Goal: Transaction & Acquisition: Purchase product/service

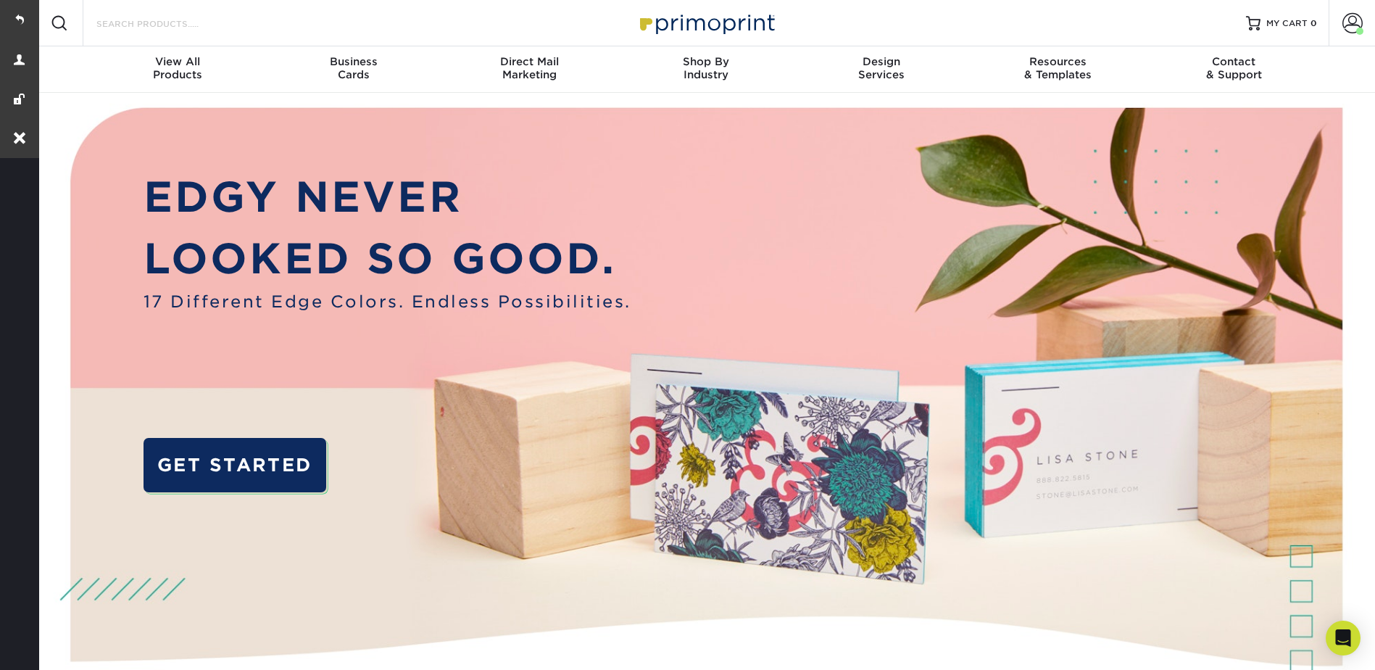
click at [225, 20] on input "Search Products" at bounding box center [165, 22] width 141 height 17
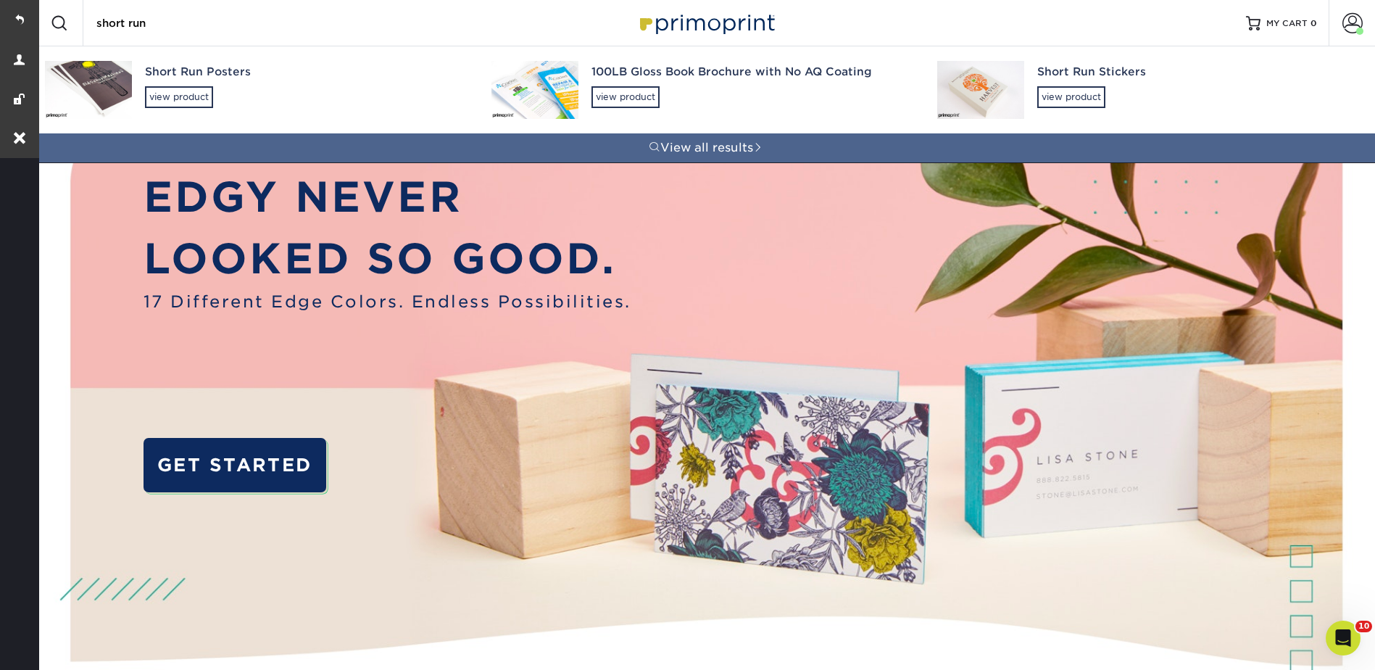
type input "short run"
click at [187, 75] on div "Short Run Posters" at bounding box center [305, 72] width 320 height 17
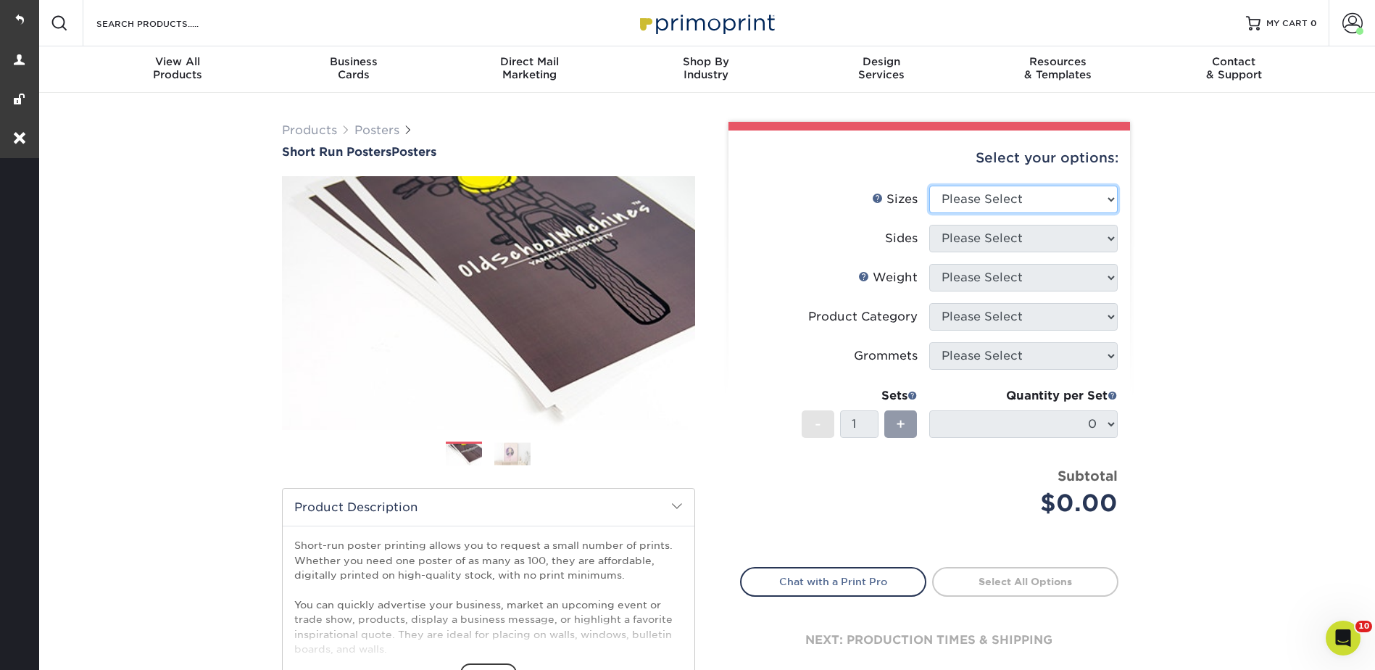
click at [963, 204] on select "Please Select 12" x 12" 12" x 15" 12" x 17" 12" x 18" 12" x 20" 12" x 24" 12" x…" at bounding box center [1023, 200] width 188 height 28
select select "14.00x22.00"
click at [929, 186] on select "Please Select 12" x 12" 12" x 15" 12" x 17" 12" x 18" 12" x 20" 12" x 24" 12" x…" at bounding box center [1023, 200] width 188 height 28
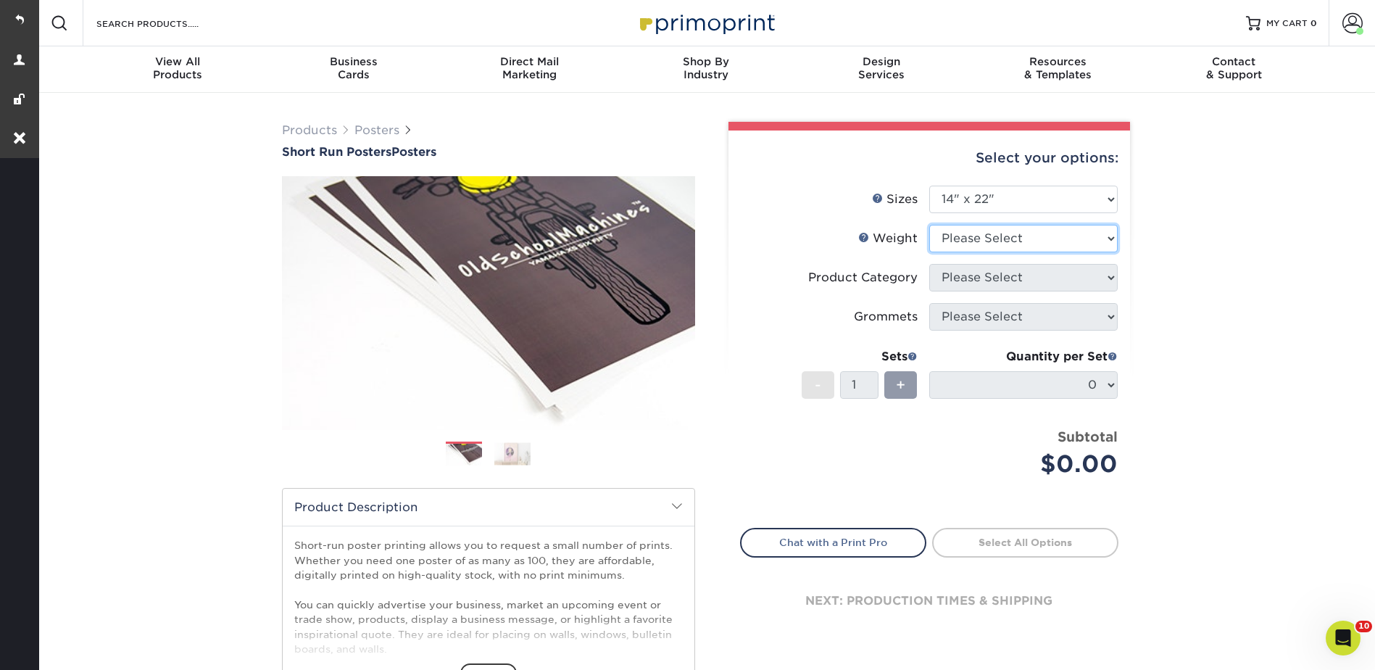
click at [957, 230] on select "Please Select 12PTC2S 8PHOTO" at bounding box center [1023, 239] width 188 height 28
select select "12PTC2S"
click at [929, 225] on select "Please Select 12PTC2S 8PHOTO" at bounding box center [1023, 239] width 188 height 28
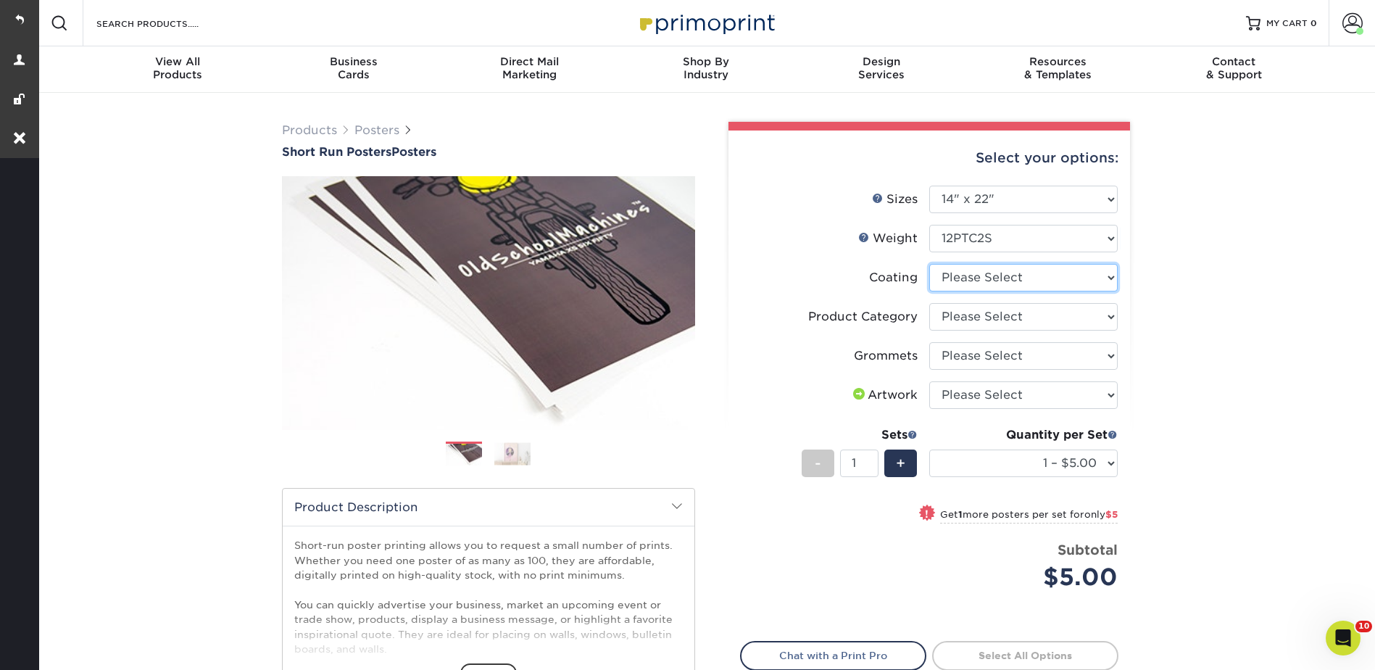
click at [959, 274] on select at bounding box center [1023, 278] width 188 height 28
select select "3e7618de-abca-4bda-9f97-8b9129e913d8"
click at [929, 264] on select at bounding box center [1023, 278] width 188 height 28
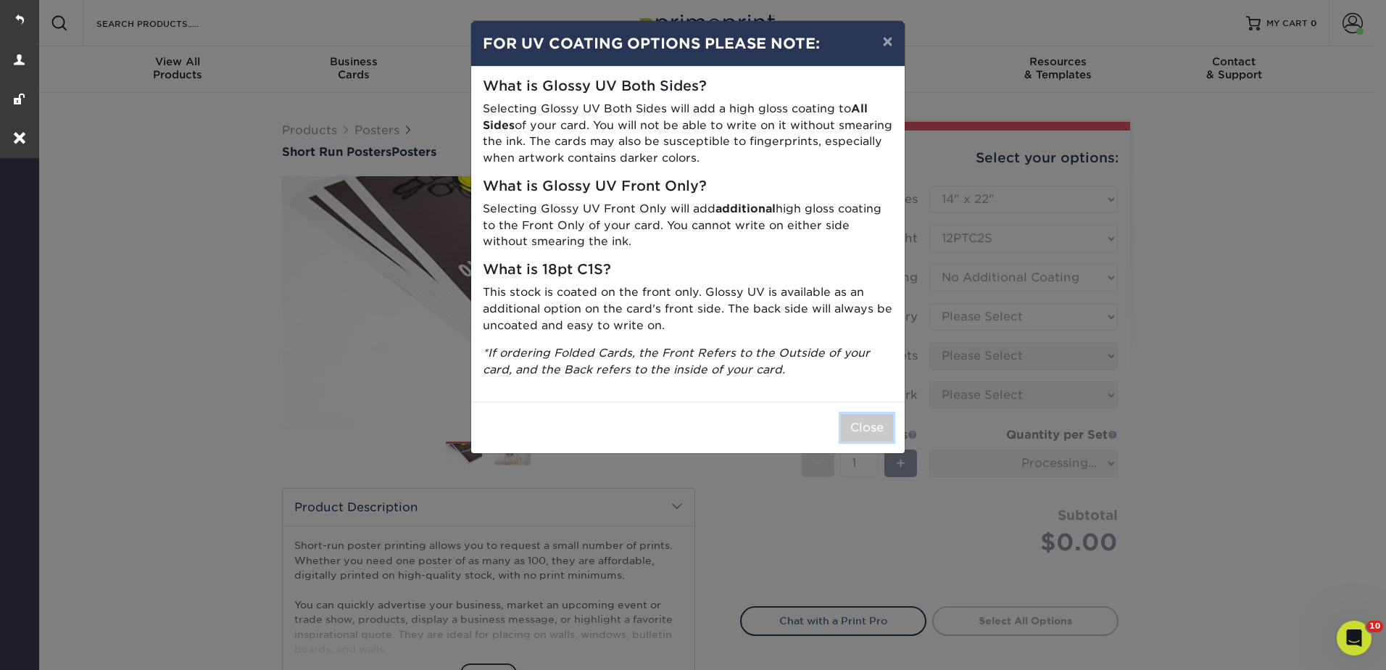
drag, startPoint x: 852, startPoint y: 416, endPoint x: 927, endPoint y: 386, distance: 81.0
click at [851, 416] on button "Close" at bounding box center [867, 428] width 52 height 28
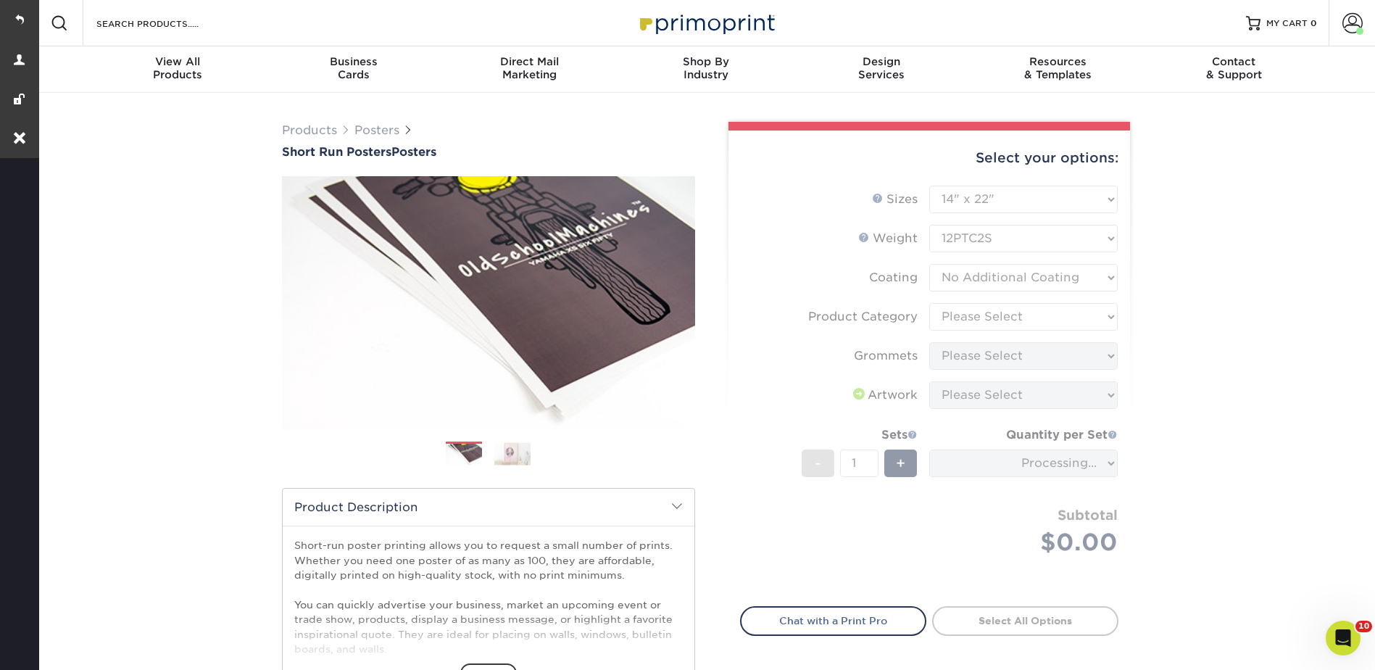
click at [968, 320] on form "Sizes Help Sizes Please Select 12" x 12" 12" x 15" 12" x 17" 12" x 18" 12" x 20…" at bounding box center [929, 388] width 378 height 404
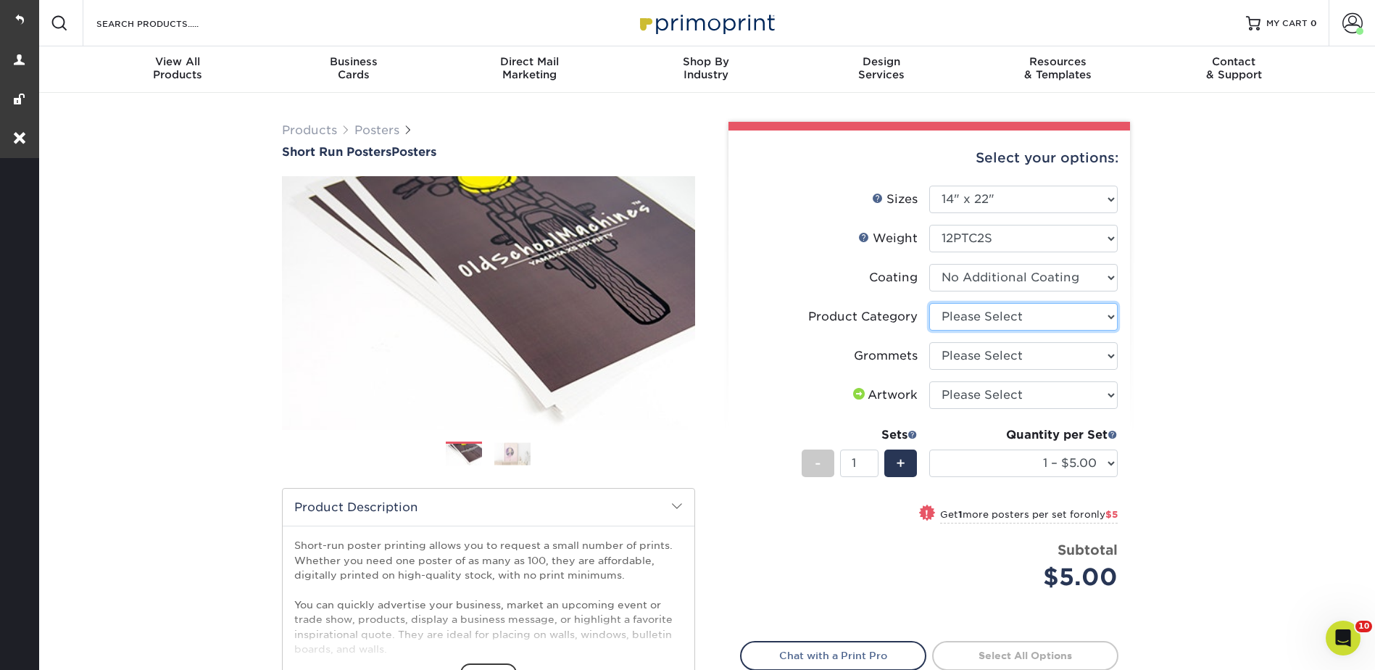
drag, startPoint x: 973, startPoint y: 312, endPoint x: 976, endPoint y: 328, distance: 16.8
click at [973, 312] on select "Please Select Blockout Poster" at bounding box center [1023, 317] width 188 height 28
select select "fa4be506-53fb-4ae9-92ef-b1dd4b719e38"
click at [929, 303] on select "Please Select Blockout Poster" at bounding box center [1023, 317] width 188 height 28
drag, startPoint x: 949, startPoint y: 354, endPoint x: 960, endPoint y: 371, distance: 19.5
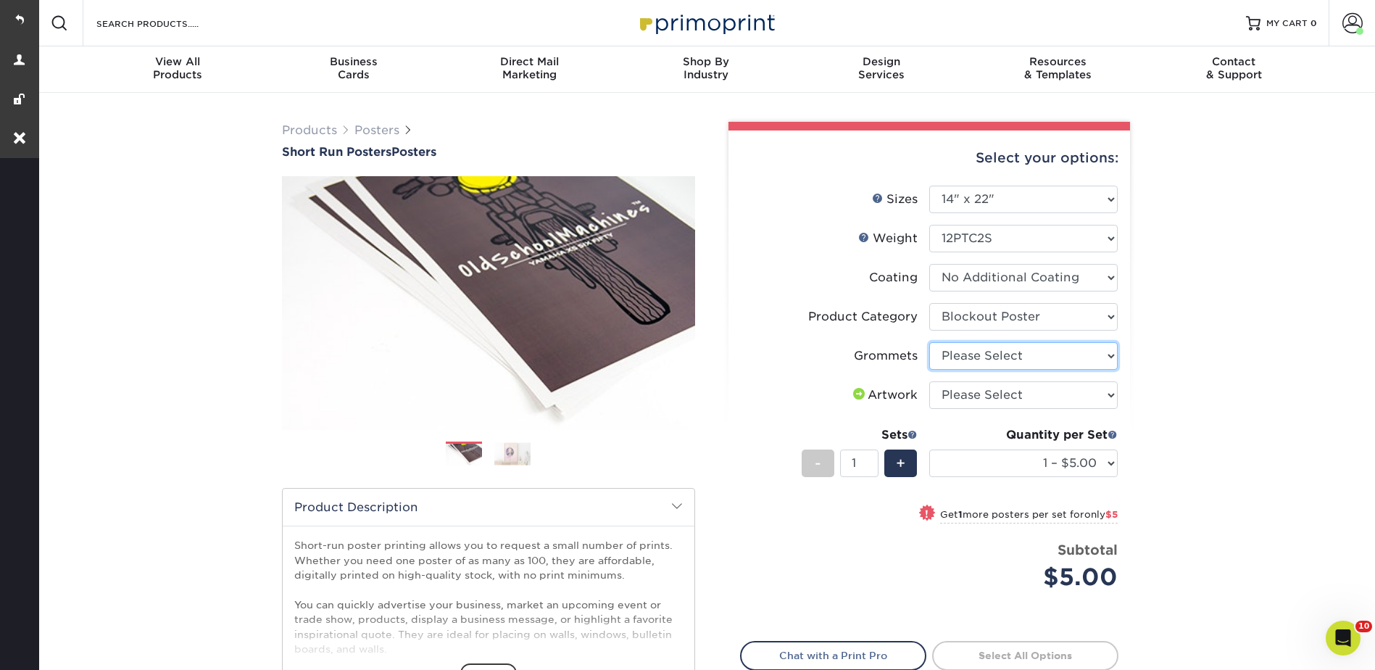
click at [949, 354] on select "Please Select No Grommets Yes, Grommet All 4 Corners Yes, Grommets Top Corners …" at bounding box center [1023, 356] width 188 height 28
click at [976, 349] on select "Please Select No Grommets Yes, Grommet All 4 Corners Yes, Grommets Top Corners …" at bounding box center [1023, 356] width 188 height 28
select select "90d329df-db80-4206-b821-ff9d3f363977"
click at [929, 342] on select "Please Select No Grommets Yes, Grommet All 4 Corners Yes, Grommets Top Corners …" at bounding box center [1023, 356] width 188 height 28
click at [960, 403] on select "Please Select I will upload files I need a design - $150" at bounding box center [1023, 395] width 188 height 28
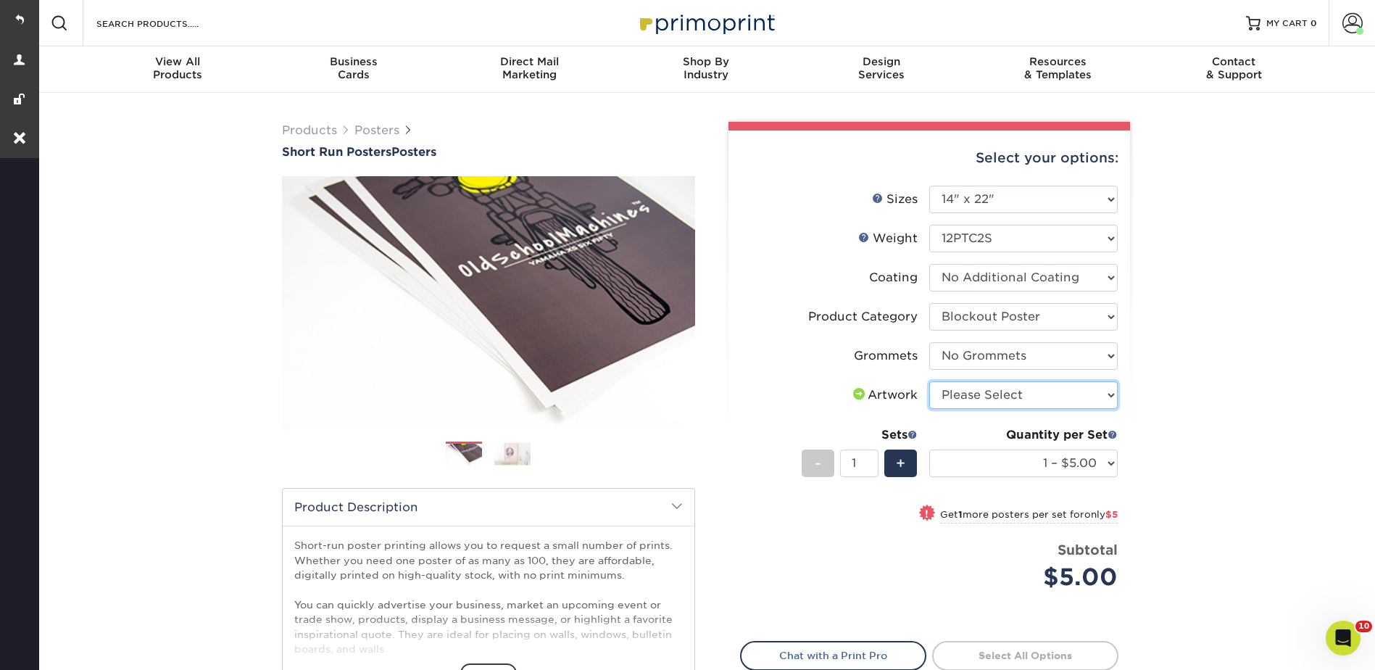
select select "upload"
click at [929, 381] on select "Please Select I will upload files I need a design - $150" at bounding box center [1023, 395] width 188 height 28
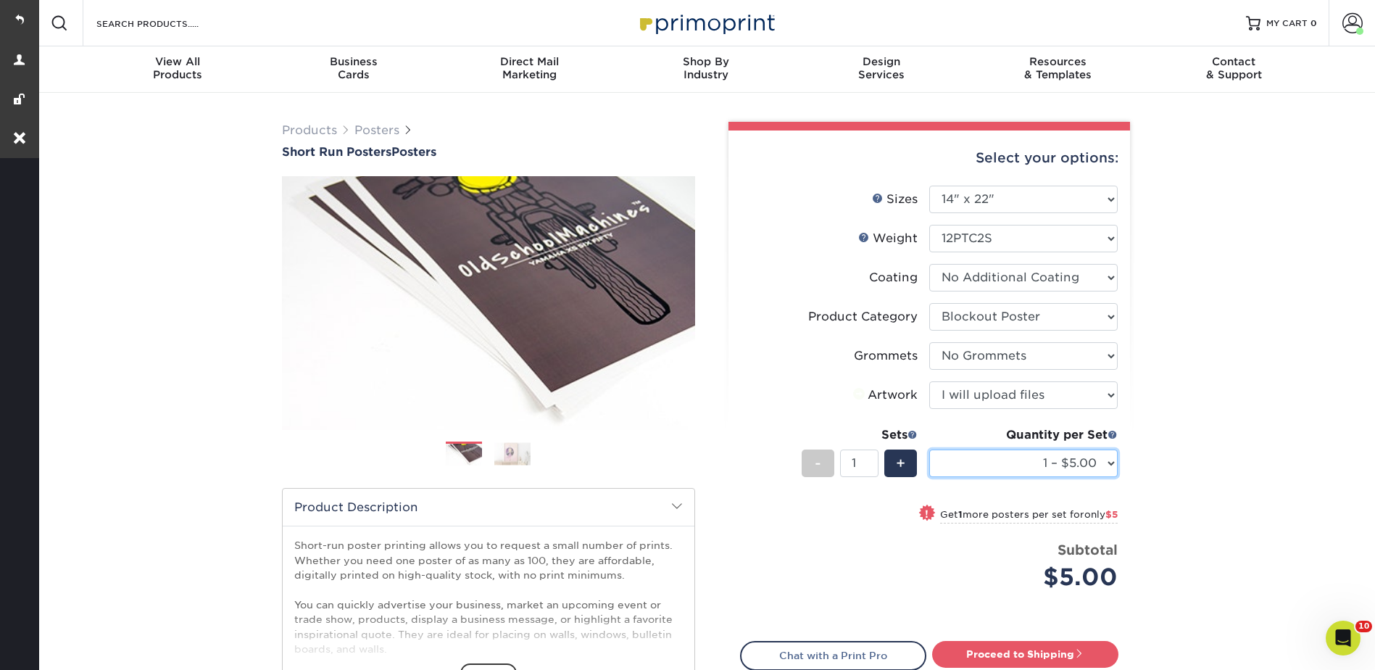
click at [967, 457] on select "1 – $5.00 2 – $10.00 3 – $15.00 4 – $20.00 5 – $25.00 6 – $29.00 7 – $34.00 8 –…" at bounding box center [1023, 463] width 188 height 28
click at [968, 457] on select "1 – $5.00 2 – $10.00 3 – $15.00 4 – $20.00 5 – $25.00 6 – $29.00 7 – $34.00 8 –…" at bounding box center [1023, 463] width 188 height 28
drag, startPoint x: 860, startPoint y: 460, endPoint x: 850, endPoint y: 460, distance: 9.4
click at [850, 460] on input "1" at bounding box center [859, 463] width 38 height 28
type input "49"
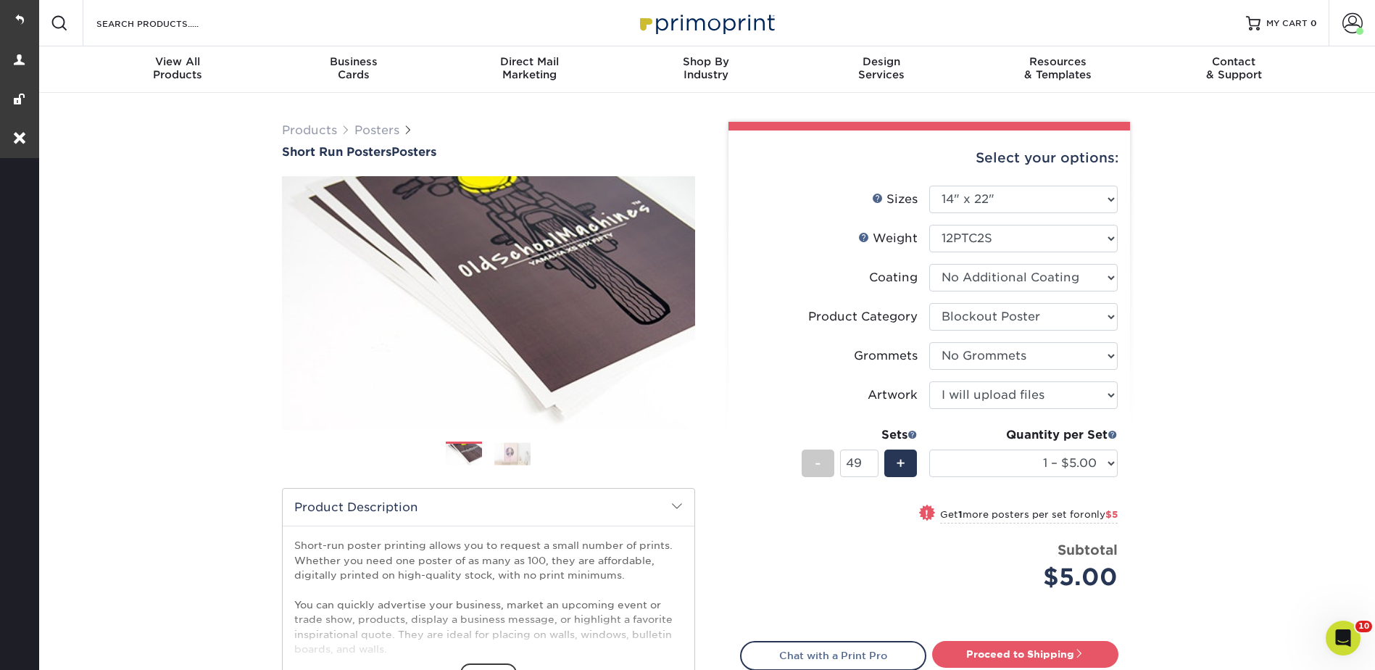
click at [1244, 255] on div "Products Posters Short Run Posters Posters" at bounding box center [705, 480] width 1339 height 774
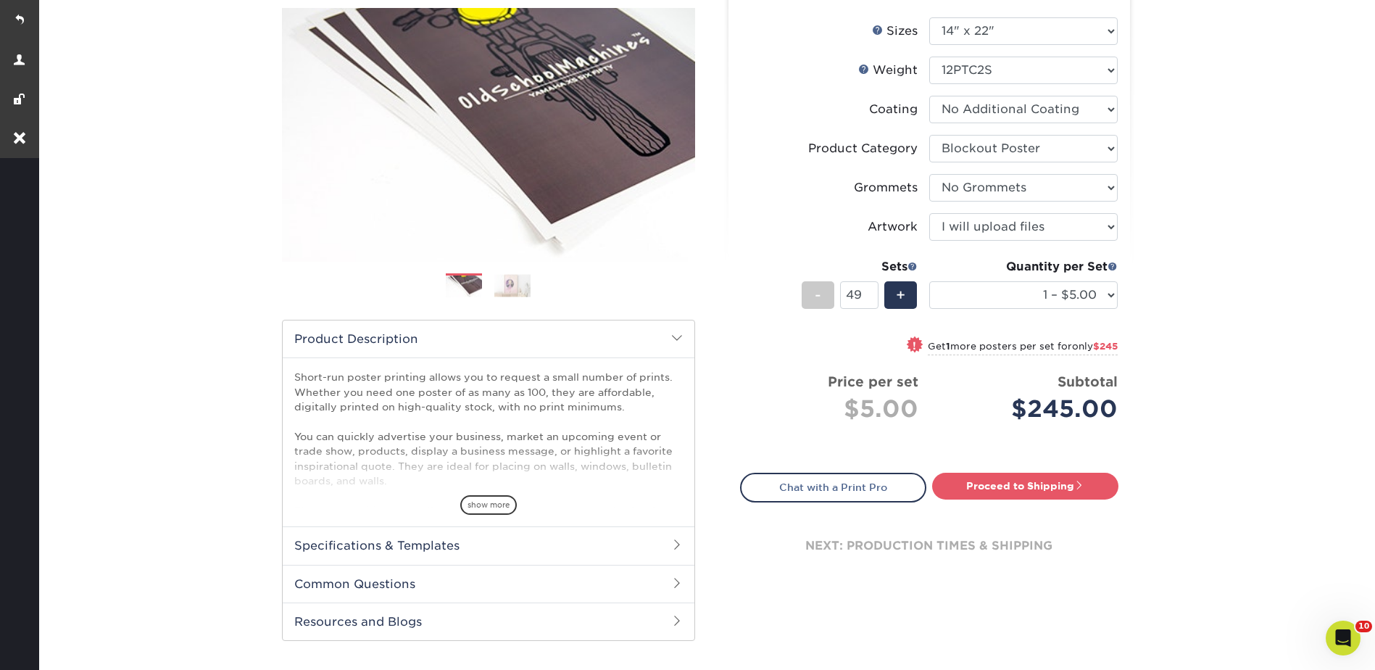
scroll to position [290, 0]
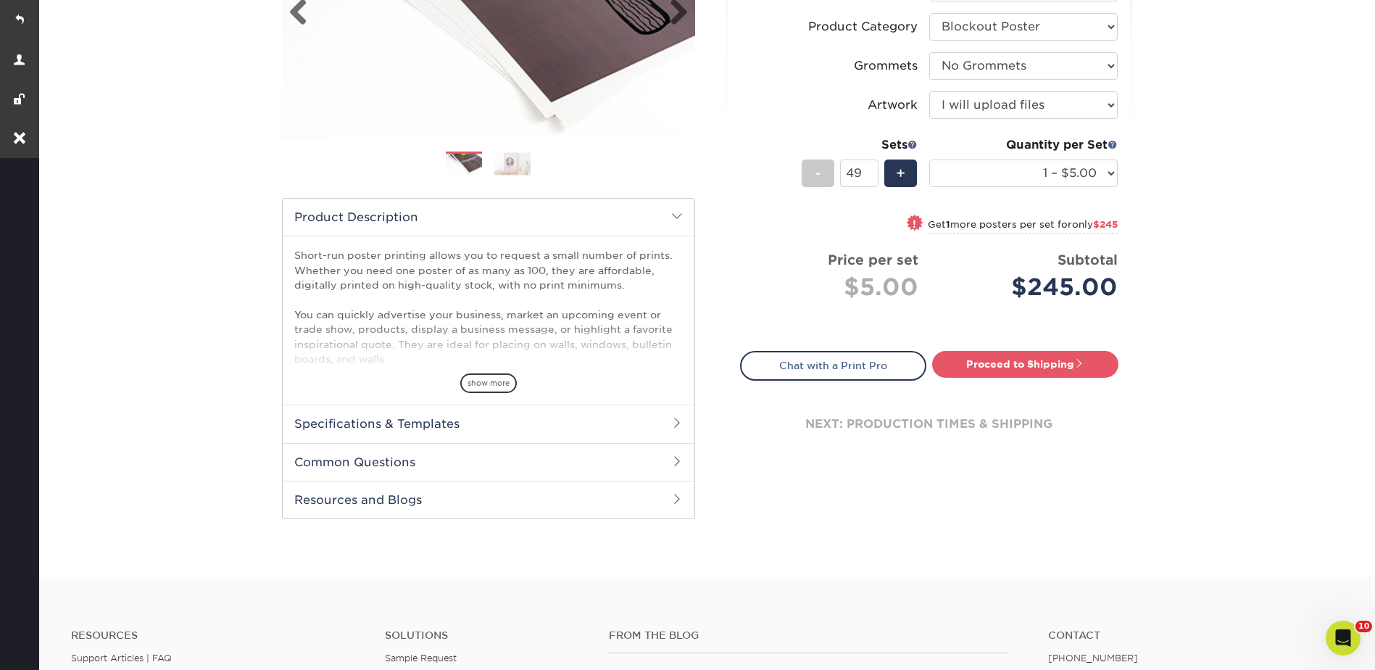
click at [1020, 360] on link "Proceed to Shipping" at bounding box center [1025, 364] width 186 height 26
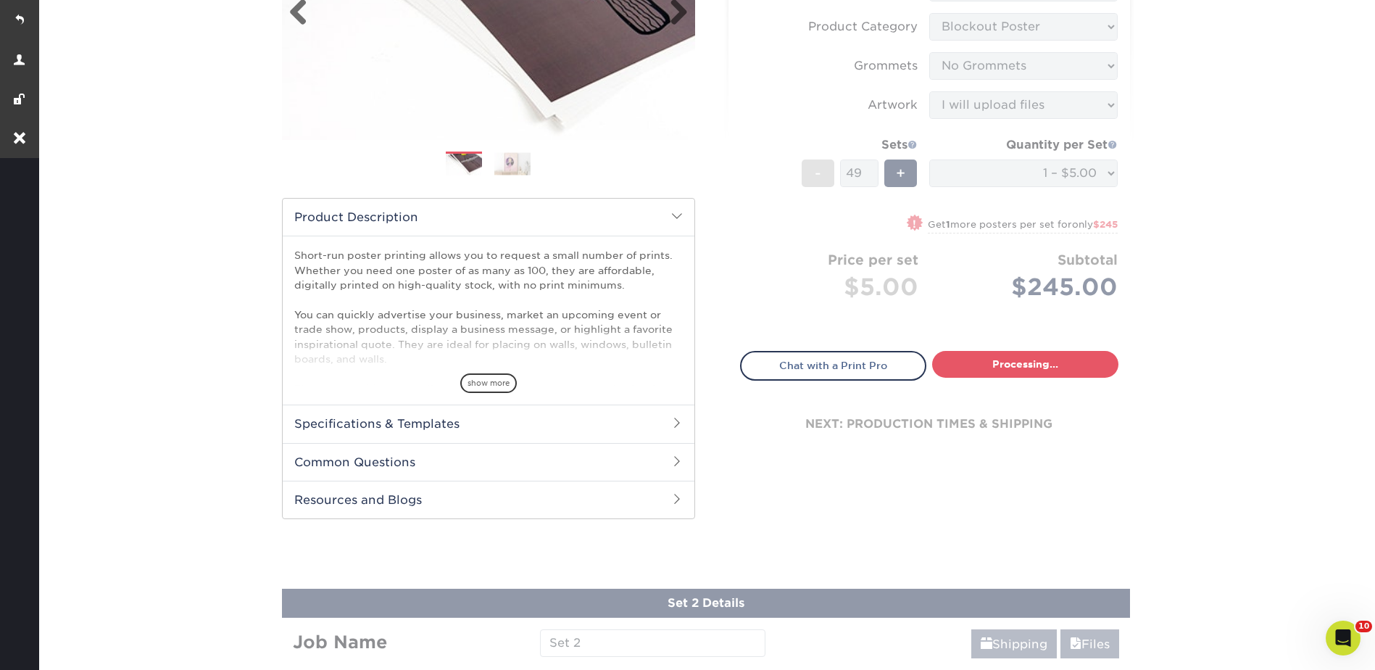
type input "Set 1"
select select "50facab1-71c7-4043-9b6f-5c40bd4c0483"
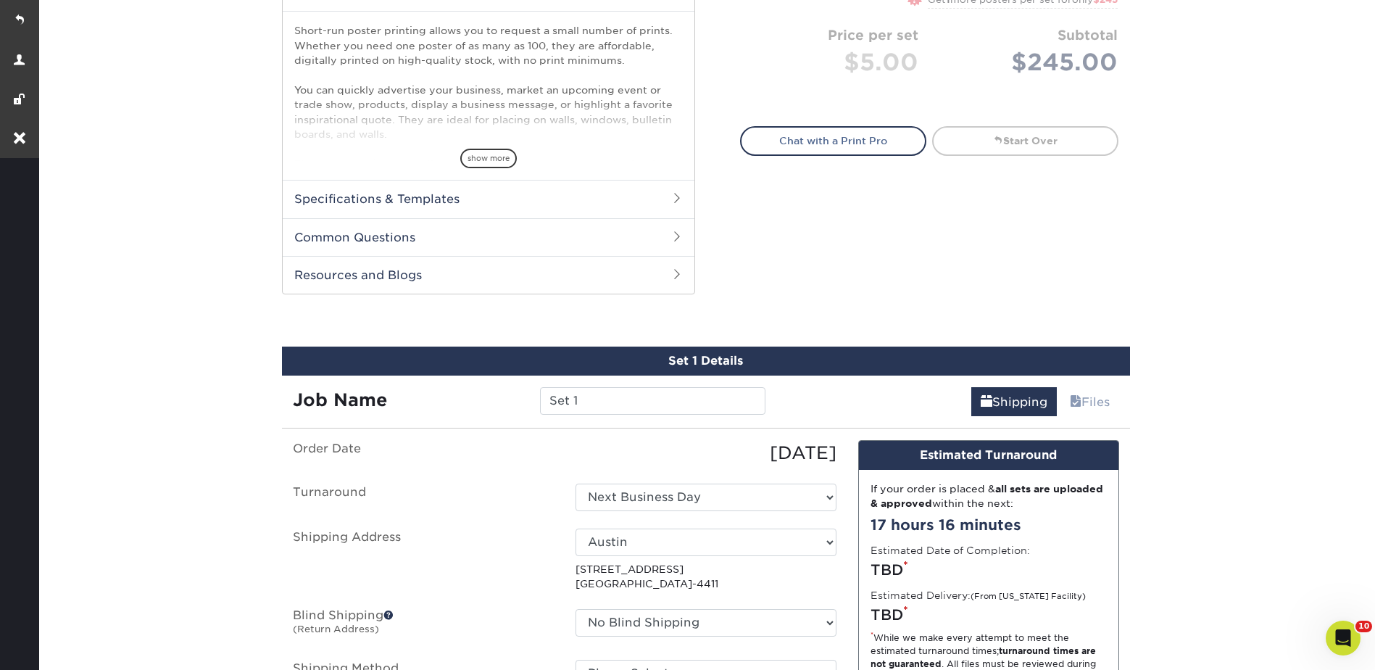
scroll to position [942, 0]
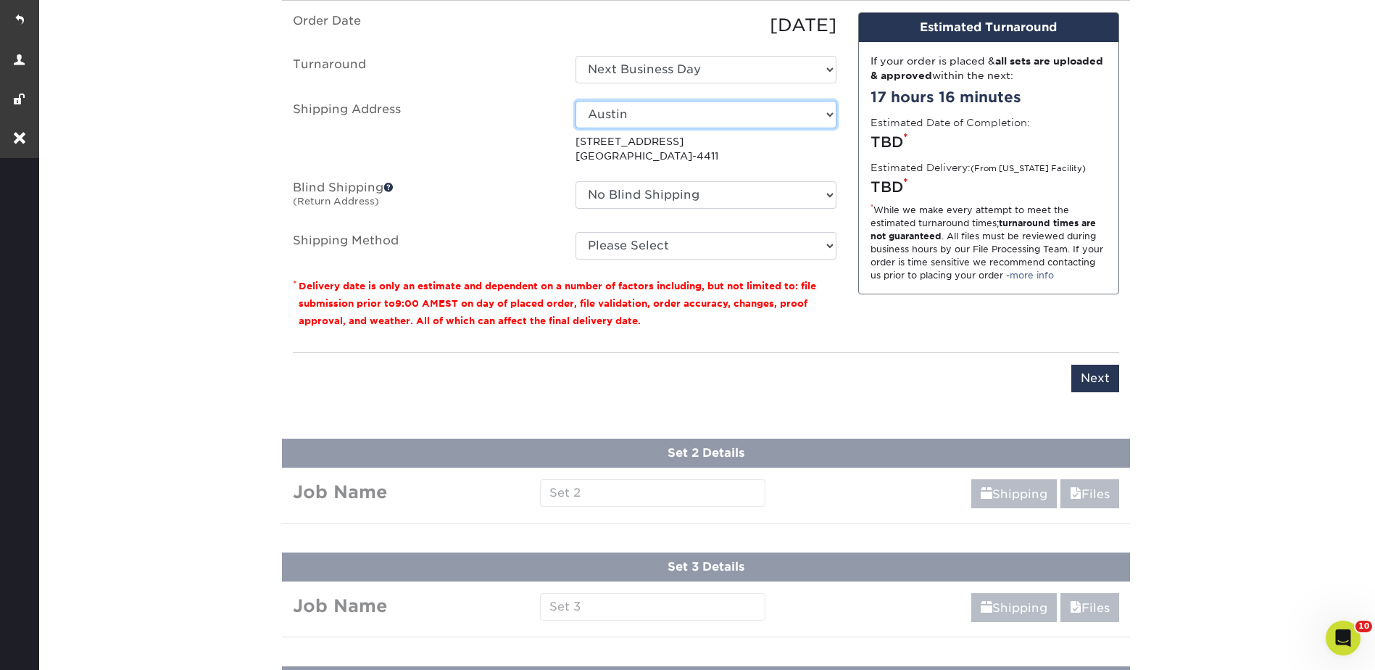
click at [636, 112] on select "Select One 810 Osceola (Natalie's Home) Artifact Austin Belleair Brooklyn Stora…" at bounding box center [705, 115] width 261 height 28
click at [633, 107] on select "Select One 810 Osceola (Natalie's Home) Artifact Austin Belleair Brooklyn Stora…" at bounding box center [705, 115] width 261 height 28
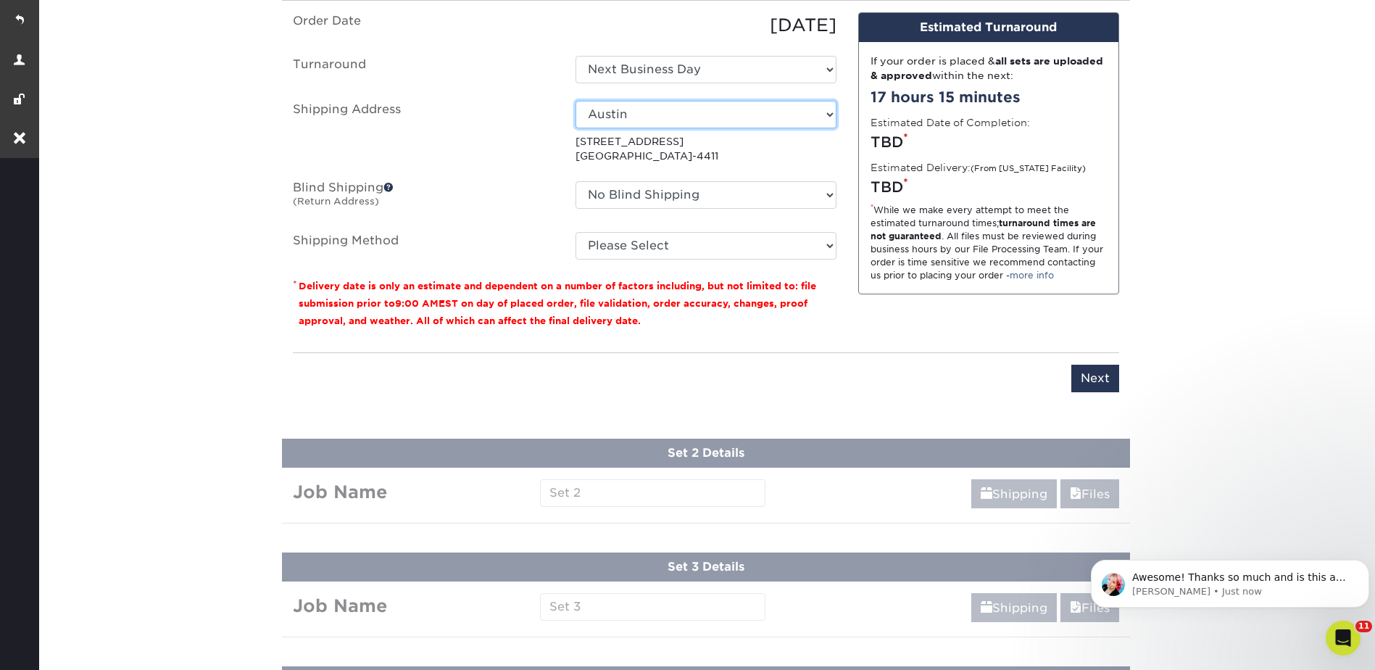
scroll to position [0, 0]
click at [633, 111] on select "Select One 810 Osceola (Natalie's Home) Artifact Austin Belleair Brooklyn Stora…" at bounding box center [705, 115] width 261 height 28
click at [623, 112] on select "Select One 810 Osceola (Natalie's Home) Artifact Austin Belleair Brooklyn Stora…" at bounding box center [705, 115] width 261 height 28
select select "253390"
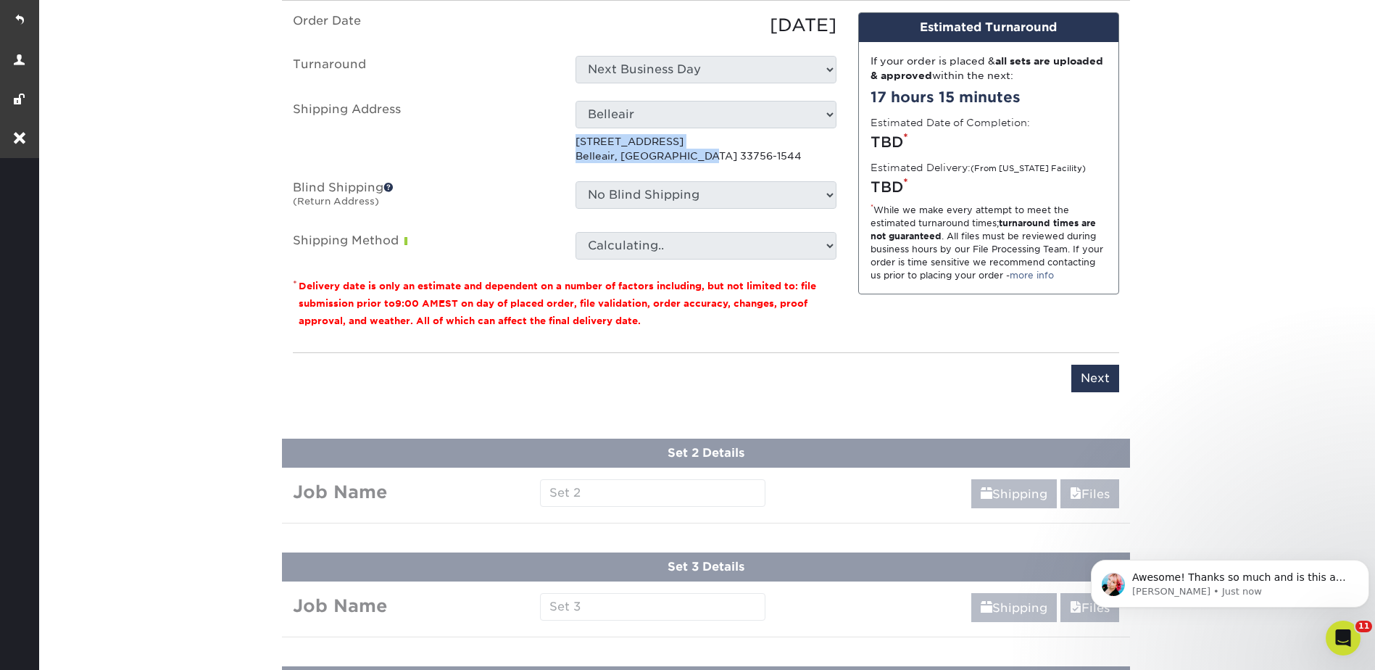
drag, startPoint x: 694, startPoint y: 156, endPoint x: 565, endPoint y: 136, distance: 130.6
click at [565, 136] on div "Select One 810 Osceola (Natalie's Home) Artifact Austin Belleair Brooklyn Stora…" at bounding box center [706, 132] width 283 height 63
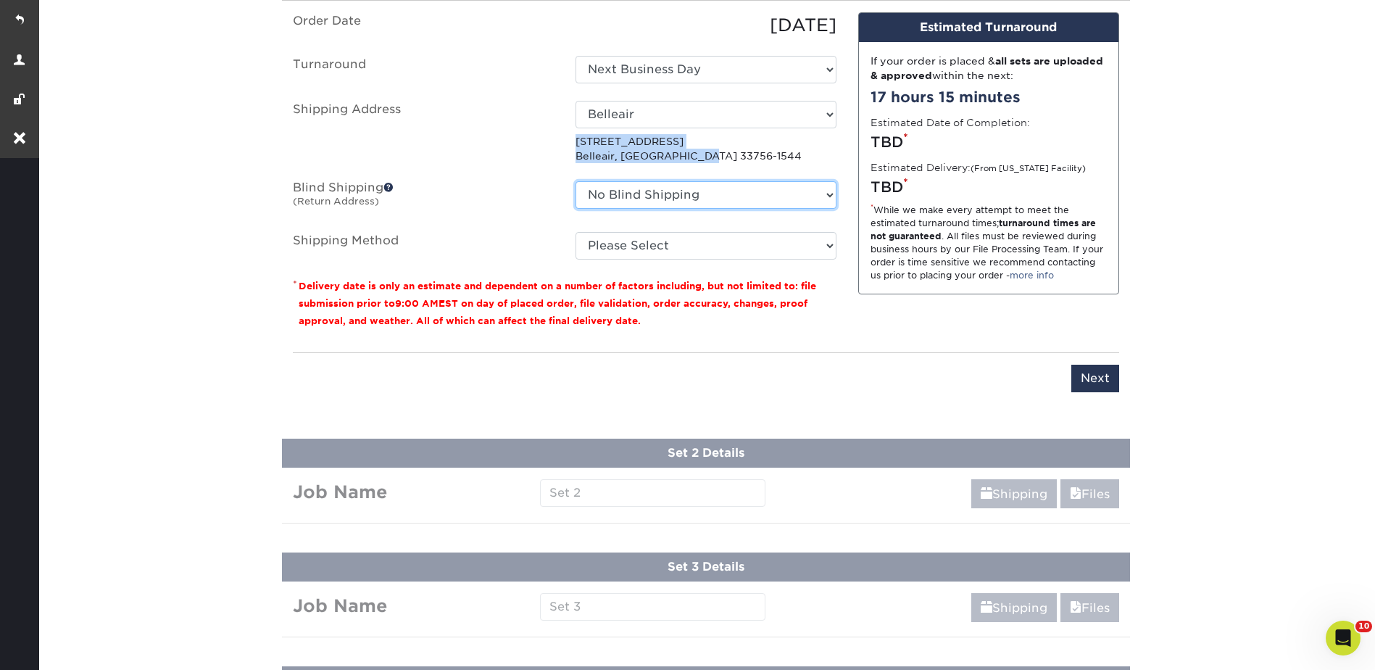
click at [645, 188] on select "No Blind Shipping 810 Osceola (Natalie's Home) Artifact Austin Belleair Brookly…" at bounding box center [705, 195] width 261 height 28
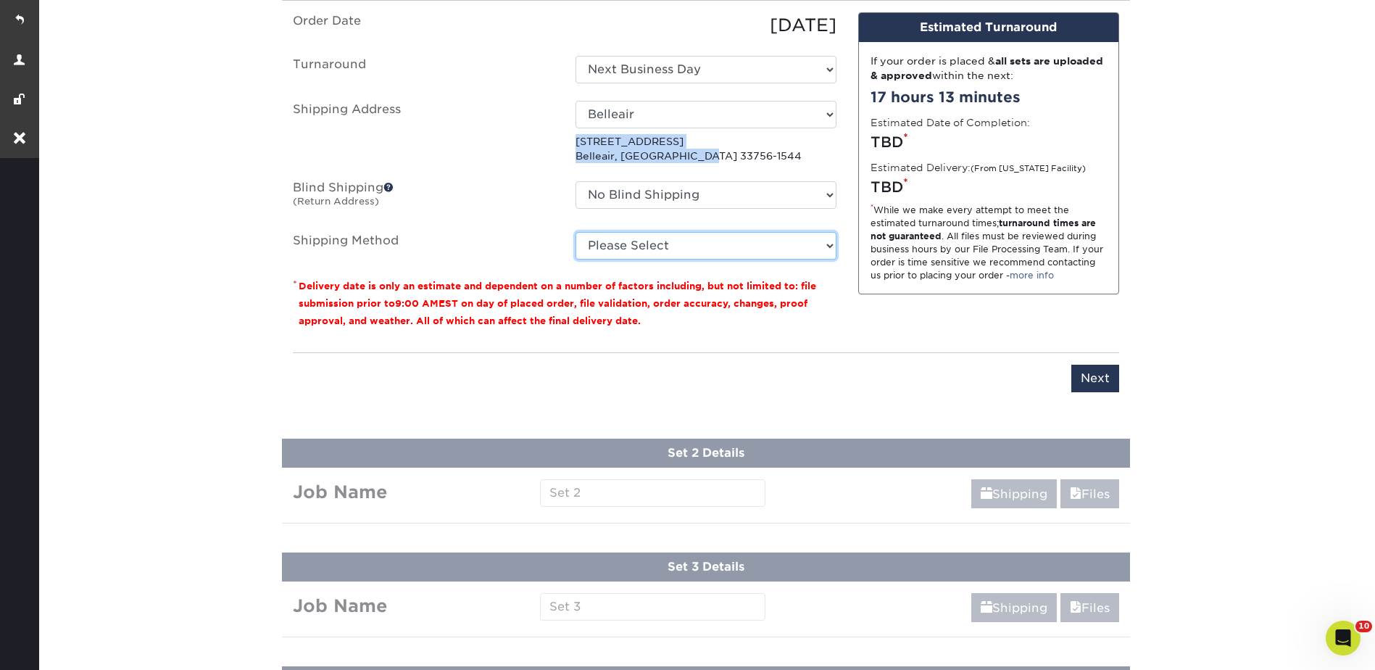
click at [633, 243] on select "Please Select Ground Shipping (+$26.82) 3 Day Shipping Service (+$38.55) 2 Day …" at bounding box center [705, 246] width 261 height 28
select select "03"
click at [575, 232] on select "Please Select Ground Shipping (+$26.82) 3 Day Shipping Service (+$38.55) 2 Day …" at bounding box center [705, 246] width 261 height 28
click at [1080, 373] on input "Next" at bounding box center [1095, 379] width 48 height 28
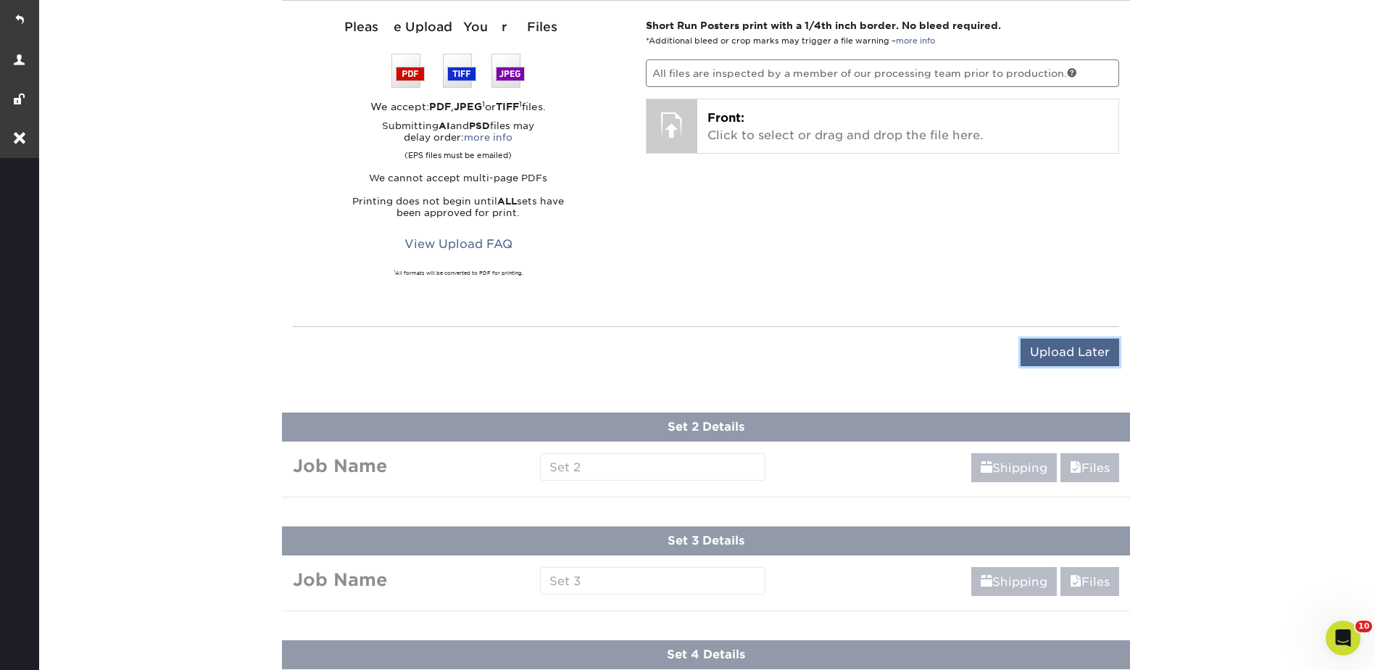
click at [1068, 341] on input "Upload Later" at bounding box center [1069, 352] width 99 height 28
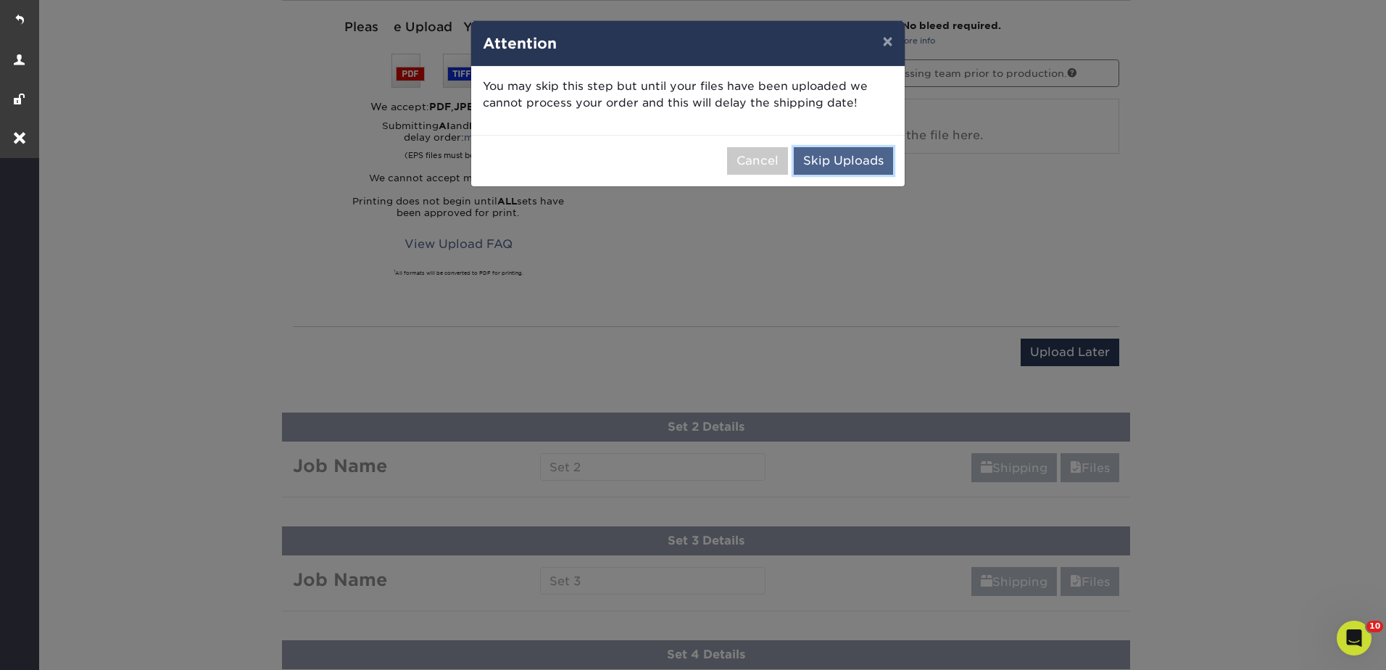
click at [858, 158] on button "Skip Uploads" at bounding box center [843, 161] width 99 height 28
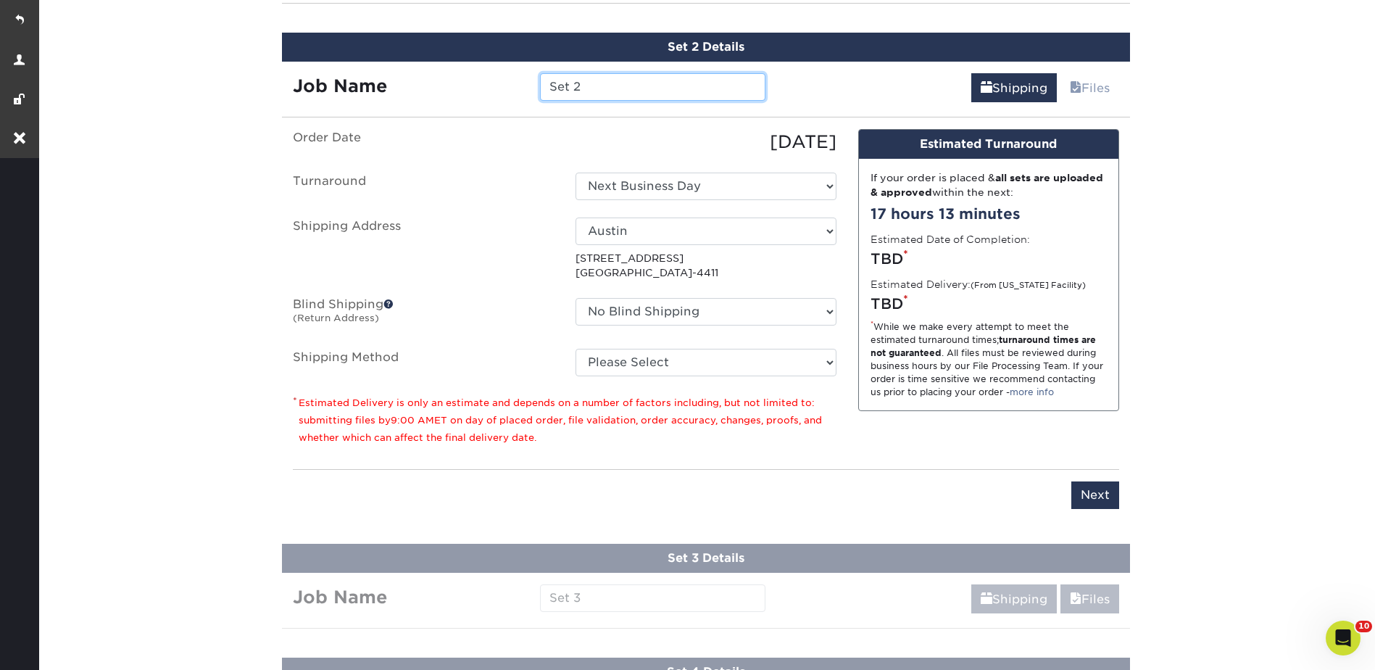
scroll to position [939, 0]
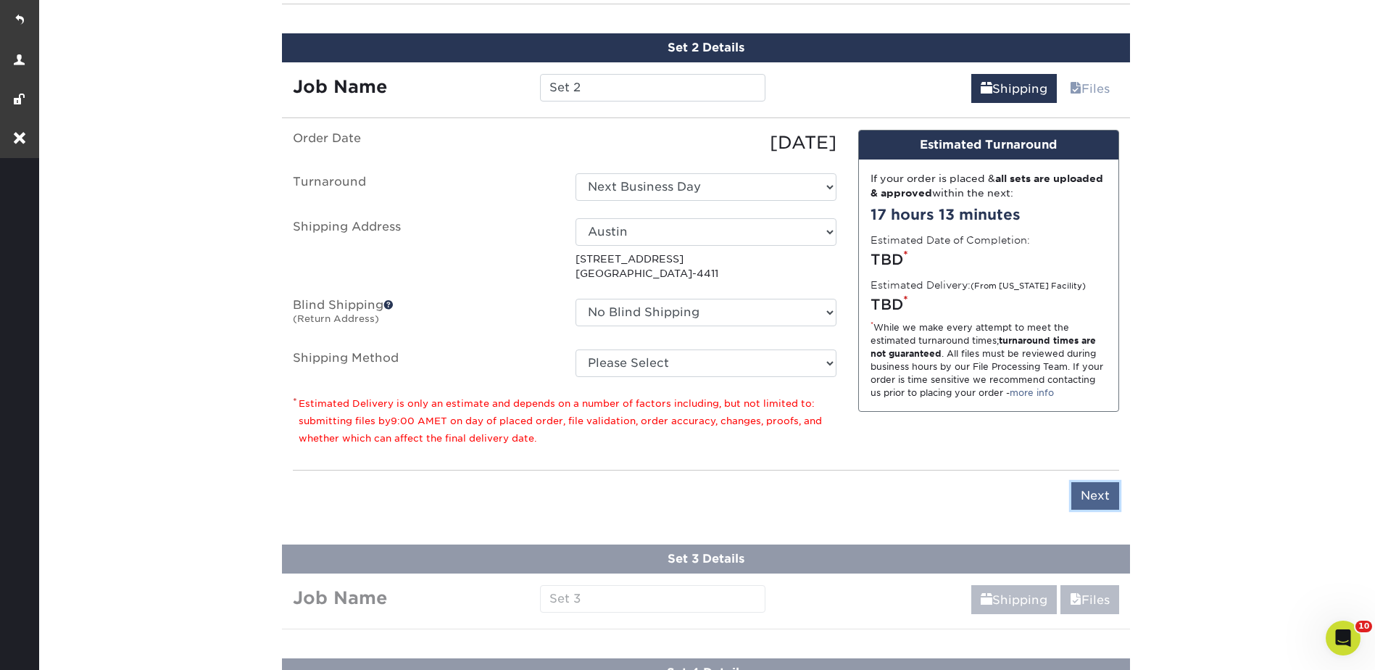
click at [1102, 495] on input "Next" at bounding box center [1095, 496] width 48 height 28
type input "Next"
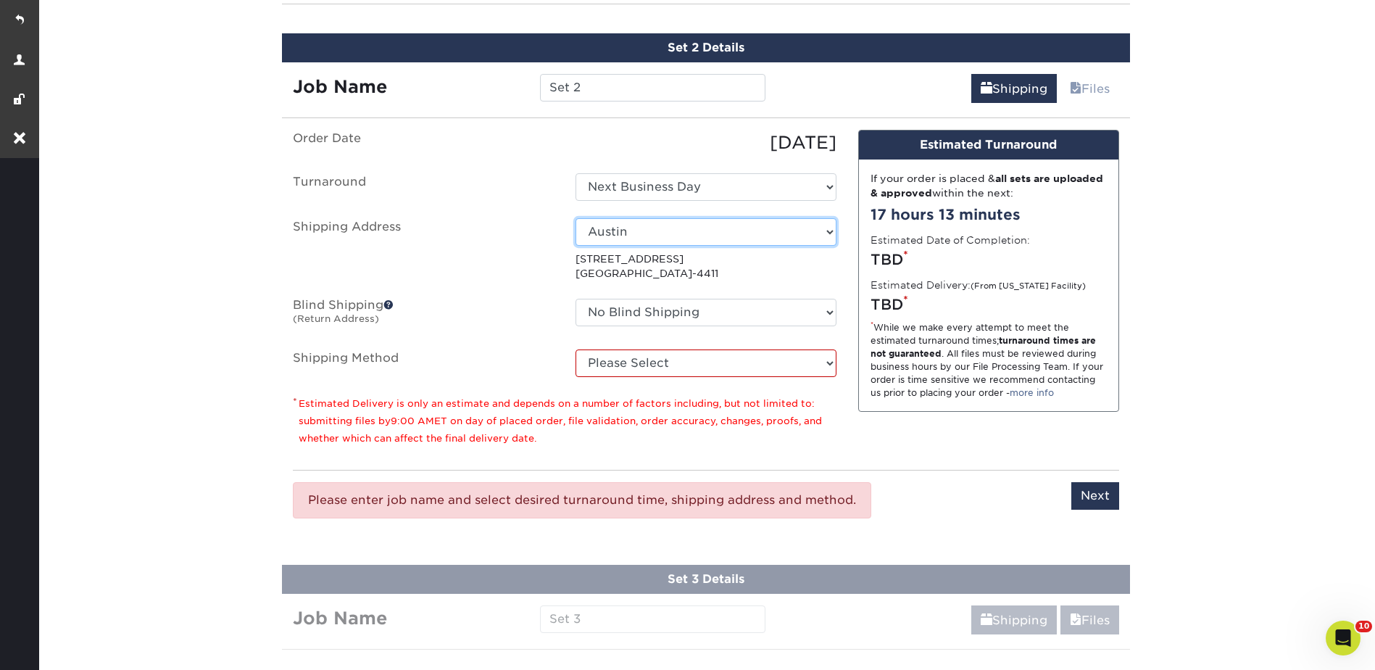
click at [634, 222] on select "Select One 810 Osceola (Natalie's Home) Artifact Austin Belleair Brooklyn Stora…" at bounding box center [705, 232] width 261 height 28
select select "253390"
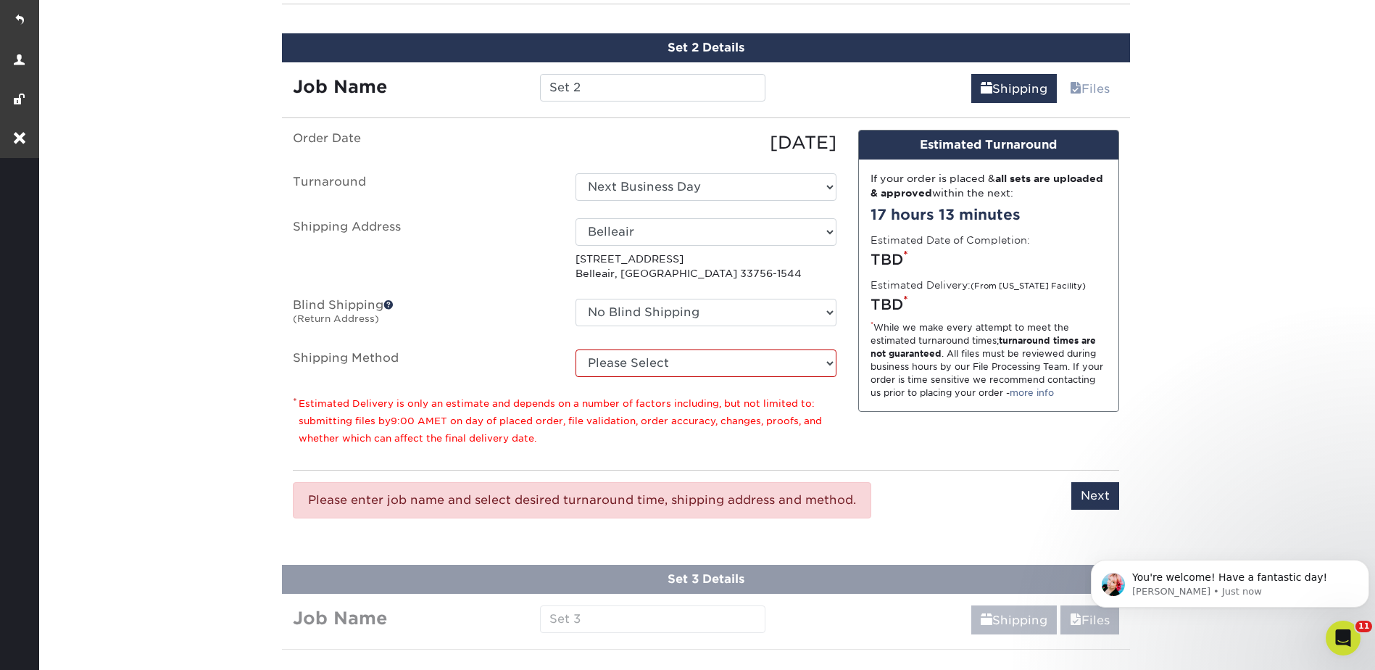
scroll to position [0, 0]
click at [636, 362] on select "Please Select Ground Shipping (+$26.82) 3 Day Shipping Service (+$38.55) 2 Day …" at bounding box center [705, 363] width 261 height 28
select select "03"
click at [575, 349] on select "Please Select Ground Shipping (+$26.82) 3 Day Shipping Service (+$38.55) 2 Day …" at bounding box center [705, 363] width 261 height 28
click at [1104, 496] on input "Next" at bounding box center [1095, 496] width 48 height 28
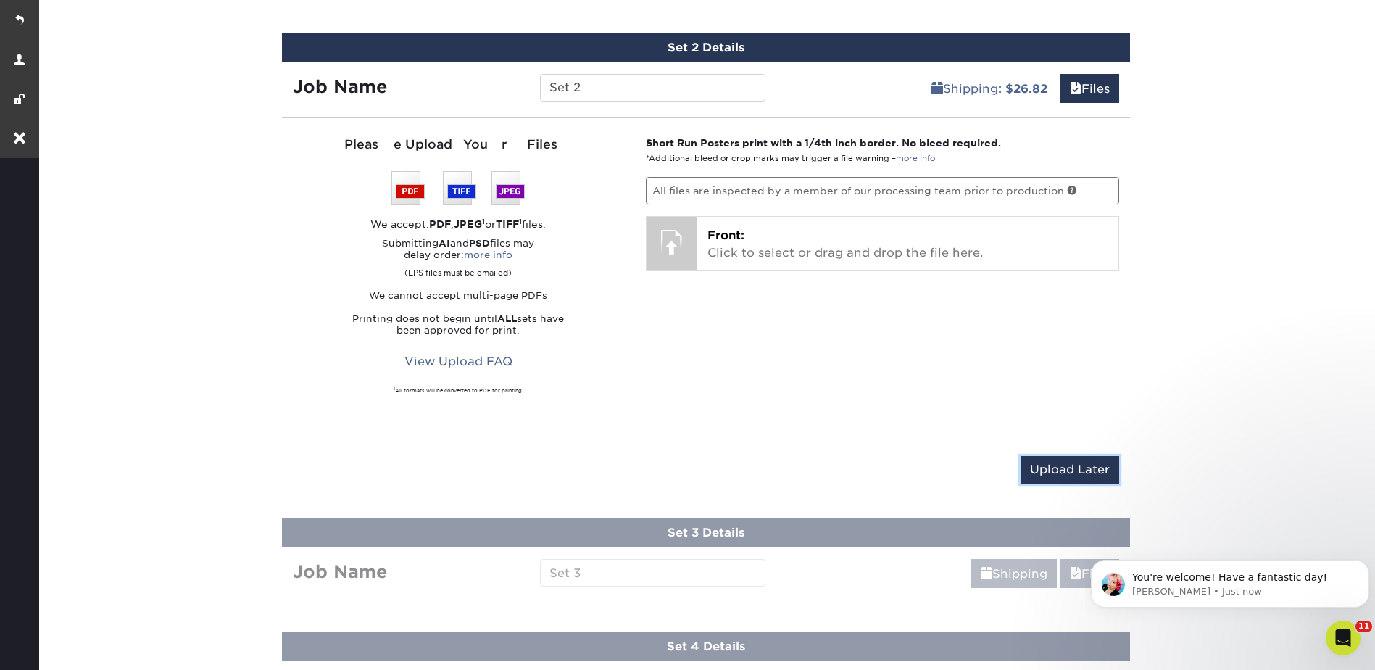
drag, startPoint x: 1072, startPoint y: 472, endPoint x: 1052, endPoint y: 433, distance: 43.1
click at [1073, 471] on input "Upload Later" at bounding box center [1069, 470] width 99 height 28
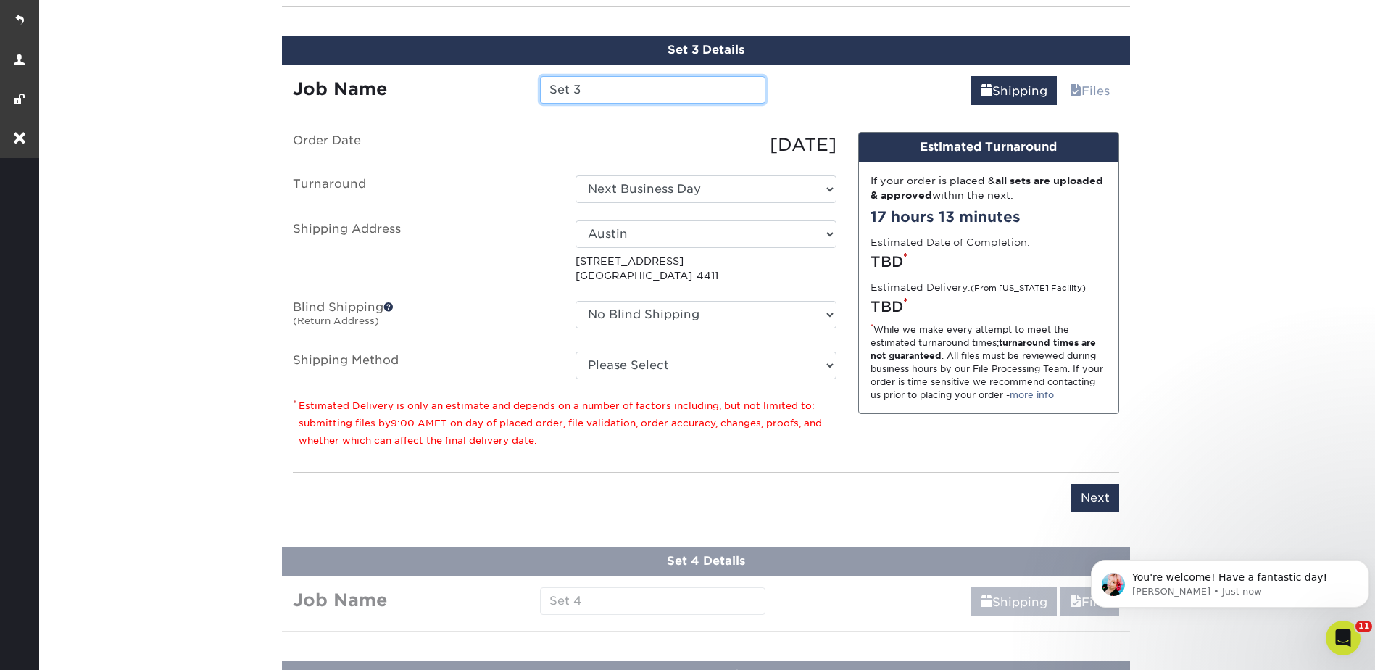
scroll to position [1052, 0]
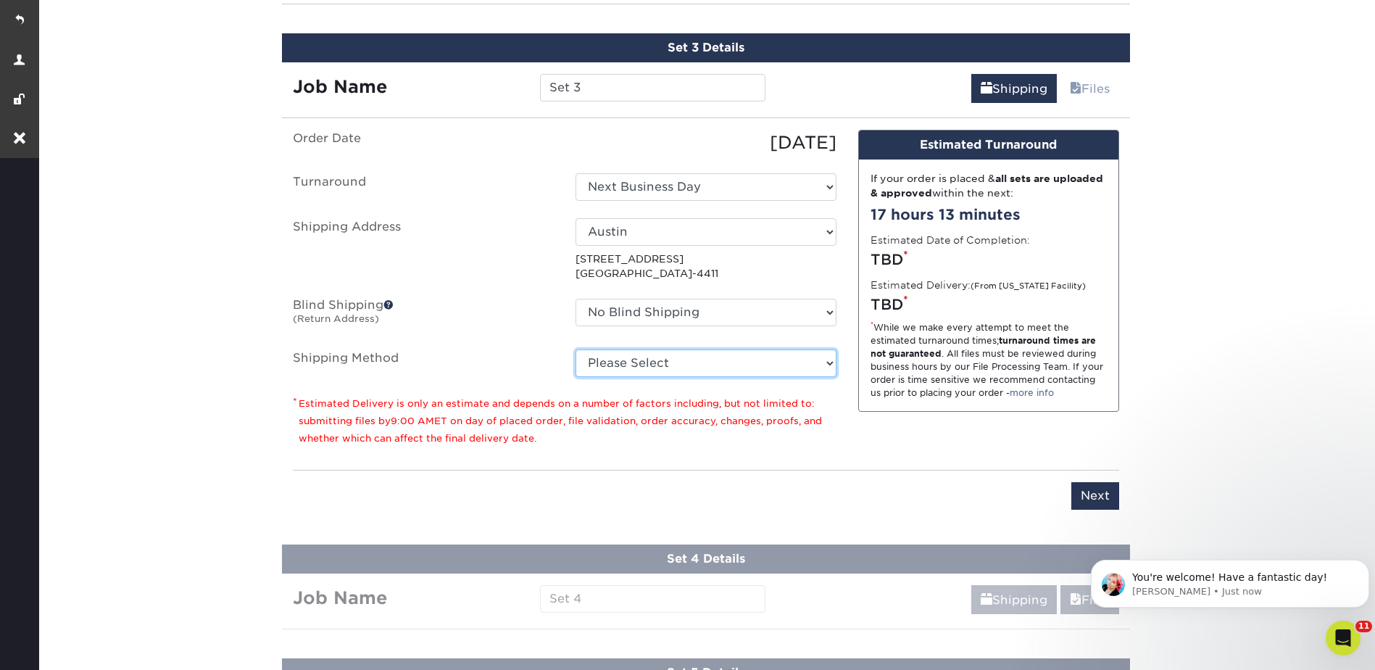
click at [642, 359] on select "Please Select Ground Shipping (+$32.02) 3 Day Shipping Service (+$62.31) 2 Day …" at bounding box center [705, 363] width 261 height 28
select select "03"
click at [575, 349] on select "Please Select Ground Shipping (+$32.02) 3 Day Shipping Service (+$62.31) 2 Day …" at bounding box center [705, 363] width 261 height 28
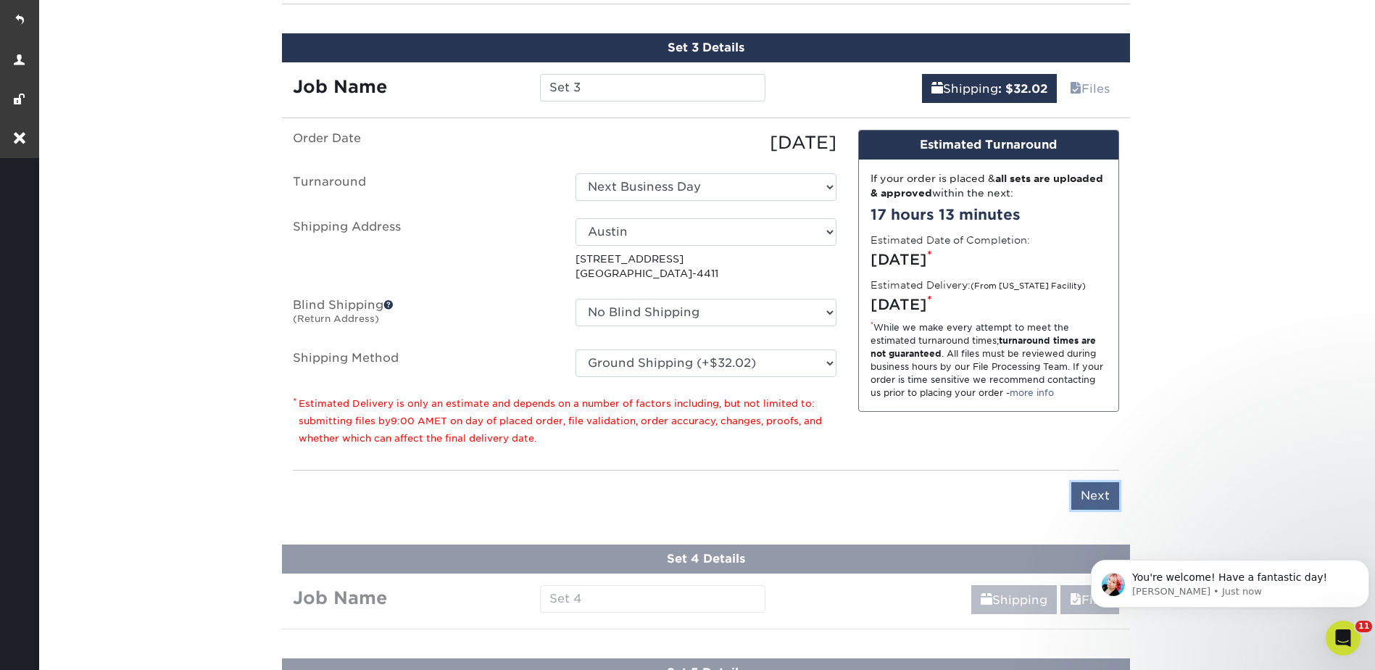
click at [1104, 495] on input "Next" at bounding box center [1095, 496] width 48 height 28
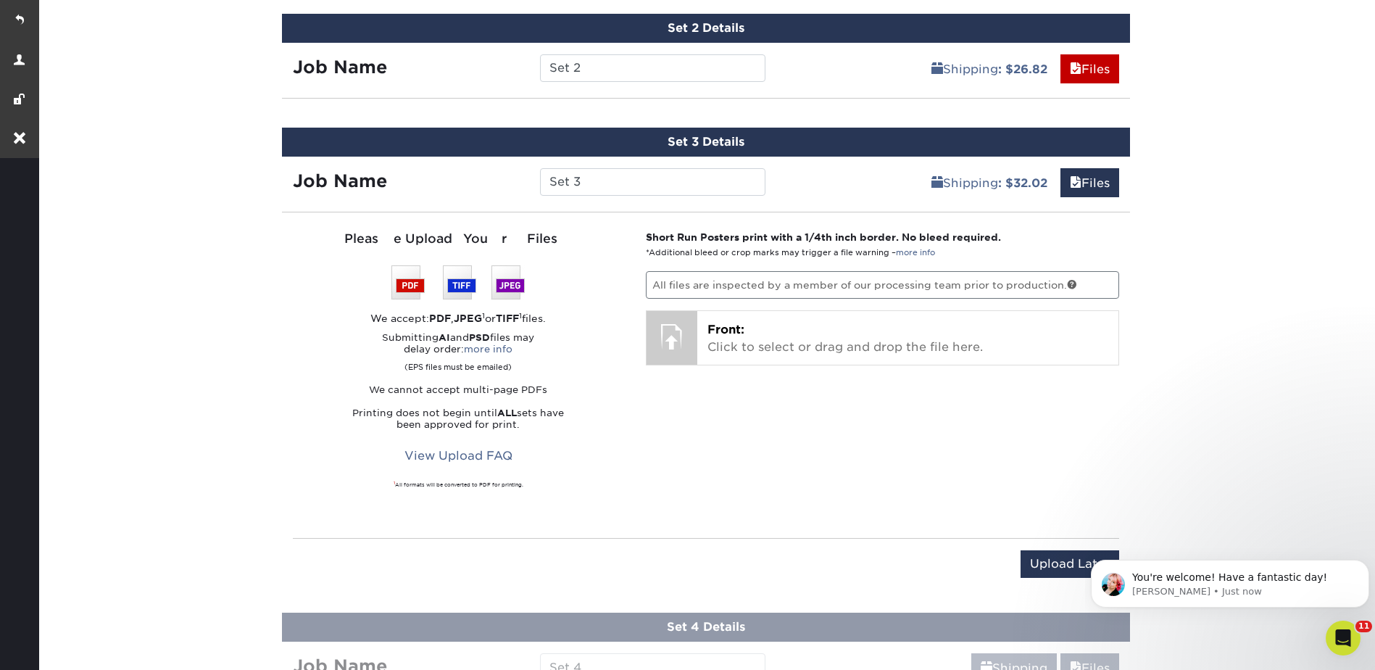
scroll to position [835, 0]
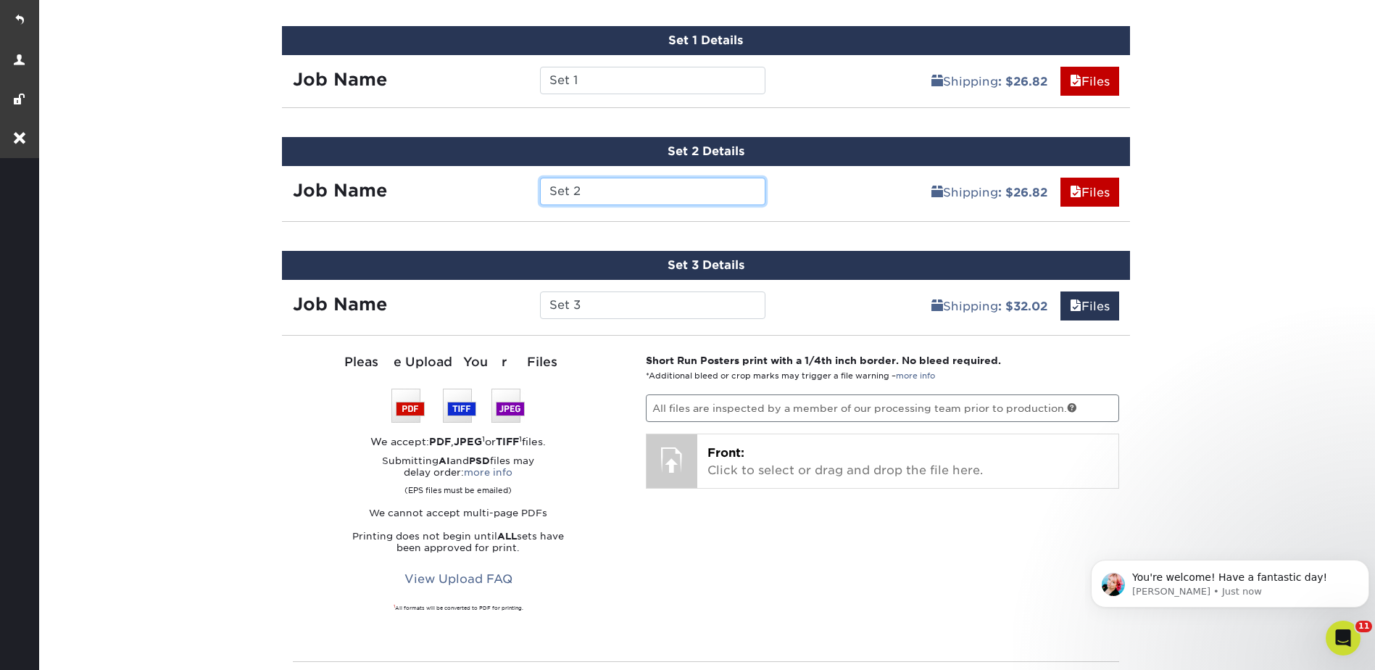
click at [634, 196] on input "Set 2" at bounding box center [652, 192] width 225 height 28
click at [949, 194] on link "Shipping : $26.82" at bounding box center [989, 192] width 135 height 29
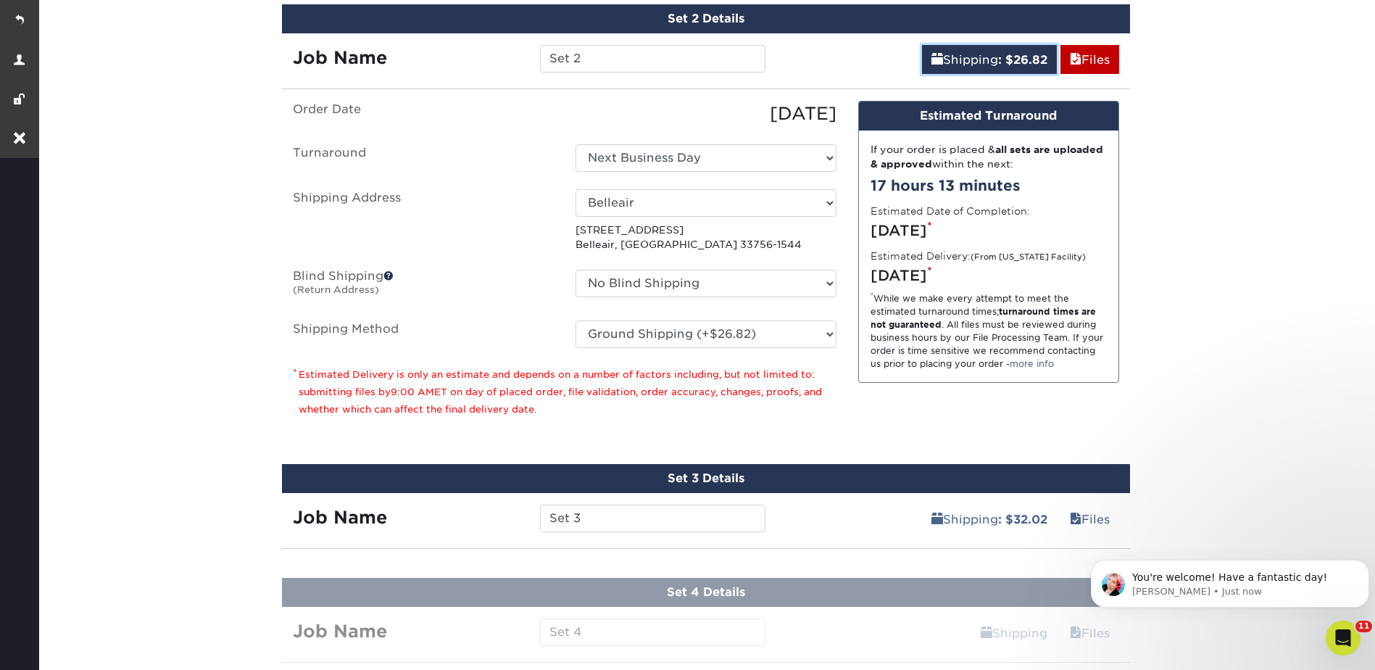
scroll to position [1125, 0]
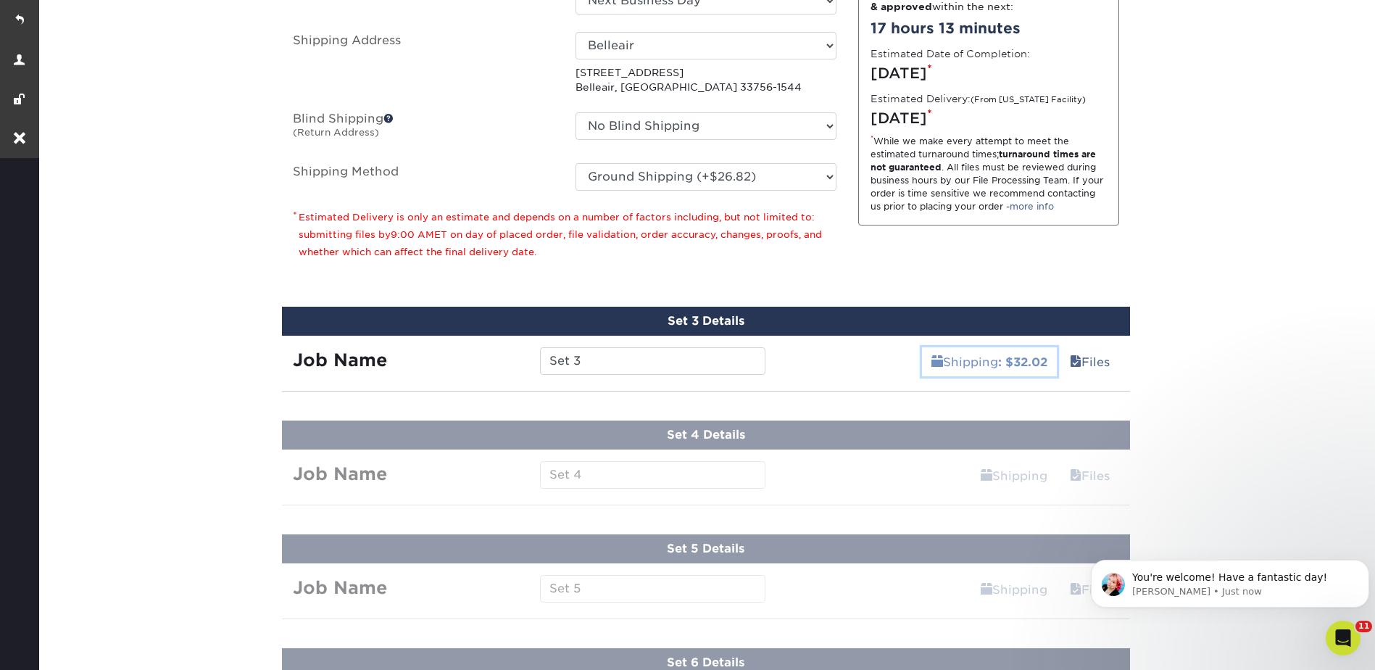
click at [997, 371] on link "Shipping : $32.02" at bounding box center [989, 361] width 135 height 29
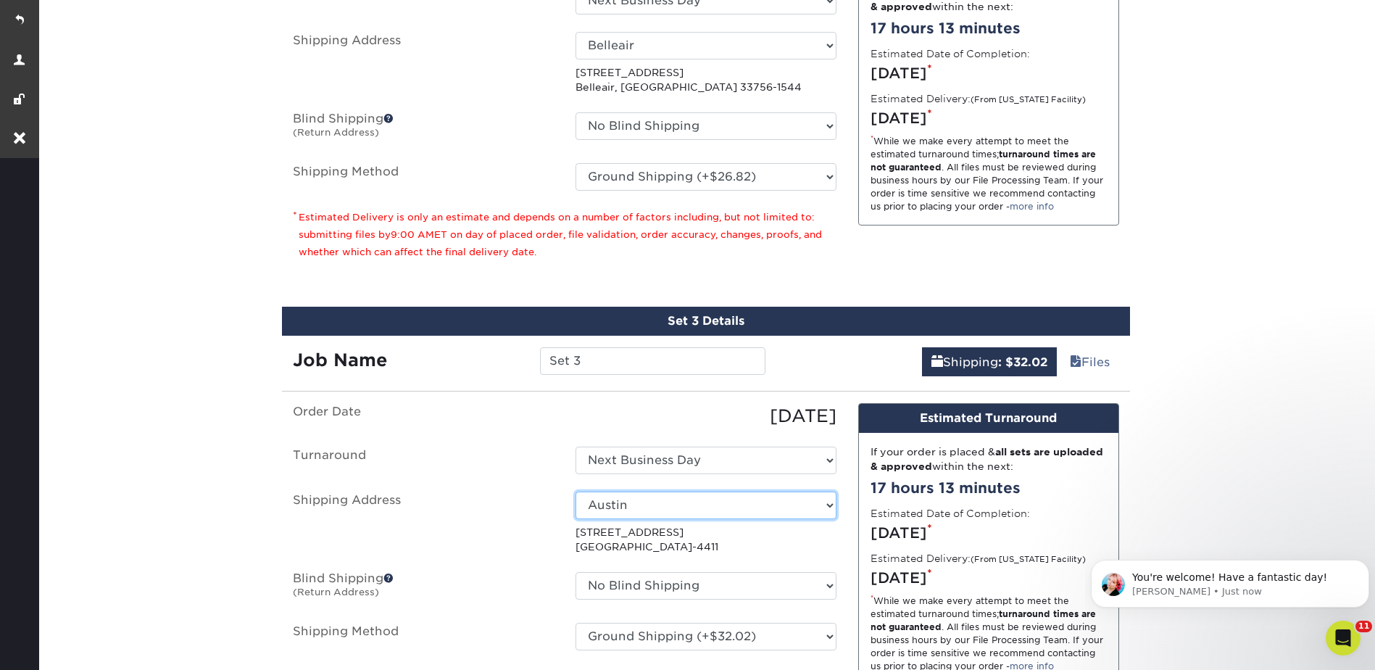
click at [632, 500] on select "Select One 810 Osceola (Natalie's Home) Artifact Austin Belleair Brooklyn Stora…" at bounding box center [705, 505] width 261 height 28
select select "253390"
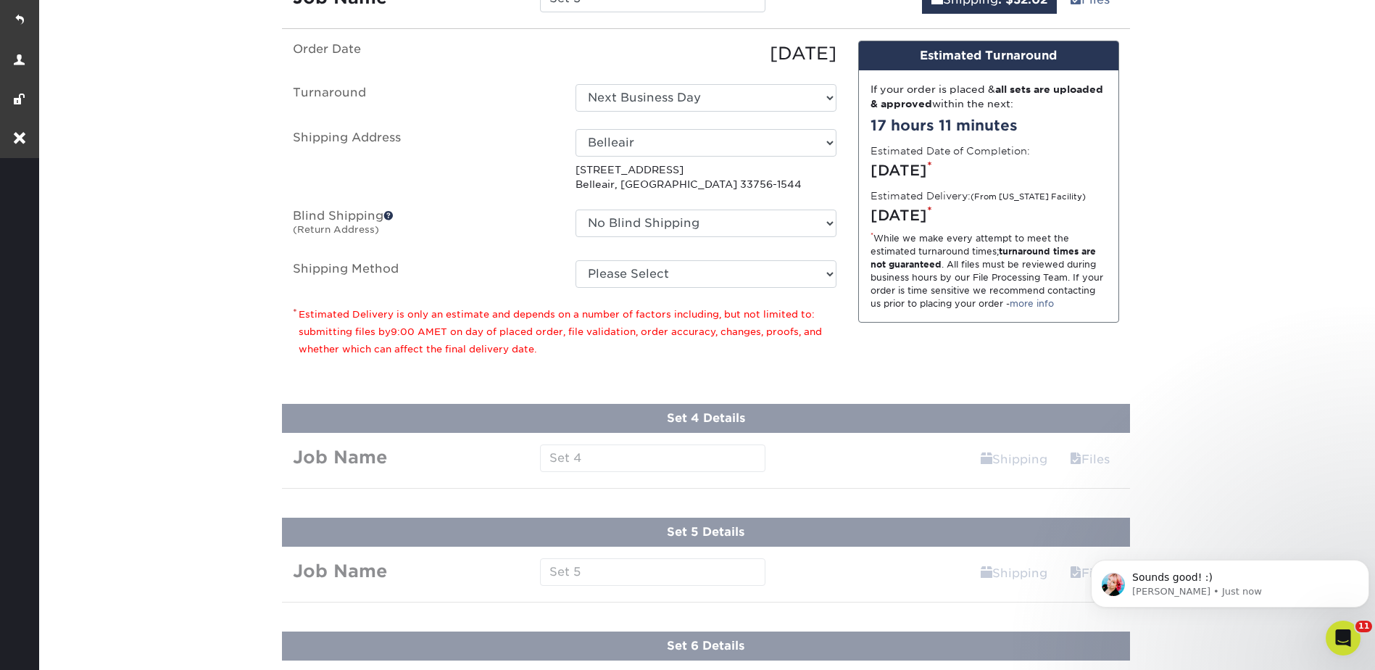
scroll to position [0, 0]
click at [647, 269] on select "Please Select Ground Shipping (+$26.82) 3 Day Shipping Service (+$38.55) 2 Day …" at bounding box center [705, 274] width 261 height 28
click at [575, 260] on select "Please Select Ground Shipping (+$26.82) 3 Day Shipping Service (+$38.55) 2 Day …" at bounding box center [705, 274] width 261 height 28
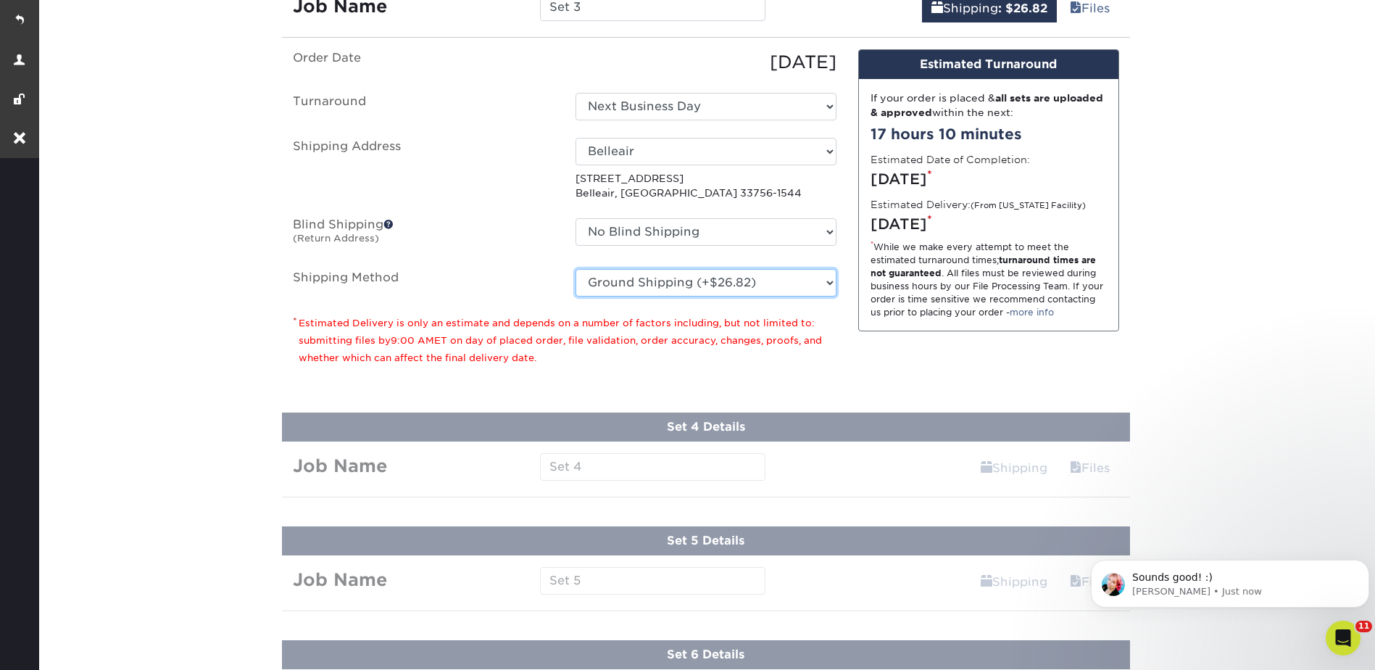
scroll to position [1560, 0]
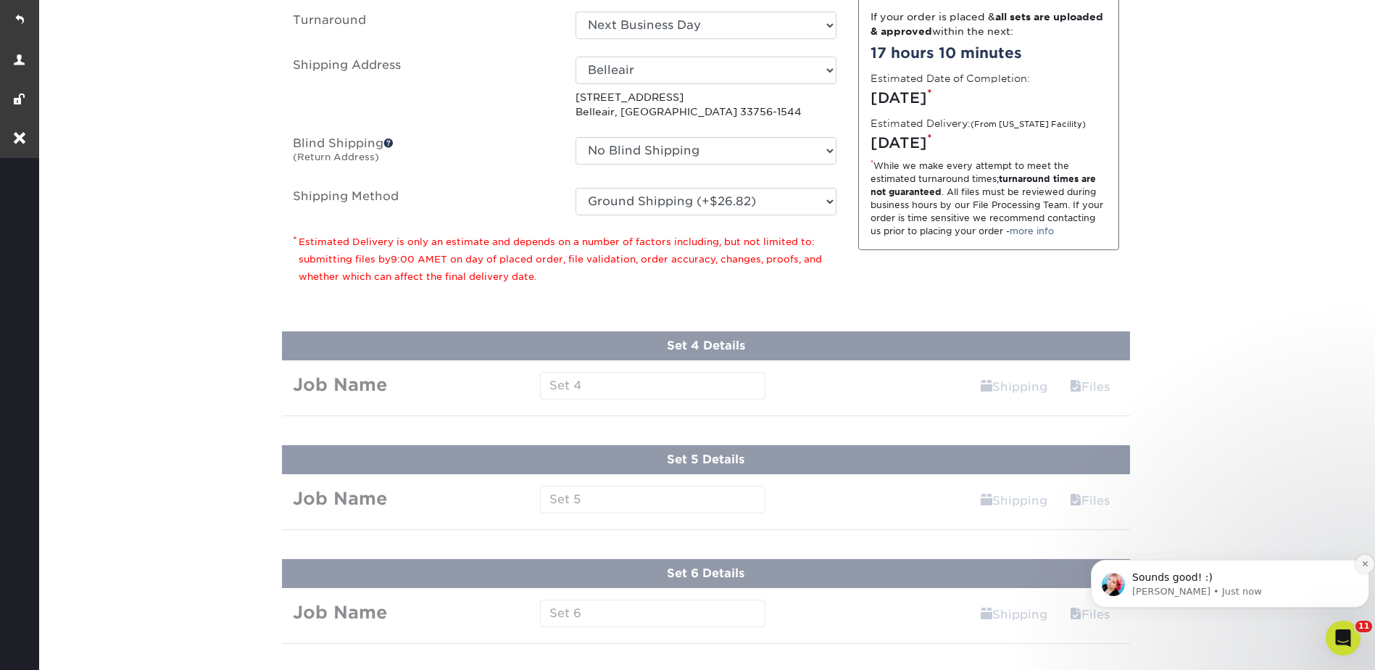
click at [1365, 558] on button "Dismiss notification" at bounding box center [1364, 563] width 19 height 19
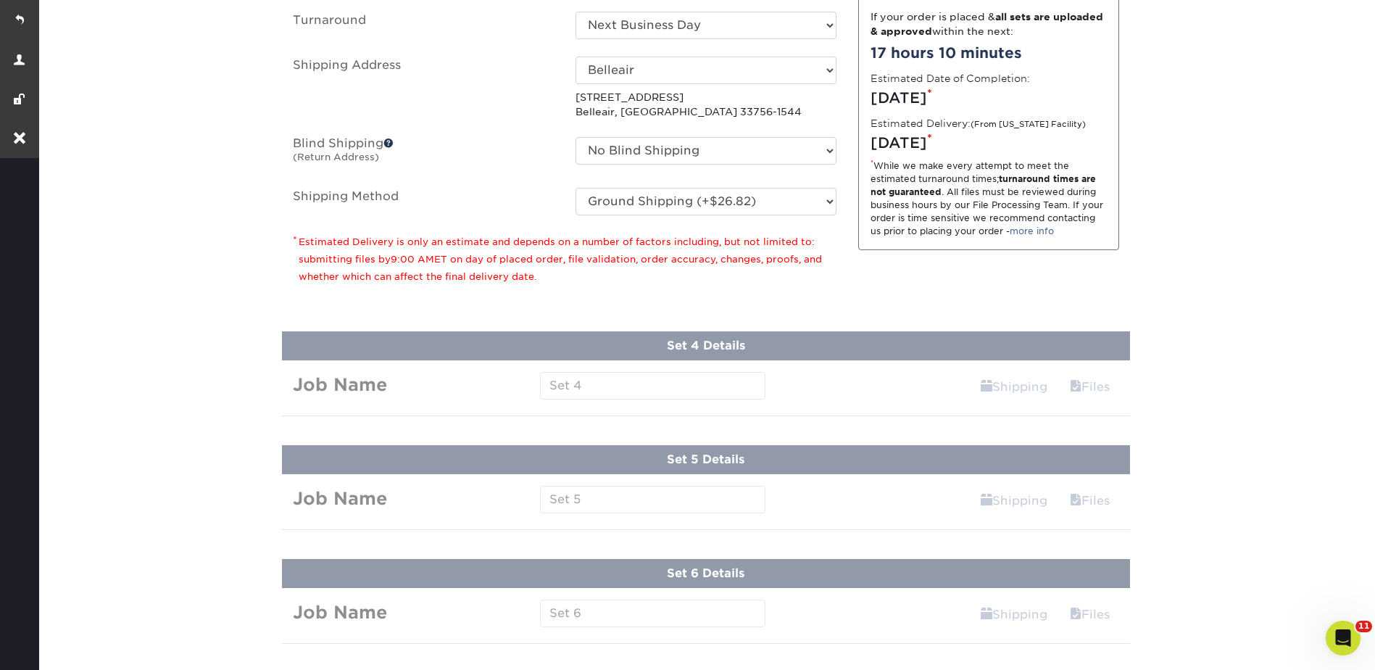
click at [839, 298] on div "You've choosen mailing services! If you have a csv address list please upload i…" at bounding box center [706, 141] width 826 height 346
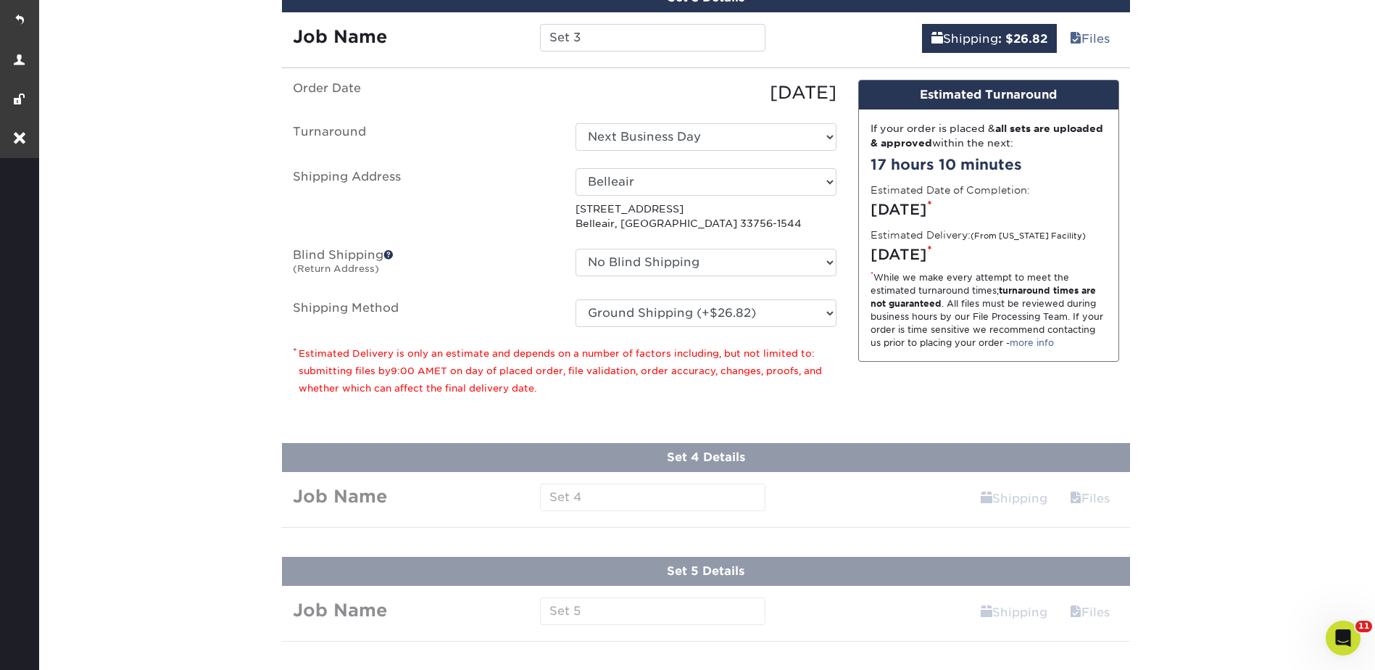
scroll to position [1270, 0]
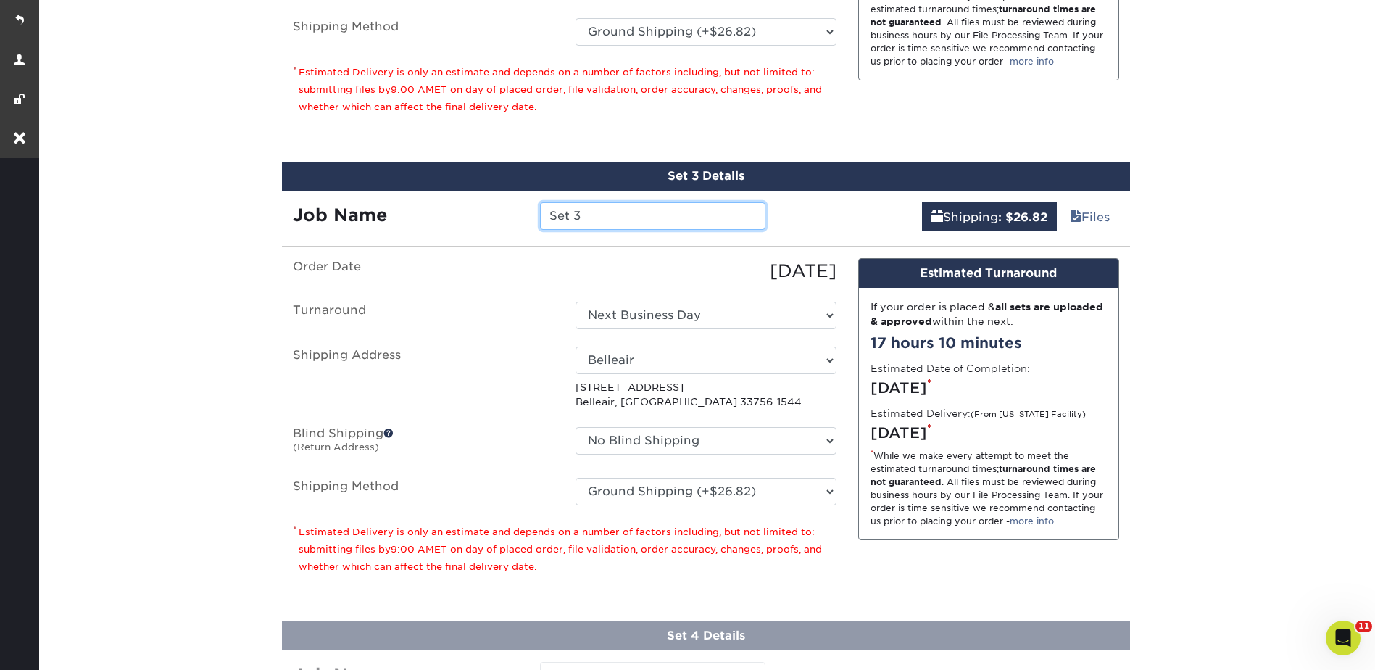
click at [585, 209] on input "Set 3" at bounding box center [652, 216] width 225 height 28
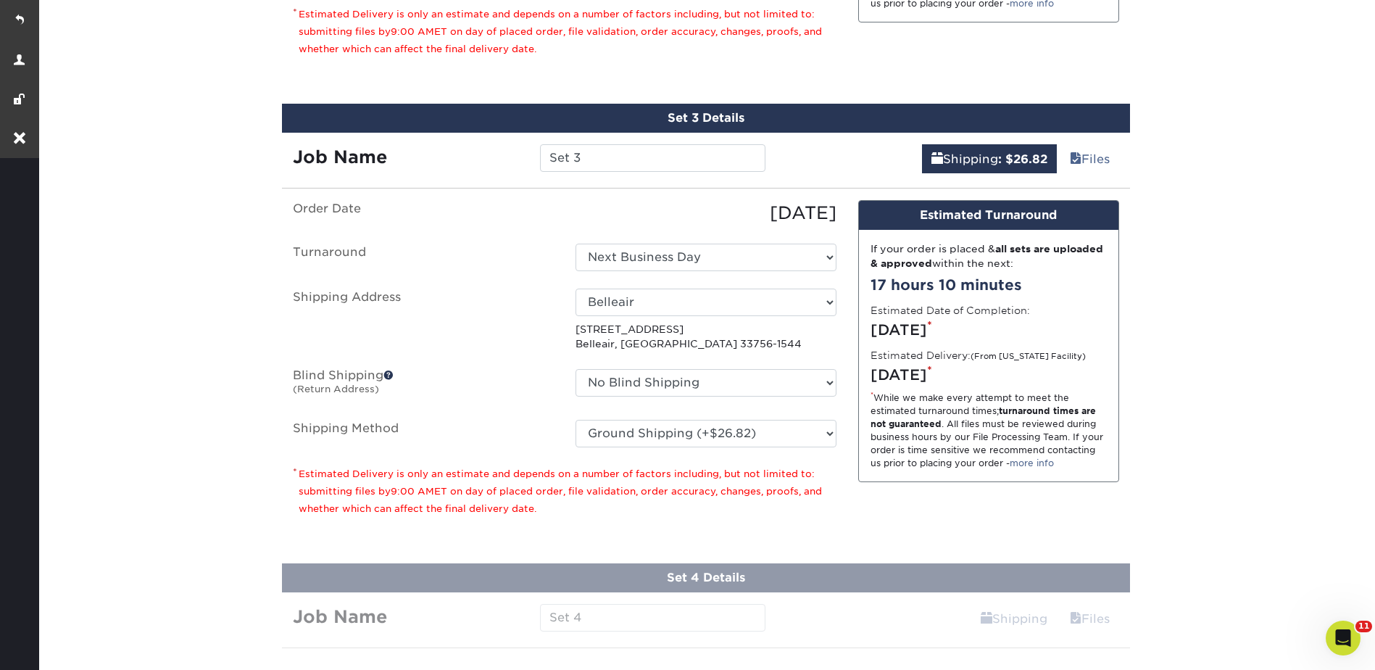
scroll to position [1542, 0]
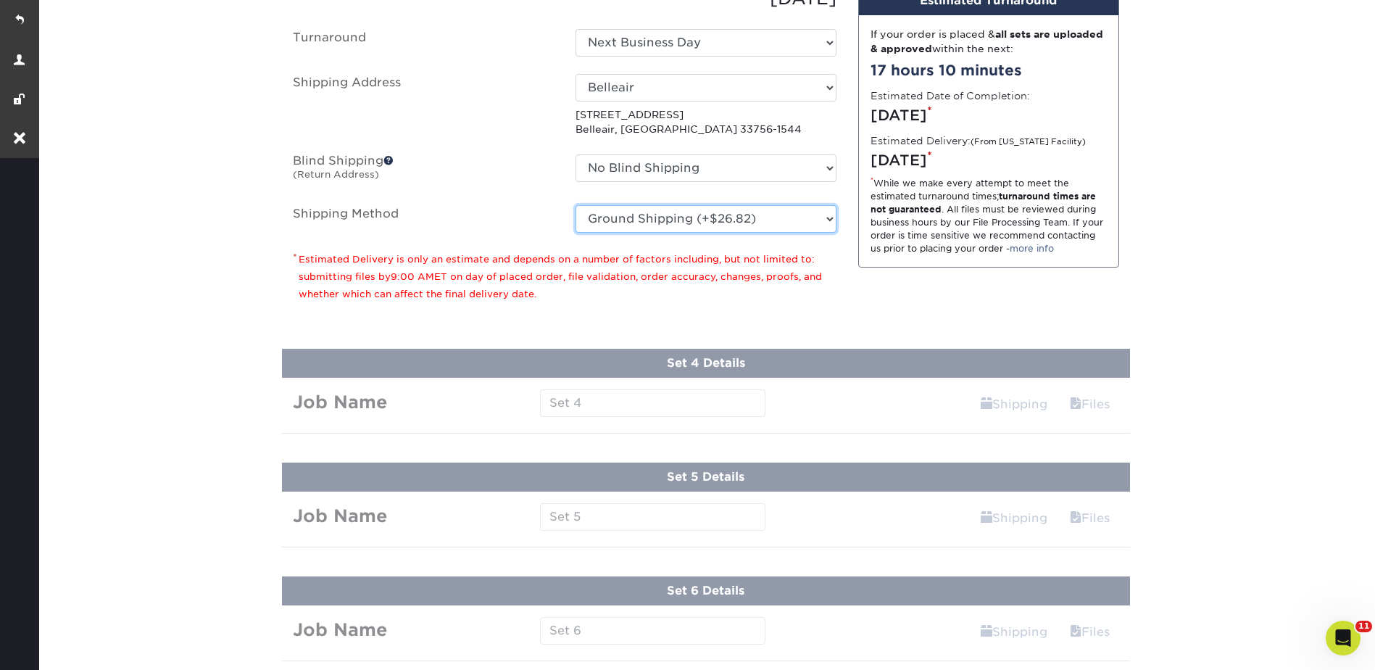
click at [641, 208] on select "Please Select Ground Shipping (+$26.82) 3 Day Shipping Service (+$38.55) 2 Day …" at bounding box center [705, 219] width 261 height 28
click at [575, 205] on select "Please Select Ground Shipping (+$26.82) 3 Day Shipping Service (+$38.55) 2 Day …" at bounding box center [705, 219] width 261 height 28
click at [641, 221] on select "Please Select Ground Shipping (+$26.82) 3 Day Shipping Service (+$38.55) 2 Day …" at bounding box center [705, 219] width 261 height 28
select select "03"
click at [575, 205] on select "Please Select Ground Shipping (+$26.82) 3 Day Shipping Service (+$38.55) 2 Day …" at bounding box center [705, 219] width 261 height 28
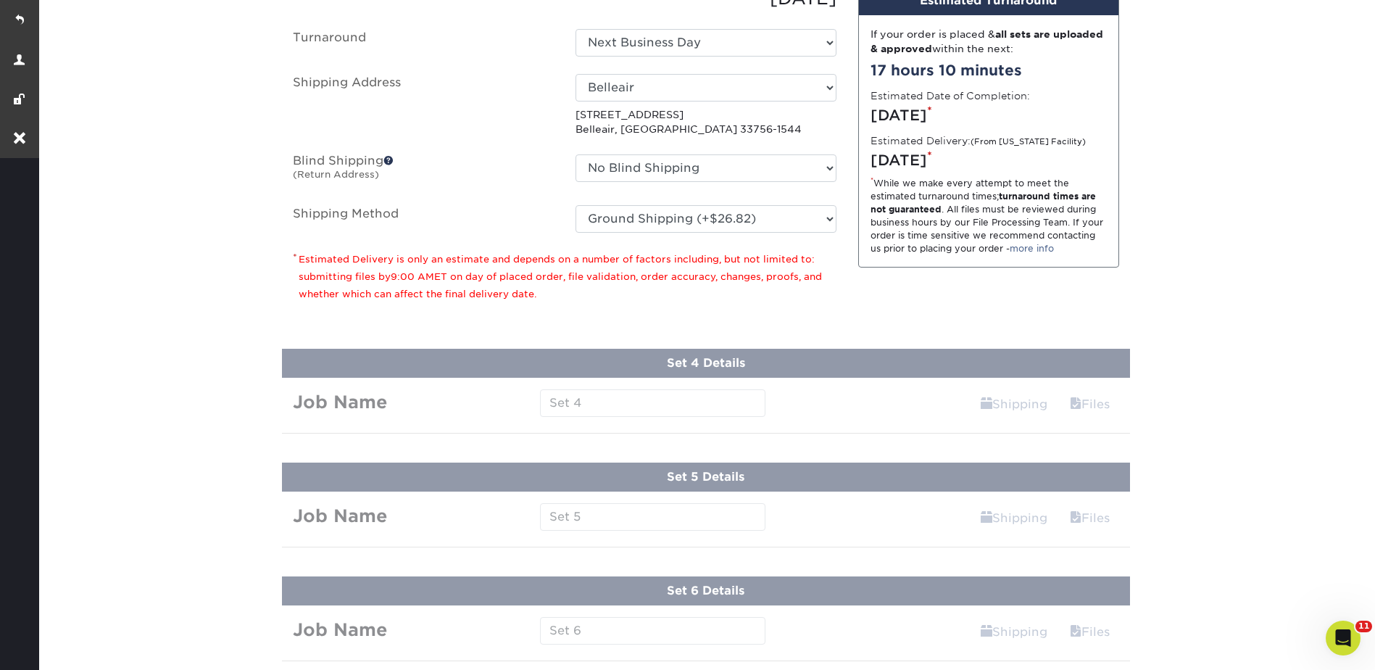
click at [801, 288] on p "* Estimated Delivery is only an estimate and depends on a number of factors inc…" at bounding box center [565, 276] width 544 height 52
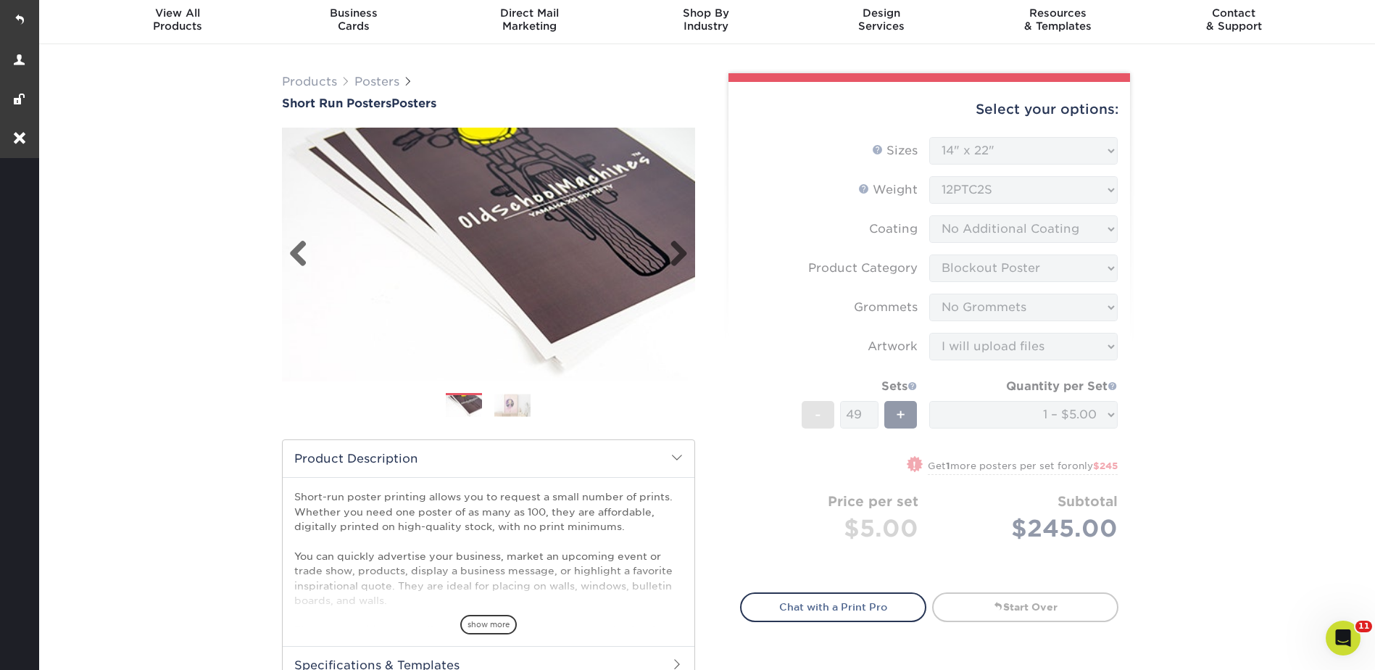
scroll to position [20, 0]
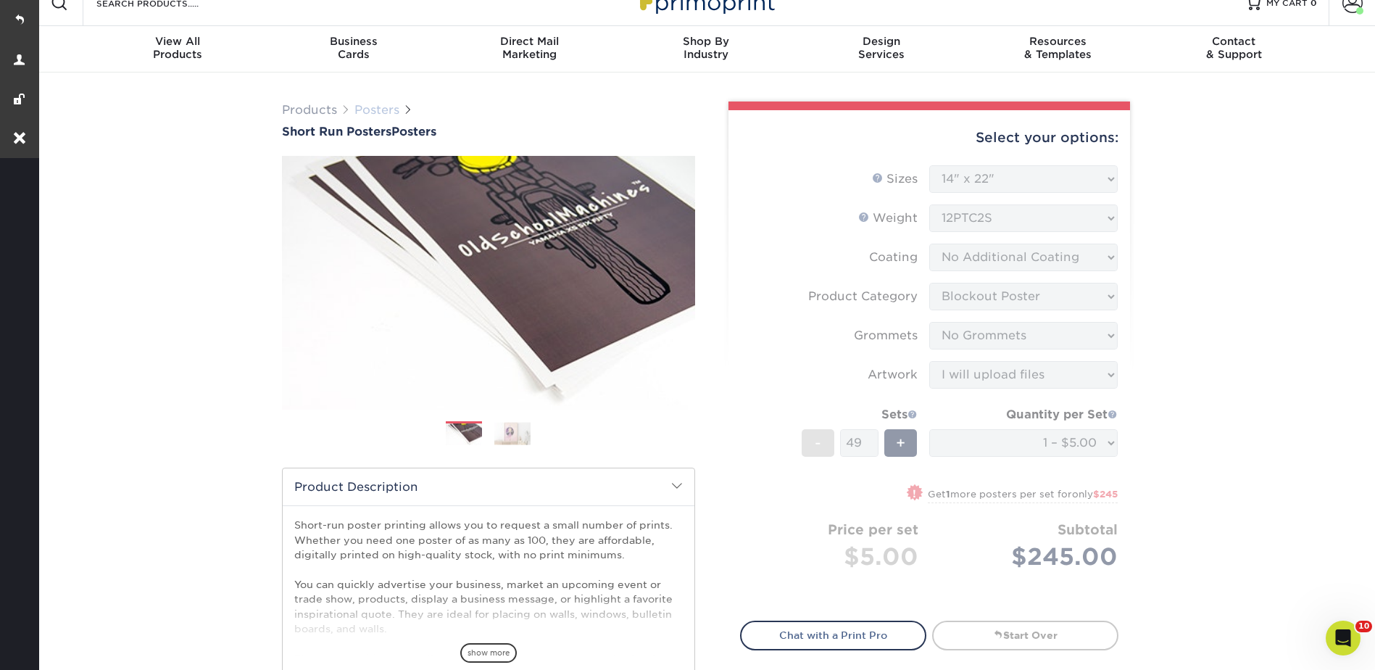
click at [367, 103] on link "Posters" at bounding box center [376, 110] width 45 height 14
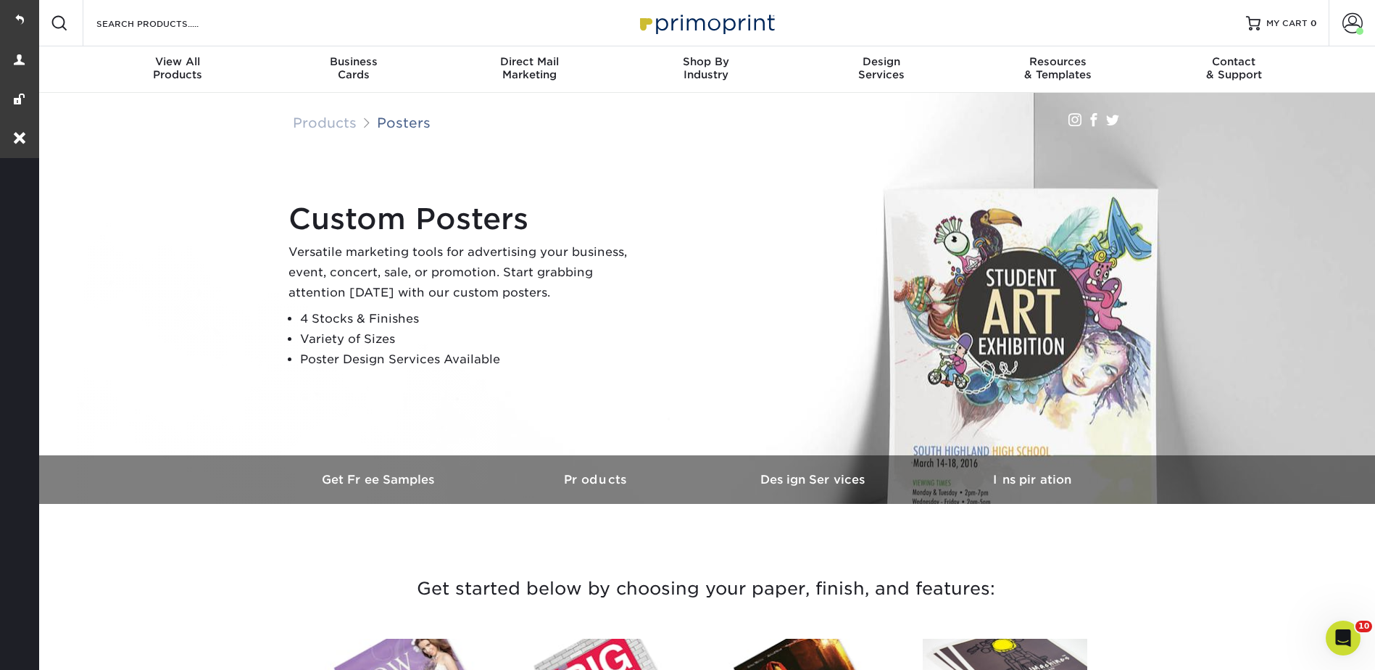
click at [151, 5] on div "Search Products" at bounding box center [159, 23] width 153 height 46
click at [155, 29] on input "Search Products" at bounding box center [165, 22] width 141 height 17
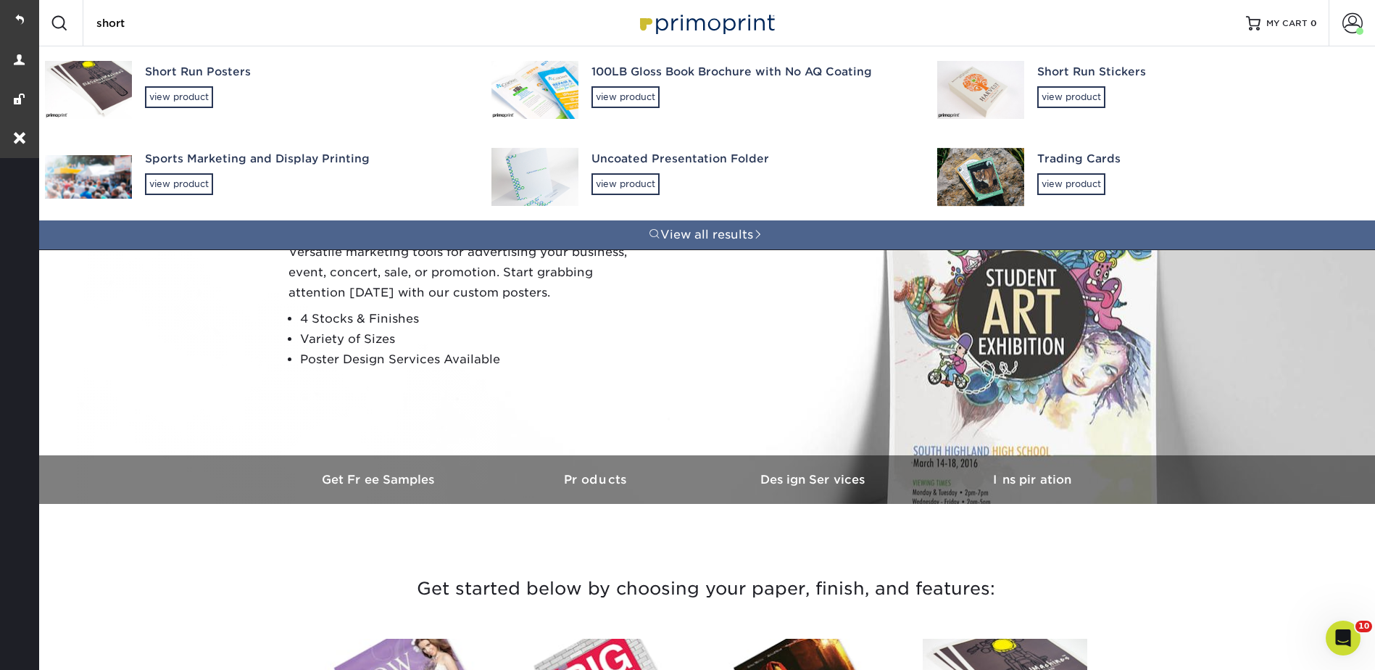
type input "short"
click at [147, 67] on div "Short Run Posters" at bounding box center [305, 72] width 320 height 17
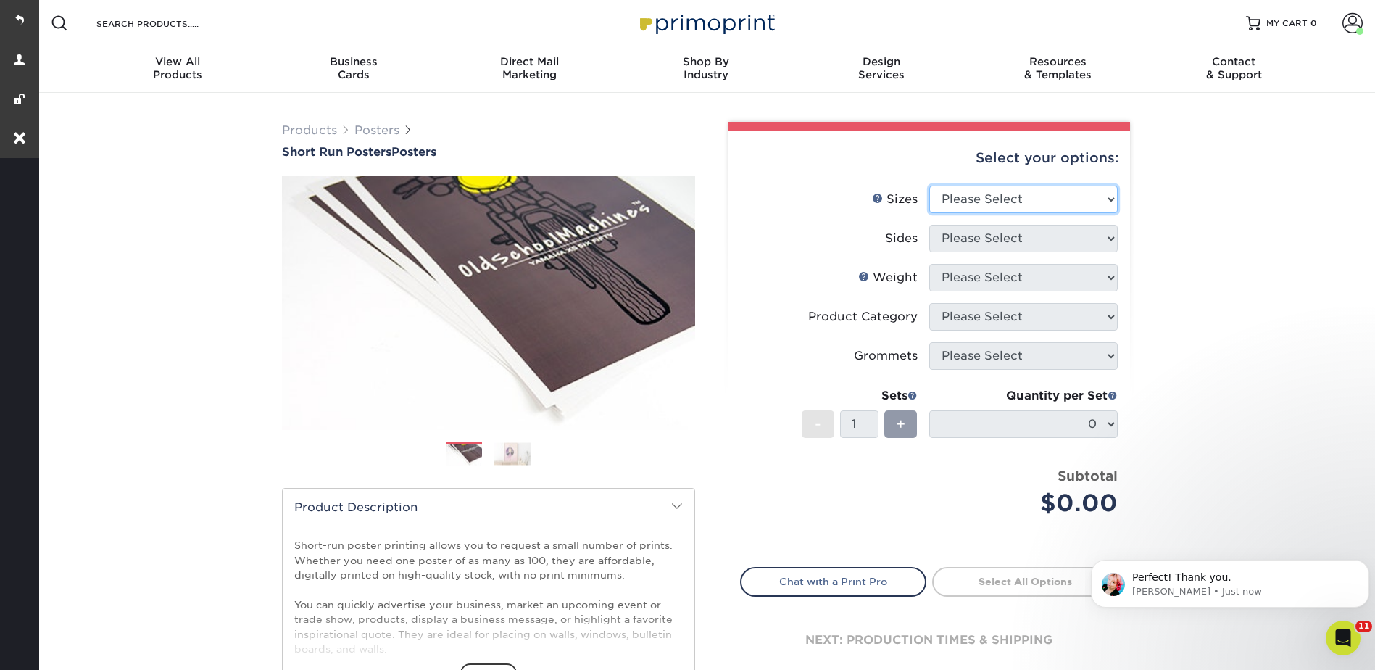
click at [949, 201] on select "Please Select 12" x 12" 12" x 15" 12" x 17" 12" x 18" 12" x 20" 12" x 24" 12" x…" at bounding box center [1023, 200] width 188 height 28
select select "14.00x22.00"
click at [929, 186] on select "Please Select 12" x 12" 12" x 15" 12" x 17" 12" x 18" 12" x 20" 12" x 24" 12" x…" at bounding box center [1023, 200] width 188 height 28
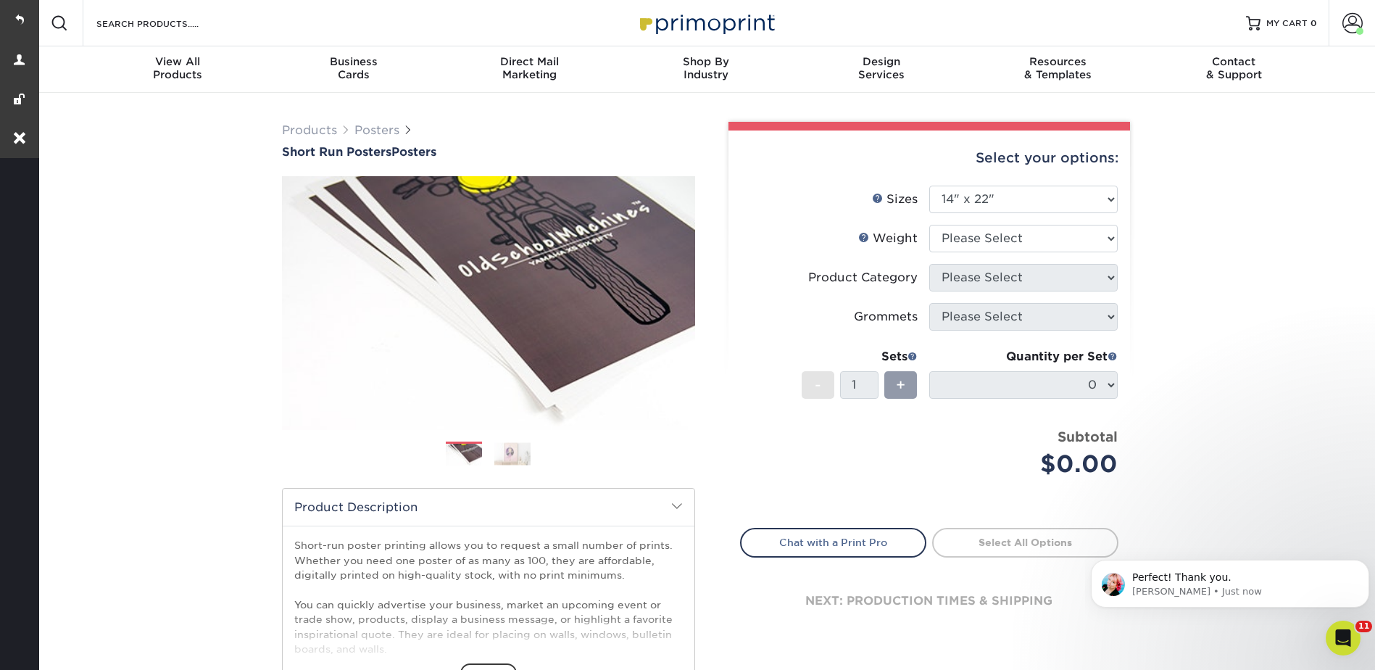
click at [962, 220] on li "Sizes Help Sizes Please Select 12" x 12" 12" x 15" 12" x 17" 12" x 18" 12" x 20…" at bounding box center [929, 205] width 377 height 39
click at [961, 235] on select "Please Select 12PTC2S 8PHOTO" at bounding box center [1023, 239] width 188 height 28
select select "12PTC2S"
click at [929, 225] on select "Please Select 12PTC2S 8PHOTO" at bounding box center [1023, 239] width 188 height 28
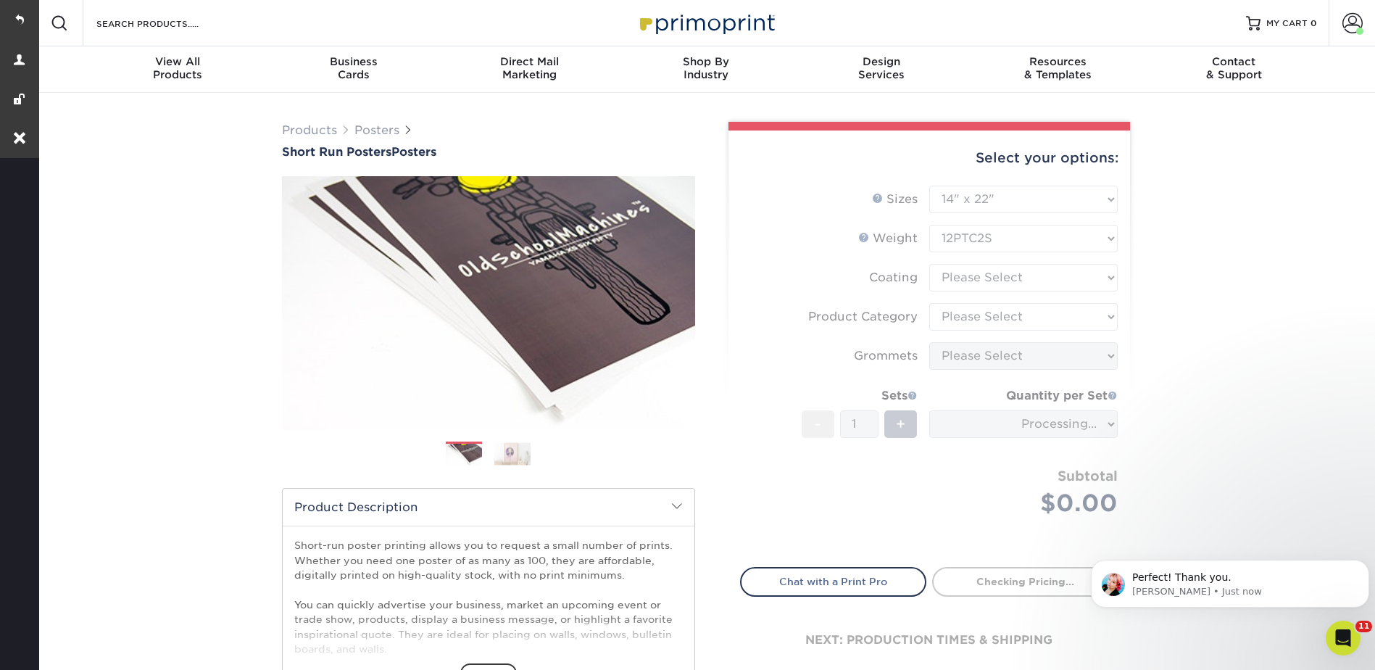
click at [958, 276] on form "Sizes Help Sizes Please Select 12" x 12" 12" x 15" 12" x 17" 12" x 18" 12" x 20…" at bounding box center [929, 368] width 378 height 365
click at [958, 275] on form "Sizes Help Sizes Please Select 12" x 12" 12" x 15" 12" x 17" 12" x 18" 12" x 20…" at bounding box center [929, 368] width 378 height 365
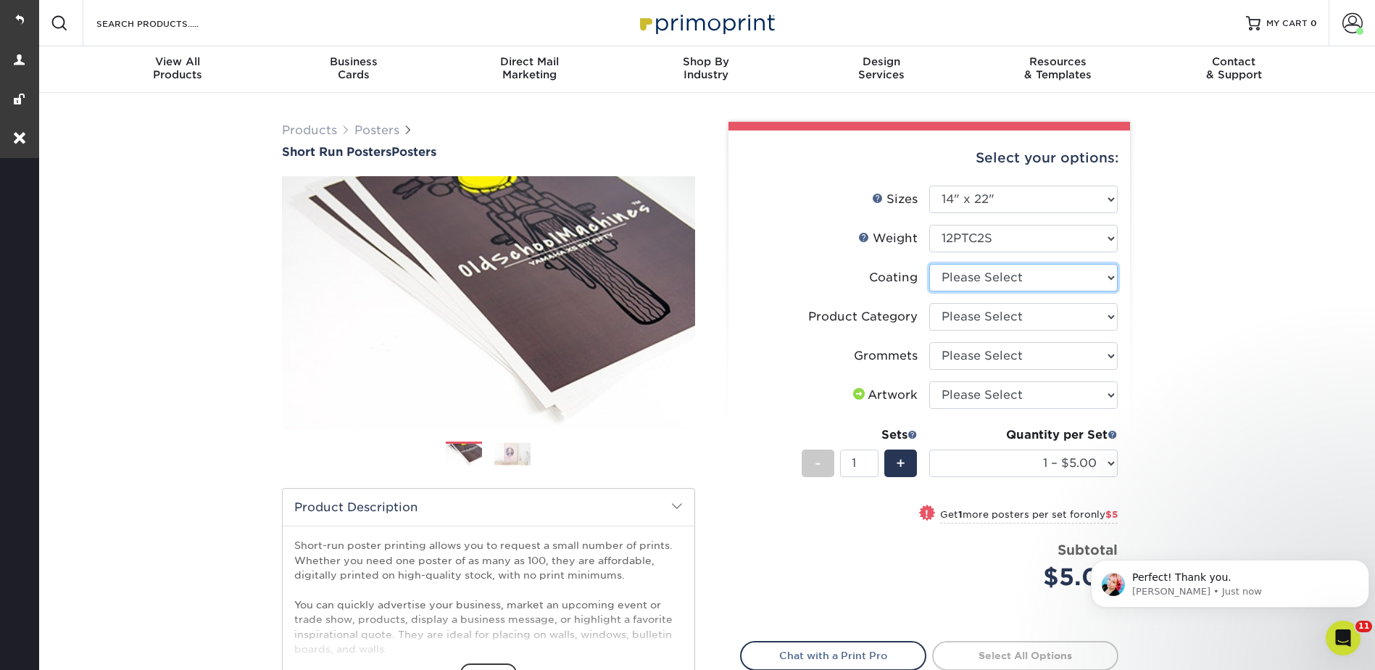
drag, startPoint x: 958, startPoint y: 275, endPoint x: 965, endPoint y: 292, distance: 18.2
click at [958, 275] on select at bounding box center [1023, 278] width 188 height 28
select select "3e7618de-abca-4bda-9f97-8b9129e913d8"
click at [929, 264] on select at bounding box center [1023, 278] width 188 height 28
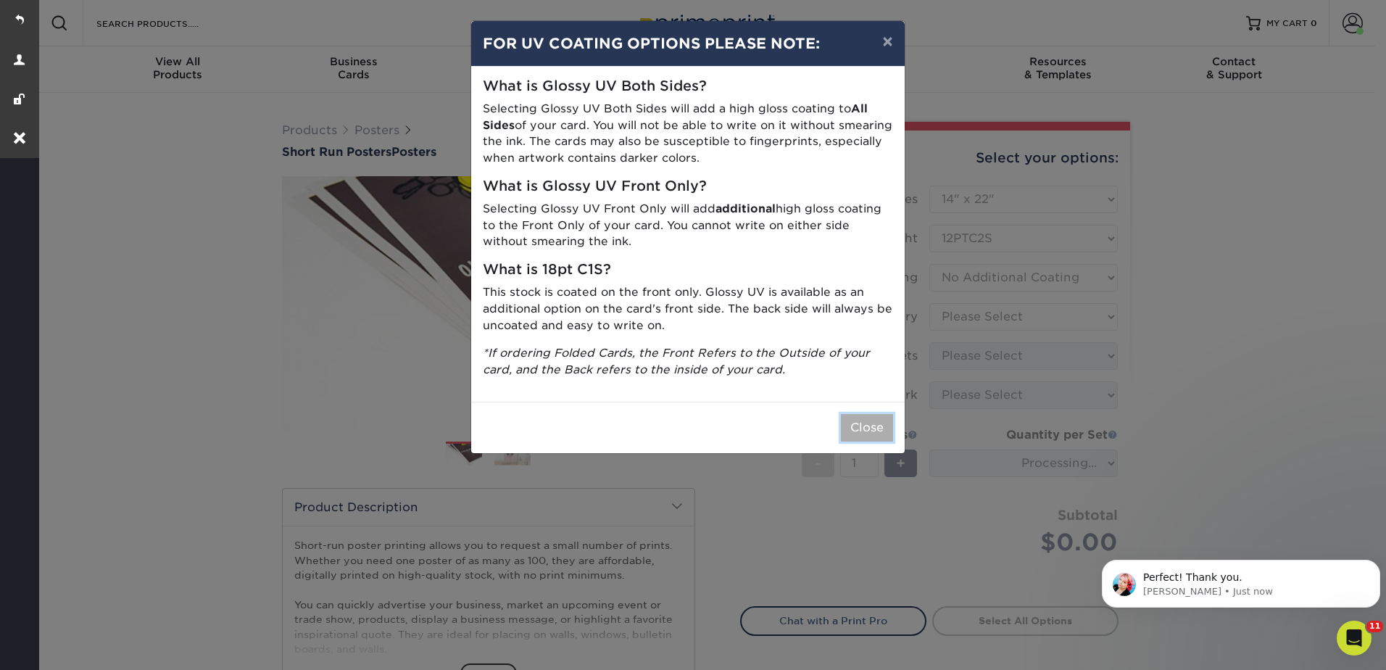
click at [865, 428] on button "Close" at bounding box center [867, 428] width 52 height 28
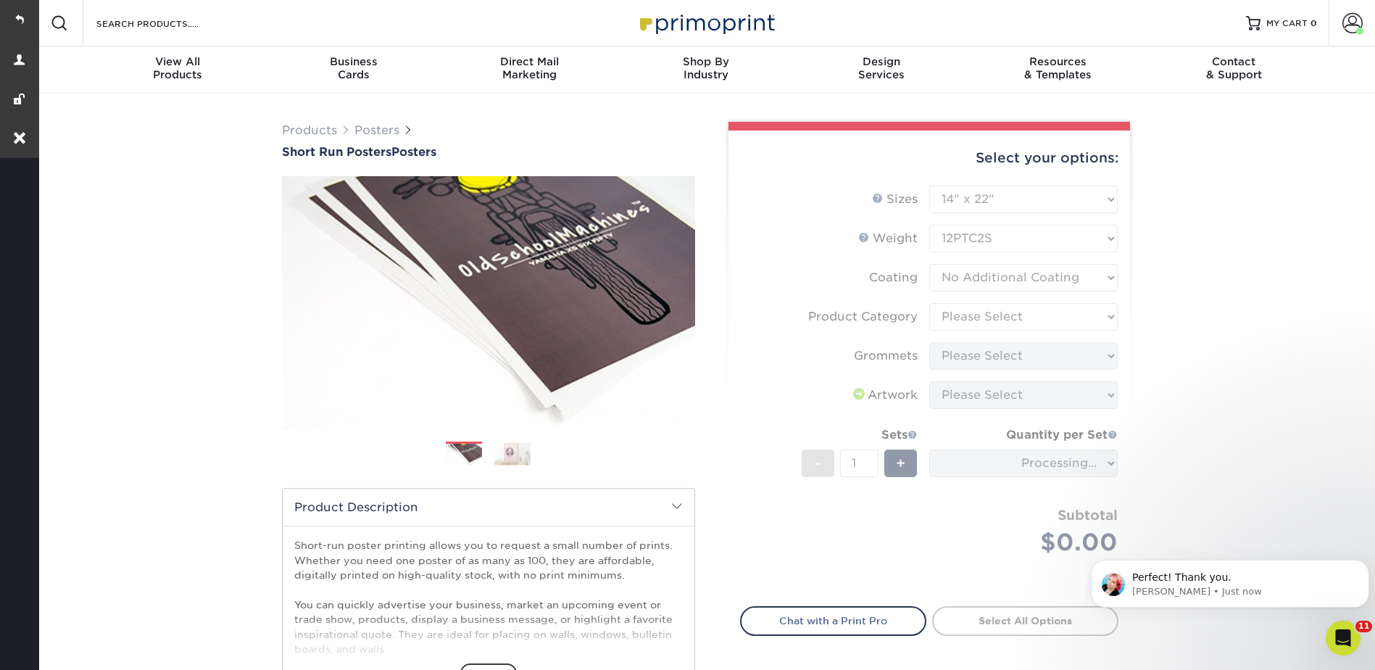
click at [955, 315] on form "Sizes Help Sizes Please Select 12" x 12" 12" x 15" 12" x 17" 12" x 18" 12" x 20…" at bounding box center [929, 388] width 378 height 404
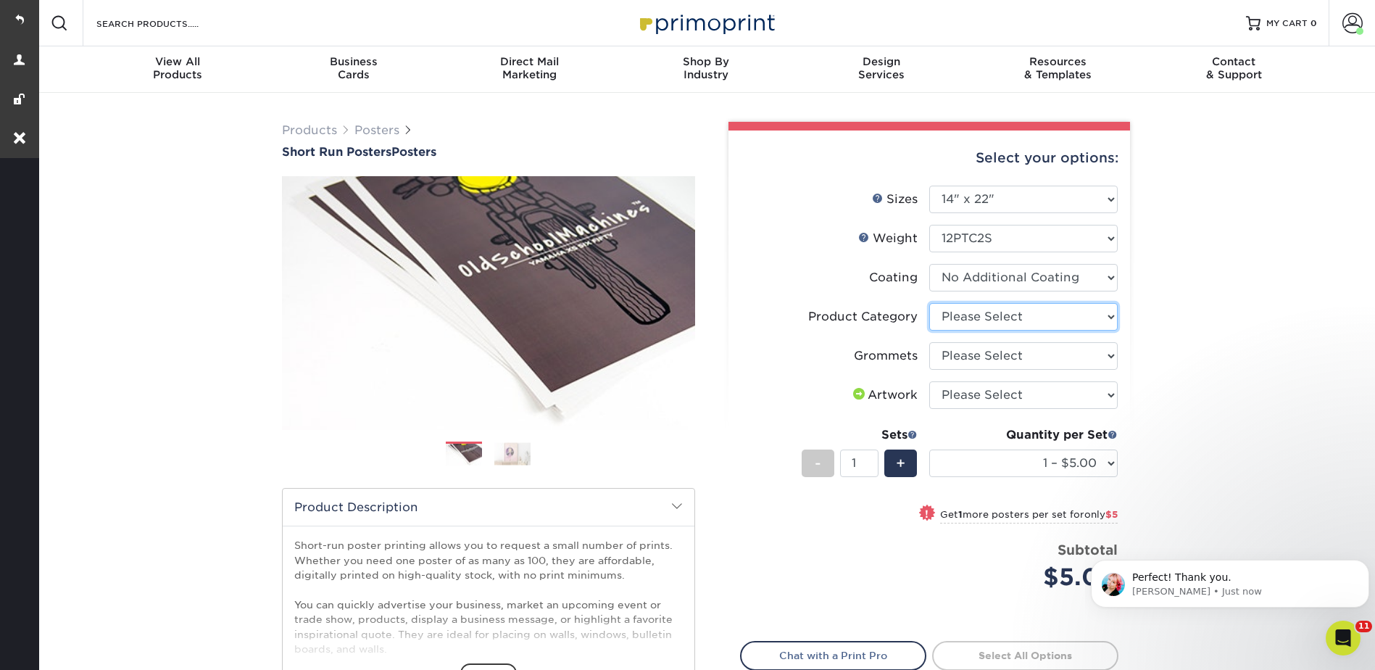
click at [955, 315] on select "Please Select Blockout Poster" at bounding box center [1023, 317] width 188 height 28
select select "fa4be506-53fb-4ae9-92ef-b1dd4b719e38"
click at [929, 303] on select "Please Select Blockout Poster" at bounding box center [1023, 317] width 188 height 28
drag, startPoint x: 960, startPoint y: 349, endPoint x: 964, endPoint y: 370, distance: 21.5
click at [960, 349] on select "Please Select No Grommets Yes, Grommet All 4 Corners Yes, Grommets Top Corners …" at bounding box center [1023, 356] width 188 height 28
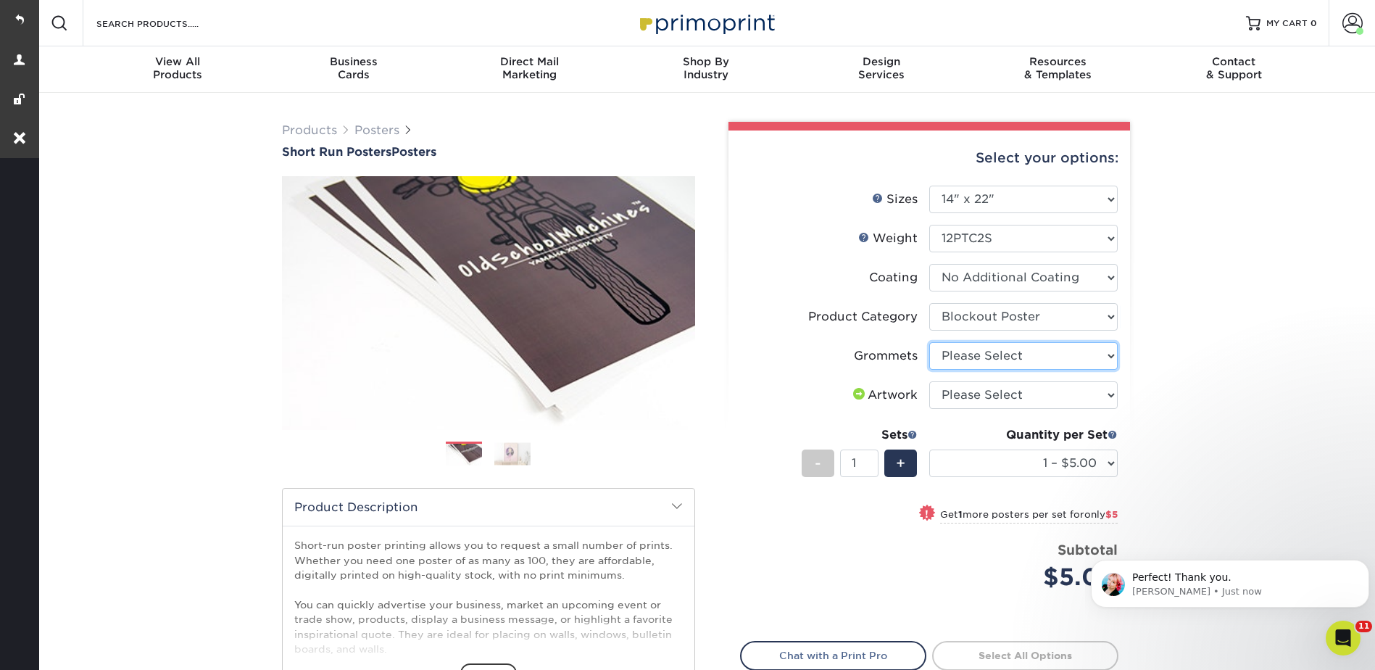
select select "90d329df-db80-4206-b821-ff9d3f363977"
click at [929, 342] on select "Please Select No Grommets Yes, Grommet All 4 Corners Yes, Grommets Top Corners …" at bounding box center [1023, 356] width 188 height 28
click at [958, 391] on select "Please Select I will upload files I need a design - $150" at bounding box center [1023, 395] width 188 height 28
select select "upload"
click at [929, 381] on select "Please Select I will upload files I need a design - $150" at bounding box center [1023, 395] width 188 height 28
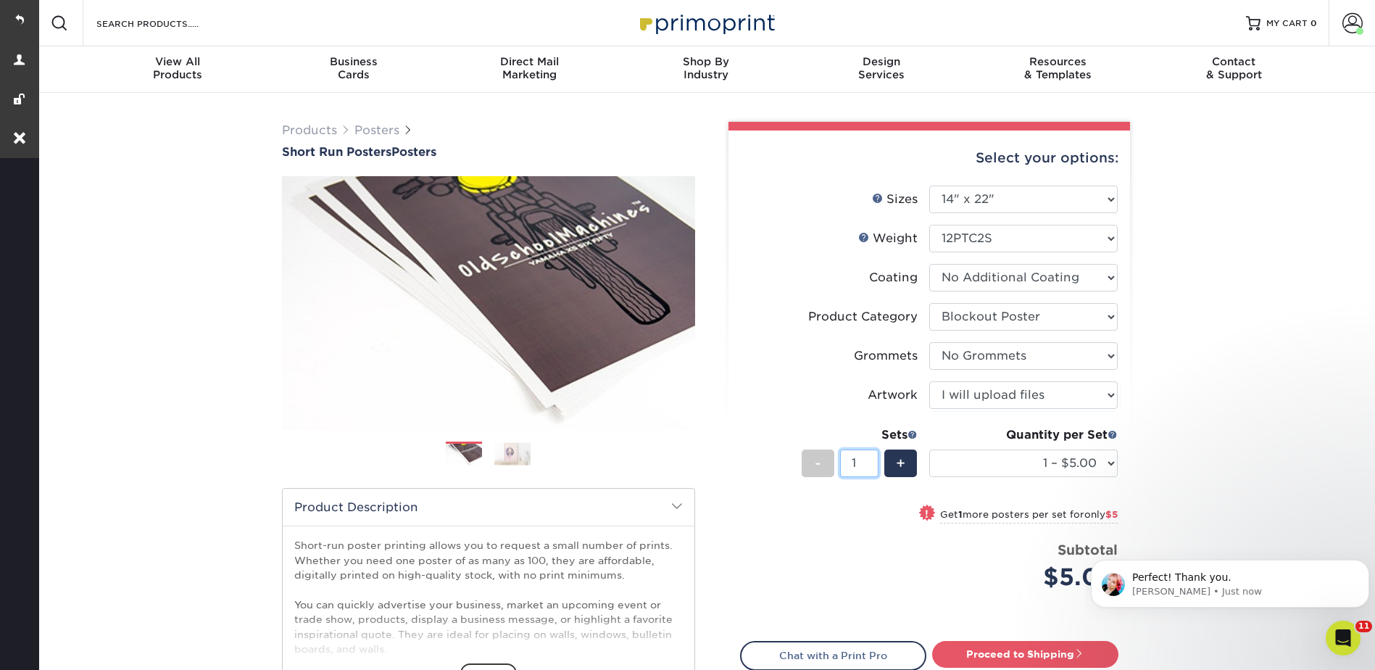
drag, startPoint x: 863, startPoint y: 462, endPoint x: 958, endPoint y: 393, distance: 117.7
click at [846, 460] on input "1" at bounding box center [859, 463] width 38 height 28
type input "40"
click at [1163, 261] on div "Products Posters Short Run Posters Posters" at bounding box center [705, 480] width 1339 height 774
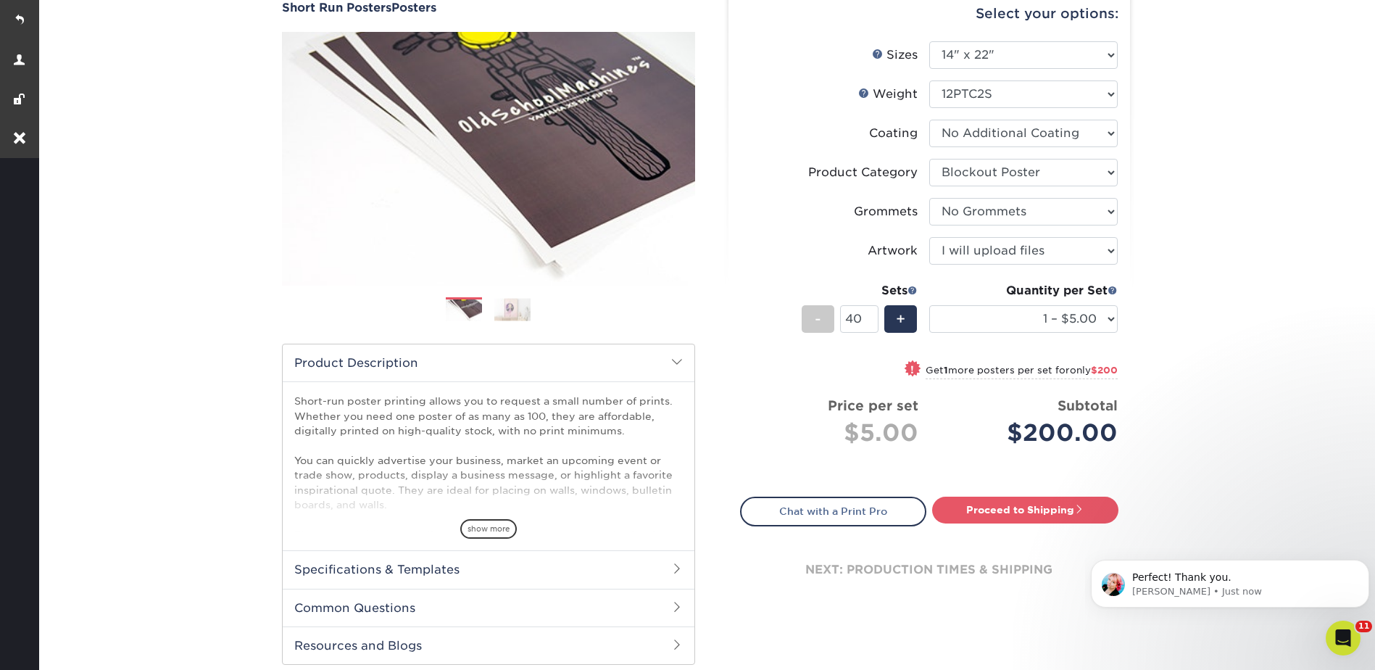
scroll to position [145, 0]
click at [1034, 510] on link "Proceed to Shipping" at bounding box center [1025, 509] width 186 height 26
type input "Set 1"
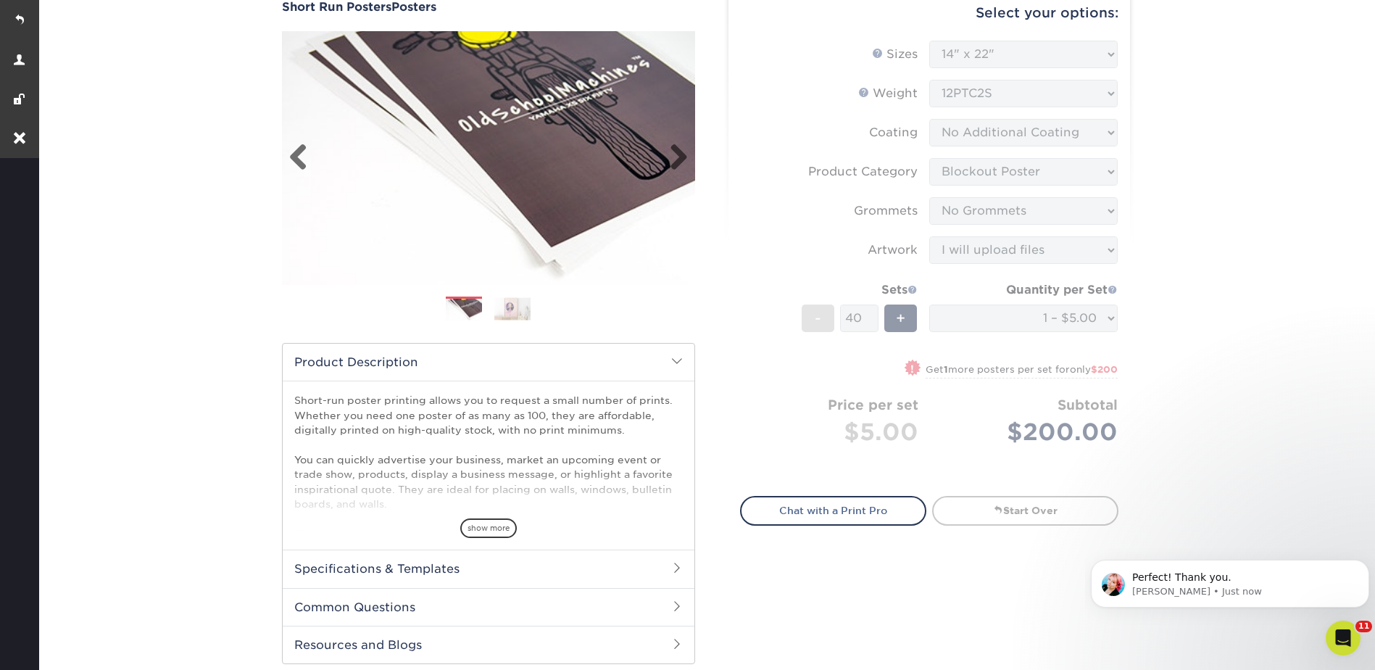
select select "50facab1-71c7-4043-9b6f-5c40bd4c0483"
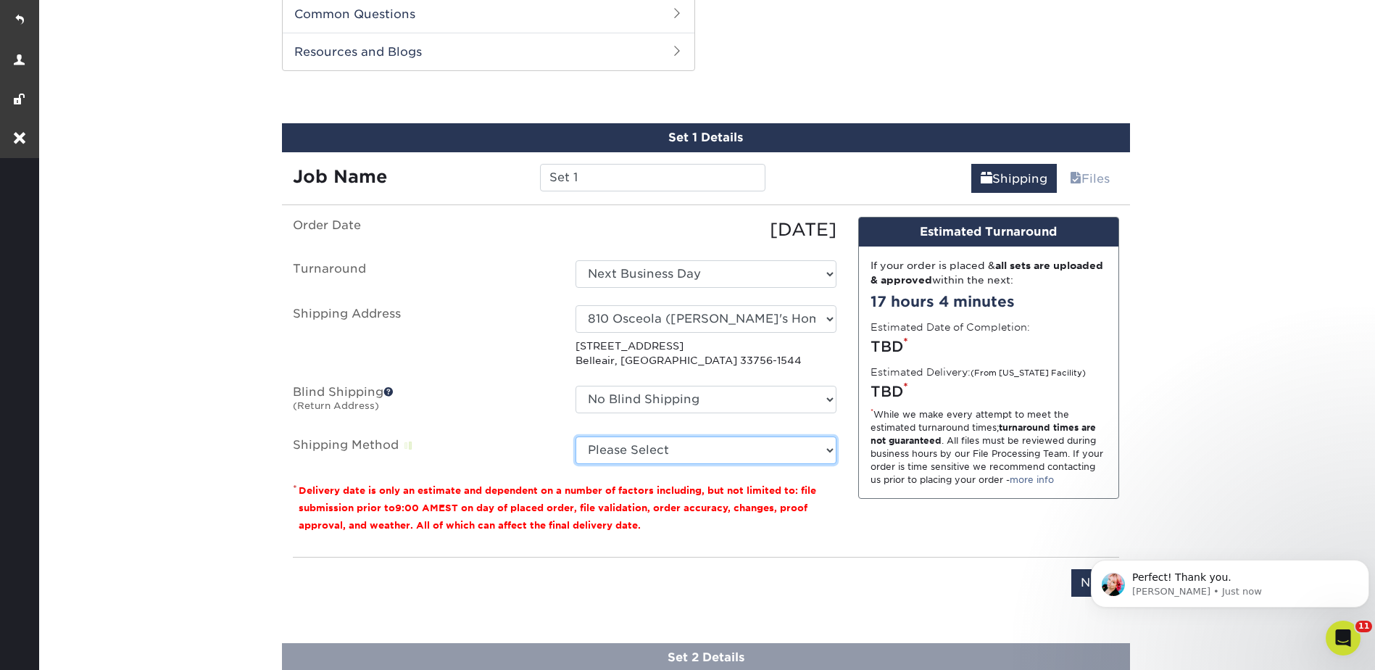
click at [629, 452] on select "Please Select Ground Shipping (+$26.82) 3 Day Shipping Service (+$38.55) 2 Day …" at bounding box center [705, 450] width 261 height 28
select select "03"
click at [575, 436] on select "Please Select Ground Shipping (+$26.82) 3 Day Shipping Service (+$38.55) 2 Day …" at bounding box center [705, 450] width 261 height 28
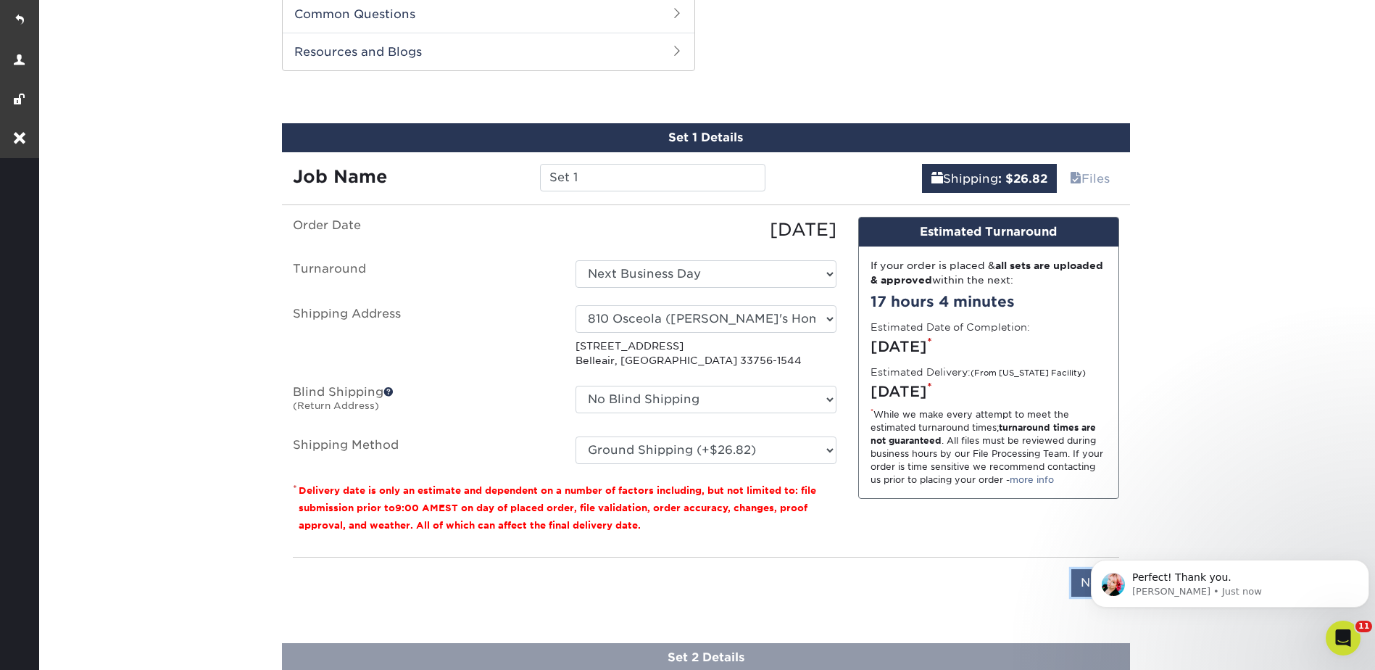
click at [1089, 590] on input "Next" at bounding box center [1095, 583] width 48 height 28
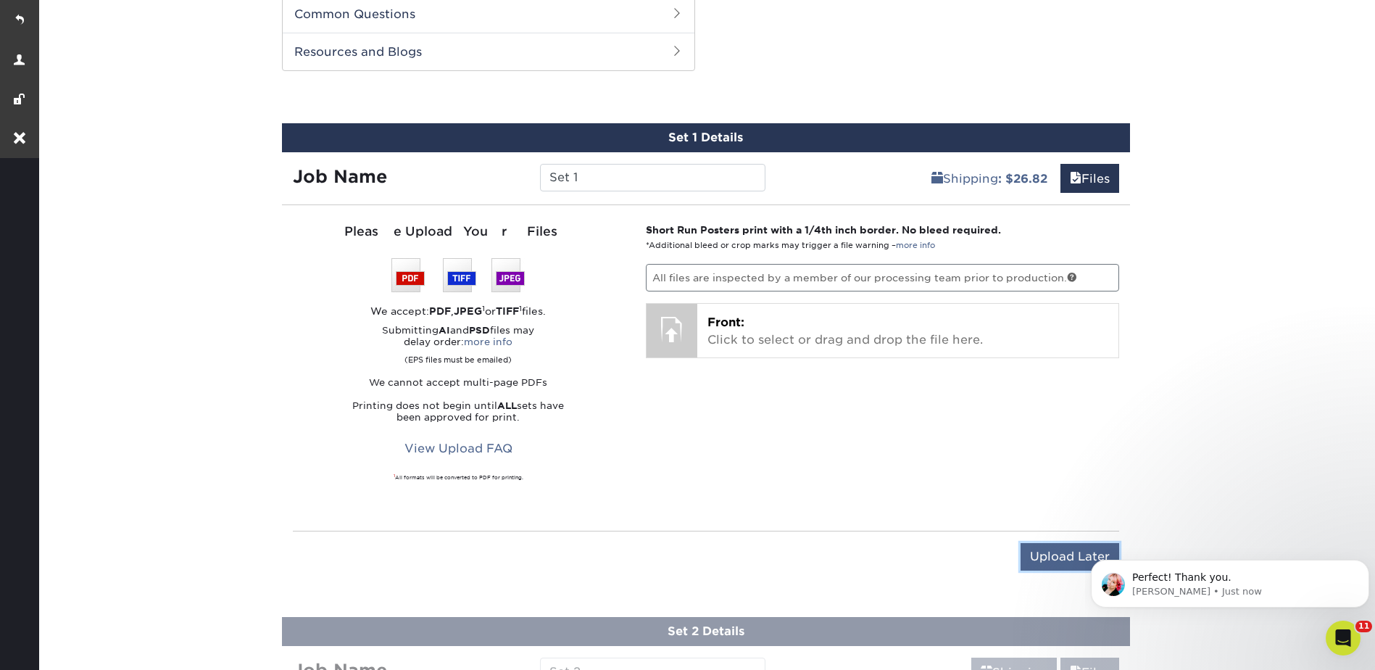
click at [1042, 563] on input "Upload Later" at bounding box center [1069, 557] width 99 height 28
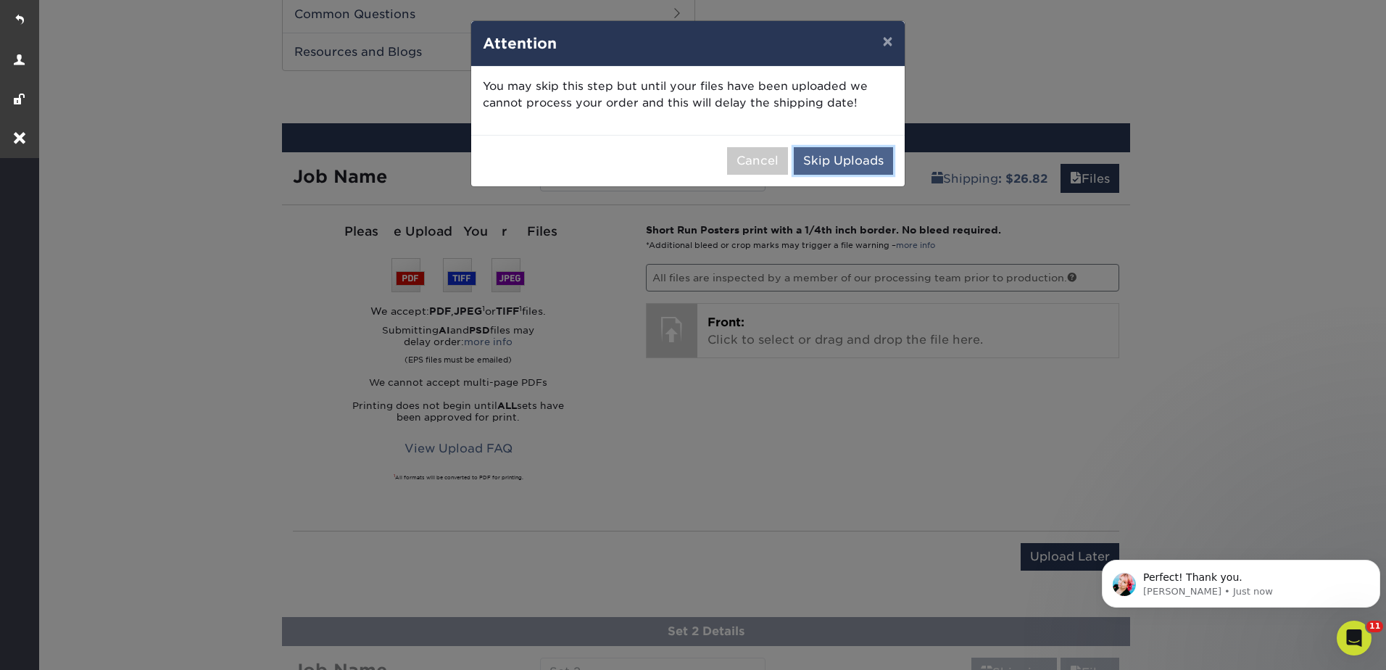
click at [827, 160] on button "Skip Uploads" at bounding box center [843, 161] width 99 height 28
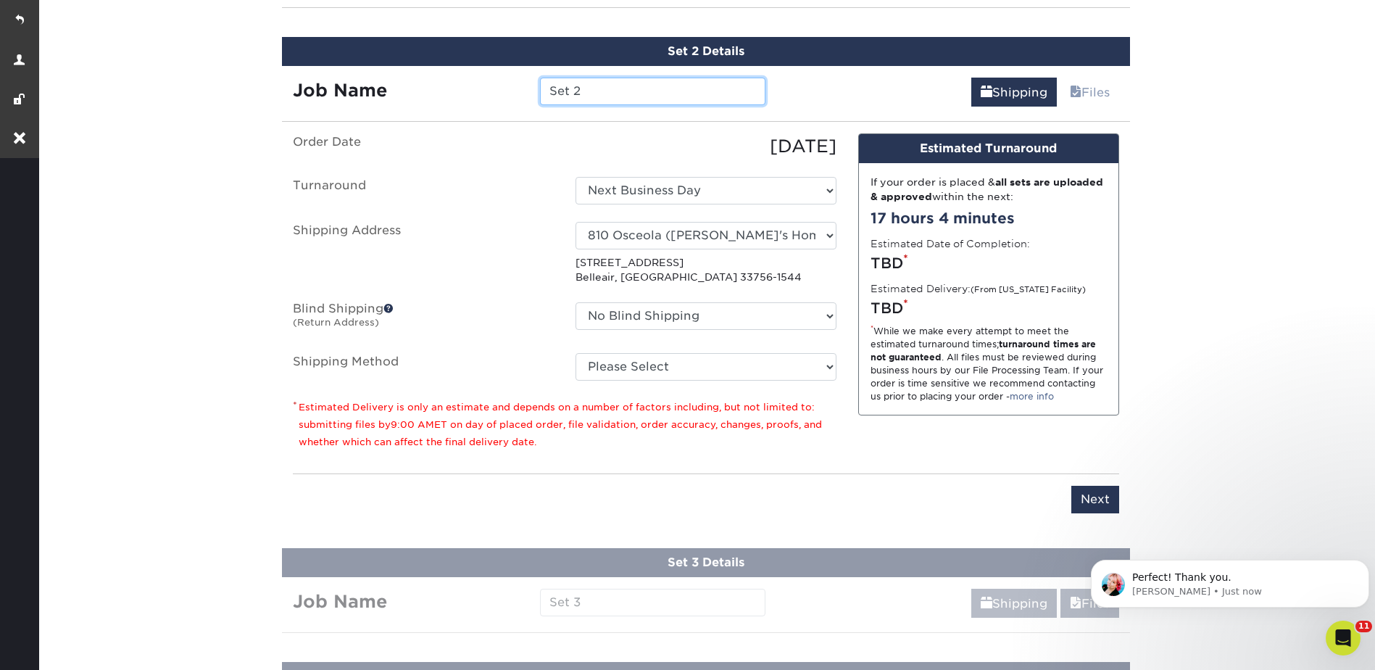
scroll to position [939, 0]
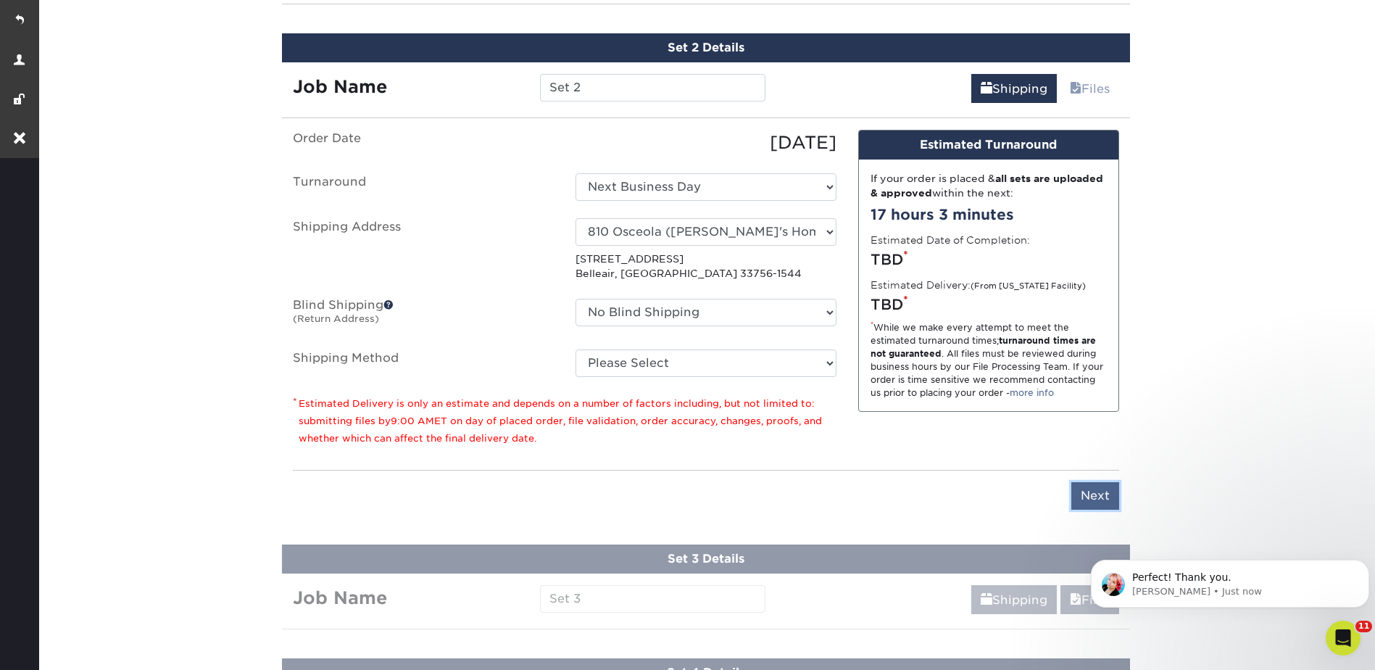
click at [1086, 498] on input "Next" at bounding box center [1095, 496] width 48 height 28
type input "Next"
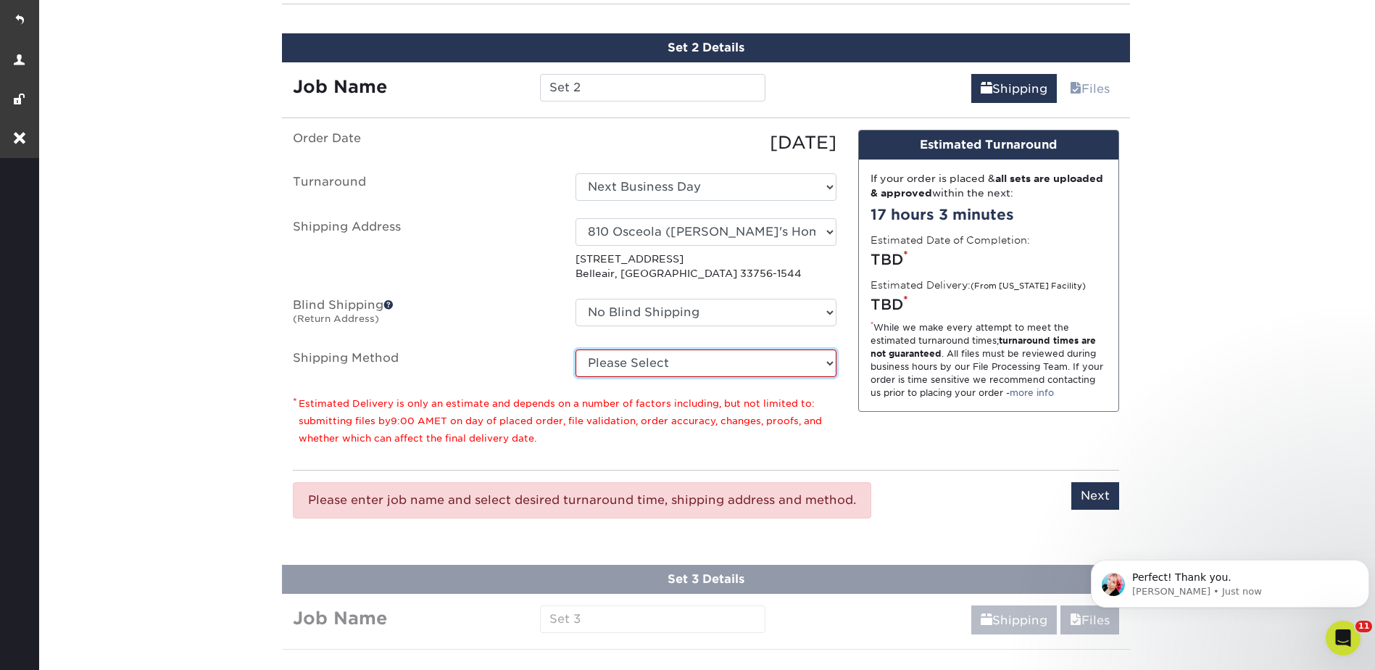
click at [648, 353] on select "Please Select Ground Shipping (+$26.82) 3 Day Shipping Service (+$38.55) 2 Day …" at bounding box center [705, 363] width 261 height 28
select select "03"
click at [575, 349] on select "Please Select Ground Shipping (+$26.82) 3 Day Shipping Service (+$38.55) 2 Day …" at bounding box center [705, 363] width 261 height 28
click at [1087, 493] on input "Next" at bounding box center [1095, 496] width 48 height 28
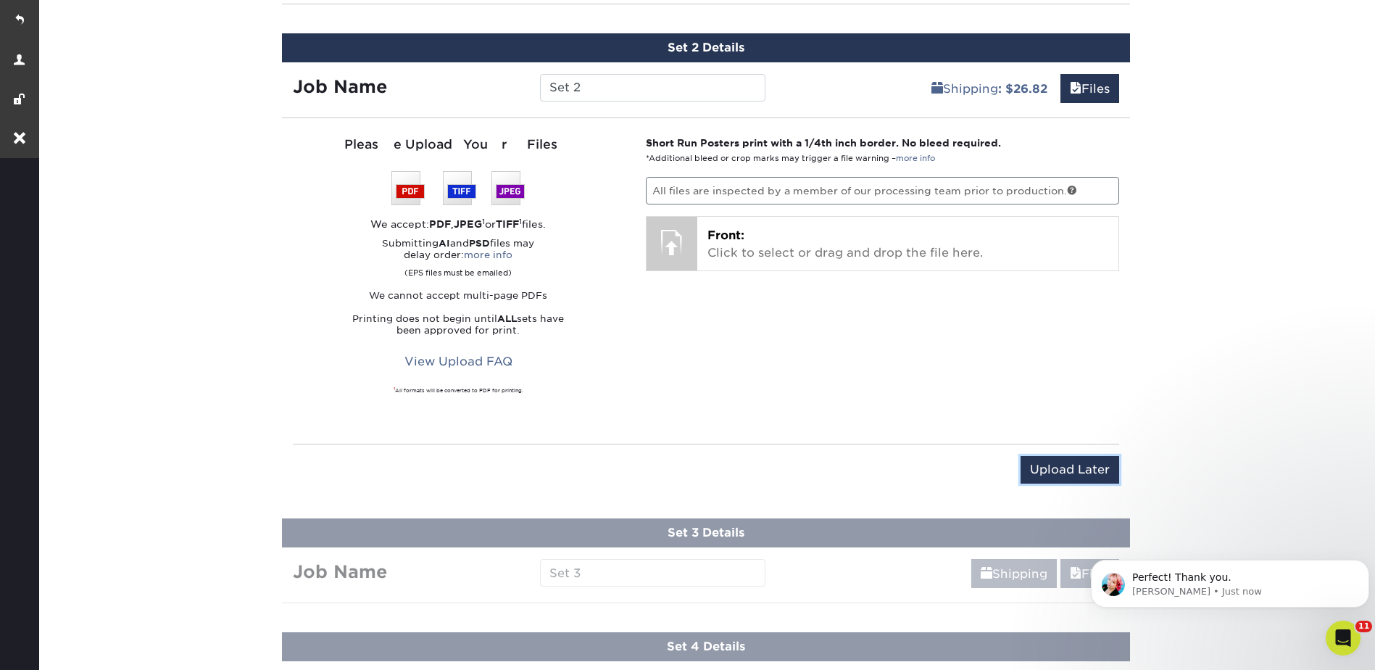
click at [1066, 471] on input "Upload Later" at bounding box center [1069, 470] width 99 height 28
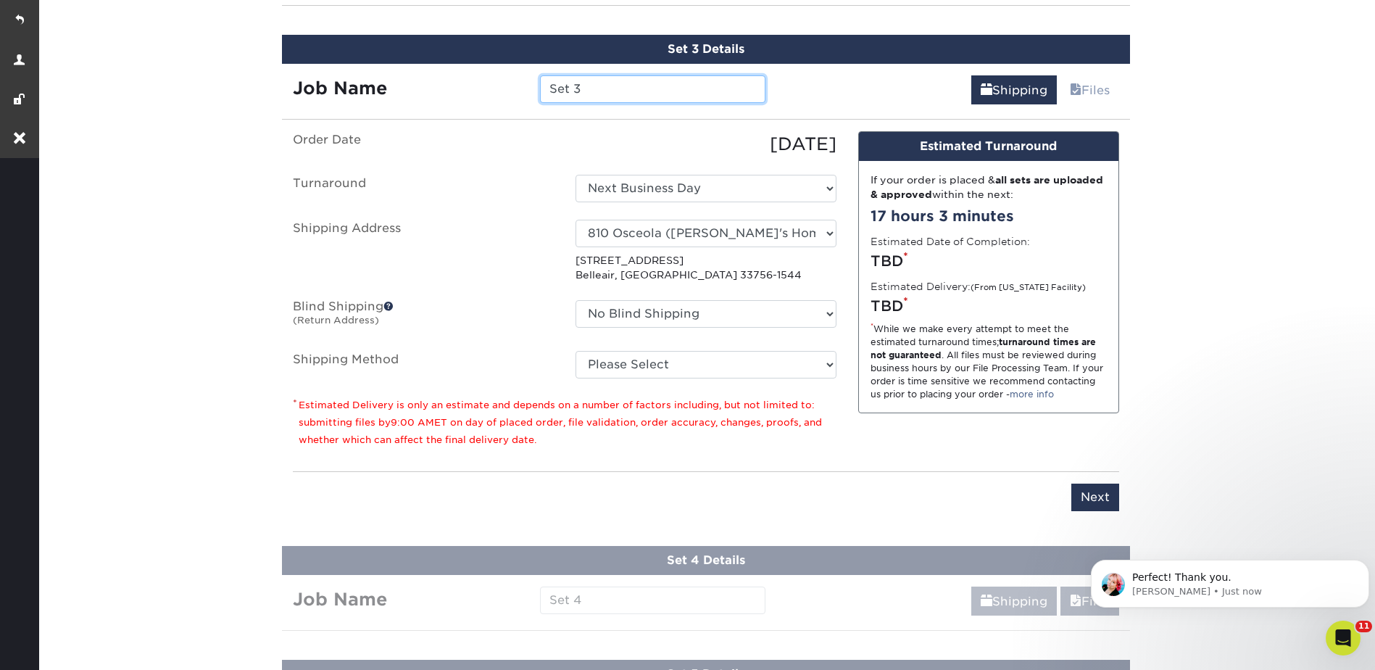
scroll to position [1052, 0]
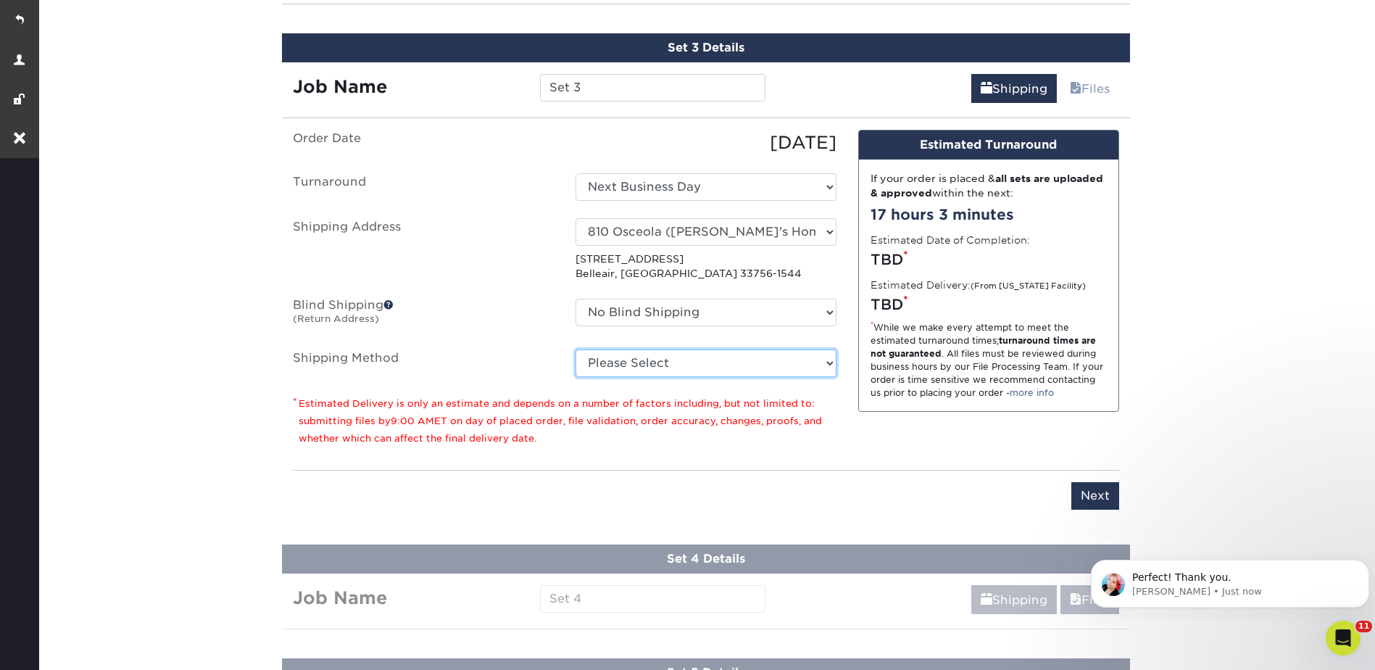
drag, startPoint x: 649, startPoint y: 359, endPoint x: 649, endPoint y: 378, distance: 18.8
click at [649, 359] on select "Please Select Ground Shipping (+$26.82) 3 Day Shipping Service (+$38.55) 2 Day …" at bounding box center [705, 363] width 261 height 28
select select "03"
click at [575, 349] on select "Please Select Ground Shipping (+$26.82) 3 Day Shipping Service (+$38.55) 2 Day …" at bounding box center [705, 363] width 261 height 28
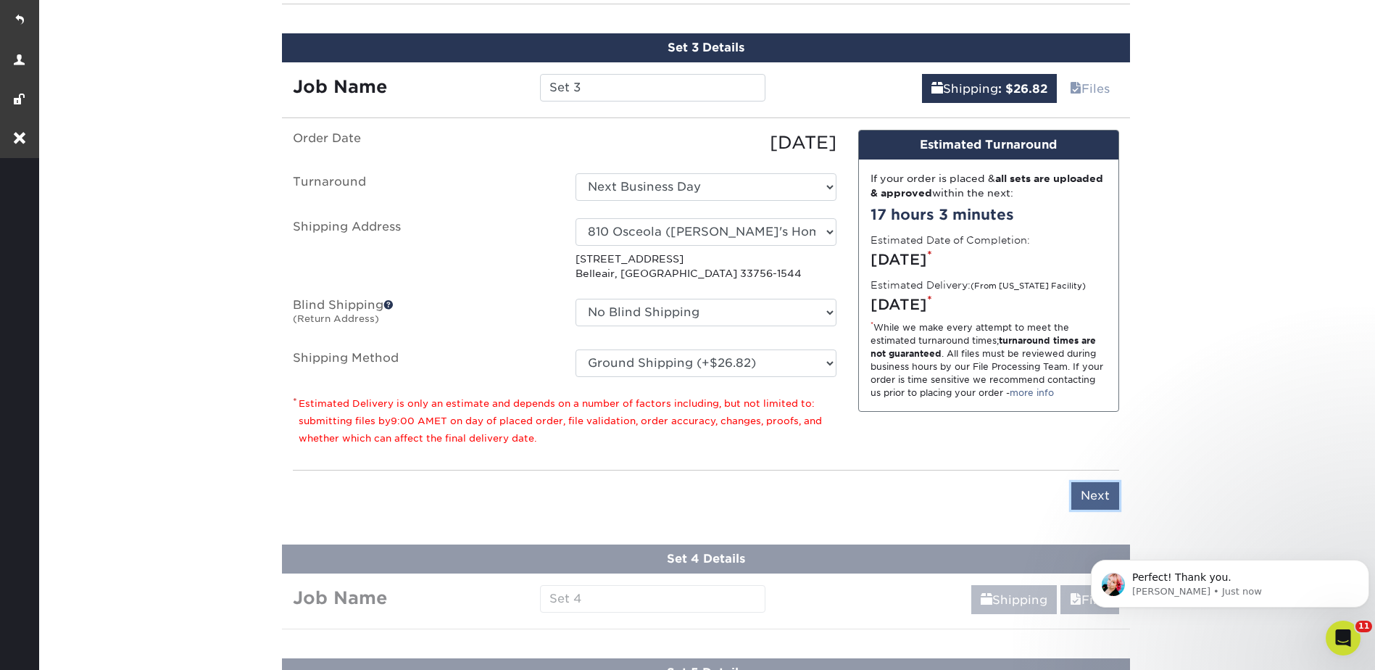
click at [1097, 499] on input "Next" at bounding box center [1095, 496] width 48 height 28
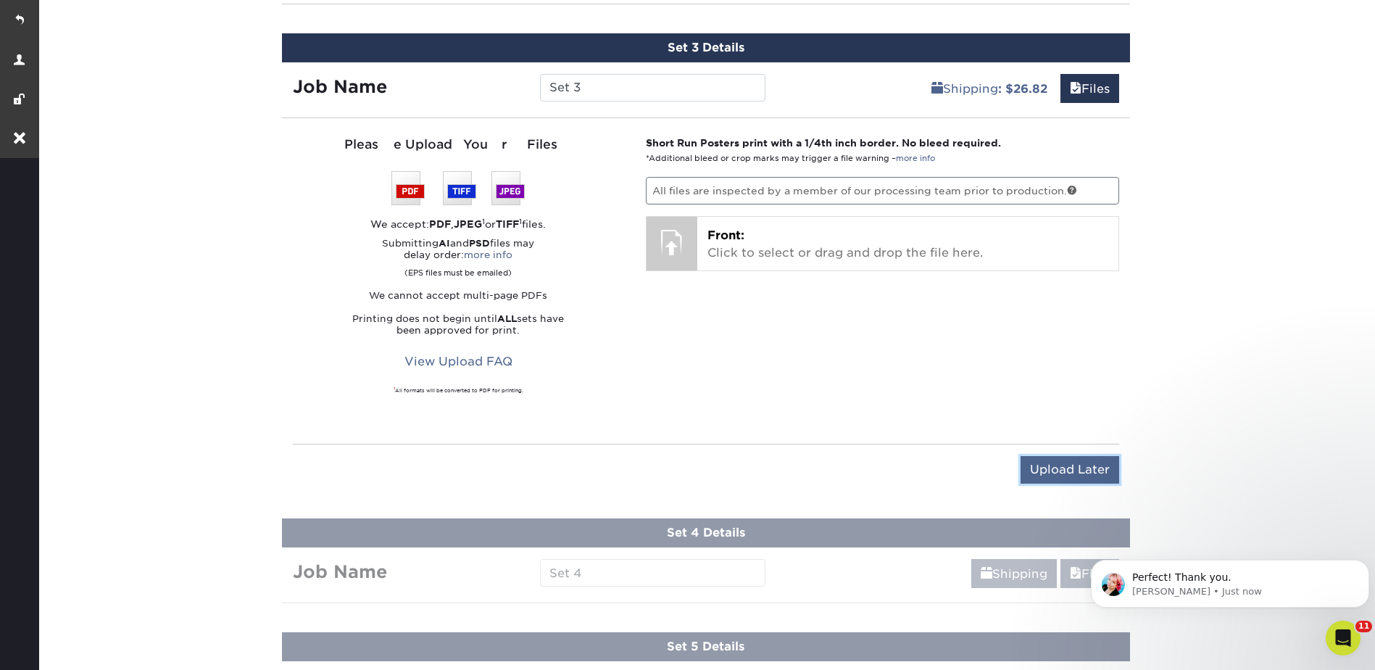
click at [1088, 465] on input "Upload Later" at bounding box center [1069, 470] width 99 height 28
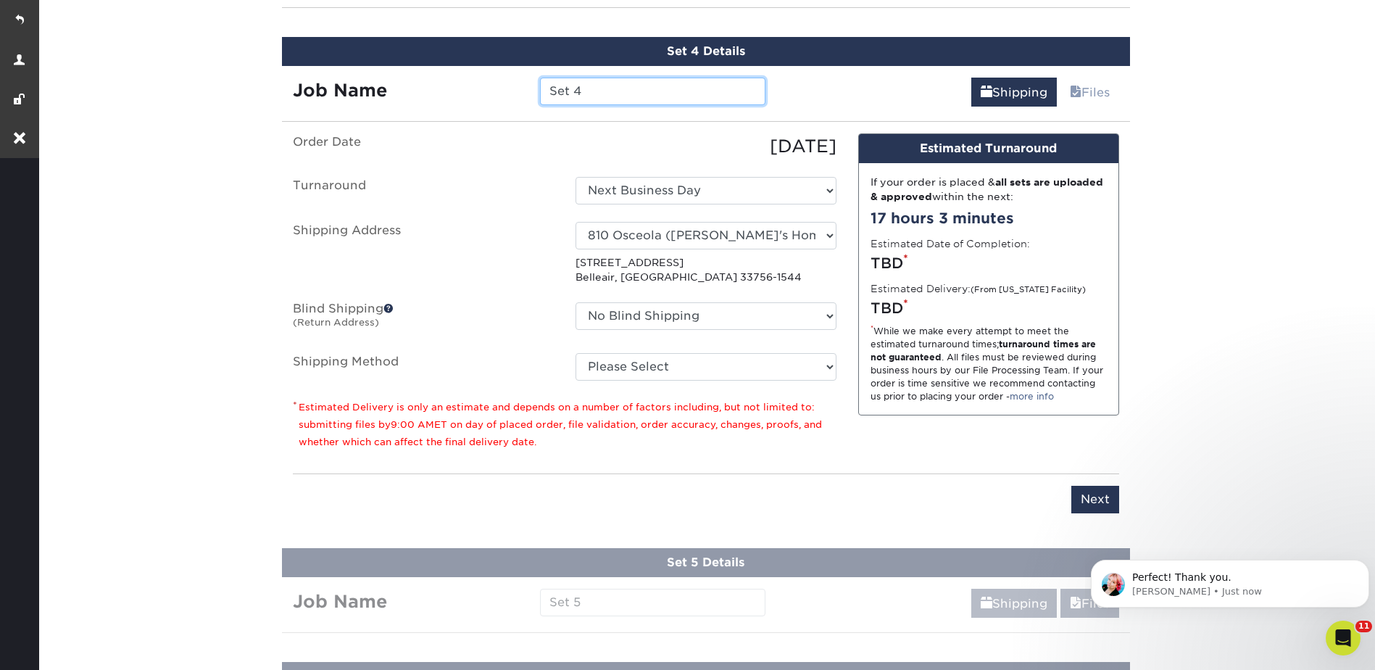
scroll to position [1166, 0]
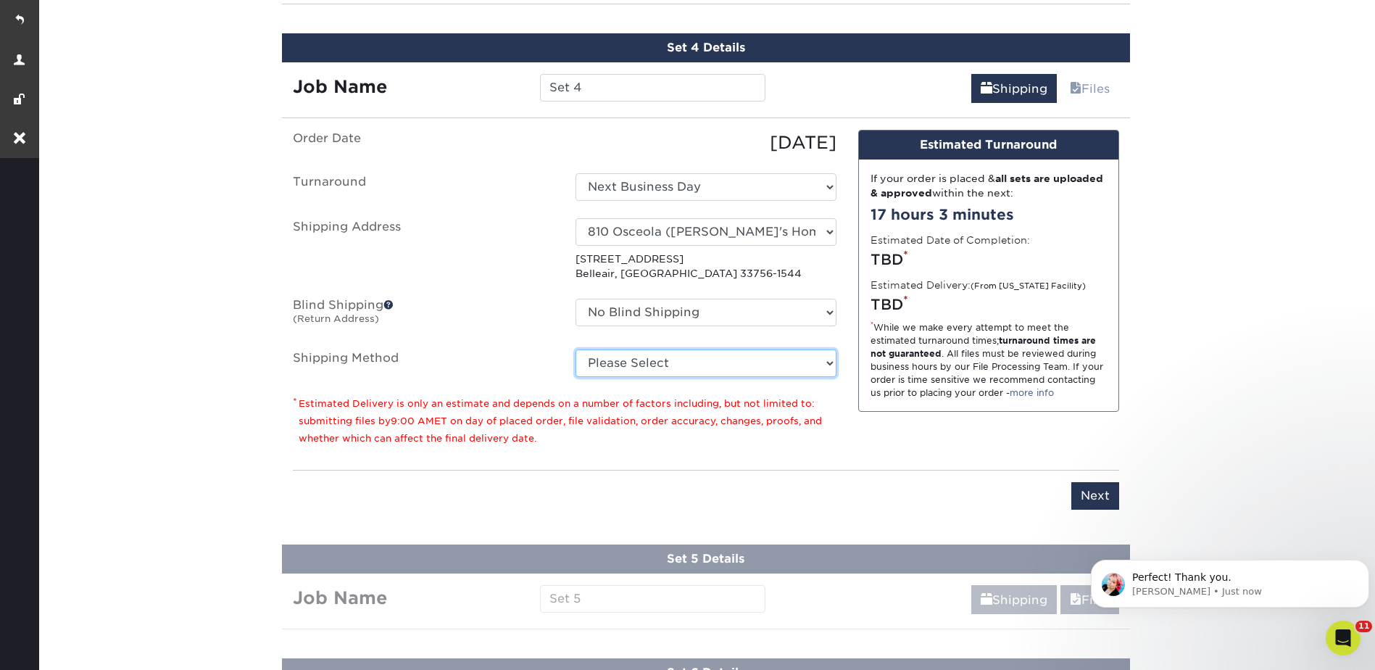
click at [634, 362] on select "Please Select Ground Shipping (+$26.82) 3 Day Shipping Service (+$38.55) 2 Day …" at bounding box center [705, 363] width 261 height 28
select select "03"
click at [575, 349] on select "Please Select Ground Shipping (+$26.82) 3 Day Shipping Service (+$38.55) 2 Day …" at bounding box center [705, 363] width 261 height 28
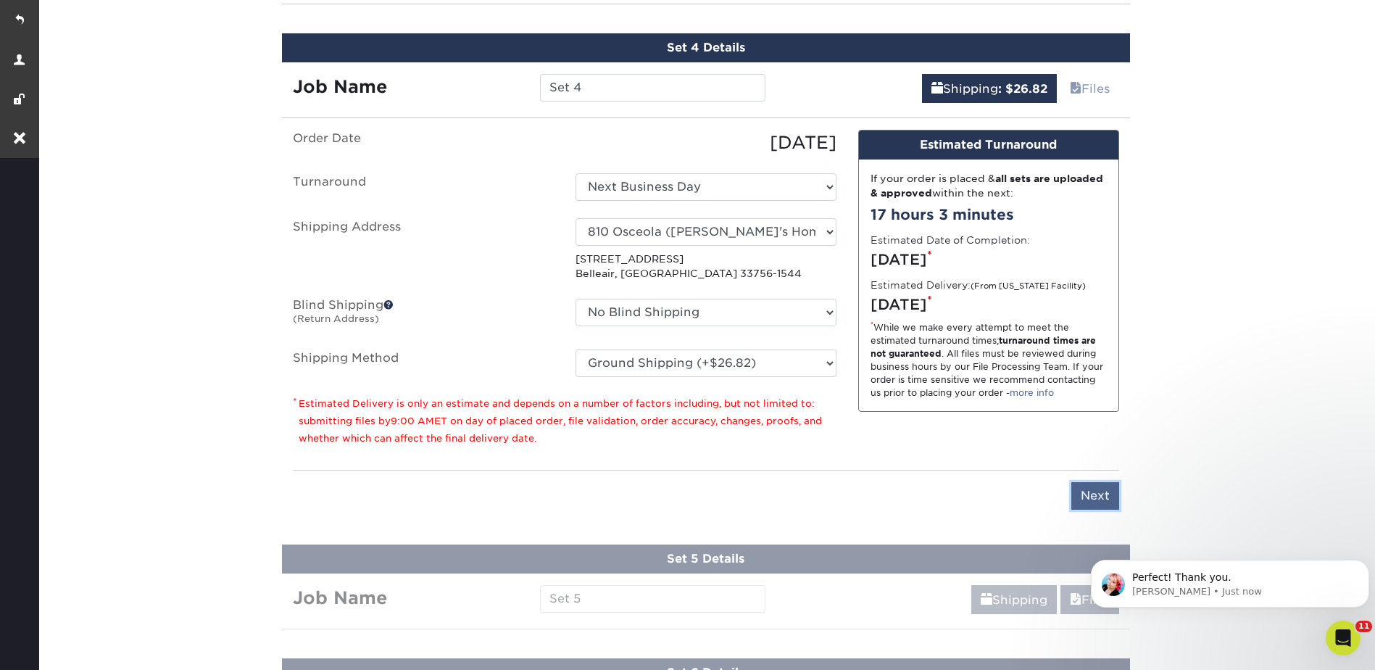
click at [1094, 489] on input "Next" at bounding box center [1095, 496] width 48 height 28
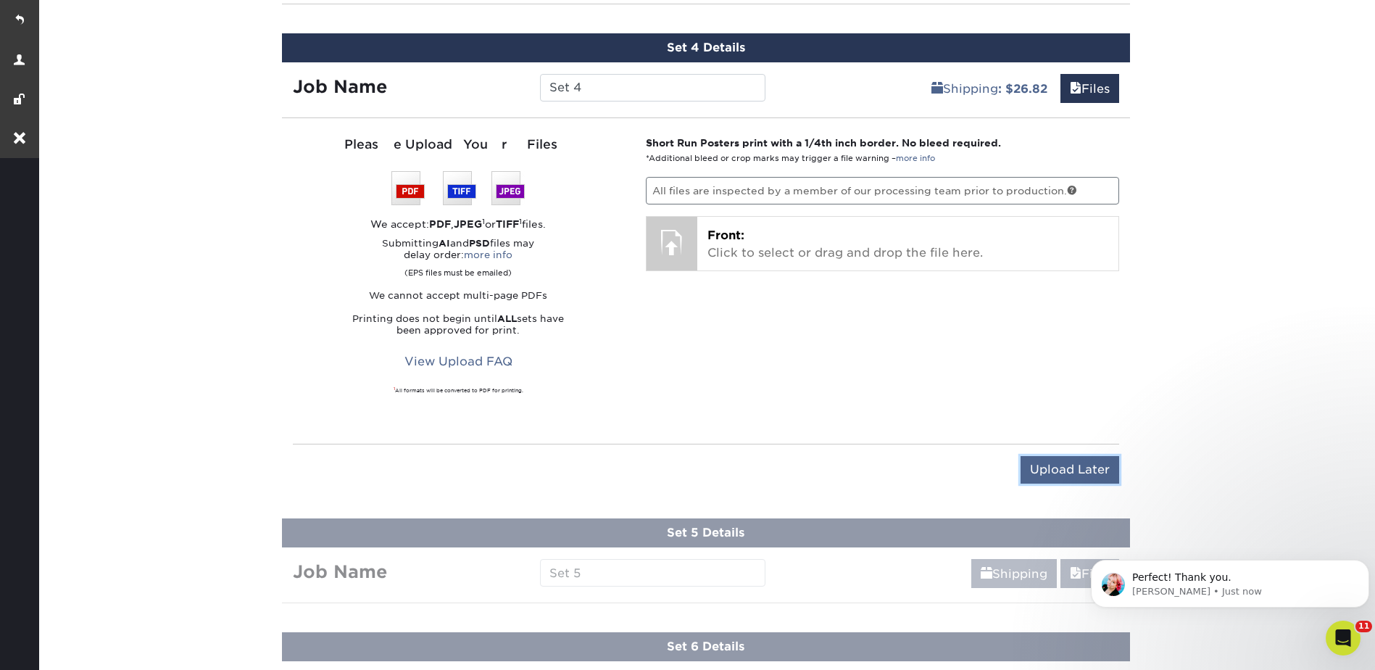
click at [1071, 471] on input "Upload Later" at bounding box center [1069, 470] width 99 height 28
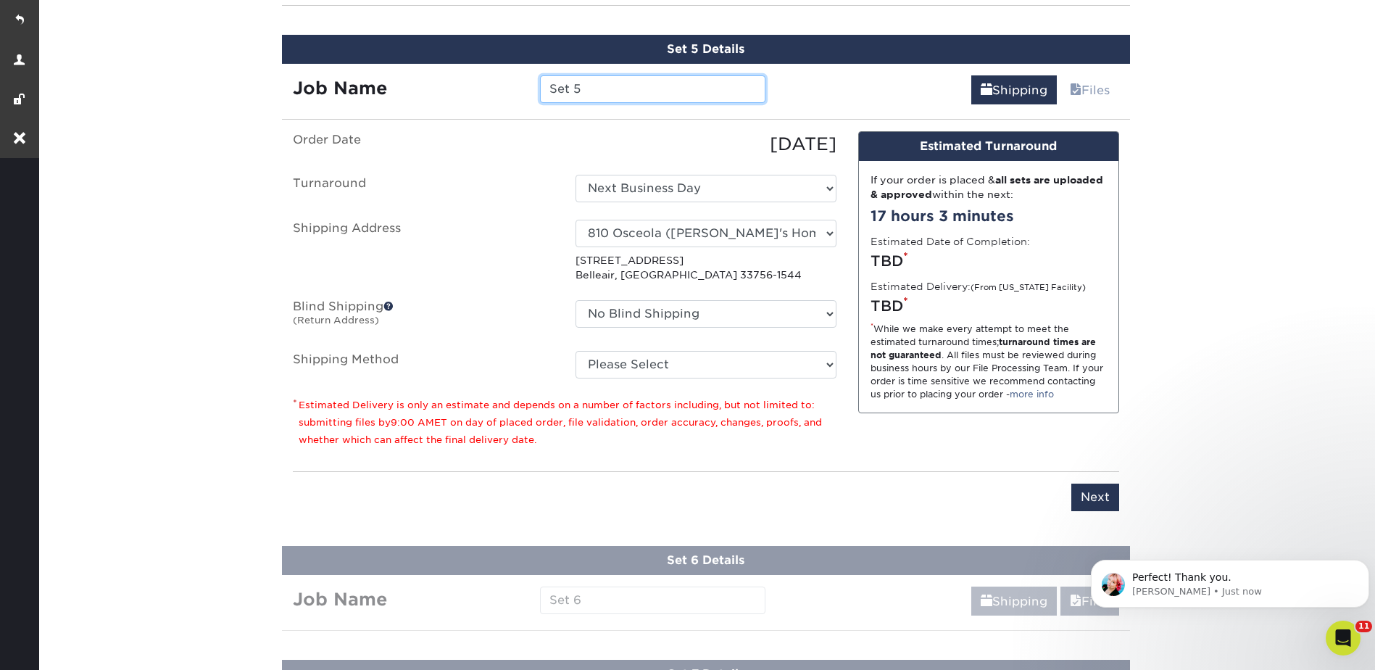
scroll to position [1280, 0]
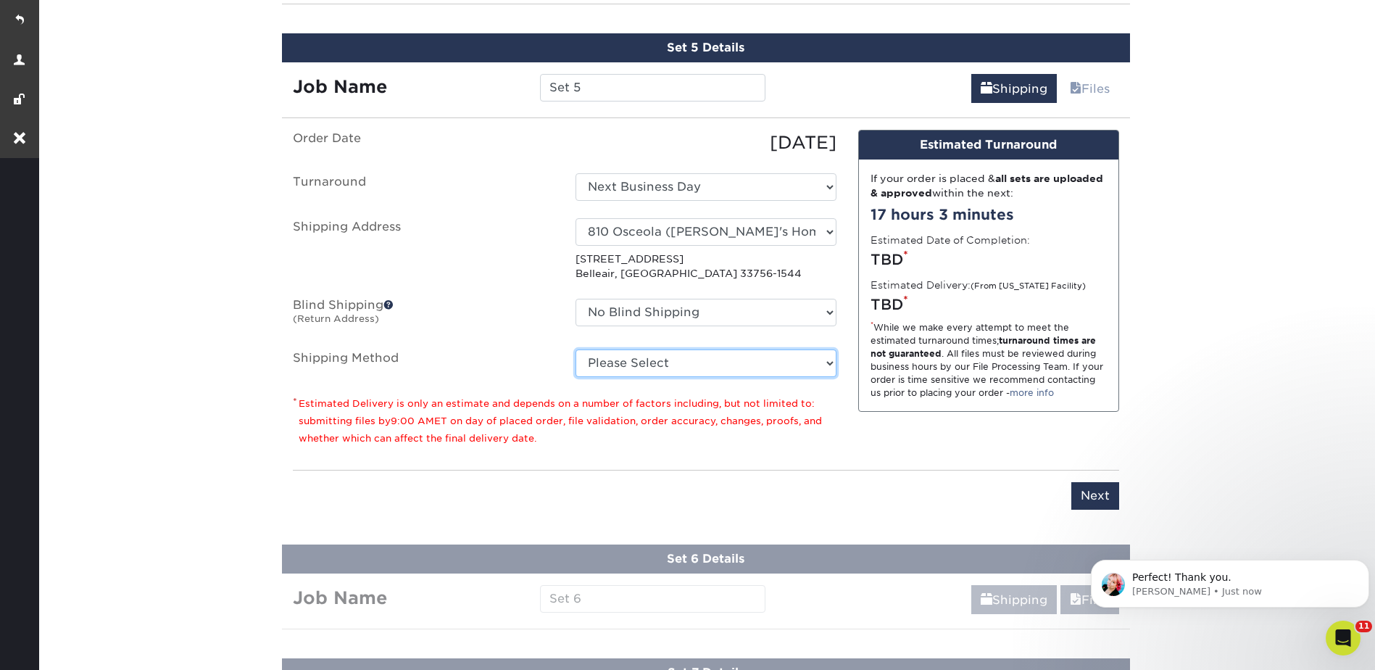
click at [634, 368] on select "Please Select Ground Shipping (+$26.82) 3 Day Shipping Service (+$38.55) 2 Day …" at bounding box center [705, 363] width 261 height 28
select select "03"
click at [575, 349] on select "Please Select Ground Shipping (+$26.82) 3 Day Shipping Service (+$38.55) 2 Day …" at bounding box center [705, 363] width 261 height 28
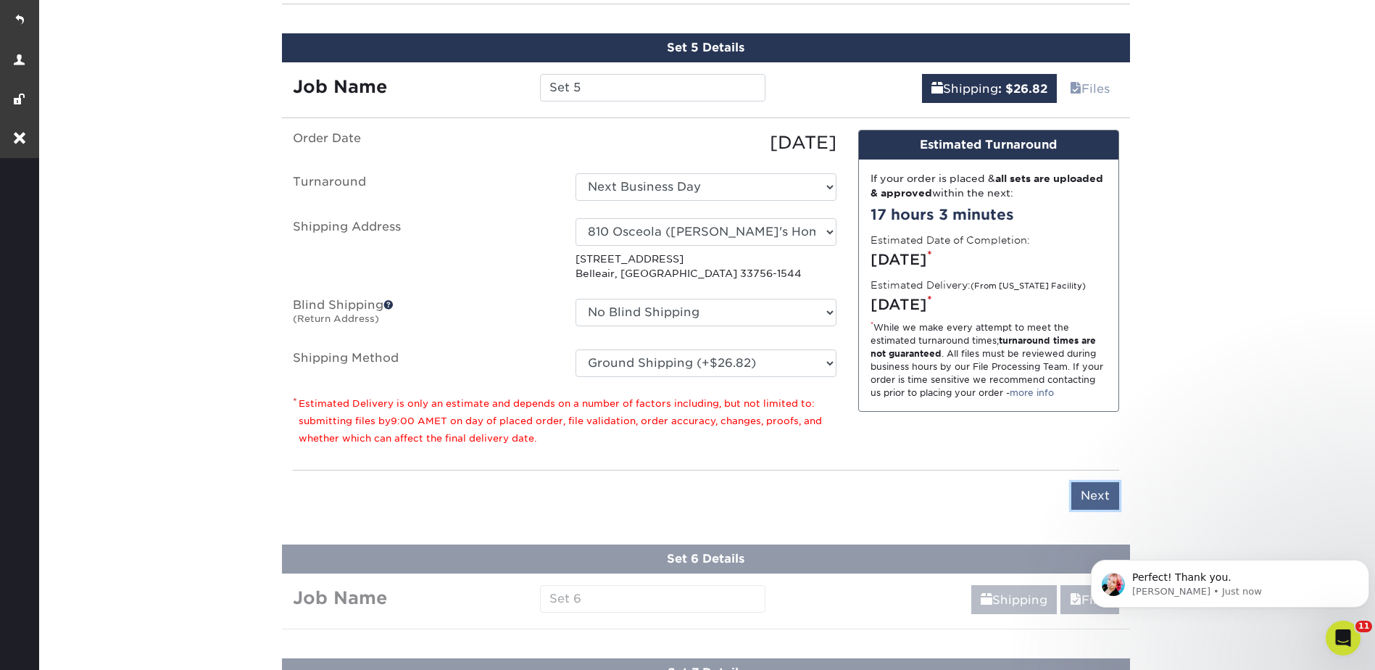
click at [1087, 499] on input "Next" at bounding box center [1095, 496] width 48 height 28
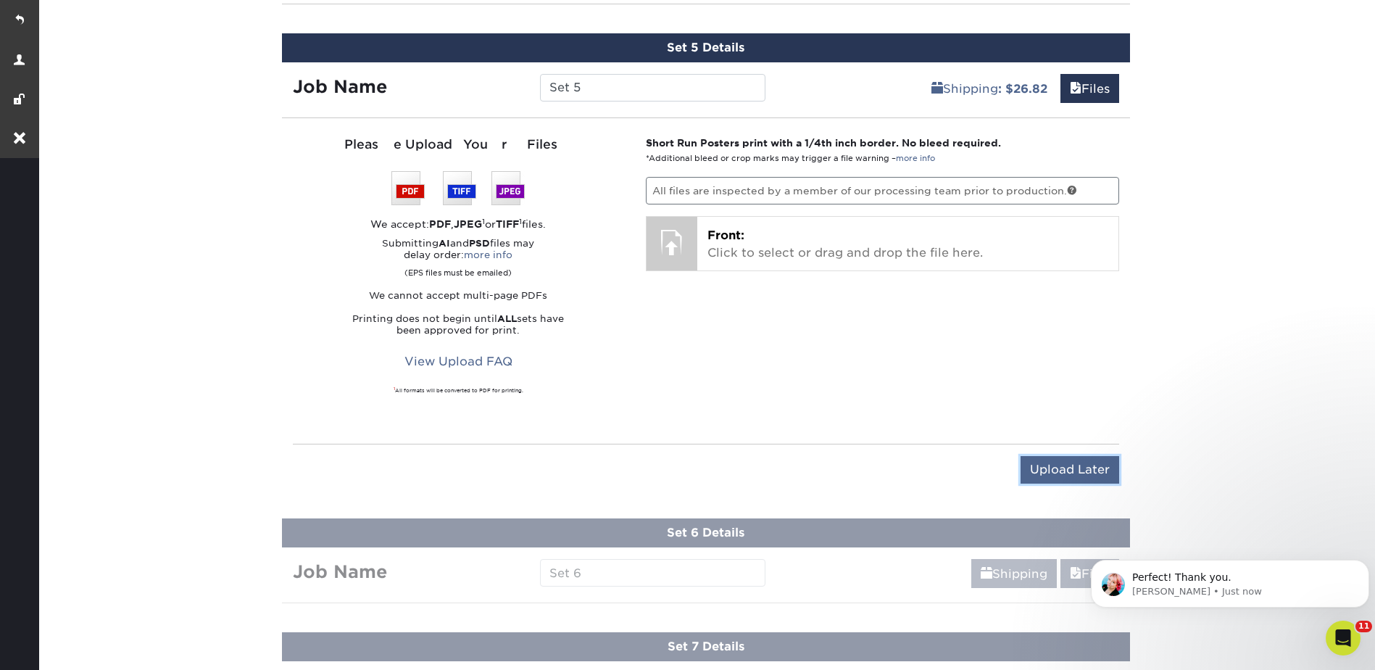
click at [1076, 462] on input "Upload Later" at bounding box center [1069, 470] width 99 height 28
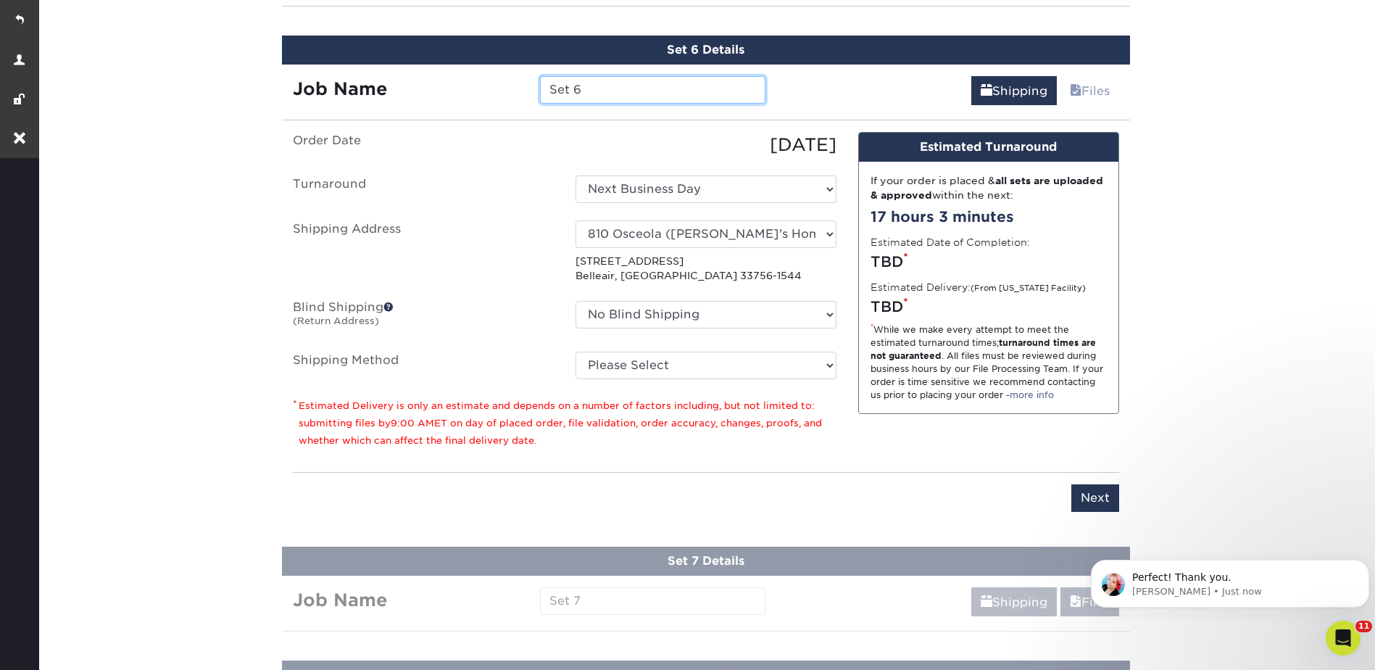
scroll to position [1394, 0]
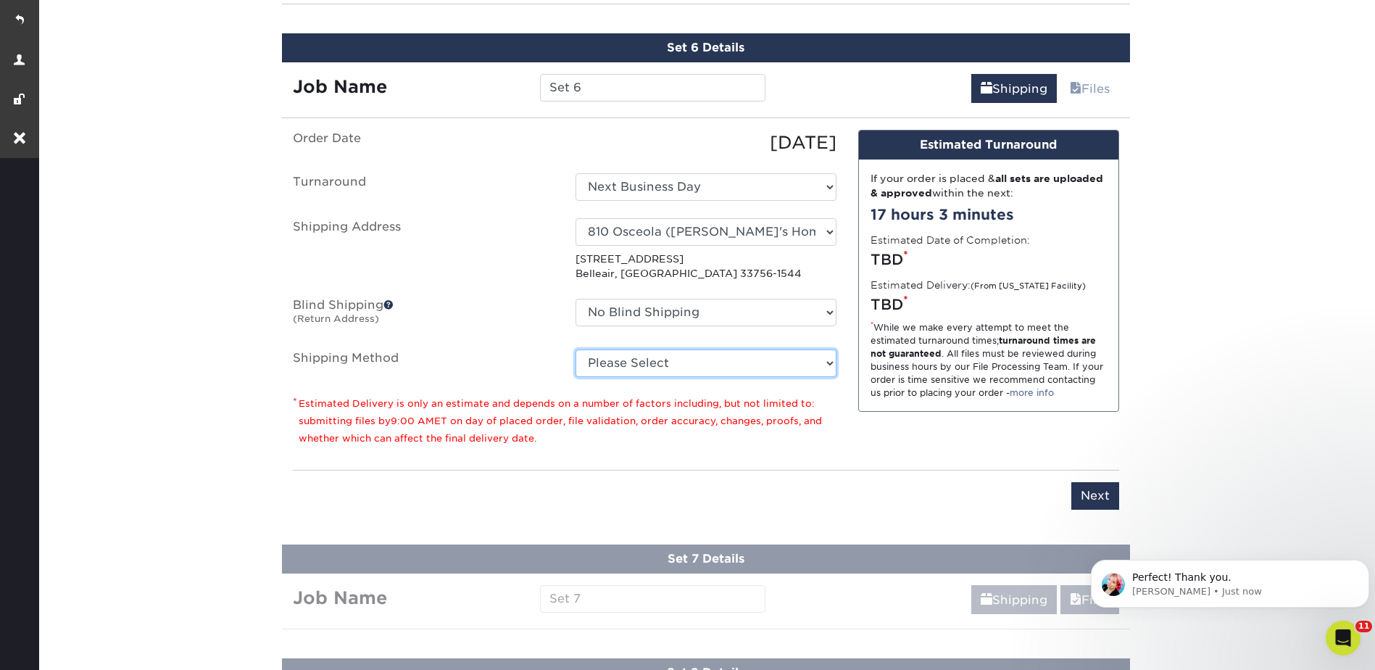
click at [623, 355] on select "Please Select Ground Shipping (+$26.82) 3 Day Shipping Service (+$38.55) 2 Day …" at bounding box center [705, 363] width 261 height 28
select select "03"
click at [575, 349] on select "Please Select Ground Shipping (+$26.82) 3 Day Shipping Service (+$38.55) 2 Day …" at bounding box center [705, 363] width 261 height 28
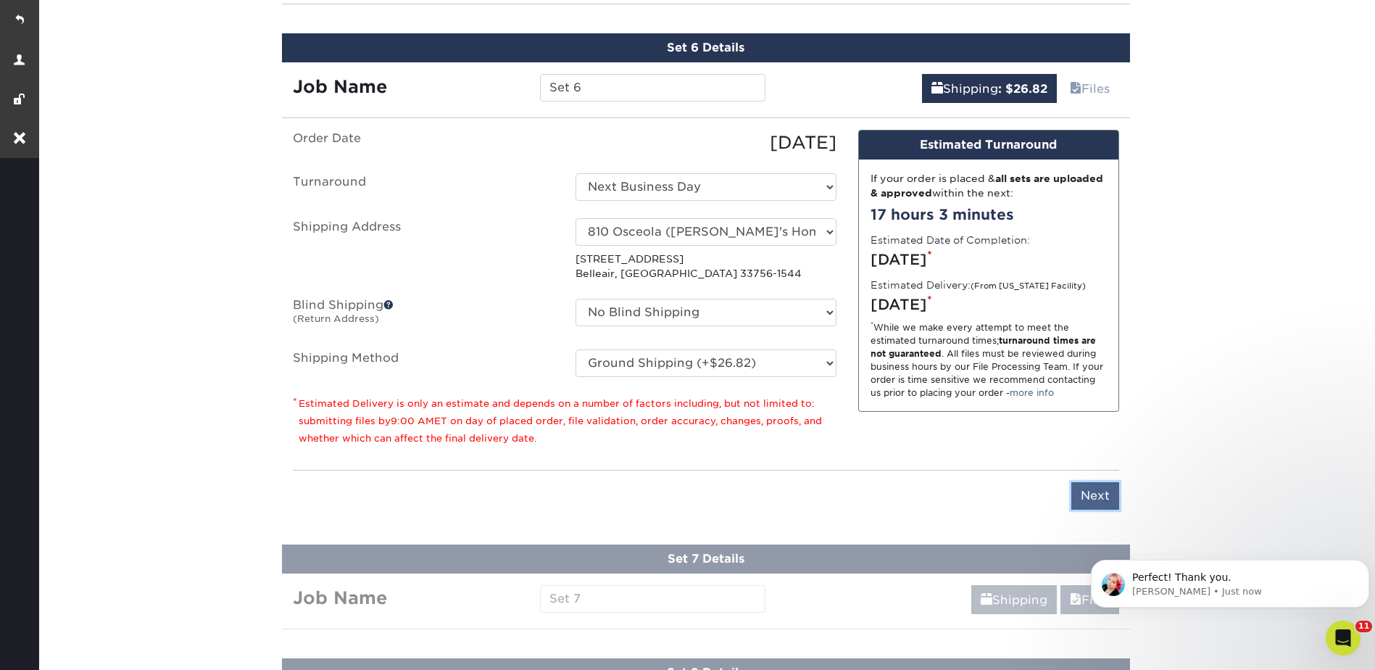
click at [1091, 494] on input "Next" at bounding box center [1095, 496] width 48 height 28
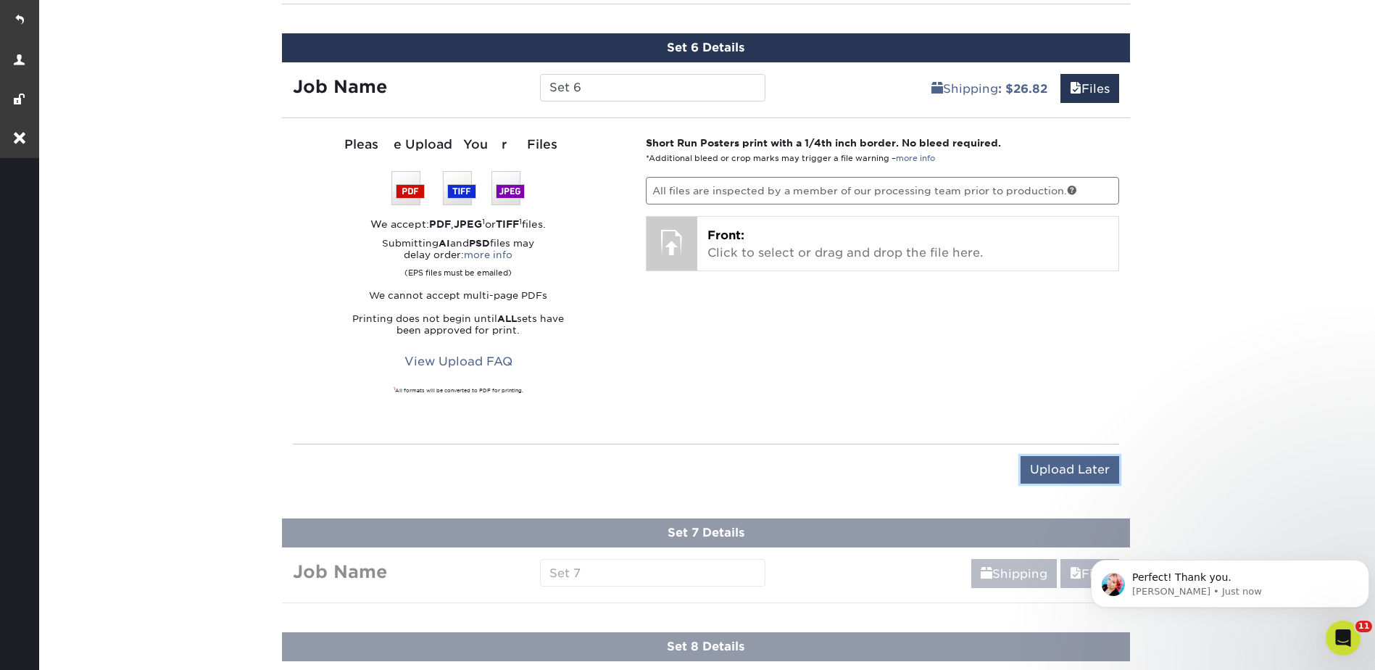
click at [1087, 468] on input "Upload Later" at bounding box center [1069, 470] width 99 height 28
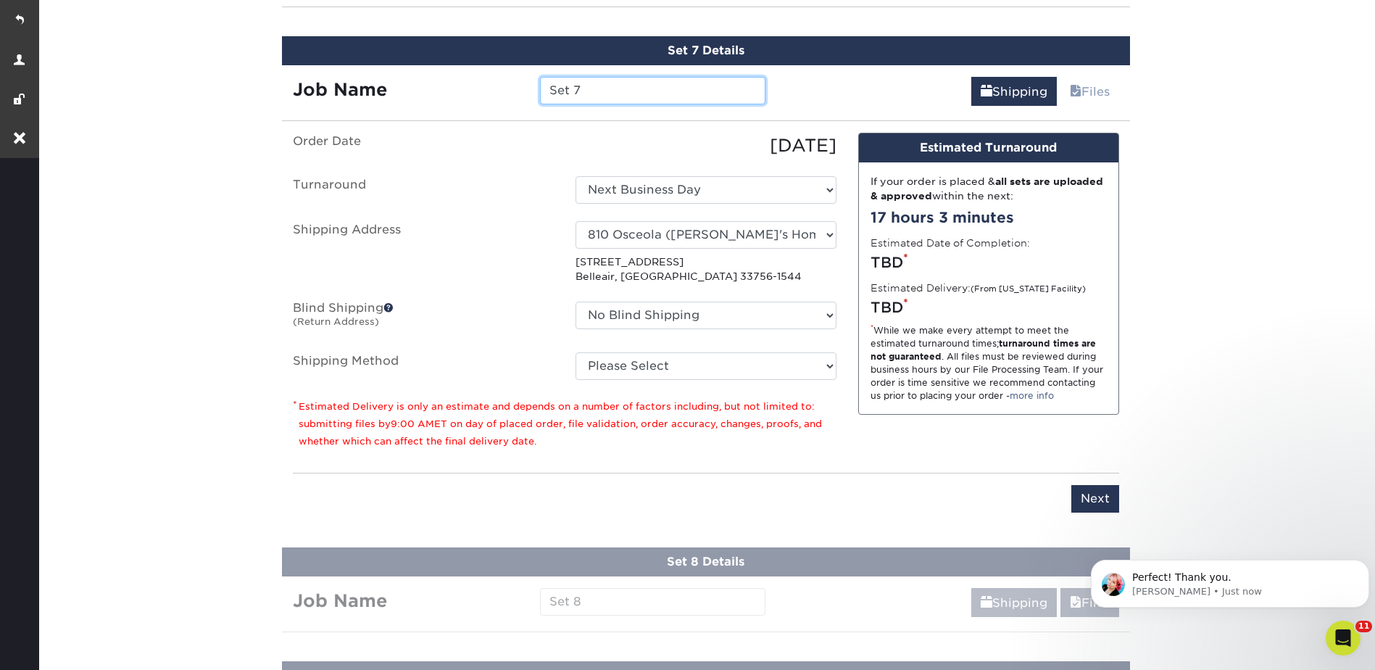
scroll to position [1508, 0]
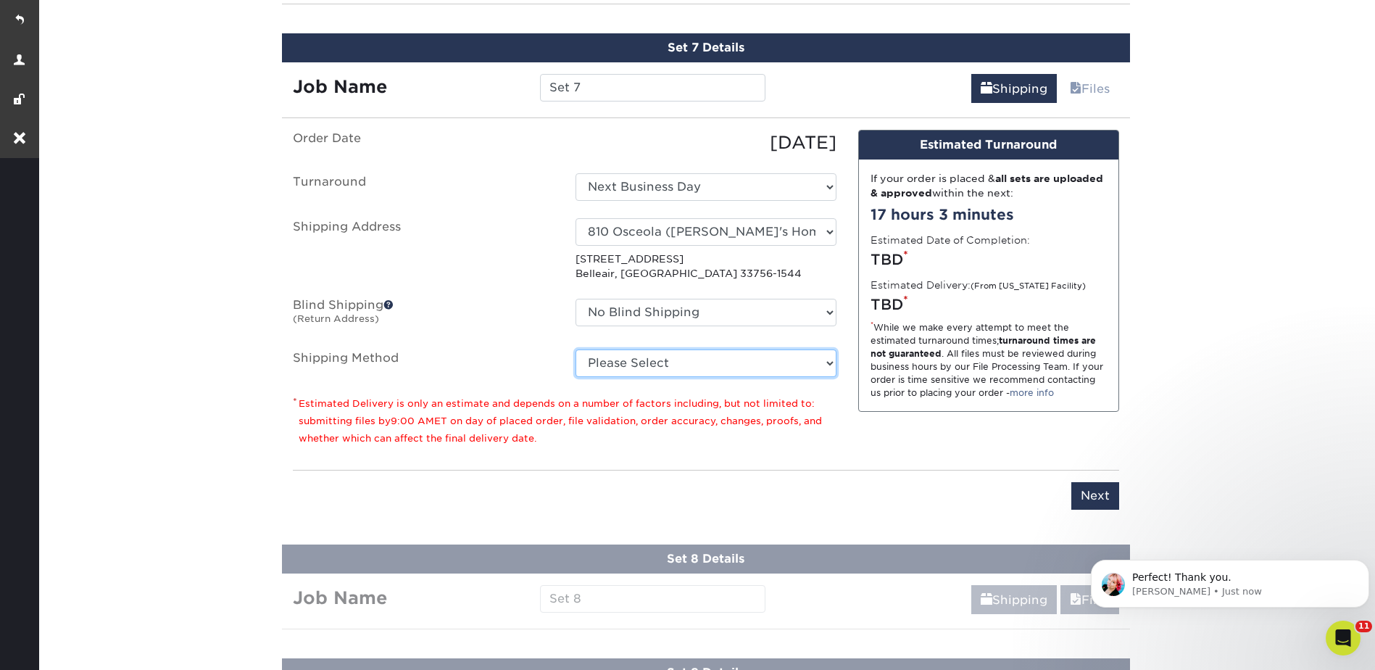
click at [624, 357] on select "Please Select Ground Shipping (+$26.82) 3 Day Shipping Service (+$38.55) 2 Day …" at bounding box center [705, 363] width 261 height 28
select select "03"
click at [575, 349] on select "Please Select Ground Shipping (+$26.82) 3 Day Shipping Service (+$38.55) 2 Day …" at bounding box center [705, 363] width 261 height 28
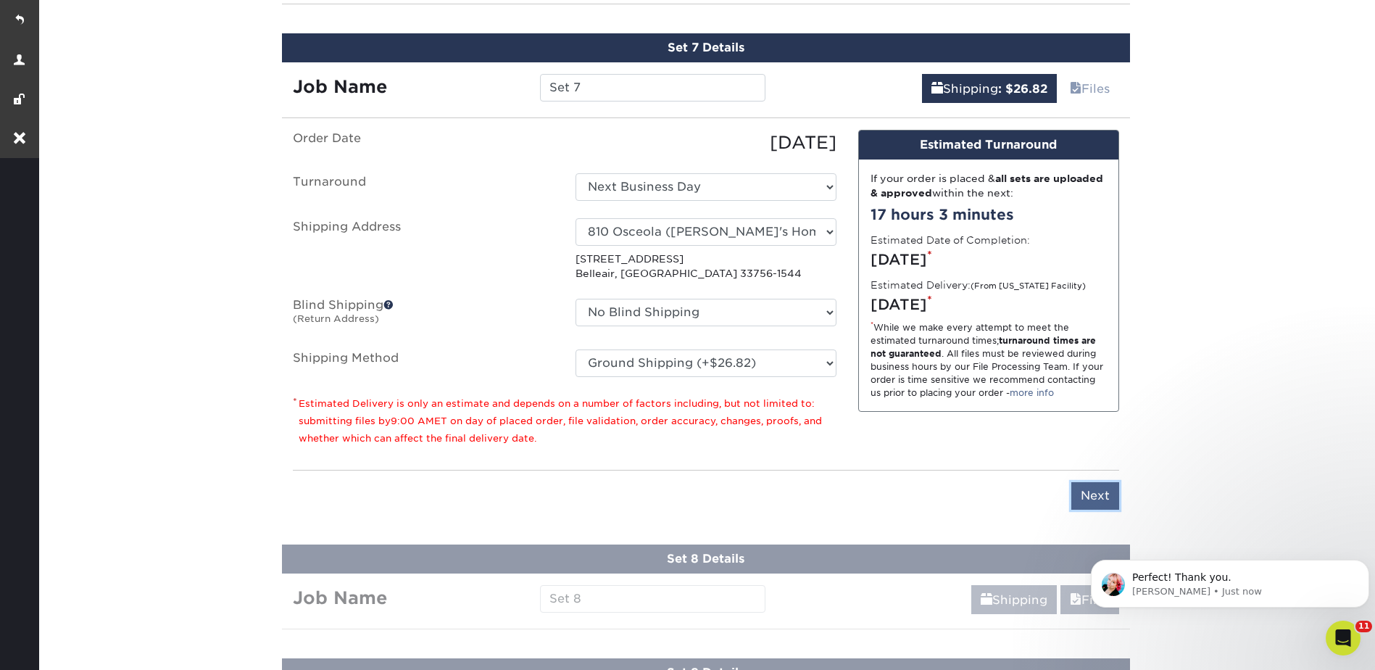
click at [1095, 496] on input "Next" at bounding box center [1095, 496] width 48 height 28
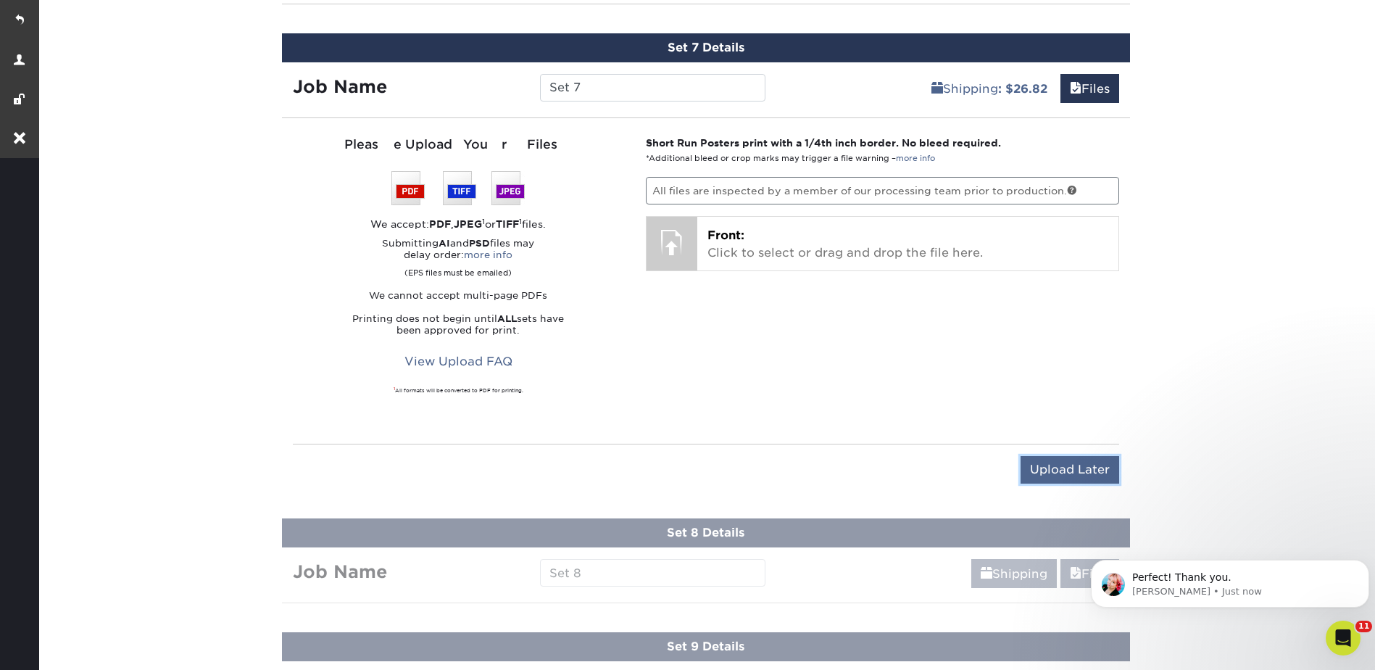
click at [1064, 475] on input "Upload Later" at bounding box center [1069, 470] width 99 height 28
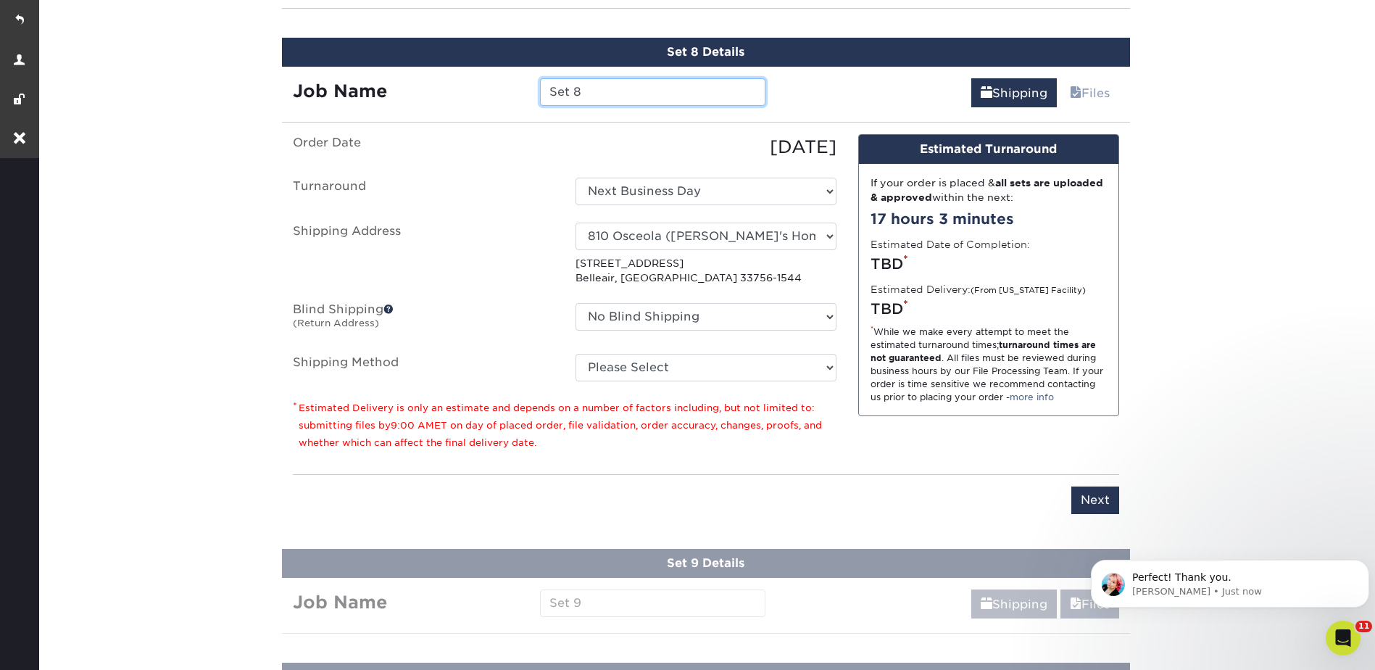
scroll to position [1621, 0]
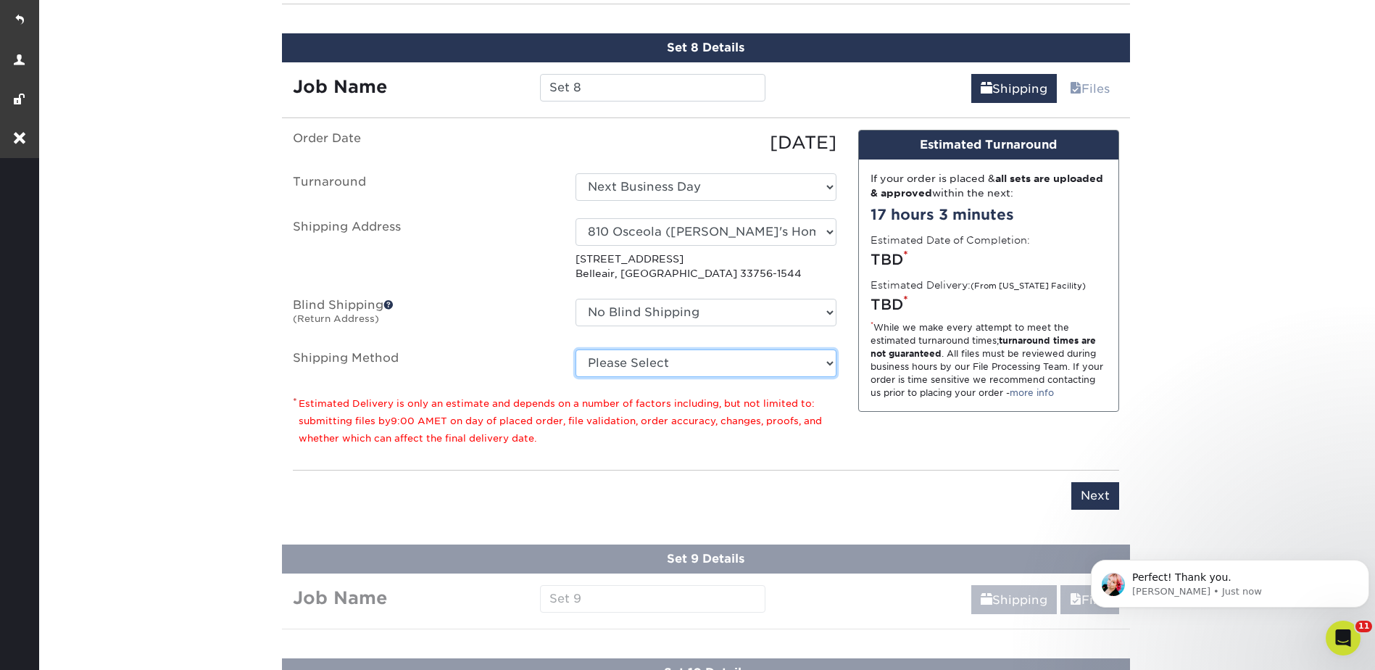
click at [668, 370] on select "Please Select Ground Shipping (+$26.82) 3 Day Shipping Service (+$38.55) 2 Day …" at bounding box center [705, 363] width 261 height 28
select select "03"
click at [575, 349] on select "Please Select Ground Shipping (+$26.82) 3 Day Shipping Service (+$38.55) 2 Day …" at bounding box center [705, 363] width 261 height 28
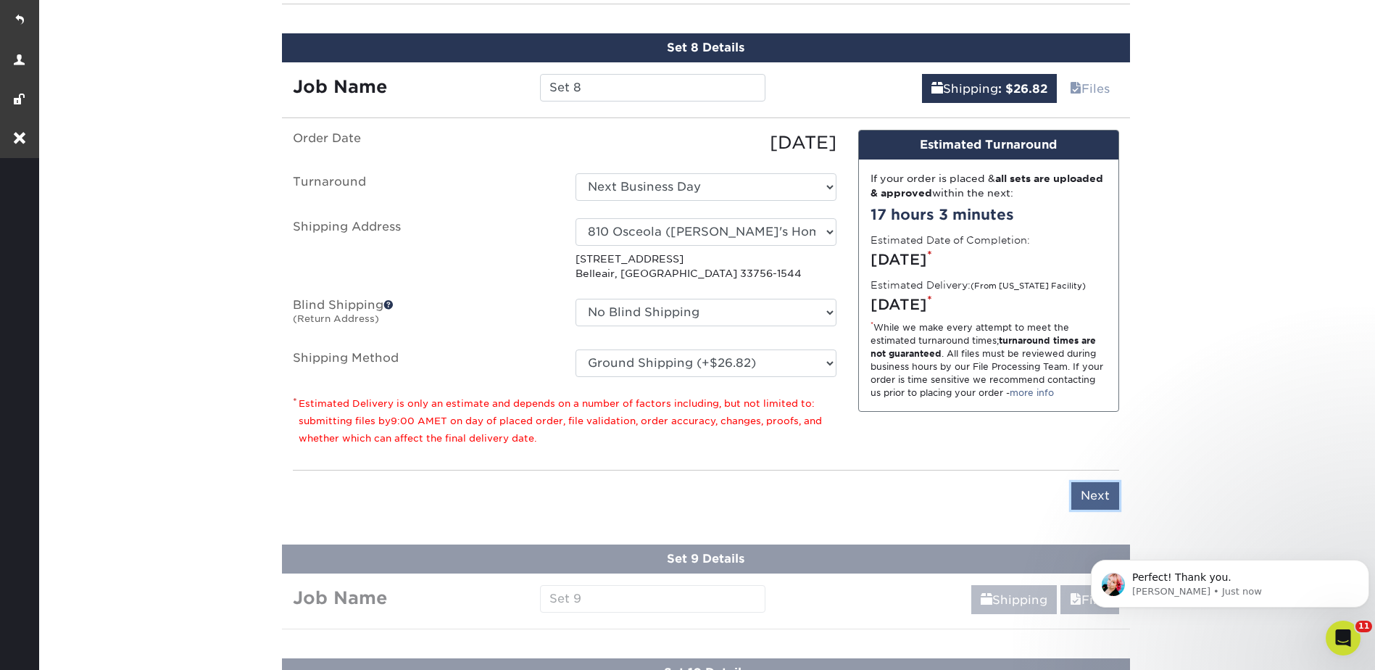
click at [1086, 496] on input "Next" at bounding box center [1095, 496] width 48 height 28
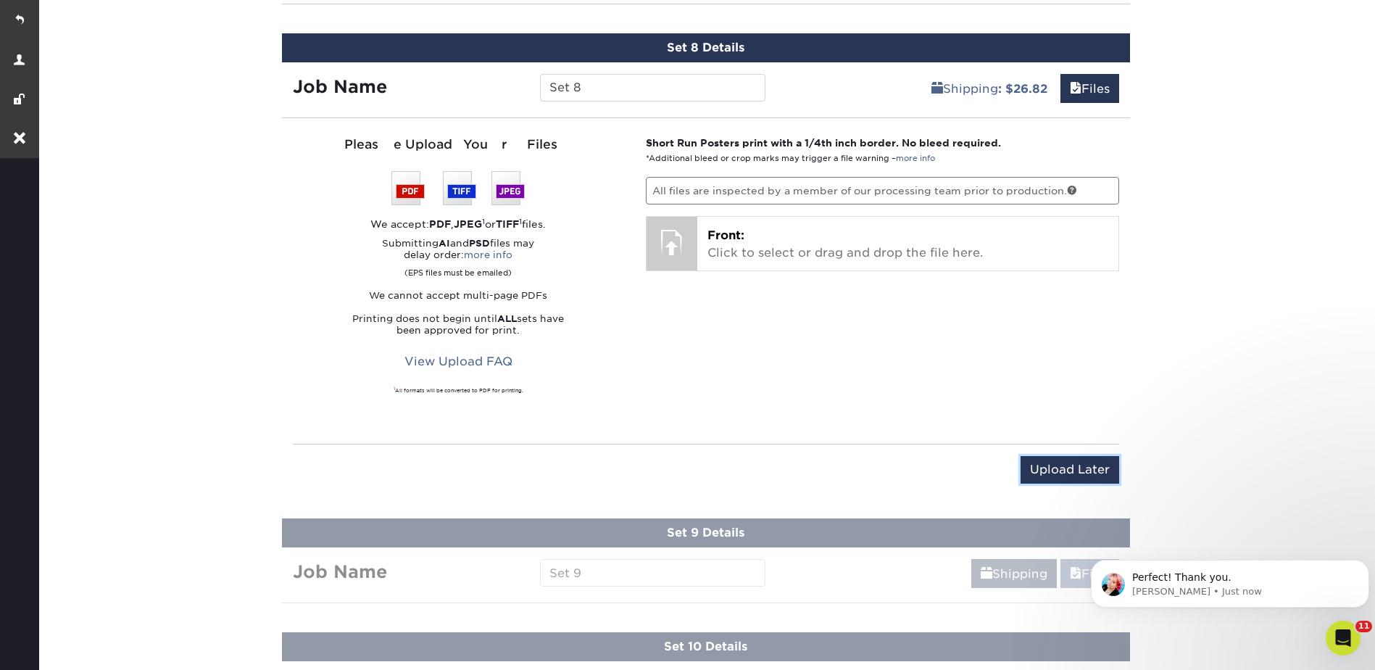
click at [1084, 479] on input "Upload Later" at bounding box center [1069, 470] width 99 height 28
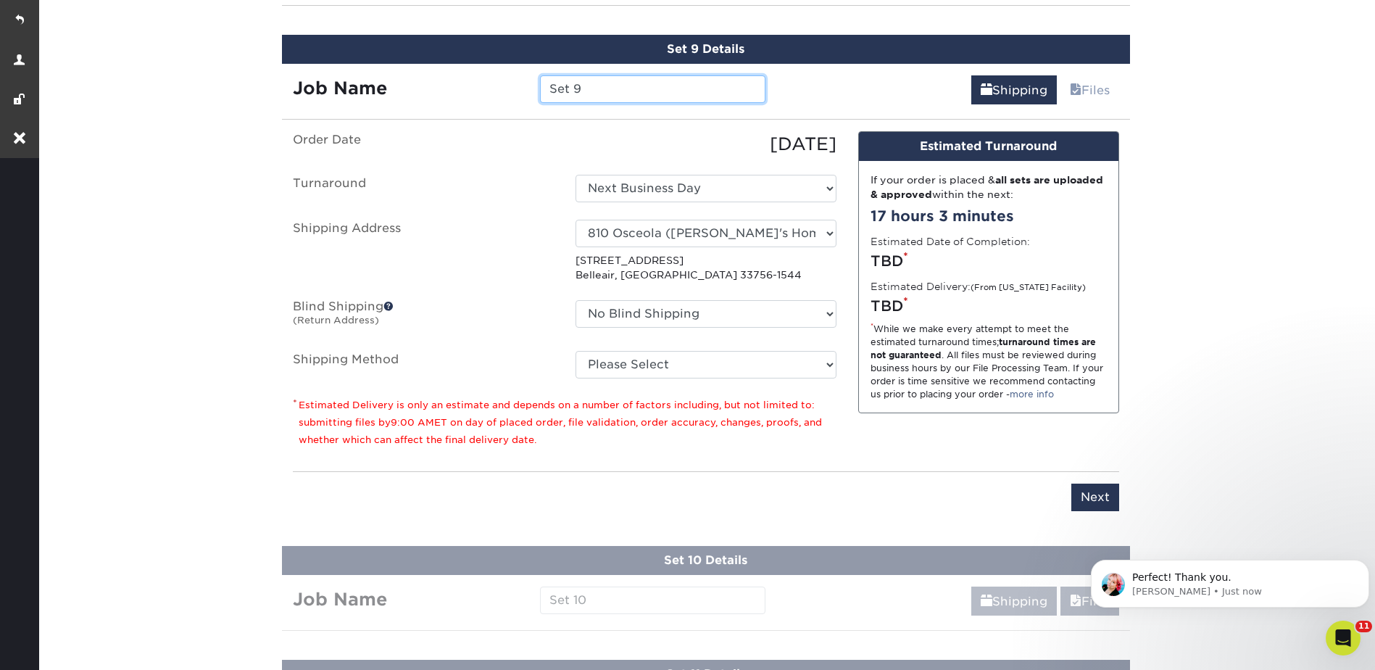
scroll to position [1735, 0]
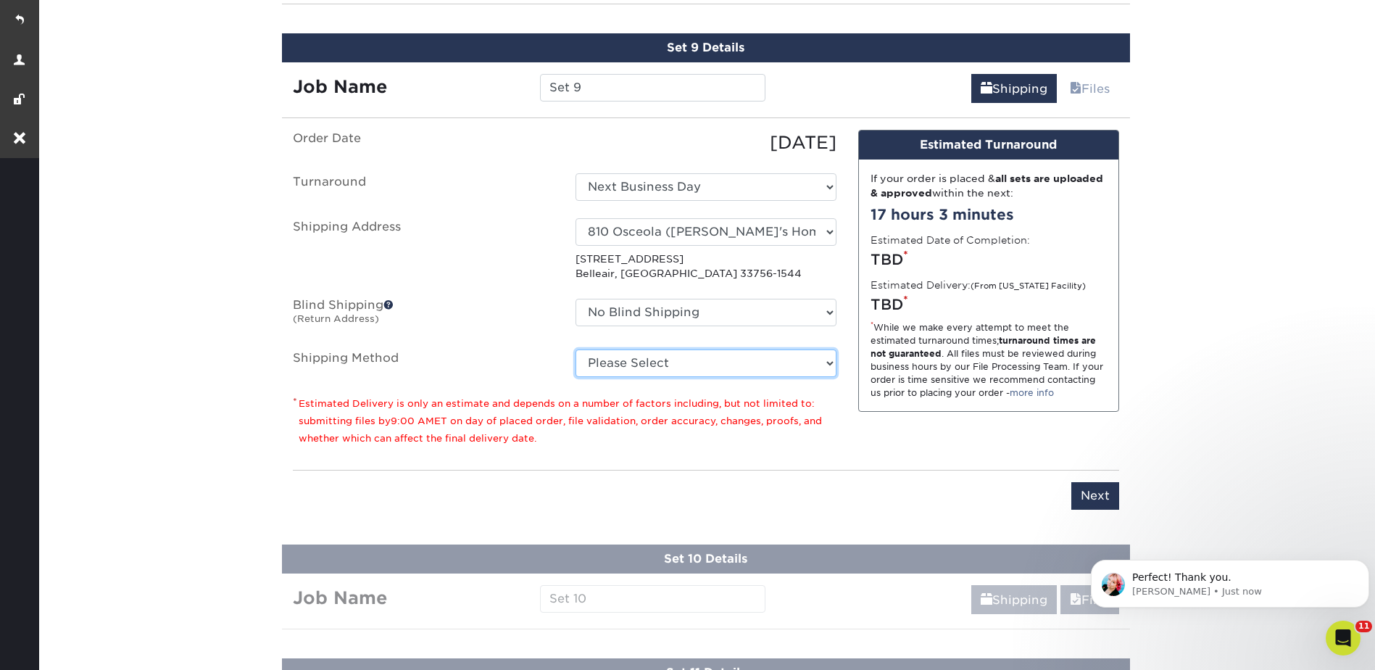
click at [622, 371] on select "Please Select Ground Shipping (+$26.82) 3 Day Shipping Service (+$38.55) 2 Day …" at bounding box center [705, 363] width 261 height 28
select select "03"
click at [575, 349] on select "Please Select Ground Shipping (+$26.82) 3 Day Shipping Service (+$38.55) 2 Day …" at bounding box center [705, 363] width 261 height 28
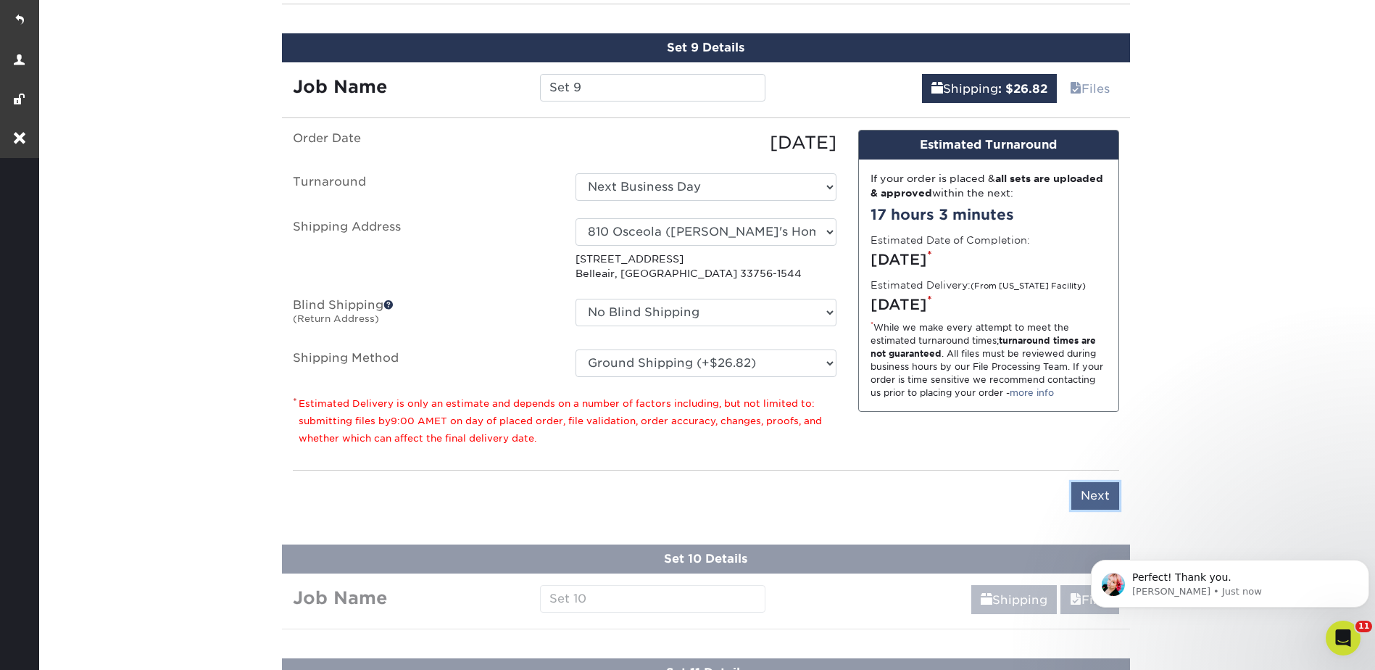
click at [1092, 490] on input "Next" at bounding box center [1095, 496] width 48 height 28
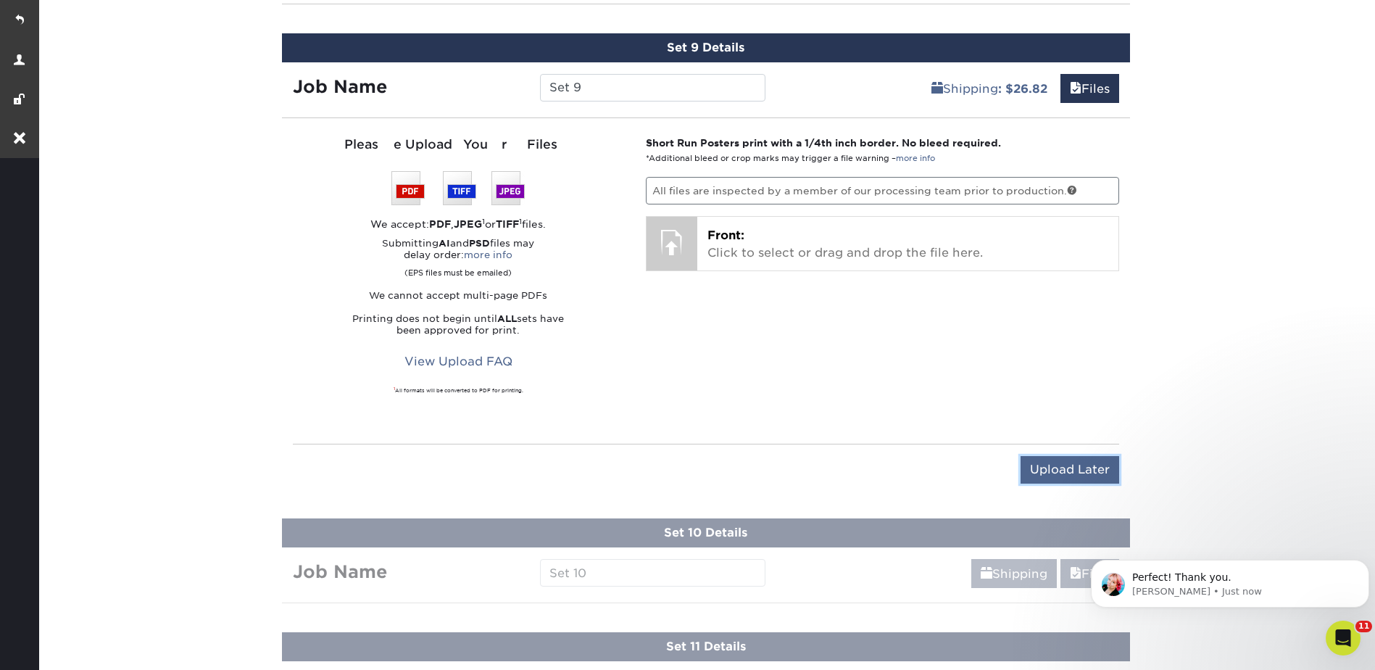
click at [1081, 467] on input "Upload Later" at bounding box center [1069, 470] width 99 height 28
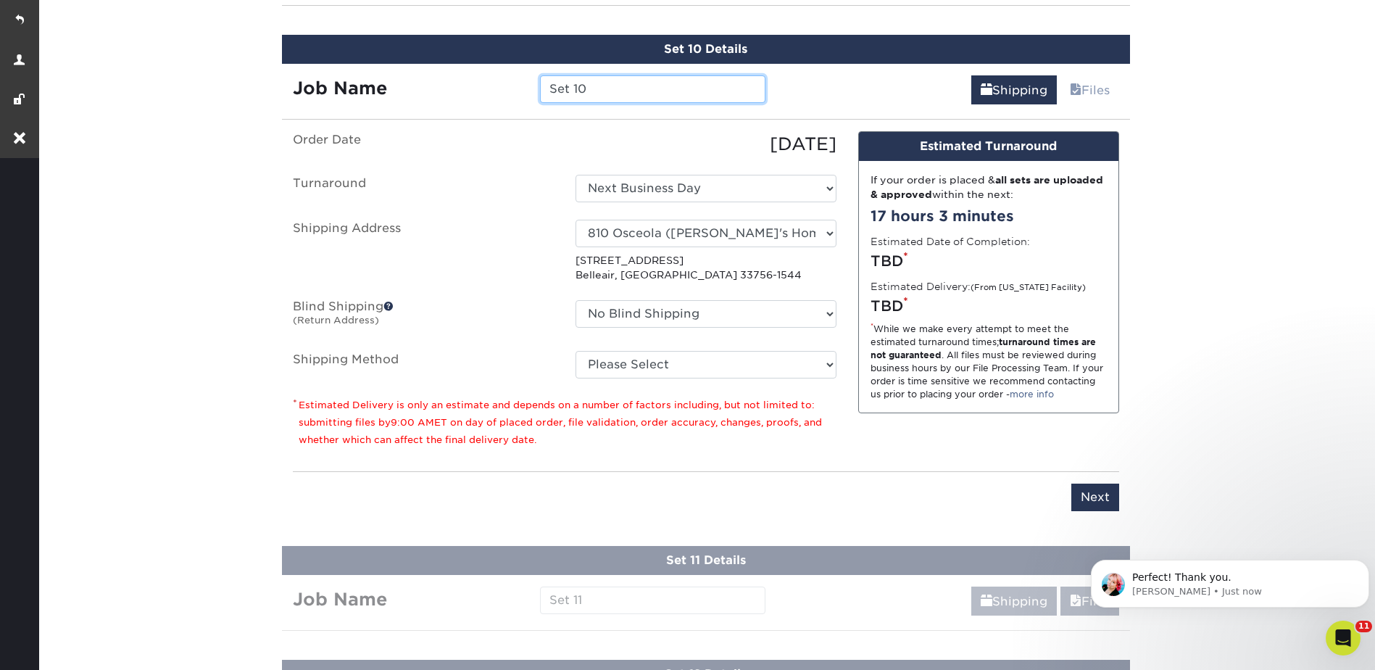
scroll to position [1849, 0]
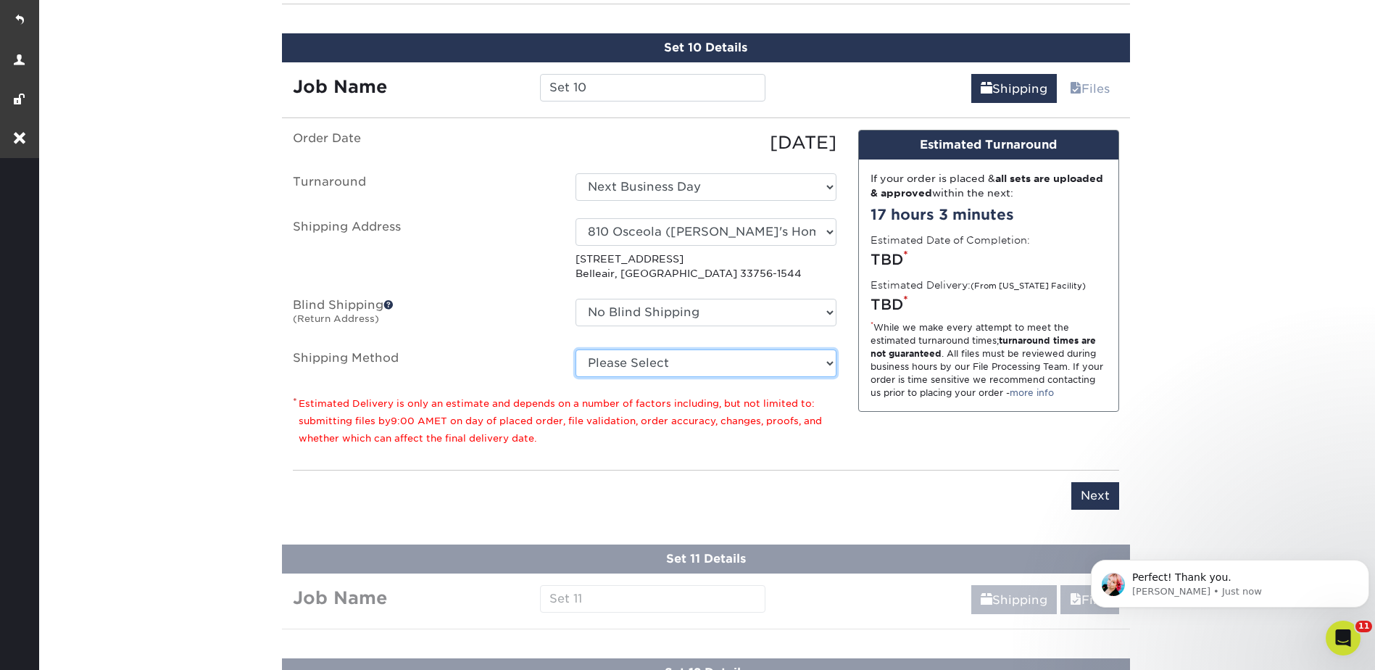
drag, startPoint x: 617, startPoint y: 359, endPoint x: 615, endPoint y: 376, distance: 17.5
click at [617, 359] on select "Please Select Ground Shipping (+$26.82) 3 Day Shipping Service (+$38.55) 2 Day …" at bounding box center [705, 363] width 261 height 28
select select "03"
click at [575, 349] on select "Please Select Ground Shipping (+$26.82) 3 Day Shipping Service (+$38.55) 2 Day …" at bounding box center [705, 363] width 261 height 28
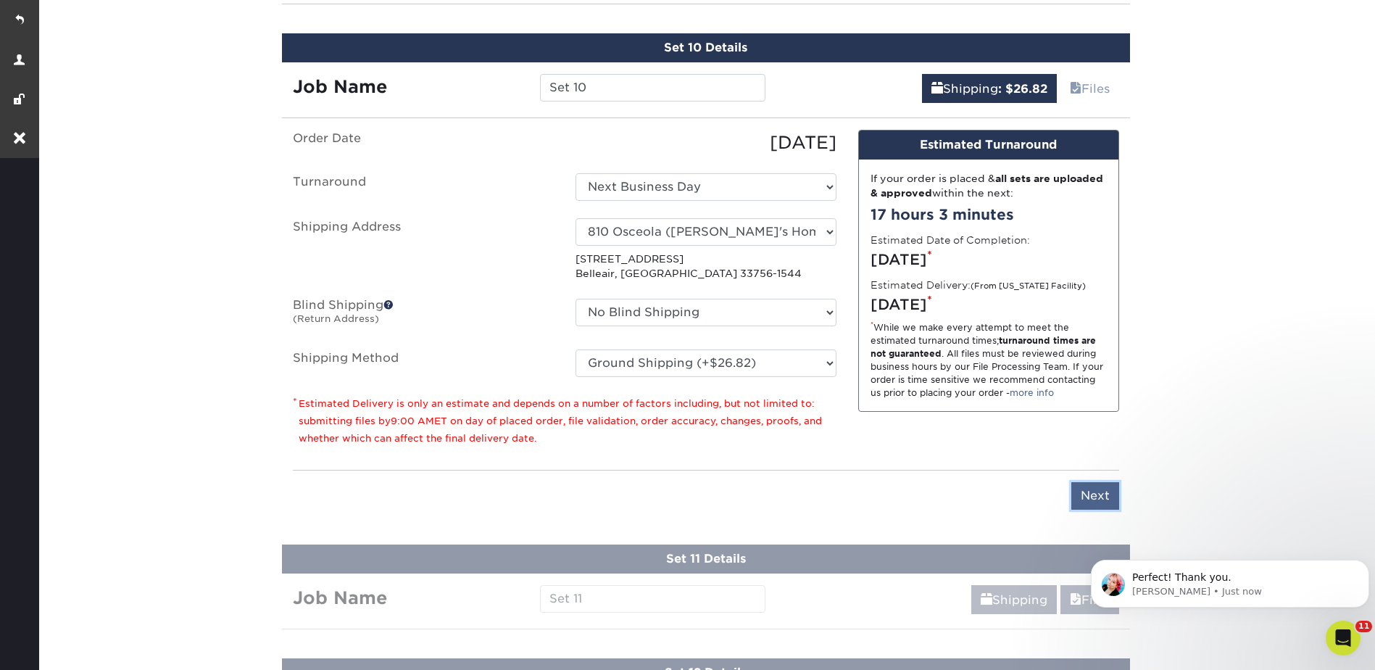
click at [1102, 491] on input "Next" at bounding box center [1095, 496] width 48 height 28
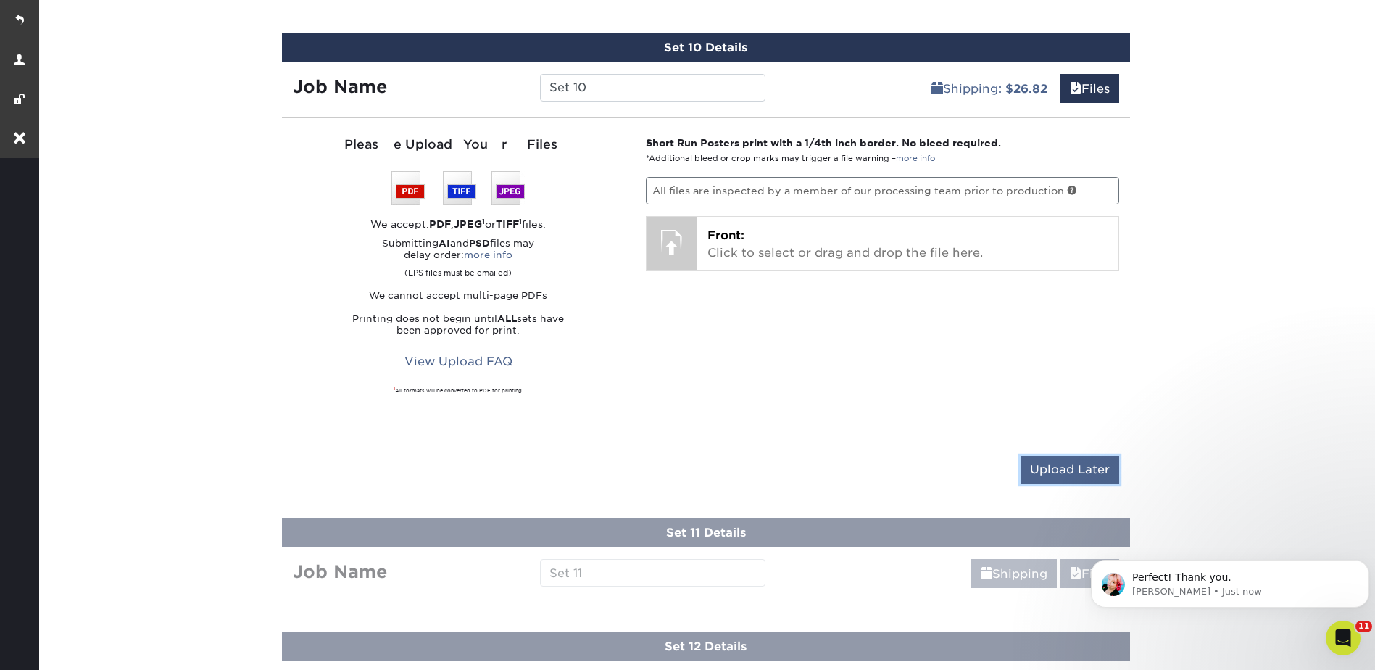
click at [1089, 470] on input "Upload Later" at bounding box center [1069, 470] width 99 height 28
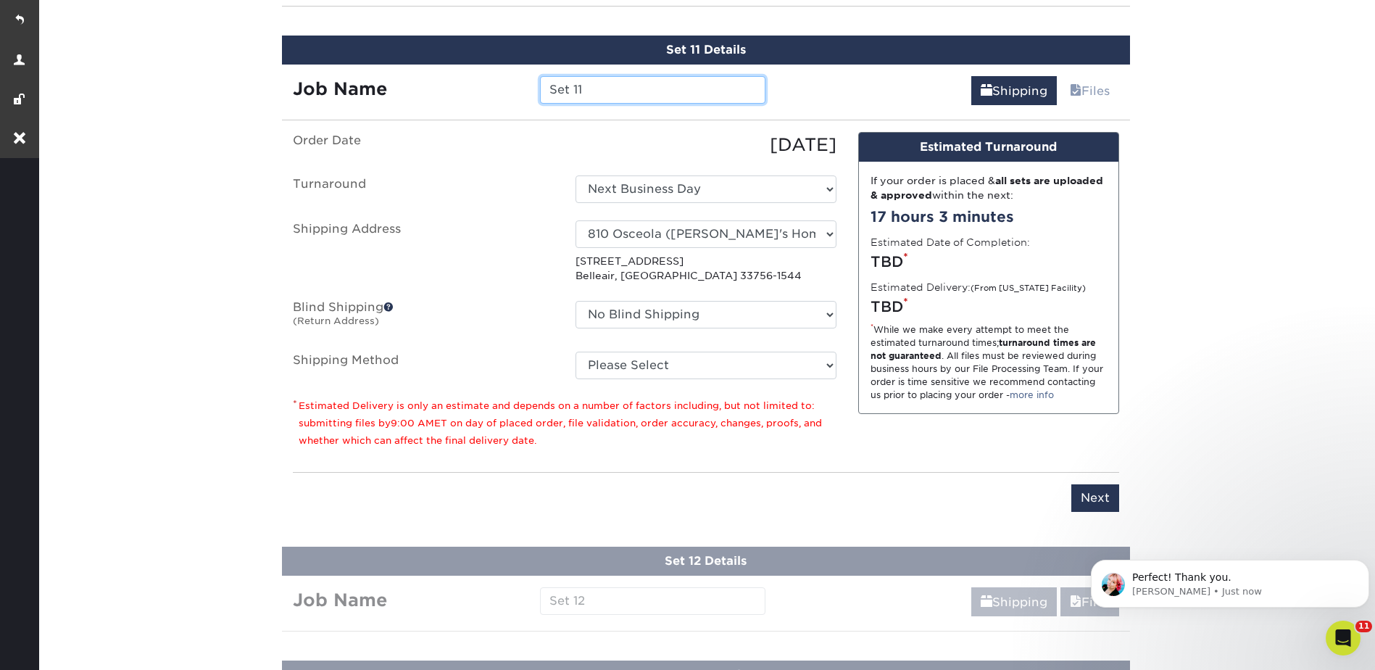
scroll to position [1963, 0]
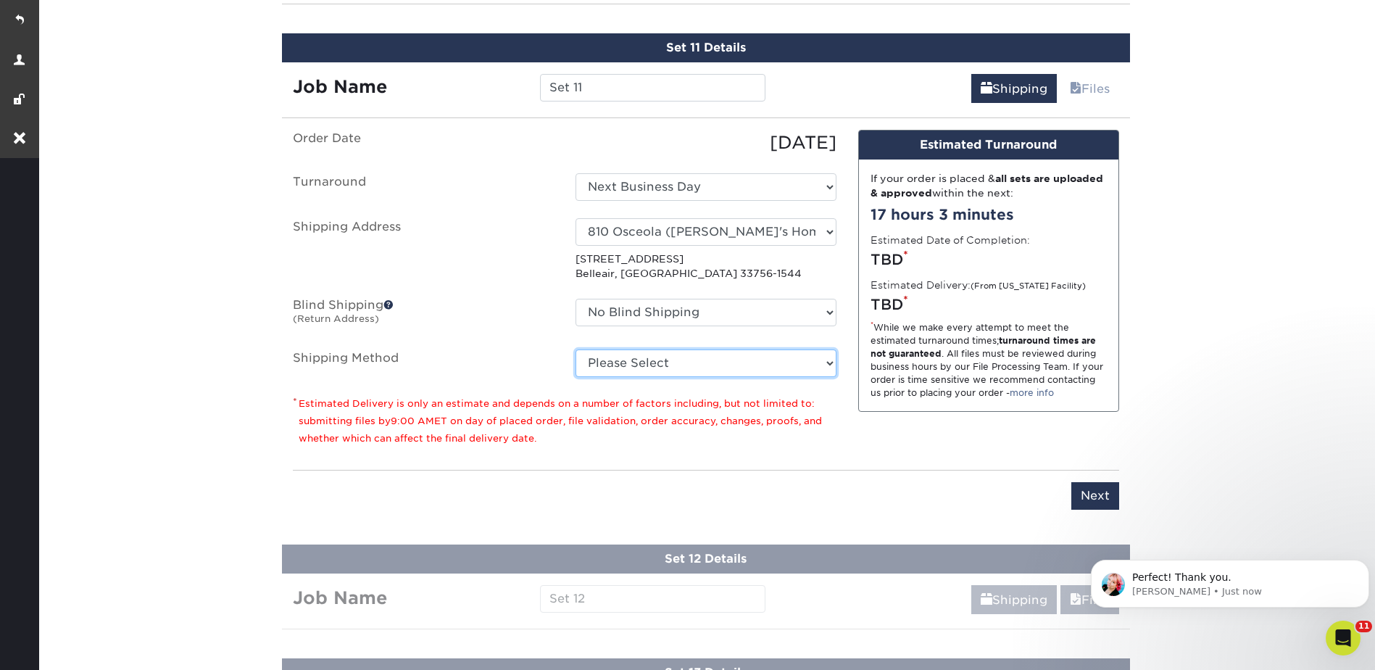
click at [625, 359] on select "Please Select Ground Shipping (+$26.82) 3 Day Shipping Service (+$38.55) 2 Day …" at bounding box center [705, 363] width 261 height 28
select select "03"
click at [575, 349] on select "Please Select Ground Shipping (+$26.82) 3 Day Shipping Service (+$38.55) 2 Day …" at bounding box center [705, 363] width 261 height 28
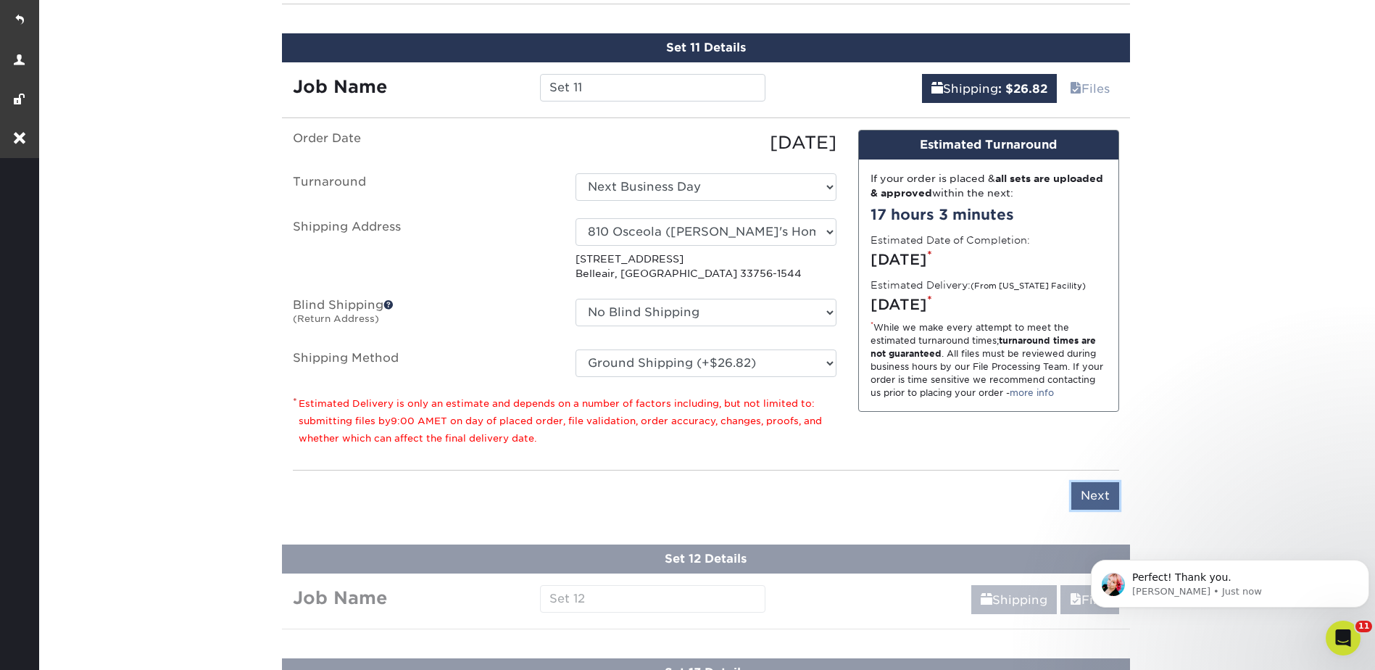
click at [1086, 502] on input "Next" at bounding box center [1095, 496] width 48 height 28
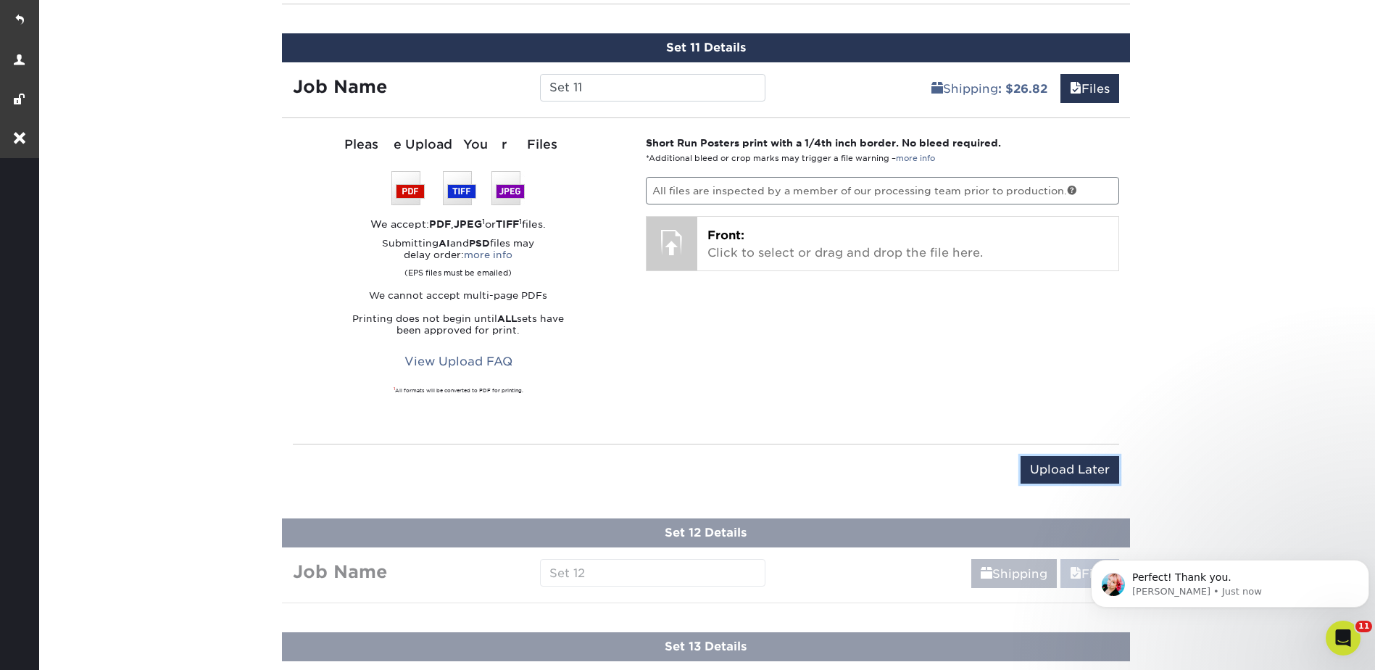
click at [1086, 473] on input "Upload Later" at bounding box center [1069, 470] width 99 height 28
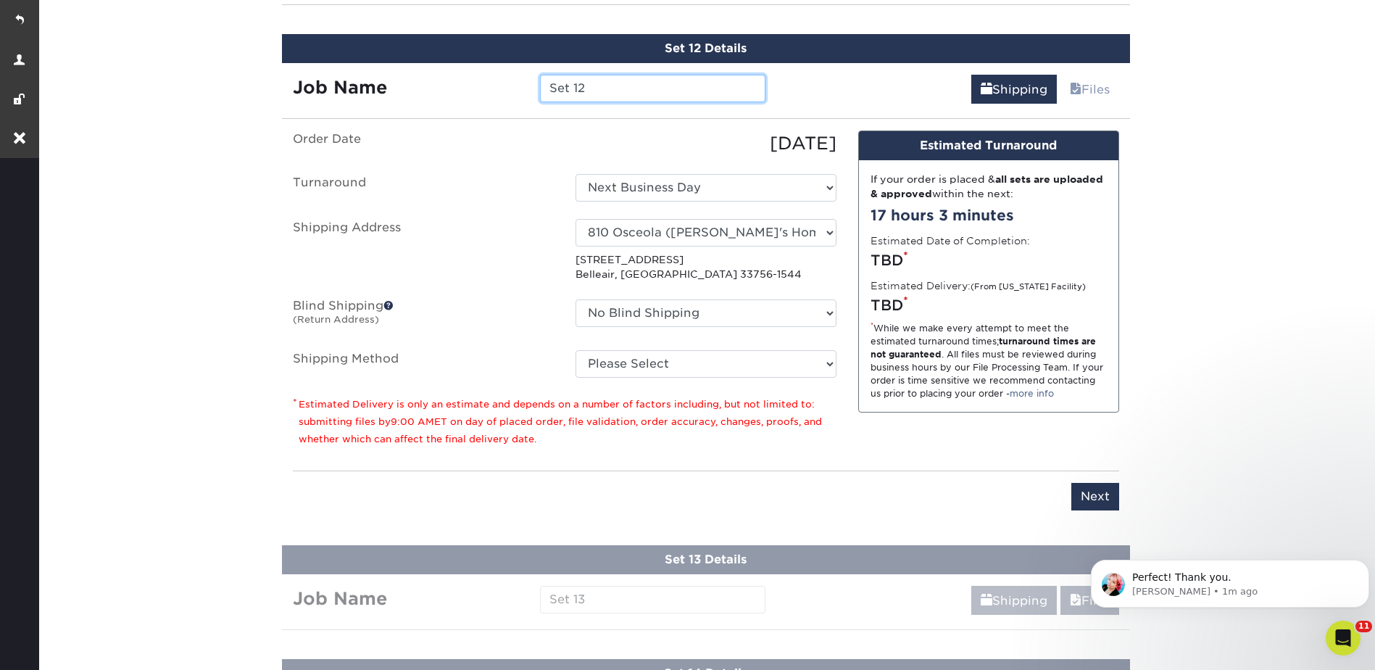
scroll to position [2076, 0]
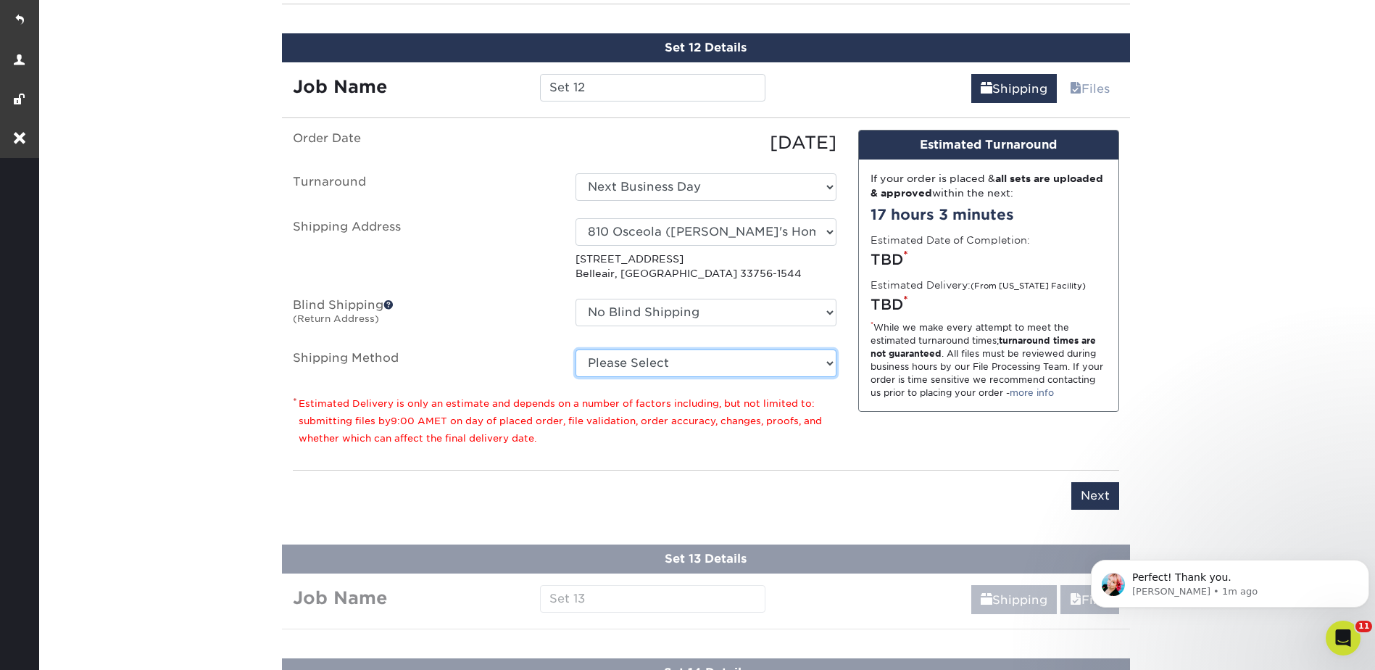
drag, startPoint x: 612, startPoint y: 356, endPoint x: 610, endPoint y: 365, distance: 8.8
click at [612, 356] on select "Please Select Ground Shipping (+$26.82) 3 Day Shipping Service (+$38.55) 2 Day …" at bounding box center [705, 363] width 261 height 28
select select "03"
click at [575, 349] on select "Please Select Ground Shipping (+$26.82) 3 Day Shipping Service (+$38.55) 2 Day …" at bounding box center [705, 363] width 261 height 28
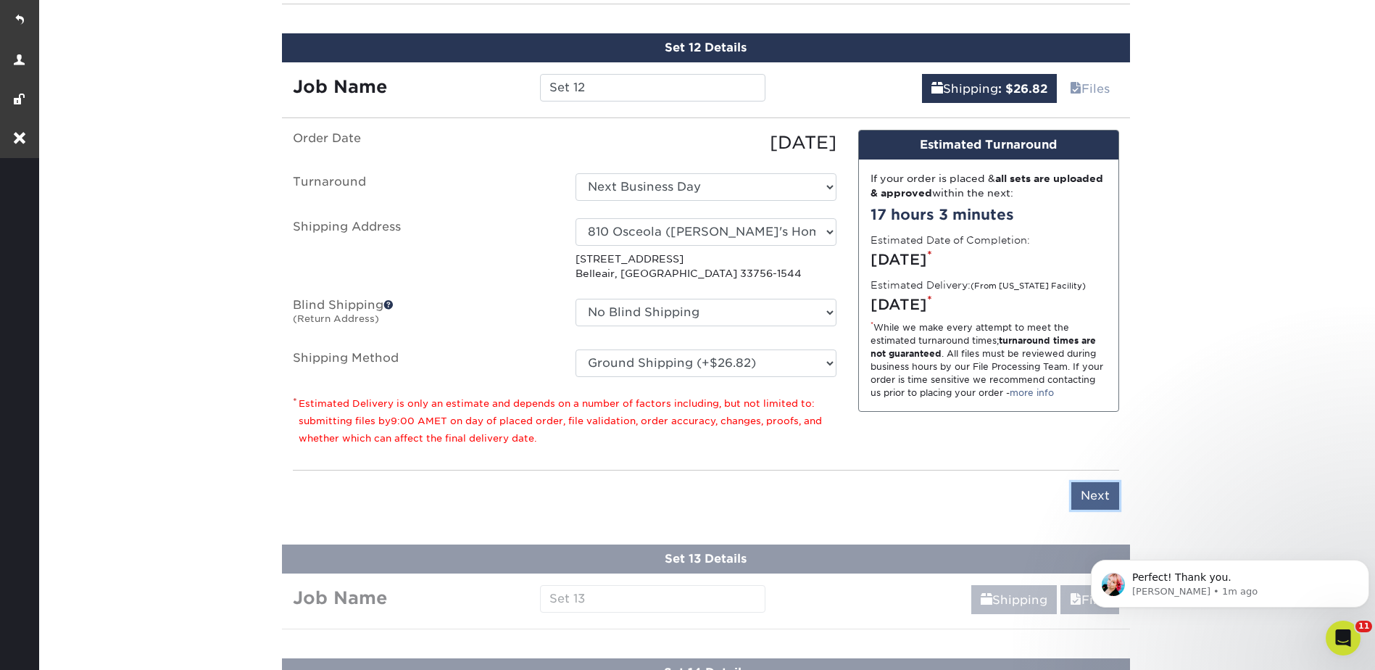
click at [1086, 493] on input "Next" at bounding box center [1095, 496] width 48 height 28
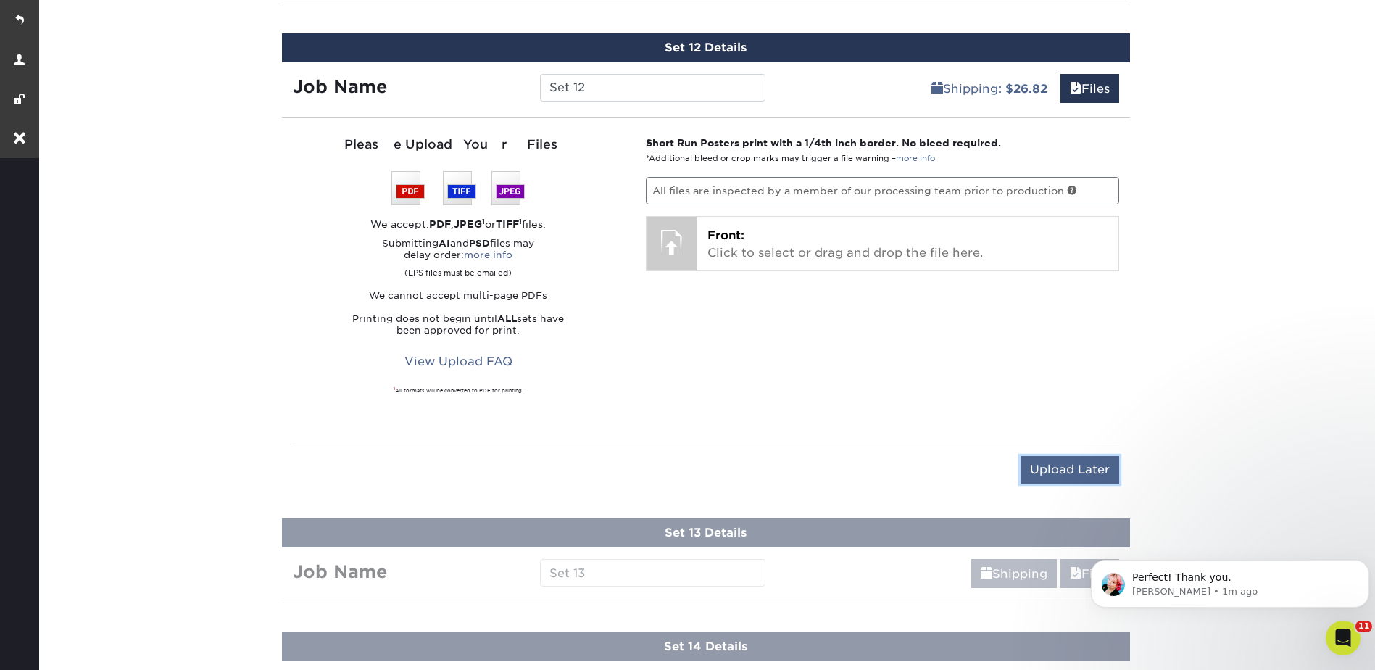
click at [1086, 470] on input "Upload Later" at bounding box center [1069, 470] width 99 height 28
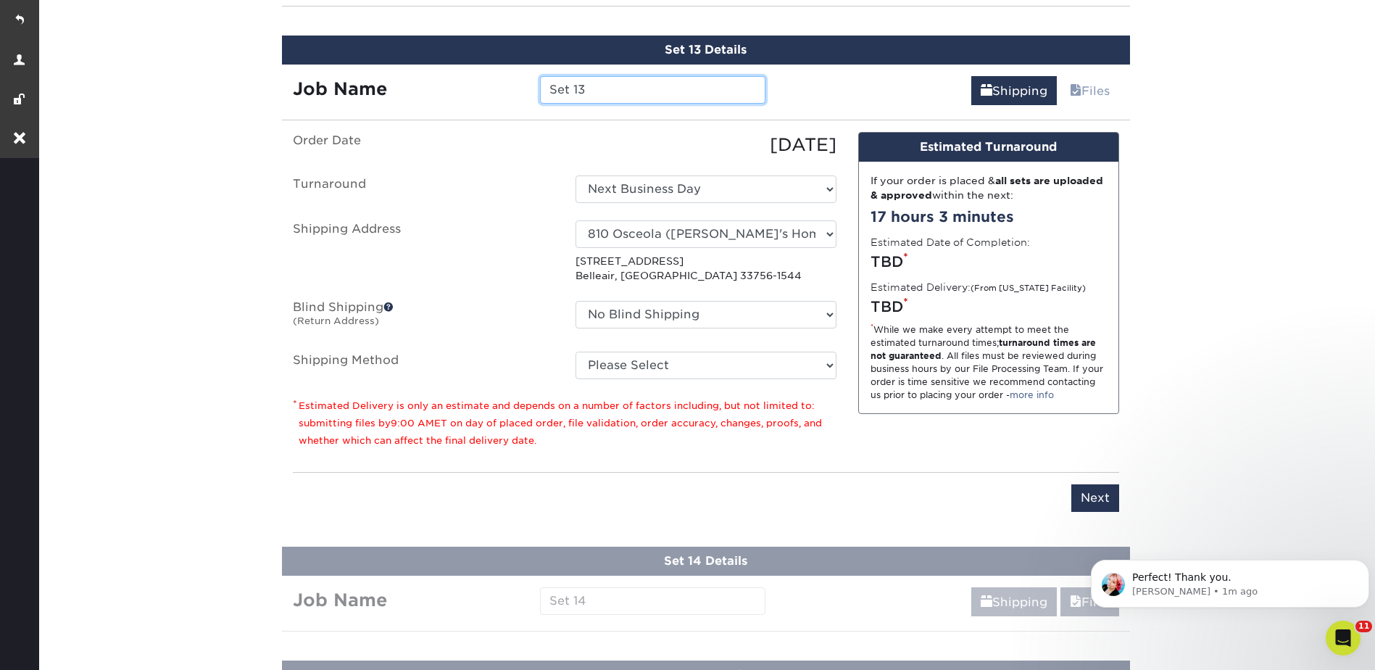
scroll to position [2190, 0]
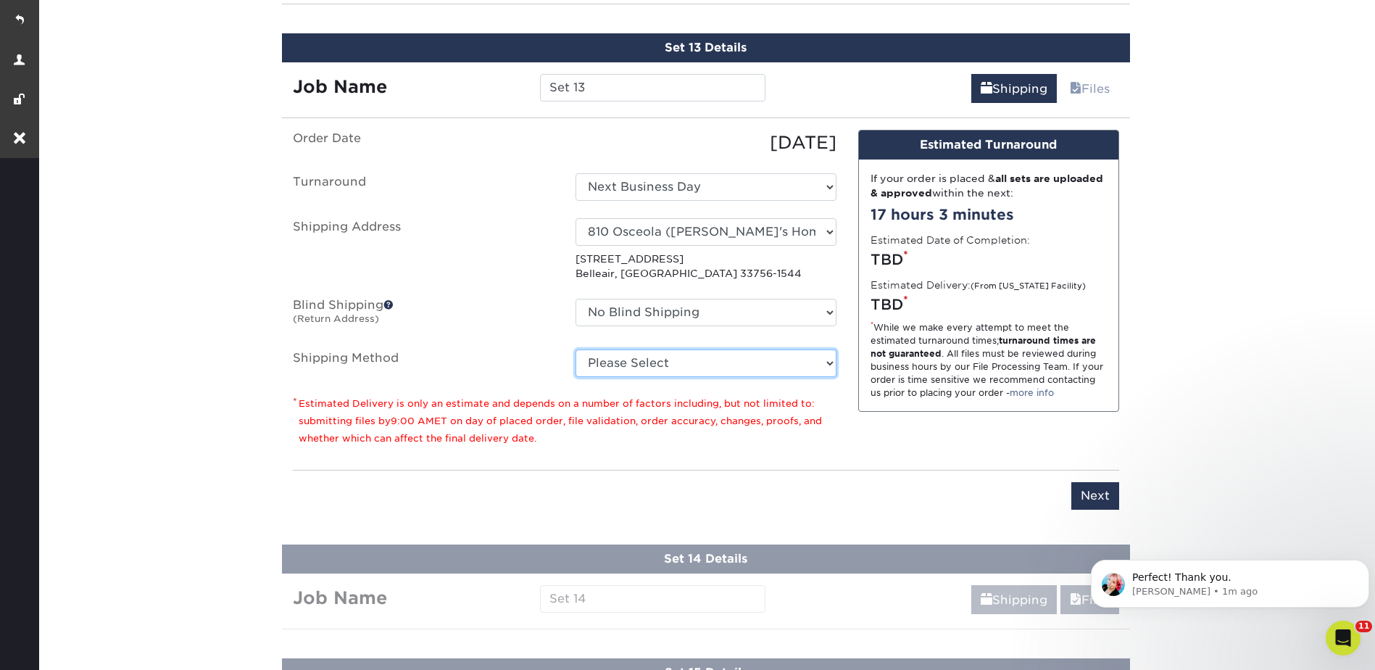
drag, startPoint x: 620, startPoint y: 365, endPoint x: 624, endPoint y: 379, distance: 14.9
click at [620, 365] on select "Please Select Ground Shipping (+$26.82) 3 Day Shipping Service (+$38.55) 2 Day …" at bounding box center [705, 363] width 261 height 28
select select "03"
click at [575, 349] on select "Please Select Ground Shipping (+$26.82) 3 Day Shipping Service (+$38.55) 2 Day …" at bounding box center [705, 363] width 261 height 28
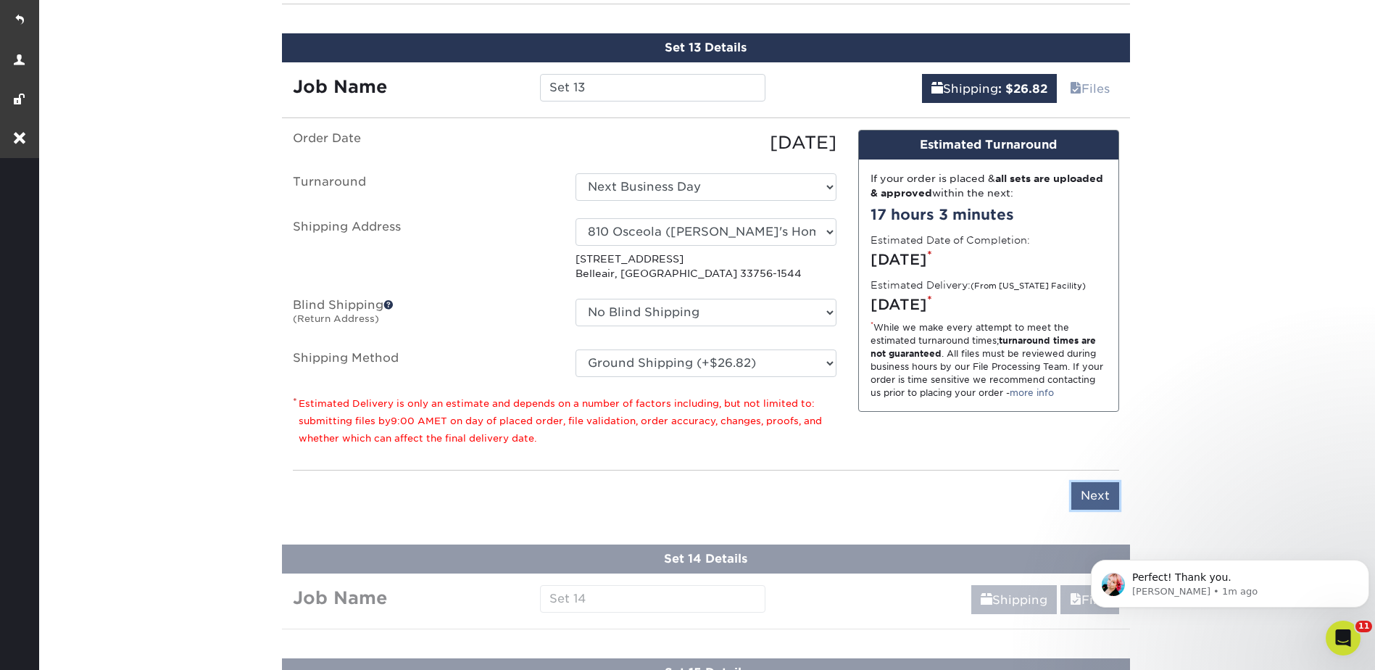
click at [1093, 501] on input "Next" at bounding box center [1095, 496] width 48 height 28
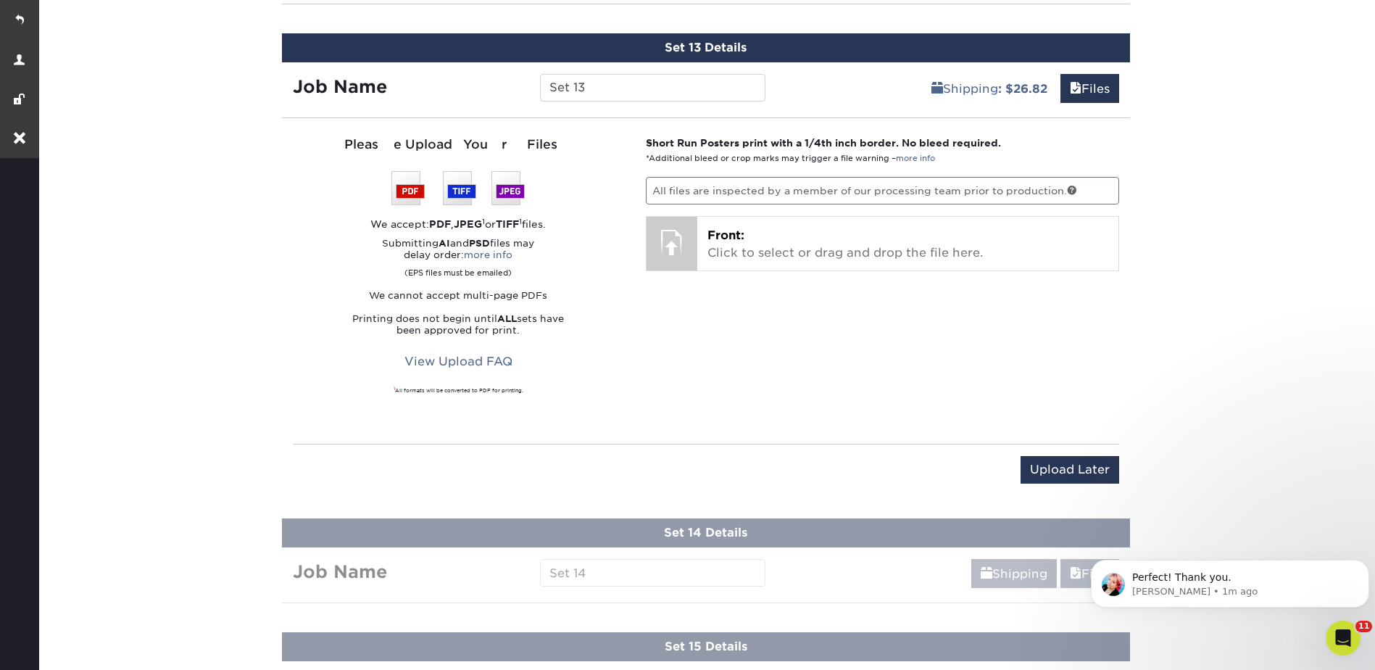
click at [1092, 488] on div "Upload Later Save & Continue Continue" at bounding box center [706, 478] width 826 height 45
click at [1083, 470] on input "Upload Later" at bounding box center [1069, 470] width 99 height 28
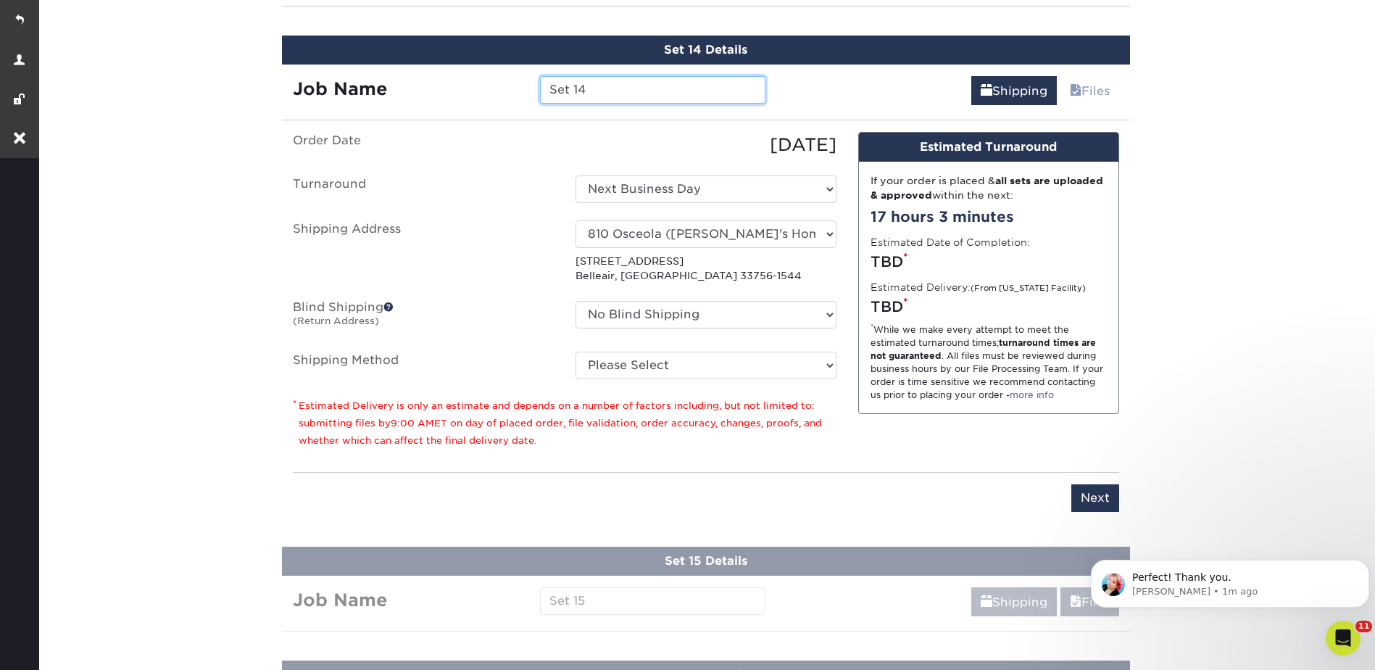
scroll to position [2304, 0]
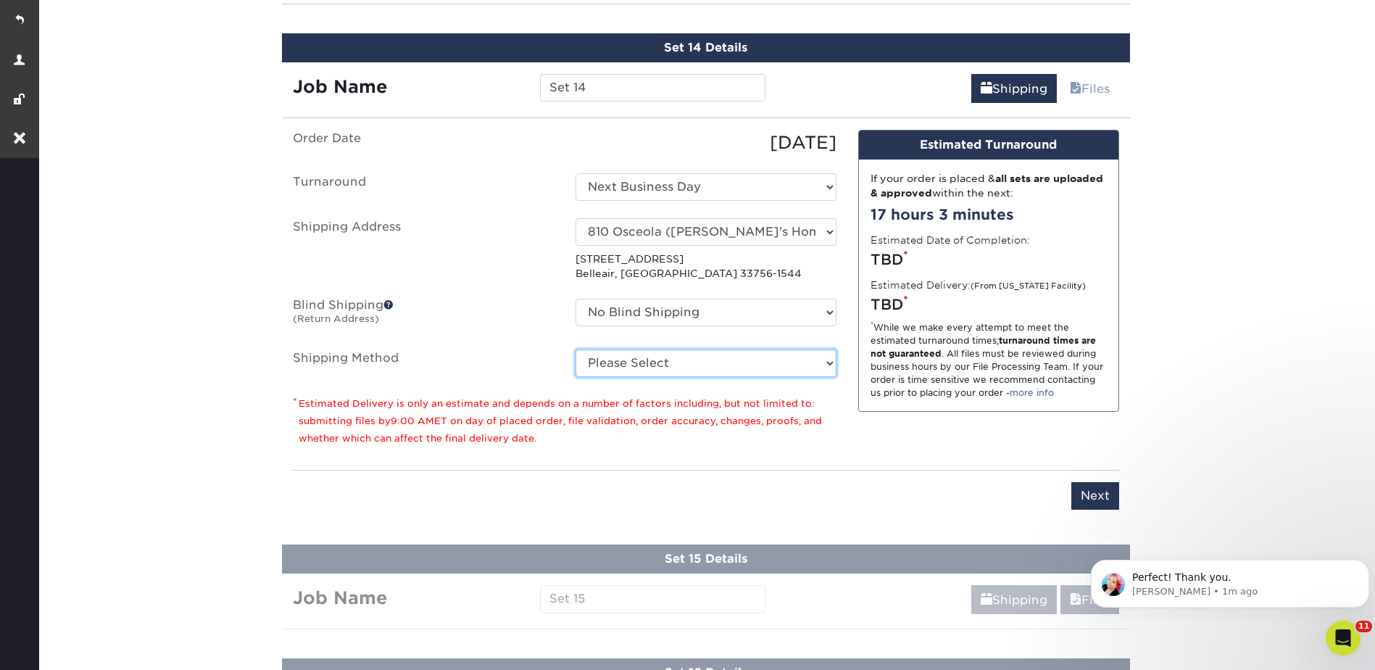
click at [651, 359] on select "Please Select Ground Shipping (+$26.82) 3 Day Shipping Service (+$38.55) 2 Day …" at bounding box center [705, 363] width 261 height 28
select select "03"
click at [575, 349] on select "Please Select Ground Shipping (+$26.82) 3 Day Shipping Service (+$38.55) 2 Day …" at bounding box center [705, 363] width 261 height 28
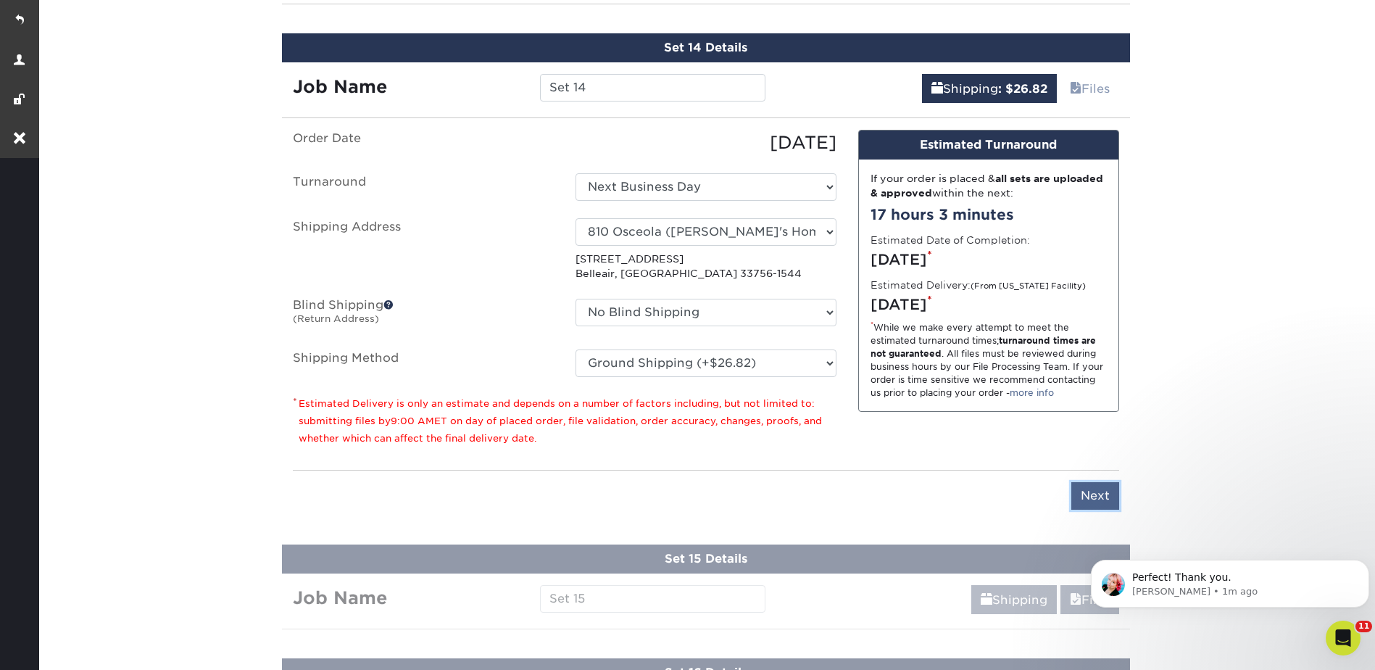
click at [1107, 500] on input "Next" at bounding box center [1095, 496] width 48 height 28
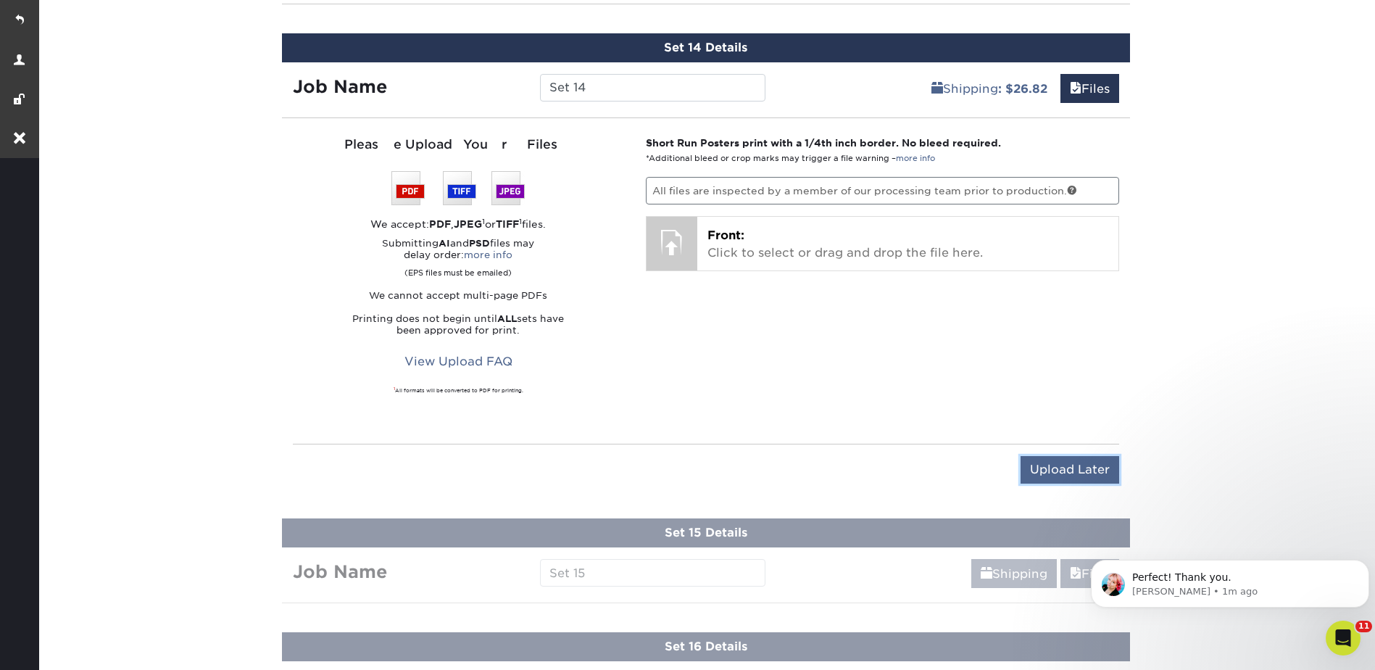
click at [1071, 467] on input "Upload Later" at bounding box center [1069, 470] width 99 height 28
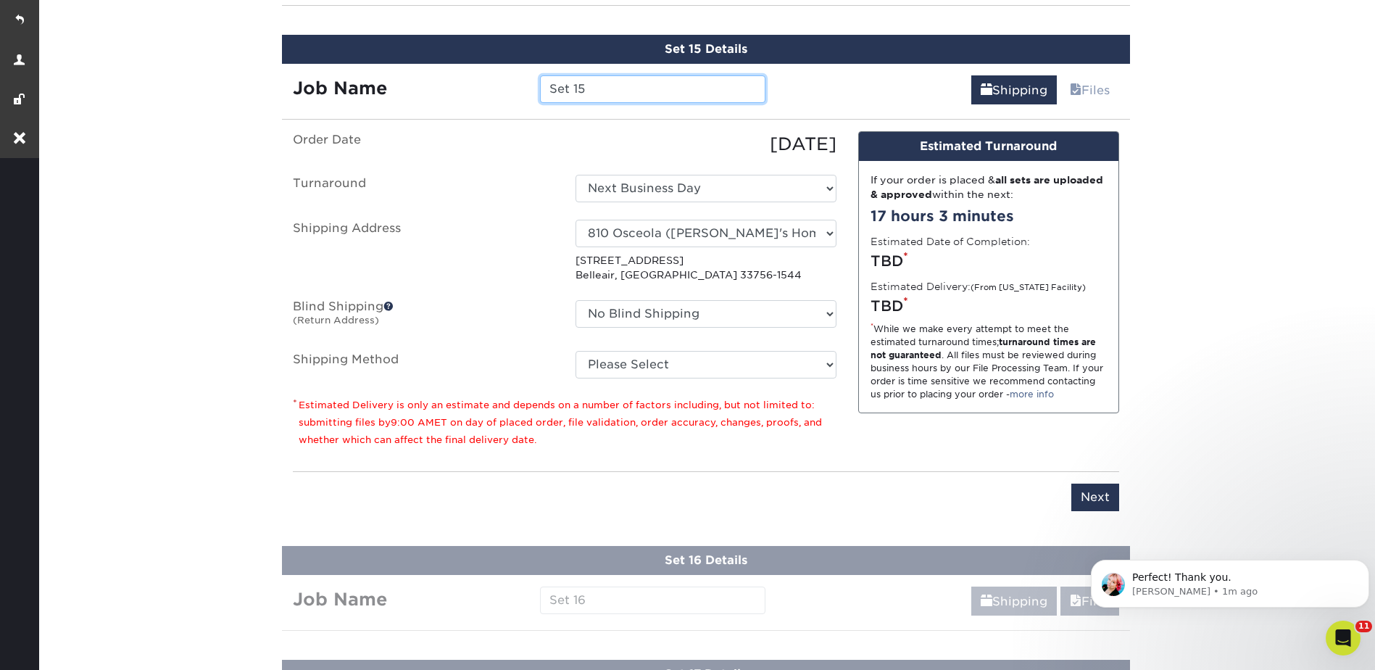
scroll to position [2418, 0]
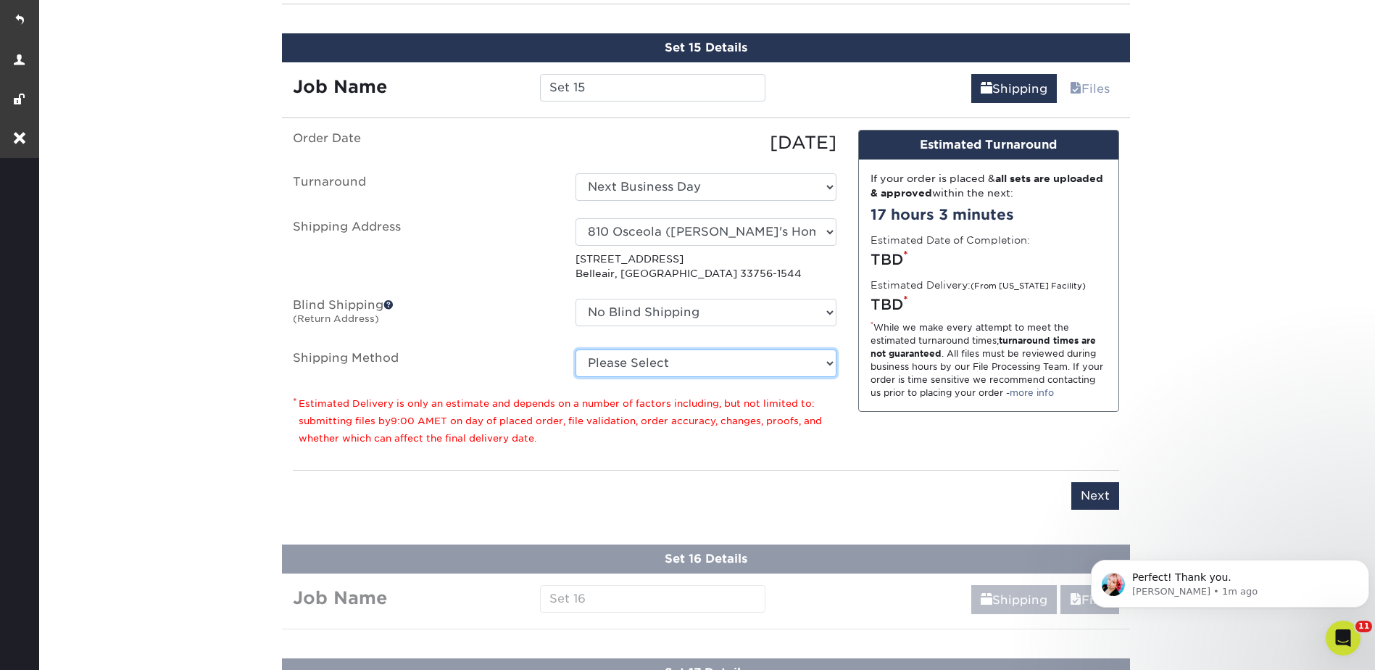
drag, startPoint x: 631, startPoint y: 360, endPoint x: 621, endPoint y: 379, distance: 21.1
click at [630, 360] on select "Please Select Ground Shipping (+$26.82) 3 Day Shipping Service (+$38.55) 2 Day …" at bounding box center [705, 363] width 261 height 28
select select "03"
click at [575, 349] on select "Please Select Ground Shipping (+$26.82) 3 Day Shipping Service (+$38.55) 2 Day …" at bounding box center [705, 363] width 261 height 28
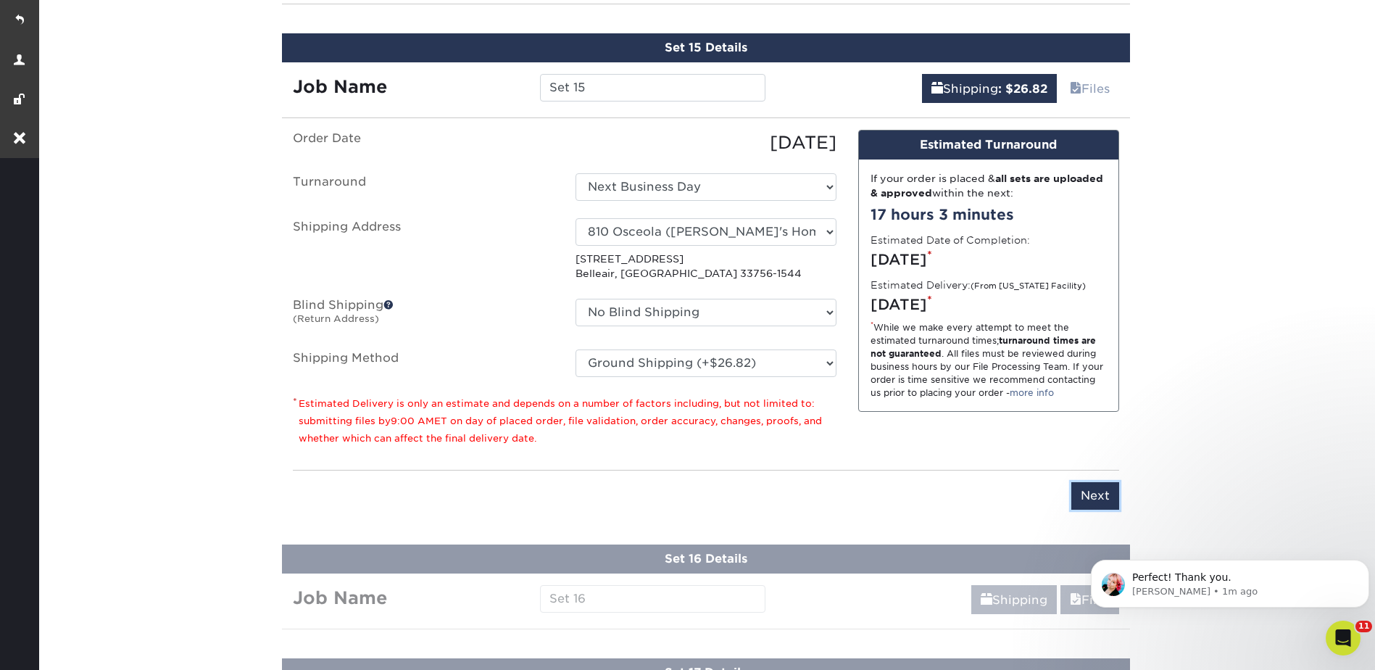
click at [1084, 504] on input "Next" at bounding box center [1095, 496] width 48 height 28
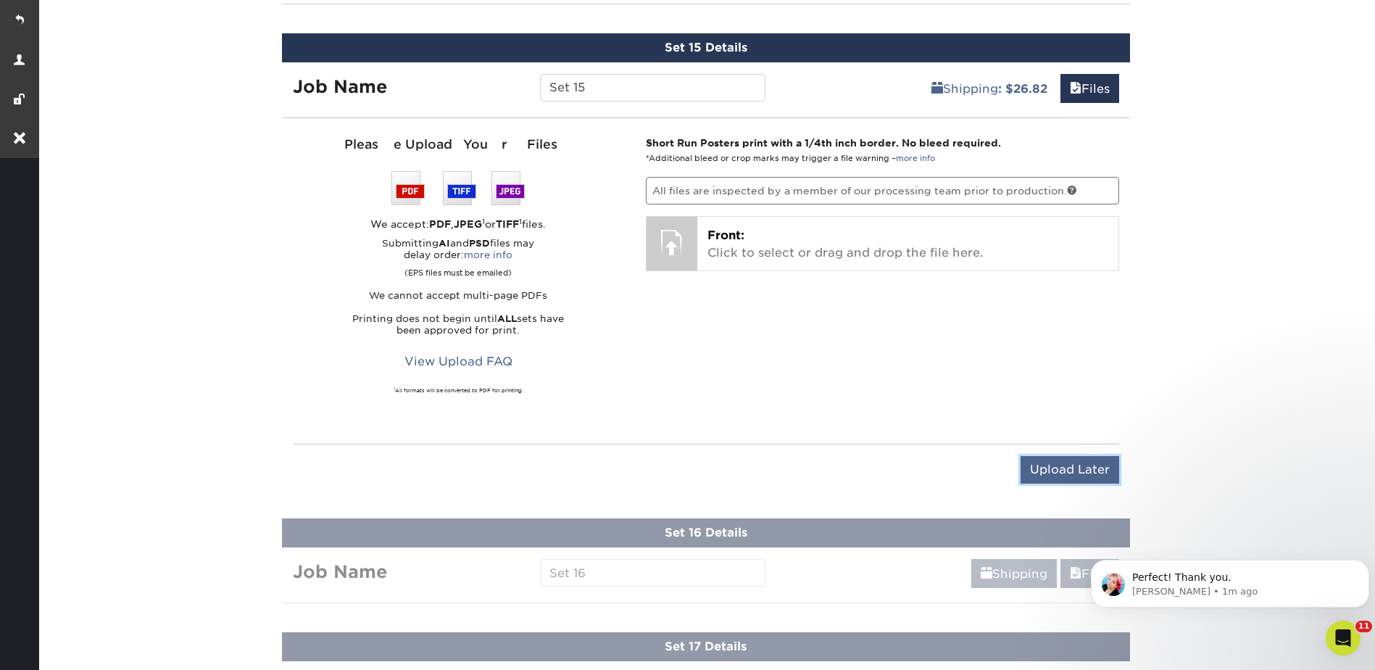
click at [1094, 476] on input "Upload Later" at bounding box center [1069, 470] width 99 height 28
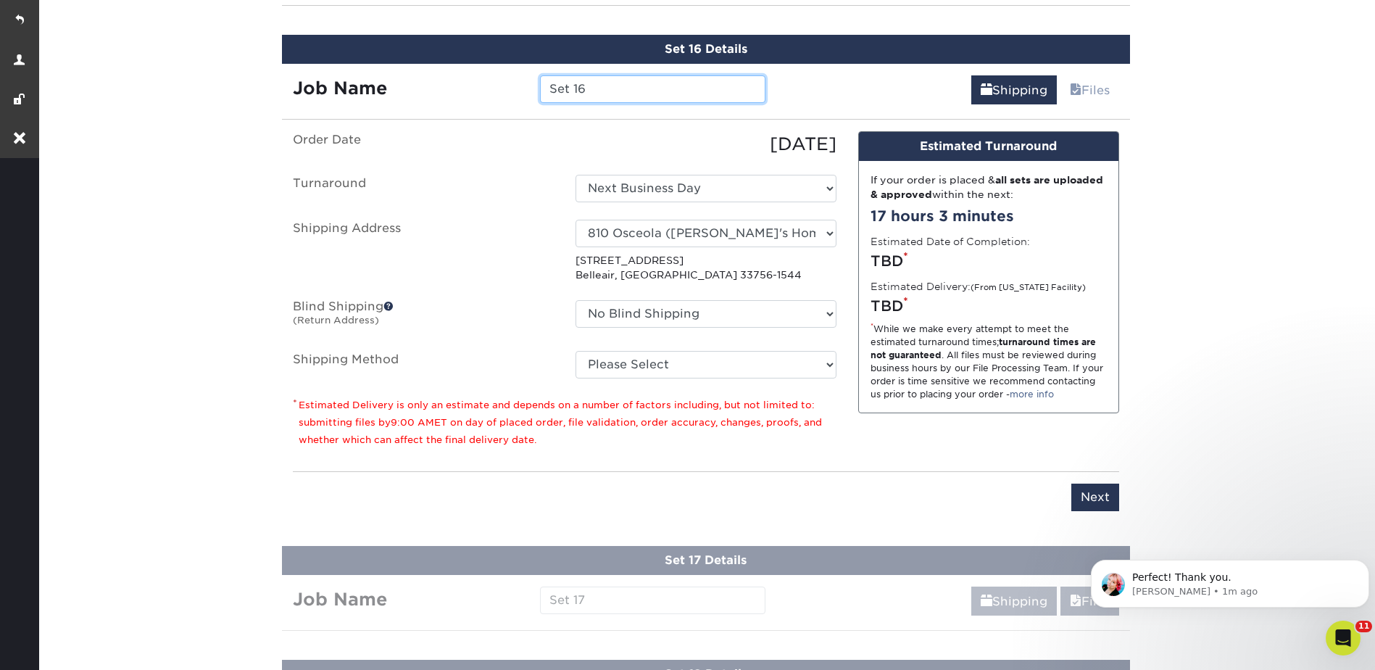
scroll to position [2532, 0]
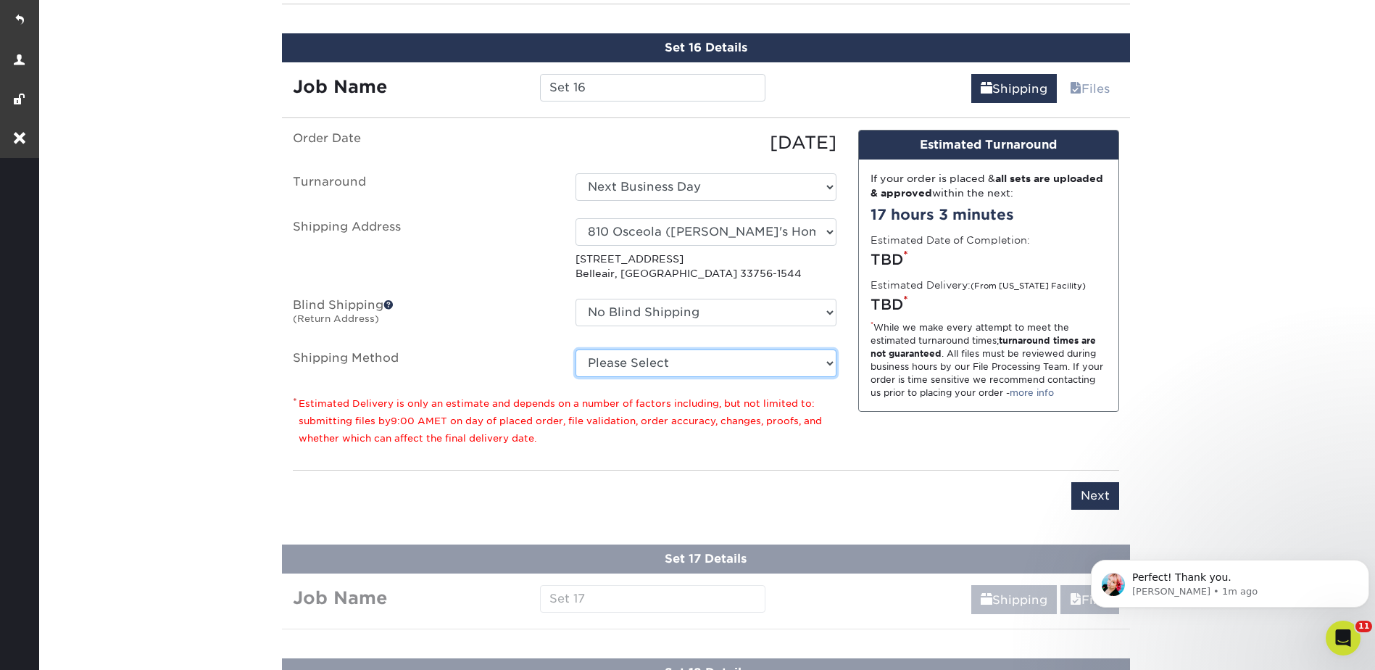
click at [630, 362] on select "Please Select Ground Shipping (+$26.82) 3 Day Shipping Service (+$38.55) 2 Day …" at bounding box center [705, 363] width 261 height 28
select select "03"
click at [575, 349] on select "Please Select Ground Shipping (+$26.82) 3 Day Shipping Service (+$38.55) 2 Day …" at bounding box center [705, 363] width 261 height 28
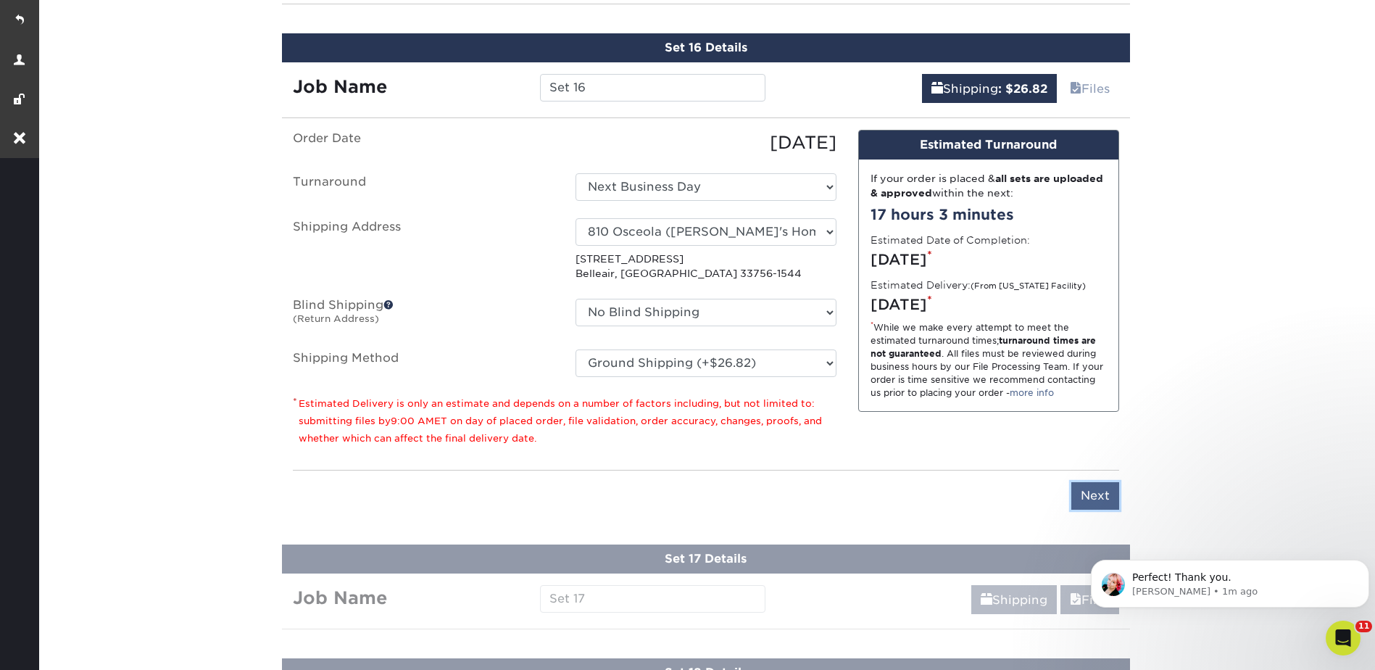
click at [1097, 486] on input "Next" at bounding box center [1095, 496] width 48 height 28
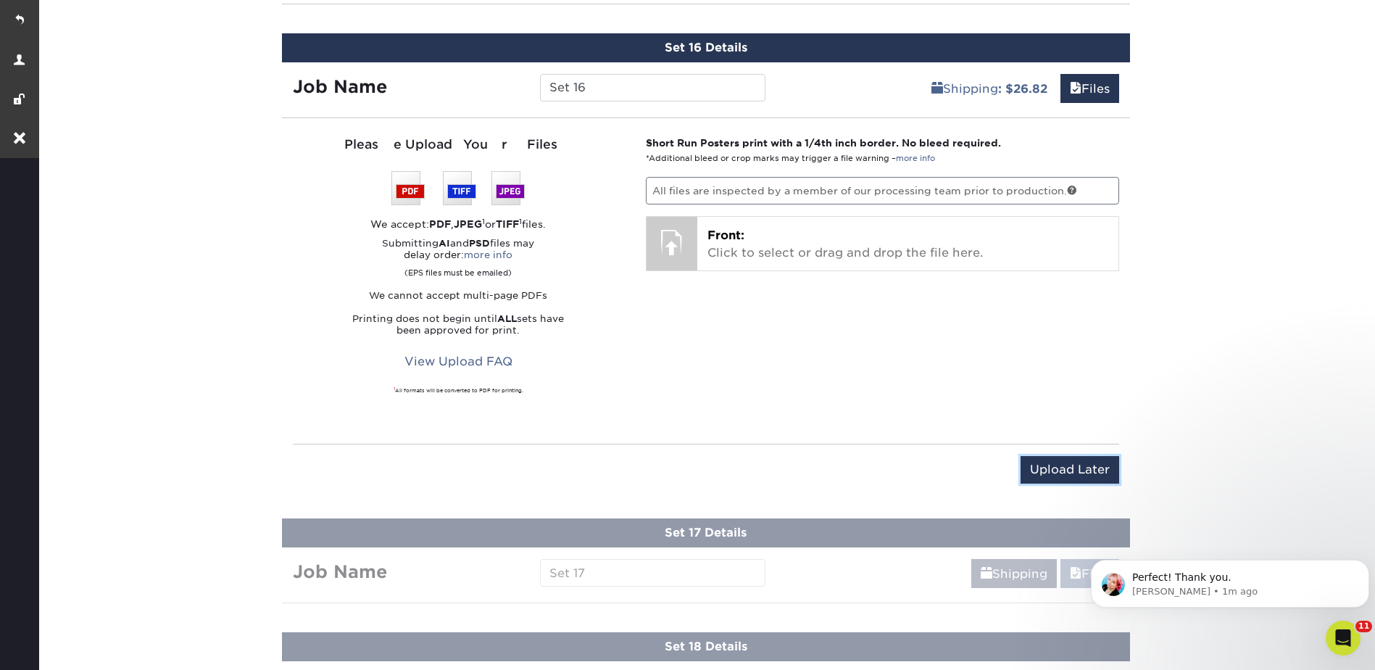
click at [1080, 464] on input "Upload Later" at bounding box center [1069, 470] width 99 height 28
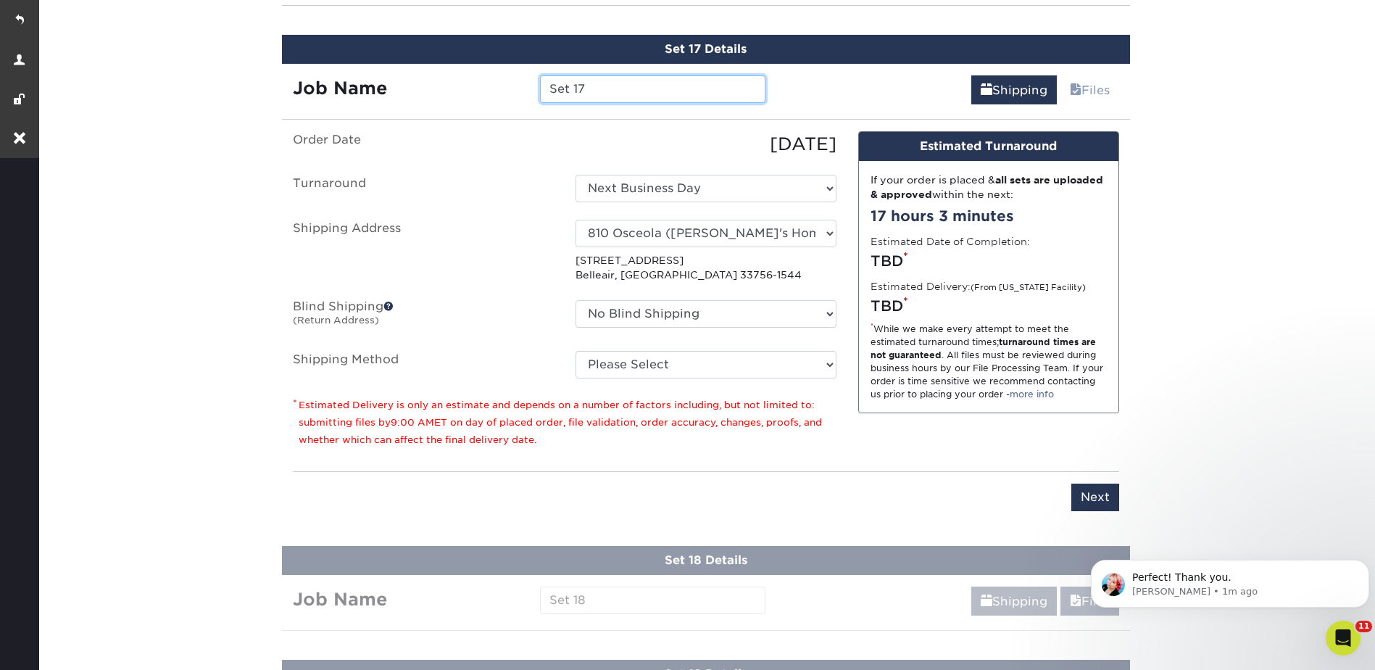
scroll to position [2645, 0]
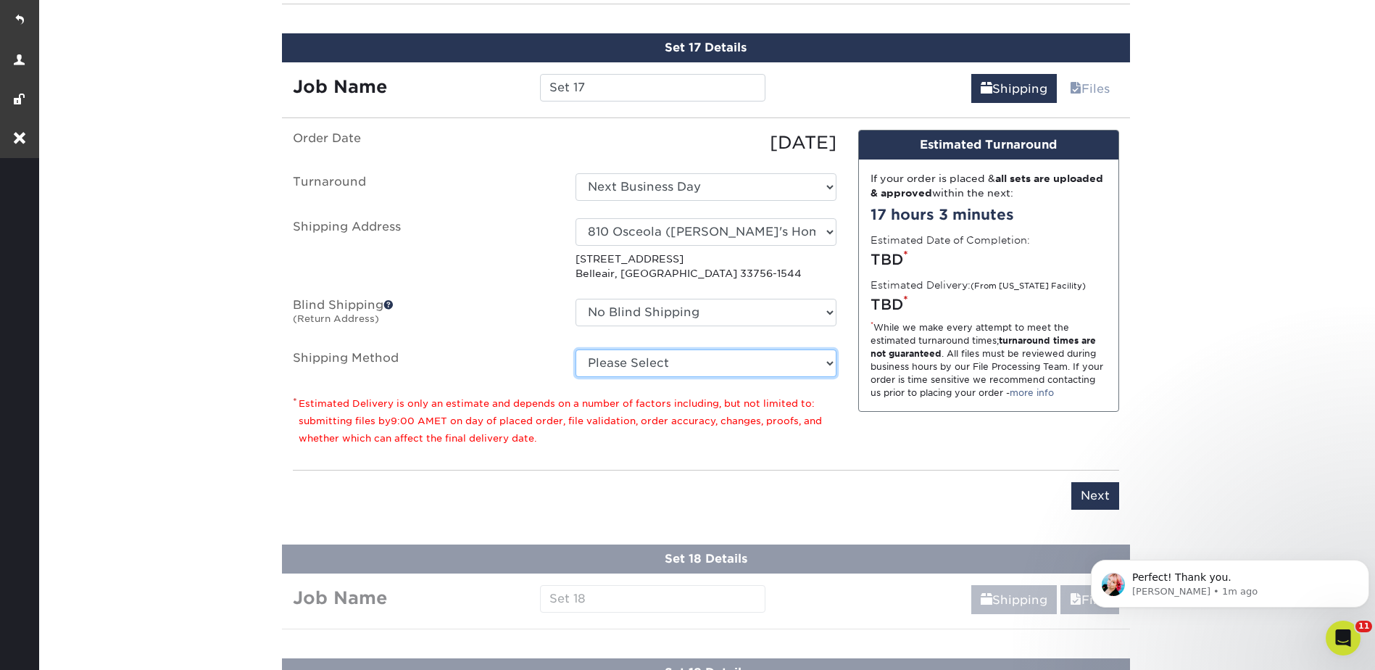
drag, startPoint x: 596, startPoint y: 366, endPoint x: 599, endPoint y: 379, distance: 13.2
click at [596, 366] on select "Please Select Ground Shipping (+$26.82) 3 Day Shipping Service (+$38.55) 2 Day …" at bounding box center [705, 363] width 261 height 28
select select "03"
click at [575, 349] on select "Please Select Ground Shipping (+$26.82) 3 Day Shipping Service (+$38.55) 2 Day …" at bounding box center [705, 363] width 261 height 28
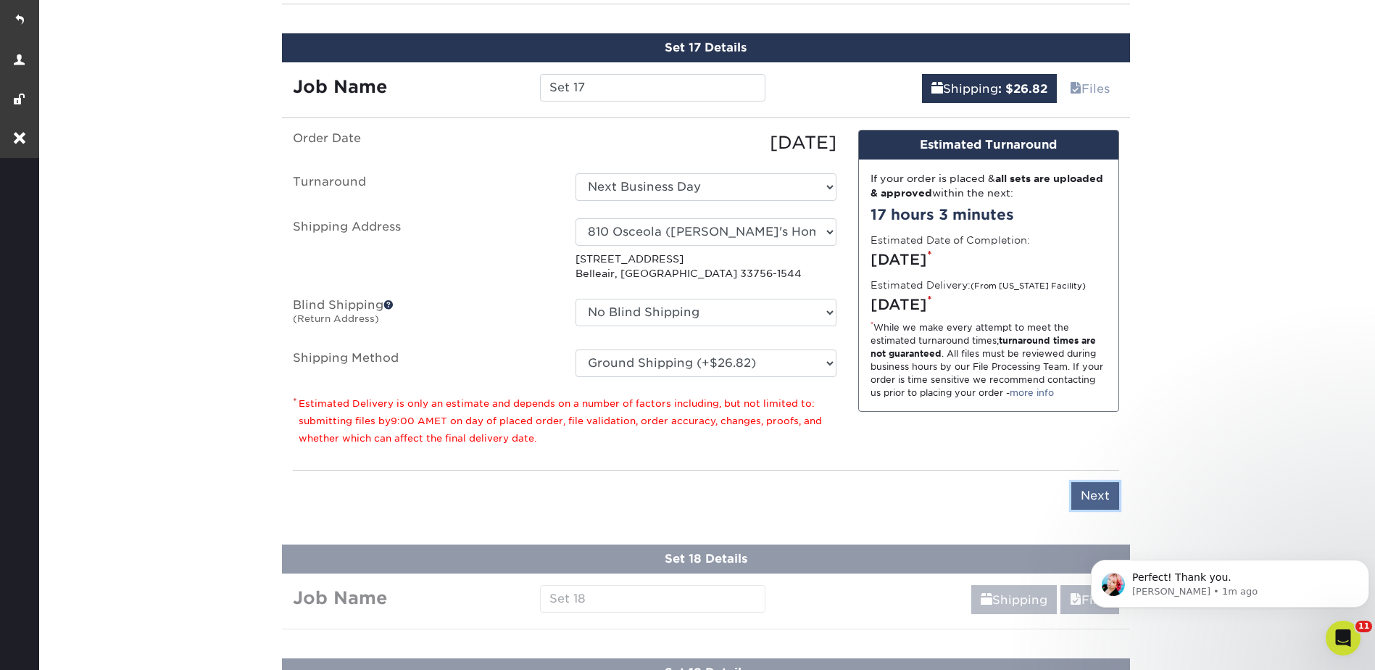
click at [1095, 485] on input "Next" at bounding box center [1095, 496] width 48 height 28
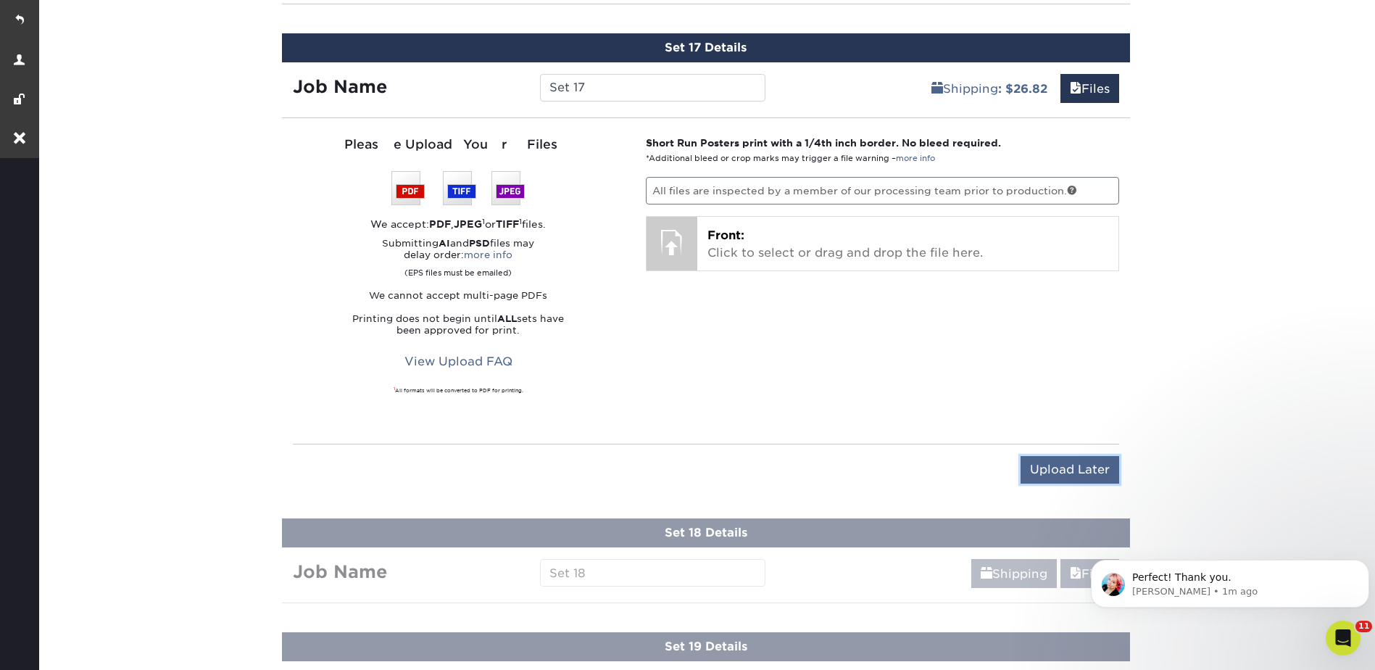
click at [1089, 467] on input "Upload Later" at bounding box center [1069, 470] width 99 height 28
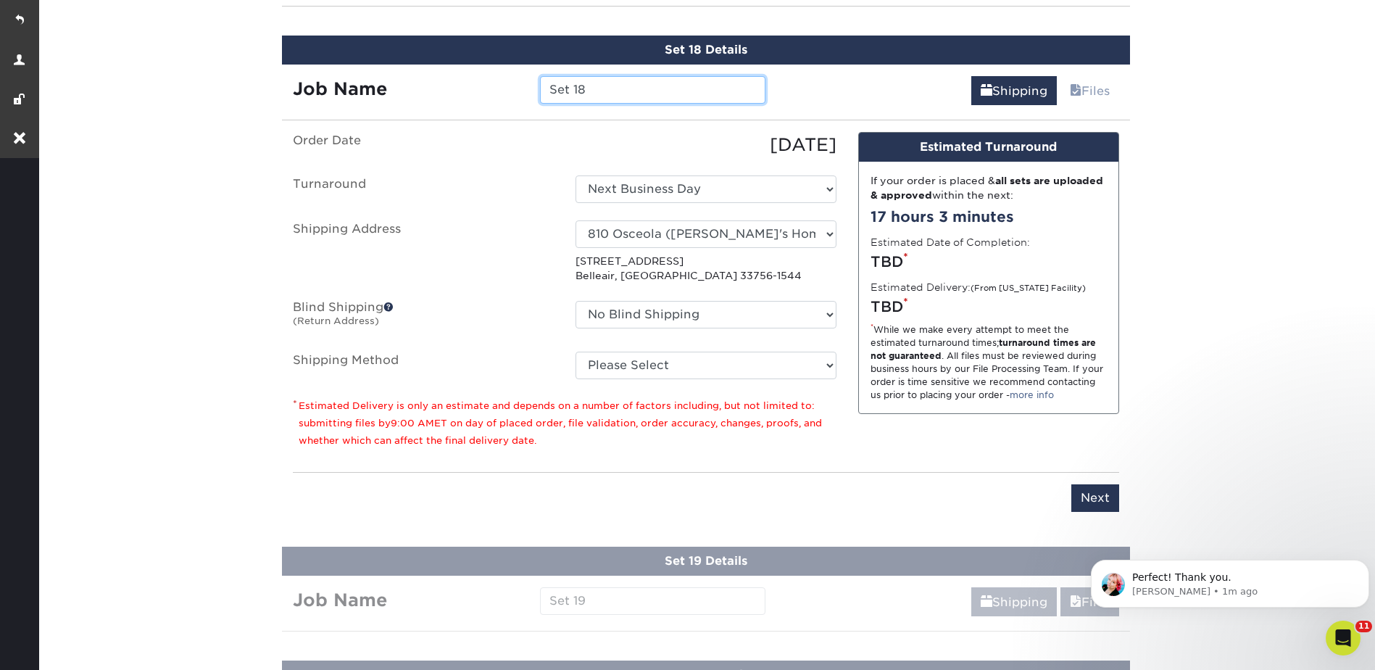
scroll to position [2759, 0]
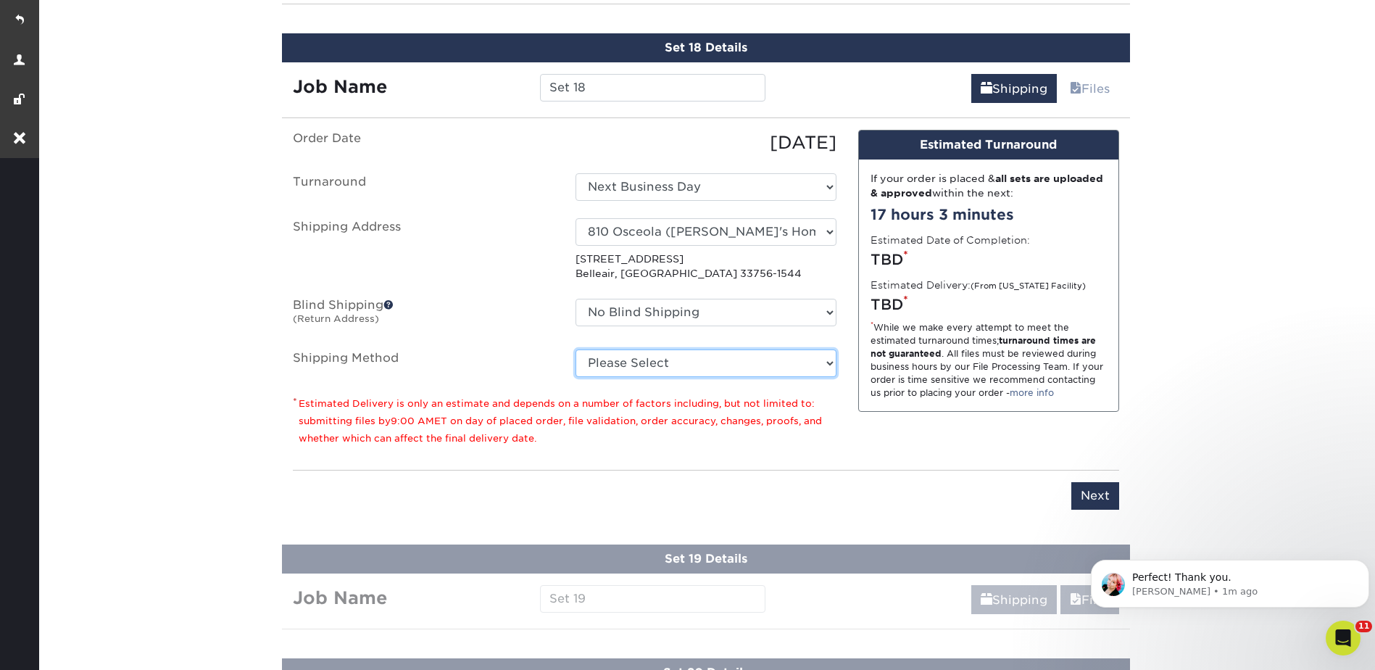
drag, startPoint x: 615, startPoint y: 367, endPoint x: 620, endPoint y: 378, distance: 11.7
click at [615, 367] on select "Please Select Ground Shipping (+$26.82) 3 Day Shipping Service (+$38.55) 2 Day …" at bounding box center [705, 363] width 261 height 28
select select "03"
click at [575, 349] on select "Please Select Ground Shipping (+$26.82) 3 Day Shipping Service (+$38.55) 2 Day …" at bounding box center [705, 363] width 261 height 28
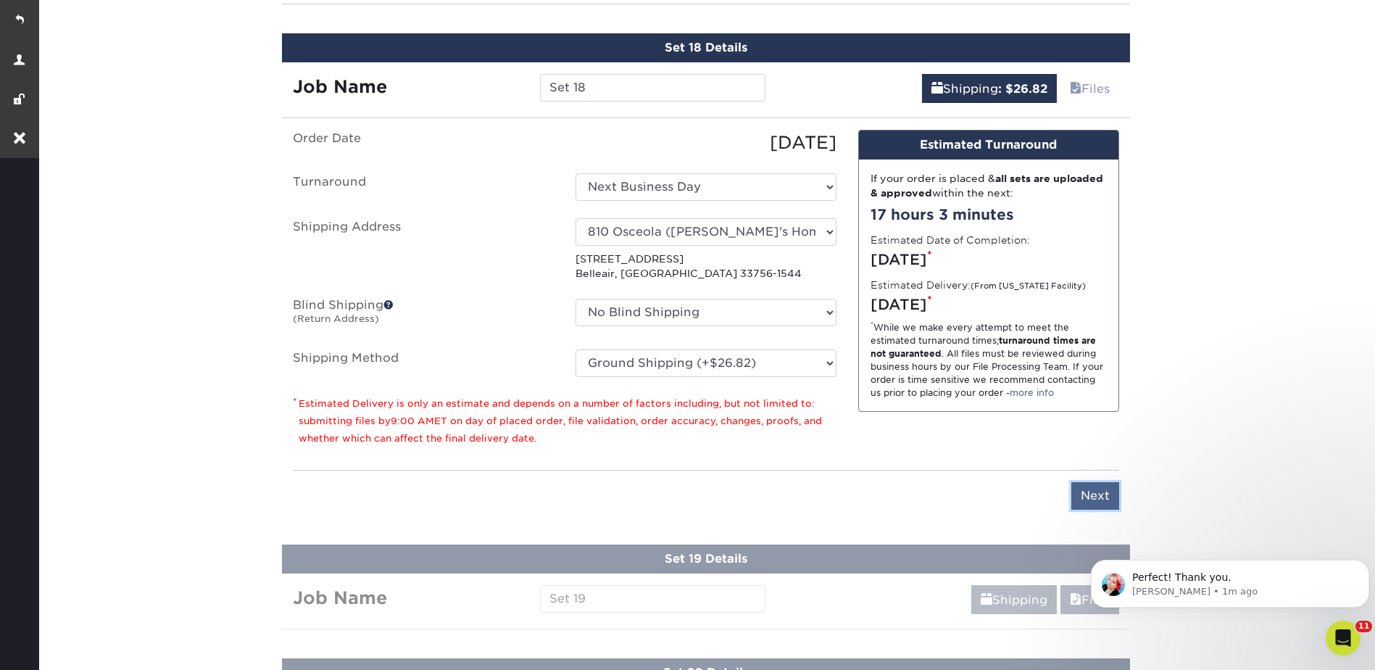
click at [1089, 491] on input "Next" at bounding box center [1095, 496] width 48 height 28
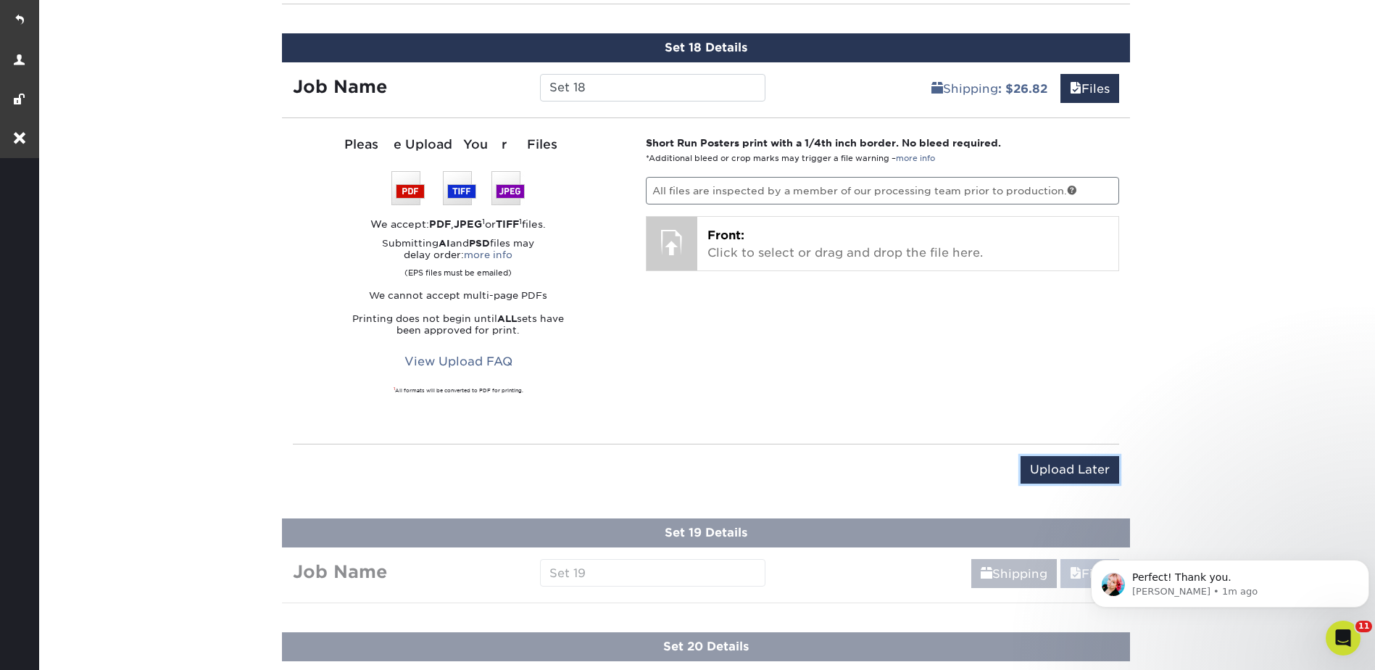
click at [1081, 474] on input "Upload Later" at bounding box center [1069, 470] width 99 height 28
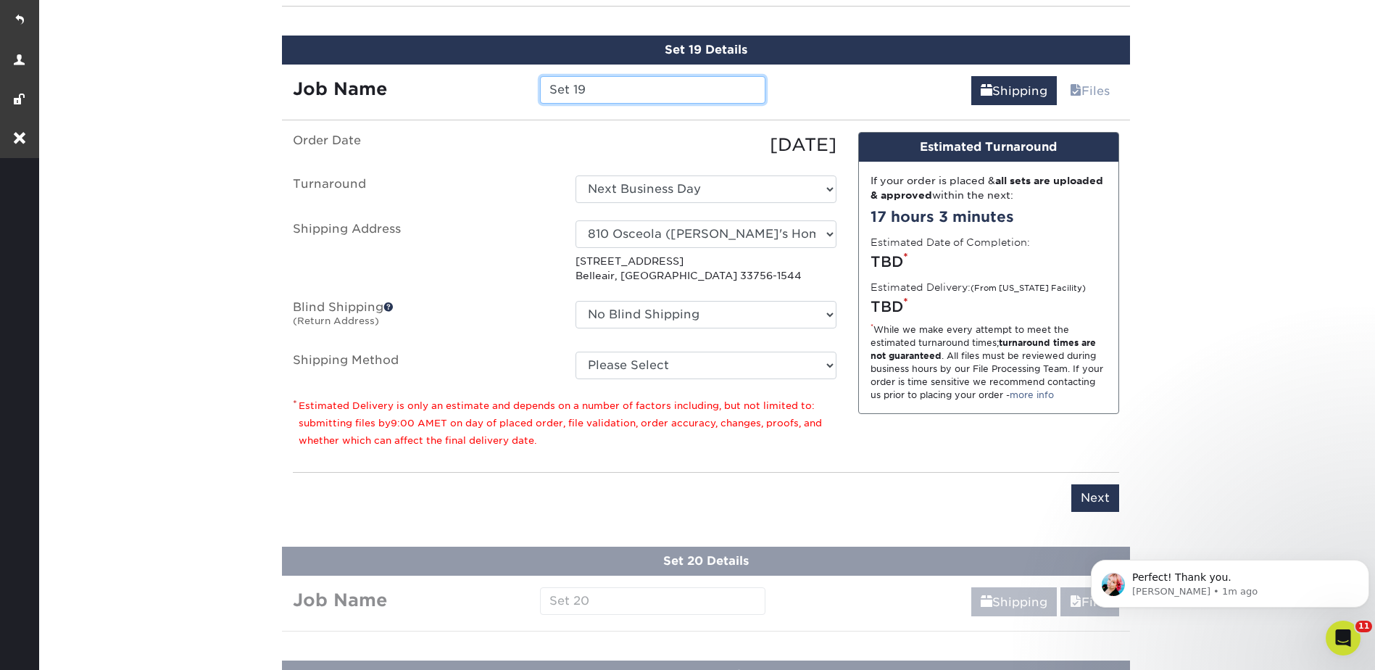
scroll to position [2873, 0]
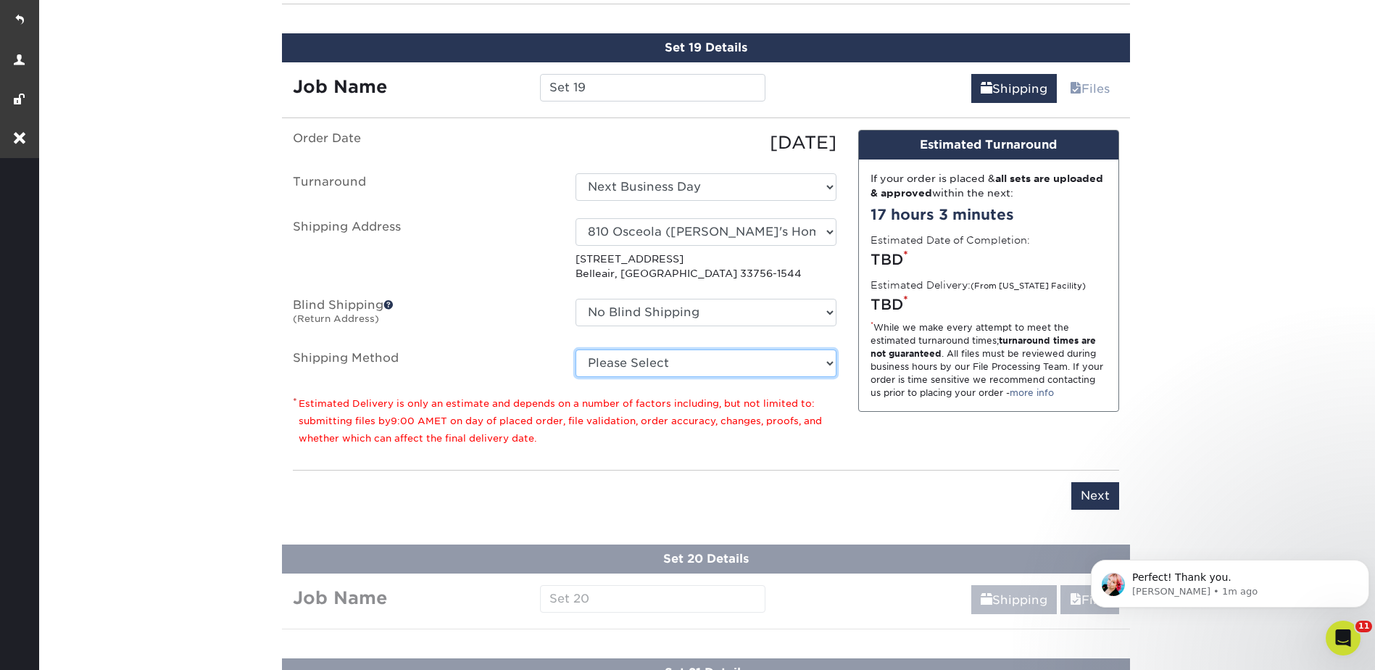
click at [612, 373] on select "Please Select Ground Shipping (+$26.82) 3 Day Shipping Service (+$38.55) 2 Day …" at bounding box center [705, 363] width 261 height 28
select select "03"
click at [575, 349] on select "Please Select Ground Shipping (+$26.82) 3 Day Shipping Service (+$38.55) 2 Day …" at bounding box center [705, 363] width 261 height 28
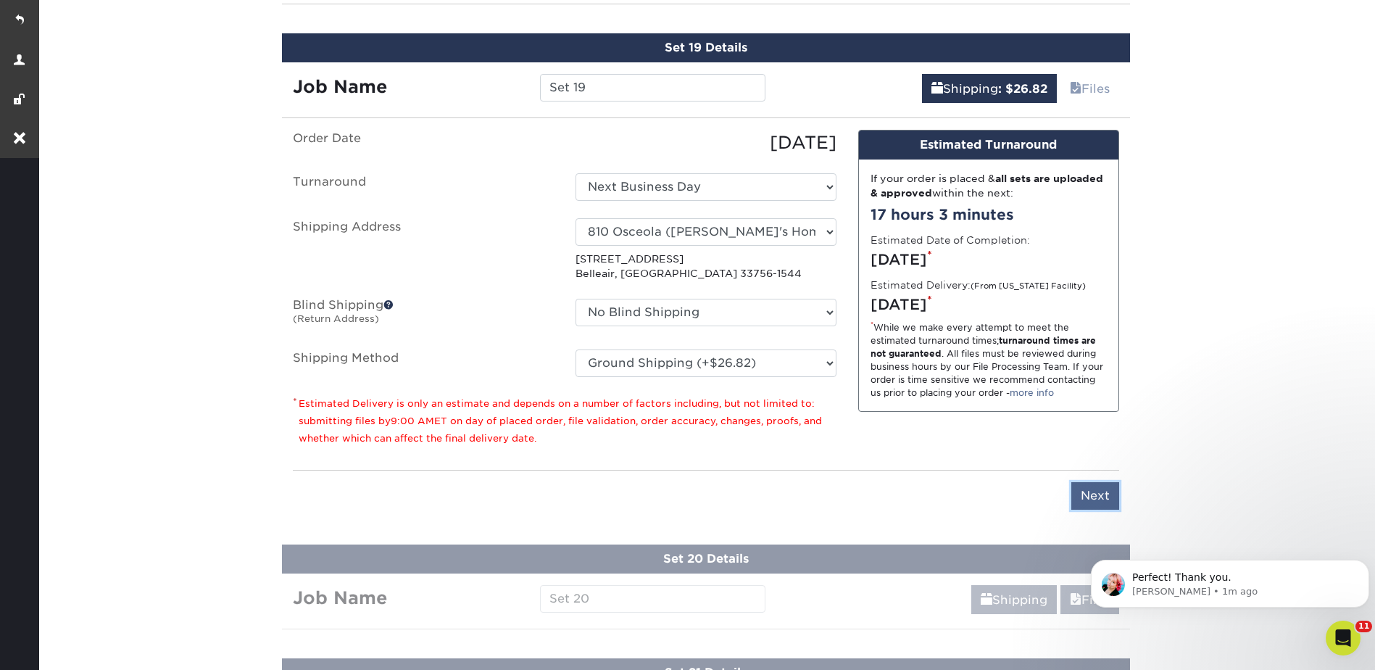
click at [1097, 496] on input "Next" at bounding box center [1095, 496] width 48 height 28
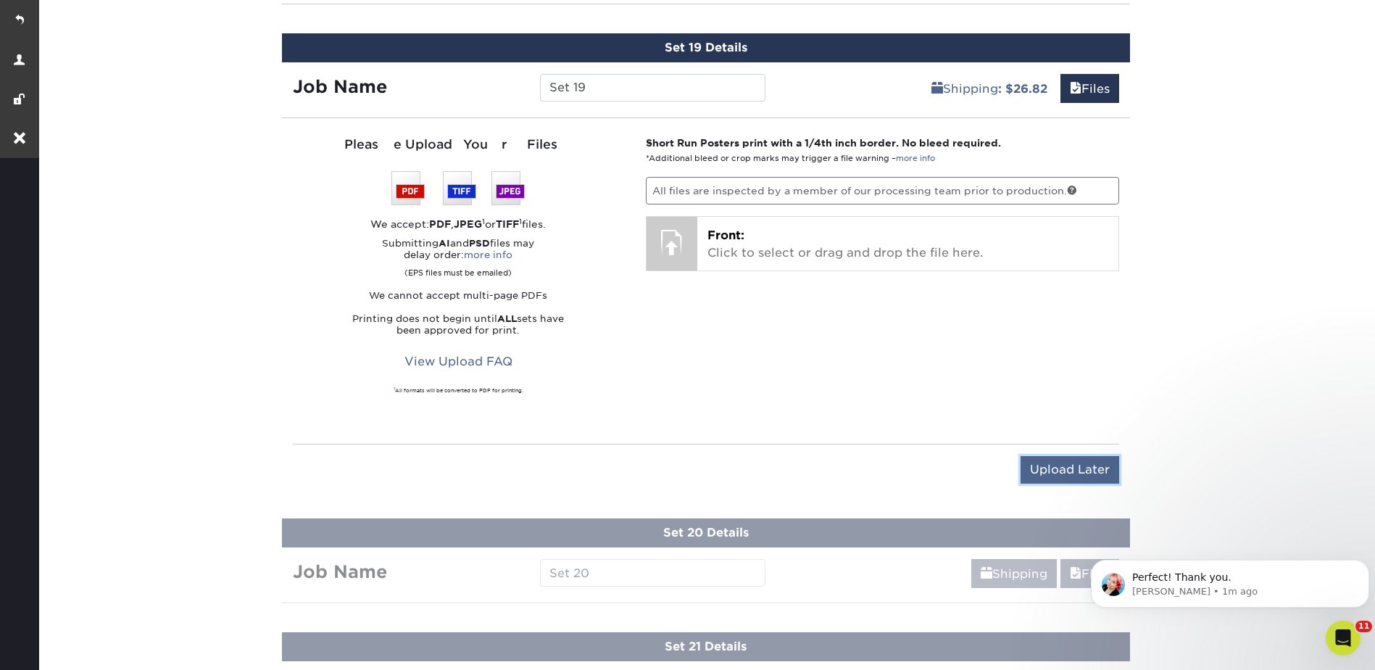
click at [1084, 478] on input "Upload Later" at bounding box center [1069, 470] width 99 height 28
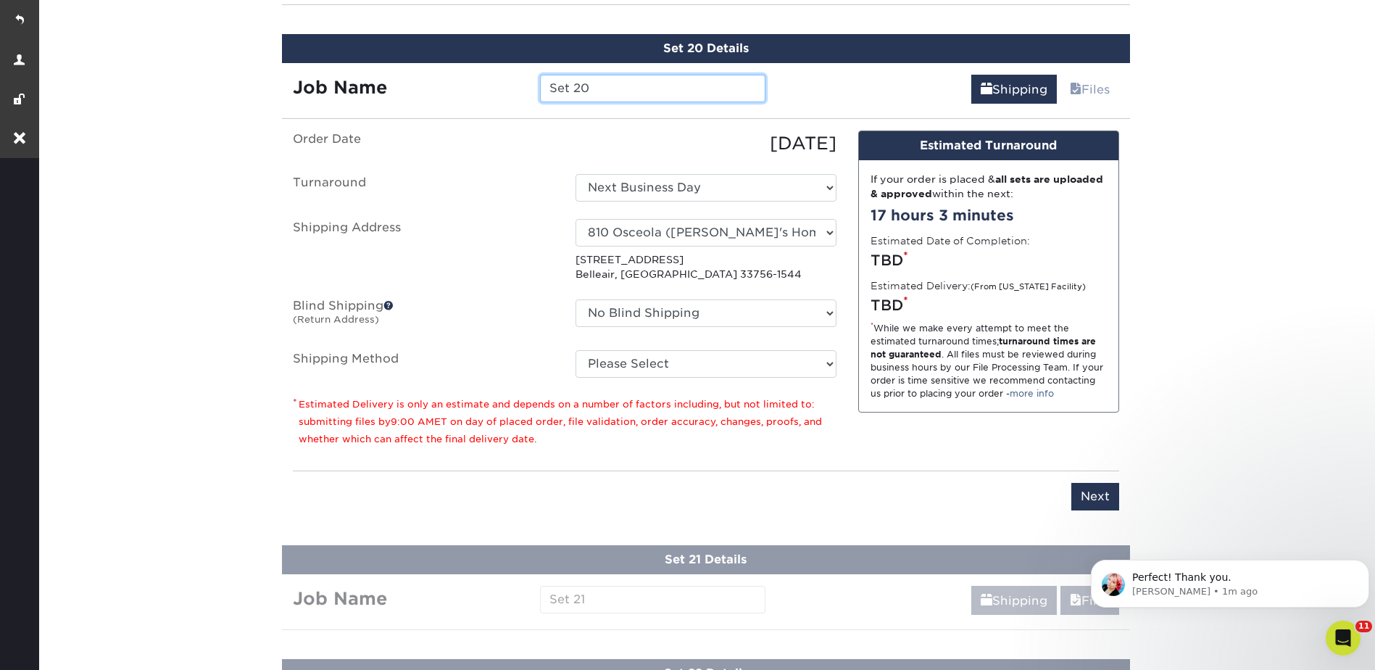
scroll to position [2987, 0]
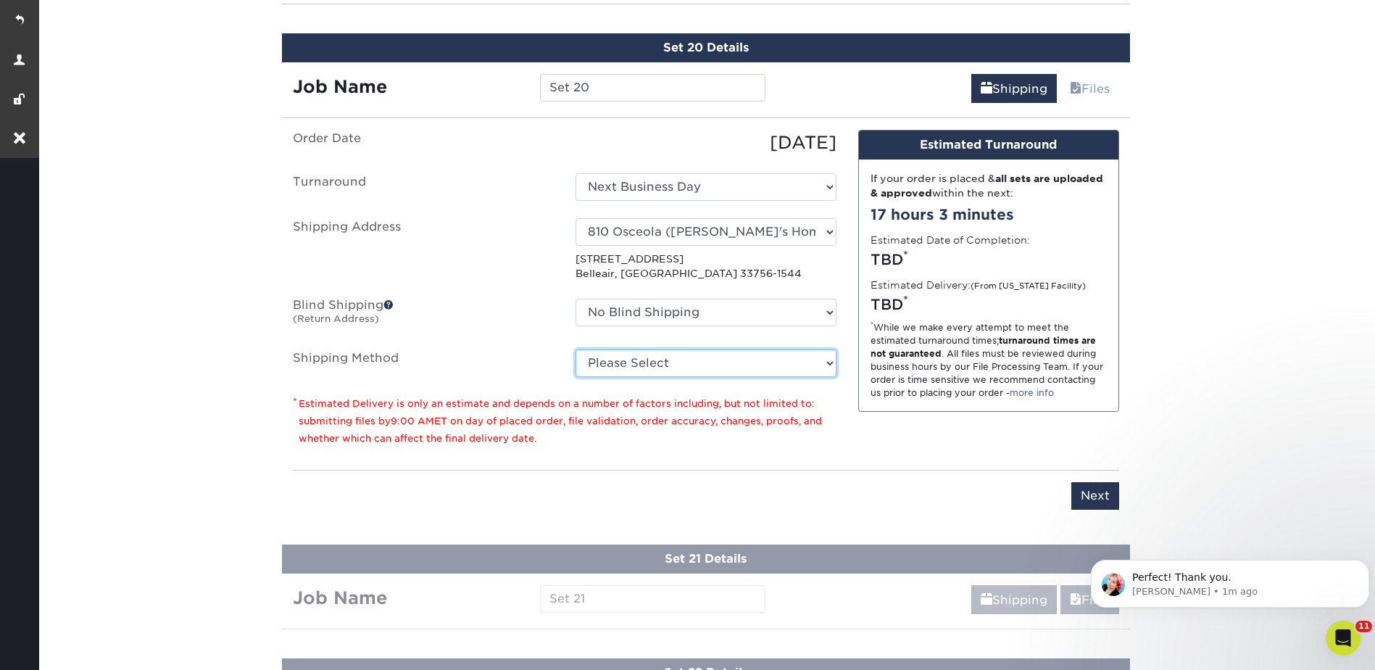
click at [616, 360] on select "Please Select Ground Shipping (+$26.82) 3 Day Shipping Service (+$38.55) 2 Day …" at bounding box center [705, 363] width 261 height 28
select select "03"
click at [575, 349] on select "Please Select Ground Shipping (+$26.82) 3 Day Shipping Service (+$38.55) 2 Day …" at bounding box center [705, 363] width 261 height 28
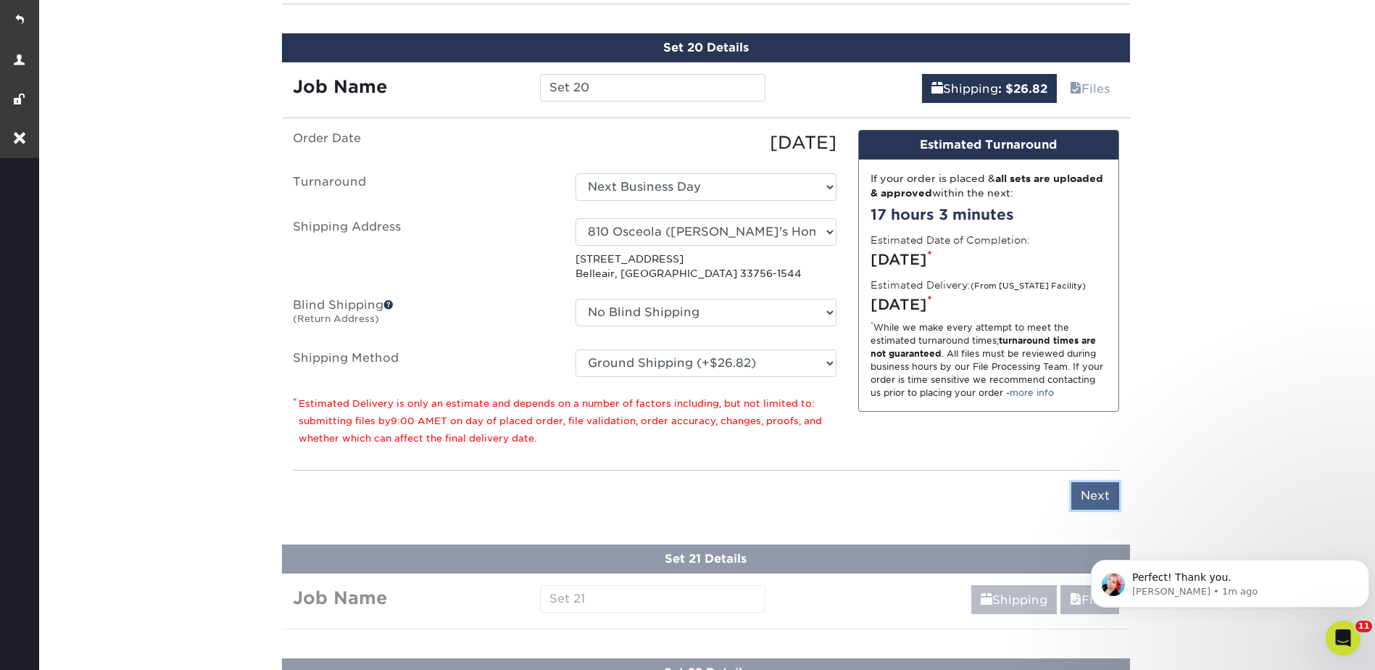
click at [1086, 493] on input "Next" at bounding box center [1095, 496] width 48 height 28
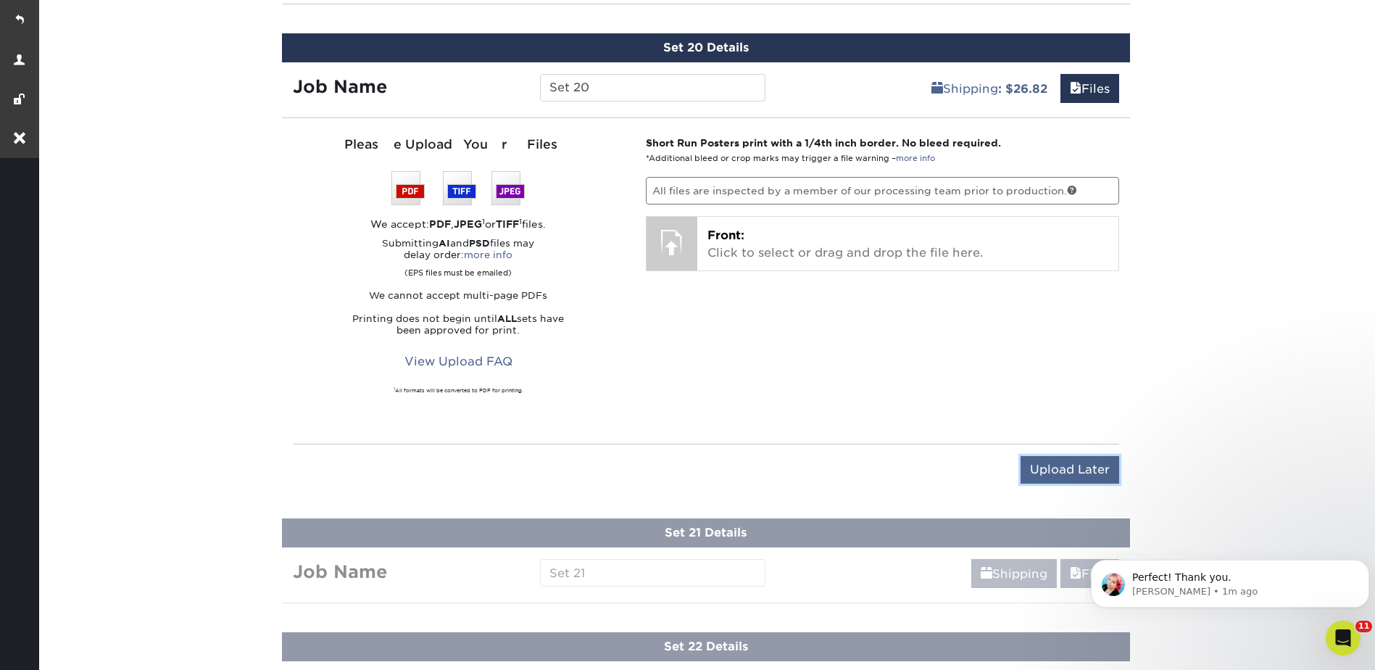
click at [1077, 474] on input "Upload Later" at bounding box center [1069, 470] width 99 height 28
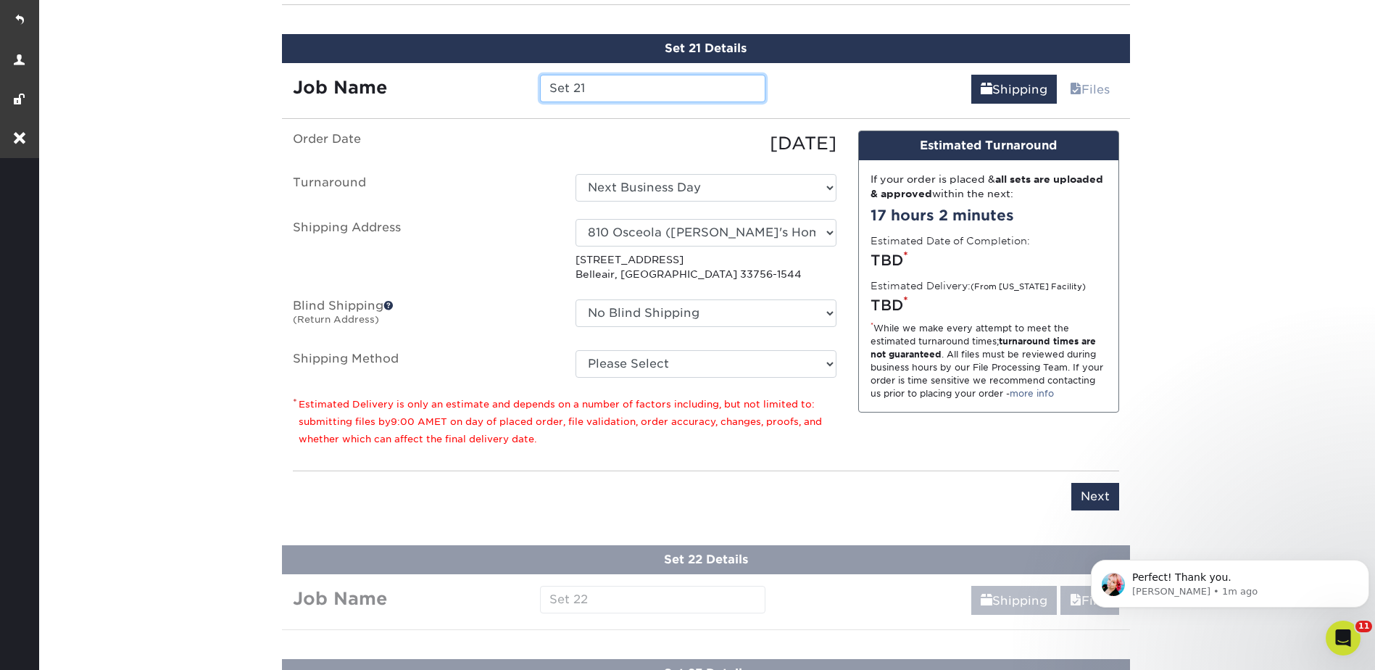
scroll to position [3101, 0]
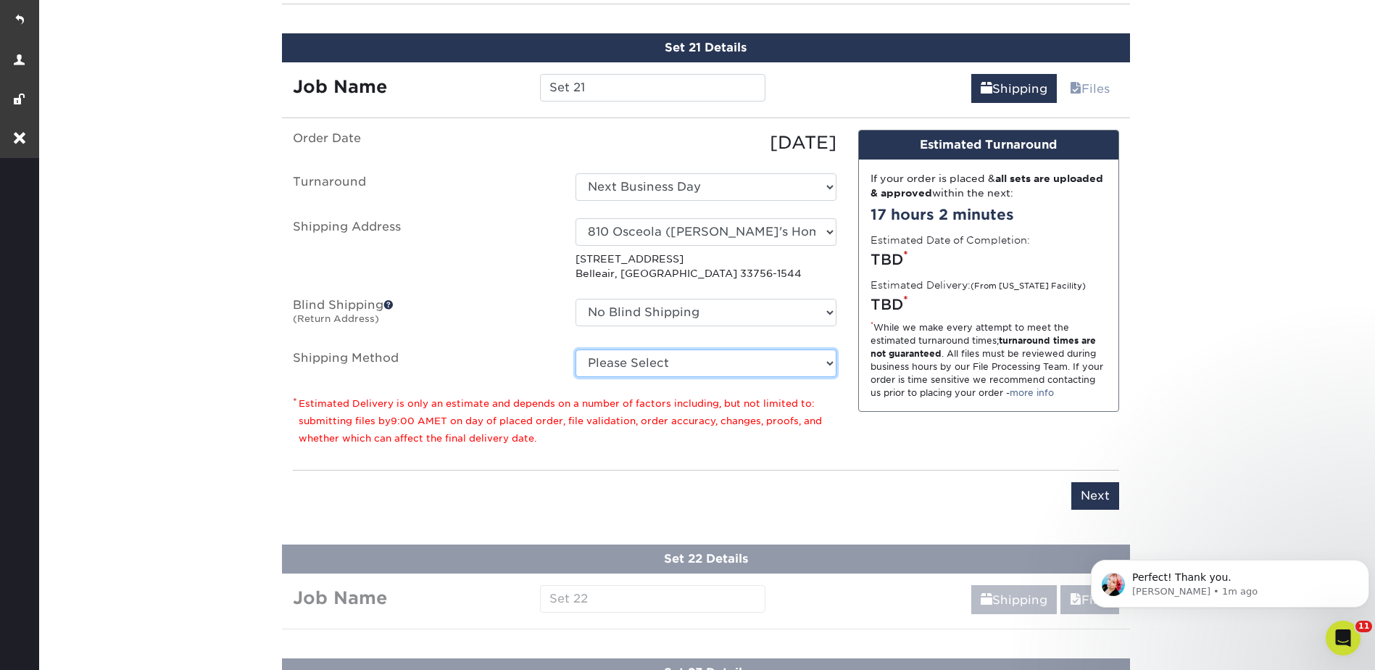
drag, startPoint x: 601, startPoint y: 358, endPoint x: 599, endPoint y: 370, distance: 11.8
click at [601, 358] on select "Please Select Ground Shipping (+$26.82) 3 Day Shipping Service (+$38.55) 2 Day …" at bounding box center [705, 363] width 261 height 28
select select "03"
click at [575, 349] on select "Please Select Ground Shipping (+$26.82) 3 Day Shipping Service (+$38.55) 2 Day …" at bounding box center [705, 363] width 261 height 28
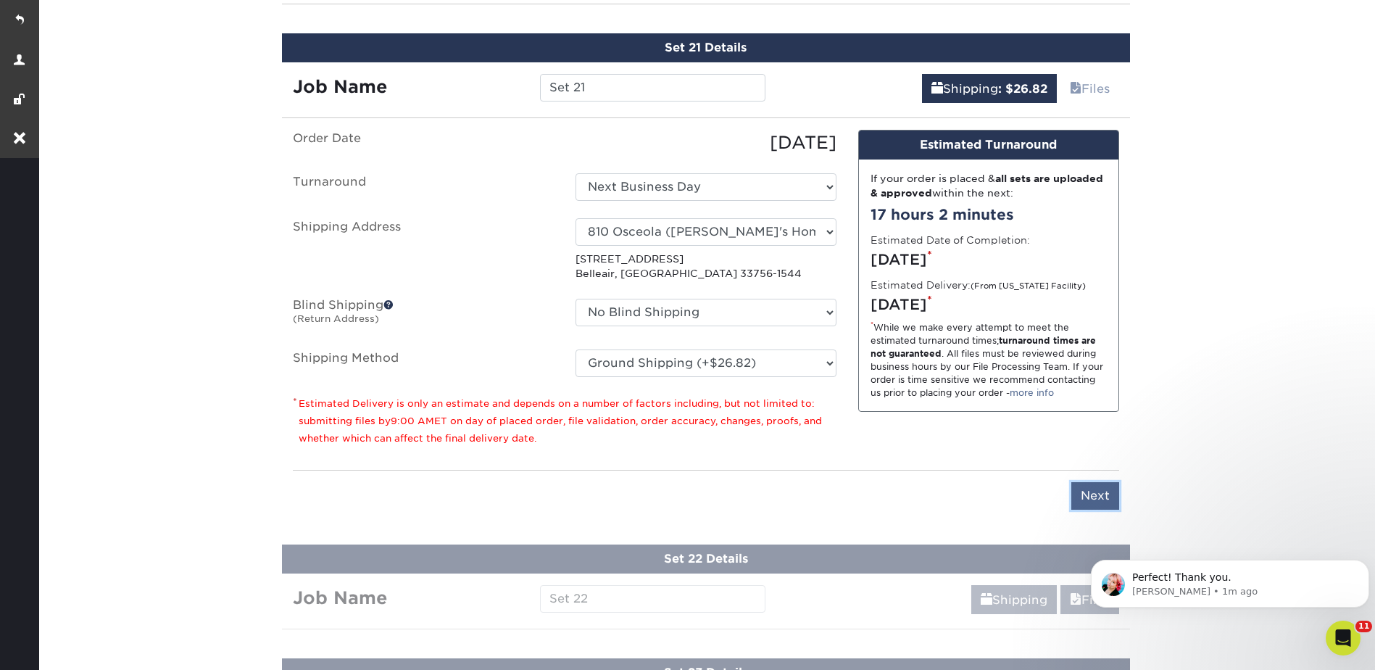
click at [1097, 494] on input "Next" at bounding box center [1095, 496] width 48 height 28
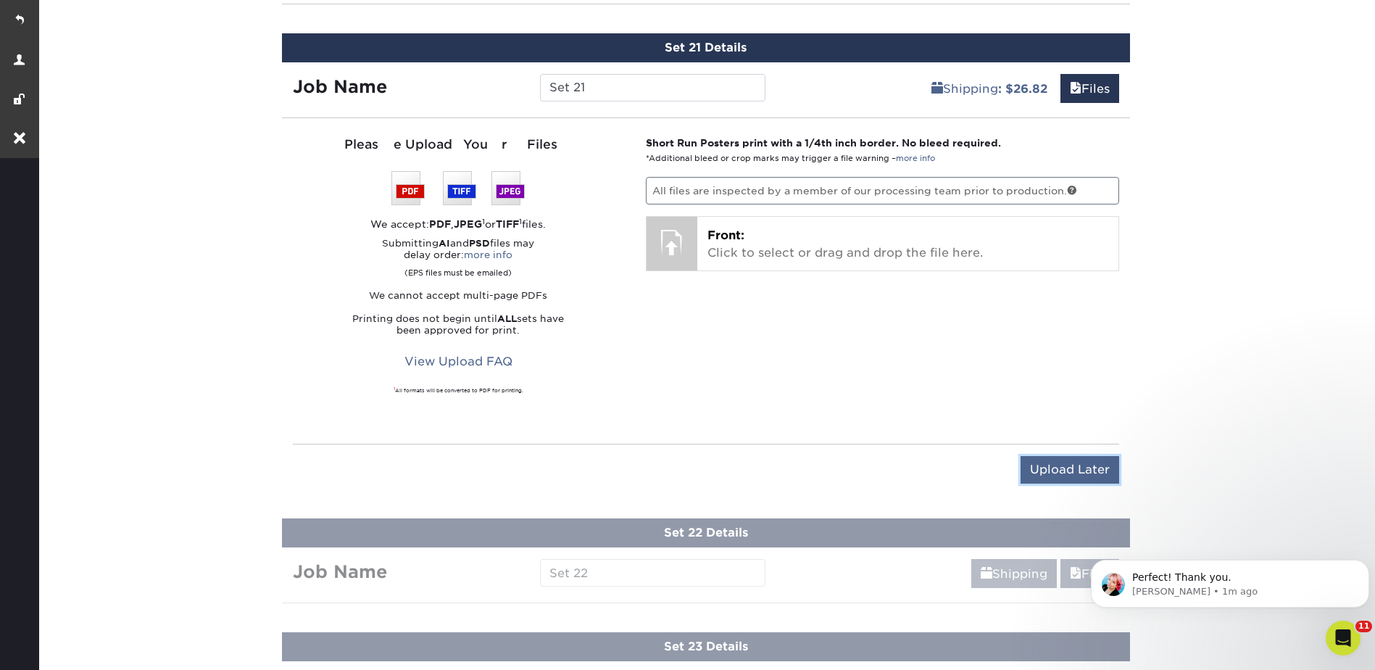
click at [1070, 462] on input "Upload Later" at bounding box center [1069, 470] width 99 height 28
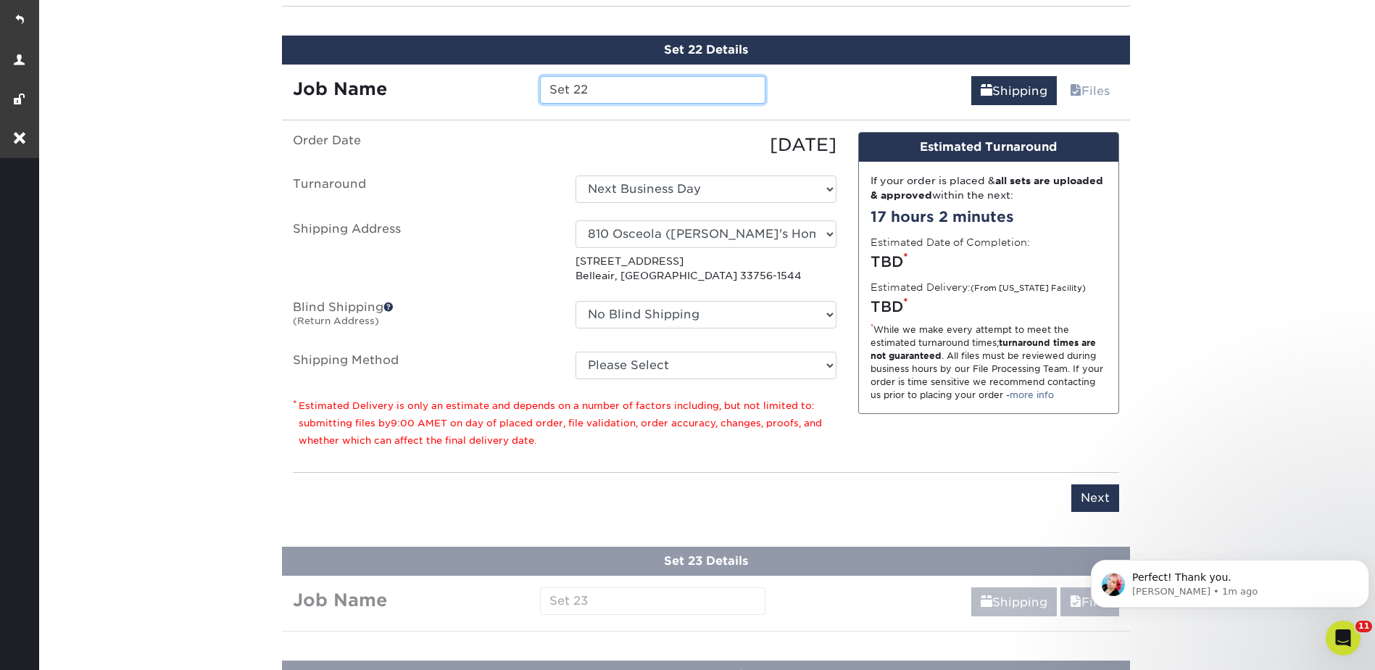
scroll to position [3214, 0]
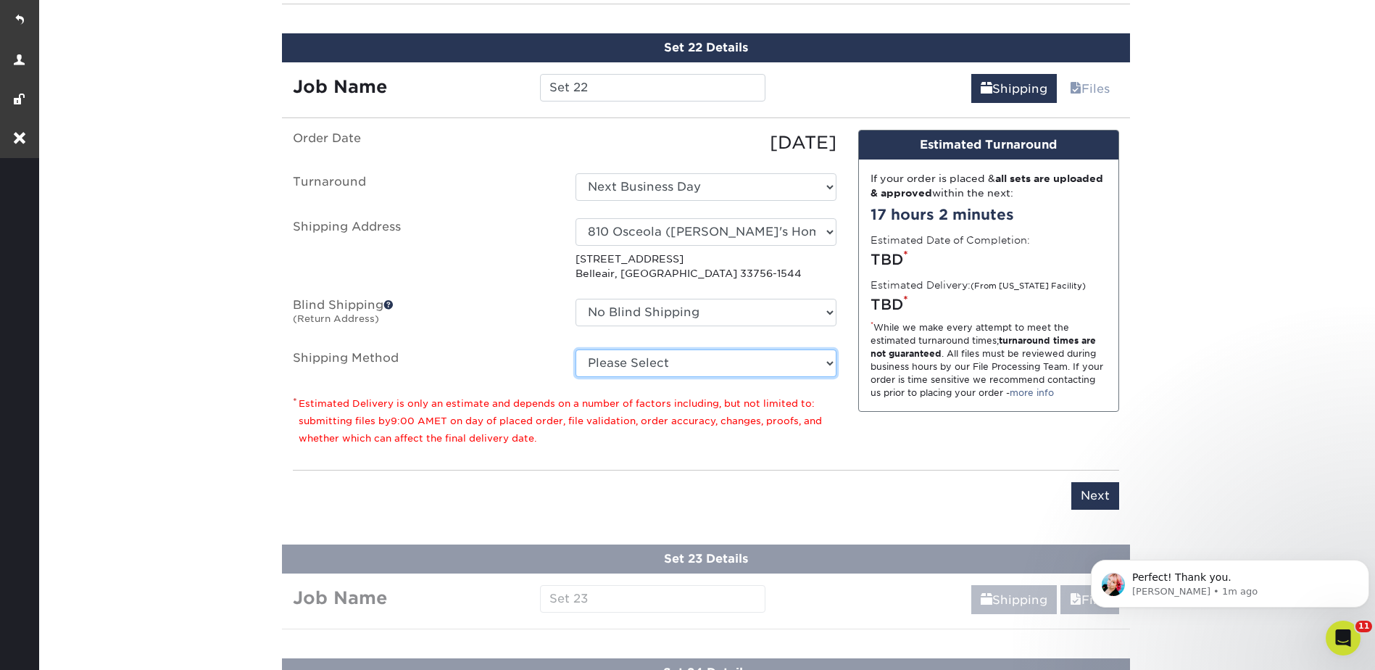
drag, startPoint x: 618, startPoint y: 359, endPoint x: 617, endPoint y: 377, distance: 17.4
click at [618, 359] on select "Please Select Ground Shipping (+$26.82) 3 Day Shipping Service (+$38.55) 2 Day …" at bounding box center [705, 363] width 261 height 28
select select "03"
click at [575, 349] on select "Please Select Ground Shipping (+$26.82) 3 Day Shipping Service (+$38.55) 2 Day …" at bounding box center [705, 363] width 261 height 28
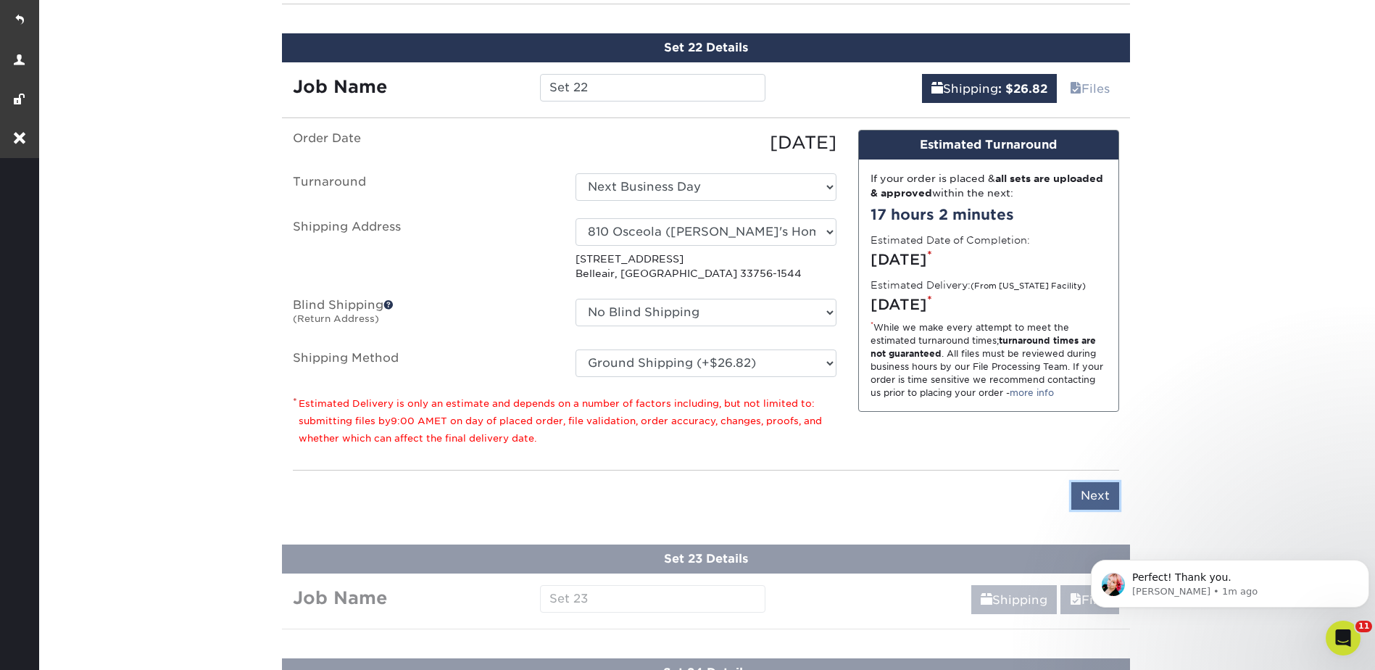
click at [1104, 502] on input "Next" at bounding box center [1095, 496] width 48 height 28
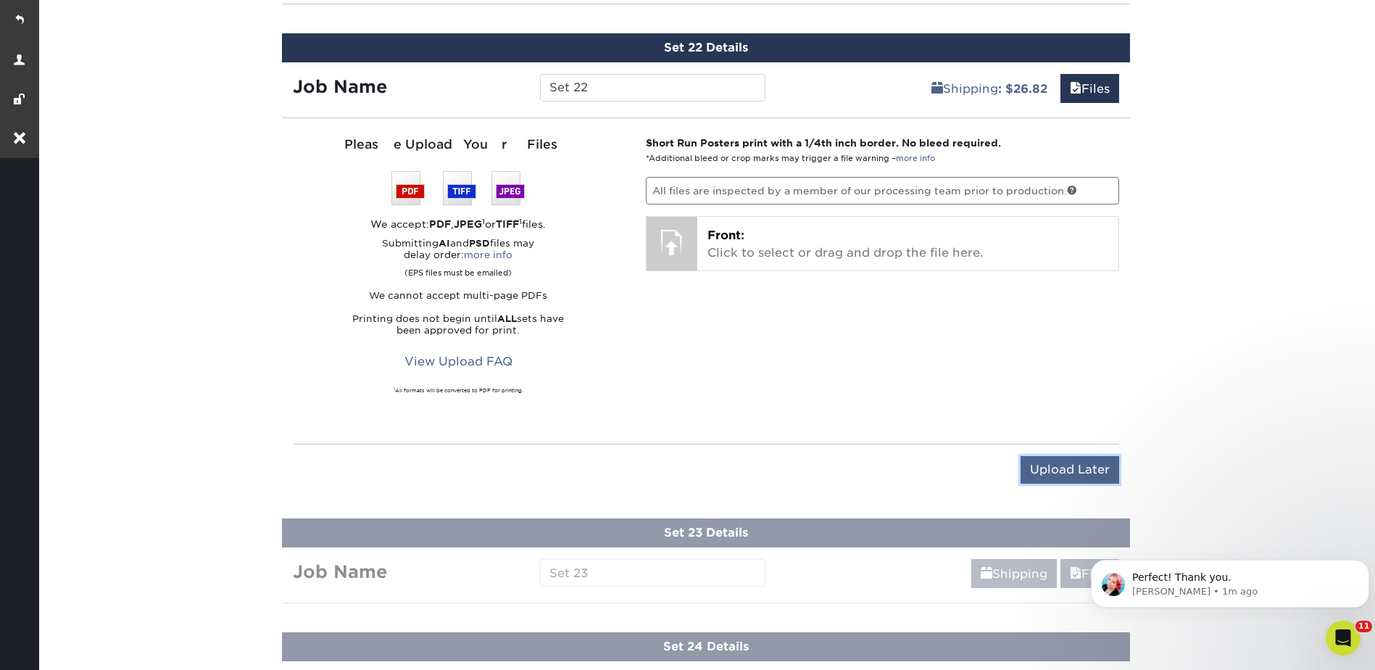
click at [1043, 475] on input "Upload Later" at bounding box center [1069, 470] width 99 height 28
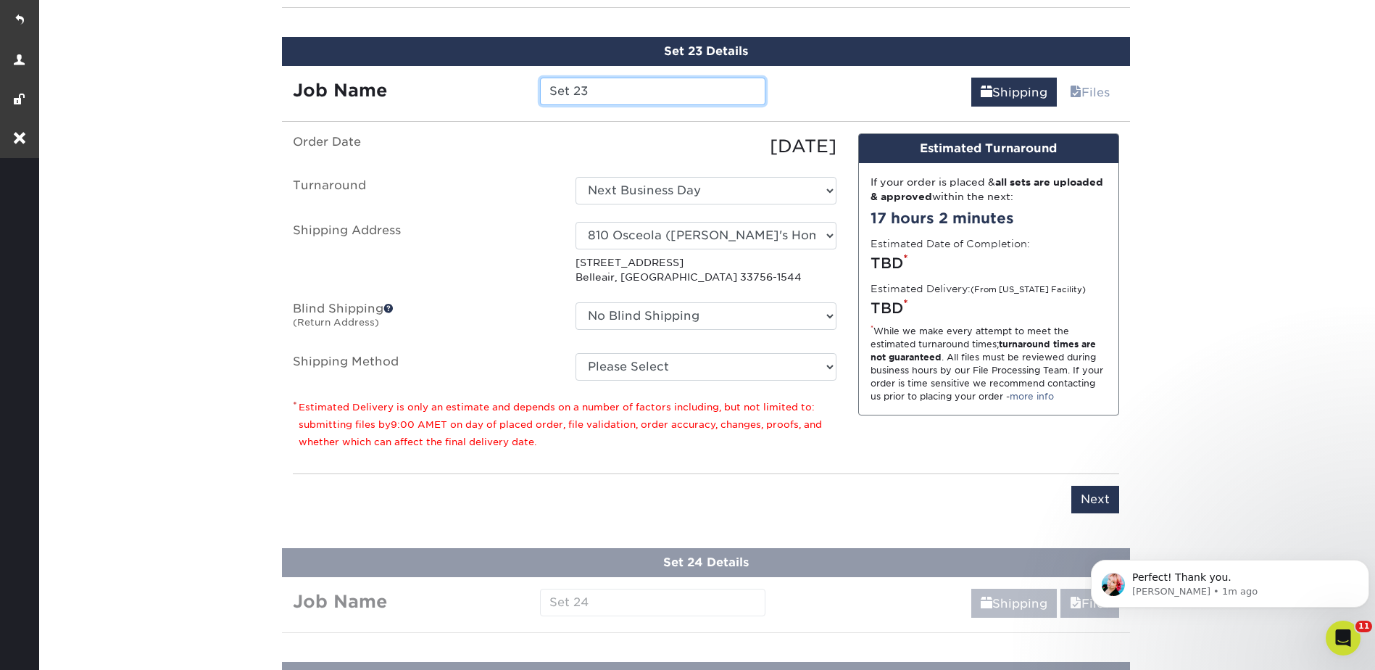
scroll to position [3328, 0]
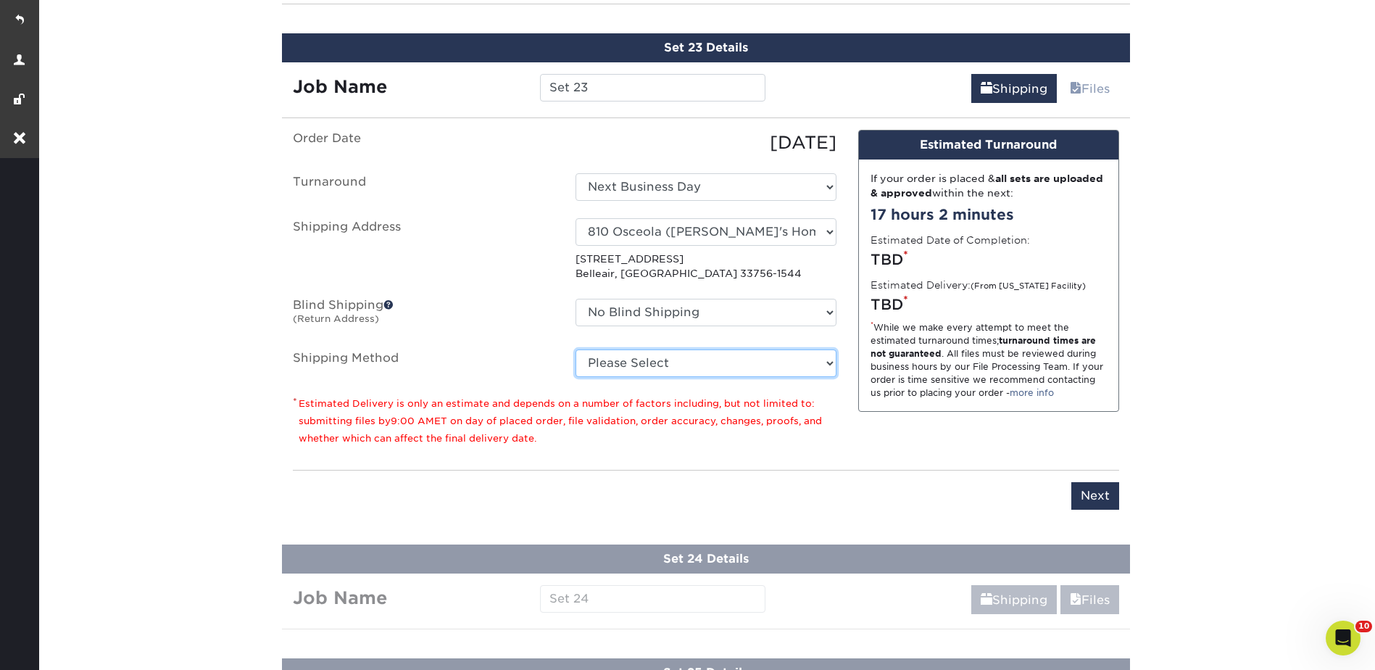
click at [633, 357] on select "Please Select Ground Shipping (+$26.82) 3 Day Shipping Service (+$38.55) 2 Day …" at bounding box center [705, 363] width 261 height 28
select select "03"
click at [575, 349] on select "Please Select Ground Shipping (+$26.82) 3 Day Shipping Service (+$38.55) 2 Day …" at bounding box center [705, 363] width 261 height 28
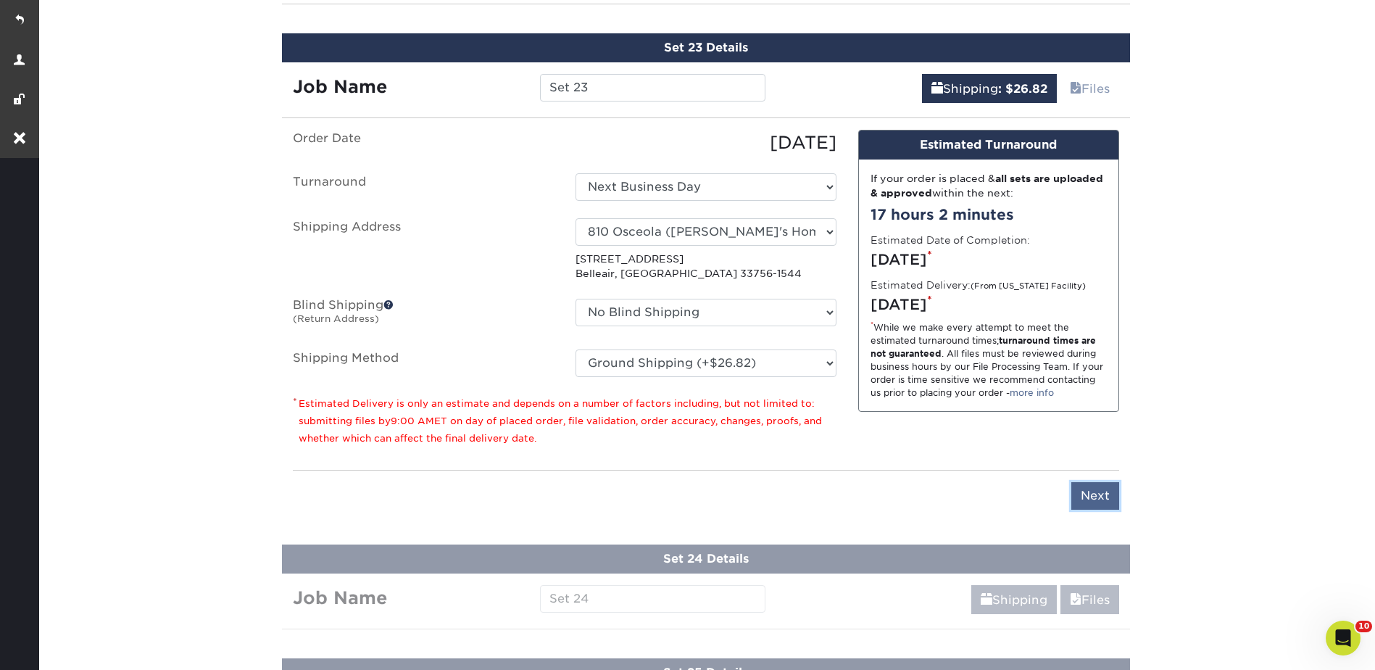
click at [1084, 490] on input "Next" at bounding box center [1095, 496] width 48 height 28
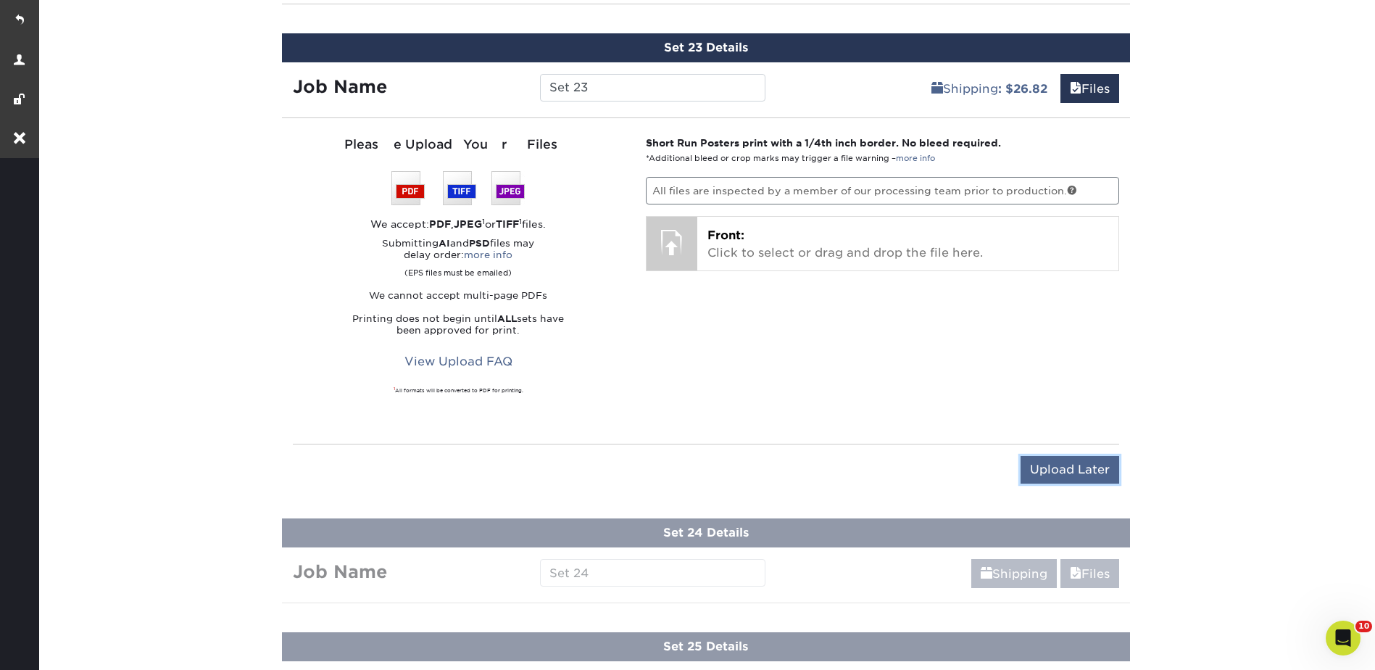
click at [1079, 477] on input "Upload Later" at bounding box center [1069, 470] width 99 height 28
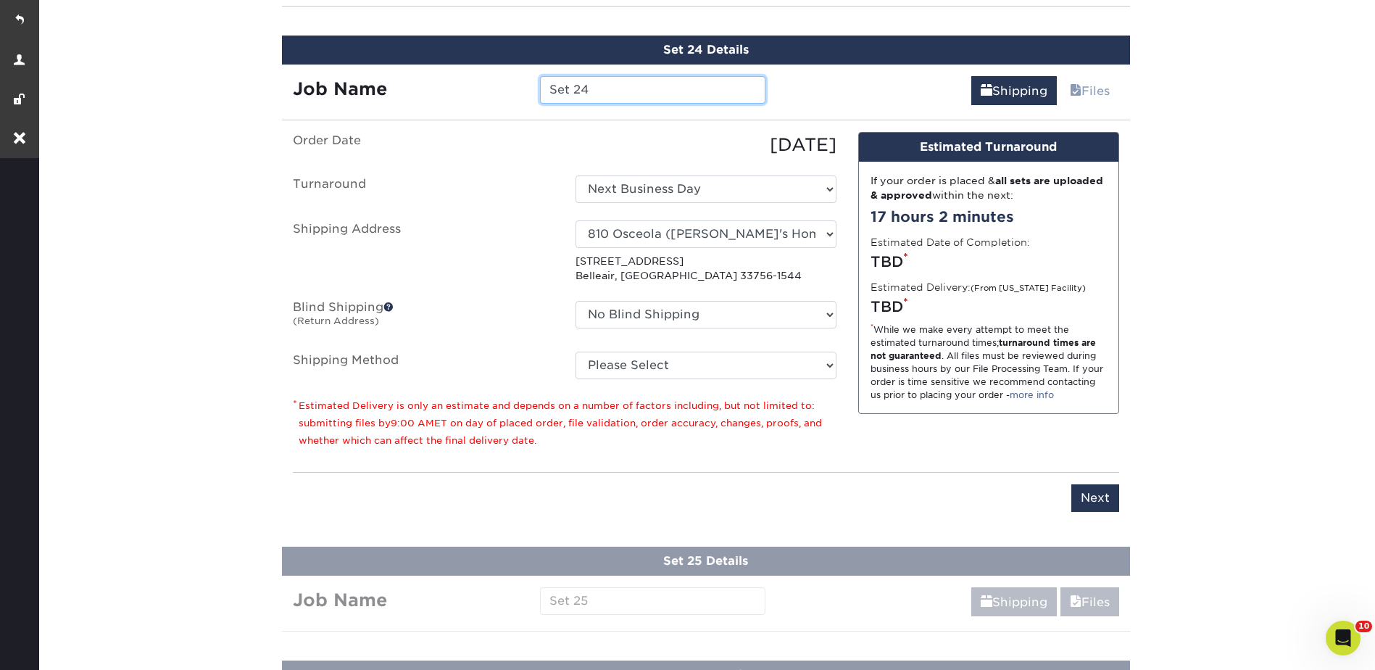
scroll to position [3442, 0]
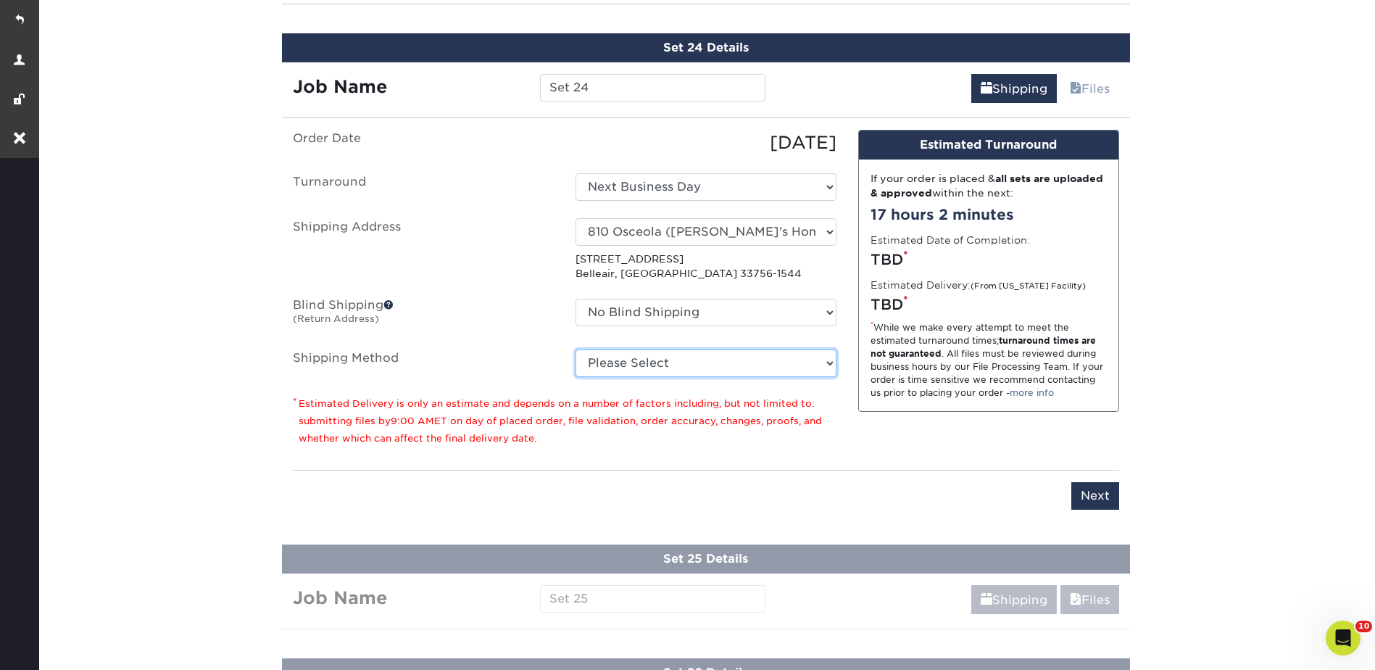
click at [597, 369] on select "Please Select Ground Shipping (+$26.82) 3 Day Shipping Service (+$38.55) 2 Day …" at bounding box center [705, 363] width 261 height 28
select select "03"
click at [575, 349] on select "Please Select Ground Shipping (+$26.82) 3 Day Shipping Service (+$38.55) 2 Day …" at bounding box center [705, 363] width 261 height 28
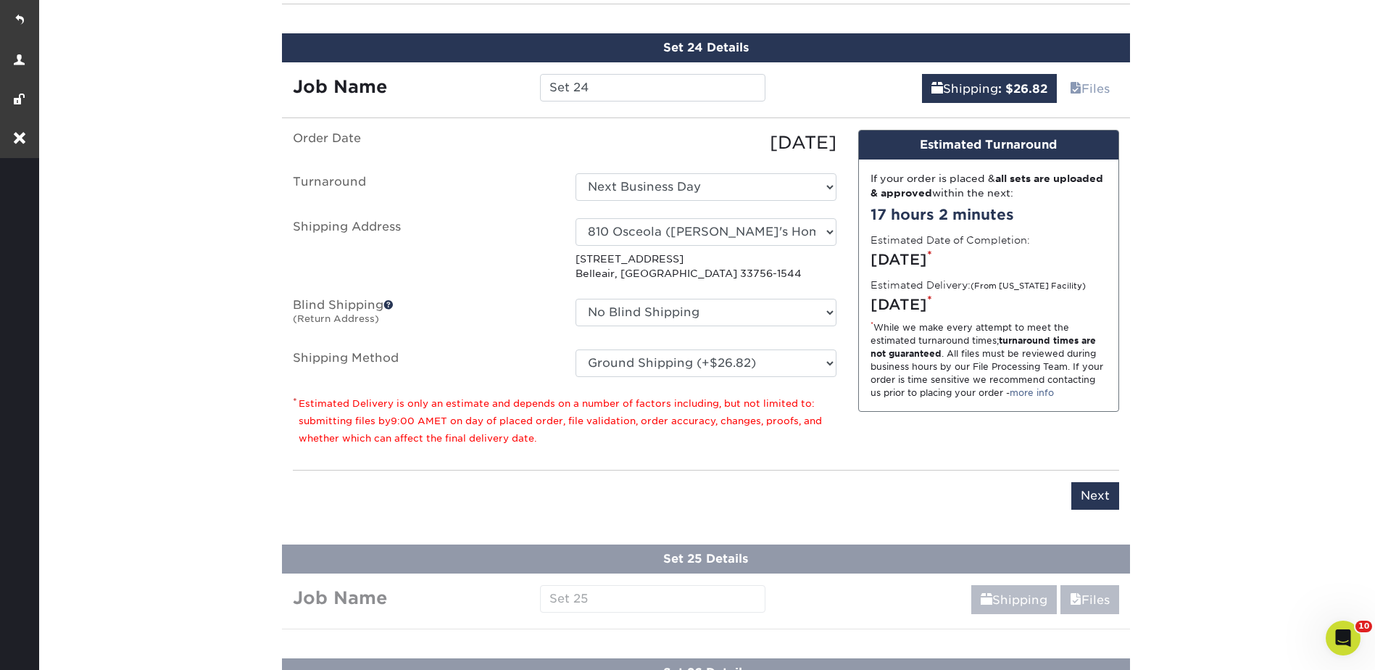
click at [1060, 502] on div "Please enter job name and select desired turnaround time, shipping address and …" at bounding box center [706, 490] width 826 height 40
click at [1098, 495] on input "Next" at bounding box center [1095, 496] width 48 height 28
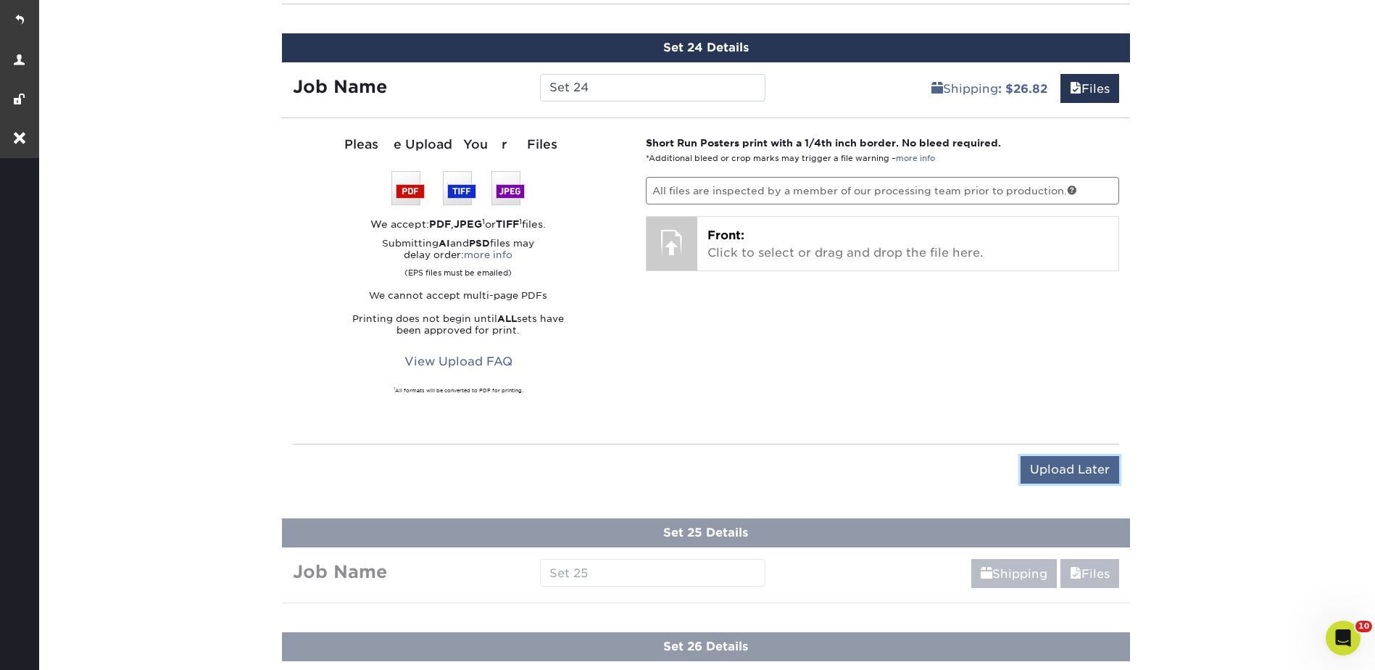
click at [1080, 464] on input "Upload Later" at bounding box center [1069, 470] width 99 height 28
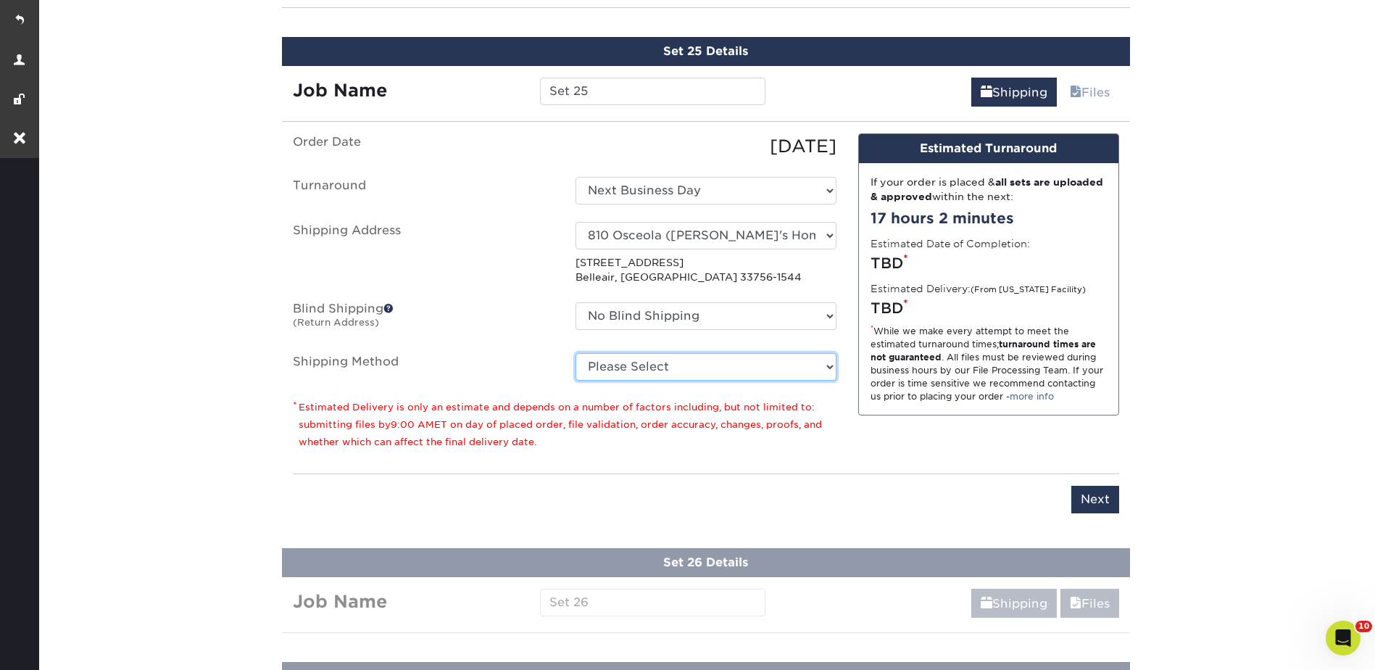
scroll to position [3556, 0]
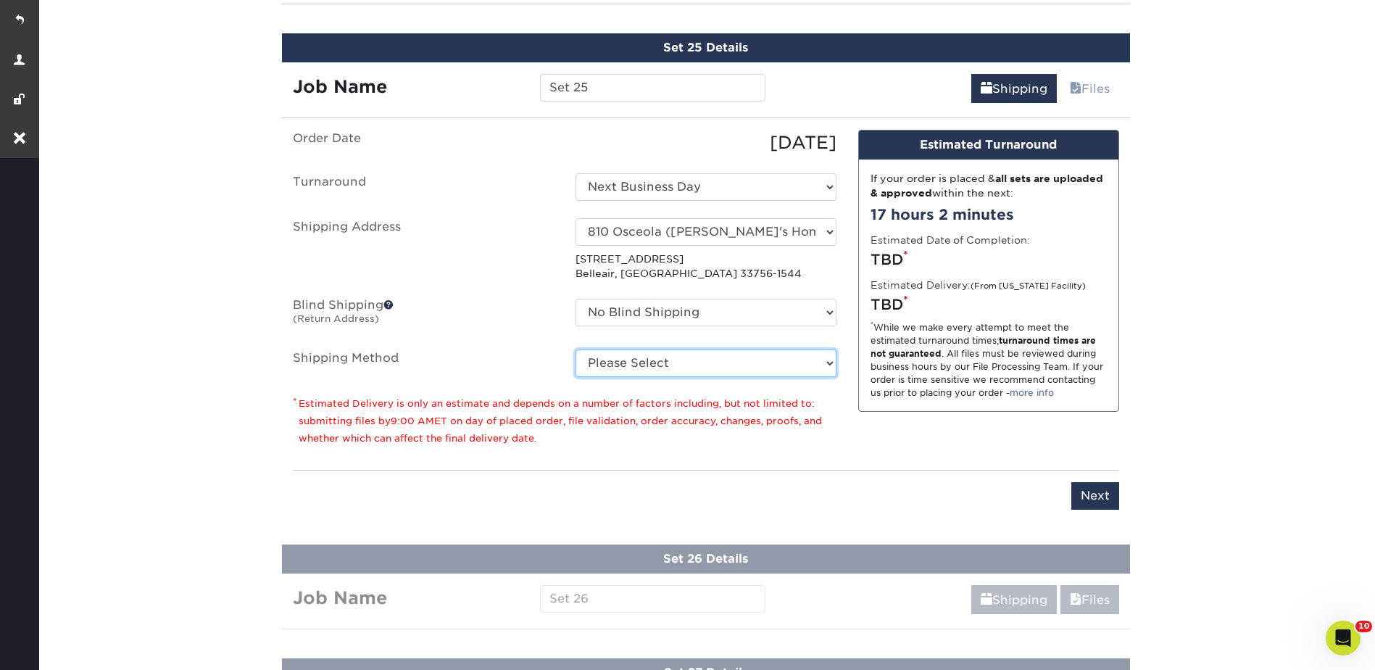
click at [623, 369] on select "Please Select Ground Shipping (+$26.82) 3 Day Shipping Service (+$38.55) 2 Day …" at bounding box center [705, 363] width 261 height 28
select select "03"
click at [575, 349] on select "Please Select Ground Shipping (+$26.82) 3 Day Shipping Service (+$38.55) 2 Day …" at bounding box center [705, 363] width 261 height 28
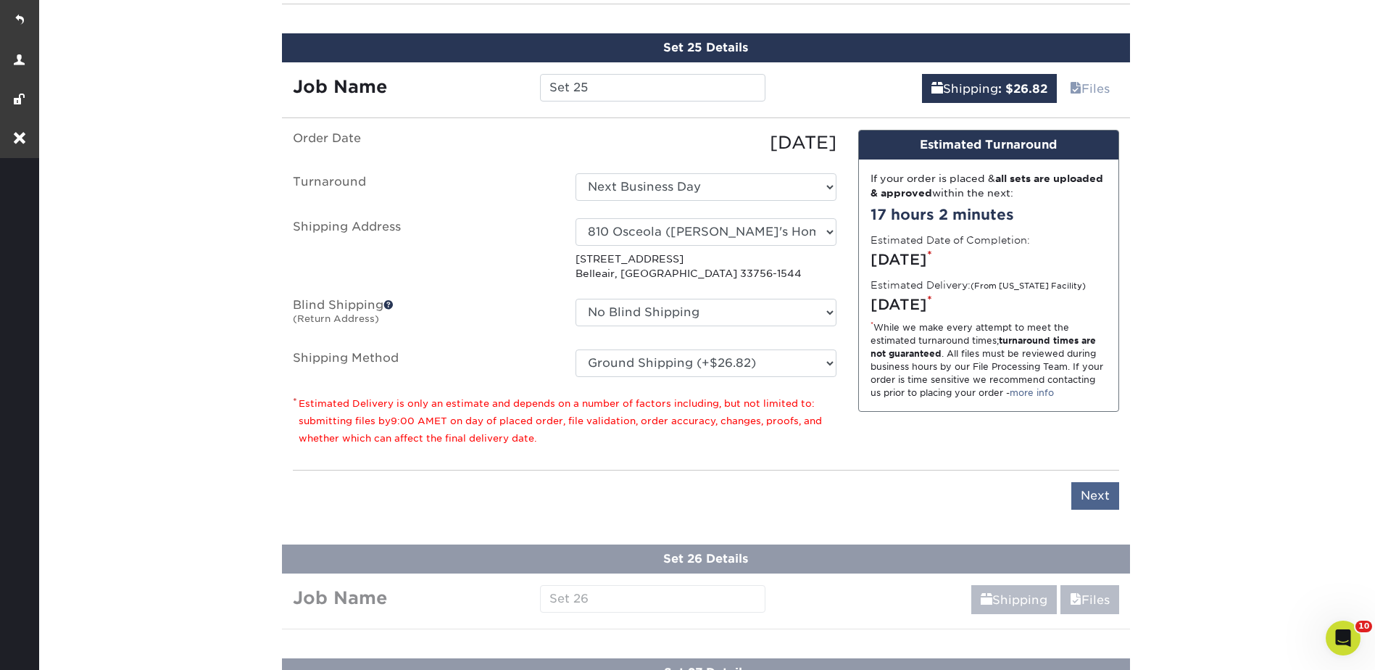
drag, startPoint x: 1134, startPoint y: 503, endPoint x: 1113, endPoint y: 495, distance: 21.8
click at [1134, 502] on div "Set 25 Details Job Name Set 25 Shipping : $26.82 Files Continue You've choosen …" at bounding box center [706, 271] width 870 height 511
click at [1105, 492] on input "Next" at bounding box center [1095, 496] width 48 height 28
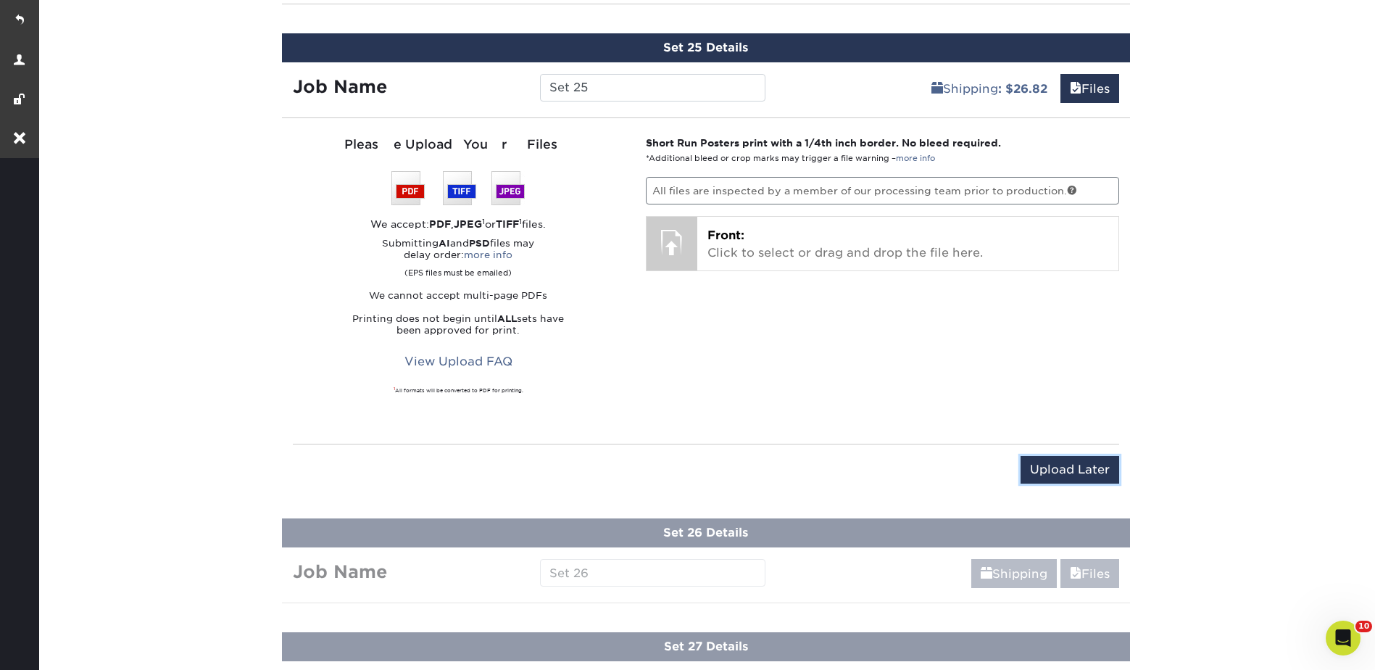
click at [1063, 460] on input "Upload Later" at bounding box center [1069, 470] width 99 height 28
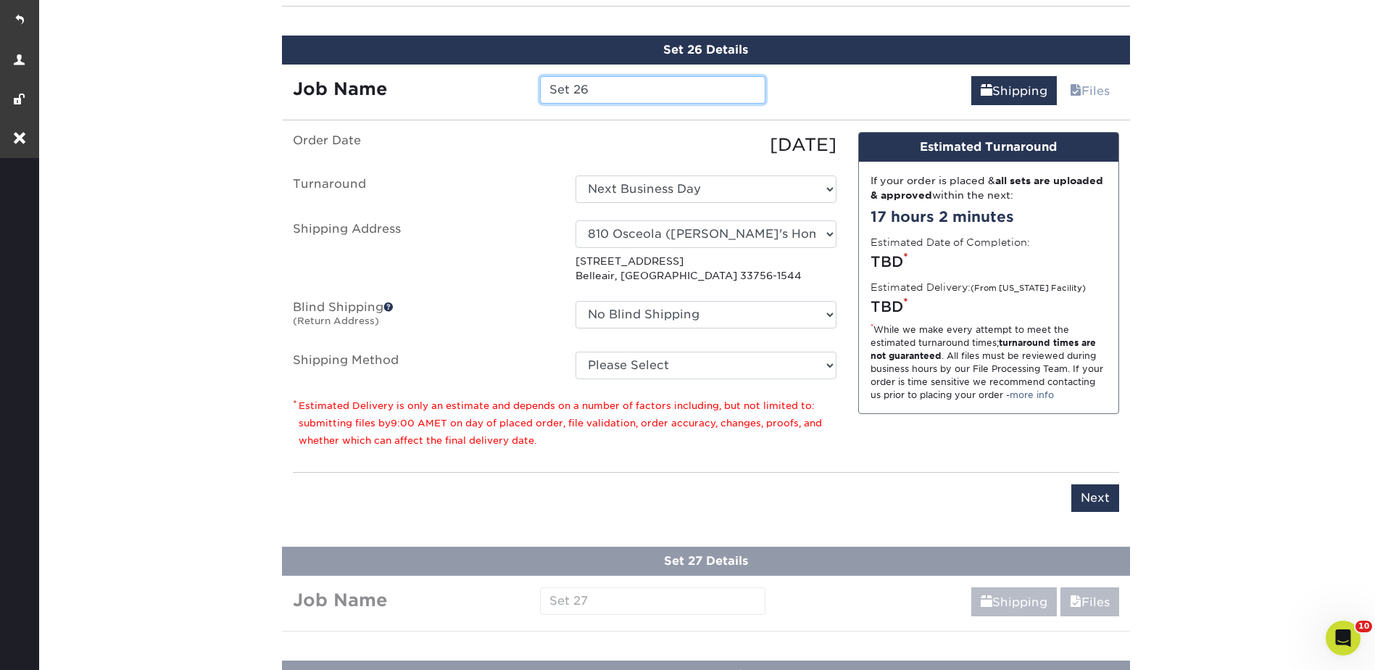
scroll to position [3670, 0]
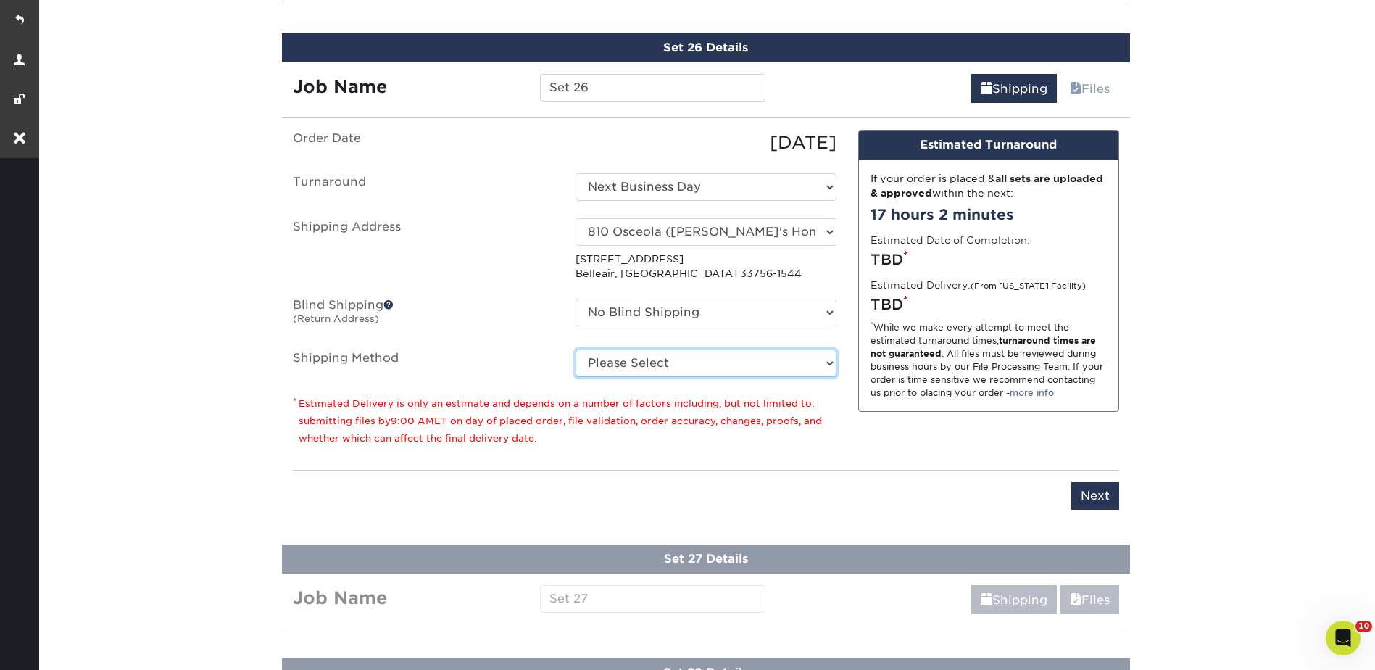
click at [619, 365] on select "Please Select Ground Shipping (+$26.82) 3 Day Shipping Service (+$38.55) 2 Day …" at bounding box center [705, 363] width 261 height 28
select select "03"
click at [575, 349] on select "Please Select Ground Shipping (+$26.82) 3 Day Shipping Service (+$38.55) 2 Day …" at bounding box center [705, 363] width 261 height 28
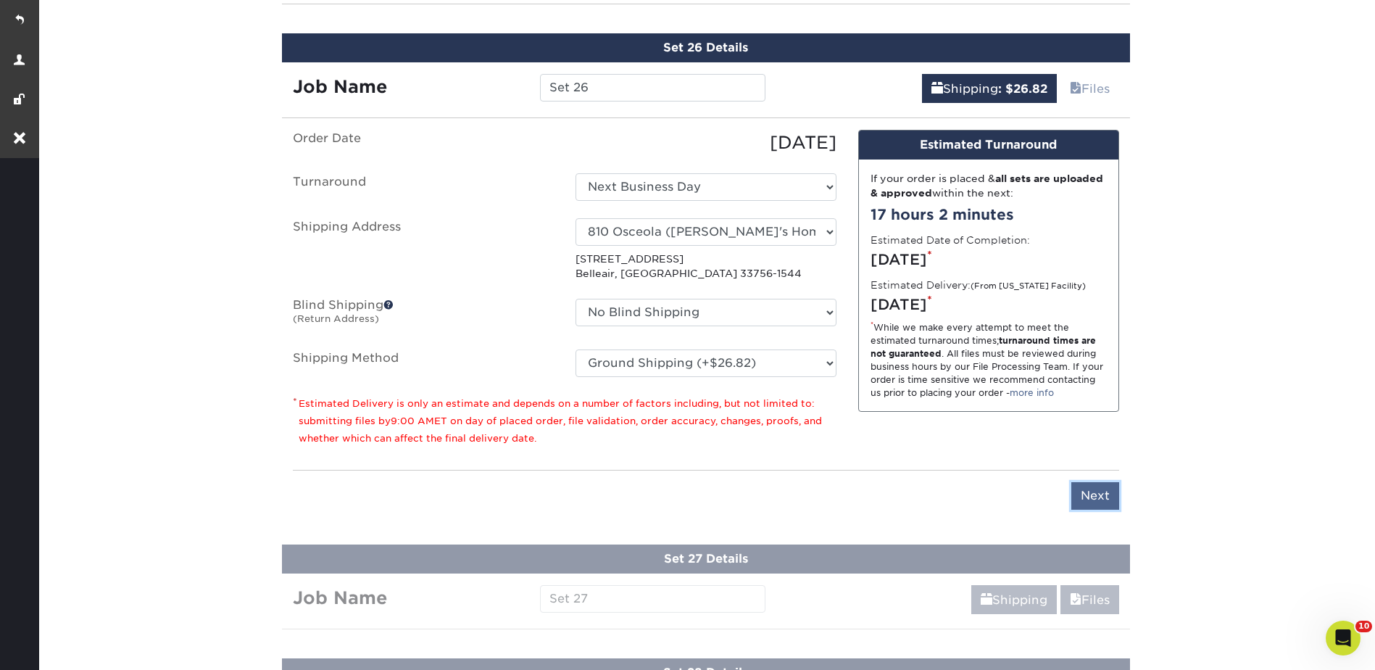
click at [1089, 488] on input "Next" at bounding box center [1095, 496] width 48 height 28
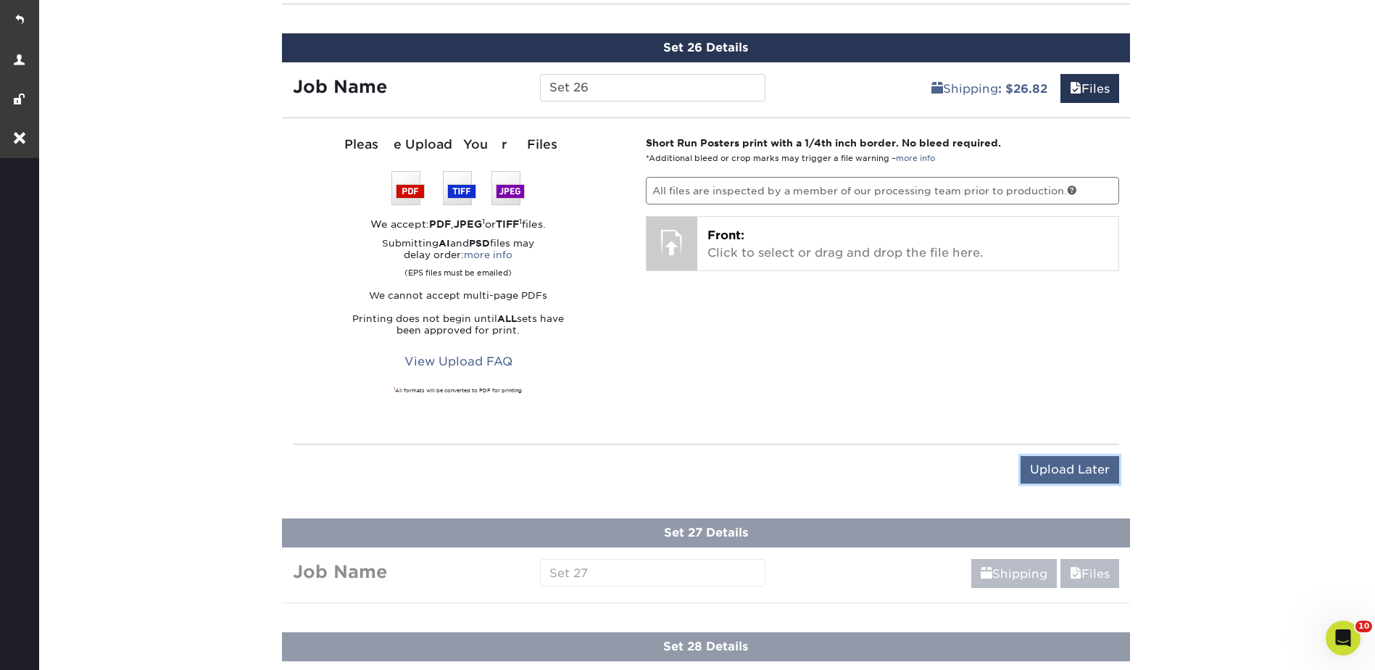
click at [1081, 476] on input "Upload Later" at bounding box center [1069, 470] width 99 height 28
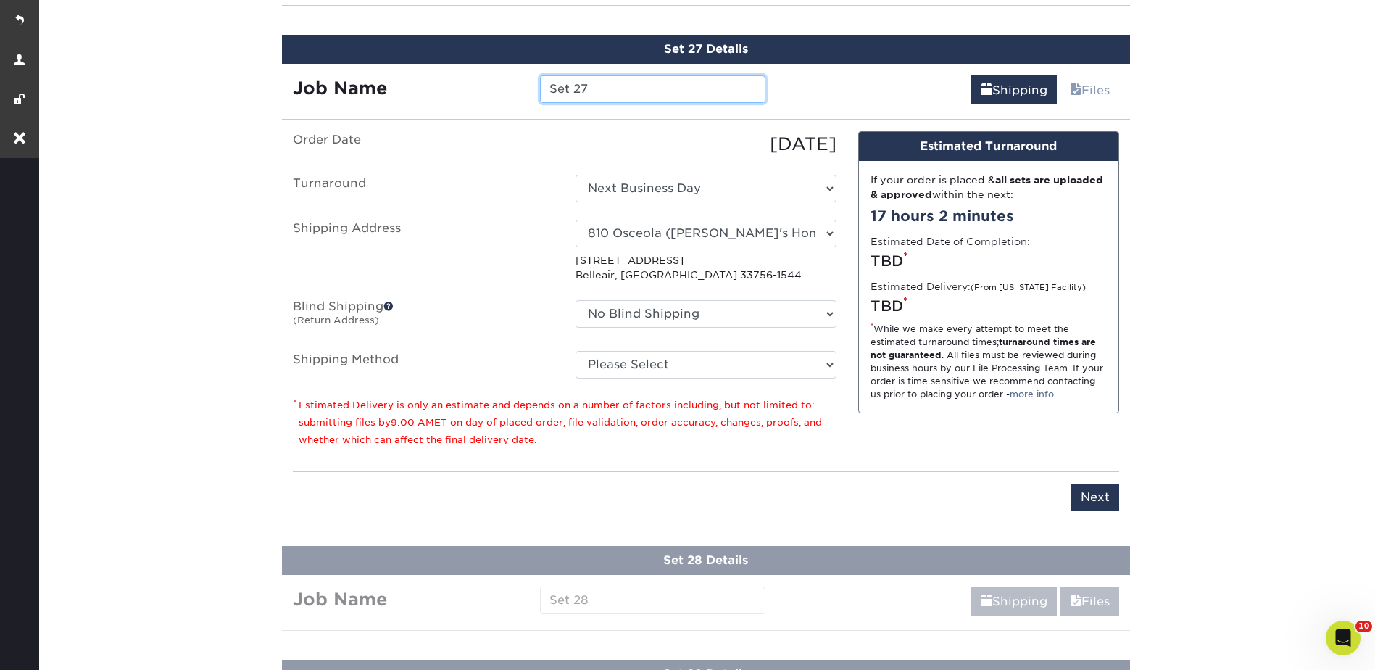
scroll to position [3783, 0]
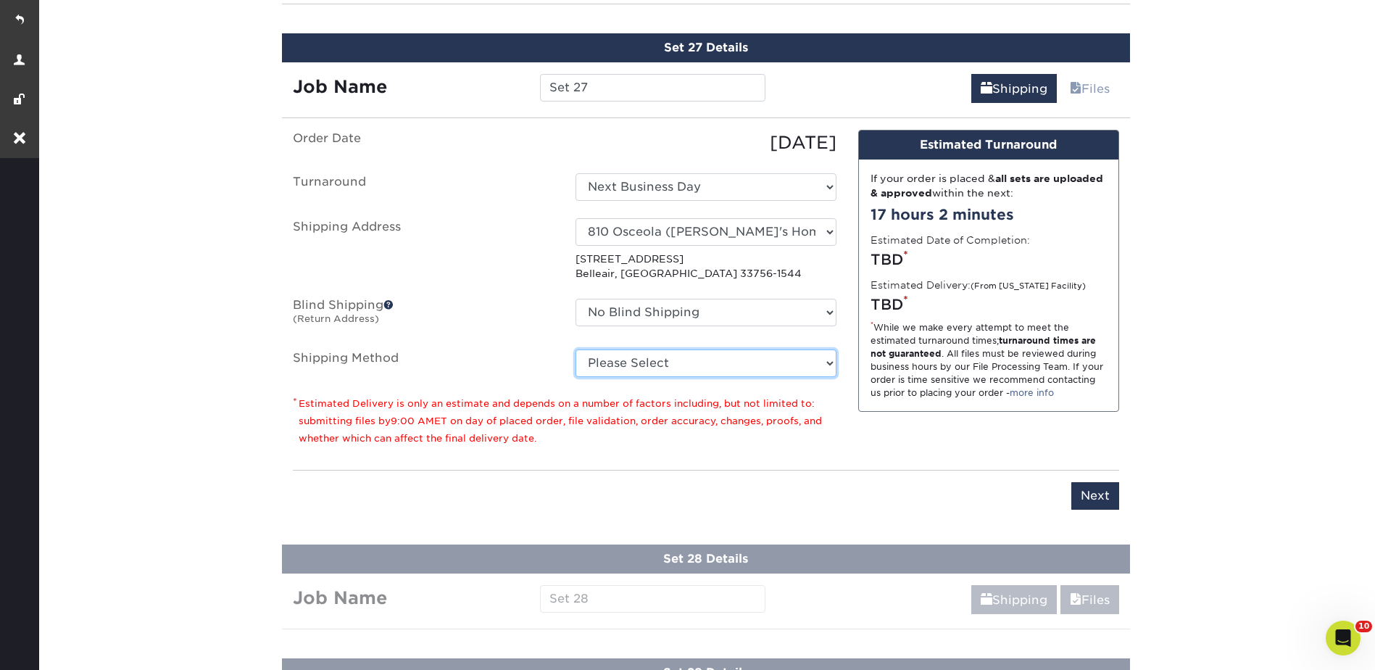
click at [619, 365] on select "Please Select Ground Shipping (+$26.82) 3 Day Shipping Service (+$38.55) 2 Day …" at bounding box center [705, 363] width 261 height 28
select select "03"
click at [575, 349] on select "Please Select Ground Shipping (+$26.82) 3 Day Shipping Service (+$38.55) 2 Day …" at bounding box center [705, 363] width 261 height 28
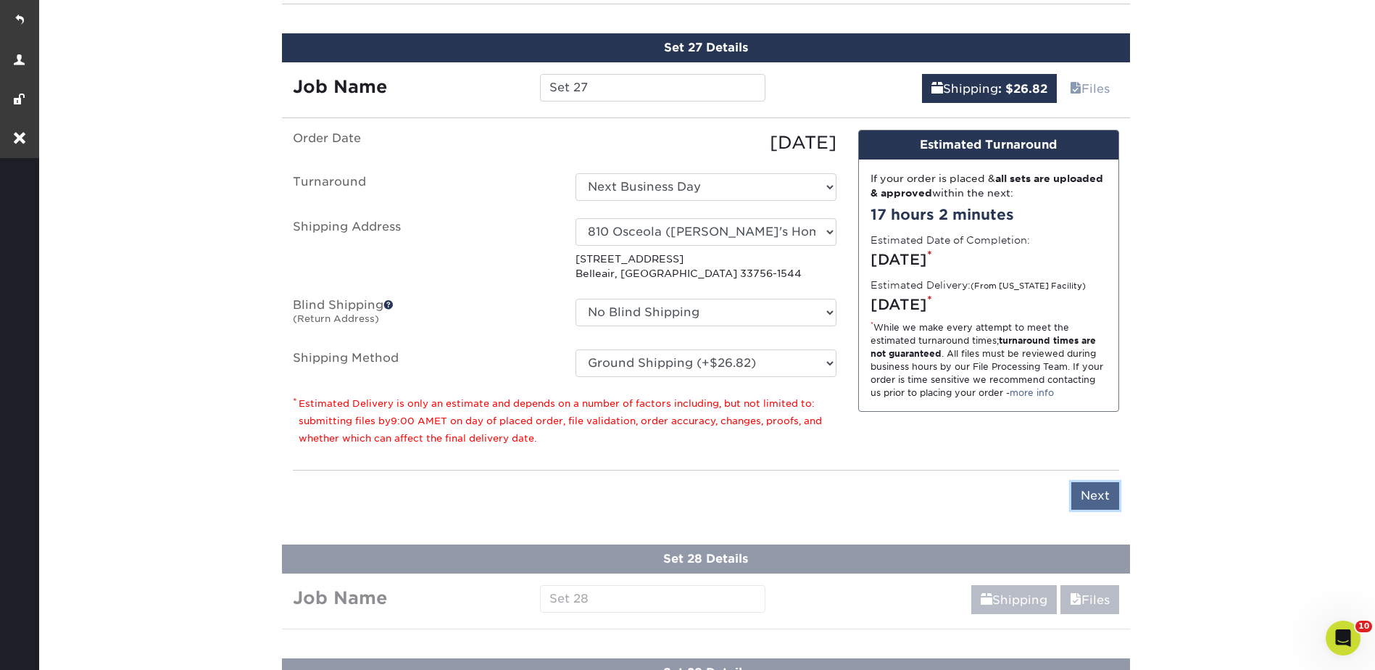
click at [1087, 484] on input "Next" at bounding box center [1095, 496] width 48 height 28
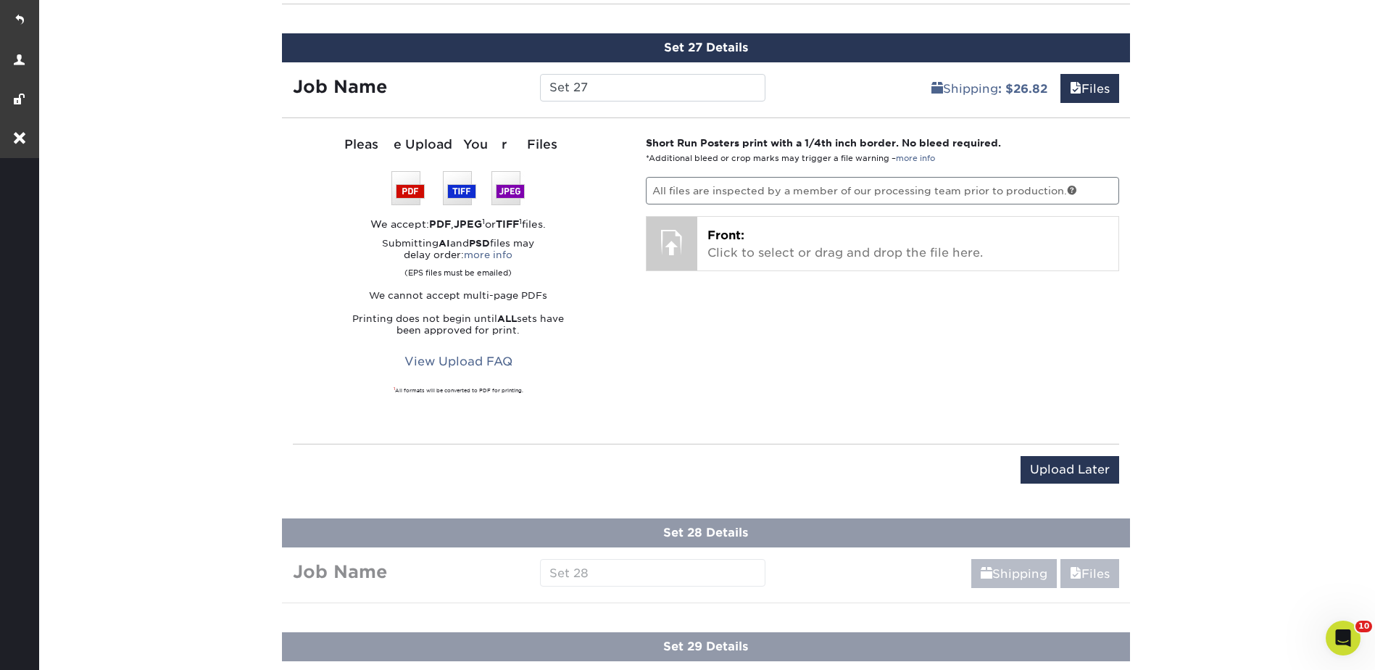
click at [1063, 454] on div "Upload Later Save & Continue Continue" at bounding box center [706, 472] width 826 height 57
click at [1076, 465] on input "Upload Later" at bounding box center [1069, 470] width 99 height 28
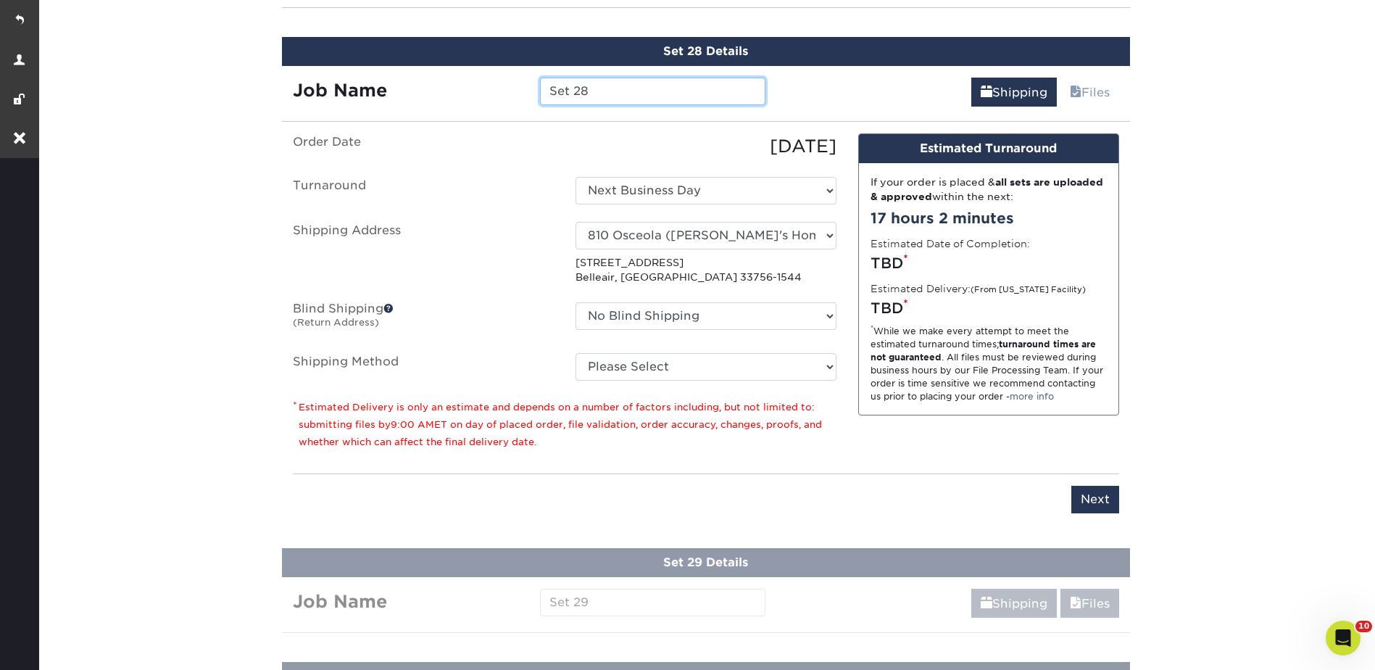
scroll to position [3897, 0]
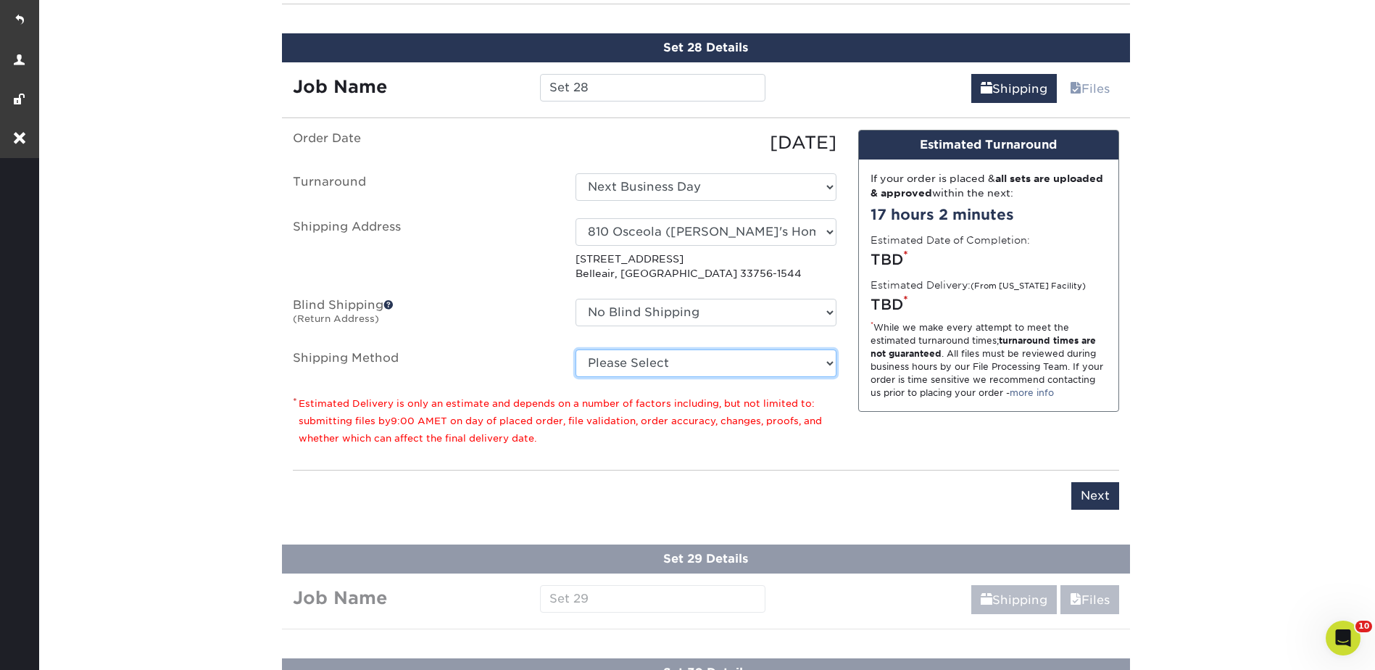
click at [624, 360] on select "Please Select Ground Shipping (+$26.82) 3 Day Shipping Service (+$38.55) 2 Day …" at bounding box center [705, 363] width 261 height 28
select select "03"
click at [575, 349] on select "Please Select Ground Shipping (+$26.82) 3 Day Shipping Service (+$38.55) 2 Day …" at bounding box center [705, 363] width 261 height 28
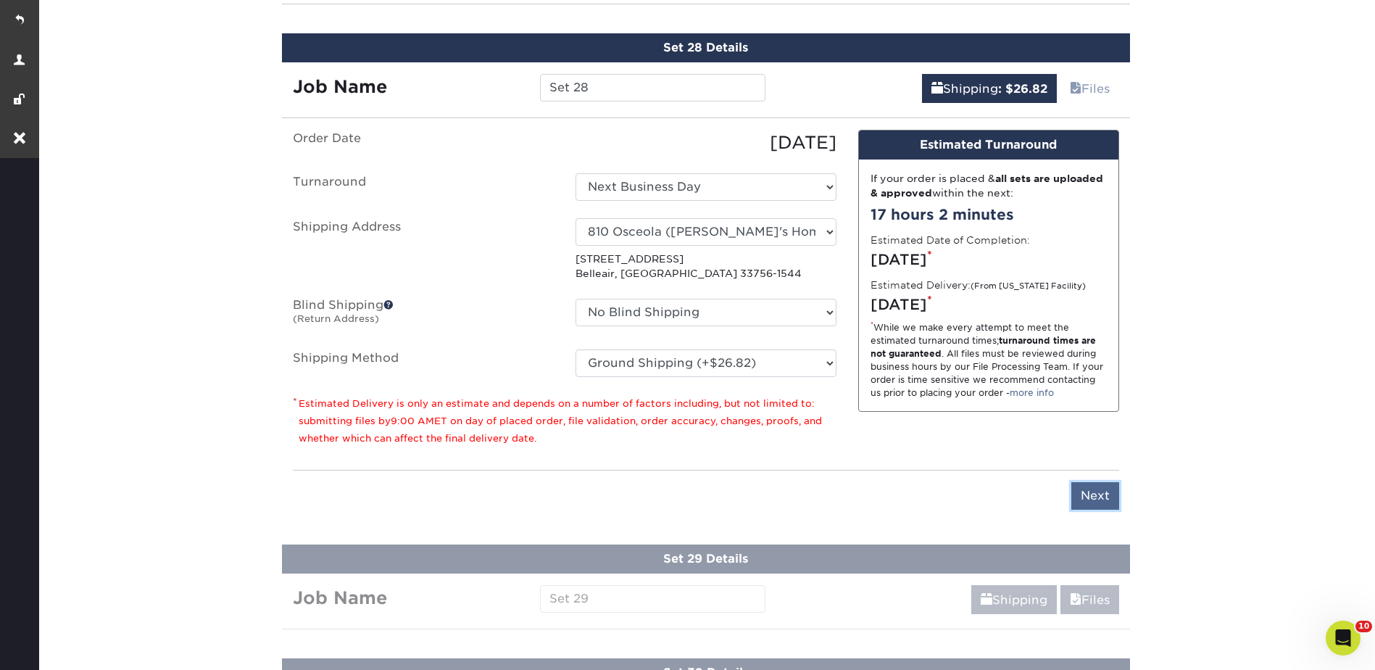
click at [1088, 488] on input "Next" at bounding box center [1095, 496] width 48 height 28
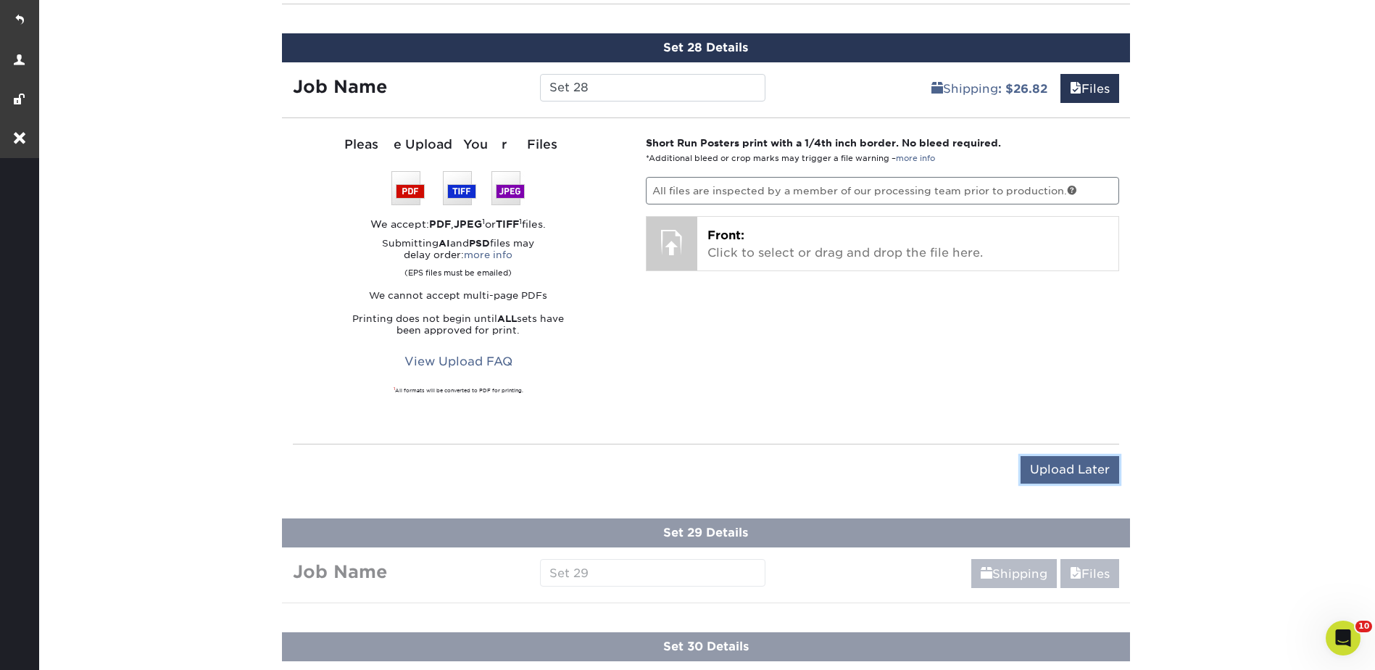
click at [1073, 462] on input "Upload Later" at bounding box center [1069, 470] width 99 height 28
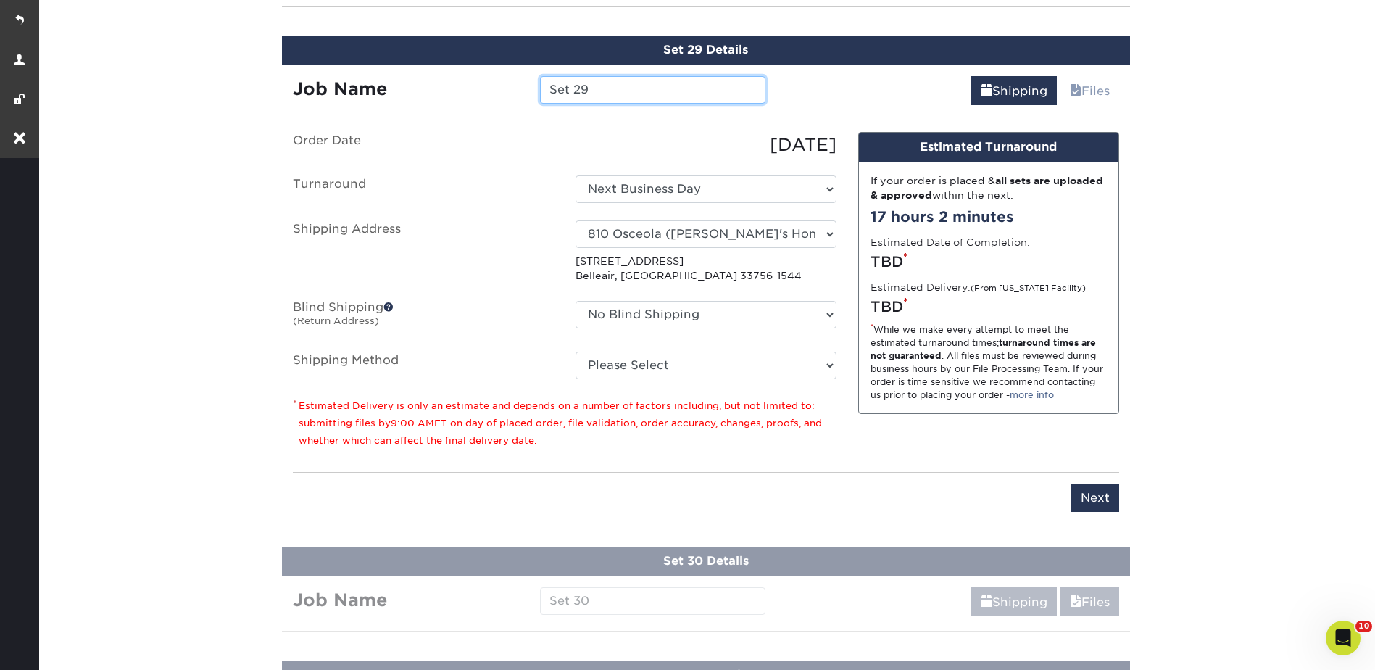
scroll to position [4011, 0]
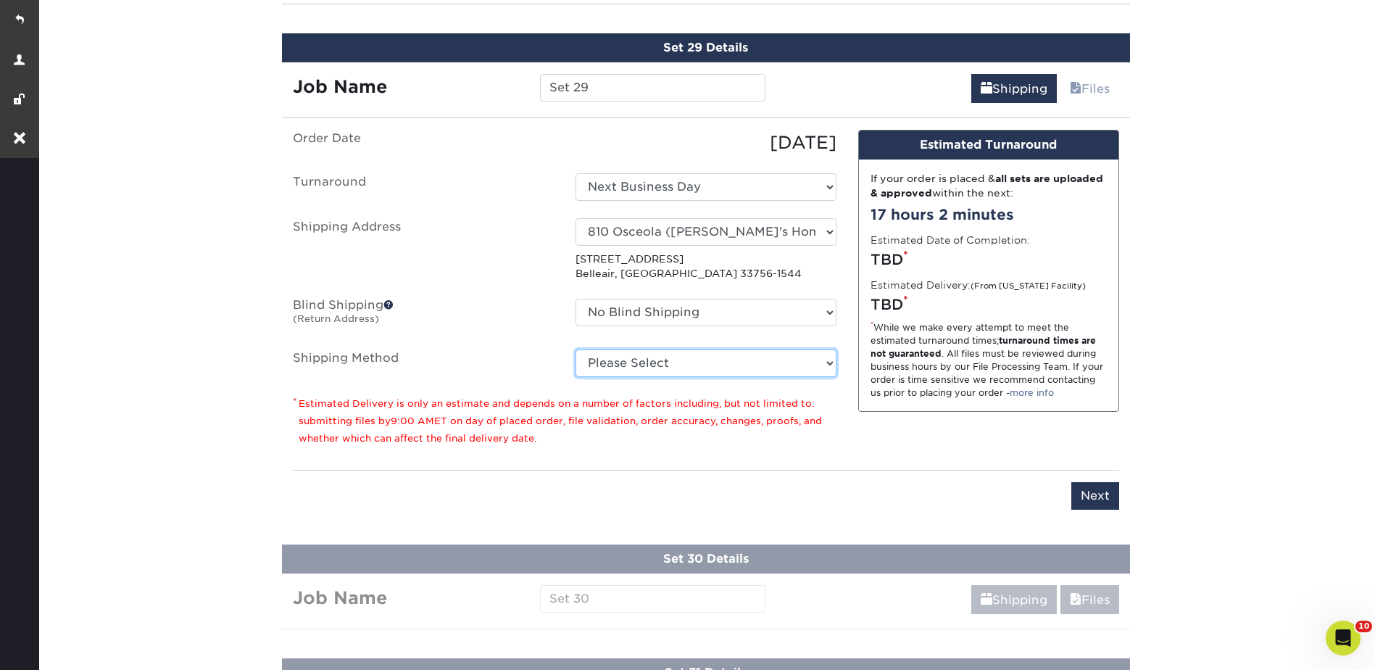
drag, startPoint x: 603, startPoint y: 368, endPoint x: 605, endPoint y: 377, distance: 9.0
click at [603, 368] on select "Please Select Ground Shipping (+$26.82) 3 Day Shipping Service (+$38.55) 2 Day …" at bounding box center [705, 363] width 261 height 28
select select "03"
click at [575, 349] on select "Please Select Ground Shipping (+$26.82) 3 Day Shipping Service (+$38.55) 2 Day …" at bounding box center [705, 363] width 261 height 28
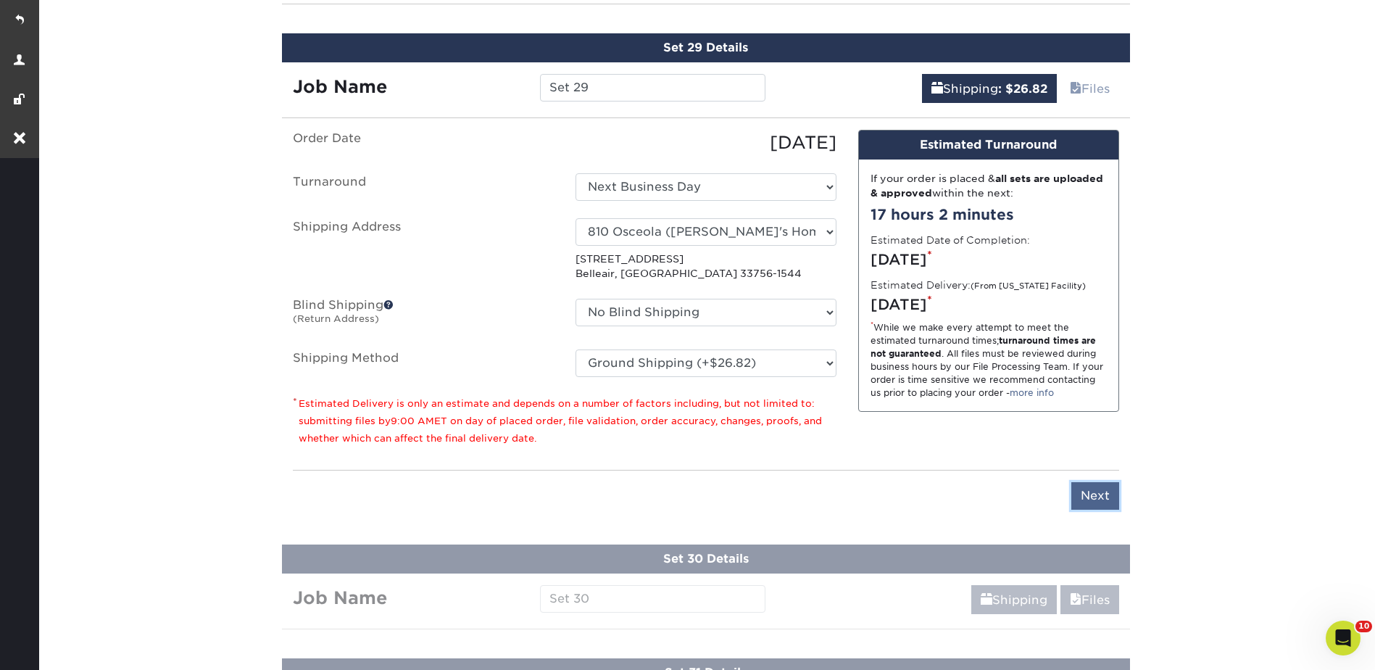
click at [1094, 490] on input "Next" at bounding box center [1095, 496] width 48 height 28
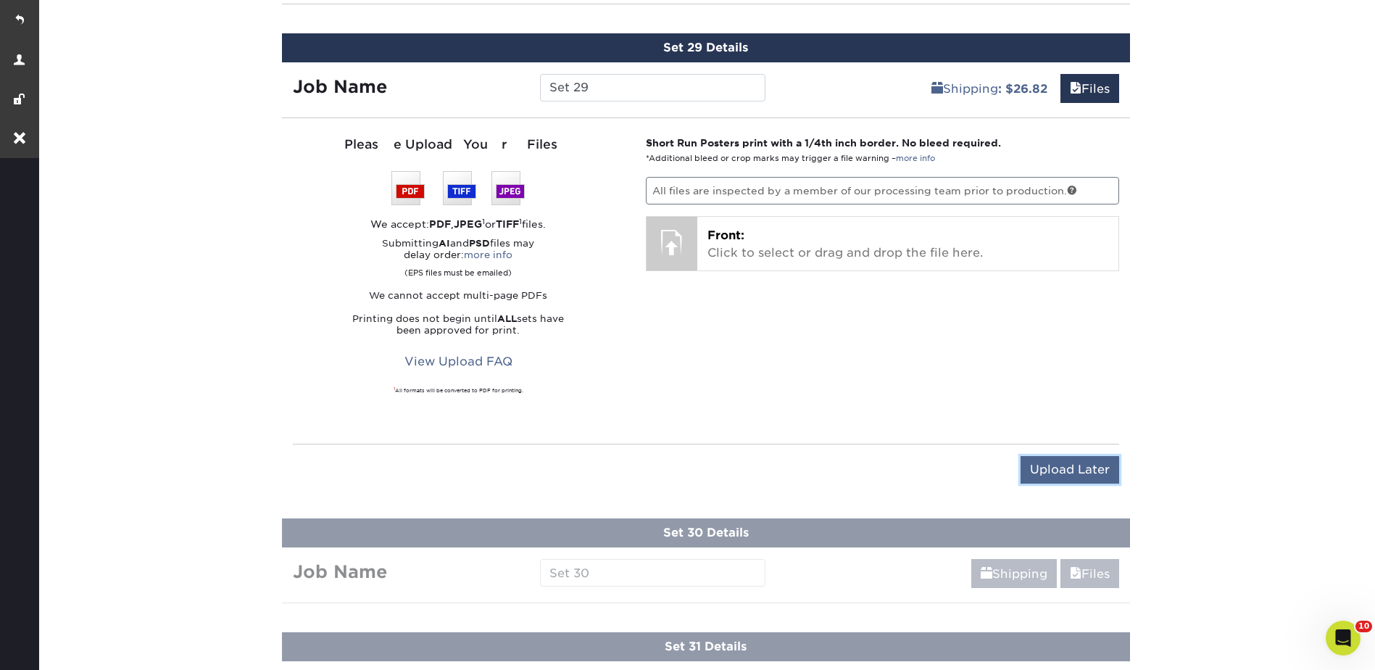
click at [1081, 465] on input "Upload Later" at bounding box center [1069, 470] width 99 height 28
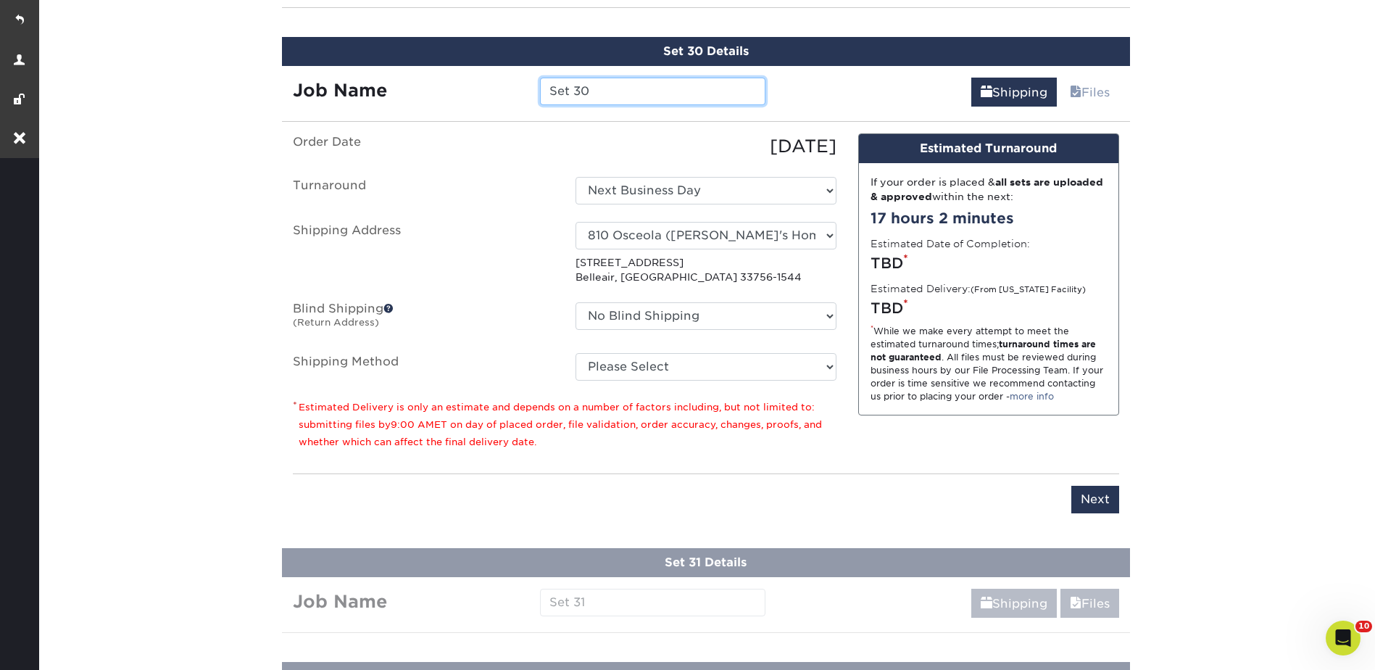
scroll to position [4125, 0]
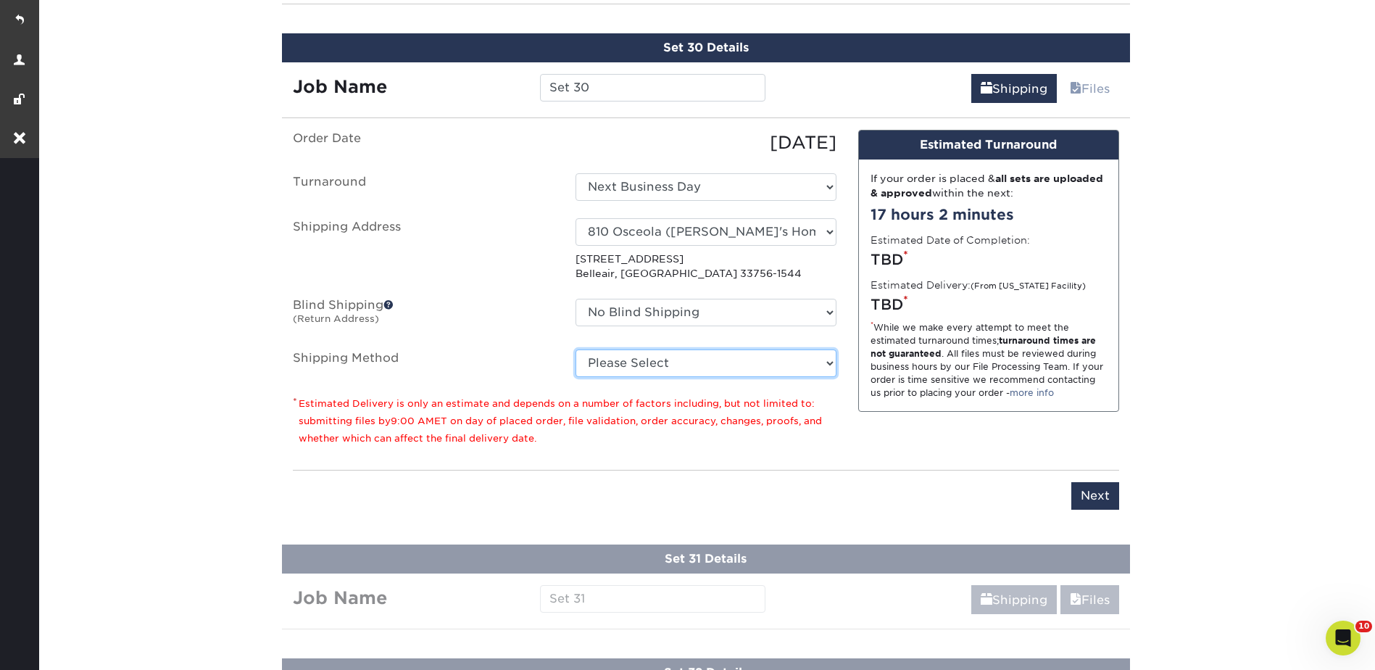
click at [632, 357] on select "Please Select Ground Shipping (+$26.82) 3 Day Shipping Service (+$38.55) 2 Day …" at bounding box center [705, 363] width 261 height 28
select select "03"
click at [575, 349] on select "Please Select Ground Shipping (+$26.82) 3 Day Shipping Service (+$38.55) 2 Day …" at bounding box center [705, 363] width 261 height 28
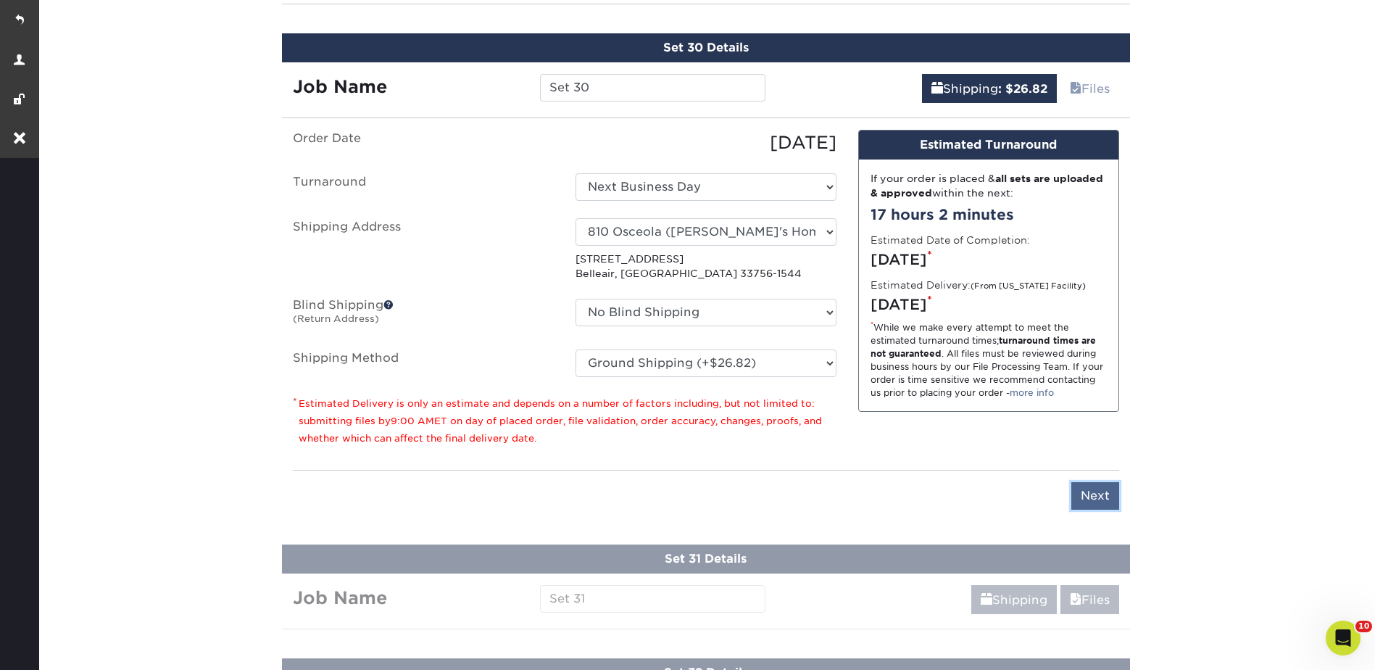
click at [1102, 500] on input "Next" at bounding box center [1095, 496] width 48 height 28
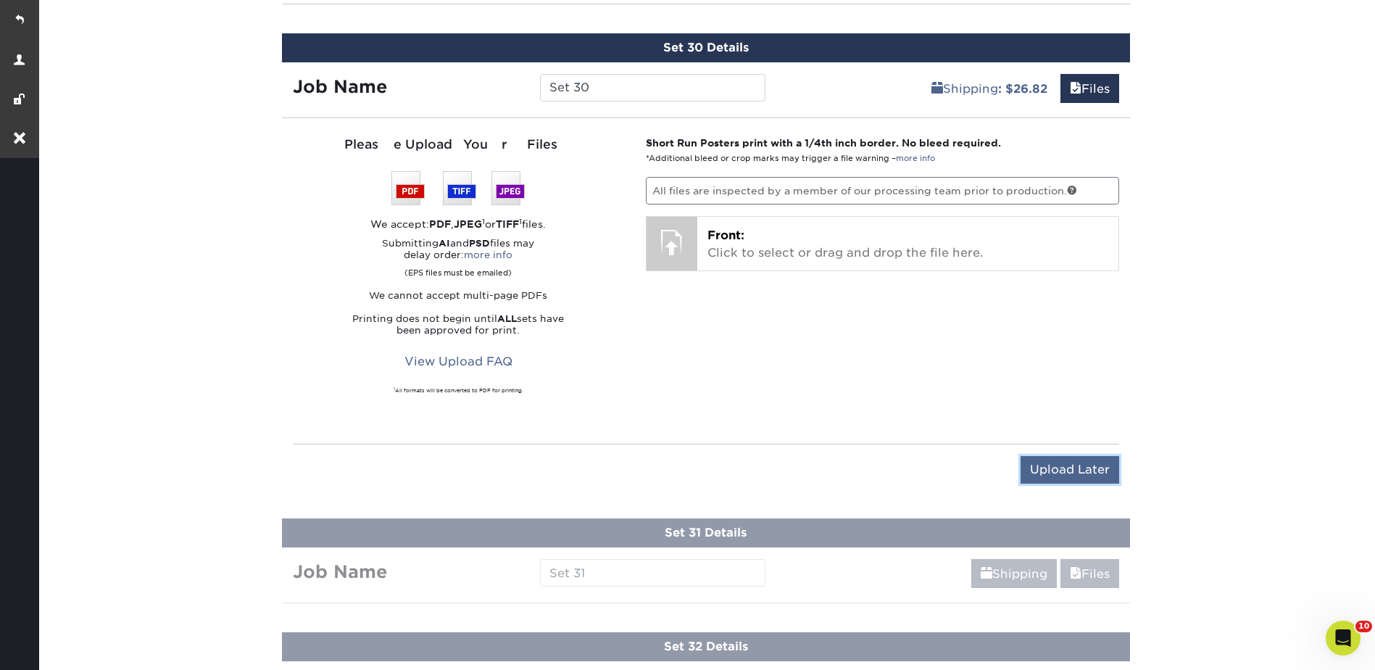
click at [1038, 473] on input "Upload Later" at bounding box center [1069, 470] width 99 height 28
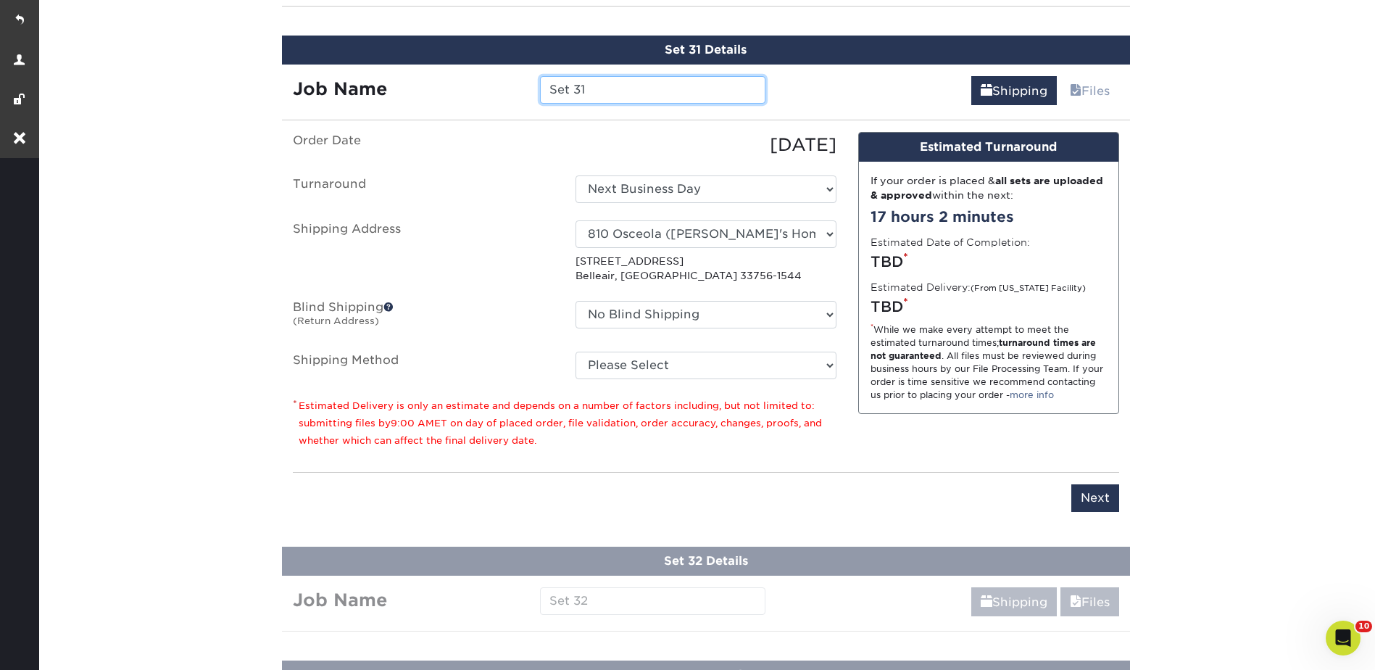
scroll to position [4238, 0]
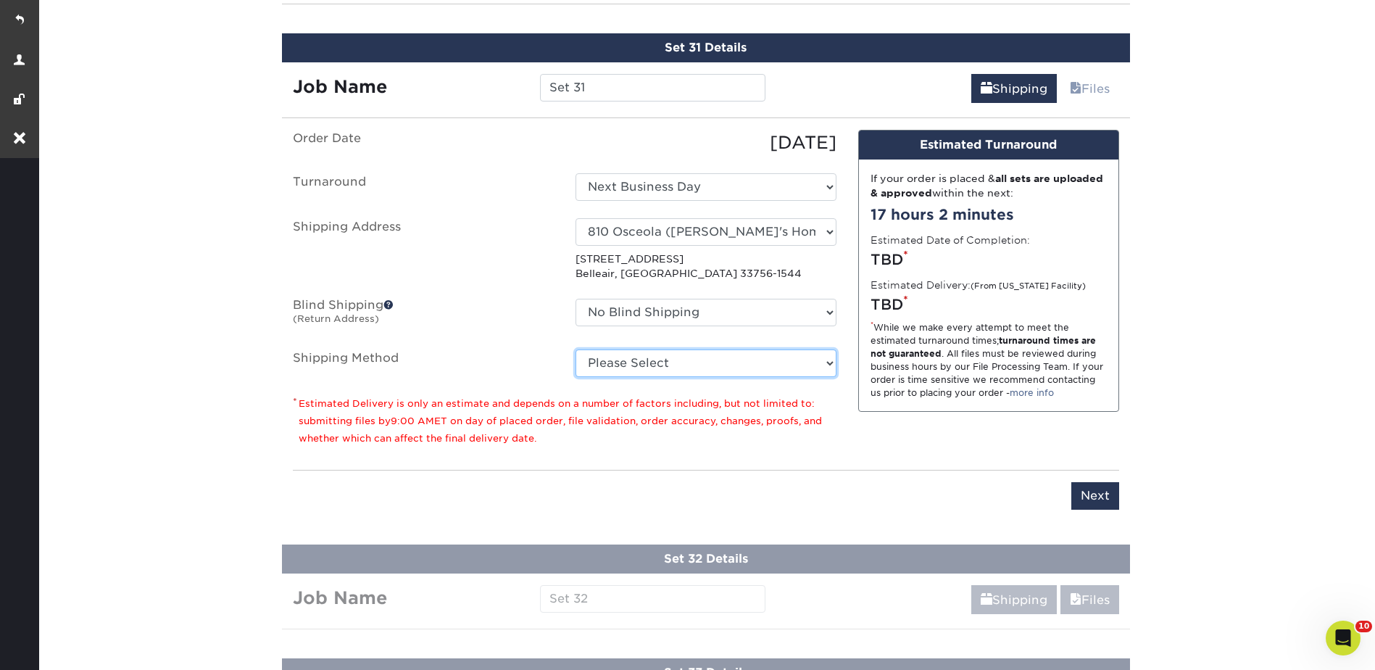
drag, startPoint x: 623, startPoint y: 367, endPoint x: 624, endPoint y: 379, distance: 12.4
click at [623, 367] on select "Please Select Ground Shipping (+$26.82) 3 Day Shipping Service (+$38.55) 2 Day …" at bounding box center [705, 363] width 261 height 28
select select "03"
click at [575, 349] on select "Please Select Ground Shipping (+$26.82) 3 Day Shipping Service (+$38.55) 2 Day …" at bounding box center [705, 363] width 261 height 28
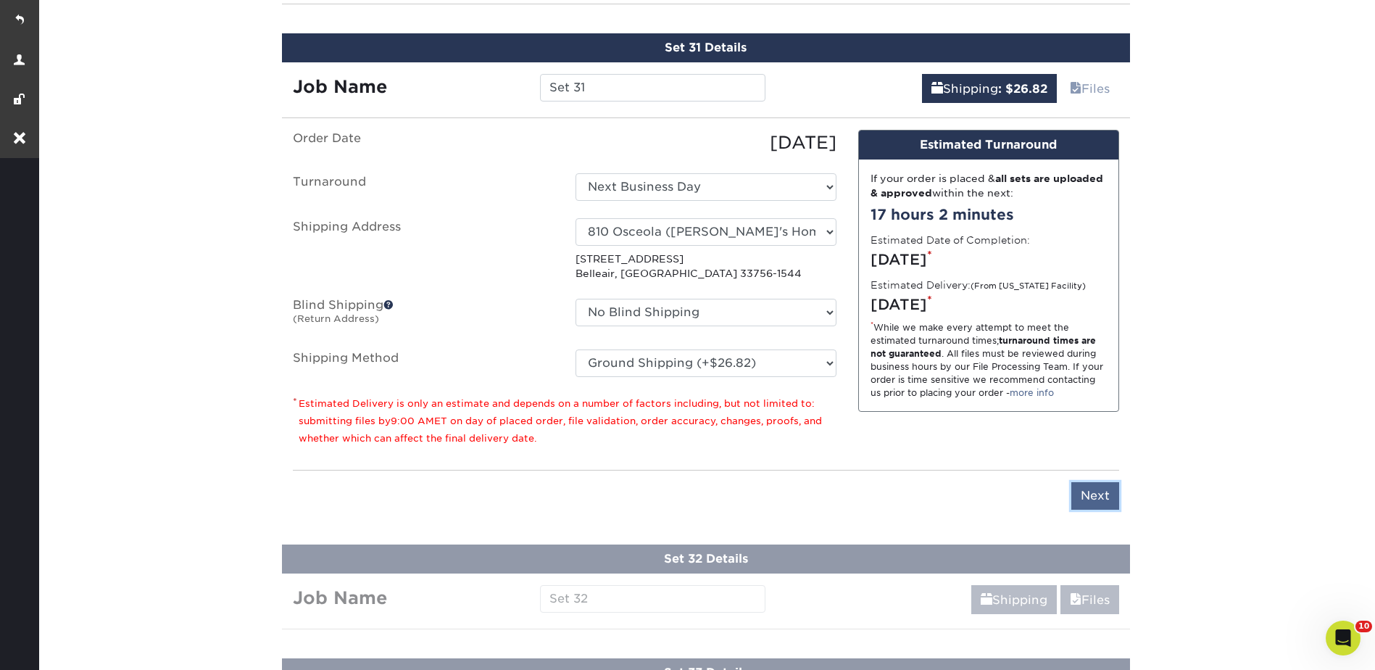
click at [1083, 492] on input "Next" at bounding box center [1095, 496] width 48 height 28
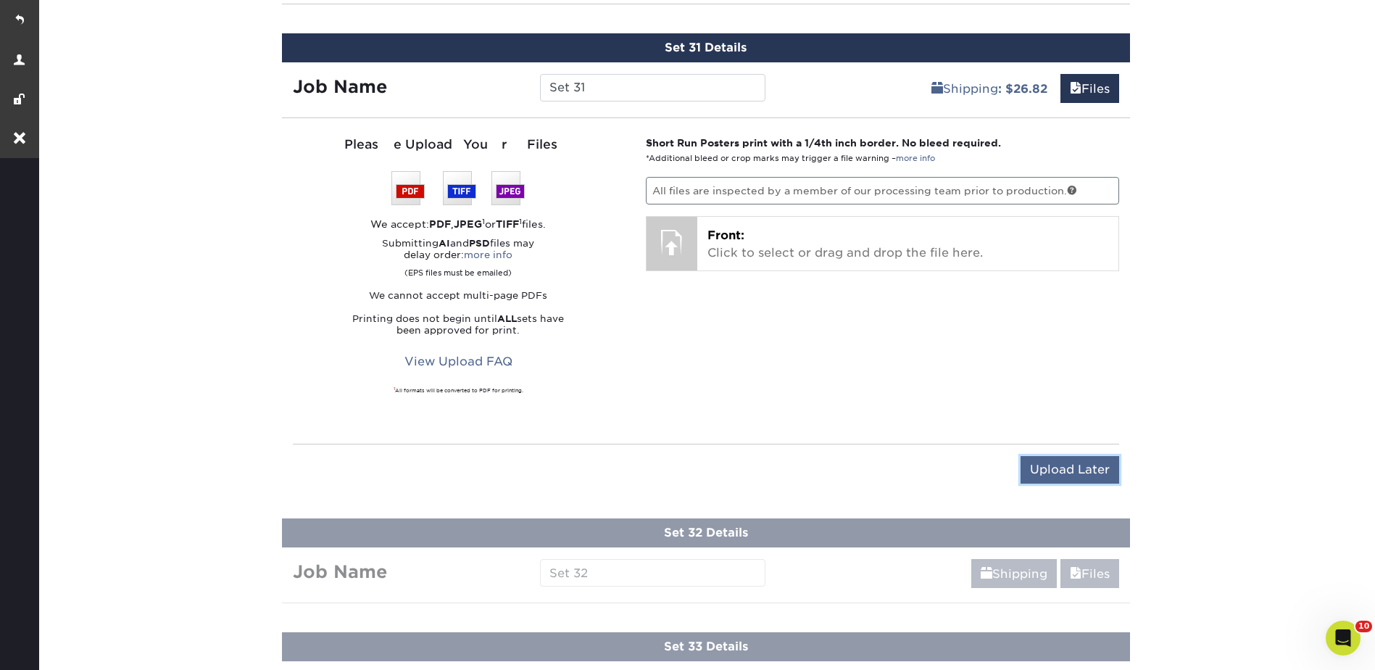
click at [1060, 473] on input "Upload Later" at bounding box center [1069, 470] width 99 height 28
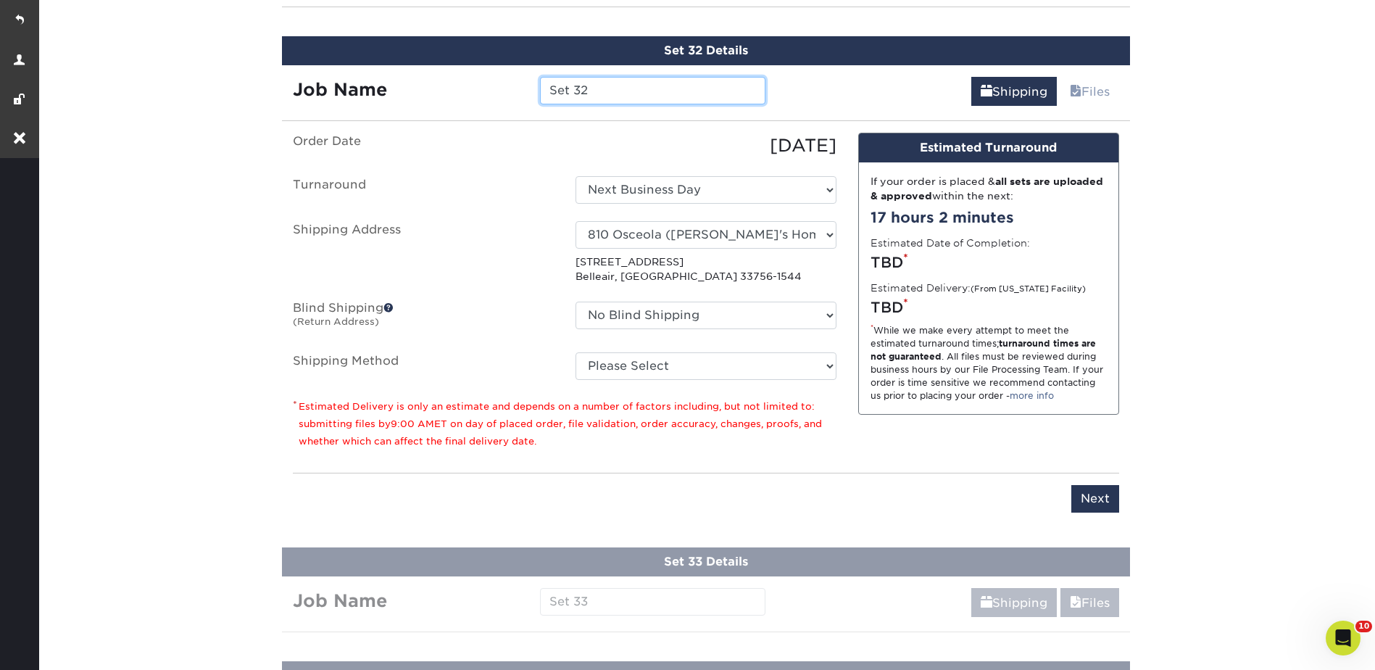
scroll to position [4352, 0]
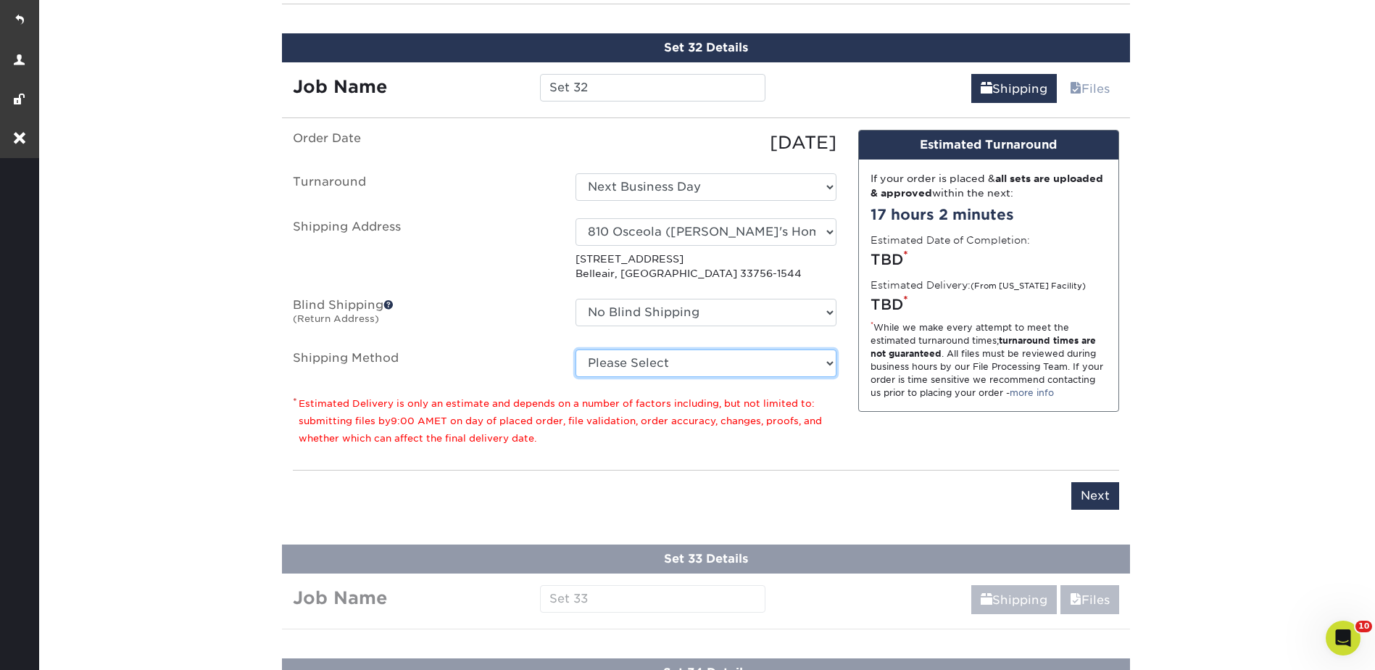
click at [608, 356] on select "Please Select Ground Shipping (+$26.82) 3 Day Shipping Service (+$38.55) 2 Day …" at bounding box center [705, 363] width 261 height 28
select select "03"
click at [575, 349] on select "Please Select Ground Shipping (+$26.82) 3 Day Shipping Service (+$38.55) 2 Day …" at bounding box center [705, 363] width 261 height 28
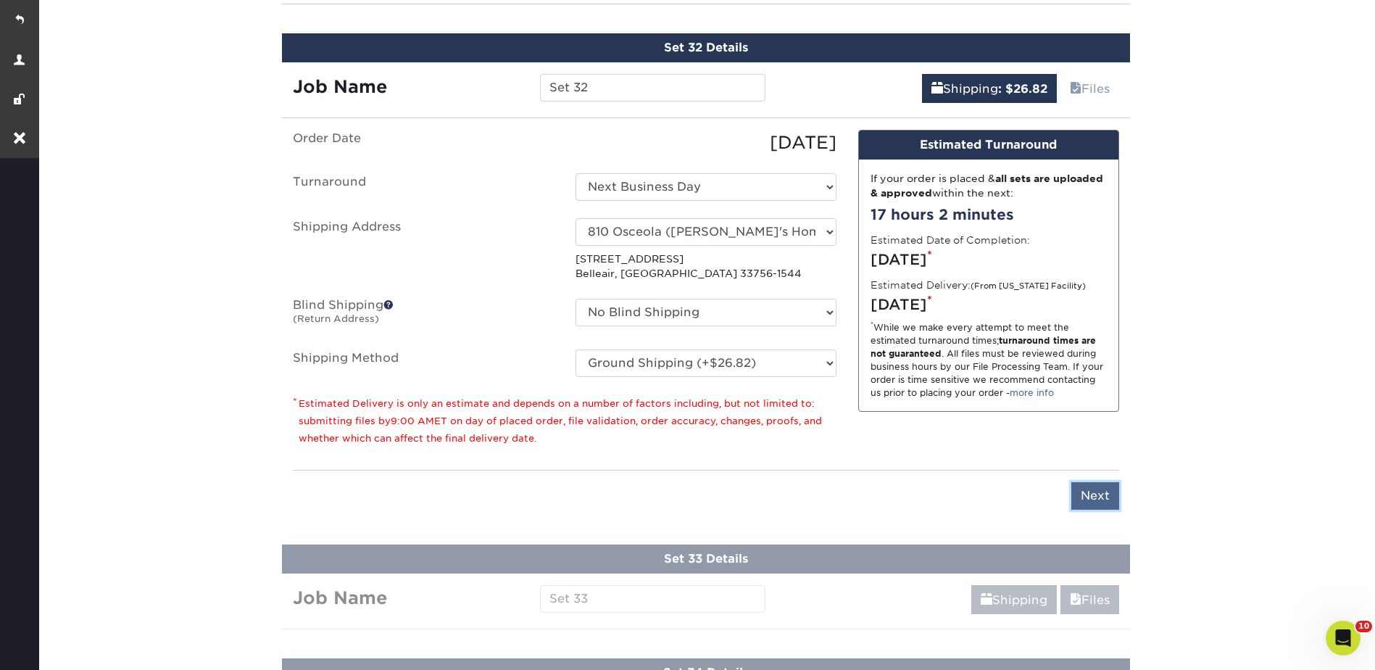
click at [1109, 502] on input "Next" at bounding box center [1095, 496] width 48 height 28
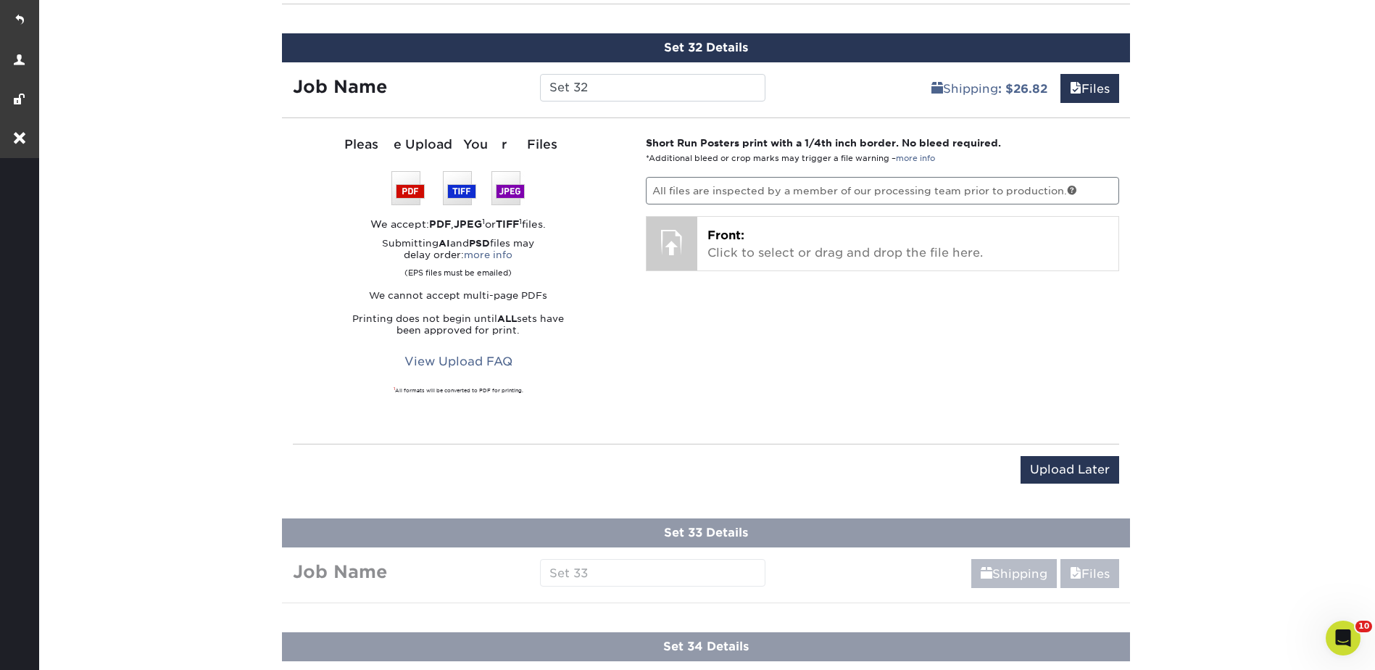
click at [1092, 486] on div "Upload Later Save & Continue Continue" at bounding box center [706, 478] width 826 height 45
click at [1044, 466] on input "Upload Later" at bounding box center [1069, 470] width 99 height 28
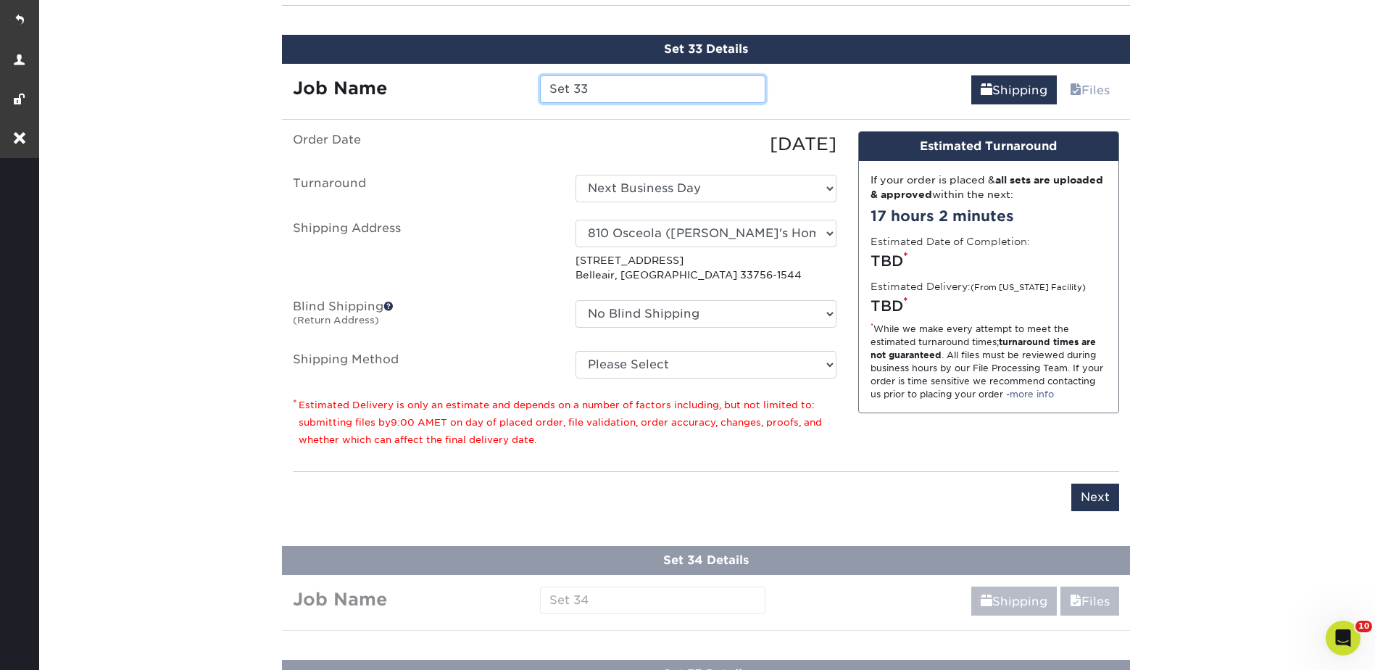
scroll to position [4466, 0]
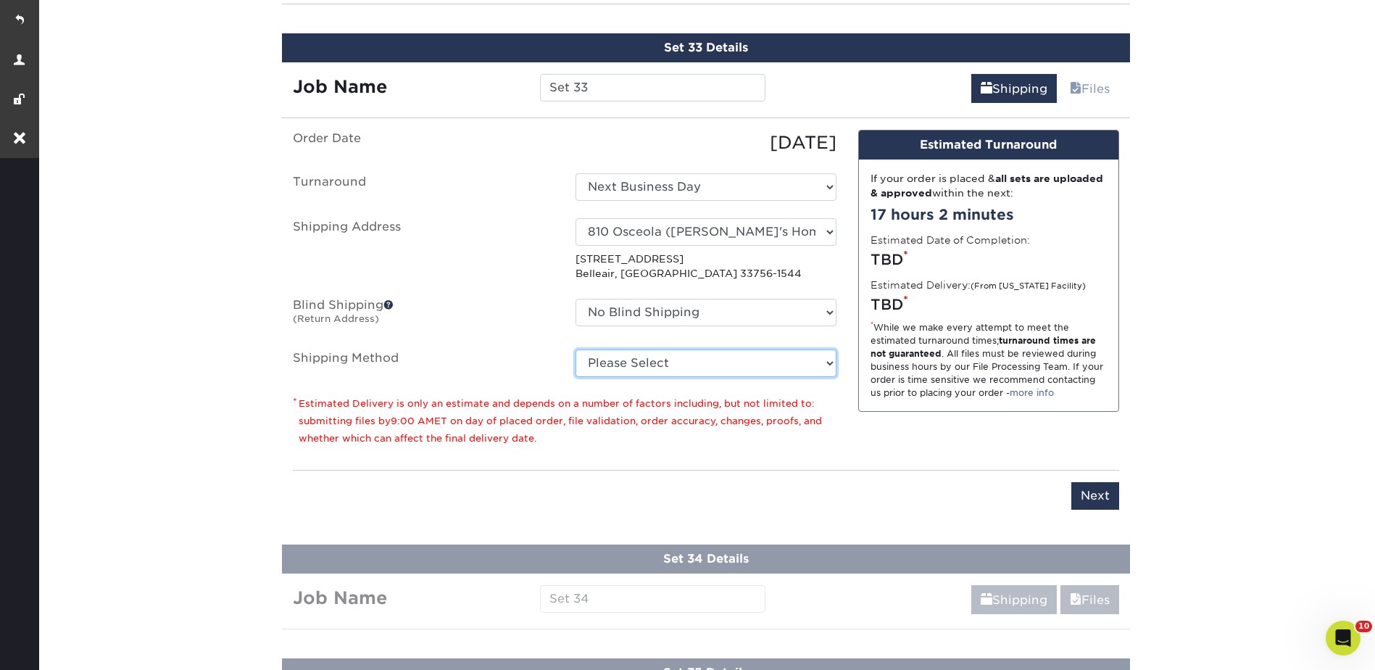
click at [601, 359] on select "Please Select Ground Shipping (+$26.82) 3 Day Shipping Service (+$38.55) 2 Day …" at bounding box center [705, 363] width 261 height 28
select select "03"
click at [575, 349] on select "Please Select Ground Shipping (+$26.82) 3 Day Shipping Service (+$38.55) 2 Day …" at bounding box center [705, 363] width 261 height 28
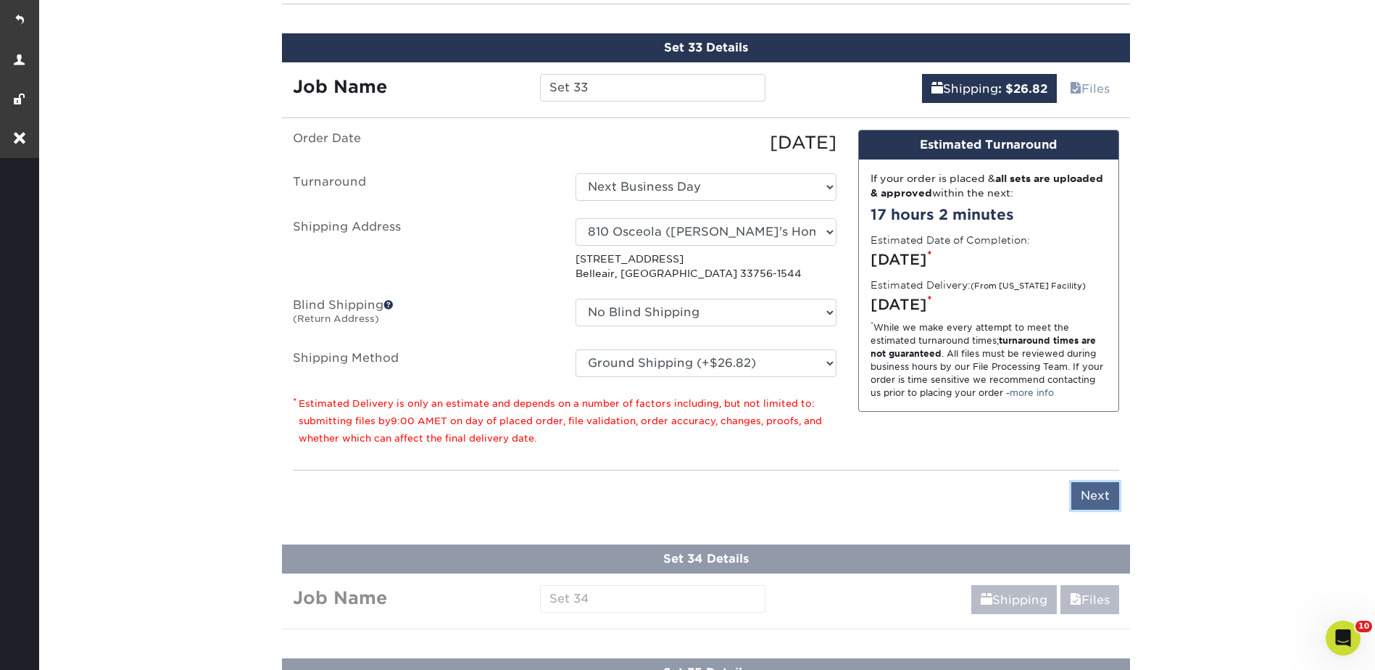
click at [1082, 492] on input "Next" at bounding box center [1095, 496] width 48 height 28
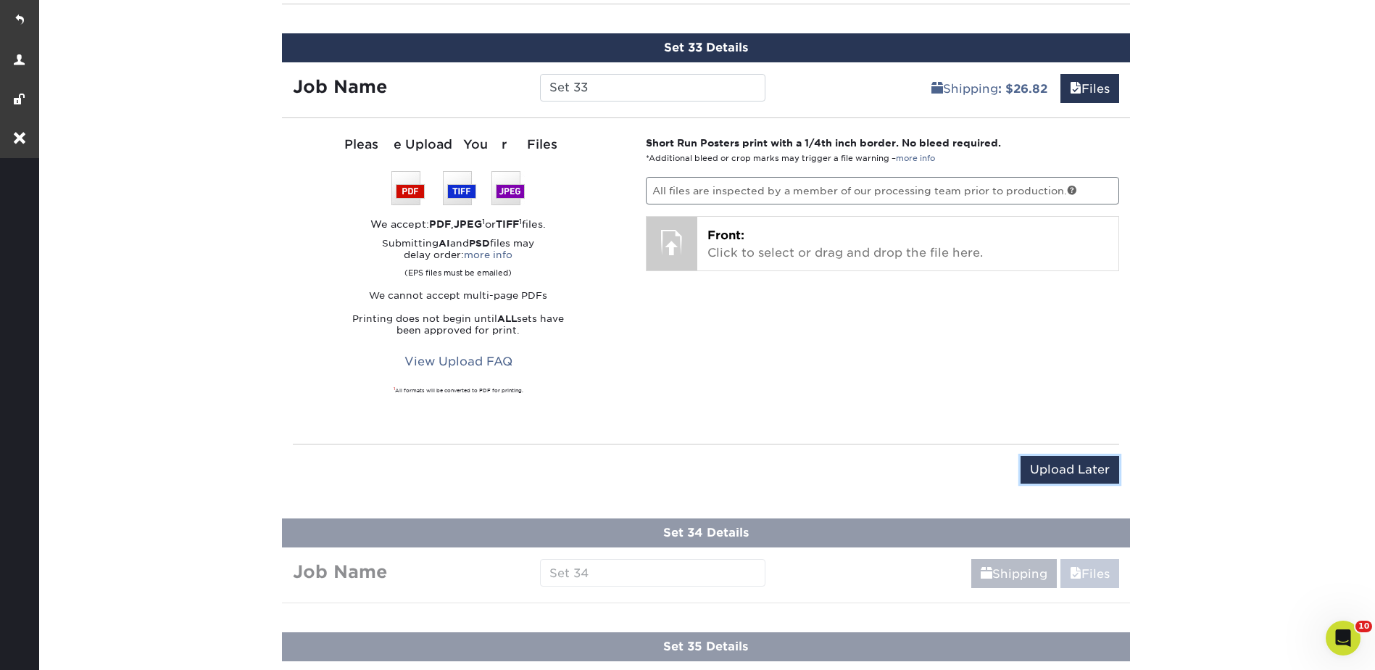
click at [1073, 464] on input "Upload Later" at bounding box center [1069, 470] width 99 height 28
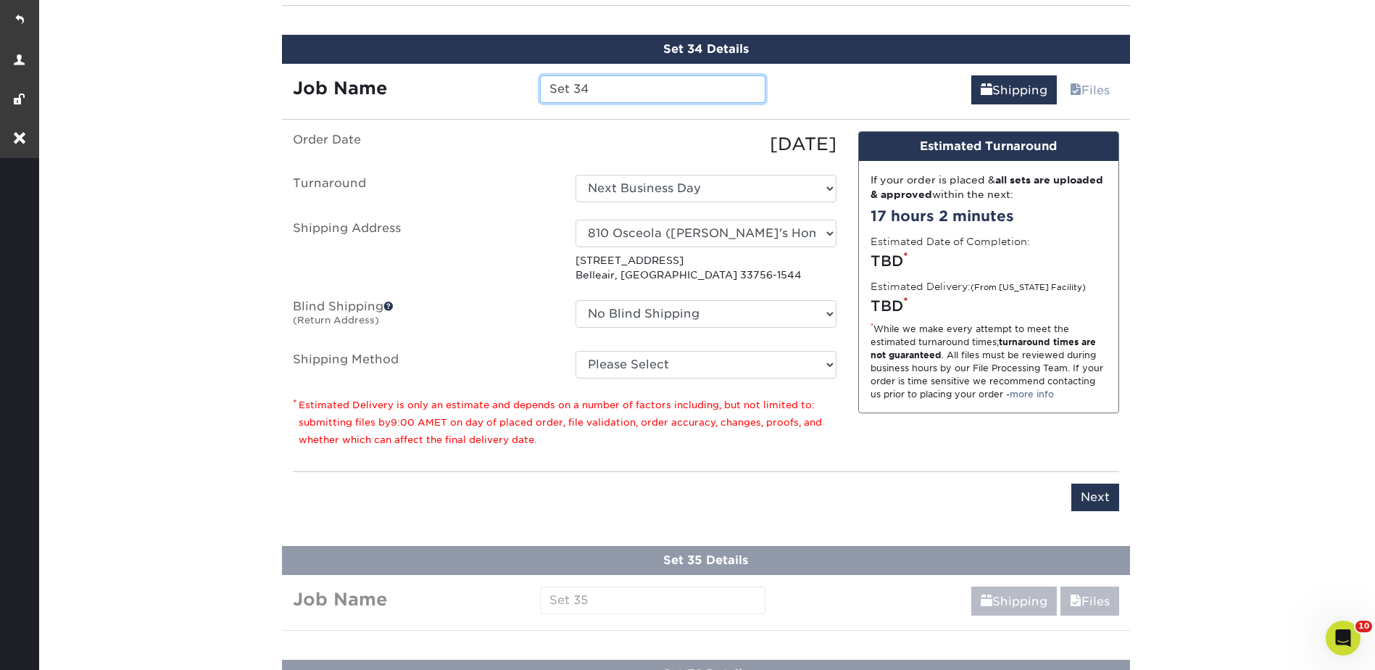
scroll to position [4580, 0]
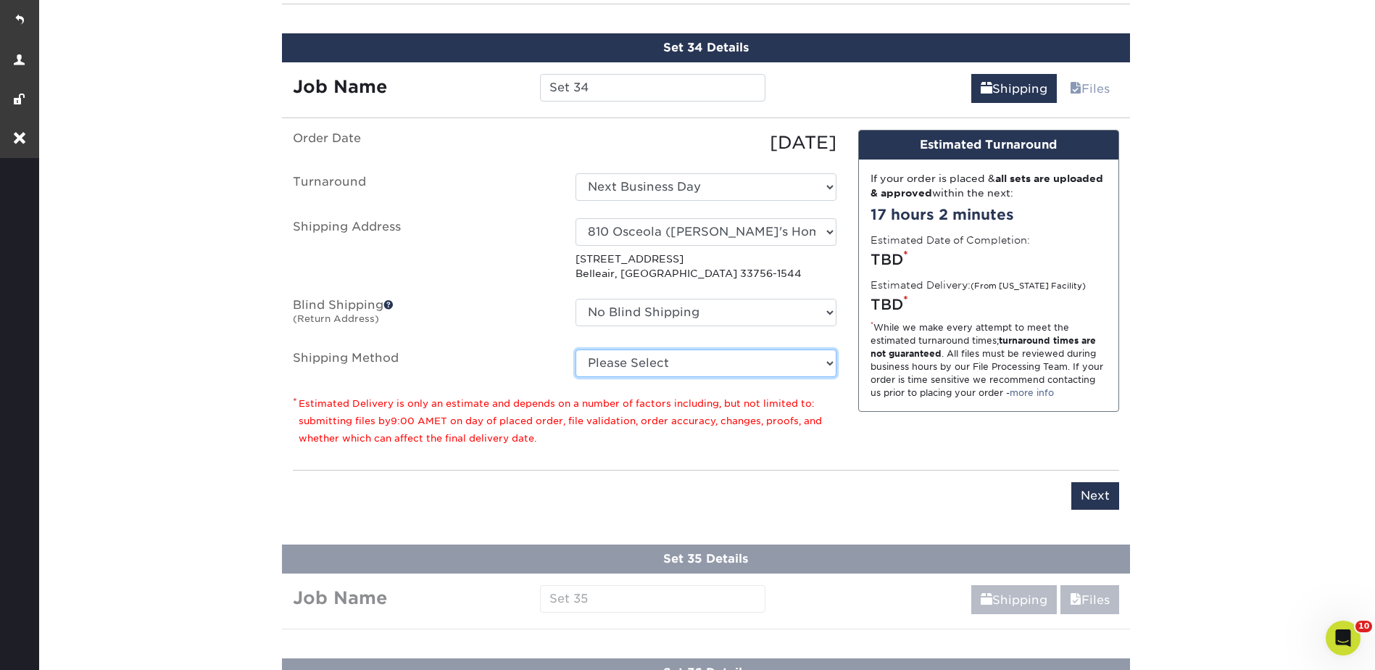
click at [599, 357] on select "Please Select Ground Shipping (+$26.82) 3 Day Shipping Service (+$38.55) 2 Day …" at bounding box center [705, 363] width 261 height 28
select select "03"
click at [575, 349] on select "Please Select Ground Shipping (+$26.82) 3 Day Shipping Service (+$38.55) 2 Day …" at bounding box center [705, 363] width 261 height 28
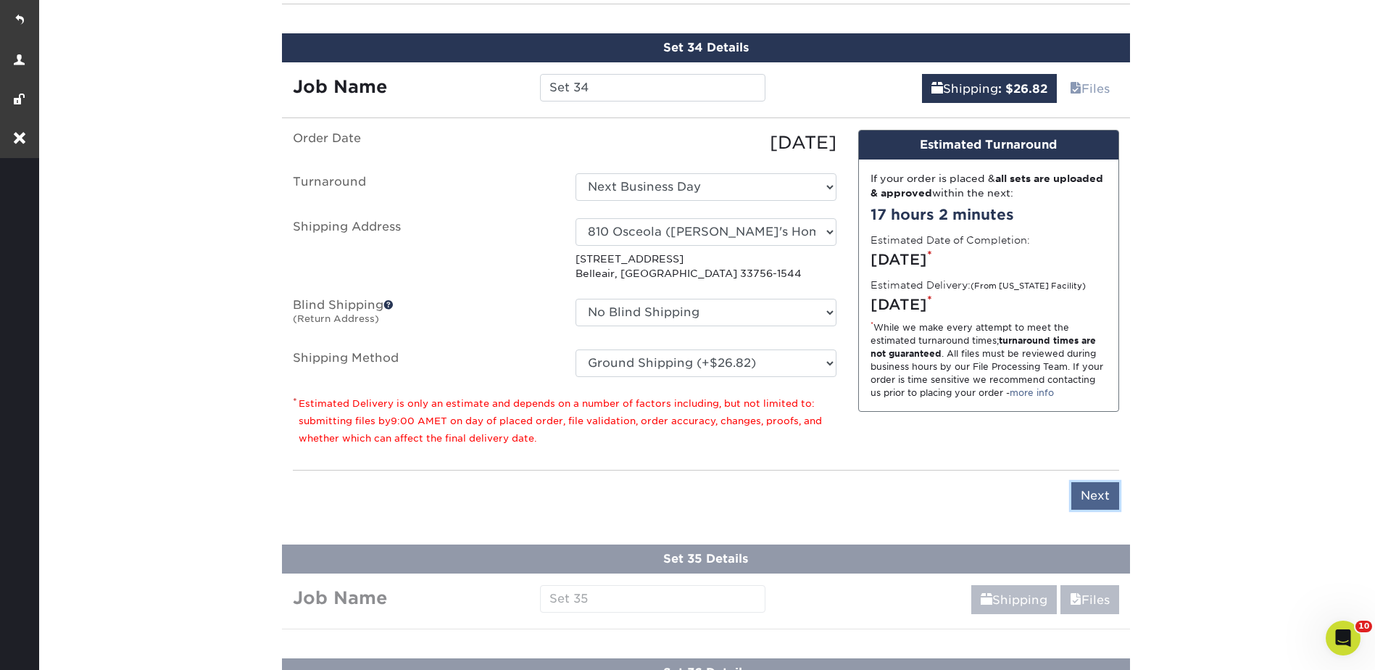
click at [1097, 502] on input "Next" at bounding box center [1095, 496] width 48 height 28
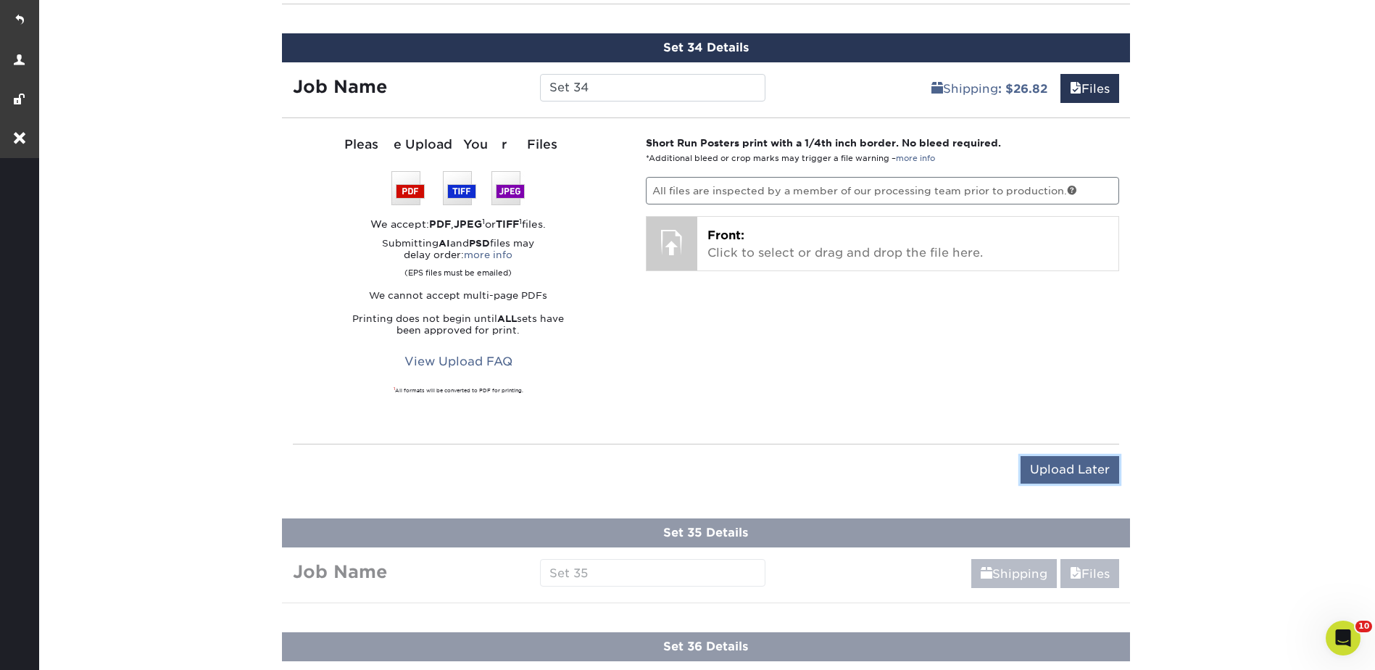
click at [1061, 456] on input "Upload Later" at bounding box center [1069, 470] width 99 height 28
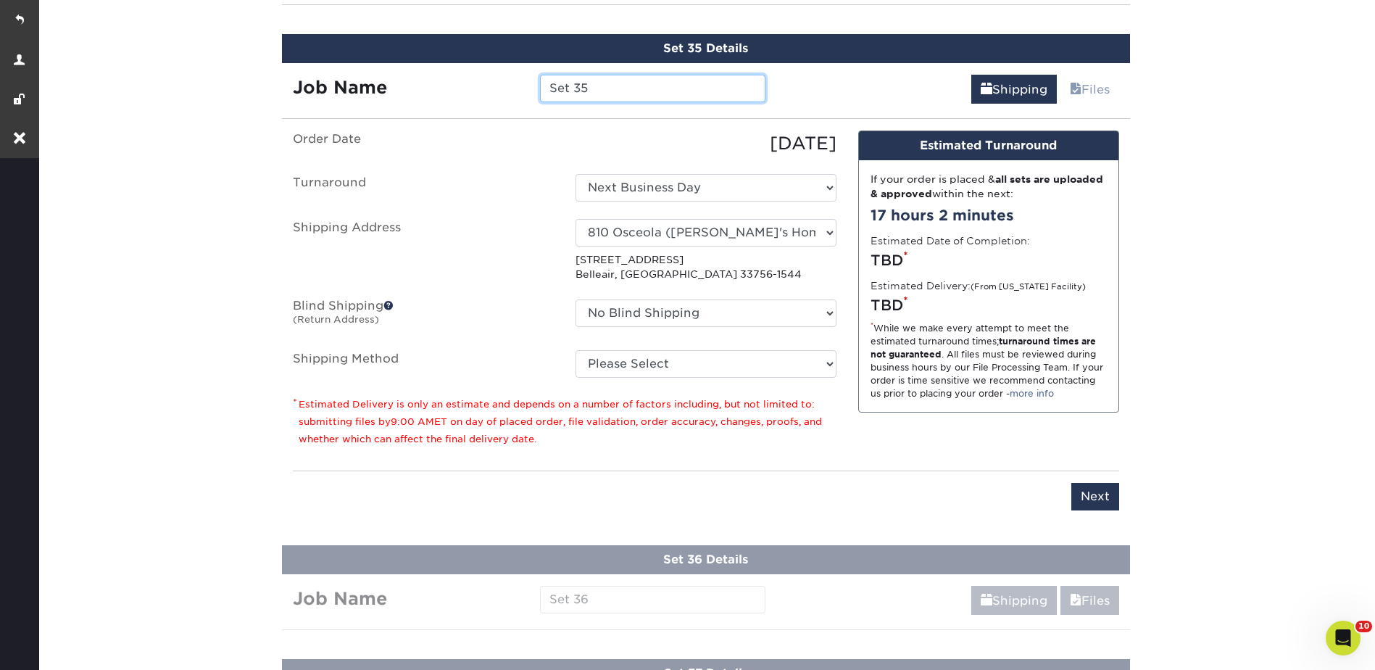
scroll to position [4694, 0]
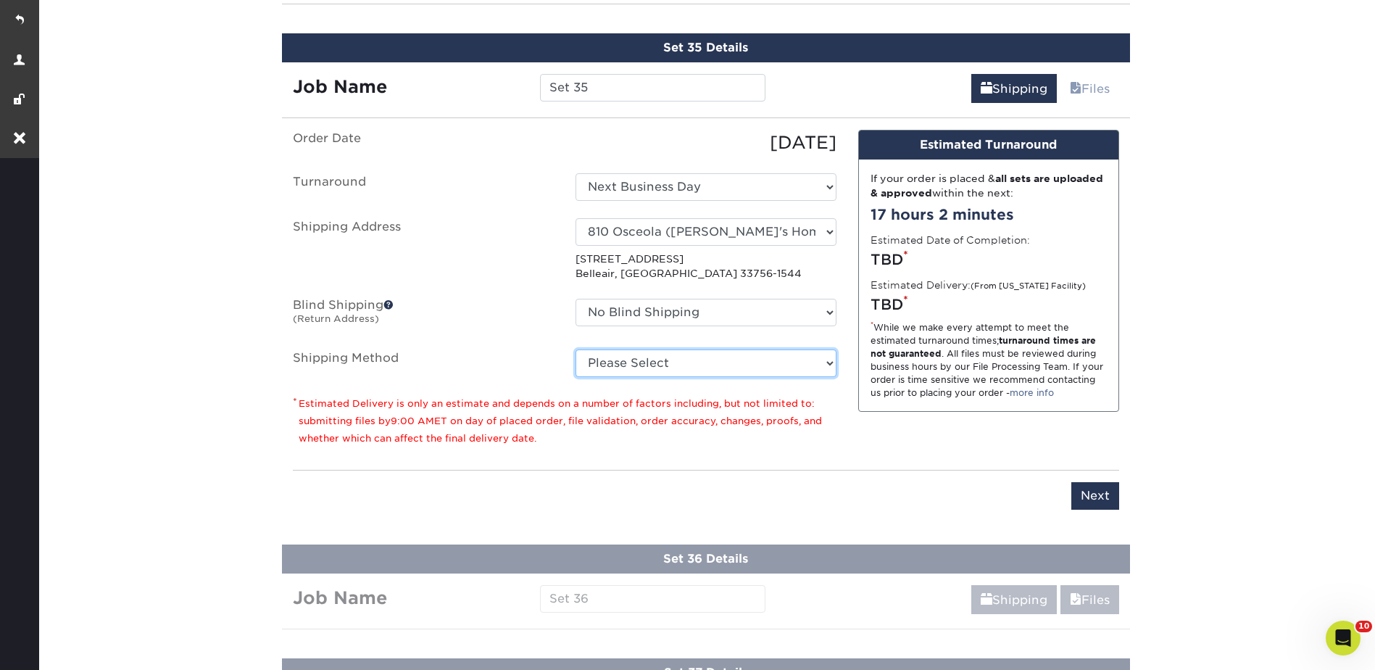
click at [618, 360] on select "Please Select Ground Shipping (+$26.82) 3 Day Shipping Service (+$38.55) 2 Day …" at bounding box center [705, 363] width 261 height 28
select select "03"
click at [575, 349] on select "Please Select Ground Shipping (+$26.82) 3 Day Shipping Service (+$38.55) 2 Day …" at bounding box center [705, 363] width 261 height 28
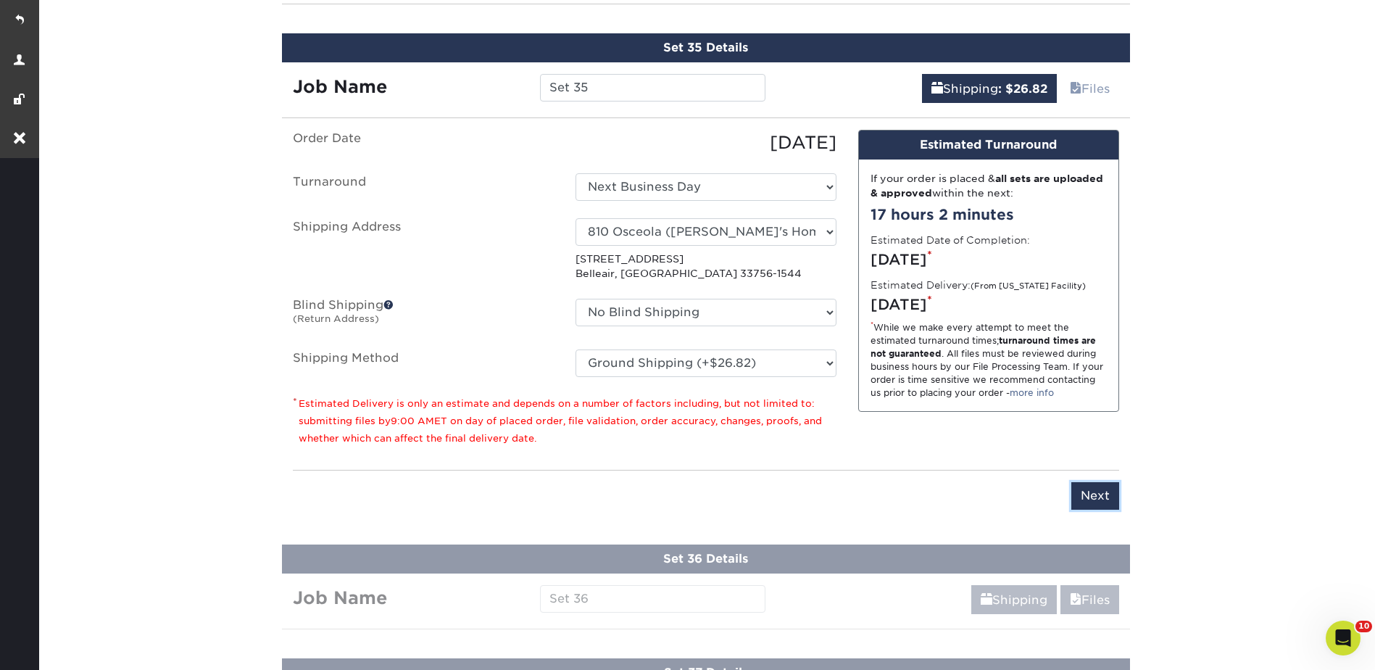
click at [1107, 507] on input "Next" at bounding box center [1095, 496] width 48 height 28
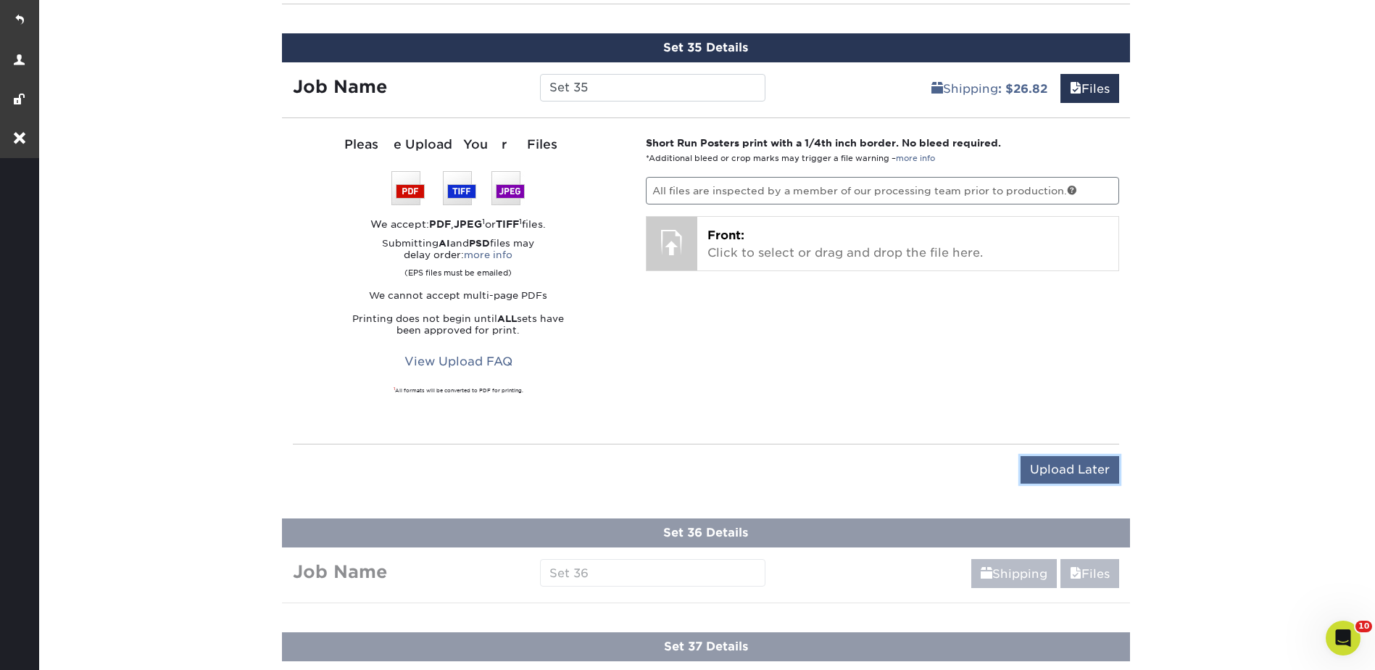
click at [1083, 473] on input "Upload Later" at bounding box center [1069, 470] width 99 height 28
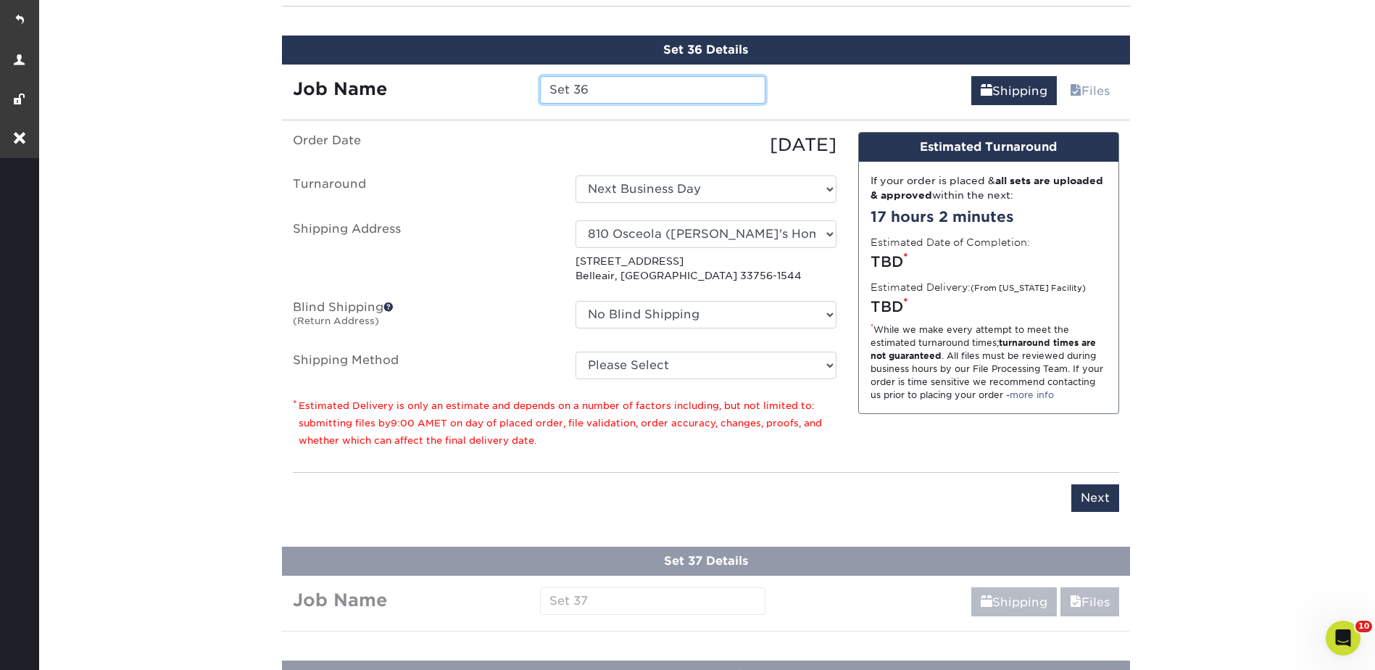
scroll to position [4807, 0]
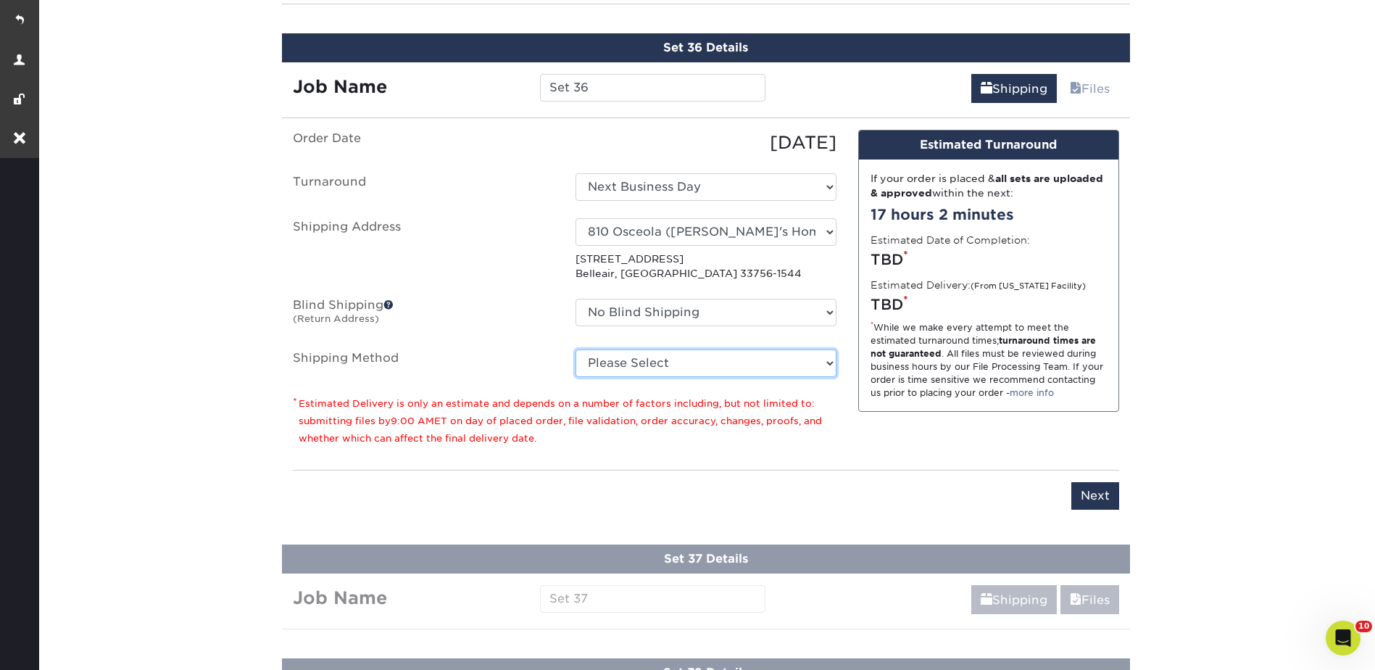
click at [612, 367] on select "Please Select Ground Shipping (+$26.82) 3 Day Shipping Service (+$38.55) 2 Day …" at bounding box center [705, 363] width 261 height 28
select select "03"
click at [575, 349] on select "Please Select Ground Shipping (+$26.82) 3 Day Shipping Service (+$38.55) 2 Day …" at bounding box center [705, 363] width 261 height 28
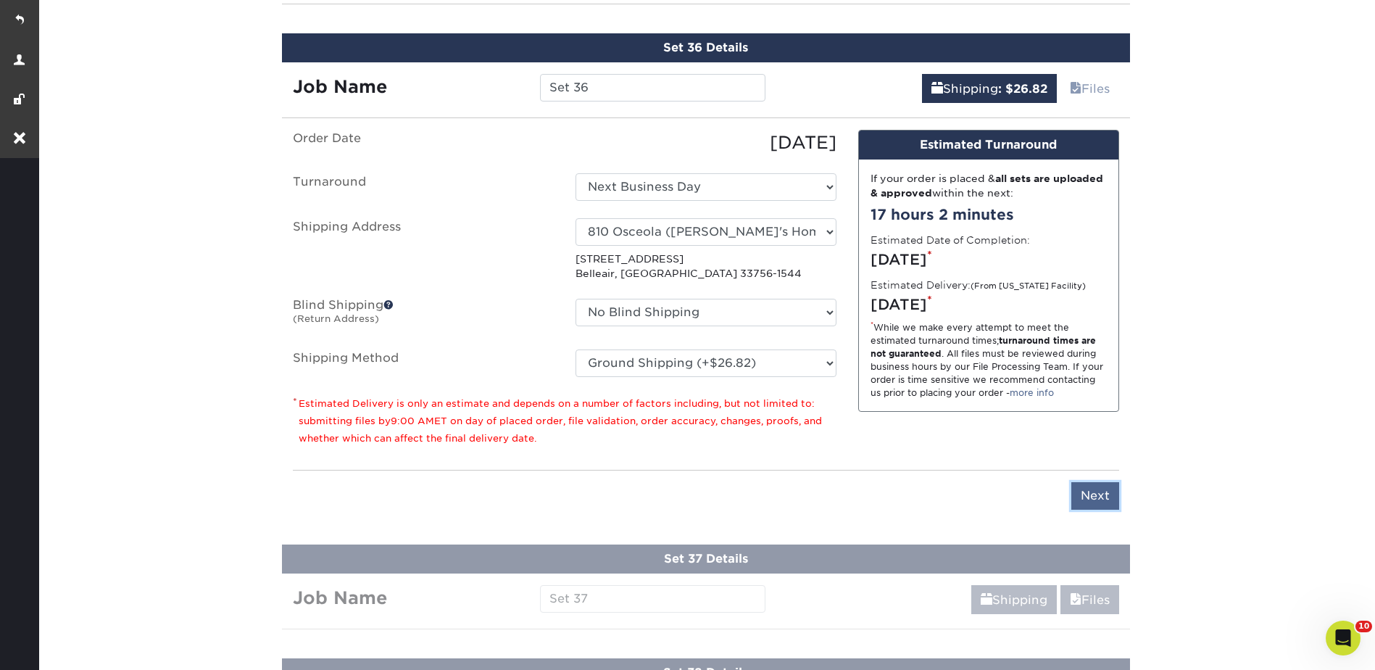
click at [1097, 498] on input "Next" at bounding box center [1095, 496] width 48 height 28
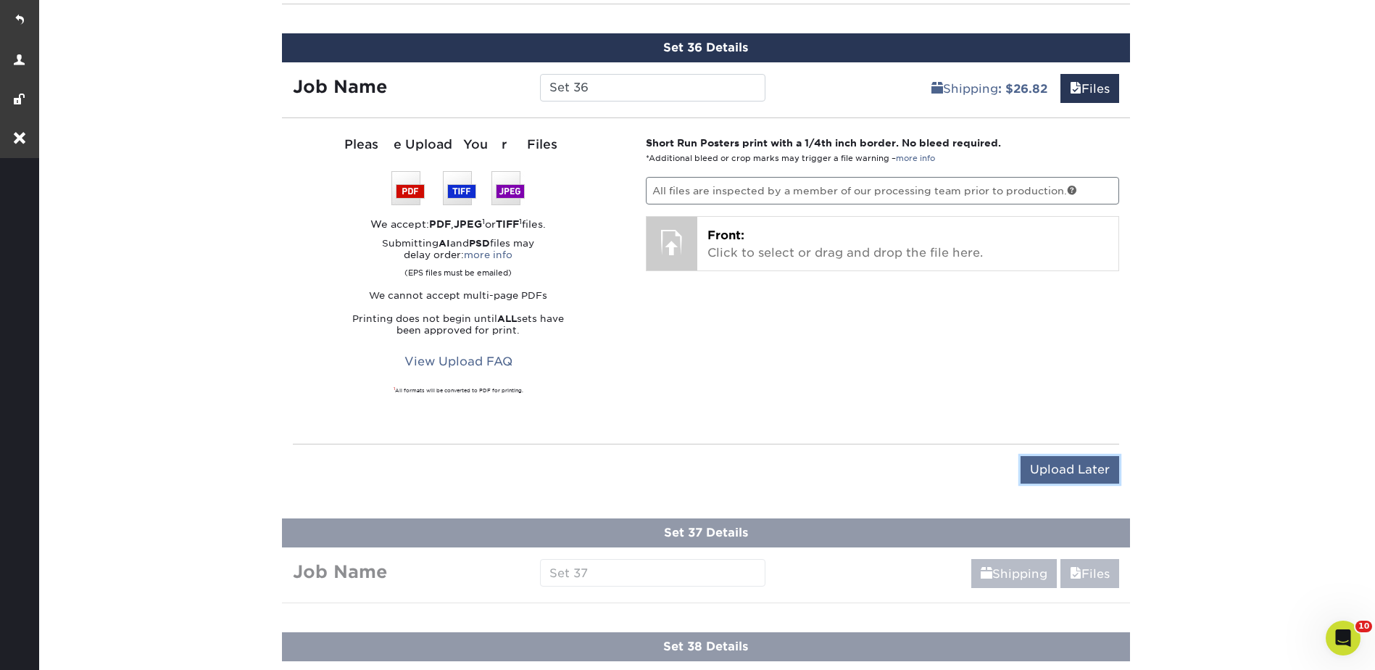
click at [1076, 479] on input "Upload Later" at bounding box center [1069, 470] width 99 height 28
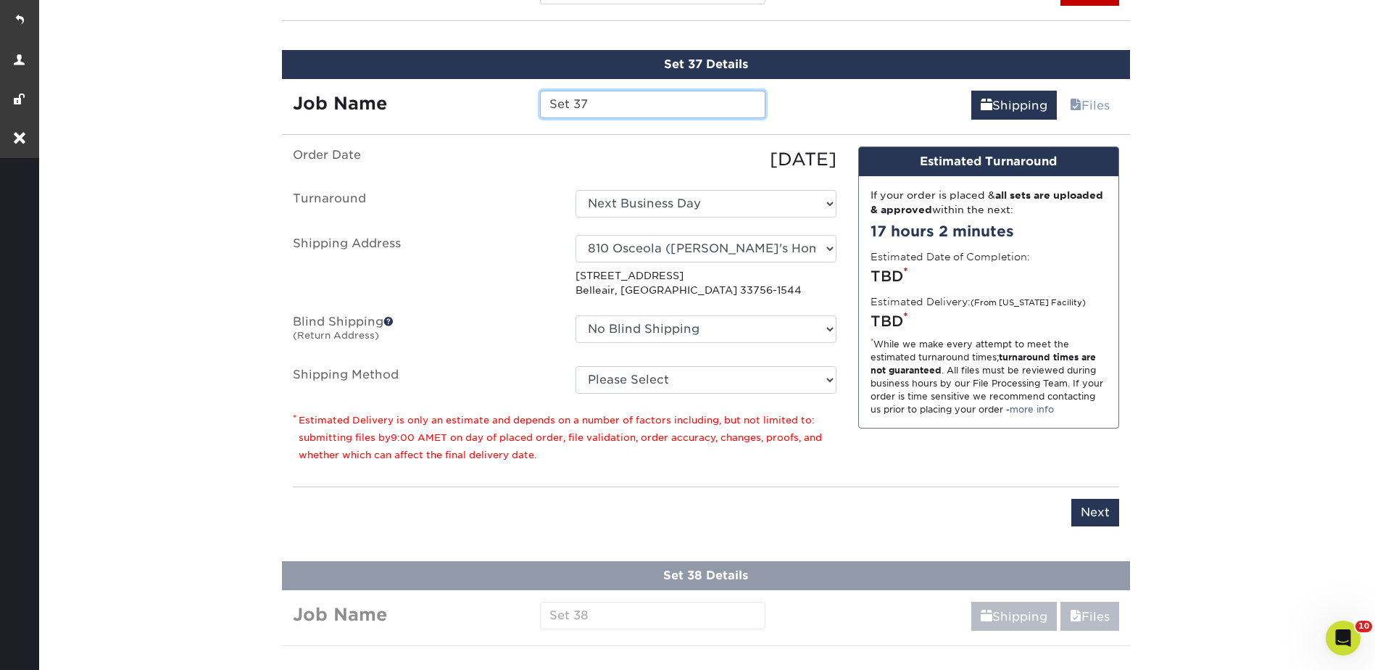
scroll to position [4921, 0]
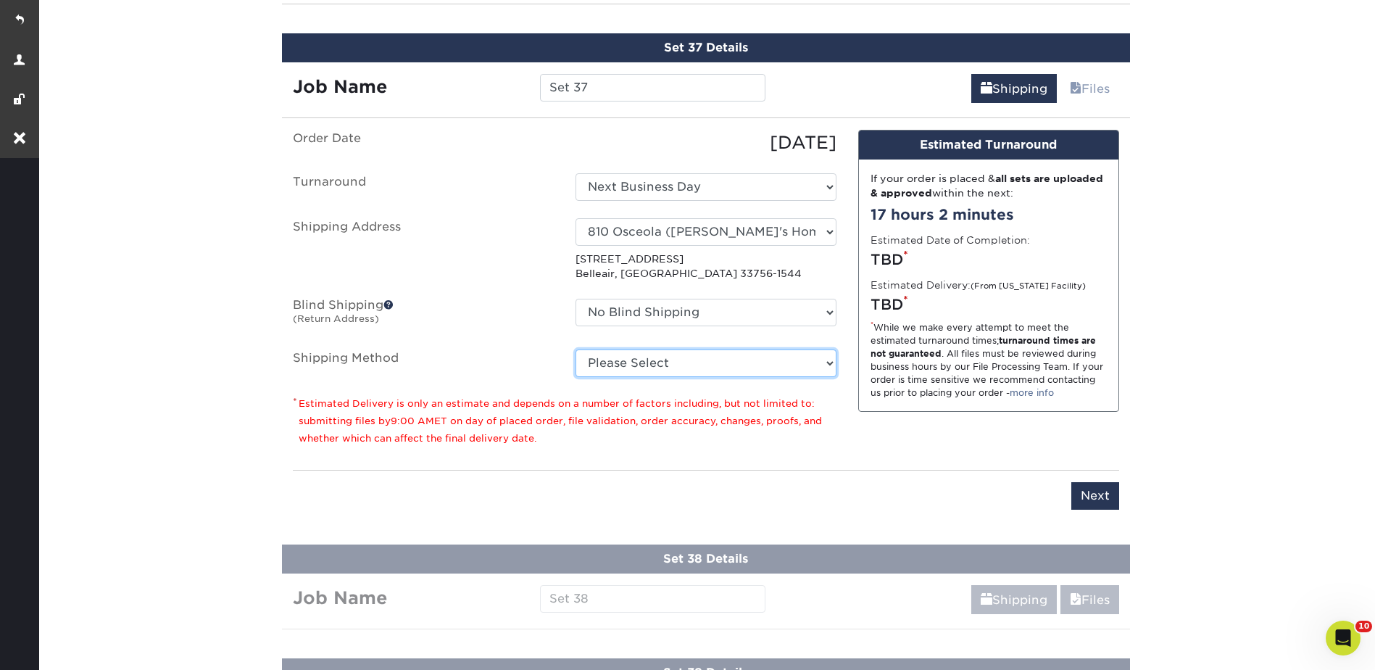
click at [618, 366] on select "Please Select Ground Shipping (+$26.82) 3 Day Shipping Service (+$38.55) 2 Day …" at bounding box center [705, 363] width 261 height 28
select select "03"
click at [575, 349] on select "Please Select Ground Shipping (+$26.82) 3 Day Shipping Service (+$38.55) 2 Day …" at bounding box center [705, 363] width 261 height 28
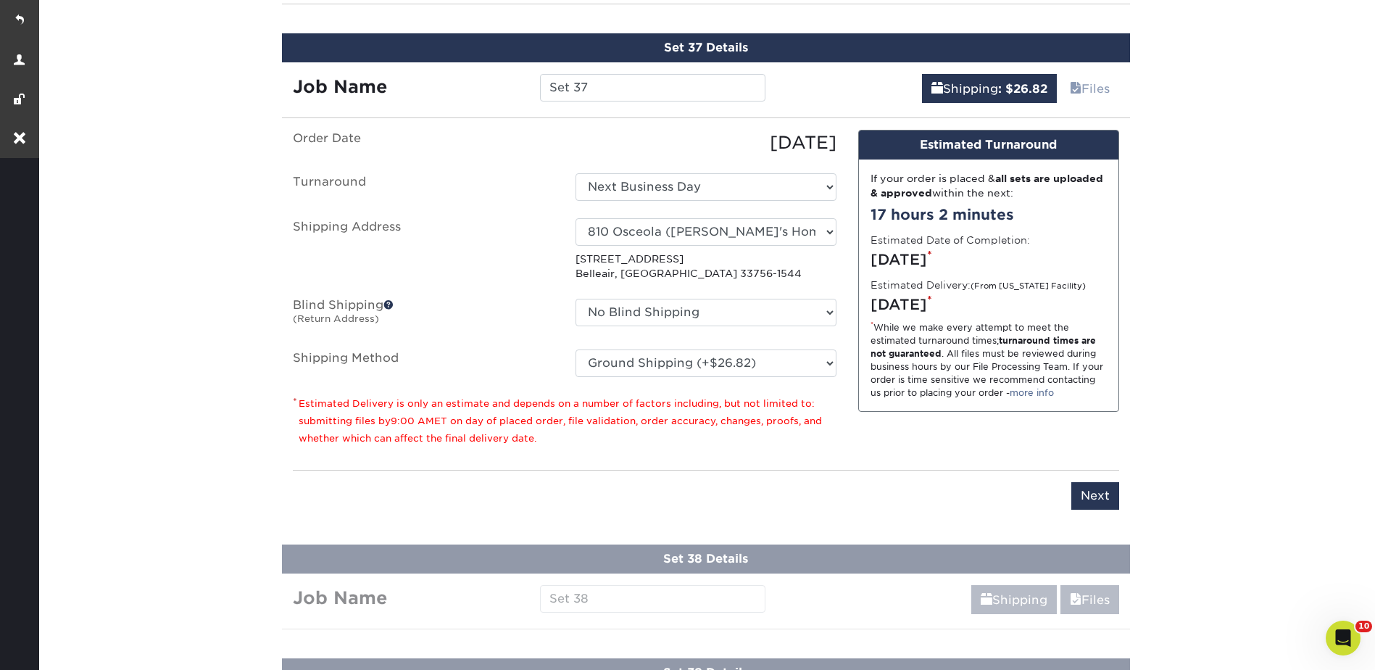
click at [1092, 479] on div "Please enter job name and select desired turnaround time, shipping address and …" at bounding box center [706, 490] width 826 height 40
click at [1099, 486] on input "Next" at bounding box center [1095, 496] width 48 height 28
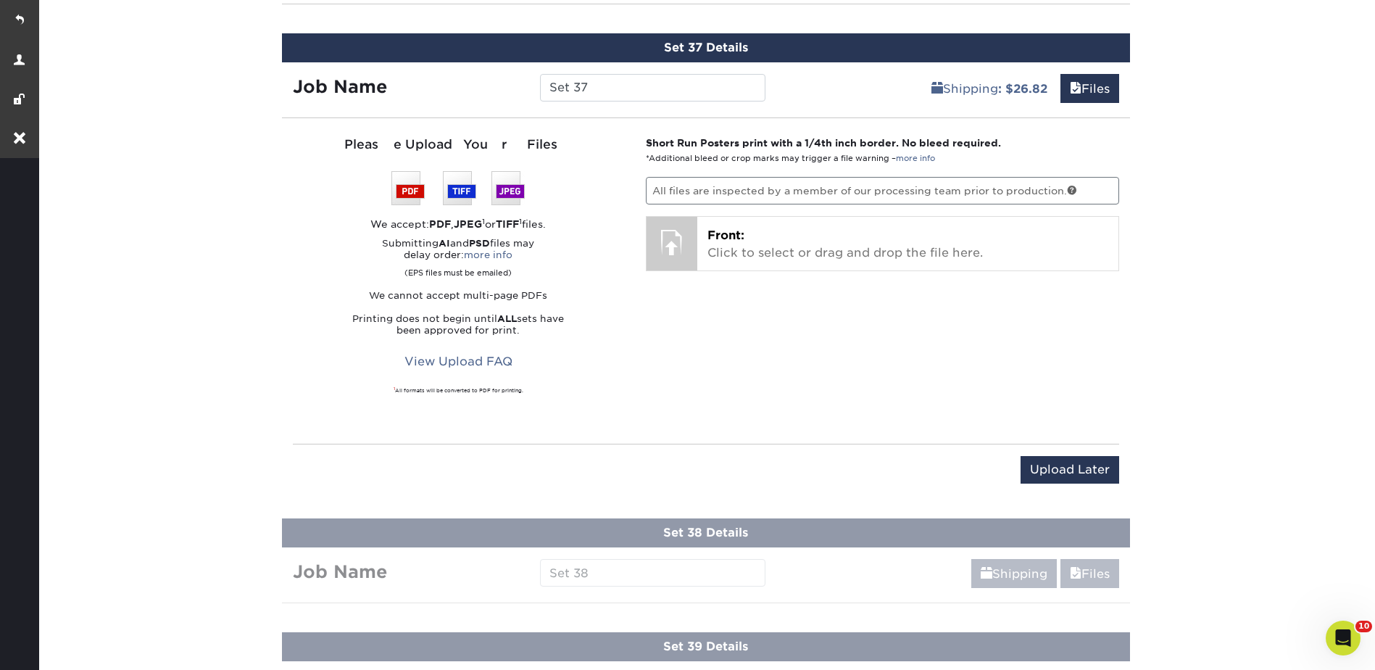
click at [1073, 445] on div "Upload Later Save & Continue Continue" at bounding box center [706, 472] width 826 height 57
click at [1073, 461] on input "Upload Later" at bounding box center [1069, 470] width 99 height 28
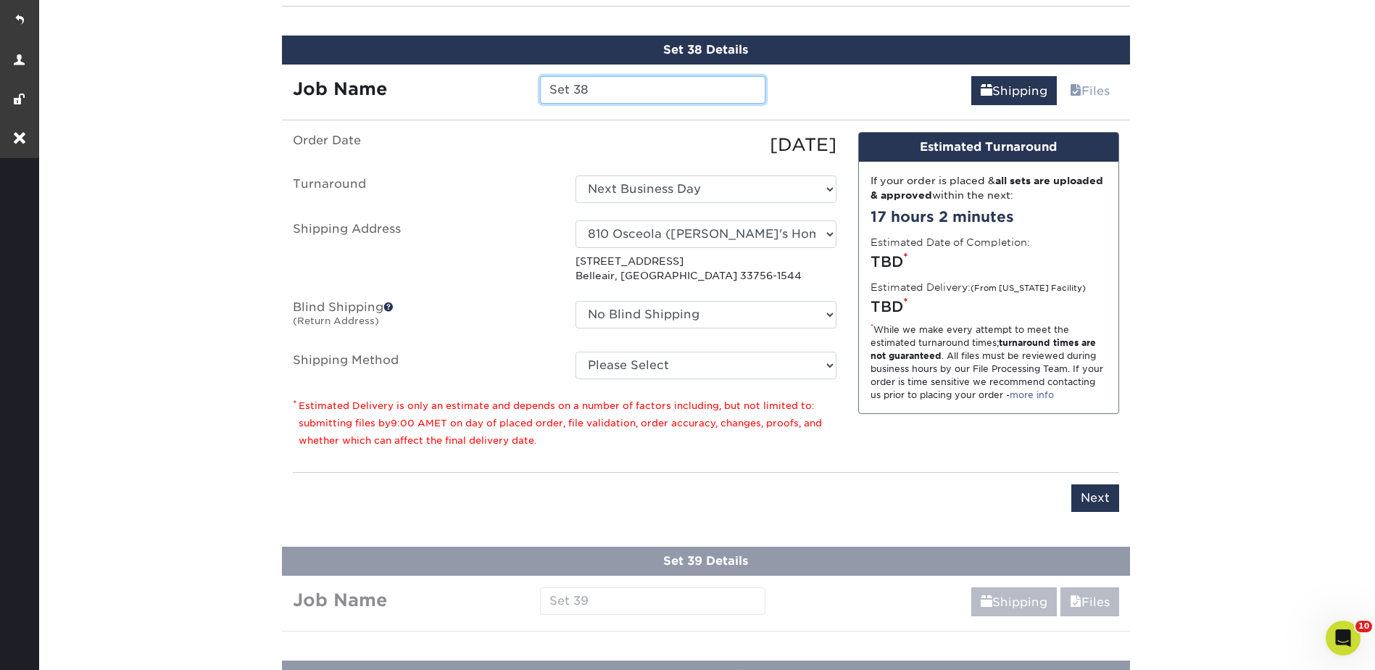
scroll to position [5035, 0]
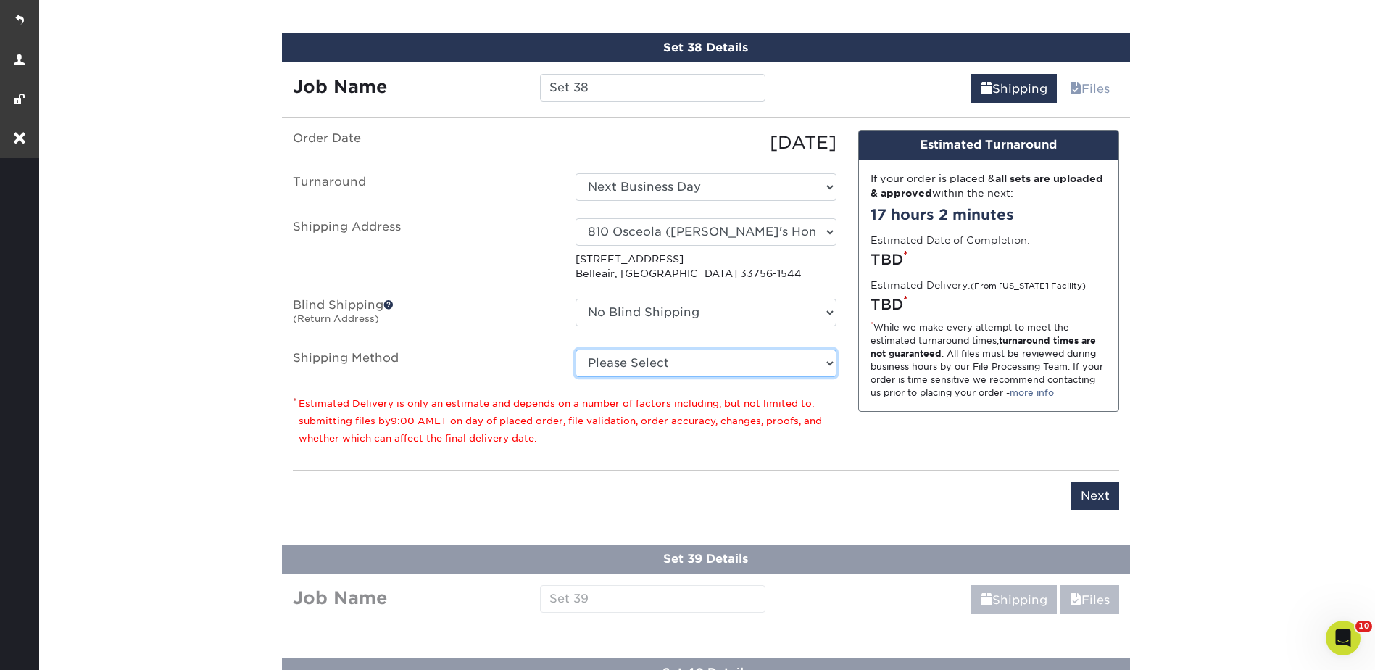
click at [614, 362] on select "Please Select Ground Shipping (+$26.82) 3 Day Shipping Service (+$38.55) 2 Day …" at bounding box center [705, 363] width 261 height 28
click at [575, 349] on select "Please Select Ground Shipping (+$26.82) 3 Day Shipping Service (+$38.55) 2 Day …" at bounding box center [705, 363] width 261 height 28
click at [649, 355] on select "Please Select Ground Shipping (+$26.82) 3 Day Shipping Service (+$38.55) 2 Day …" at bounding box center [705, 363] width 261 height 28
select select "03"
click at [575, 349] on select "Please Select Ground Shipping (+$26.82) 3 Day Shipping Service (+$38.55) 2 Day …" at bounding box center [705, 363] width 261 height 28
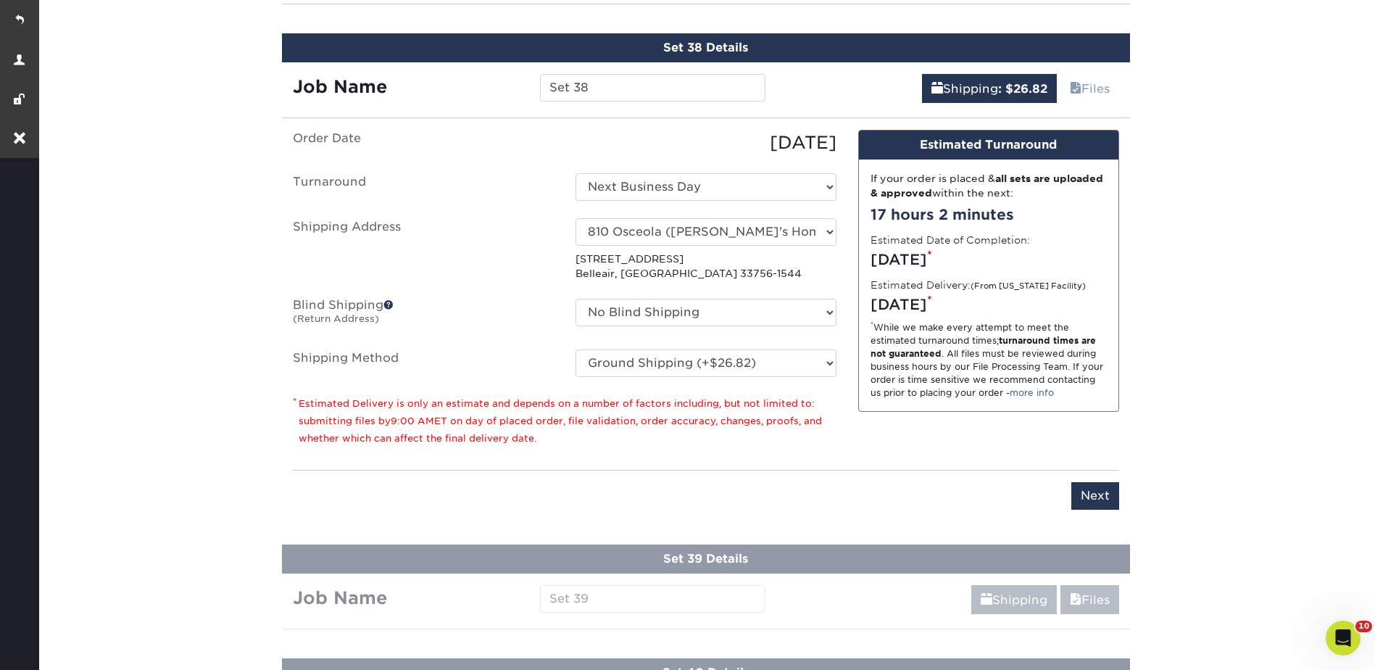
click at [1102, 475] on div "Please enter job name and select desired turnaround time, shipping address and …" at bounding box center [706, 490] width 826 height 40
click at [1102, 490] on input "Next" at bounding box center [1095, 496] width 48 height 28
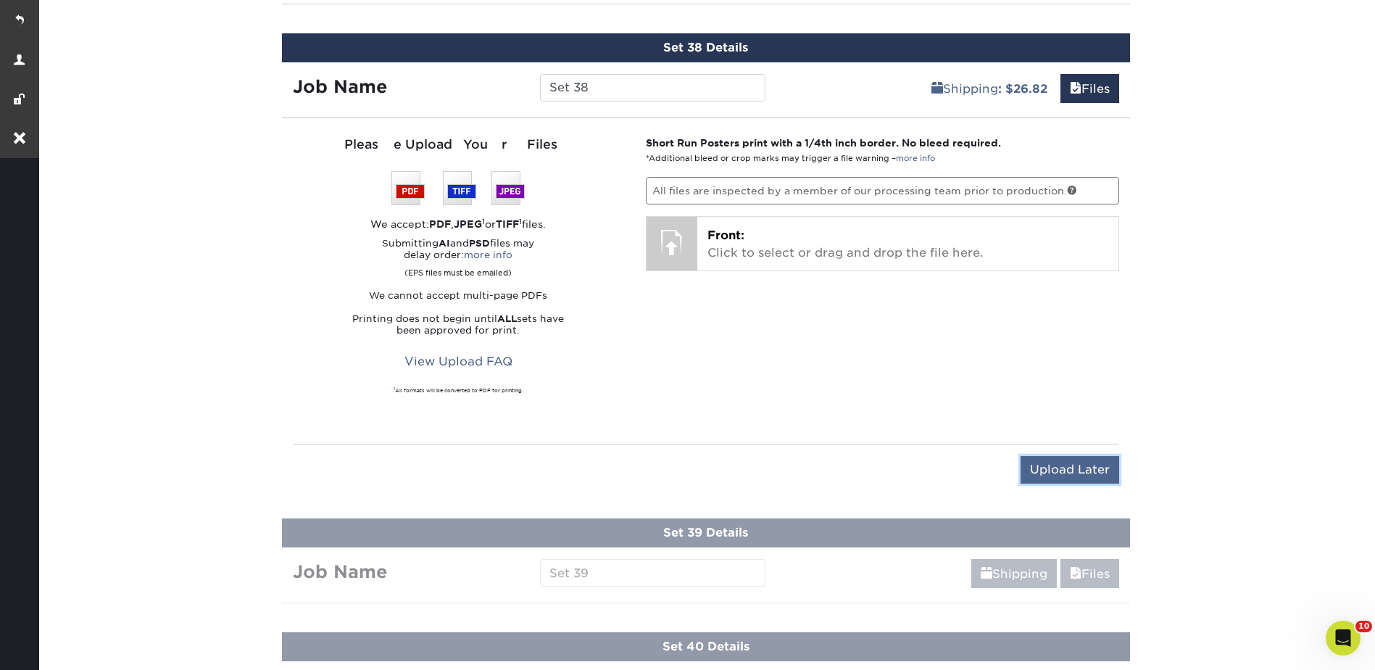
click at [1084, 472] on input "Upload Later" at bounding box center [1069, 470] width 99 height 28
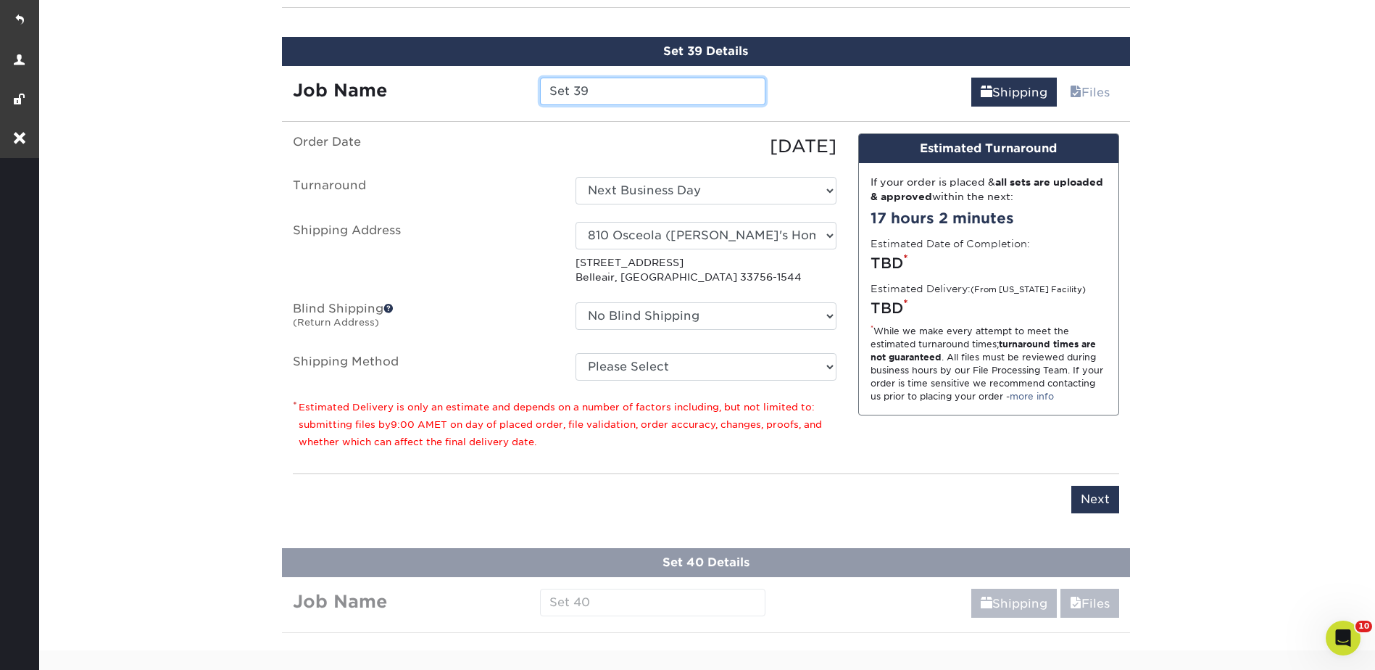
scroll to position [5149, 0]
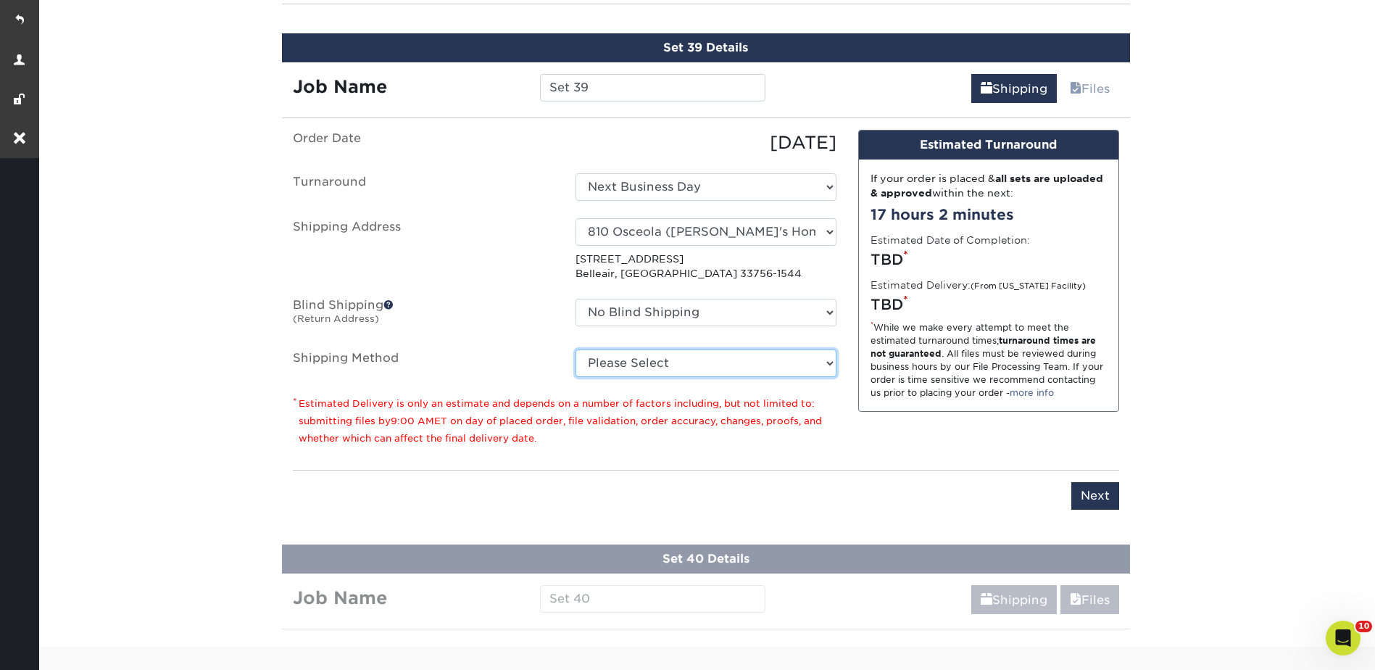
drag, startPoint x: 629, startPoint y: 360, endPoint x: 623, endPoint y: 376, distance: 17.0
click at [629, 360] on select "Please Select Ground Shipping (+$26.82) 3 Day Shipping Service (+$38.55) 2 Day …" at bounding box center [705, 363] width 261 height 28
select select "03"
click at [575, 349] on select "Please Select Ground Shipping (+$26.82) 3 Day Shipping Service (+$38.55) 2 Day …" at bounding box center [705, 363] width 261 height 28
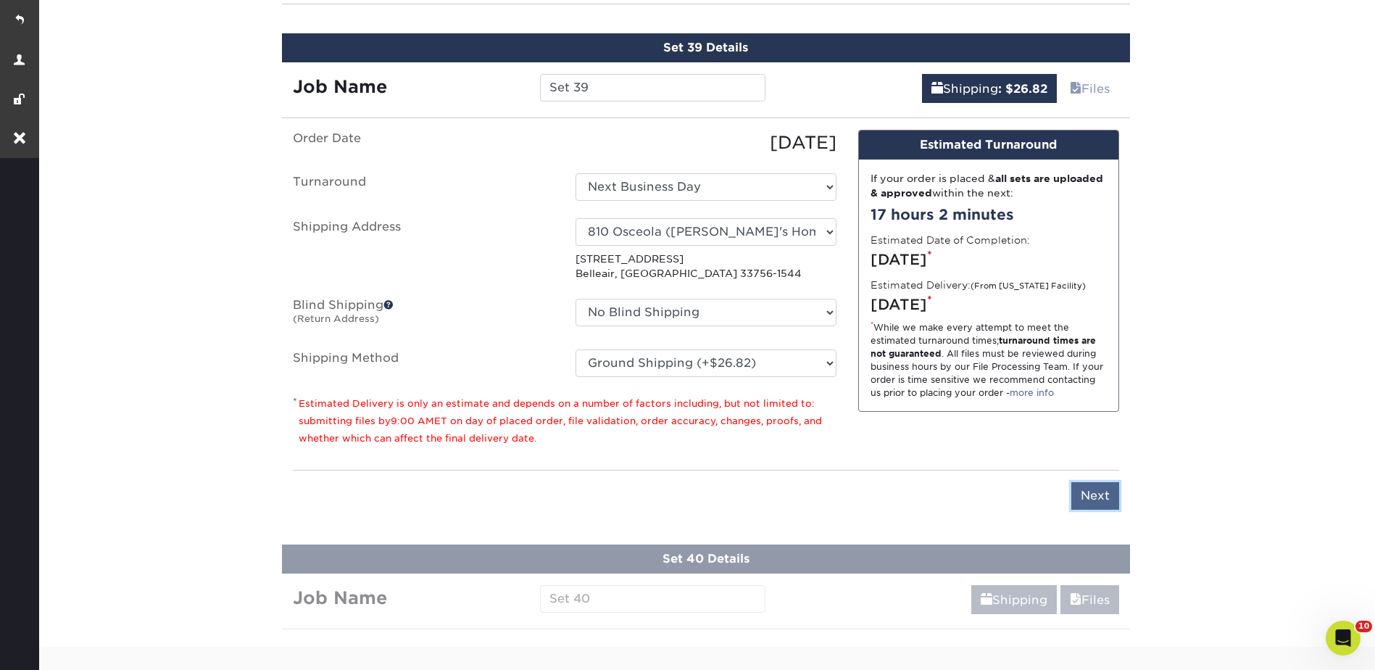
click at [1103, 498] on input "Next" at bounding box center [1095, 496] width 48 height 28
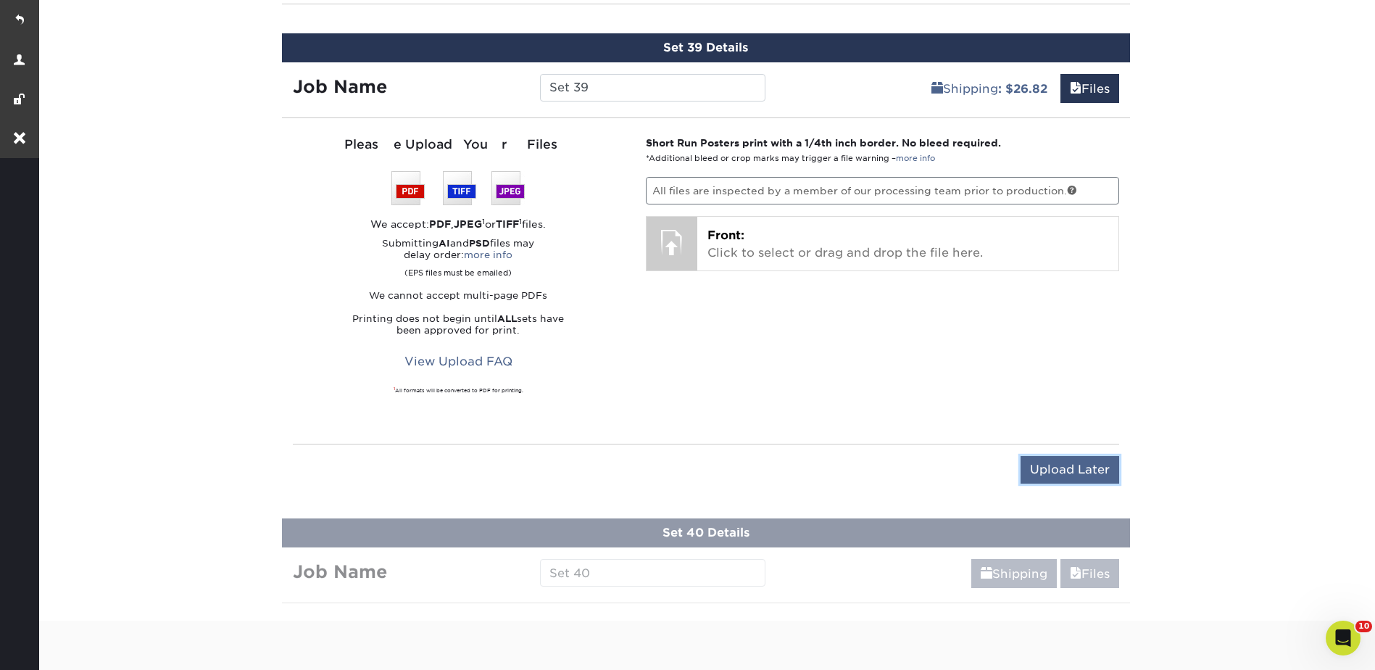
click at [1068, 462] on input "Upload Later" at bounding box center [1069, 470] width 99 height 28
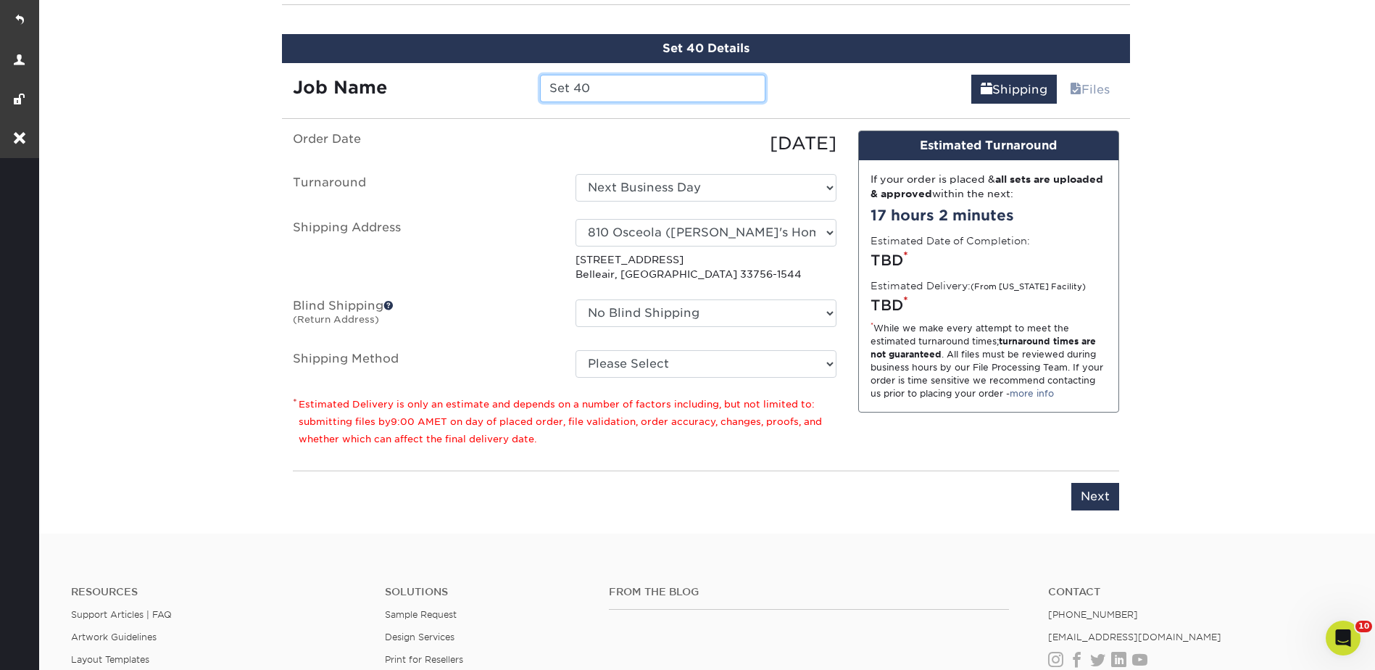
scroll to position [5263, 0]
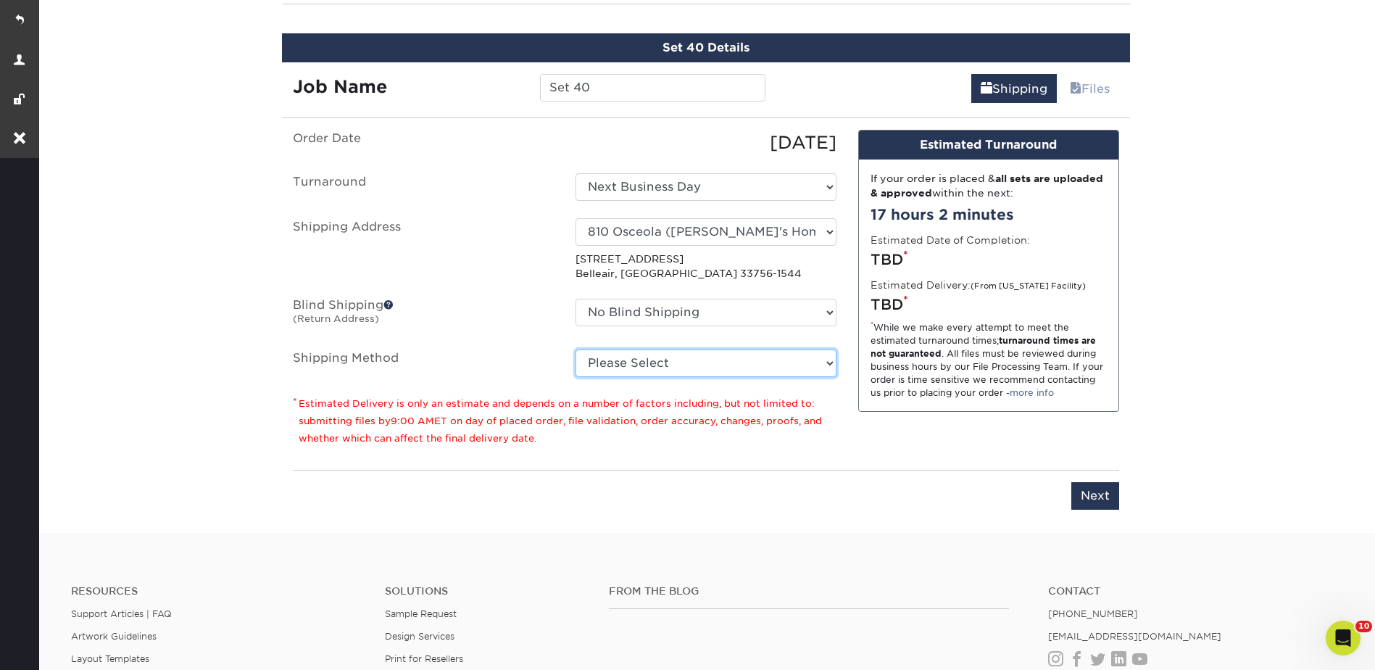
click at [622, 368] on select "Please Select Ground Shipping (+$26.82) 3 Day Shipping Service (+$38.55) 2 Day …" at bounding box center [705, 363] width 261 height 28
select select "03"
click at [575, 349] on select "Please Select Ground Shipping (+$26.82) 3 Day Shipping Service (+$38.55) 2 Day …" at bounding box center [705, 363] width 261 height 28
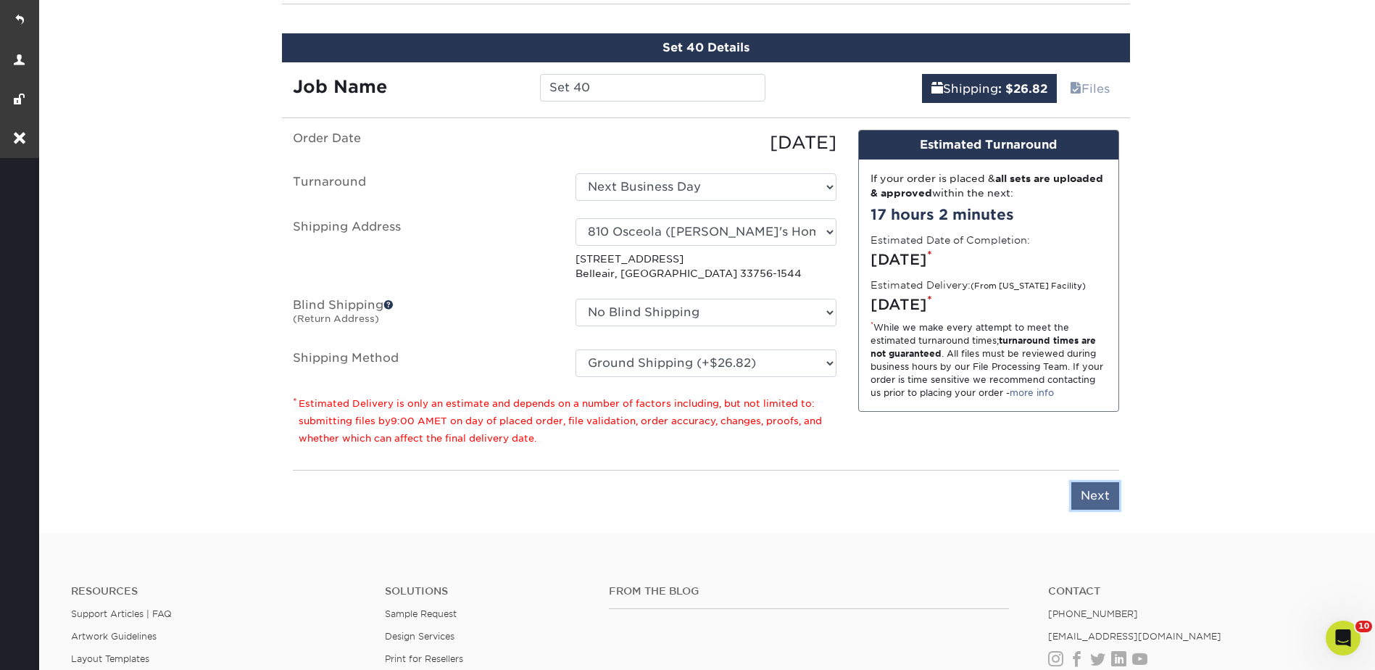
click at [1100, 500] on input "Next" at bounding box center [1095, 496] width 48 height 28
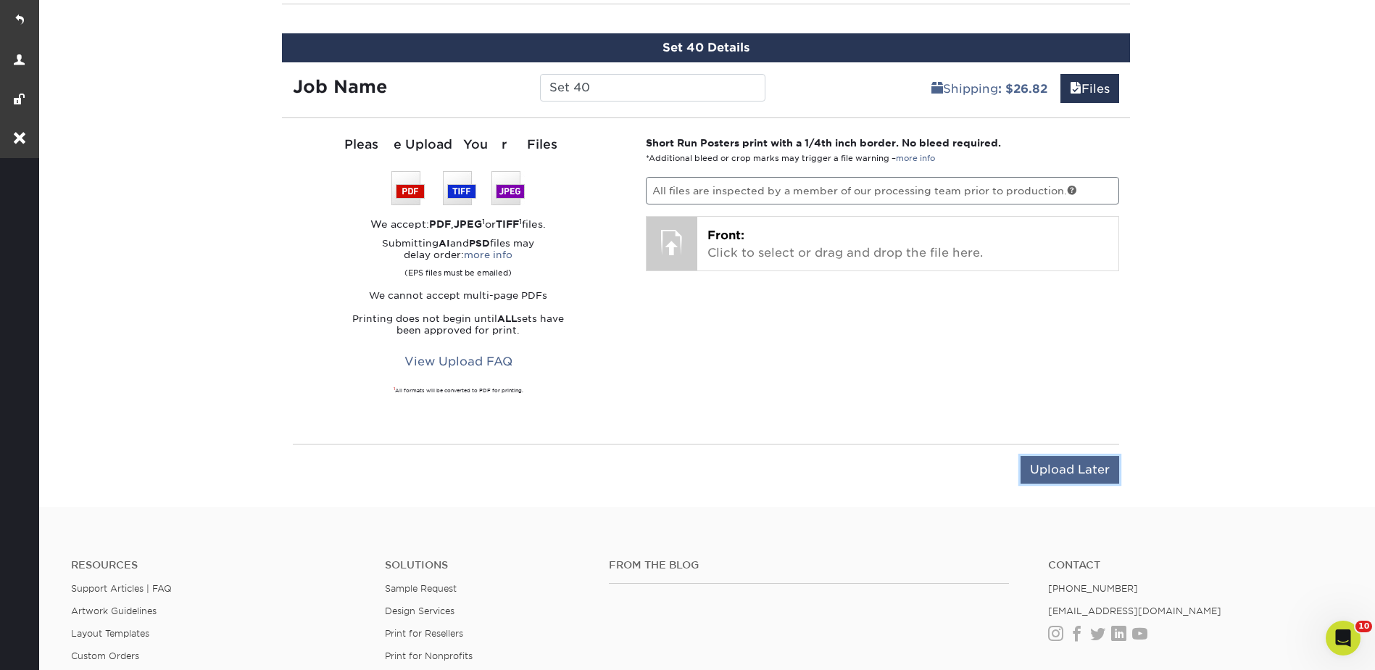
click at [1066, 462] on input "Upload Later" at bounding box center [1069, 470] width 99 height 28
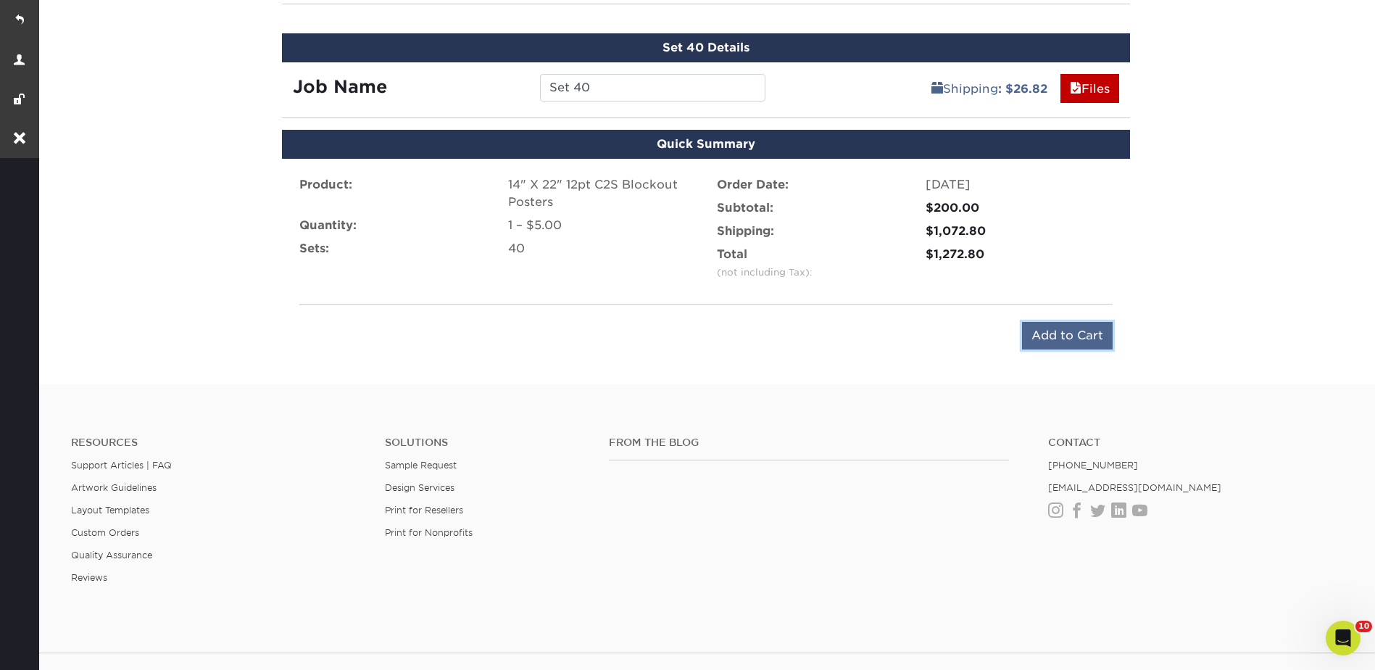
click at [1052, 325] on input "Add to Cart" at bounding box center [1067, 336] width 91 height 28
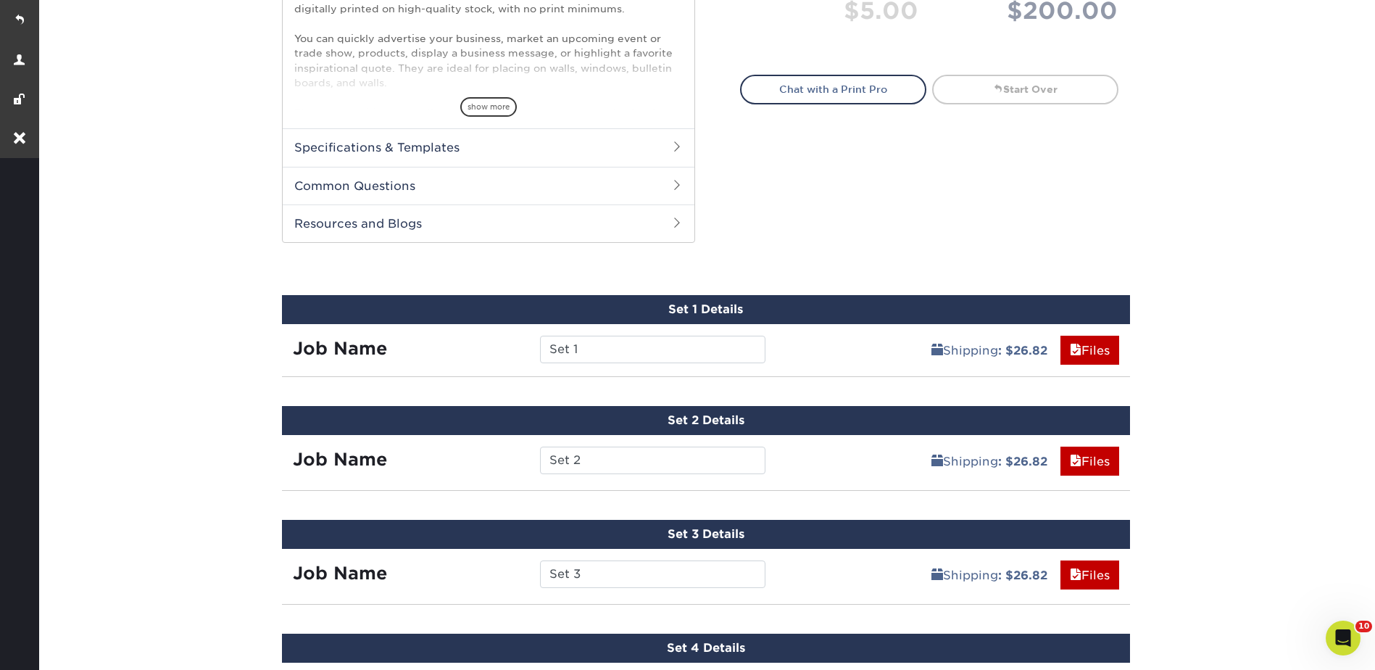
scroll to position [0, 0]
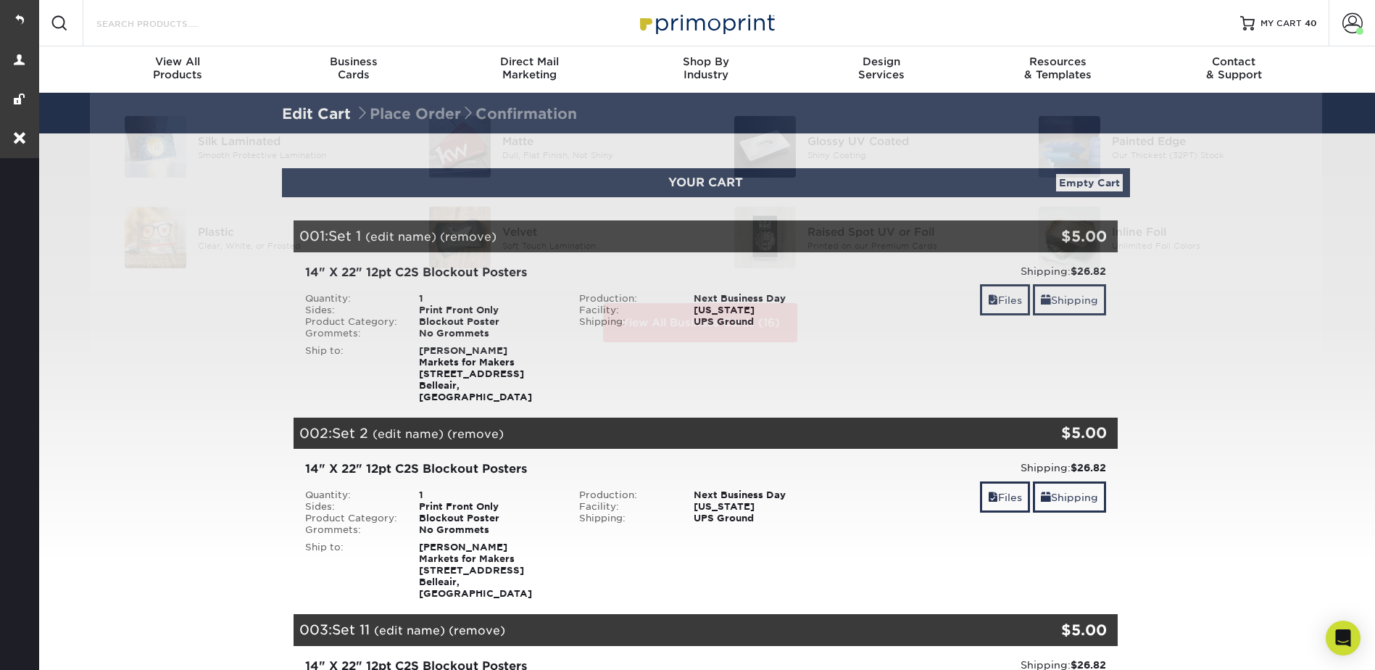
click at [180, 20] on input "Search Products" at bounding box center [165, 22] width 141 height 17
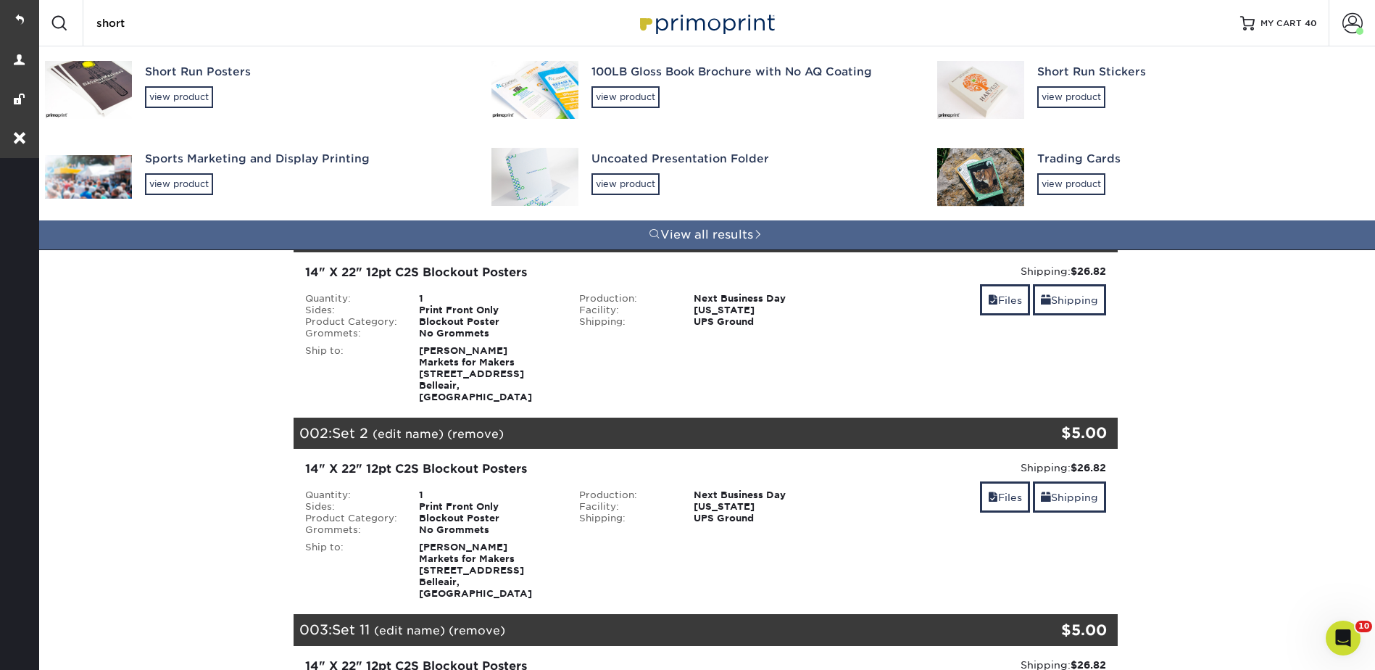
type input "short"
click at [158, 85] on div "Short Run Posters view product" at bounding box center [305, 85] width 320 height 79
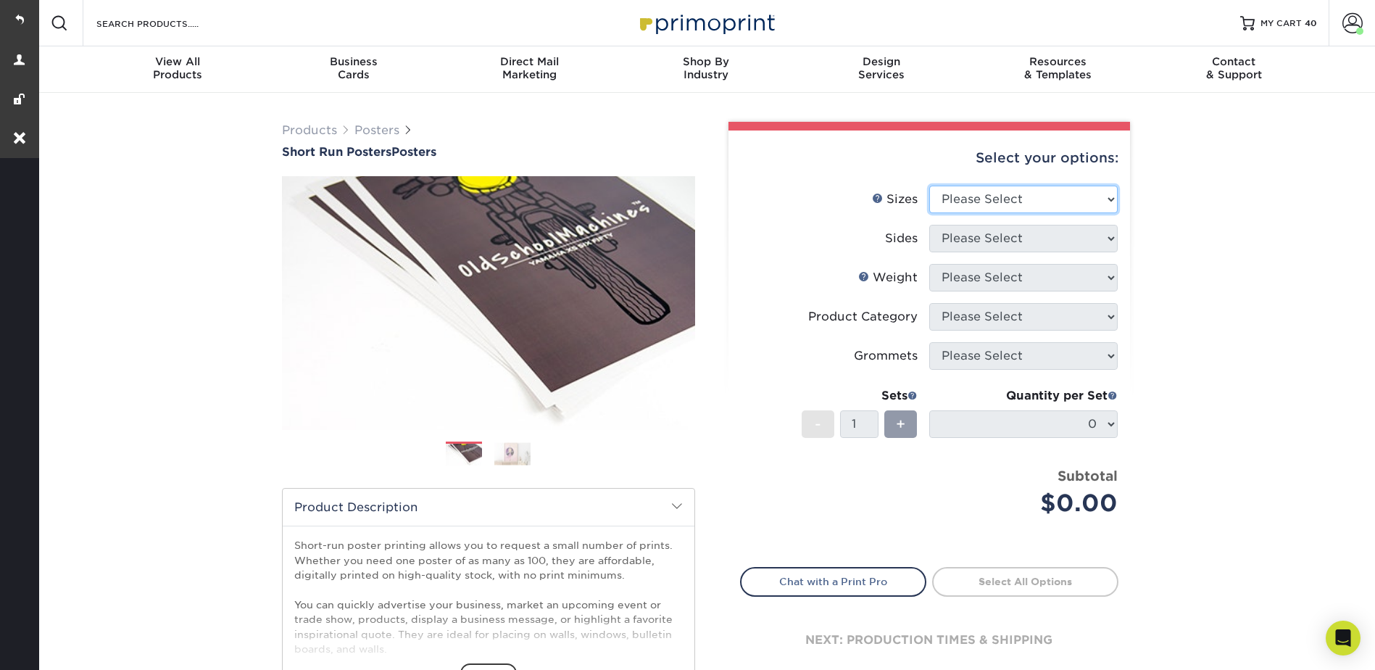
click at [1016, 192] on select "Please Select 12" x 12" 12" x 15" 12" x 17" 12" x 18" 12" x 20" 12" x 24" 12" x…" at bounding box center [1023, 200] width 188 height 28
select select "14.00x22.00"
click at [929, 186] on select "Please Select 12" x 12" 12" x 15" 12" x 17" 12" x 18" 12" x 20" 12" x 24" 12" x…" at bounding box center [1023, 200] width 188 height 28
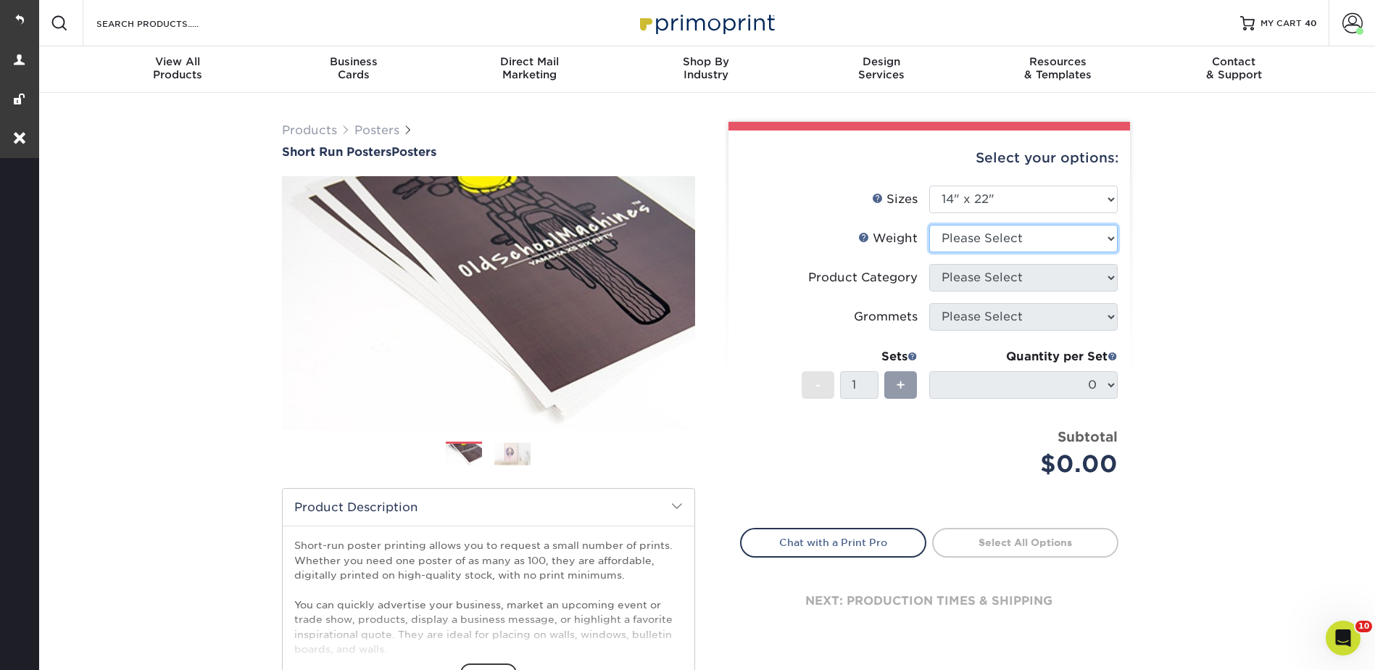
drag, startPoint x: 949, startPoint y: 234, endPoint x: 957, endPoint y: 252, distance: 19.5
click at [949, 234] on select "Please Select 12PTC2S 8PHOTO" at bounding box center [1023, 239] width 188 height 28
select select "12PTC2S"
click at [929, 225] on select "Please Select 12PTC2S 8PHOTO" at bounding box center [1023, 239] width 188 height 28
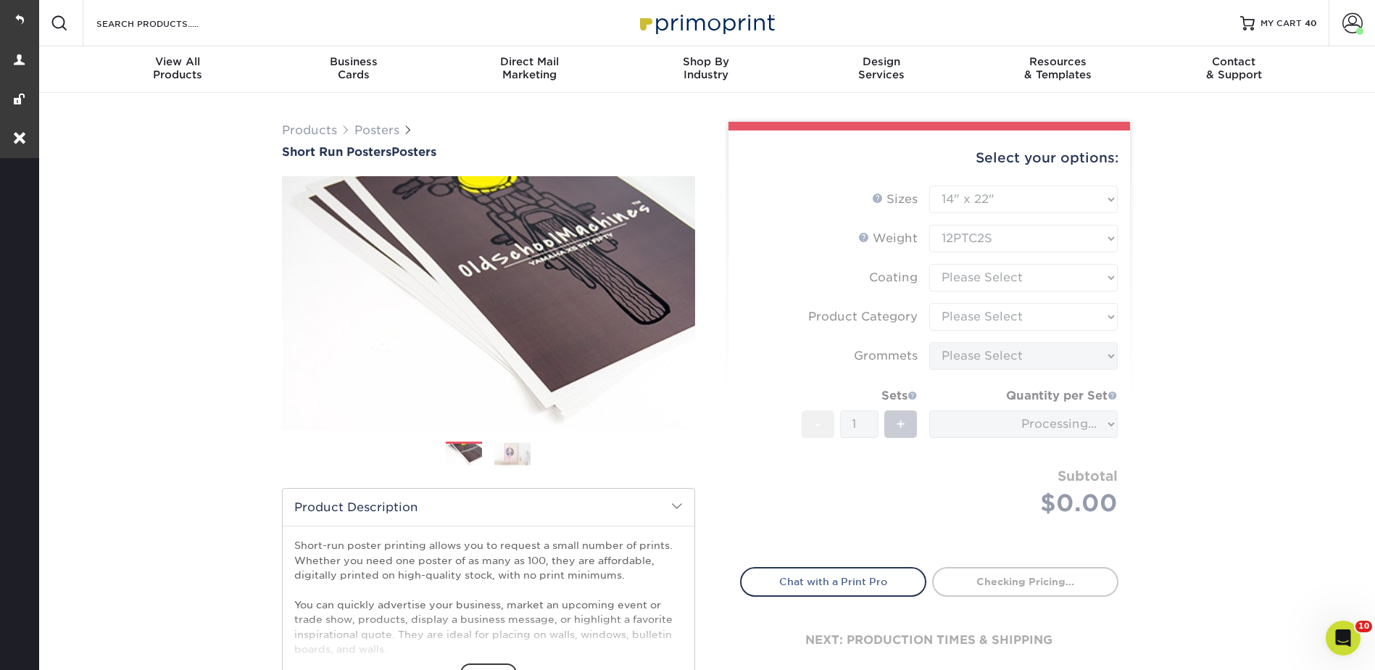
click at [959, 270] on form "Sizes Help Sizes Please Select 12" x 12" 12" x 15" 12" x 17" 12" x 18" 12" x 20…" at bounding box center [929, 368] width 378 height 365
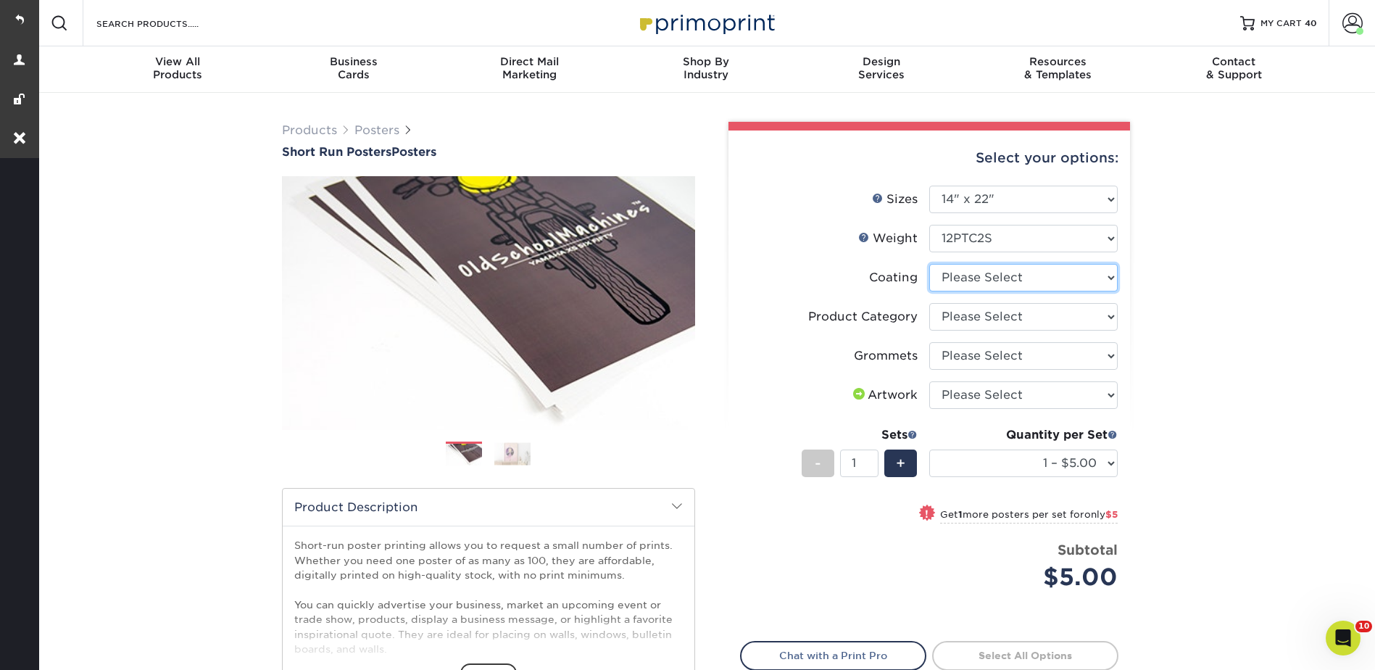
click at [993, 273] on select at bounding box center [1023, 278] width 188 height 28
select select "3e7618de-abca-4bda-9f97-8b9129e913d8"
click at [929, 264] on select at bounding box center [1023, 278] width 188 height 28
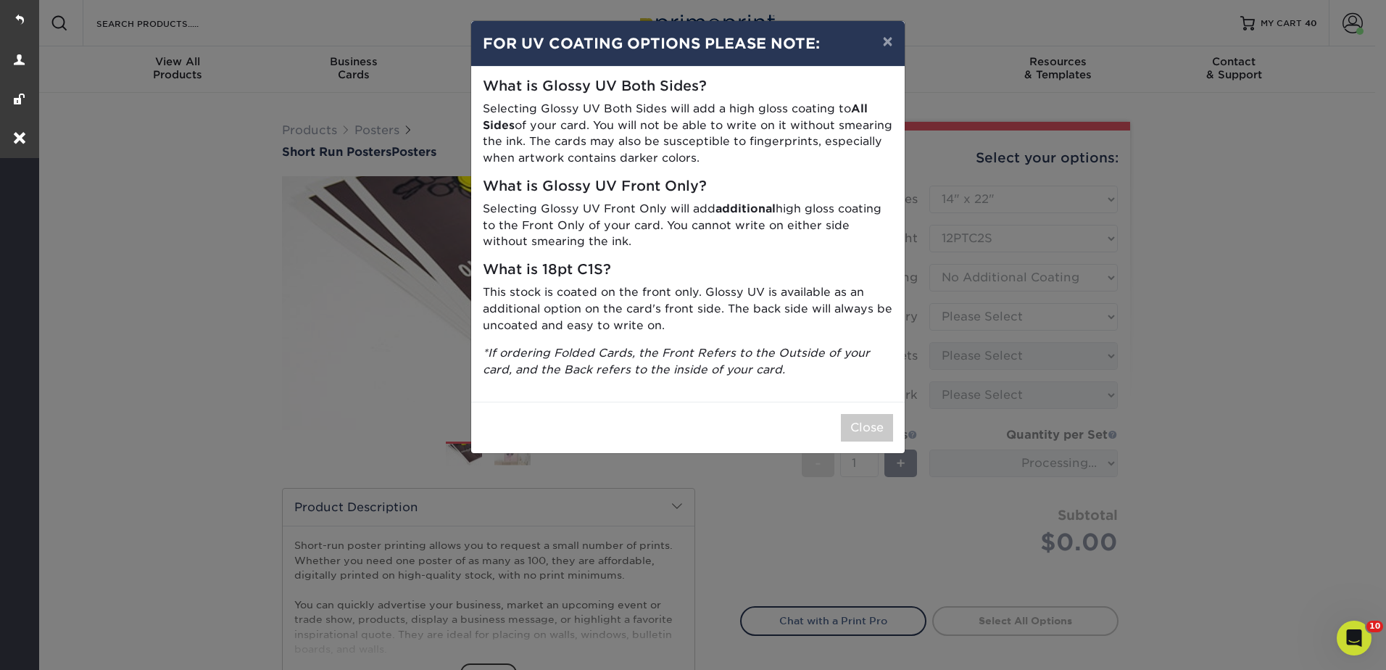
click at [972, 322] on div "× FOR UV COATING OPTIONS PLEASE NOTE: What is Glossy UV Both Sides? Selecting G…" at bounding box center [693, 335] width 1386 height 670
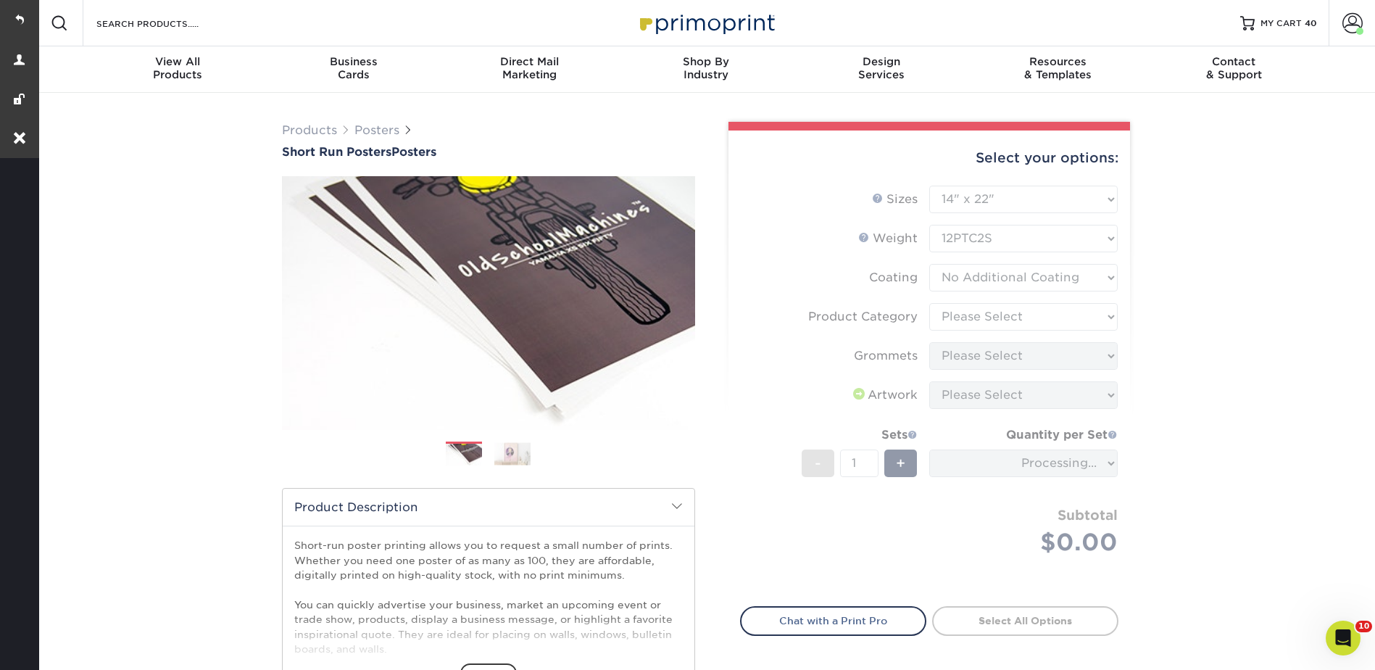
click at [960, 312] on form "Sizes Help Sizes Please Select 12" x 12" 12" x 15" 12" x 17" 12" x 18" 12" x 20…" at bounding box center [929, 388] width 378 height 404
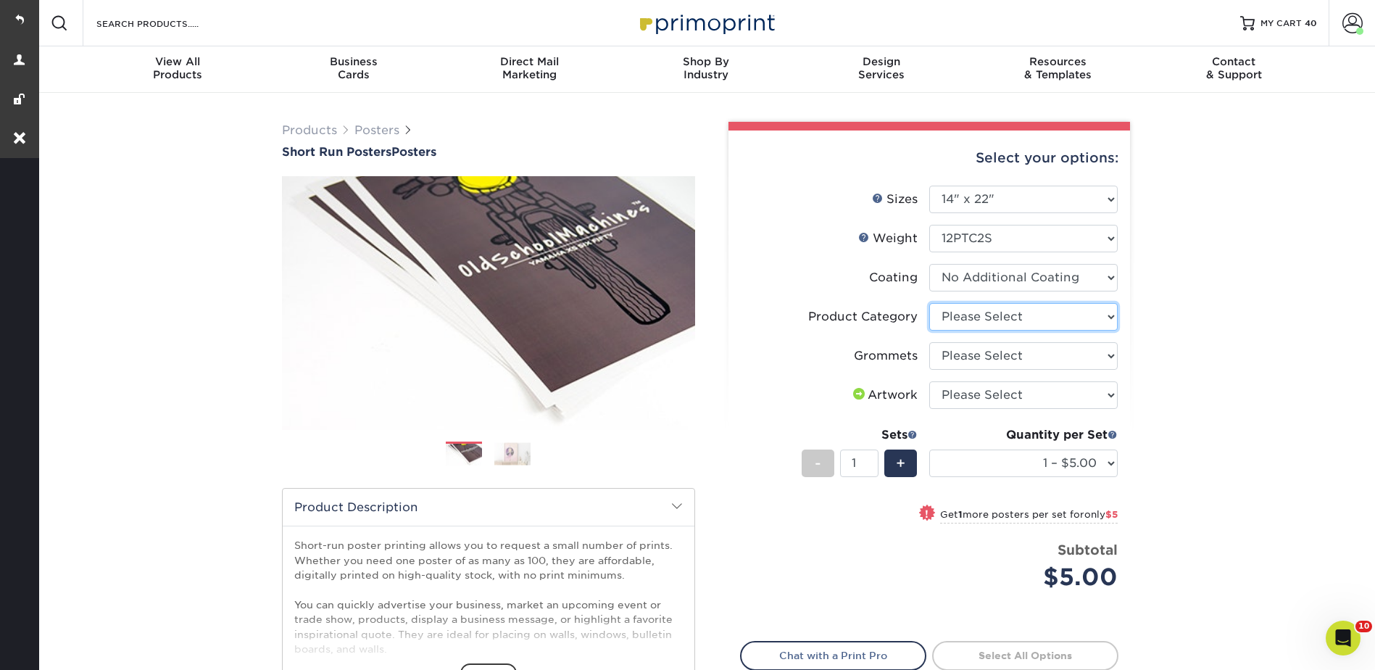
click at [960, 312] on select "Please Select Blockout Poster" at bounding box center [1023, 317] width 188 height 28
select select "fa4be506-53fb-4ae9-92ef-b1dd4b719e38"
click at [929, 303] on select "Please Select Blockout Poster" at bounding box center [1023, 317] width 188 height 28
click at [971, 352] on select "Please Select No Grommets Yes, Grommet All 4 Corners Yes, Grommets Top Corners …" at bounding box center [1023, 356] width 188 height 28
select select "90d329df-db80-4206-b821-ff9d3f363977"
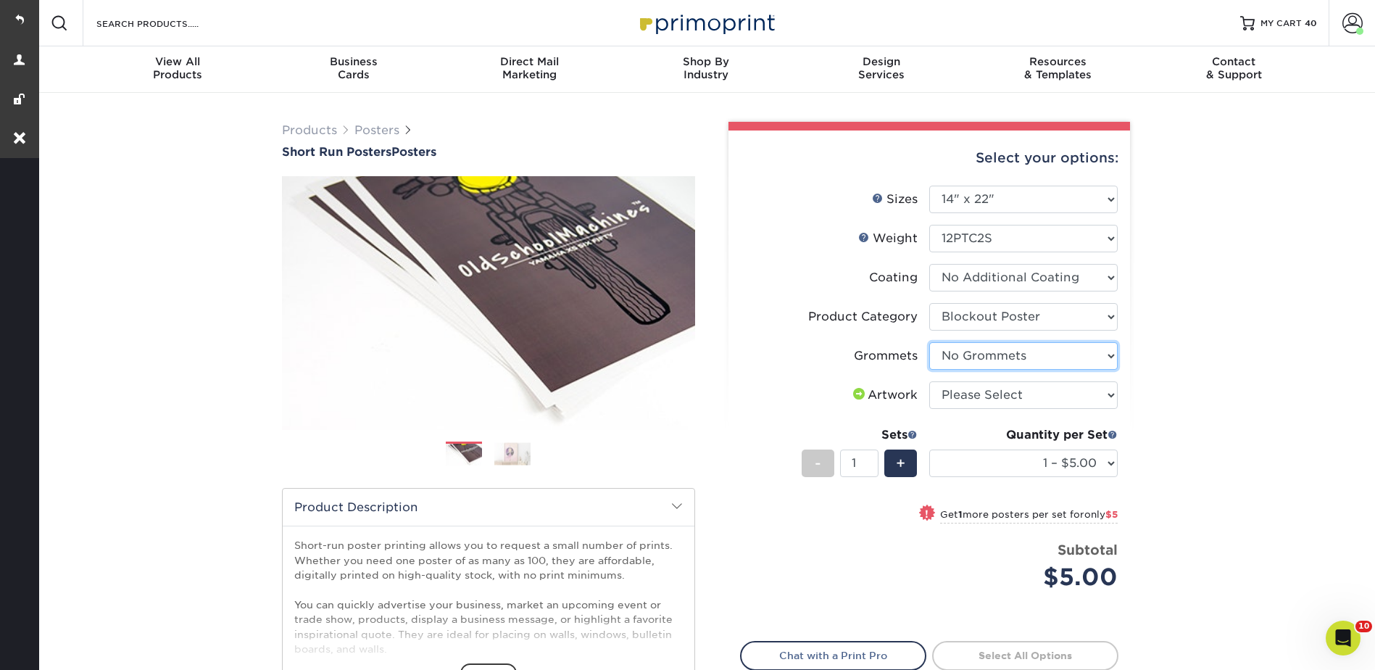
click at [929, 342] on select "Please Select No Grommets Yes, Grommet All 4 Corners Yes, Grommets Top Corners …" at bounding box center [1023, 356] width 188 height 28
drag, startPoint x: 967, startPoint y: 388, endPoint x: 968, endPoint y: 404, distance: 15.2
click at [967, 388] on select "Please Select I will upload files I need a design - $150" at bounding box center [1023, 395] width 188 height 28
select select "upload"
click at [929, 381] on select "Please Select I will upload files I need a design - $150" at bounding box center [1023, 395] width 188 height 28
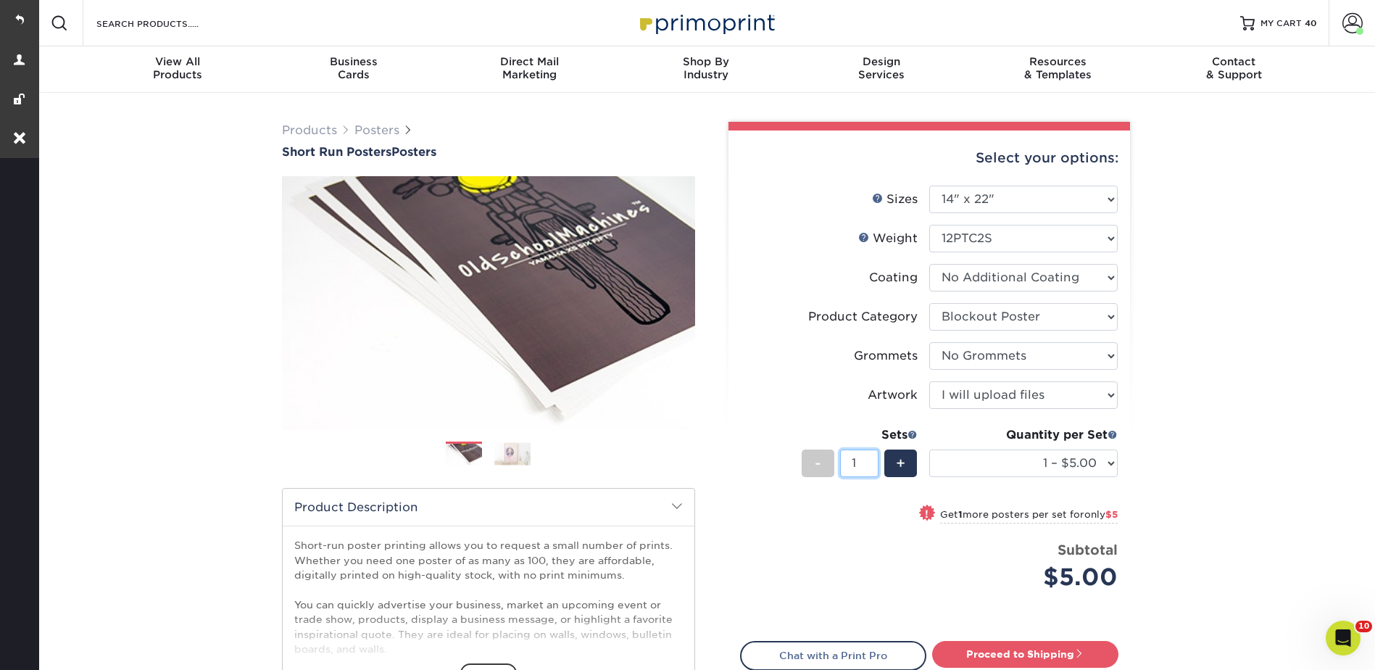
drag, startPoint x: 863, startPoint y: 465, endPoint x: 850, endPoint y: 460, distance: 14.3
click at [852, 465] on input "1" at bounding box center [859, 463] width 38 height 28
type input "23"
click at [1236, 341] on div "Products Posters Short Run Posters Posters" at bounding box center [705, 480] width 1339 height 774
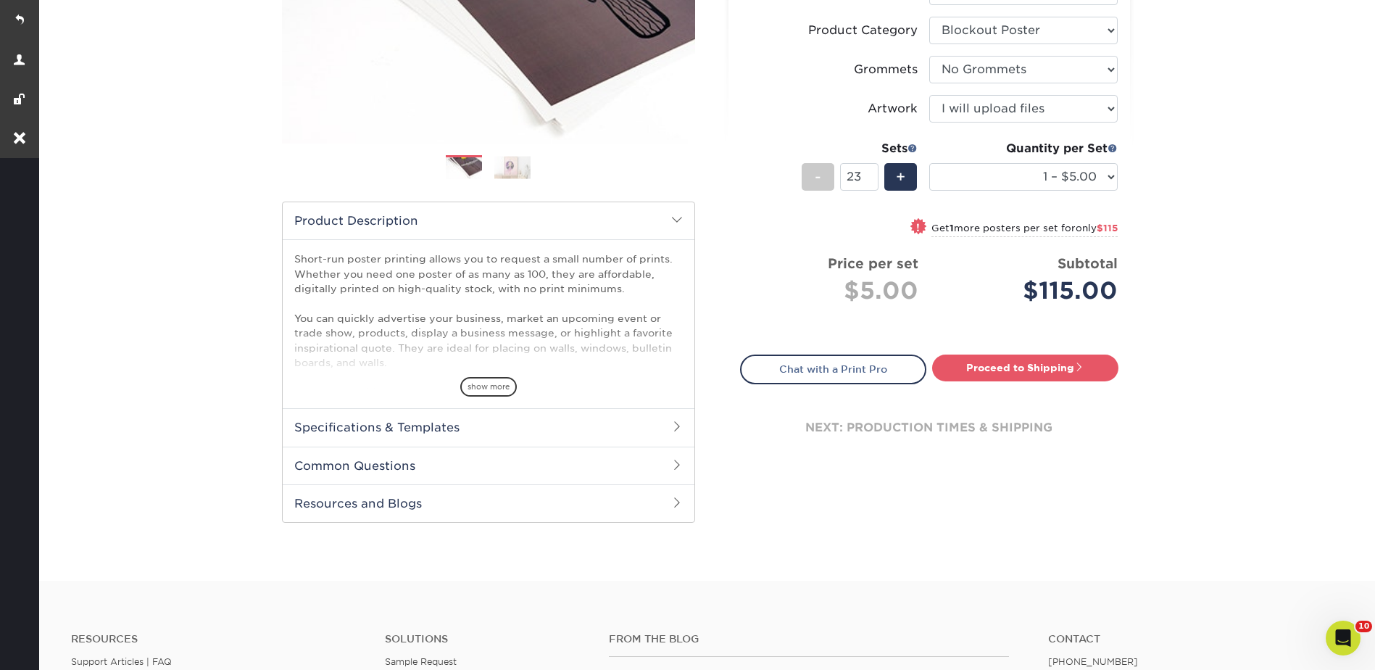
scroll to position [435, 0]
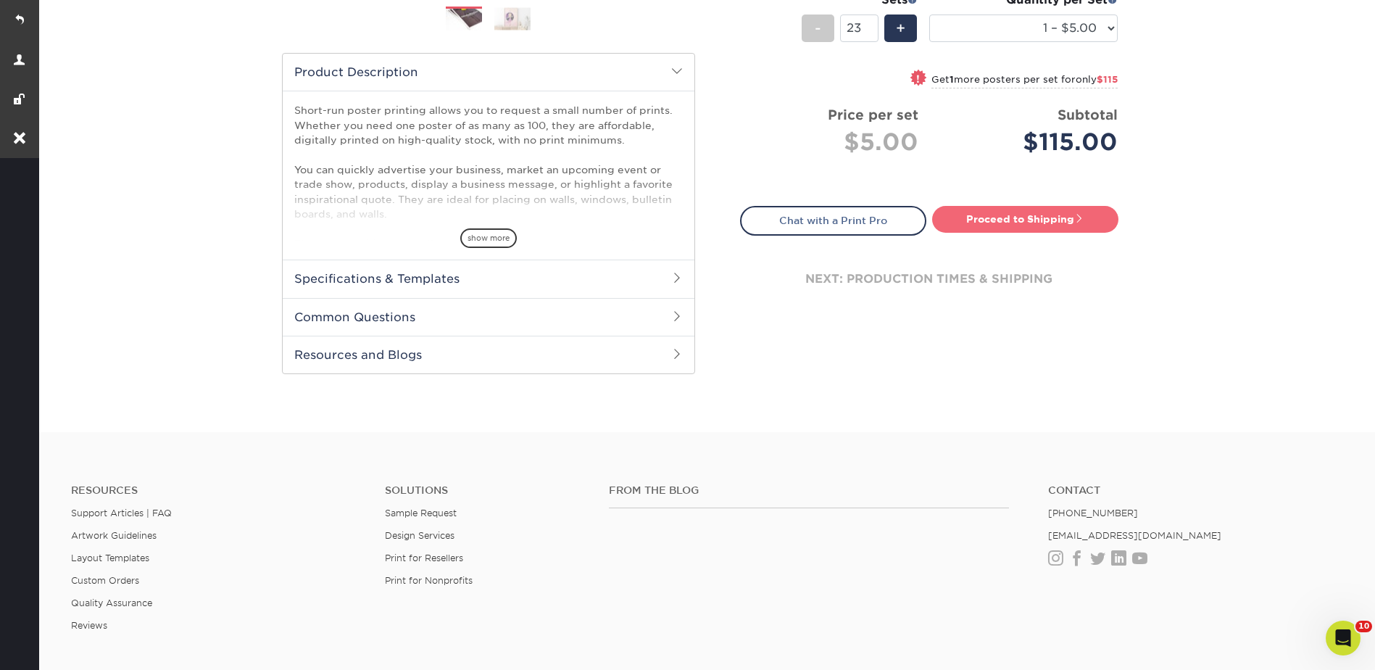
click at [975, 223] on link "Proceed to Shipping" at bounding box center [1025, 219] width 186 height 26
type input "Set 1"
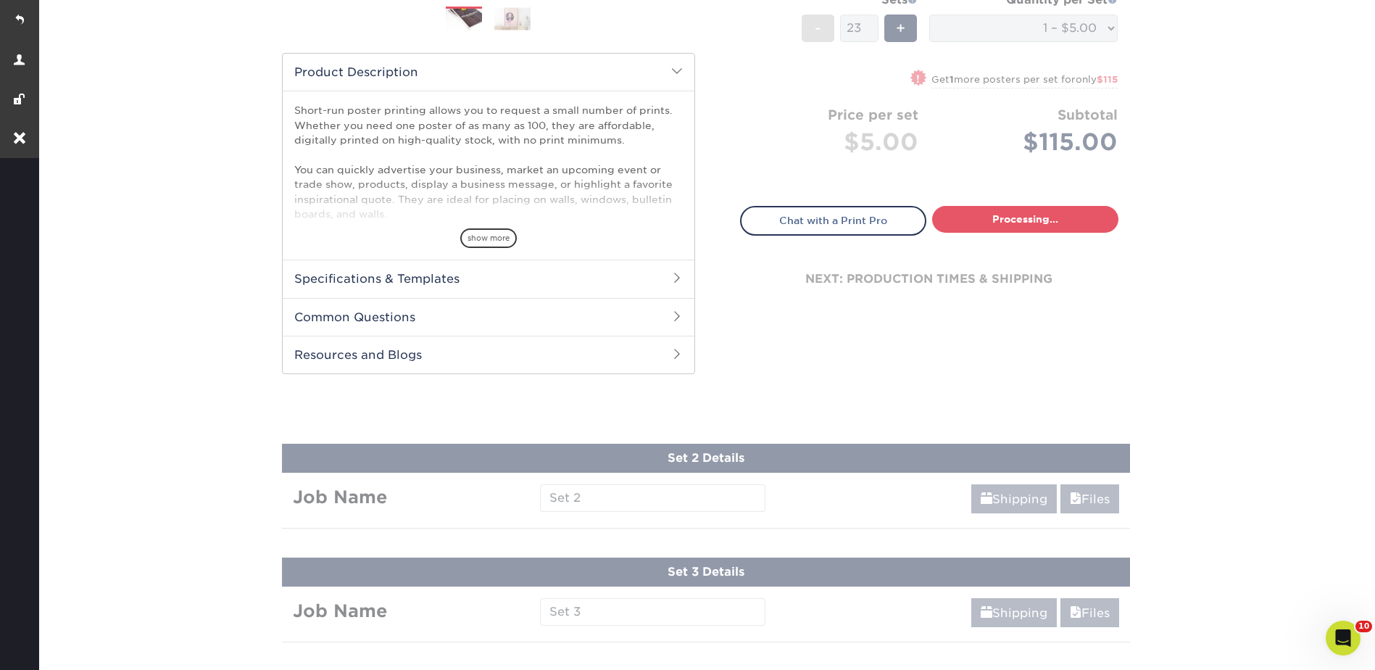
select select "50facab1-71c7-4043-9b6f-5c40bd4c0483"
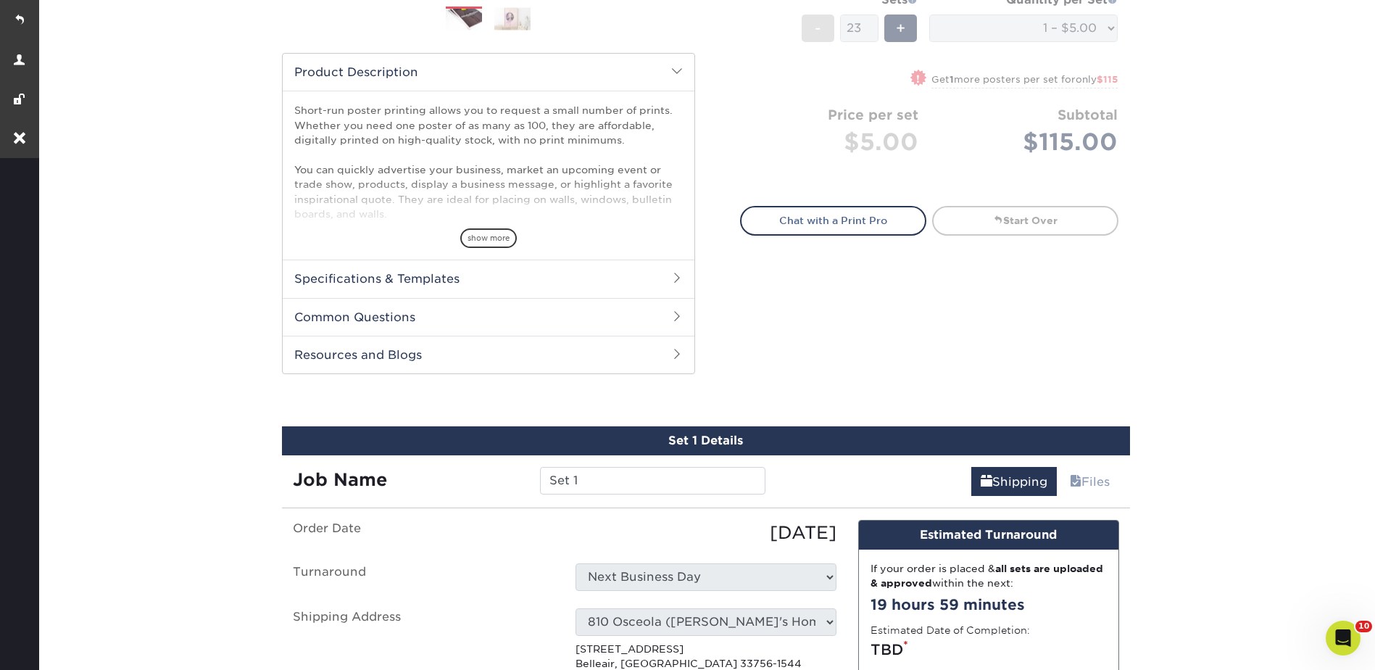
scroll to position [738, 0]
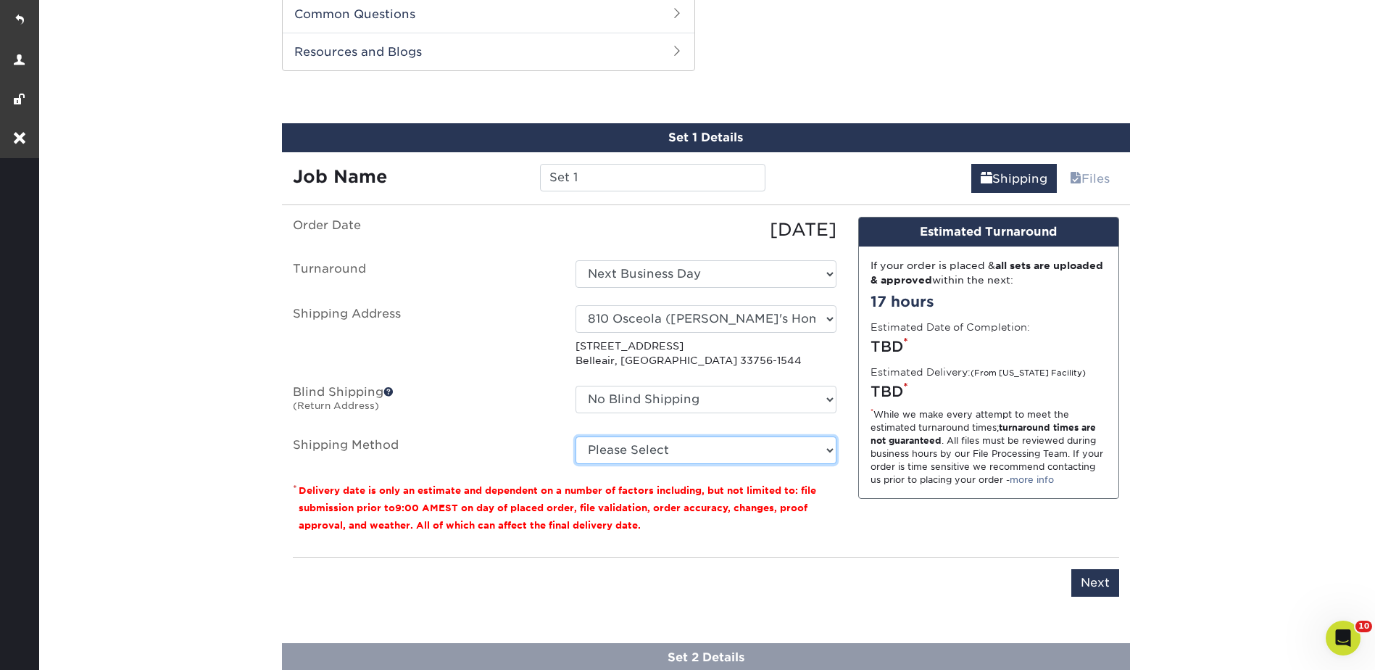
drag, startPoint x: 629, startPoint y: 447, endPoint x: 631, endPoint y: 457, distance: 10.4
click at [629, 447] on select "Please Select Ground Shipping (+$26.82) 3 Day Shipping Service (+$38.55) 2 Day …" at bounding box center [705, 450] width 261 height 28
select select "03"
click at [575, 436] on select "Please Select Ground Shipping (+$26.82) 3 Day Shipping Service (+$38.55) 2 Day …" at bounding box center [705, 450] width 261 height 28
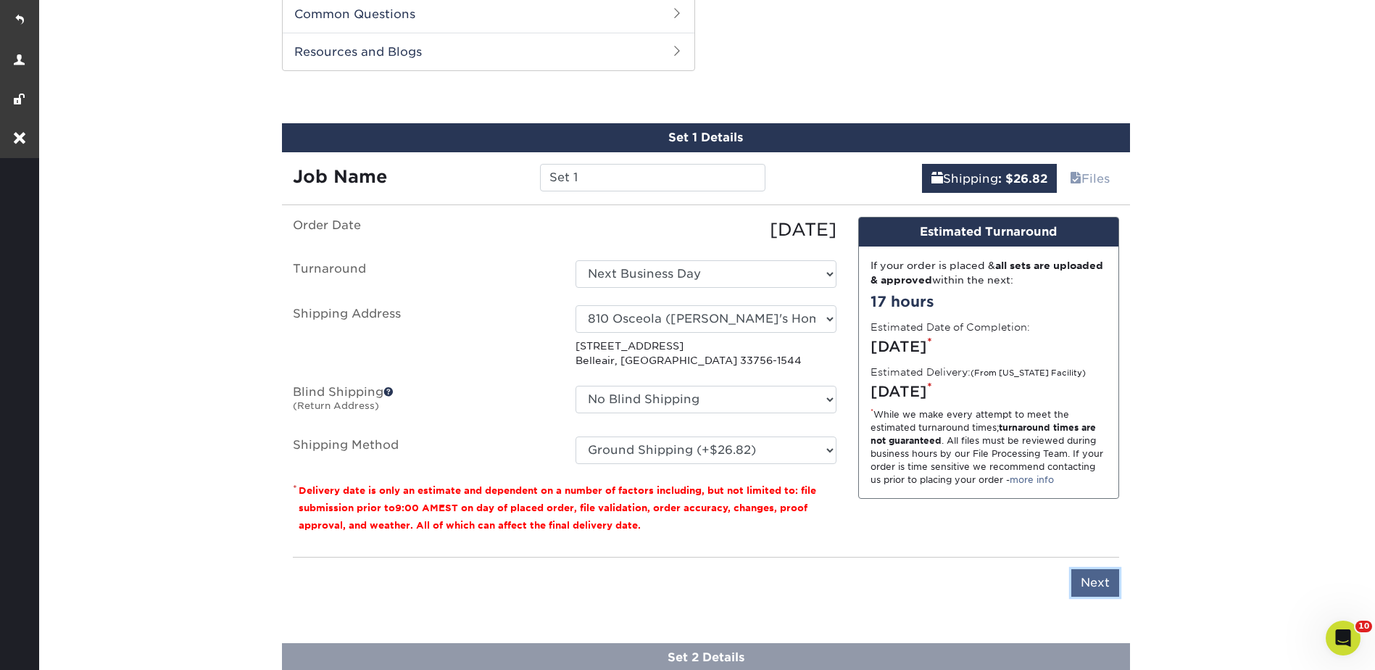
click at [1100, 579] on input "Next" at bounding box center [1095, 583] width 48 height 28
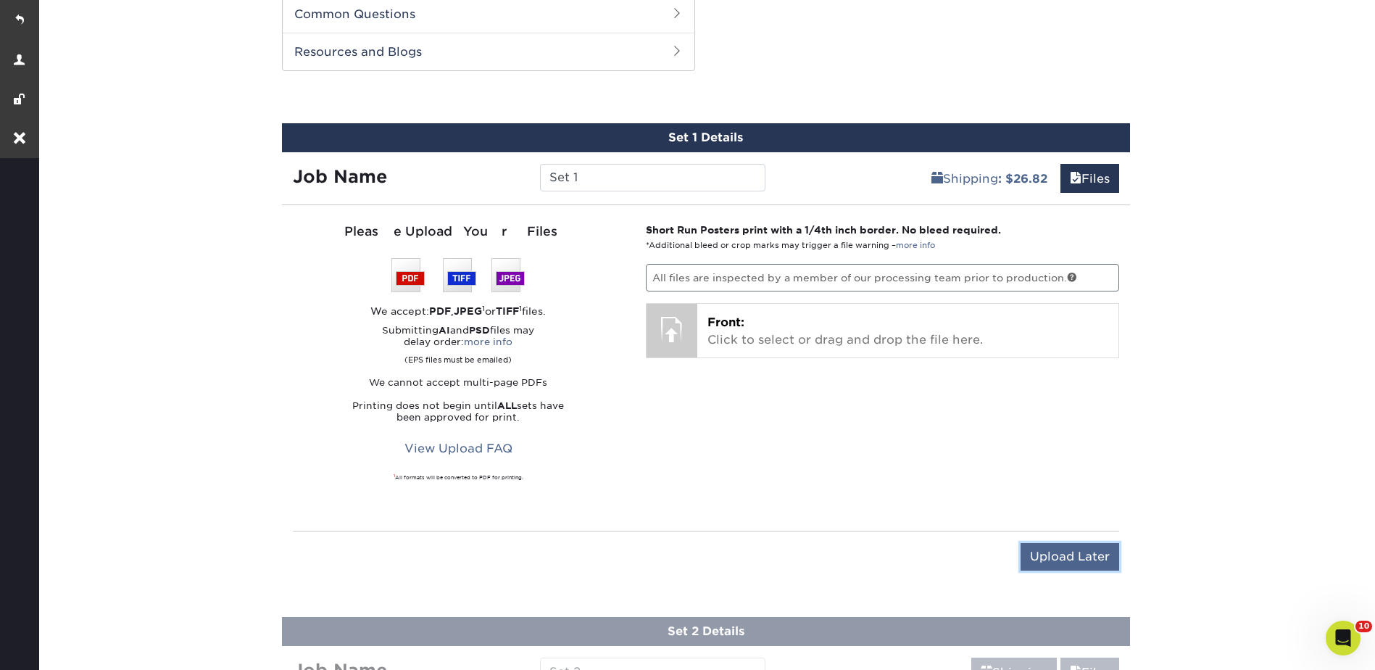
click at [1091, 559] on input "Upload Later" at bounding box center [1069, 557] width 99 height 28
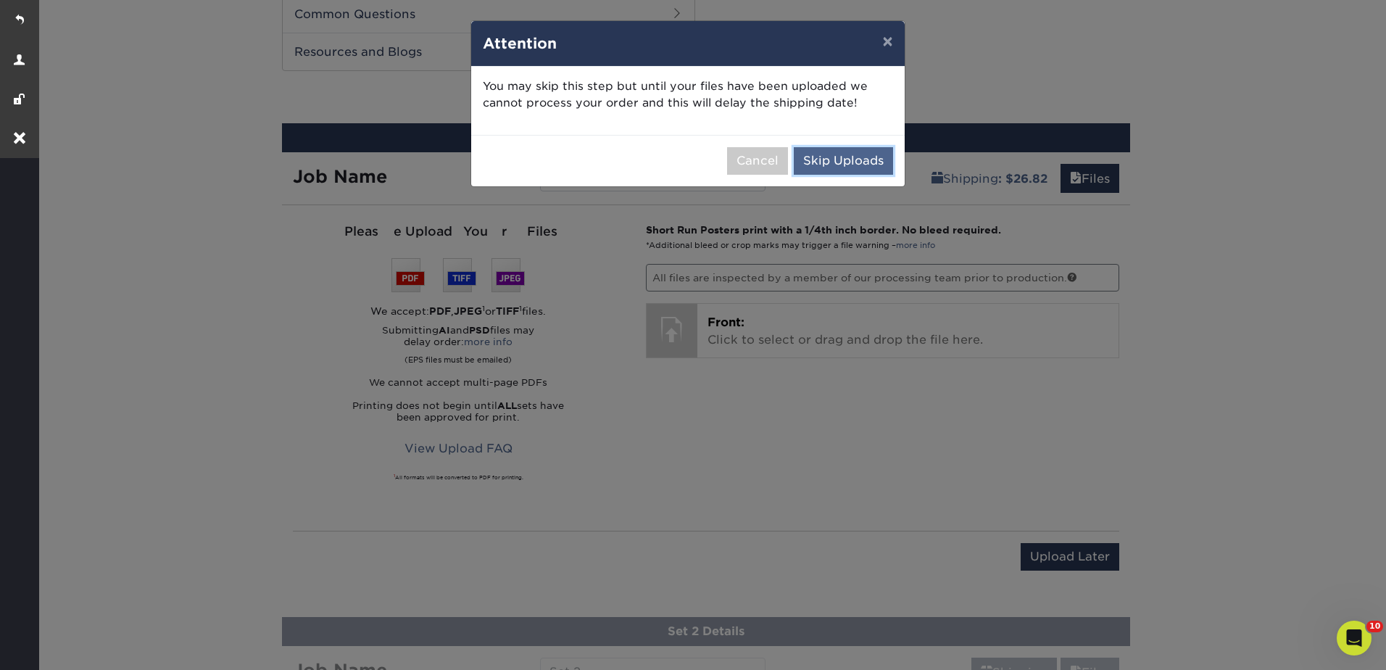
click at [829, 158] on button "Skip Uploads" at bounding box center [843, 161] width 99 height 28
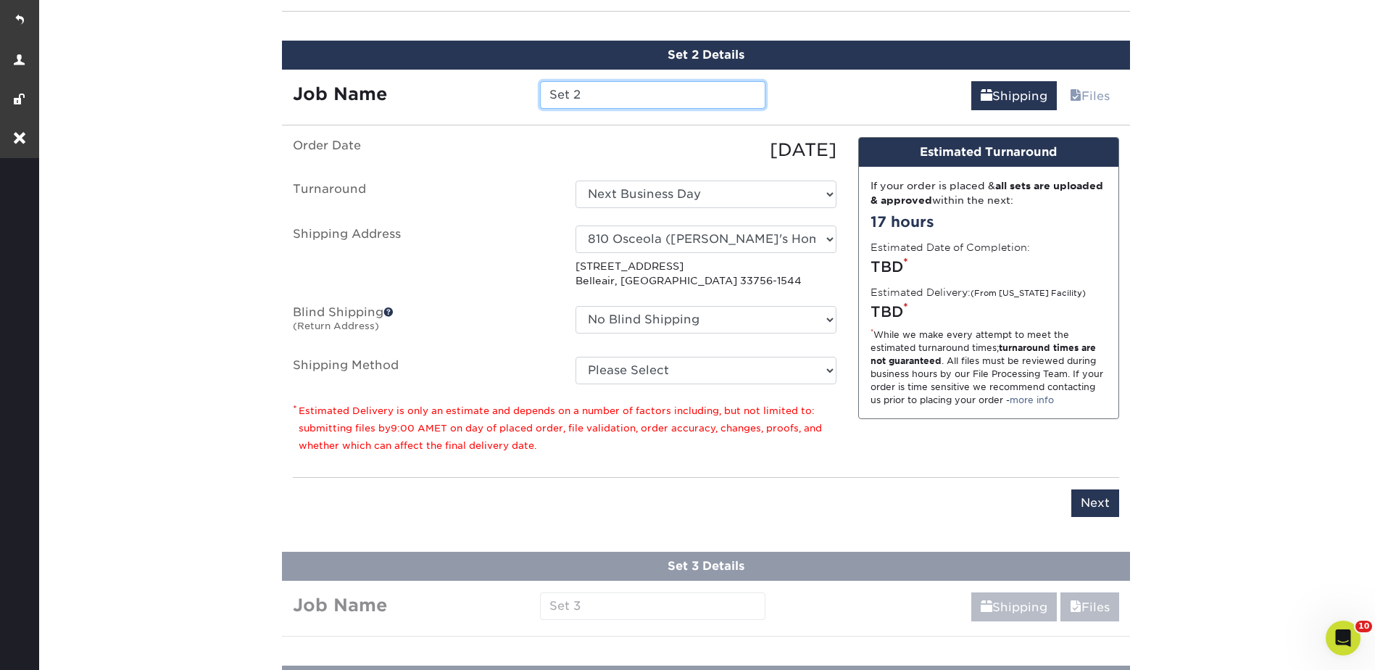
scroll to position [939, 0]
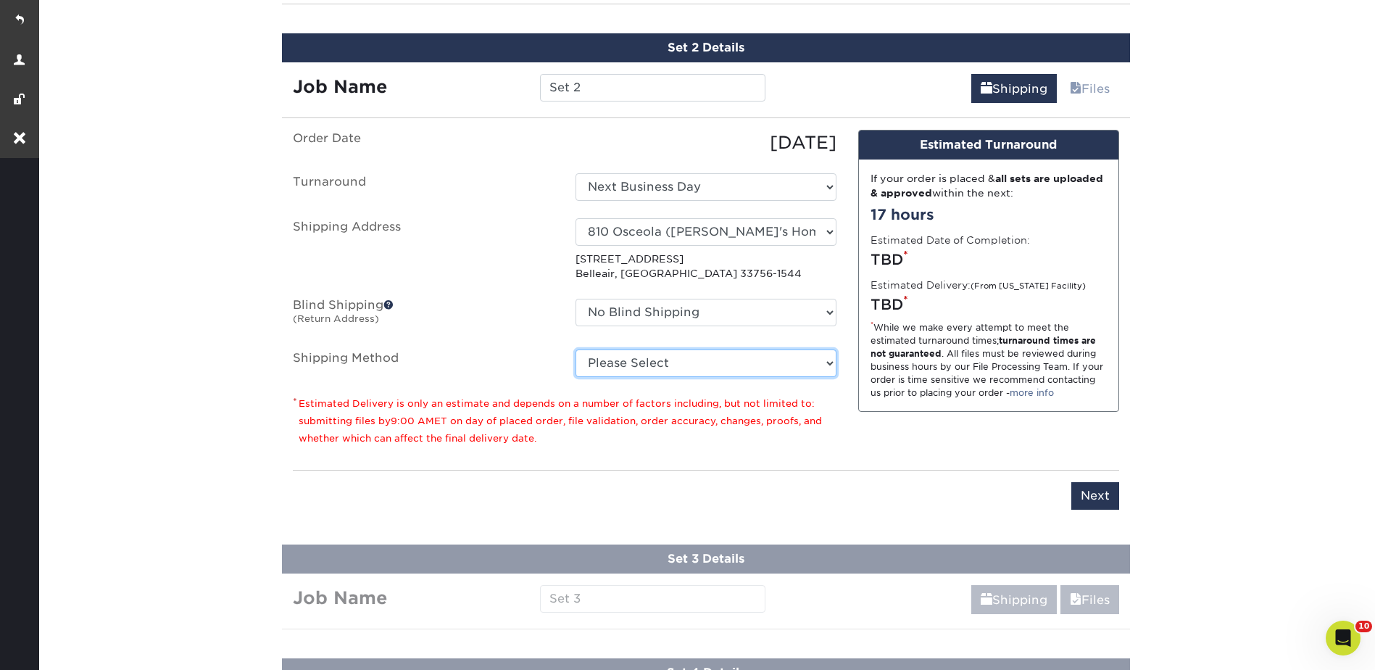
click at [628, 361] on select "Please Select Ground Shipping (+$26.82) 3 Day Shipping Service (+$38.55) 2 Day …" at bounding box center [705, 363] width 261 height 28
select select "03"
click at [575, 349] on select "Please Select Ground Shipping (+$26.82) 3 Day Shipping Service (+$38.55) 2 Day …" at bounding box center [705, 363] width 261 height 28
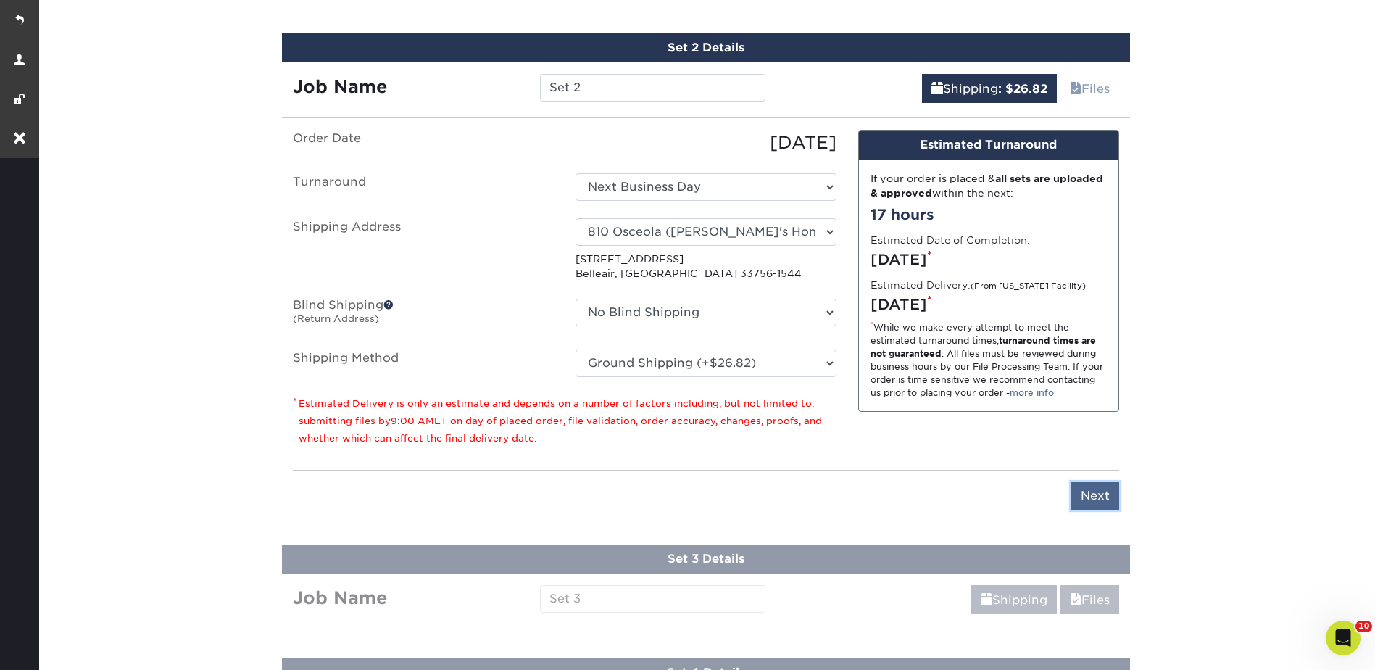
click at [1095, 488] on input "Next" at bounding box center [1095, 496] width 48 height 28
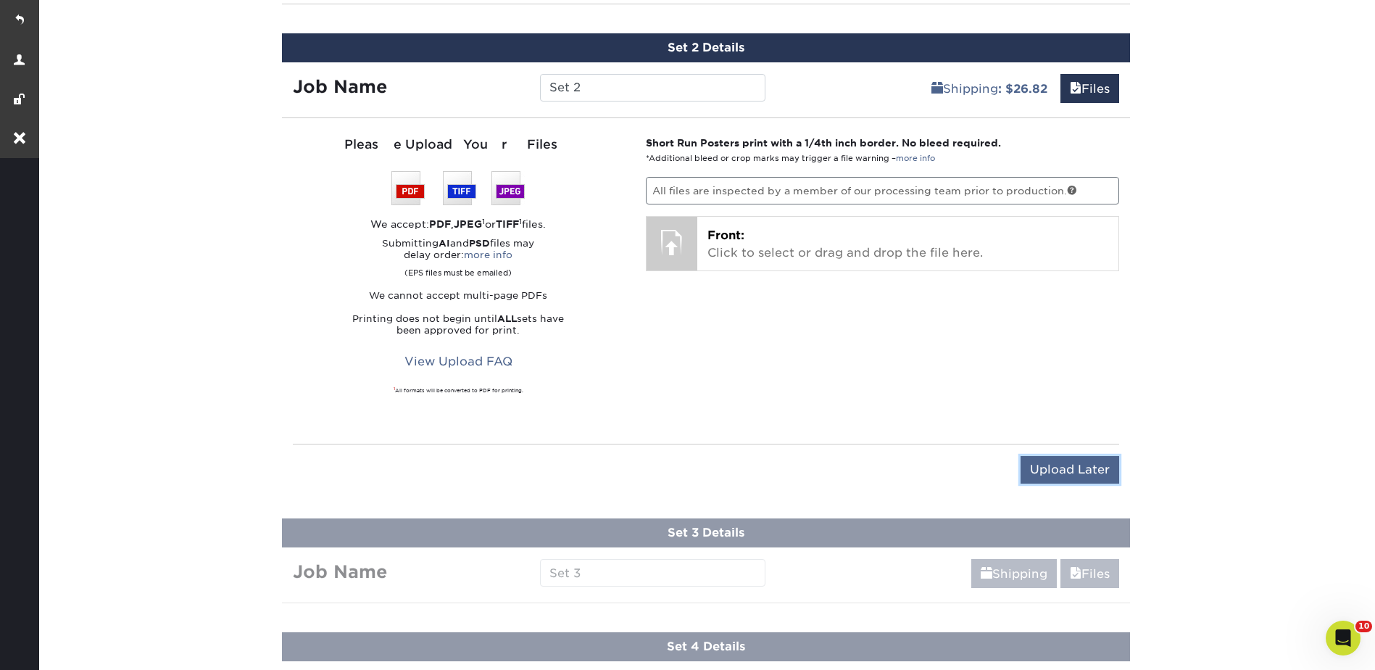
click at [1087, 472] on input "Upload Later" at bounding box center [1069, 470] width 99 height 28
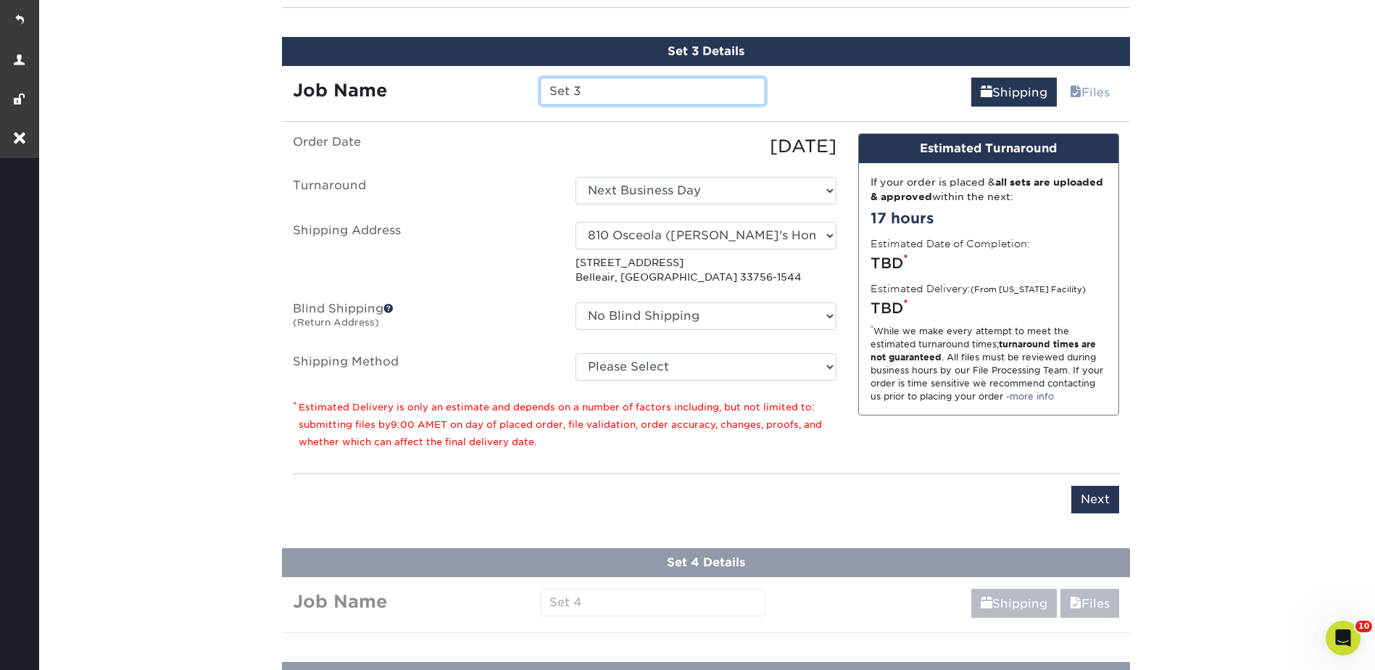
scroll to position [1052, 0]
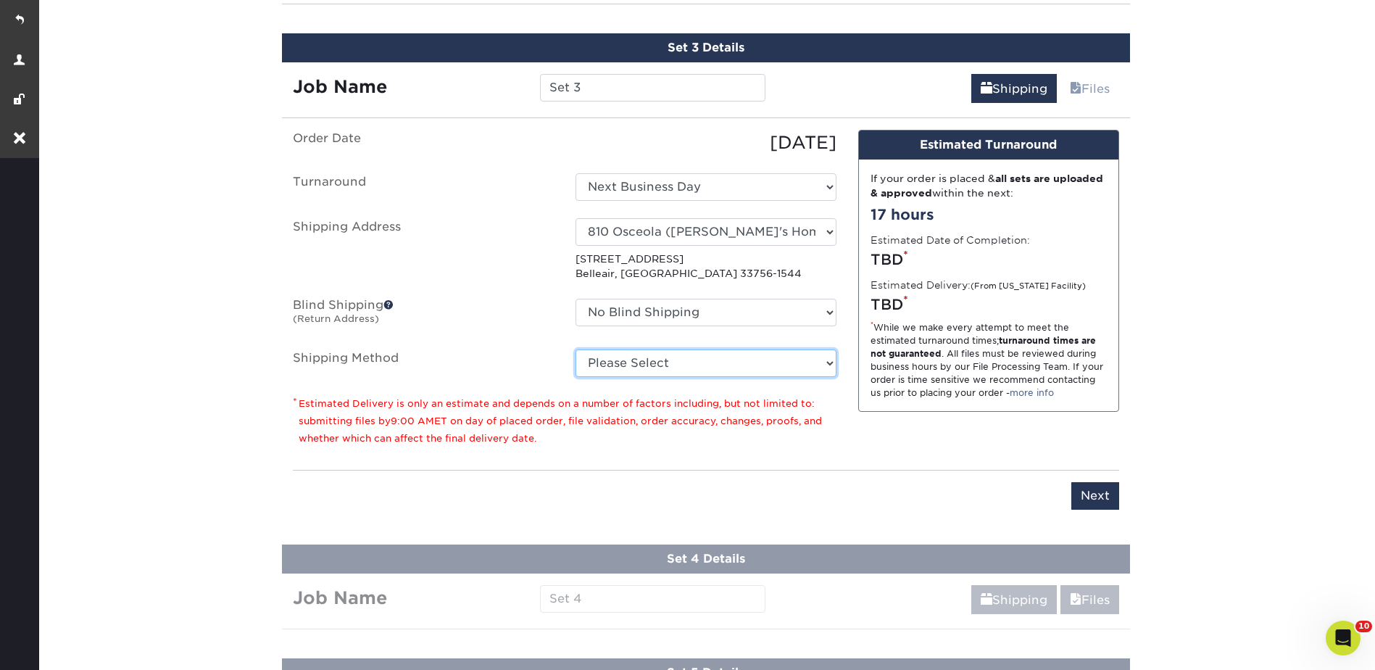
click at [636, 364] on select "Please Select Ground Shipping (+$26.82) 3 Day Shipping Service (+$38.55) 2 Day …" at bounding box center [705, 363] width 261 height 28
select select "03"
click at [575, 349] on select "Please Select Ground Shipping (+$26.82) 3 Day Shipping Service (+$38.55) 2 Day …" at bounding box center [705, 363] width 261 height 28
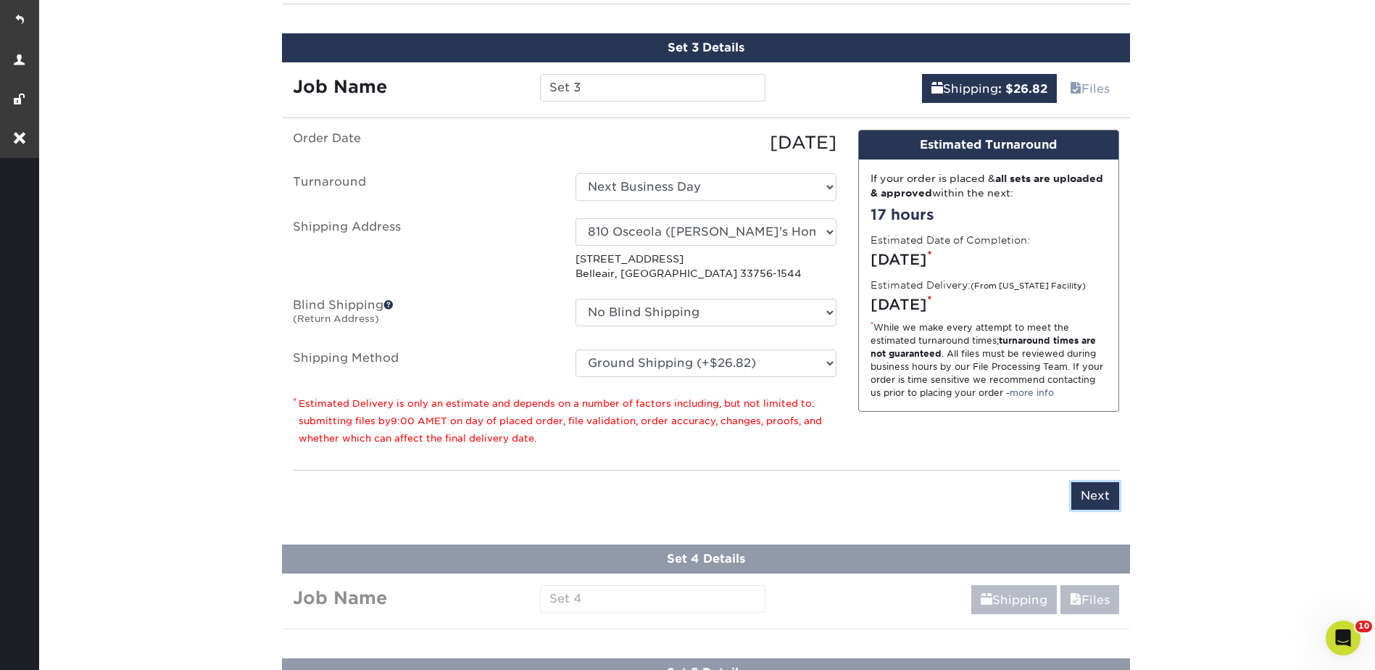
drag, startPoint x: 1075, startPoint y: 482, endPoint x: 1084, endPoint y: 486, distance: 9.7
click at [1078, 483] on input "Next" at bounding box center [1095, 496] width 48 height 28
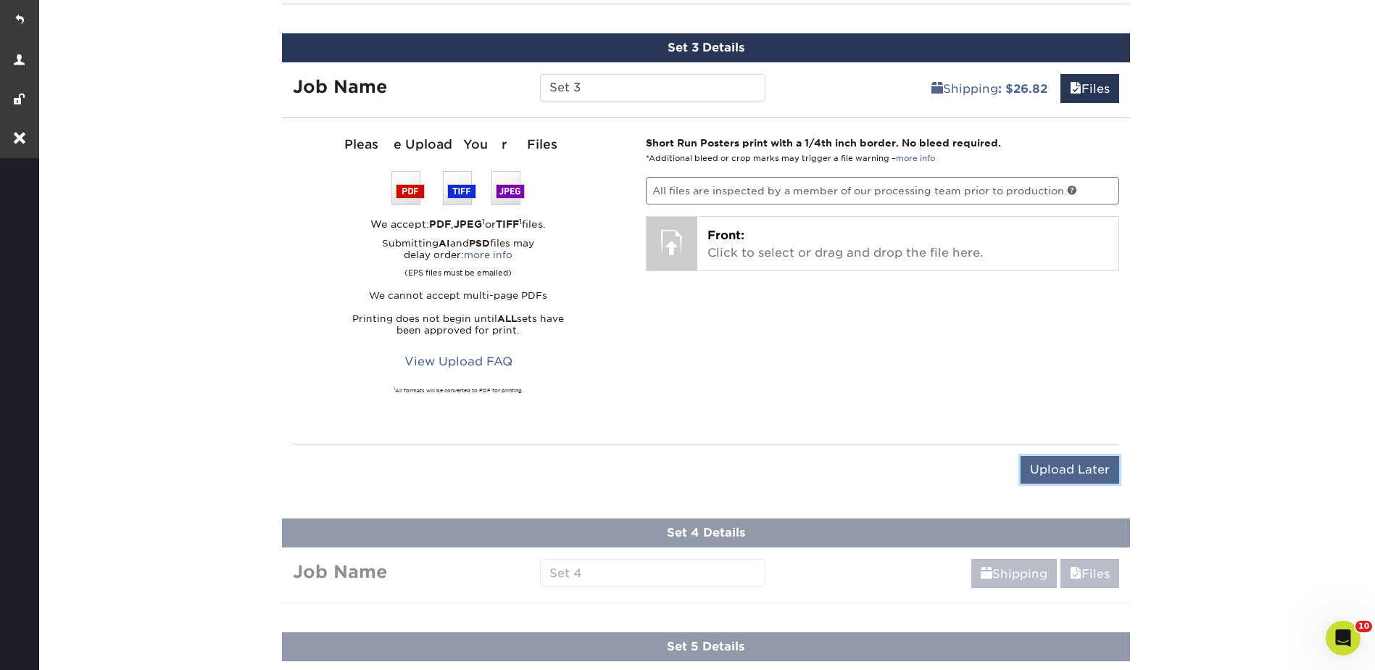
click at [1084, 472] on input "Upload Later" at bounding box center [1069, 470] width 99 height 28
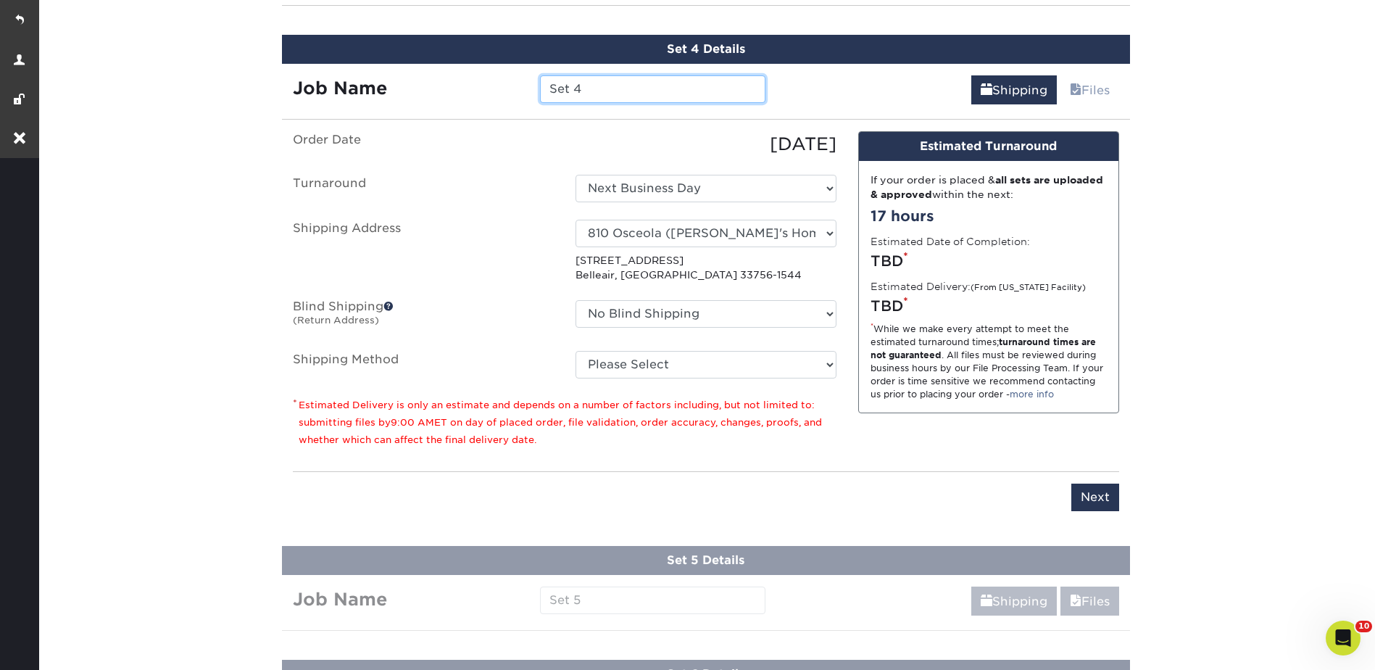
scroll to position [1166, 0]
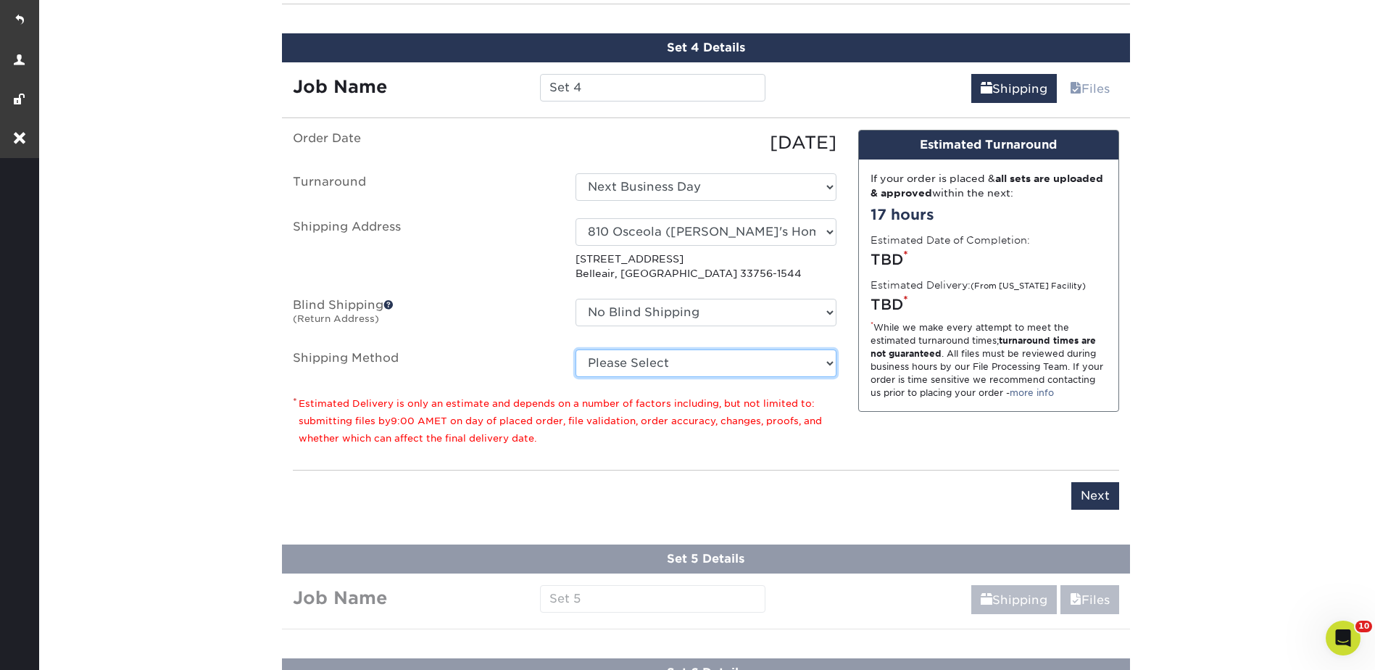
click at [635, 367] on select "Please Select Ground Shipping (+$26.82) 3 Day Shipping Service (+$38.55) 2 Day …" at bounding box center [705, 363] width 261 height 28
select select "03"
click at [575, 349] on select "Please Select Ground Shipping (+$26.82) 3 Day Shipping Service (+$38.55) 2 Day …" at bounding box center [705, 363] width 261 height 28
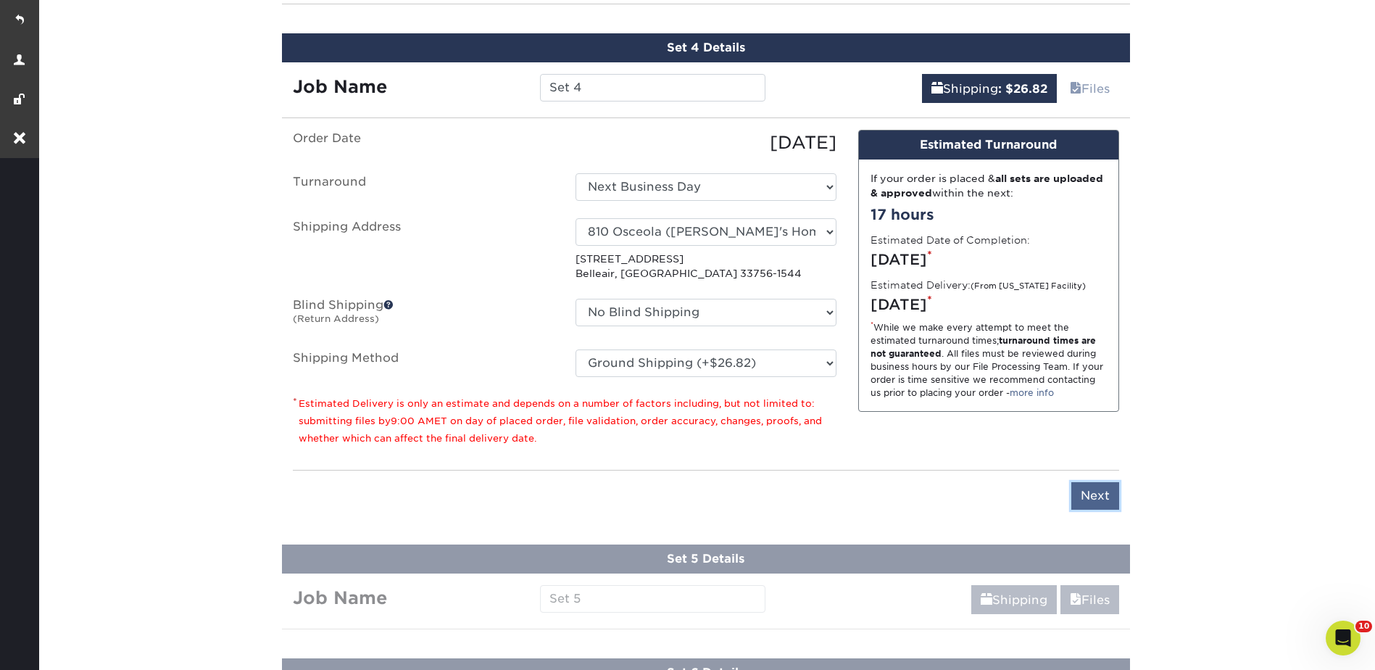
click at [1093, 500] on input "Next" at bounding box center [1095, 496] width 48 height 28
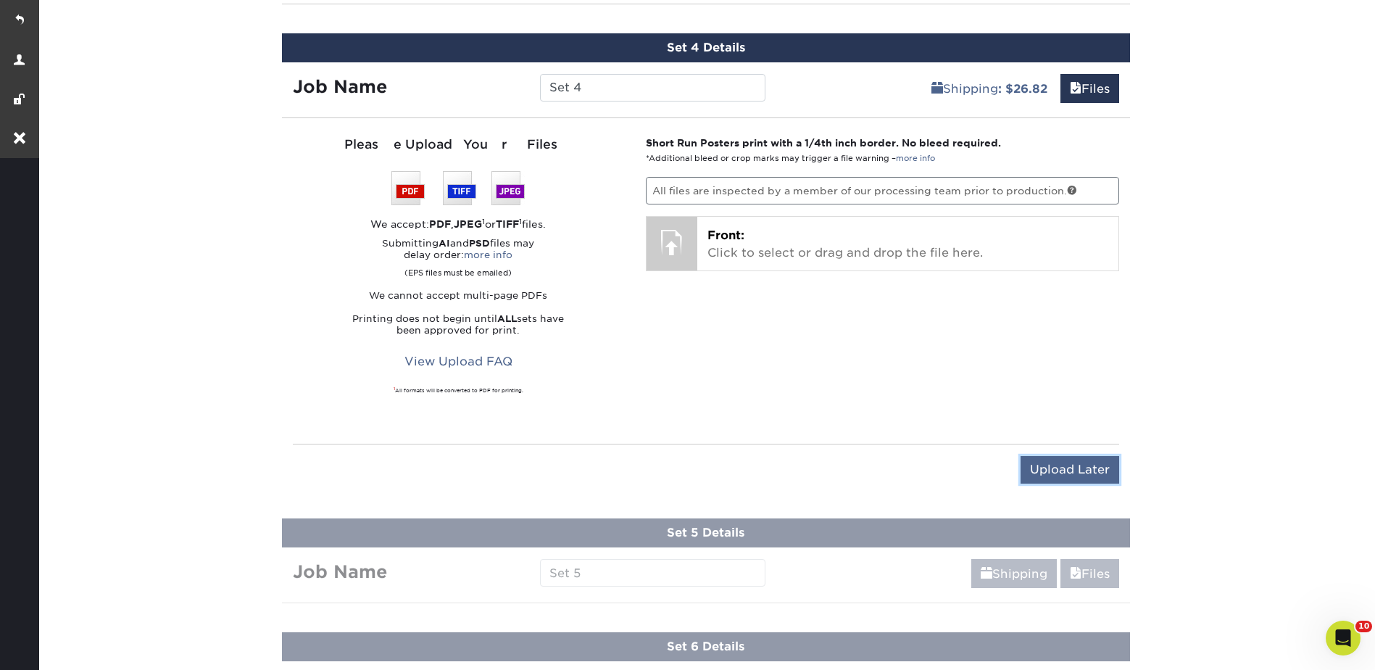
click at [1081, 478] on input "Upload Later" at bounding box center [1069, 470] width 99 height 28
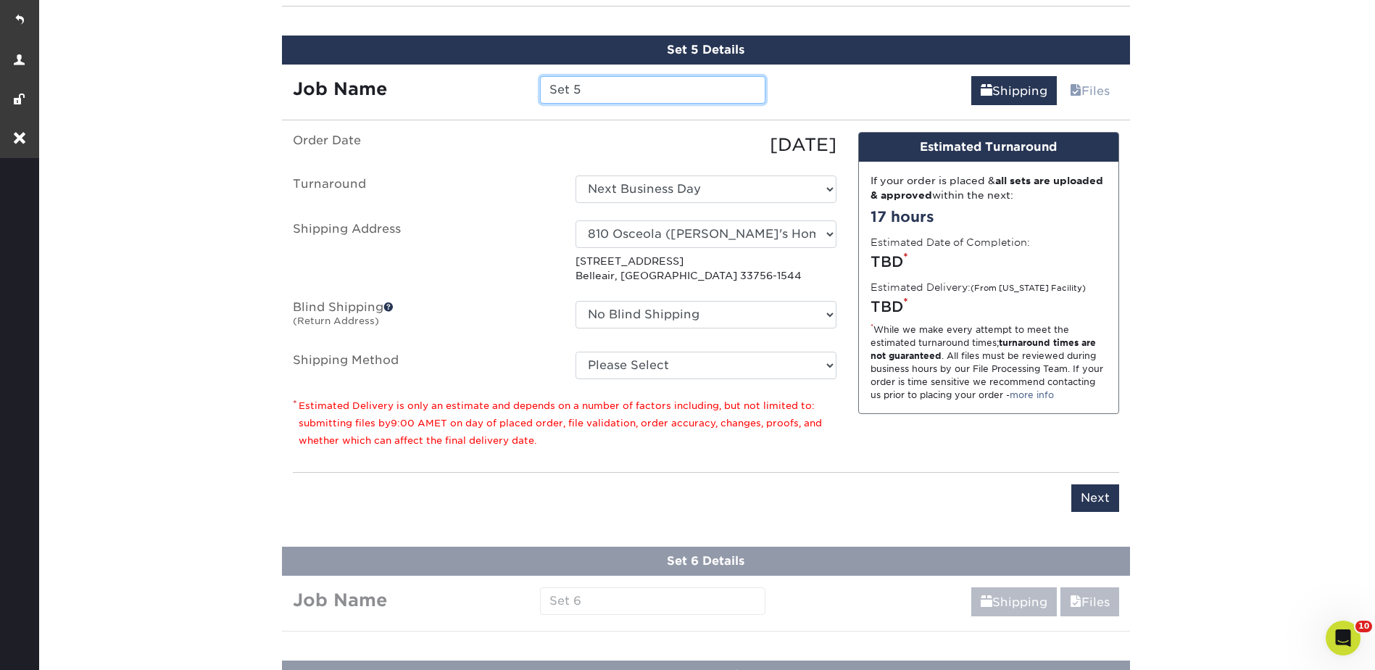
scroll to position [1280, 0]
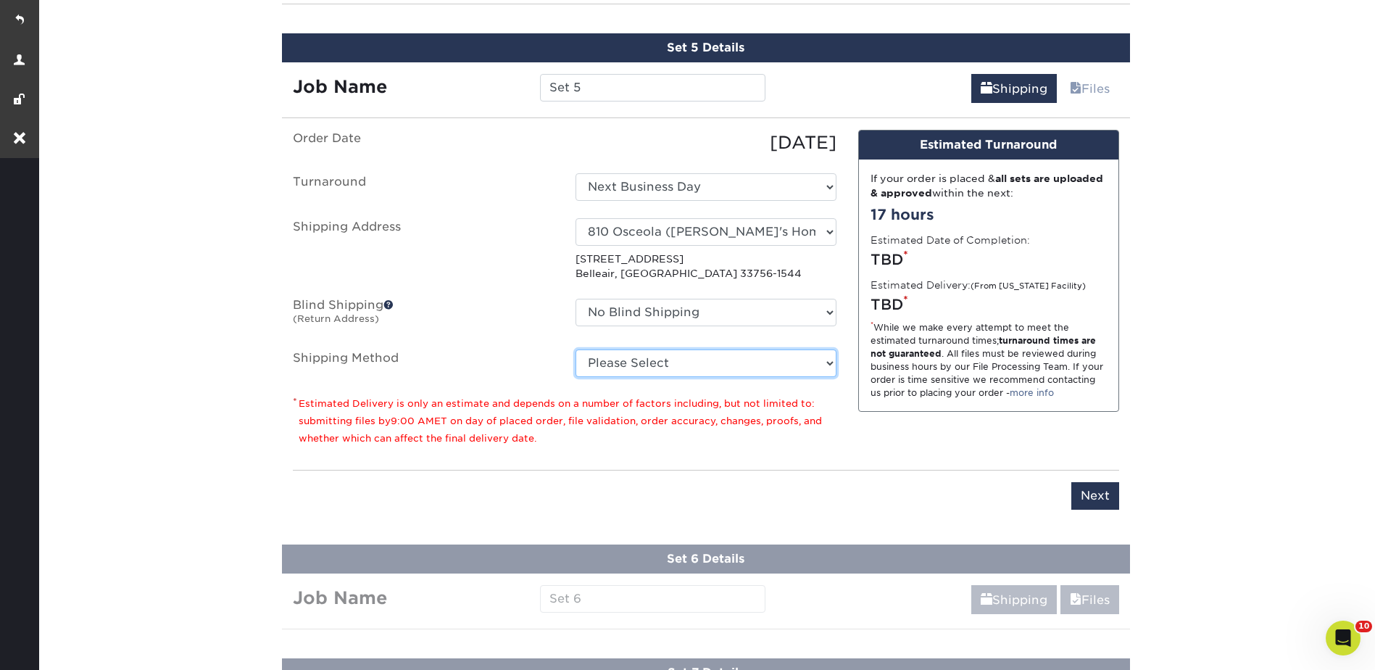
click at [621, 373] on select "Please Select Ground Shipping (+$26.82) 3 Day Shipping Service (+$38.55) 2 Day …" at bounding box center [705, 363] width 261 height 28
select select "03"
click at [575, 349] on select "Please Select Ground Shipping (+$26.82) 3 Day Shipping Service (+$38.55) 2 Day …" at bounding box center [705, 363] width 261 height 28
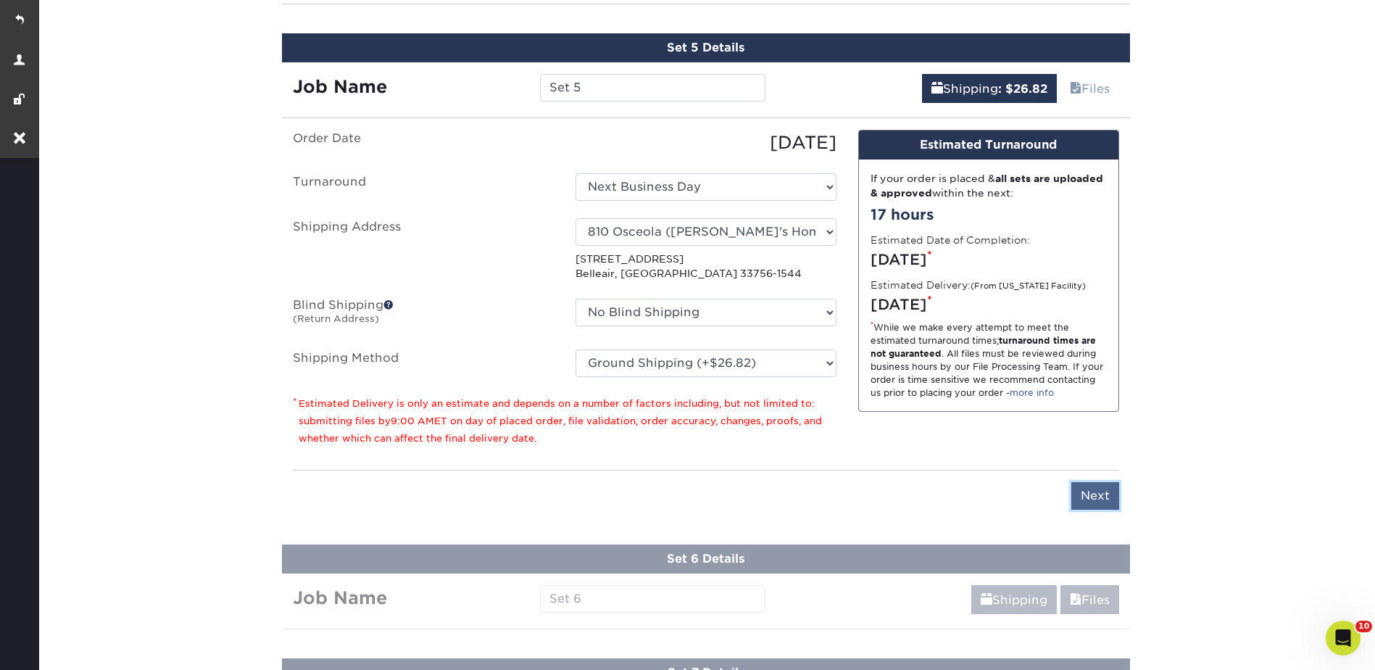
click at [1085, 489] on input "Next" at bounding box center [1095, 496] width 48 height 28
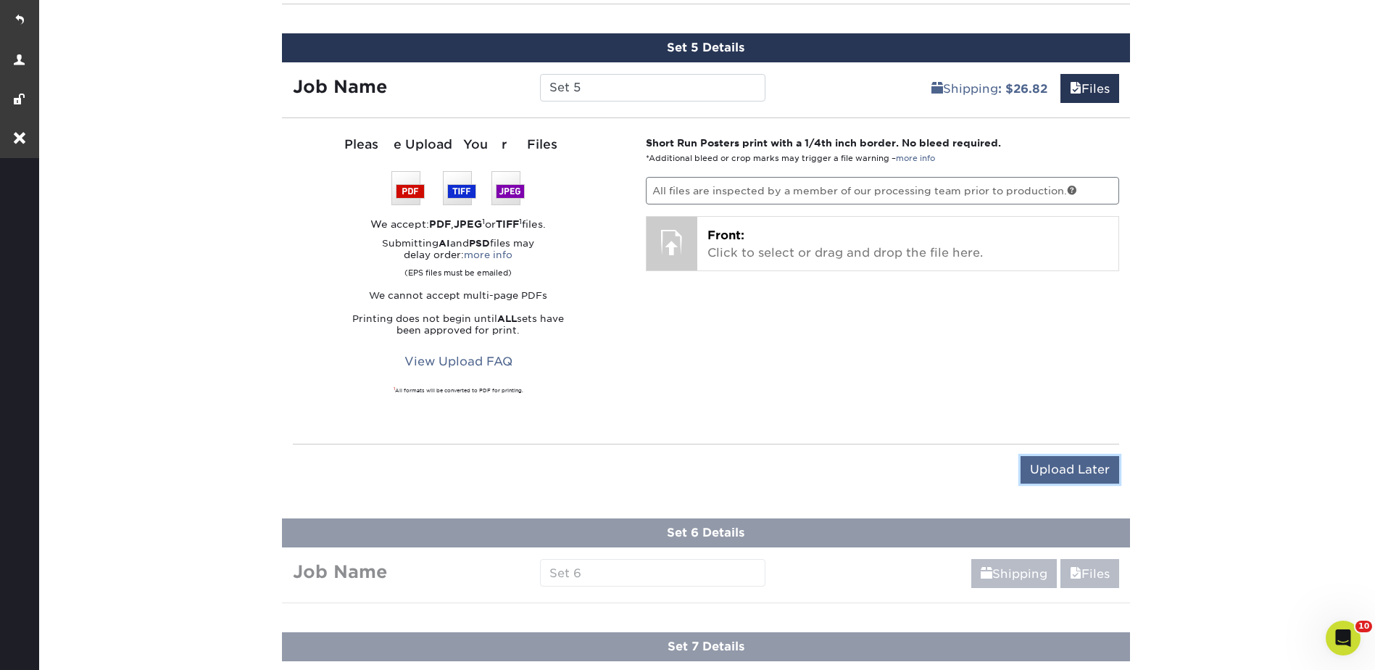
click at [1081, 479] on input "Upload Later" at bounding box center [1069, 470] width 99 height 28
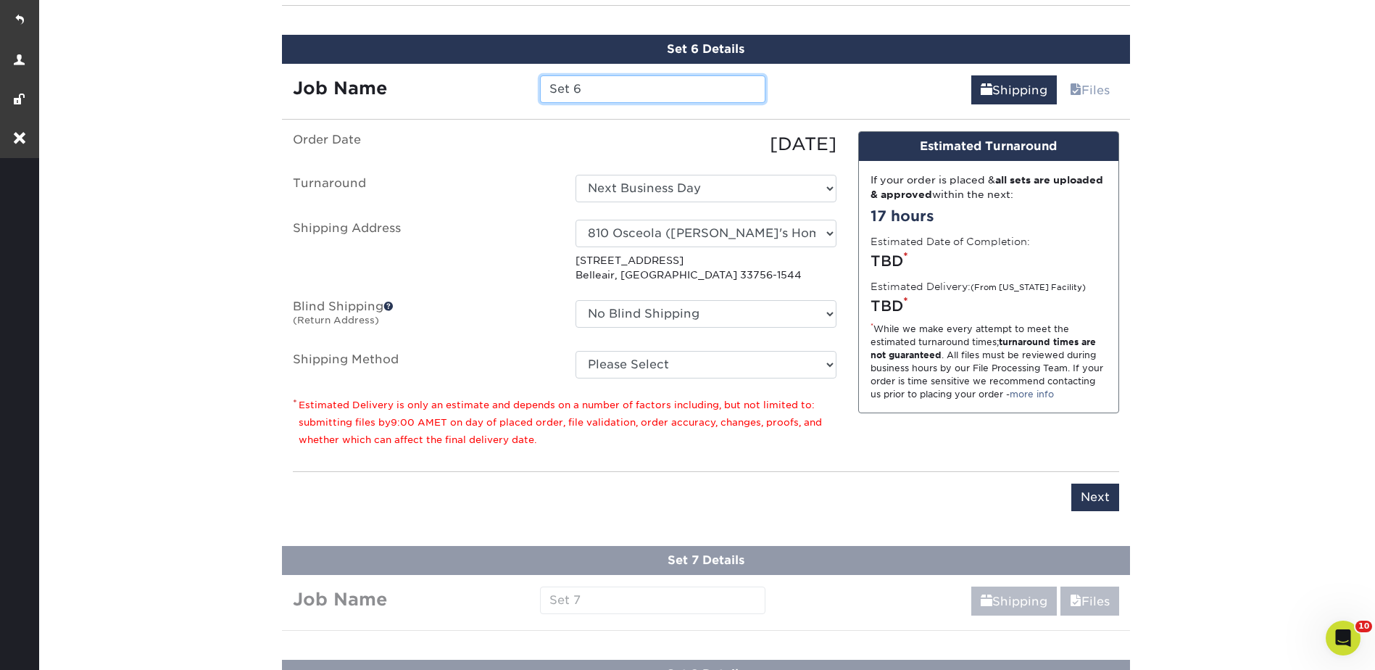
scroll to position [1394, 0]
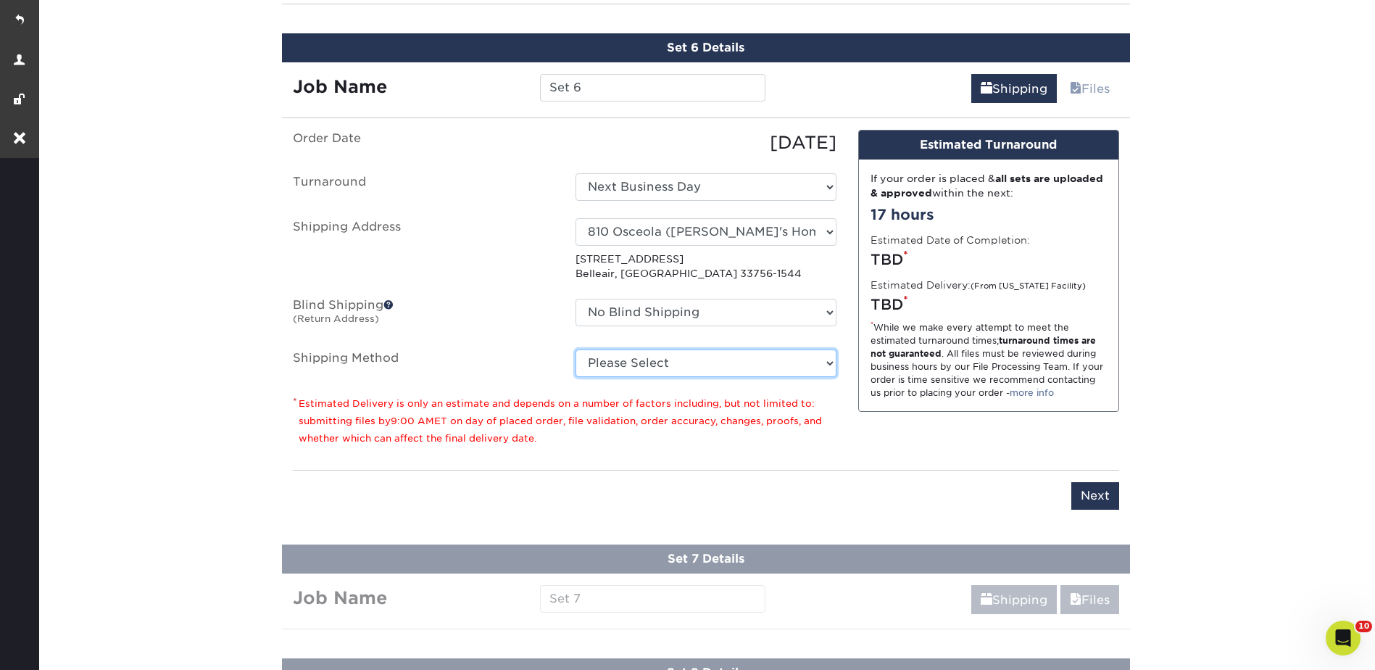
click at [614, 362] on select "Please Select Ground Shipping (+$26.82) 3 Day Shipping Service (+$38.55) 2 Day …" at bounding box center [705, 363] width 261 height 28
select select "03"
click at [575, 349] on select "Please Select Ground Shipping (+$26.82) 3 Day Shipping Service (+$38.55) 2 Day …" at bounding box center [705, 363] width 261 height 28
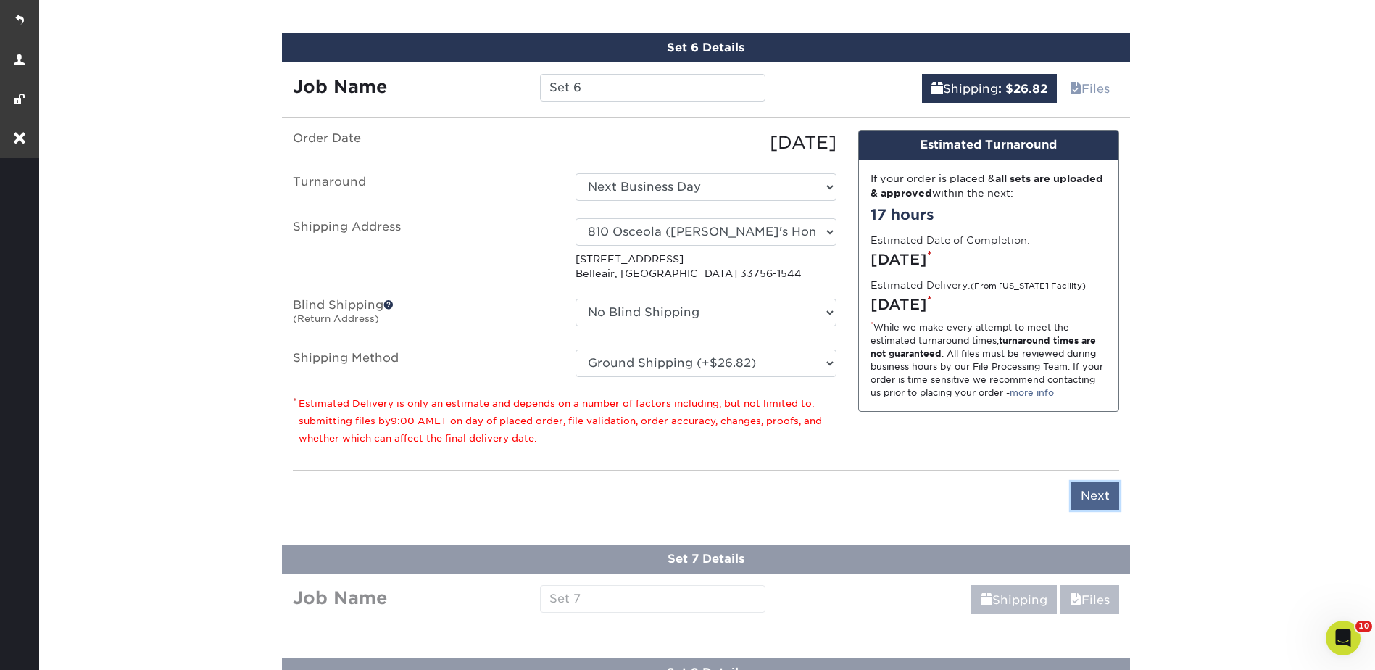
click at [1083, 499] on input "Next" at bounding box center [1095, 496] width 48 height 28
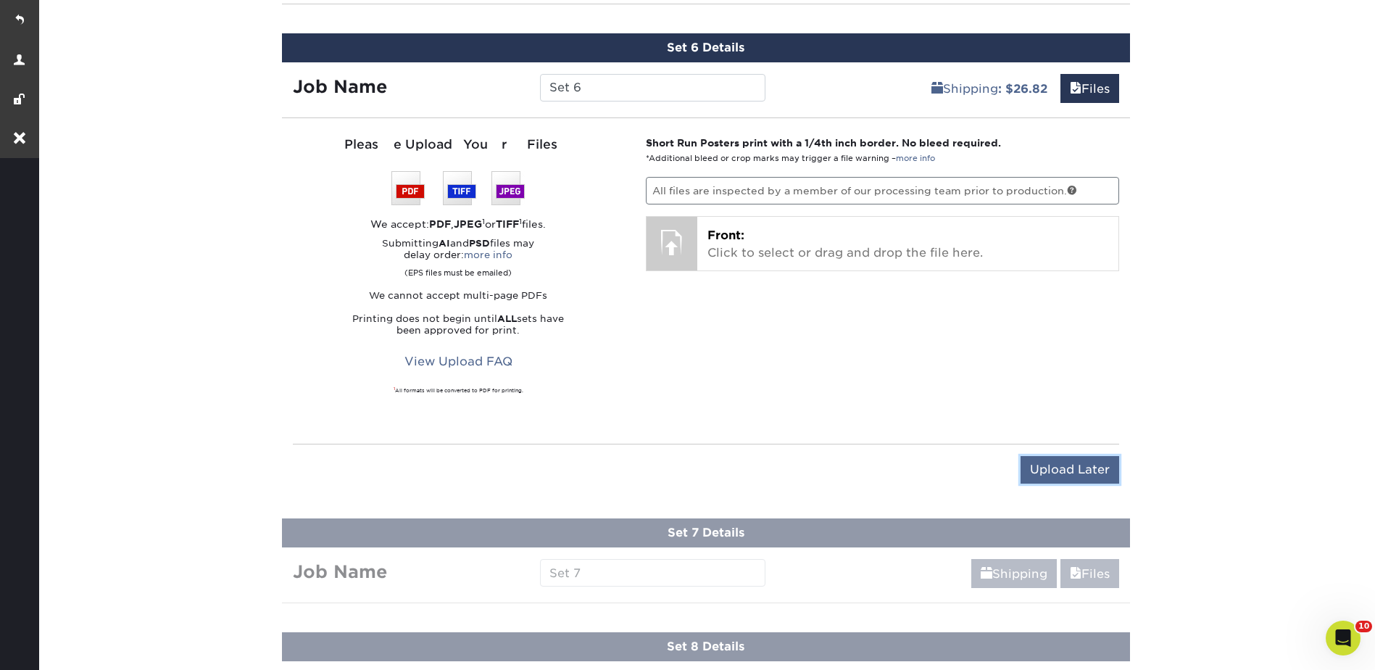
click at [1083, 475] on input "Upload Later" at bounding box center [1069, 470] width 99 height 28
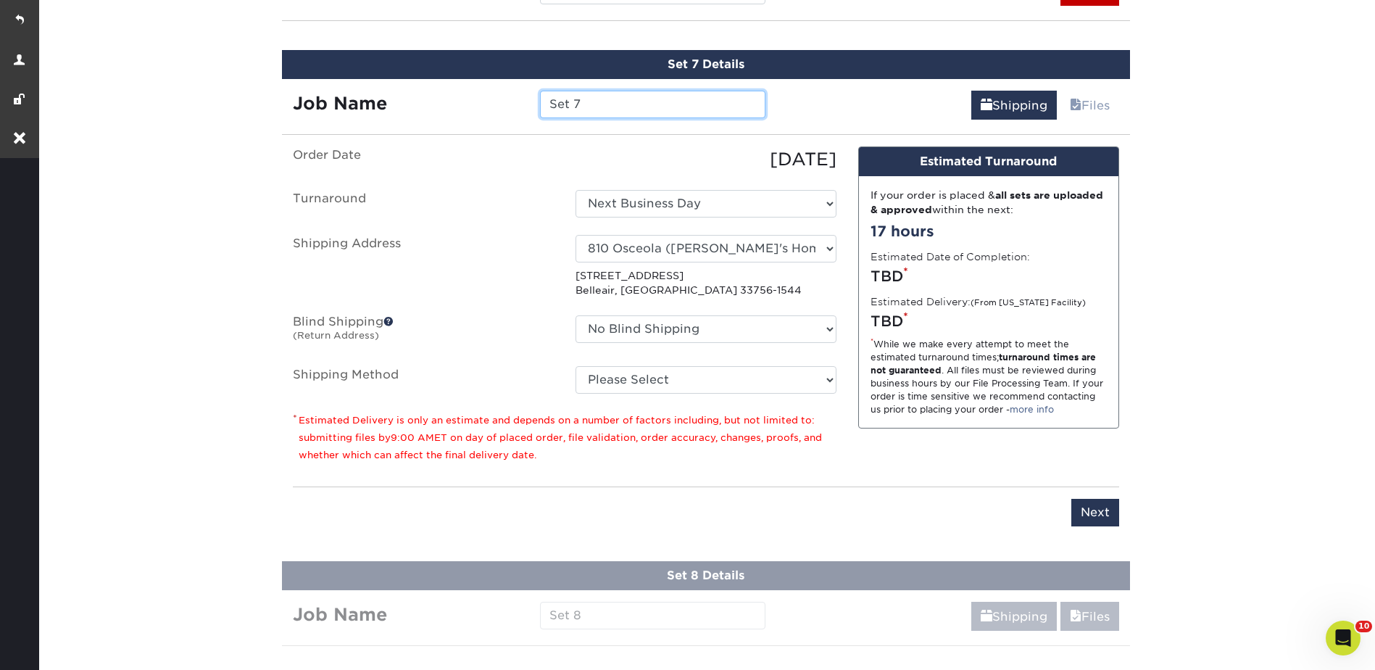
scroll to position [1508, 0]
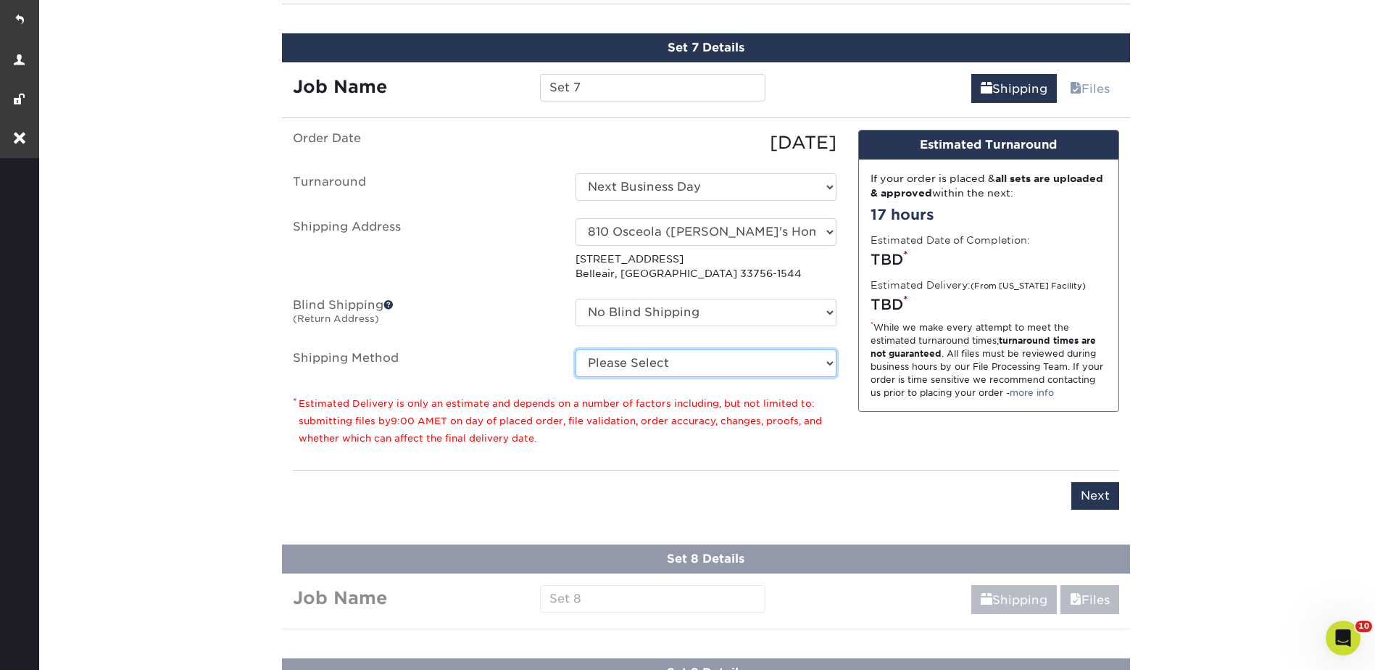
click at [604, 365] on select "Please Select Ground Shipping (+$26.82) 3 Day Shipping Service (+$38.55) 2 Day …" at bounding box center [705, 363] width 261 height 28
select select "03"
click at [575, 349] on select "Please Select Ground Shipping (+$26.82) 3 Day Shipping Service (+$38.55) 2 Day …" at bounding box center [705, 363] width 261 height 28
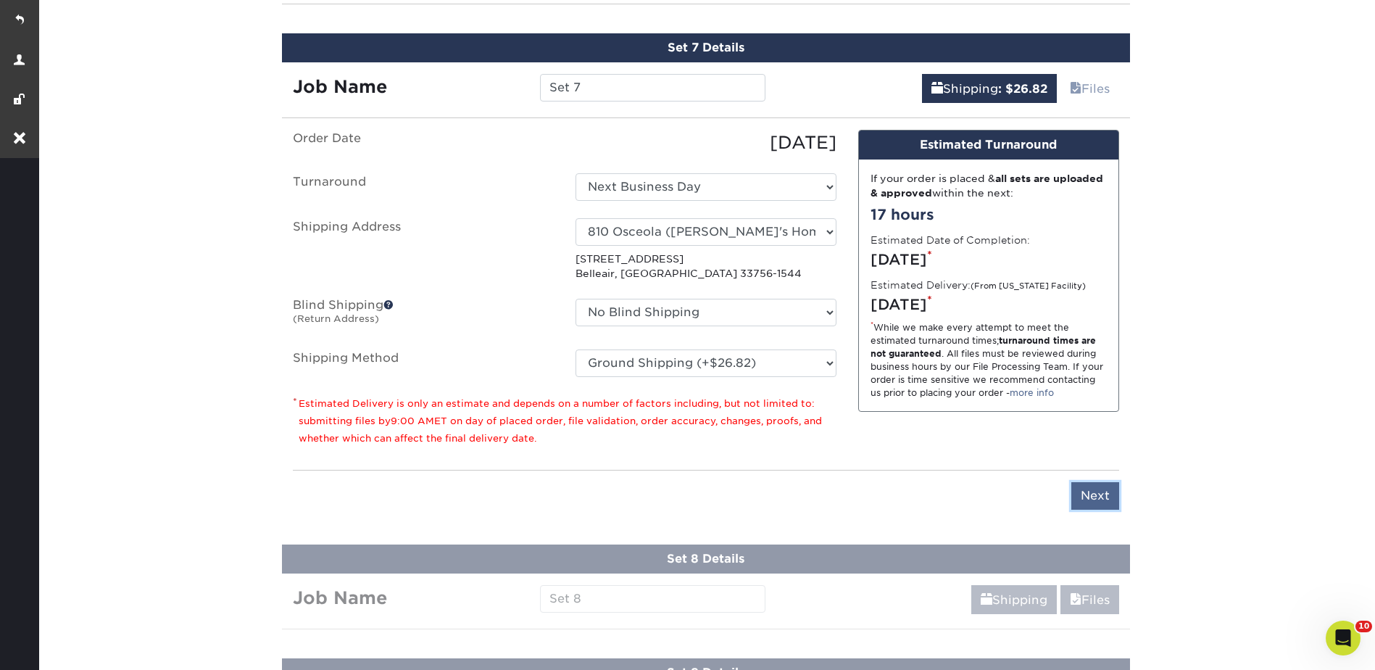
click at [1073, 488] on input "Next" at bounding box center [1095, 496] width 48 height 28
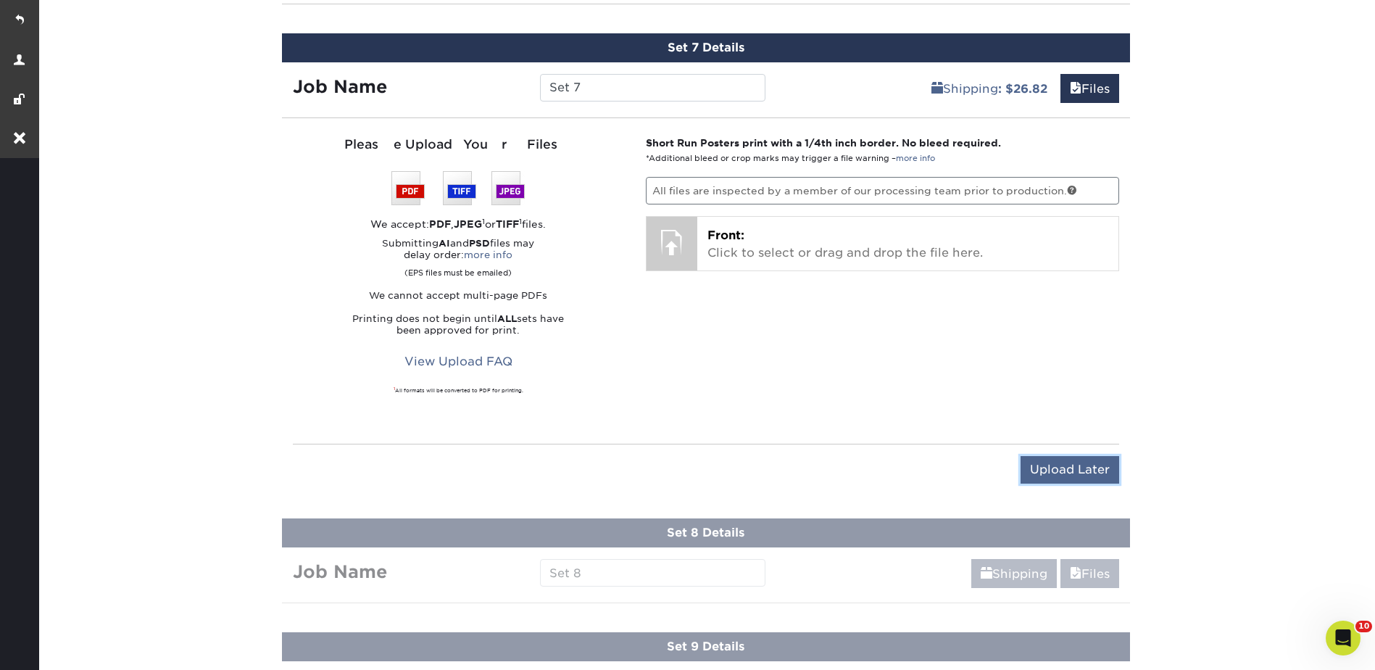
click at [1068, 475] on input "Upload Later" at bounding box center [1069, 470] width 99 height 28
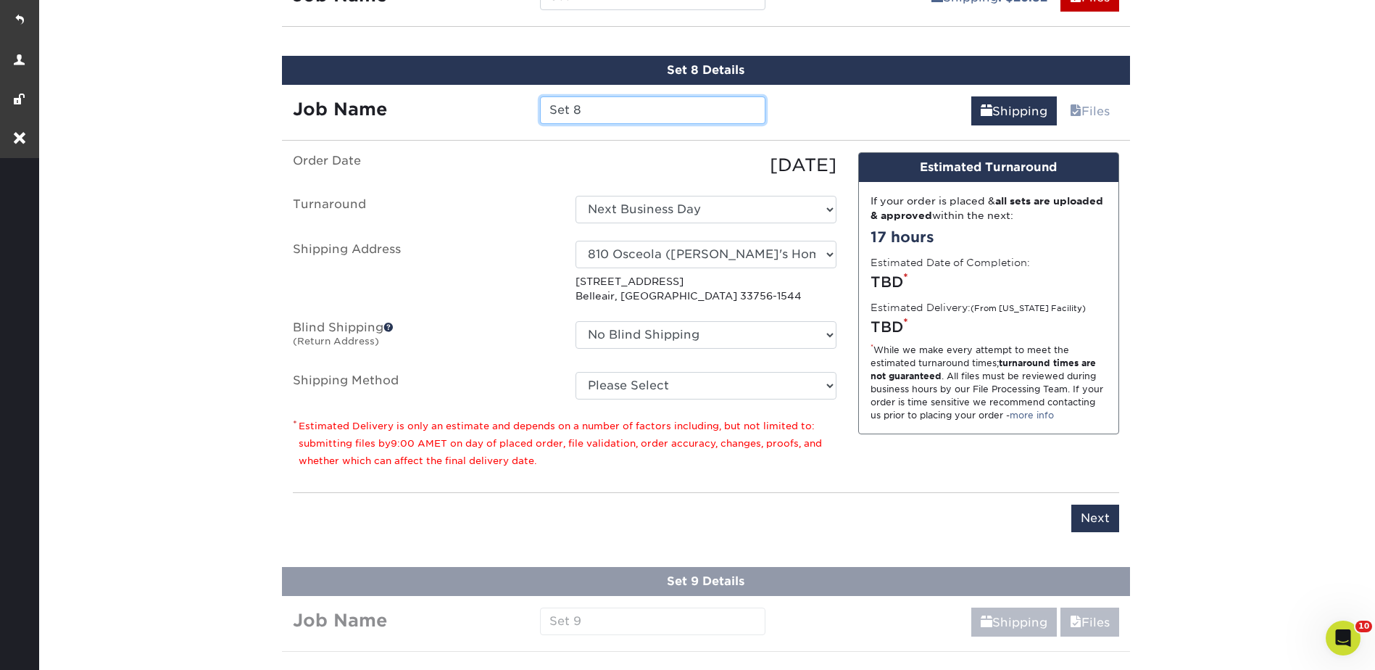
scroll to position [1621, 0]
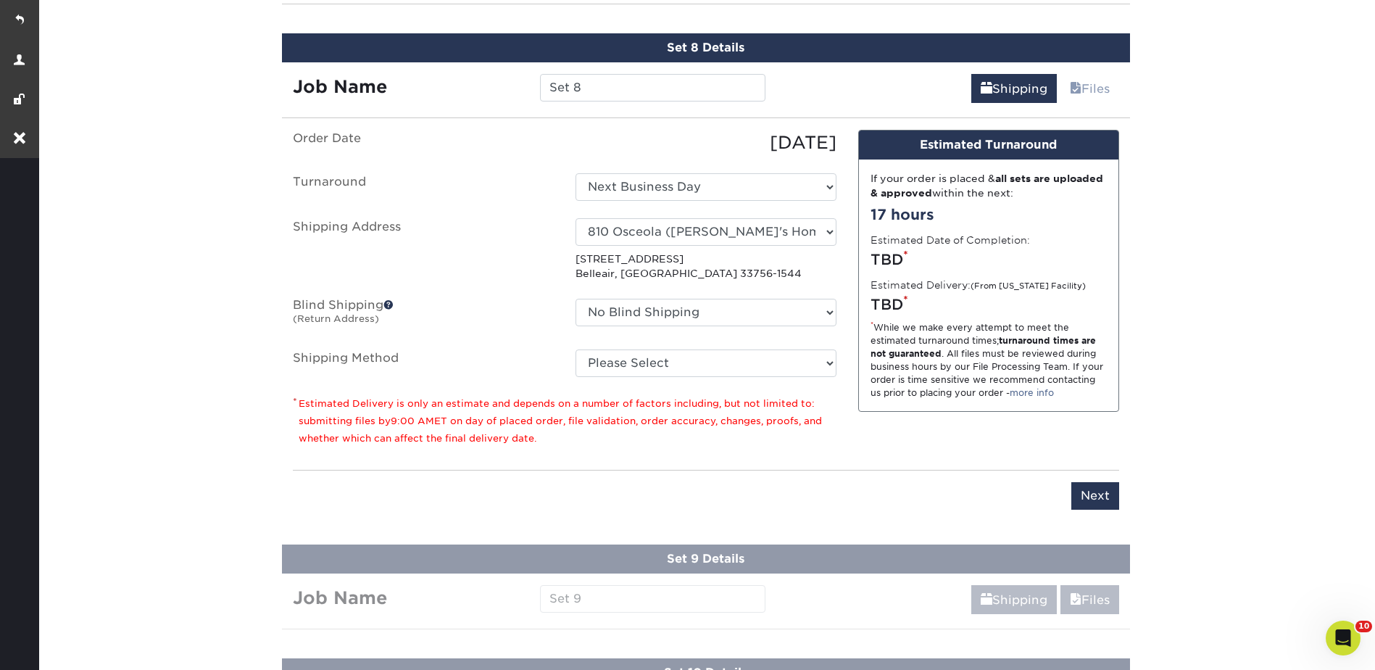
click at [633, 347] on ul "Order Date 10/14/2025 Turnaround Select One Next Business Day Shipping Address …" at bounding box center [565, 253] width 544 height 247
drag, startPoint x: 639, startPoint y: 365, endPoint x: 644, endPoint y: 378, distance: 14.3
click at [639, 365] on select "Please Select Ground Shipping (+$26.82) 3 Day Shipping Service (+$38.55) 2 Day …" at bounding box center [705, 363] width 261 height 28
select select "03"
click at [575, 349] on select "Please Select Ground Shipping (+$26.82) 3 Day Shipping Service (+$38.55) 2 Day …" at bounding box center [705, 363] width 261 height 28
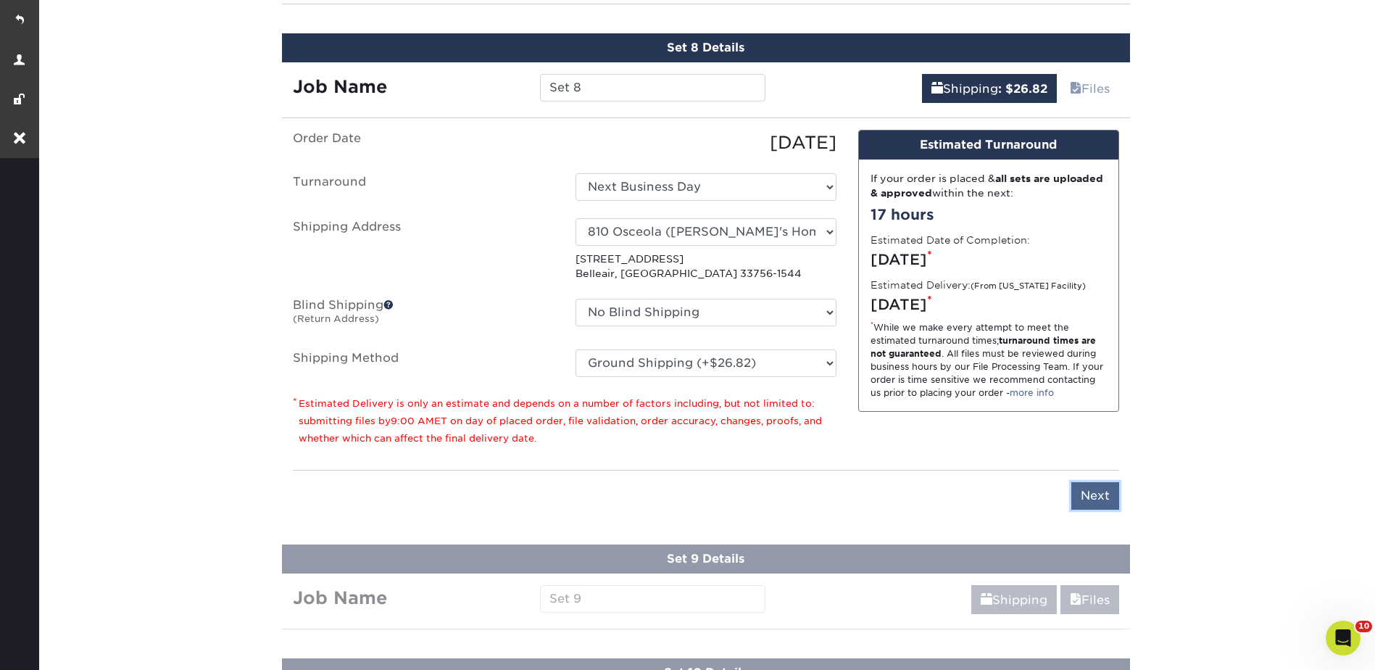
click at [1078, 496] on input "Next" at bounding box center [1095, 496] width 48 height 28
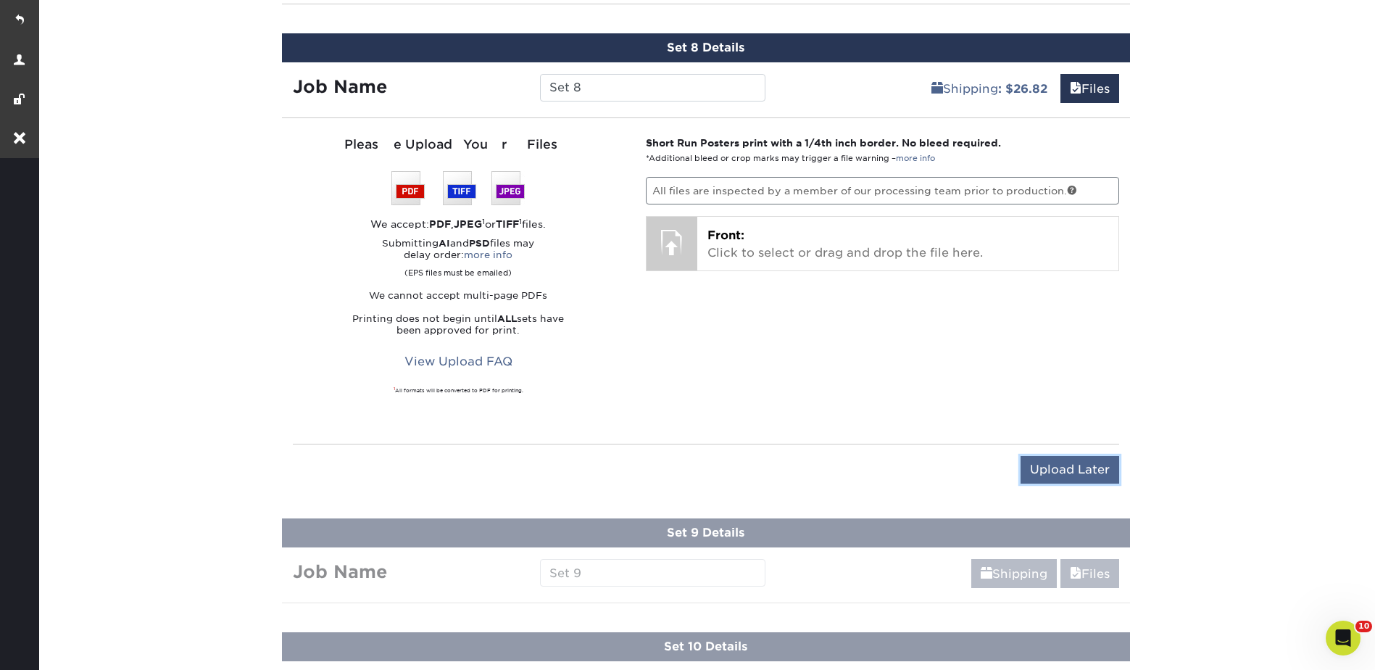
click at [1097, 473] on input "Upload Later" at bounding box center [1069, 470] width 99 height 28
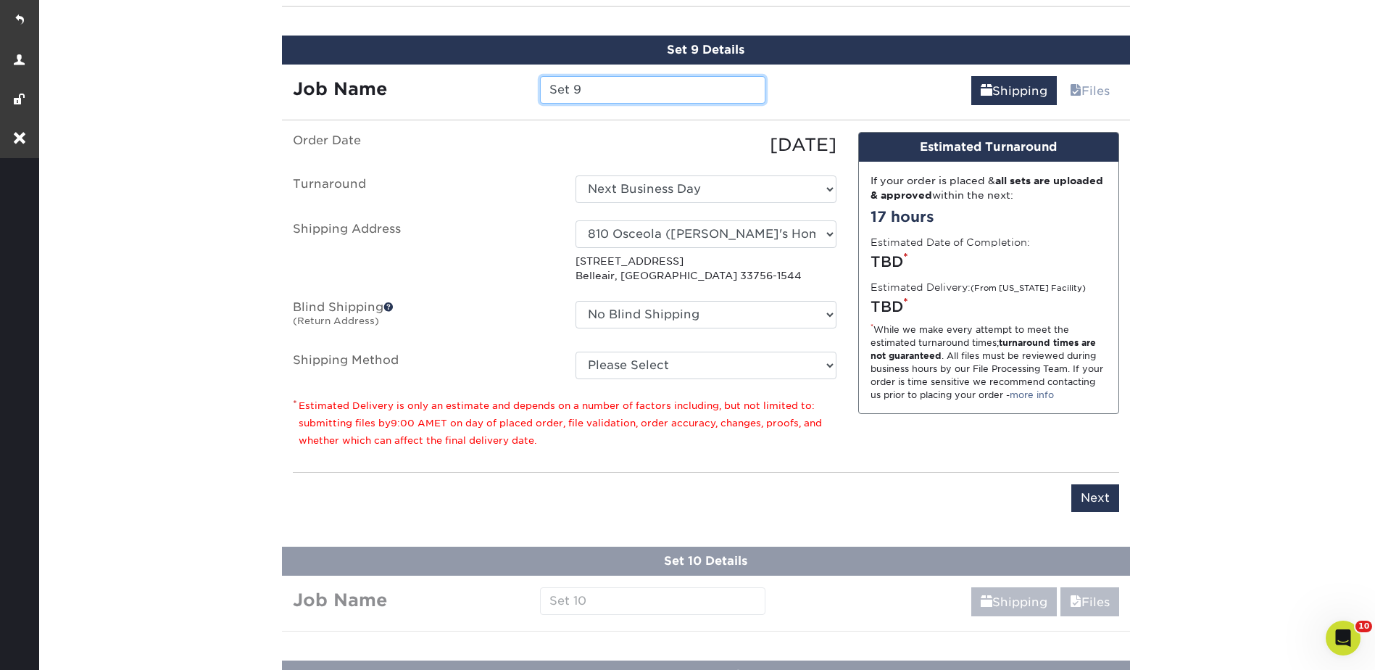
scroll to position [1735, 0]
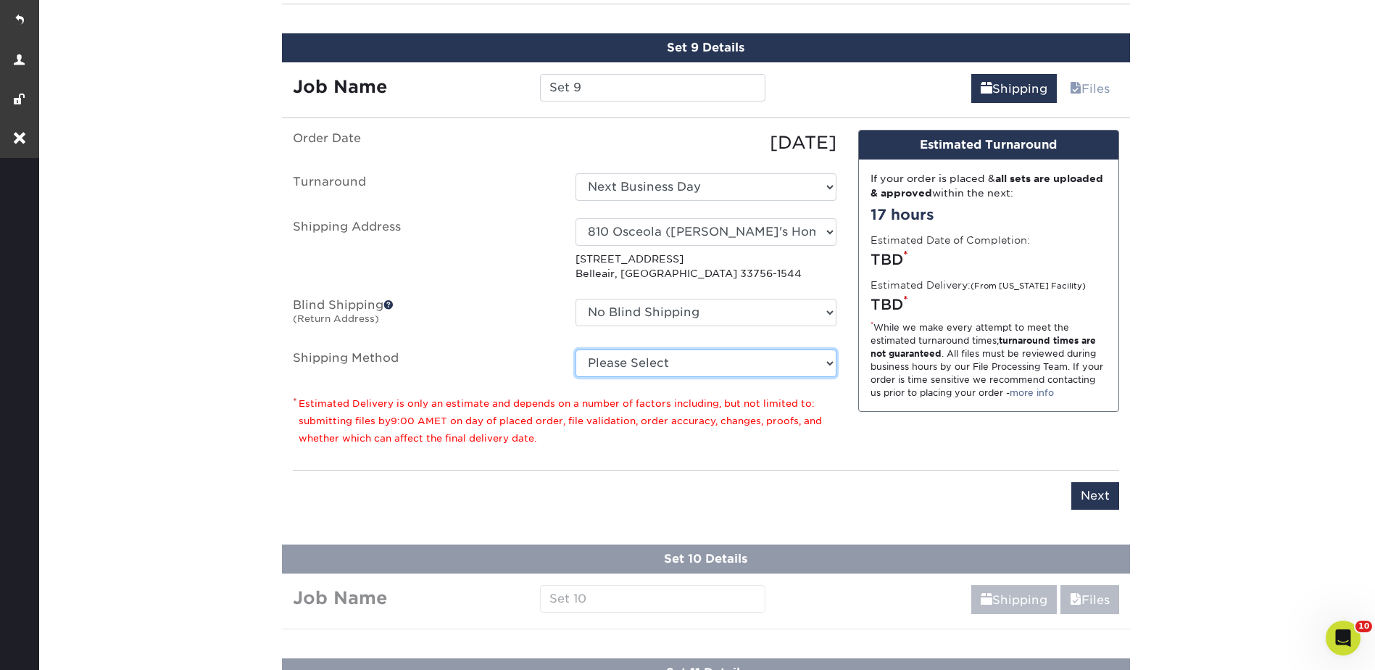
click at [638, 352] on select "Please Select Ground Shipping (+$26.82) 3 Day Shipping Service (+$38.55) 2 Day …" at bounding box center [705, 363] width 261 height 28
click at [631, 363] on select "Please Select Ground Shipping (+$26.82) 3 Day Shipping Service (+$38.55) 2 Day …" at bounding box center [705, 363] width 261 height 28
drag, startPoint x: 642, startPoint y: 368, endPoint x: 643, endPoint y: 379, distance: 10.9
click at [642, 368] on select "Please Select Ground Shipping (+$26.82) 3 Day Shipping Service (+$38.55) 2 Day …" at bounding box center [705, 363] width 261 height 28
select select "03"
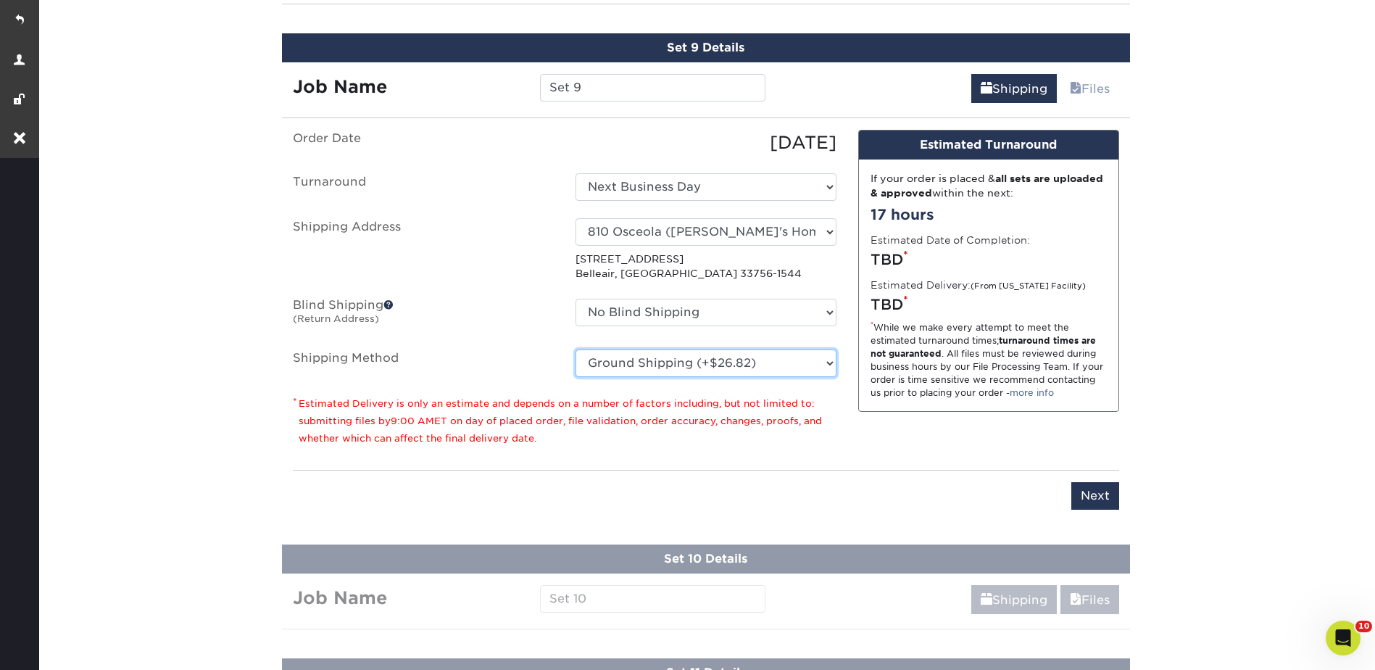
click at [575, 349] on select "Please Select Ground Shipping (+$26.82) 3 Day Shipping Service (+$38.55) 2 Day …" at bounding box center [705, 363] width 261 height 28
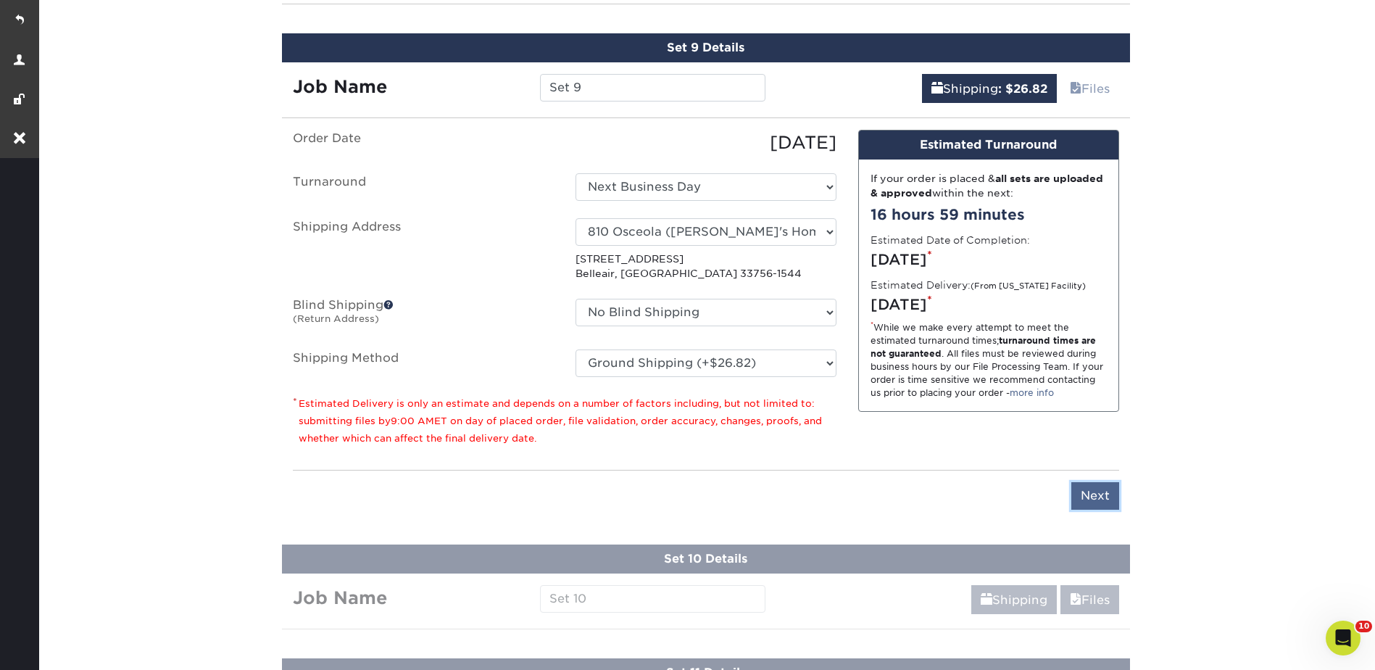
click at [1091, 490] on input "Next" at bounding box center [1095, 496] width 48 height 28
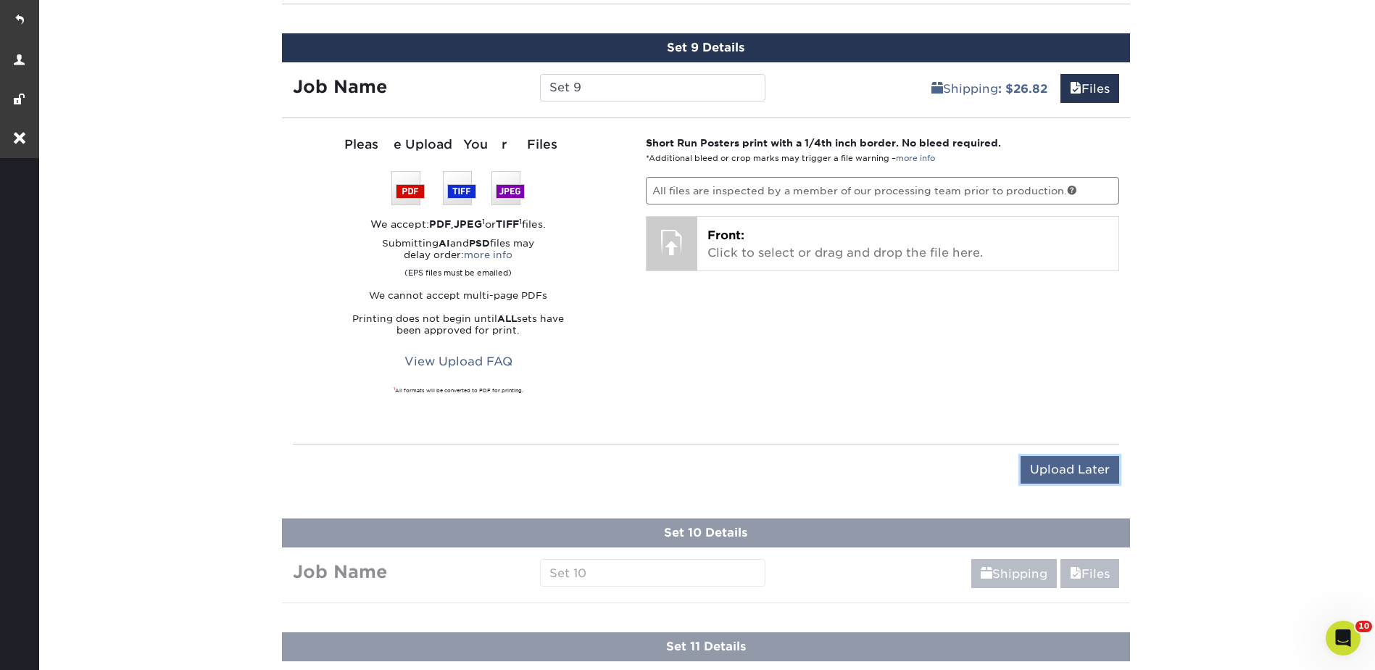
click at [1082, 463] on input "Upload Later" at bounding box center [1069, 470] width 99 height 28
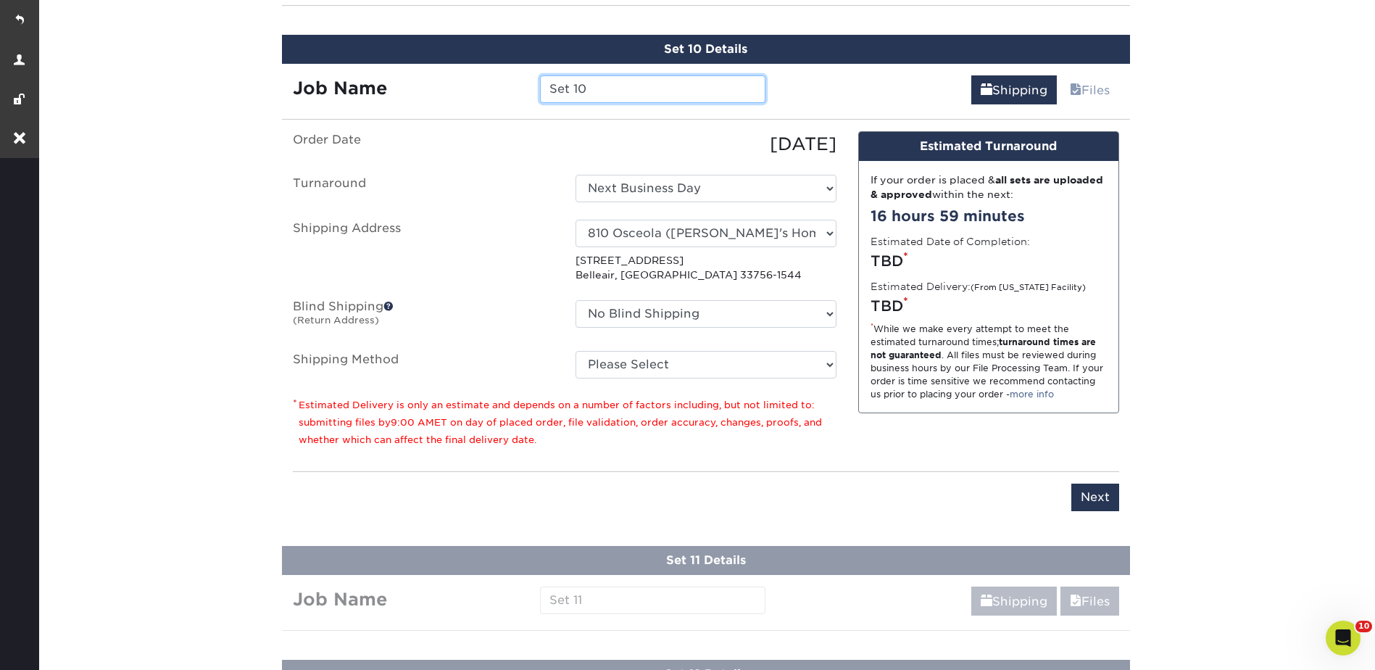
scroll to position [1849, 0]
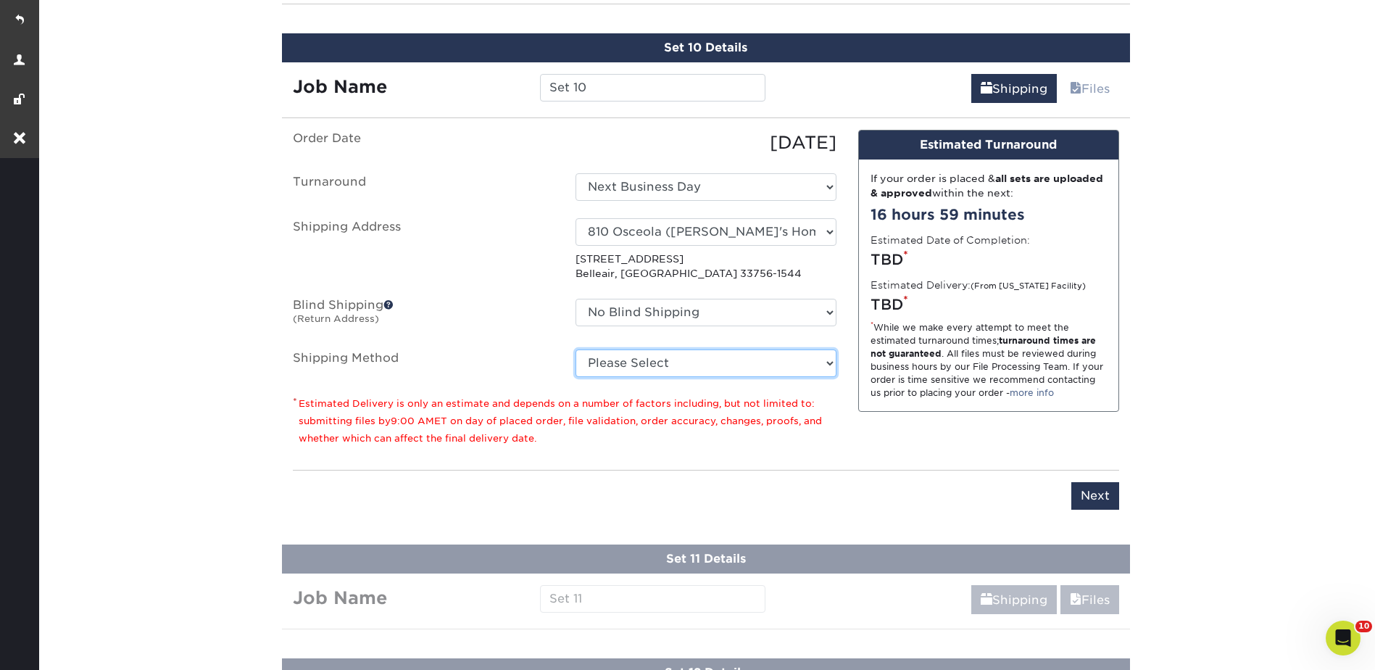
drag, startPoint x: 628, startPoint y: 359, endPoint x: 629, endPoint y: 367, distance: 8.8
click at [626, 359] on select "Please Select Ground Shipping (+$26.82) 3 Day Shipping Service (+$38.55) 2 Day …" at bounding box center [705, 363] width 261 height 28
select select "03"
click at [575, 349] on select "Please Select Ground Shipping (+$26.82) 3 Day Shipping Service (+$38.55) 2 Day …" at bounding box center [705, 363] width 261 height 28
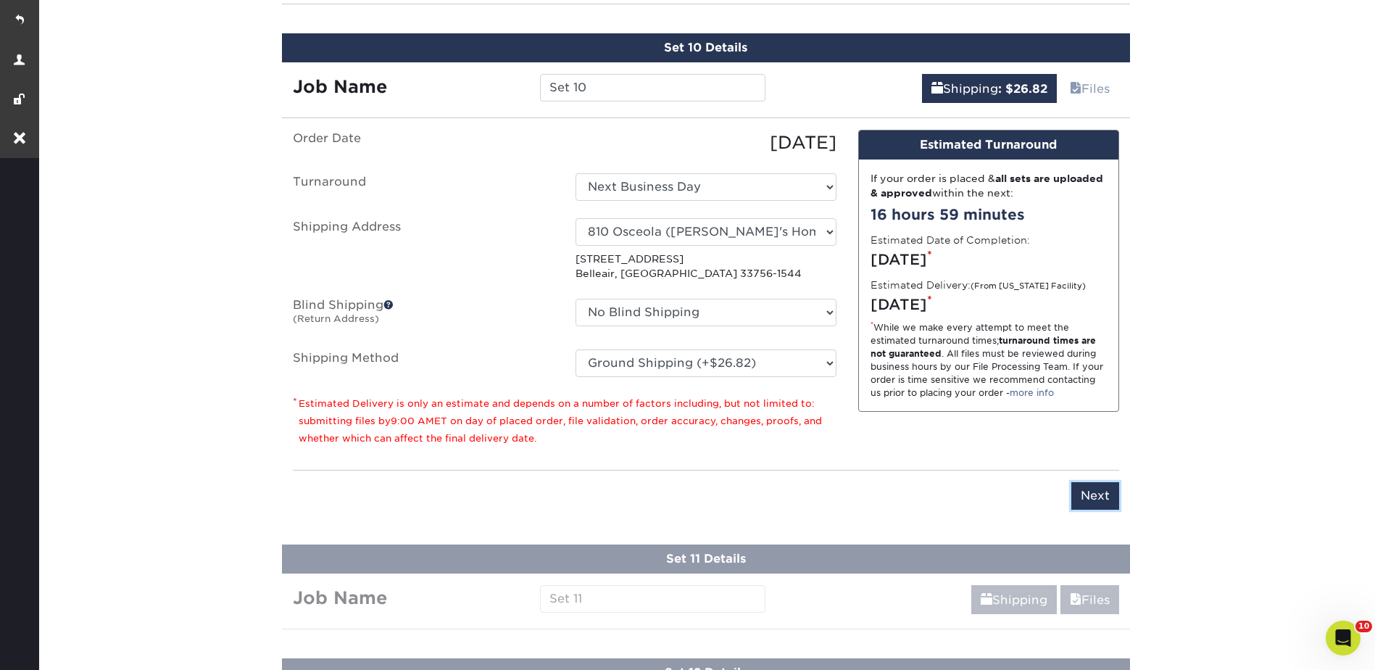
click at [1091, 493] on input "Next" at bounding box center [1095, 496] width 48 height 28
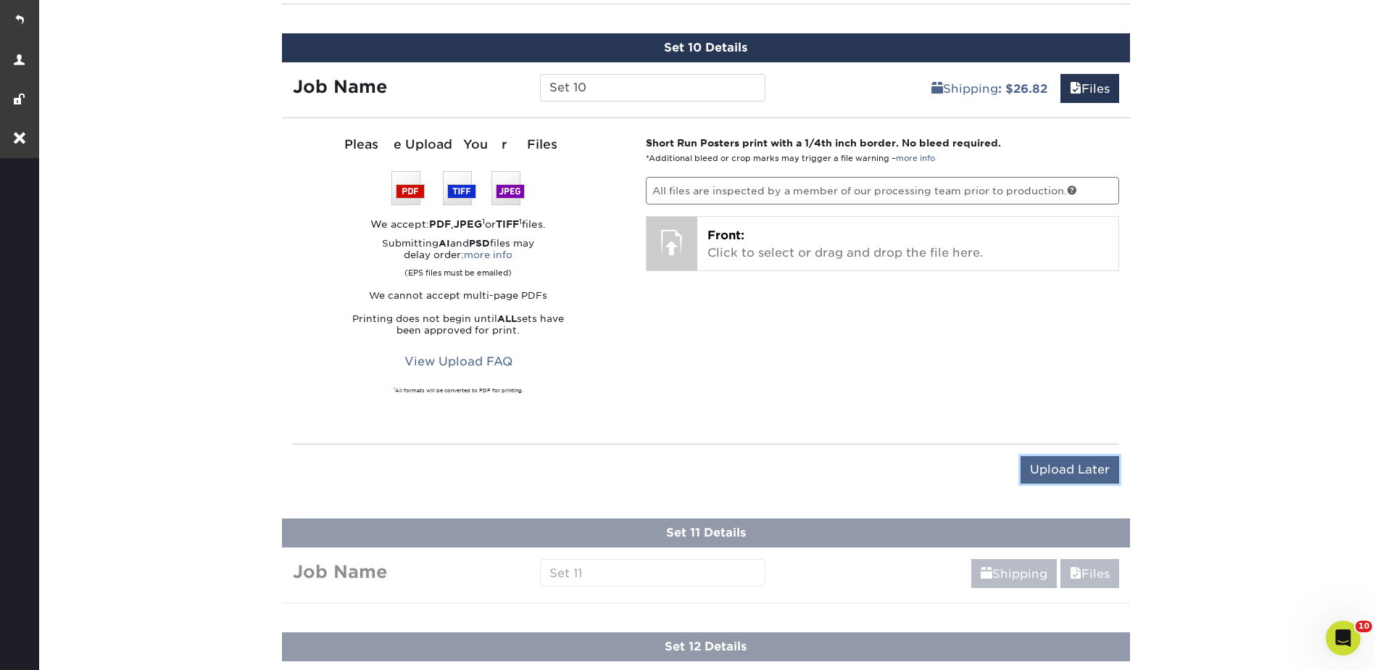
click at [1084, 482] on input "Upload Later" at bounding box center [1069, 470] width 99 height 28
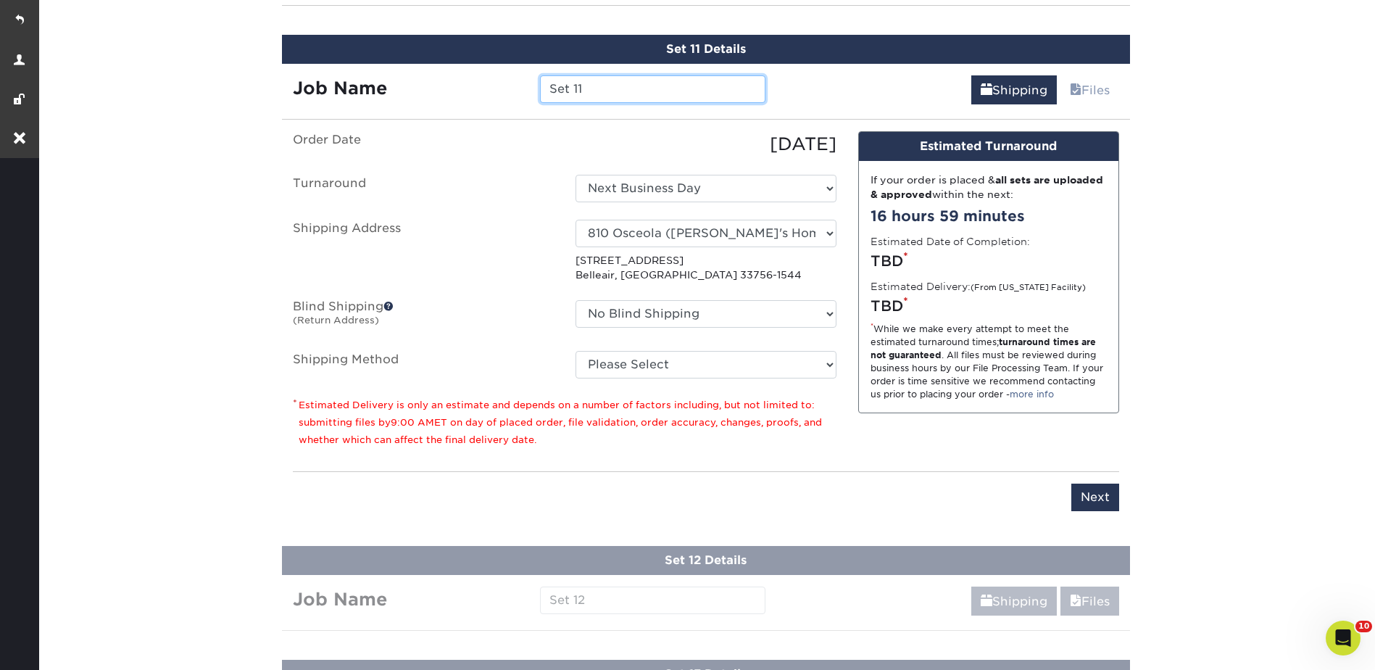
scroll to position [1963, 0]
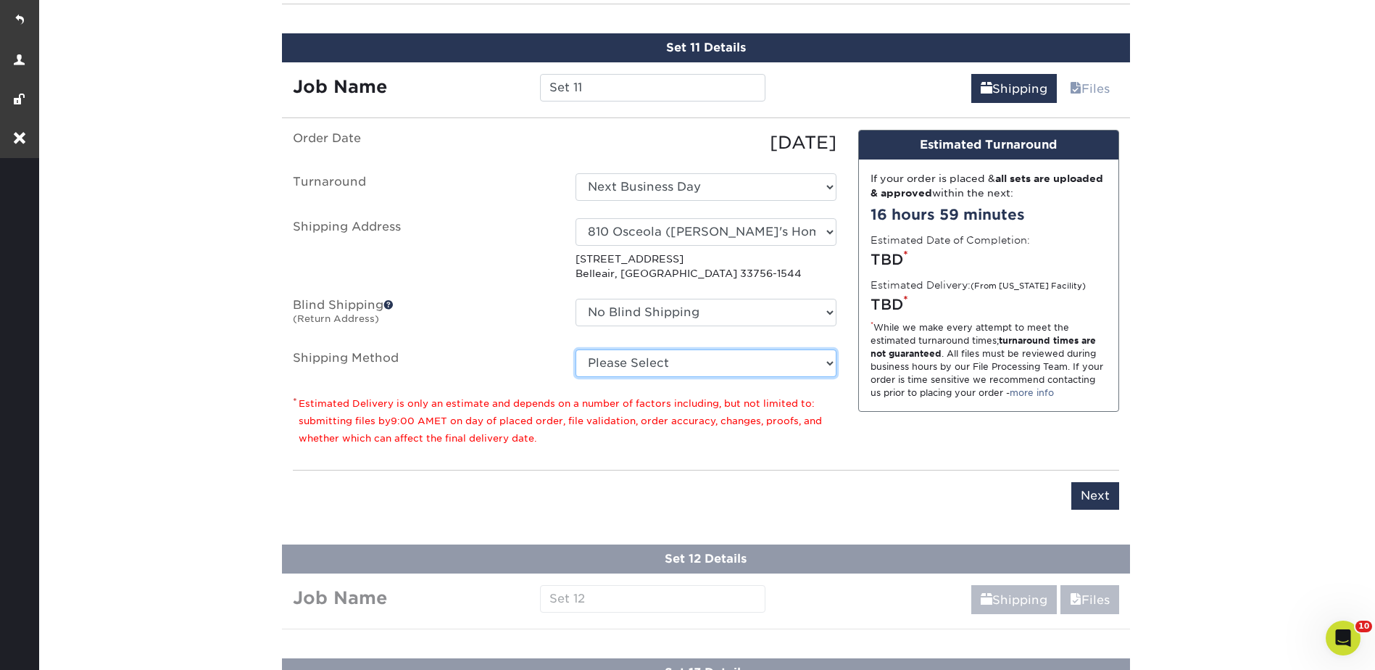
click at [642, 351] on select "Please Select Ground Shipping (+$26.82) 3 Day Shipping Service (+$38.55) 2 Day …" at bounding box center [705, 363] width 261 height 28
select select "03"
click at [575, 349] on select "Please Select Ground Shipping (+$26.82) 3 Day Shipping Service (+$38.55) 2 Day …" at bounding box center [705, 363] width 261 height 28
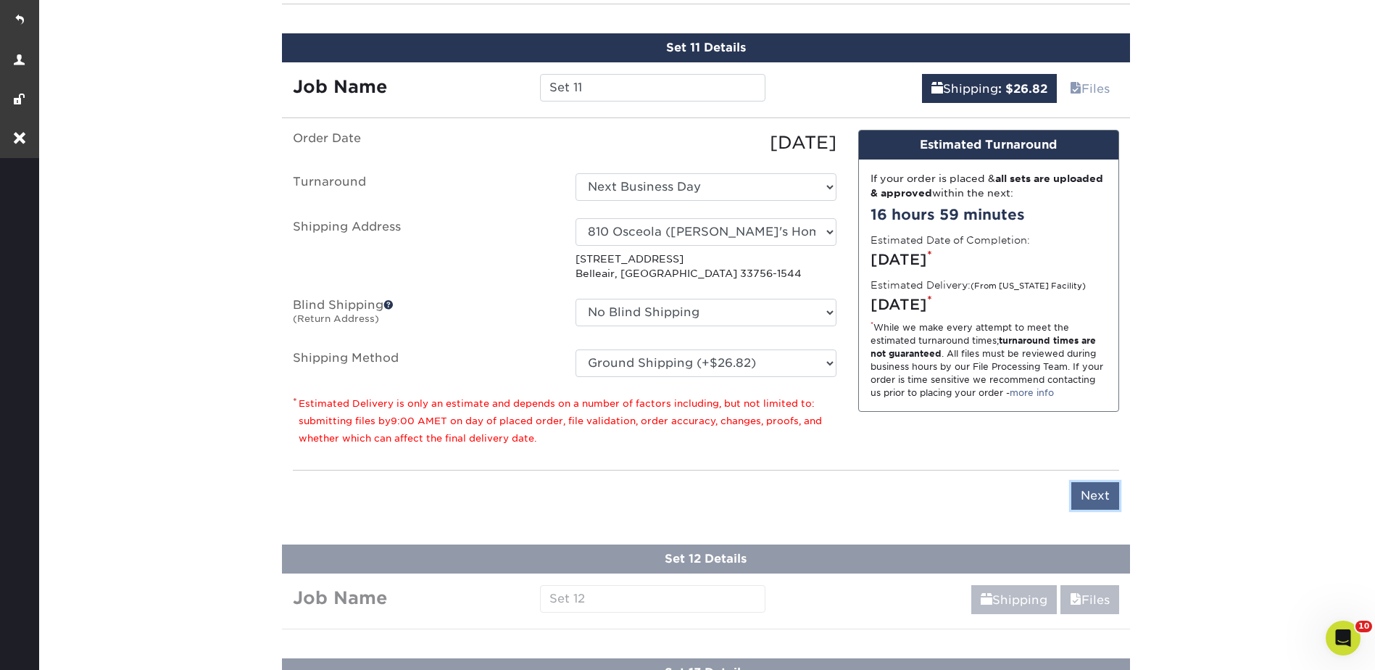
click at [1092, 490] on input "Next" at bounding box center [1095, 496] width 48 height 28
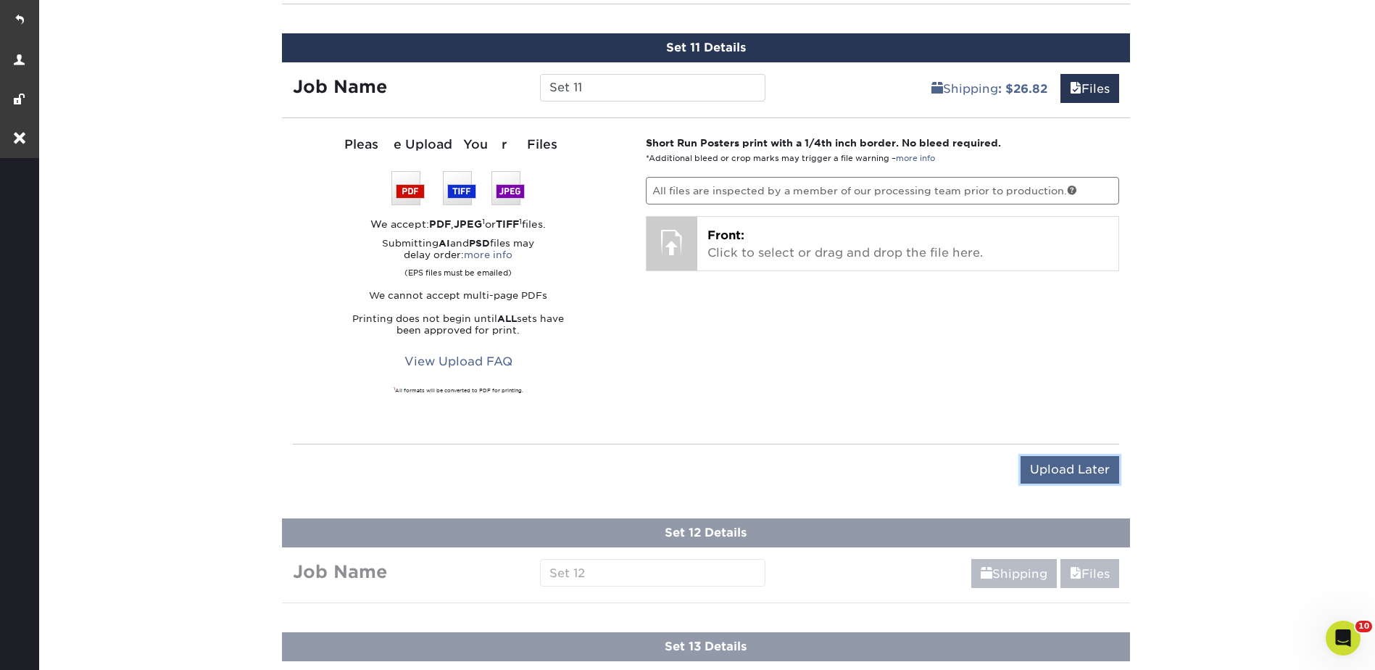
click at [1078, 470] on input "Upload Later" at bounding box center [1069, 470] width 99 height 28
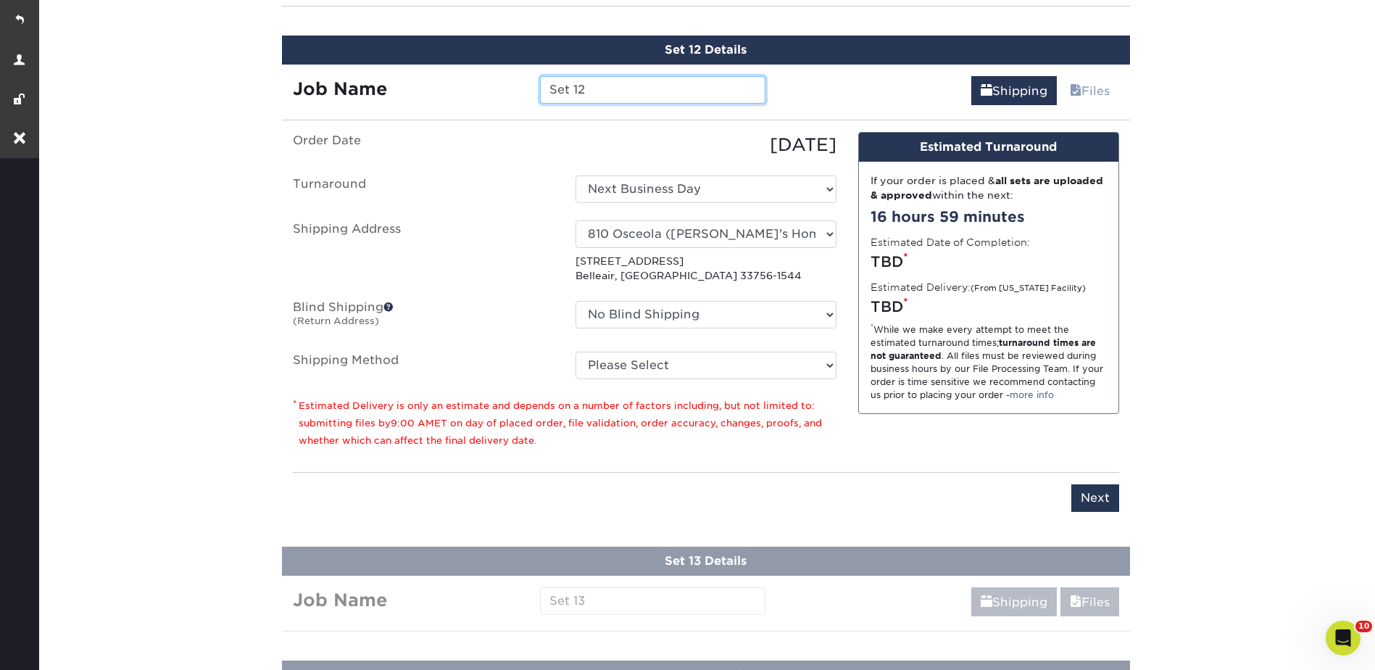
scroll to position [2076, 0]
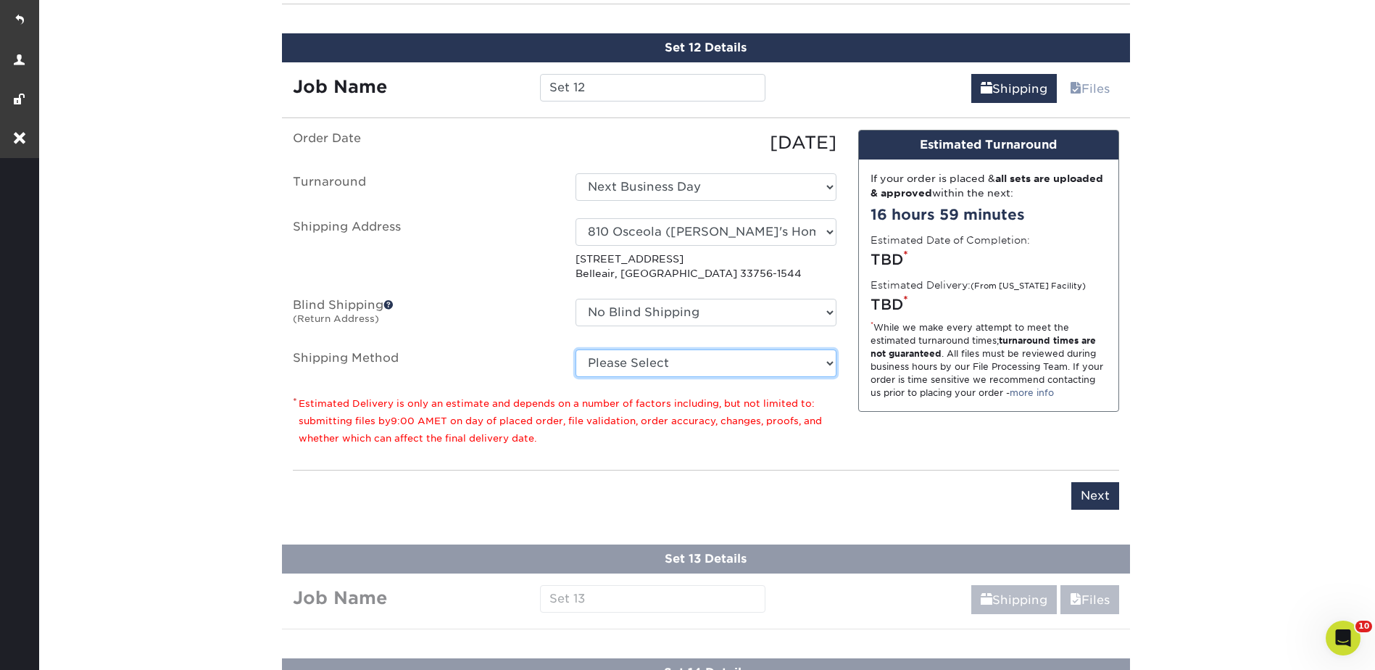
drag, startPoint x: 627, startPoint y: 364, endPoint x: 628, endPoint y: 379, distance: 15.3
click at [627, 364] on select "Please Select Ground Shipping (+$26.82) 3 Day Shipping Service (+$38.55) 2 Day …" at bounding box center [705, 363] width 261 height 28
select select "03"
click at [575, 349] on select "Please Select Ground Shipping (+$26.82) 3 Day Shipping Service (+$38.55) 2 Day …" at bounding box center [705, 363] width 261 height 28
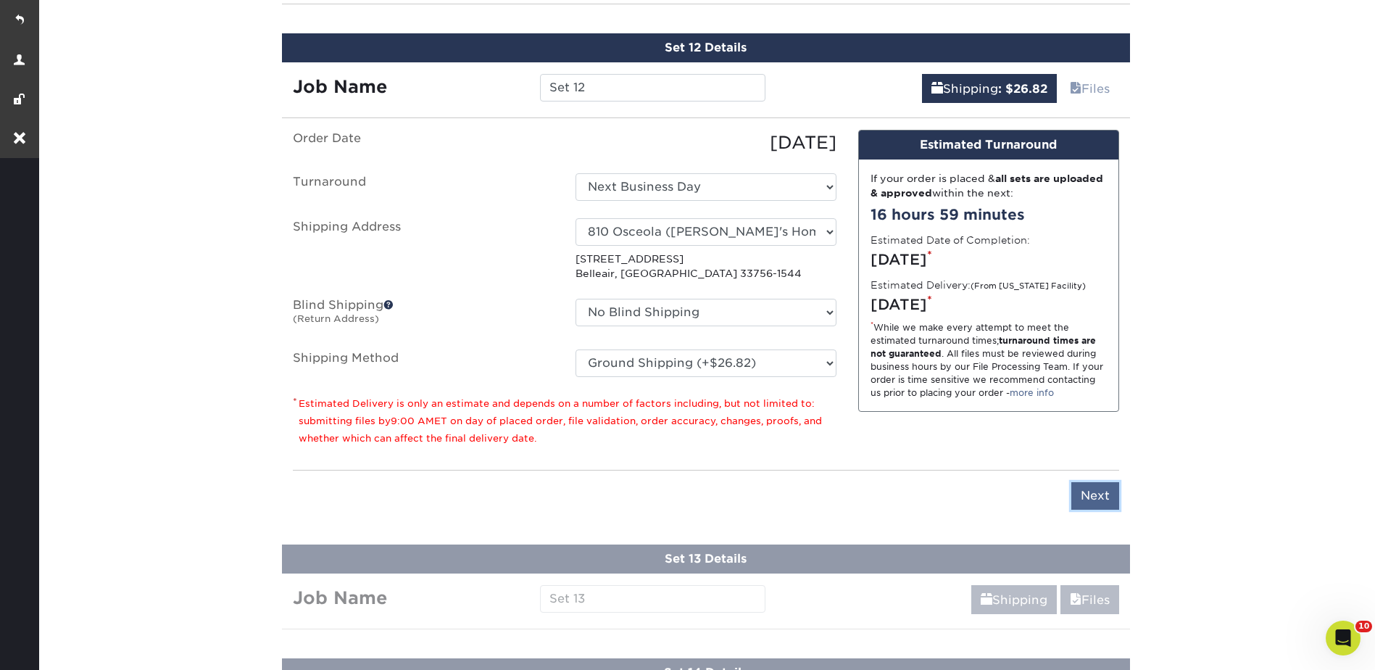
click at [1090, 489] on input "Next" at bounding box center [1095, 496] width 48 height 28
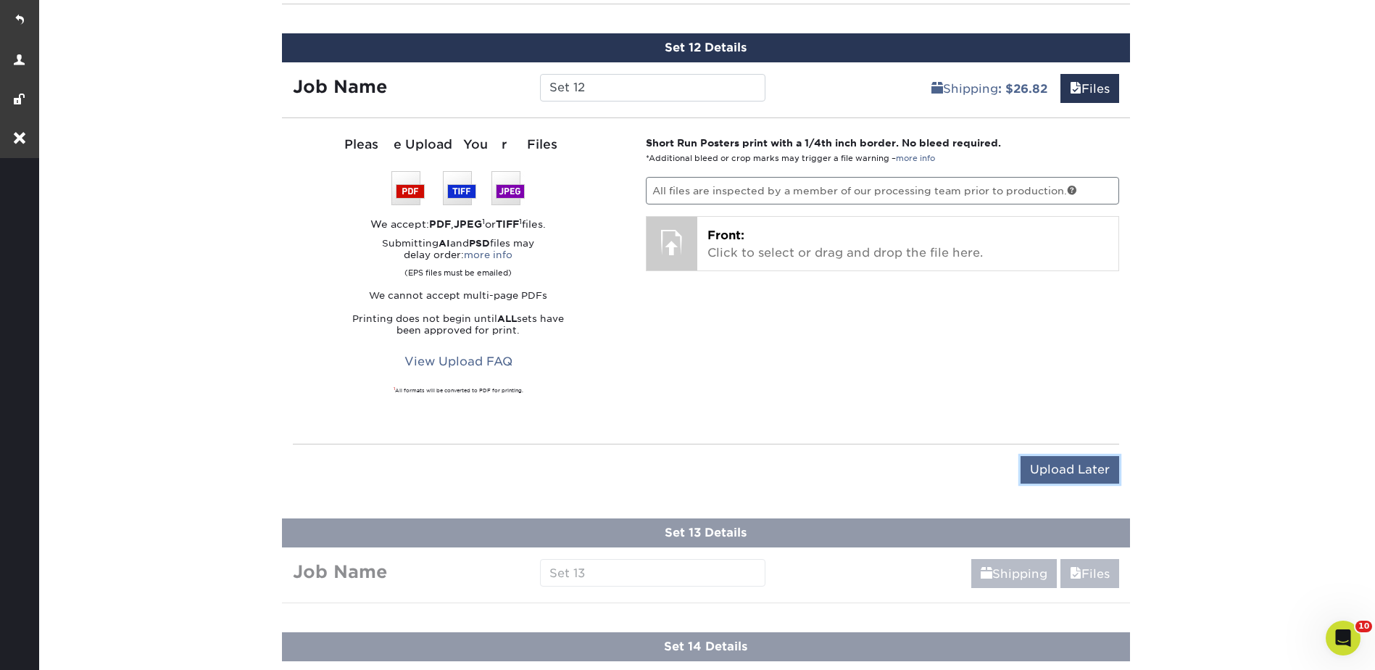
click at [1074, 475] on input "Upload Later" at bounding box center [1069, 470] width 99 height 28
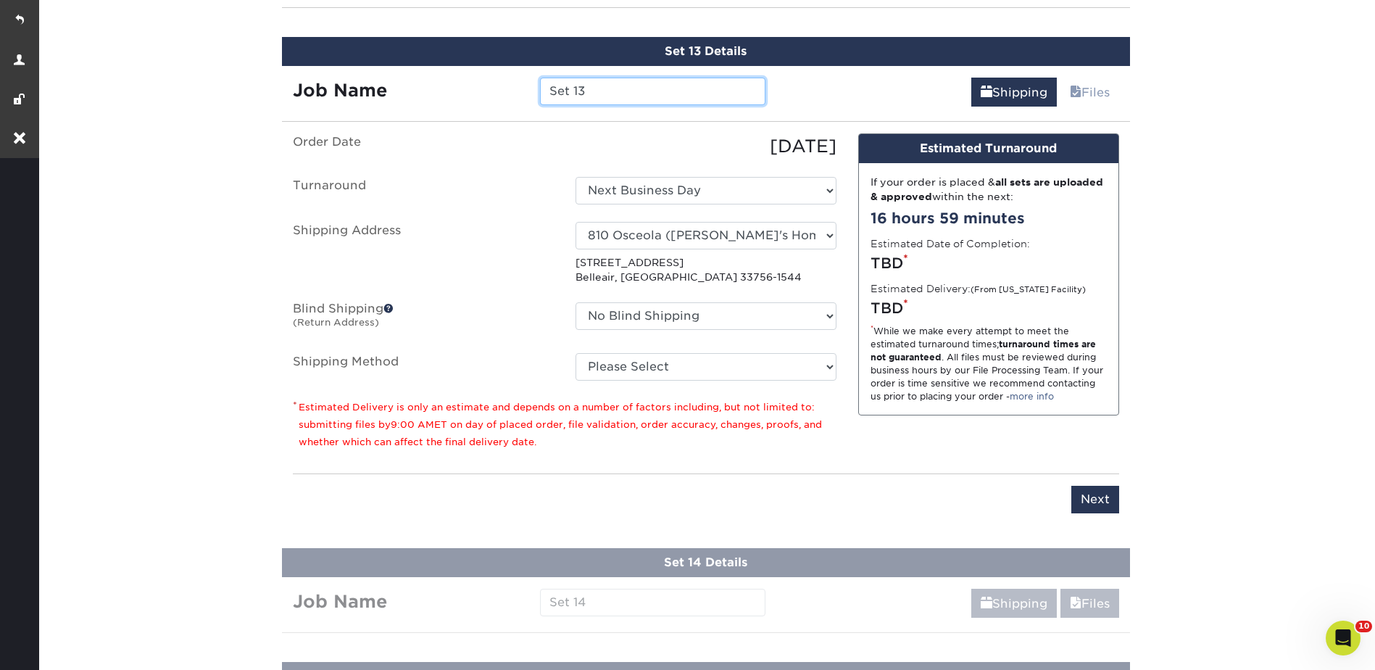
scroll to position [2190, 0]
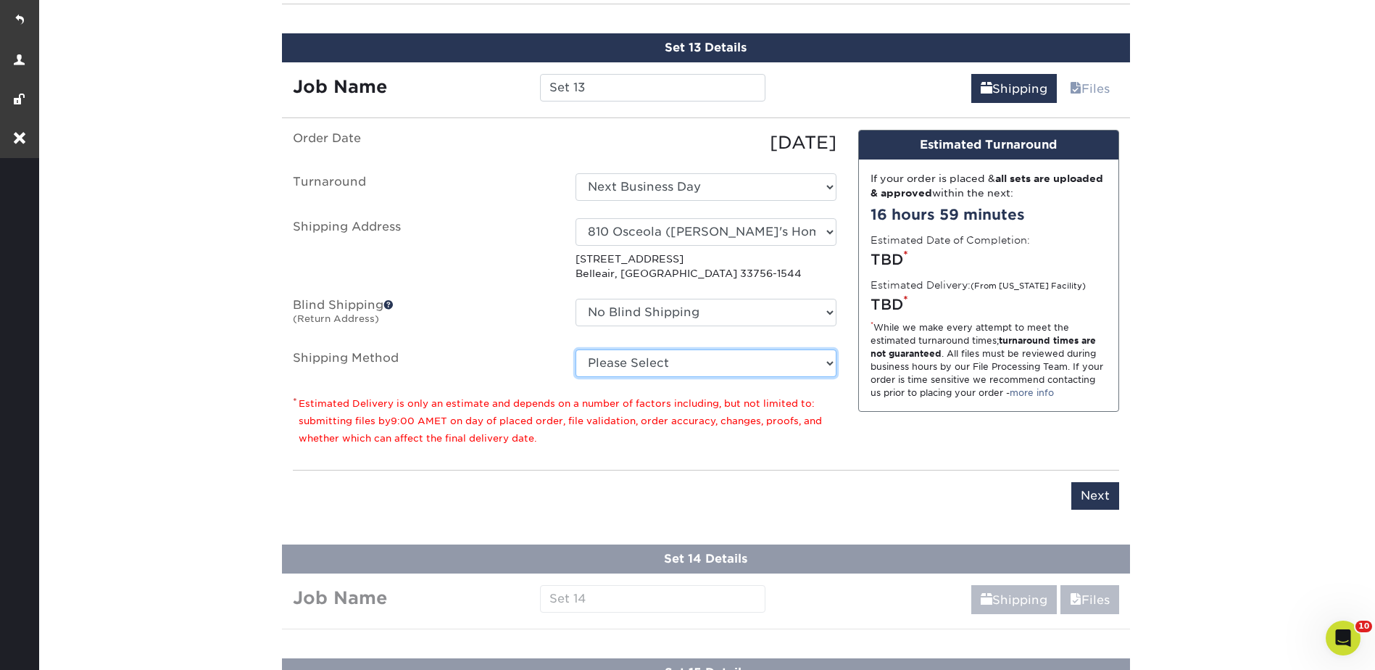
click at [614, 357] on select "Please Select Ground Shipping (+$26.82) 3 Day Shipping Service (+$38.55) 2 Day …" at bounding box center [705, 363] width 261 height 28
select select "03"
click at [575, 349] on select "Please Select Ground Shipping (+$26.82) 3 Day Shipping Service (+$38.55) 2 Day …" at bounding box center [705, 363] width 261 height 28
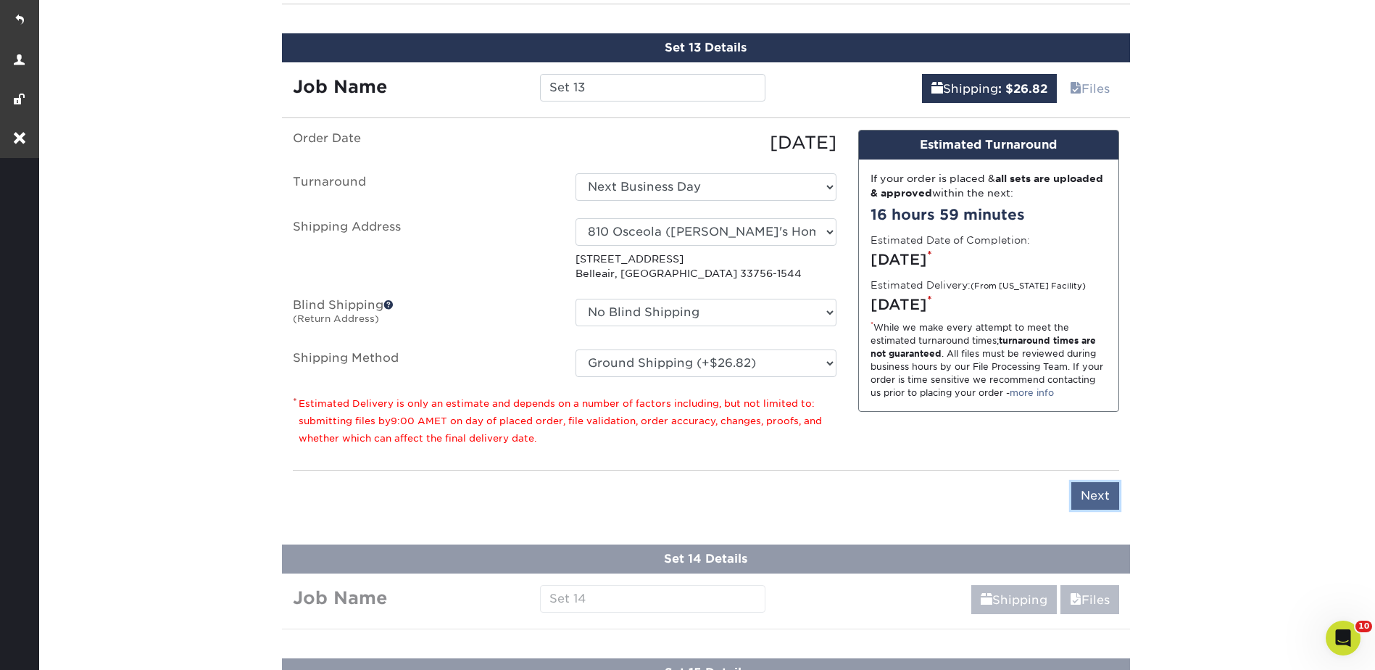
click at [1083, 488] on input "Next" at bounding box center [1095, 496] width 48 height 28
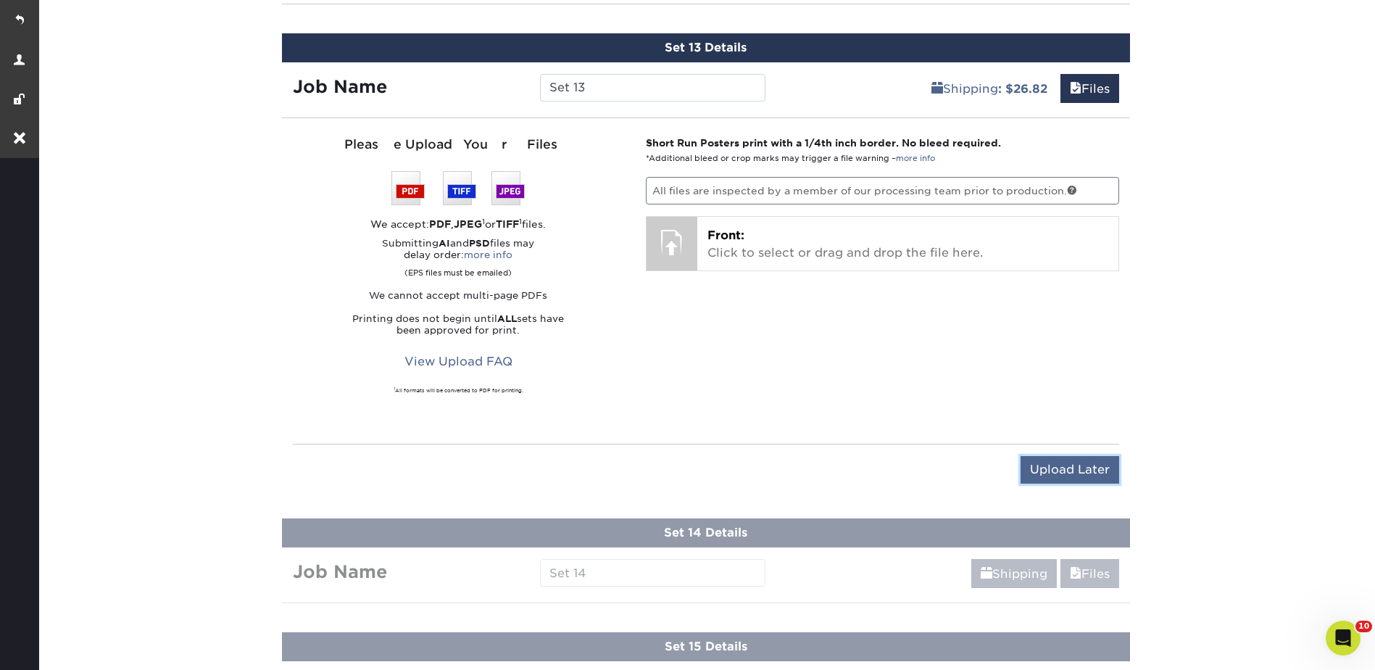
click at [1069, 470] on input "Upload Later" at bounding box center [1069, 470] width 99 height 28
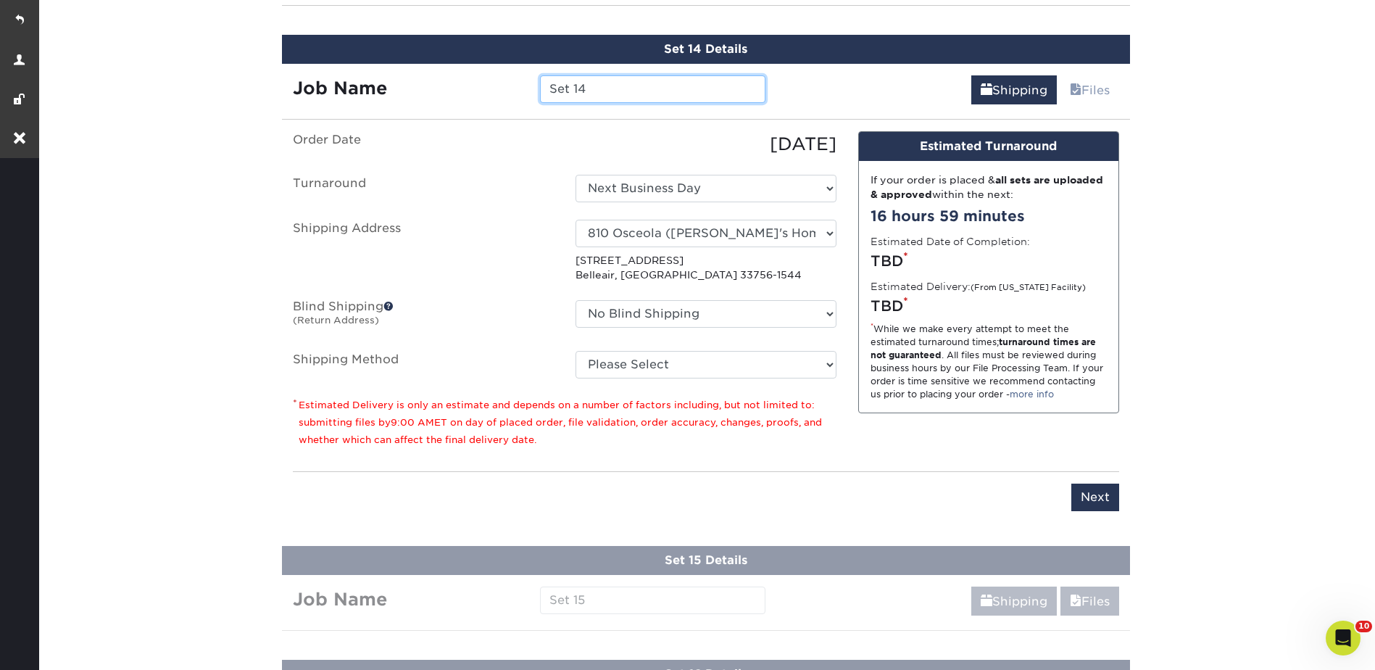
scroll to position [2304, 0]
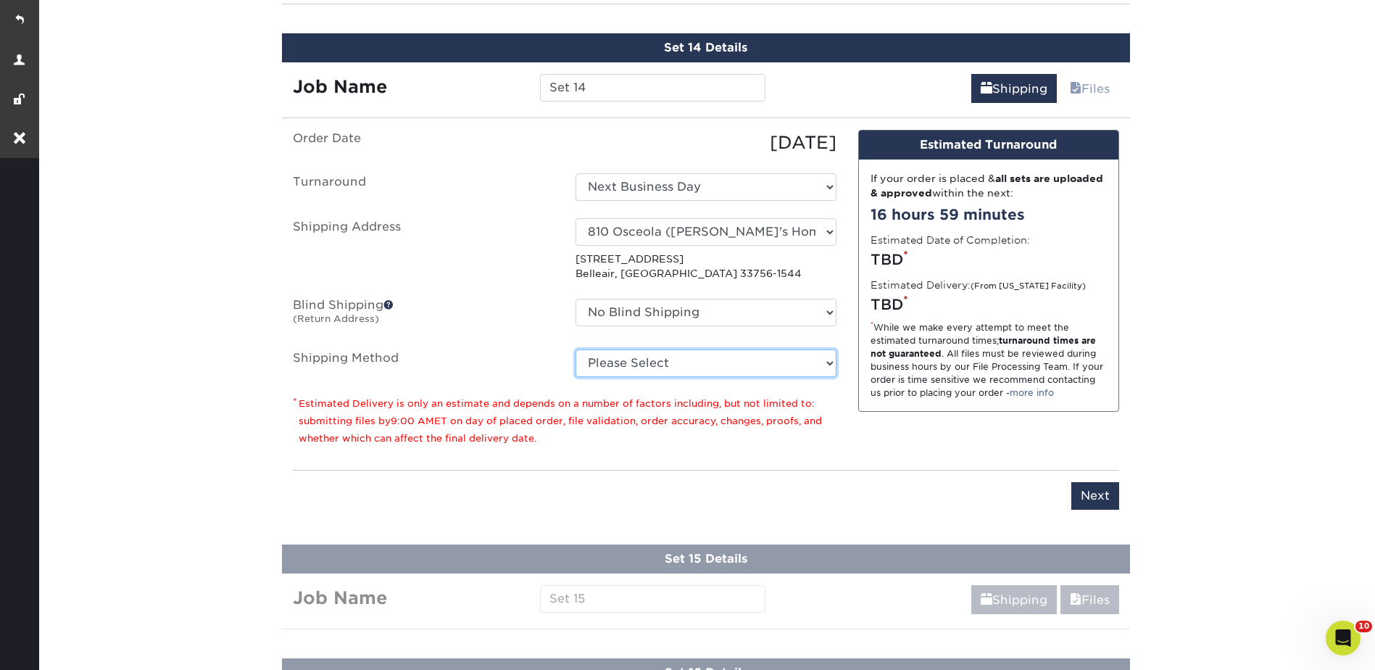
click at [617, 363] on select "Please Select Ground Shipping (+$26.82) 3 Day Shipping Service (+$38.55) 2 Day …" at bounding box center [705, 363] width 261 height 28
select select "03"
click at [575, 349] on select "Please Select Ground Shipping (+$26.82) 3 Day Shipping Service (+$38.55) 2 Day …" at bounding box center [705, 363] width 261 height 28
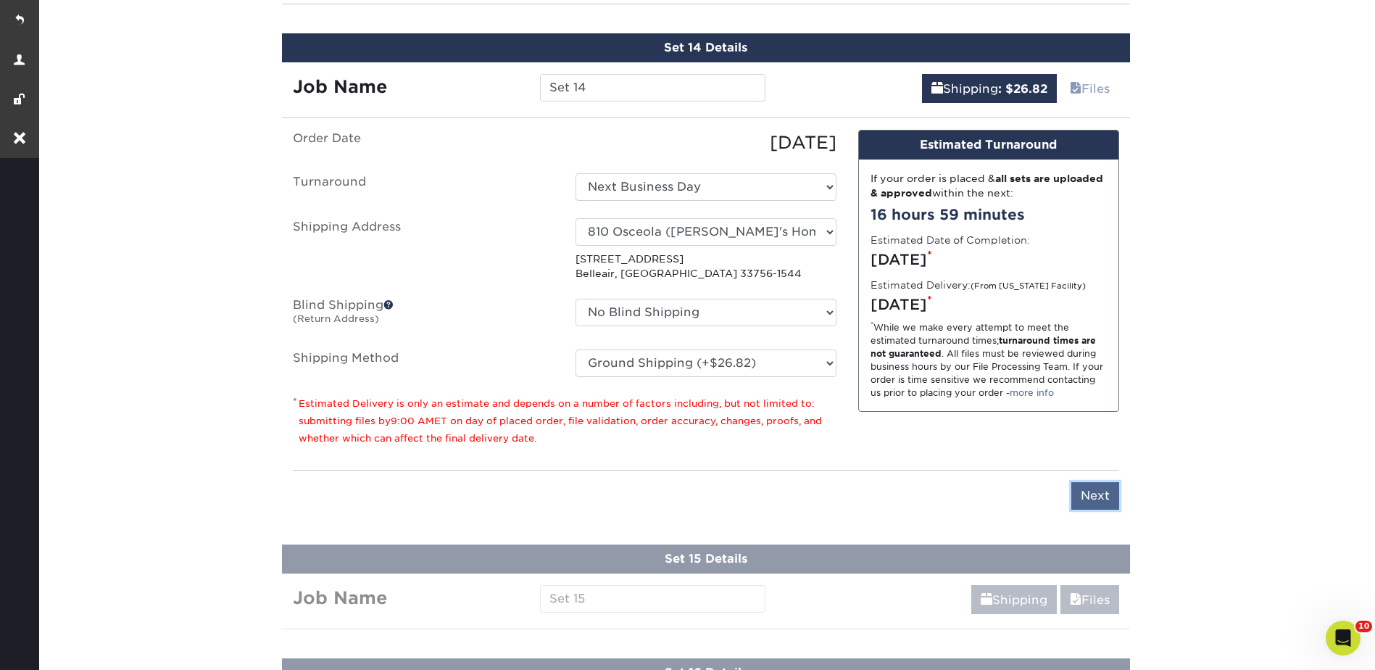
click at [1094, 498] on input "Next" at bounding box center [1095, 496] width 48 height 28
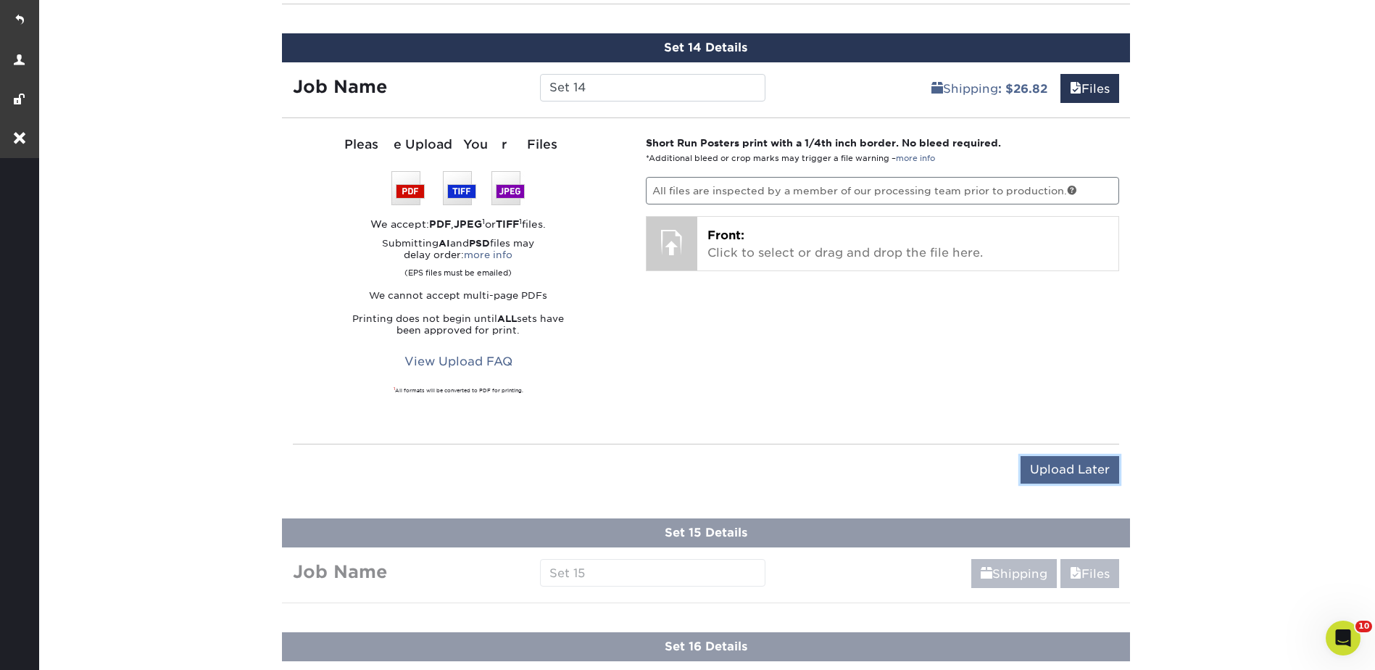
click at [1068, 470] on input "Upload Later" at bounding box center [1069, 470] width 99 height 28
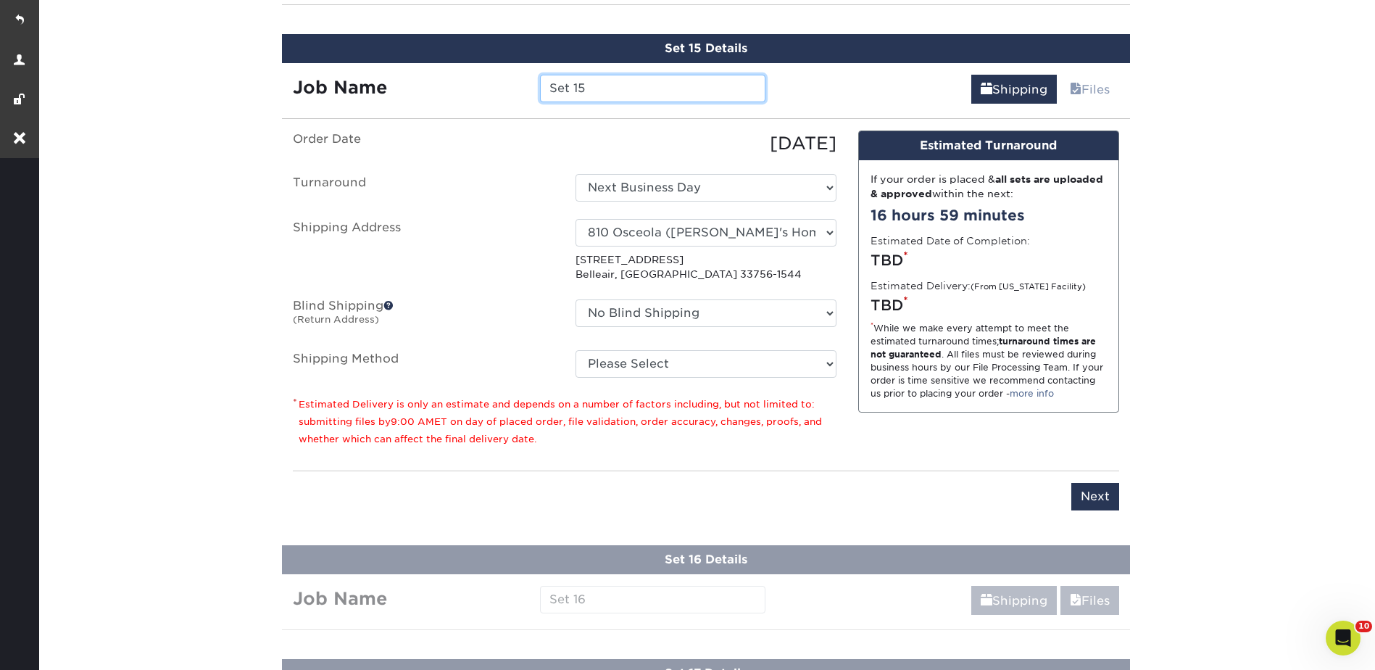
scroll to position [2418, 0]
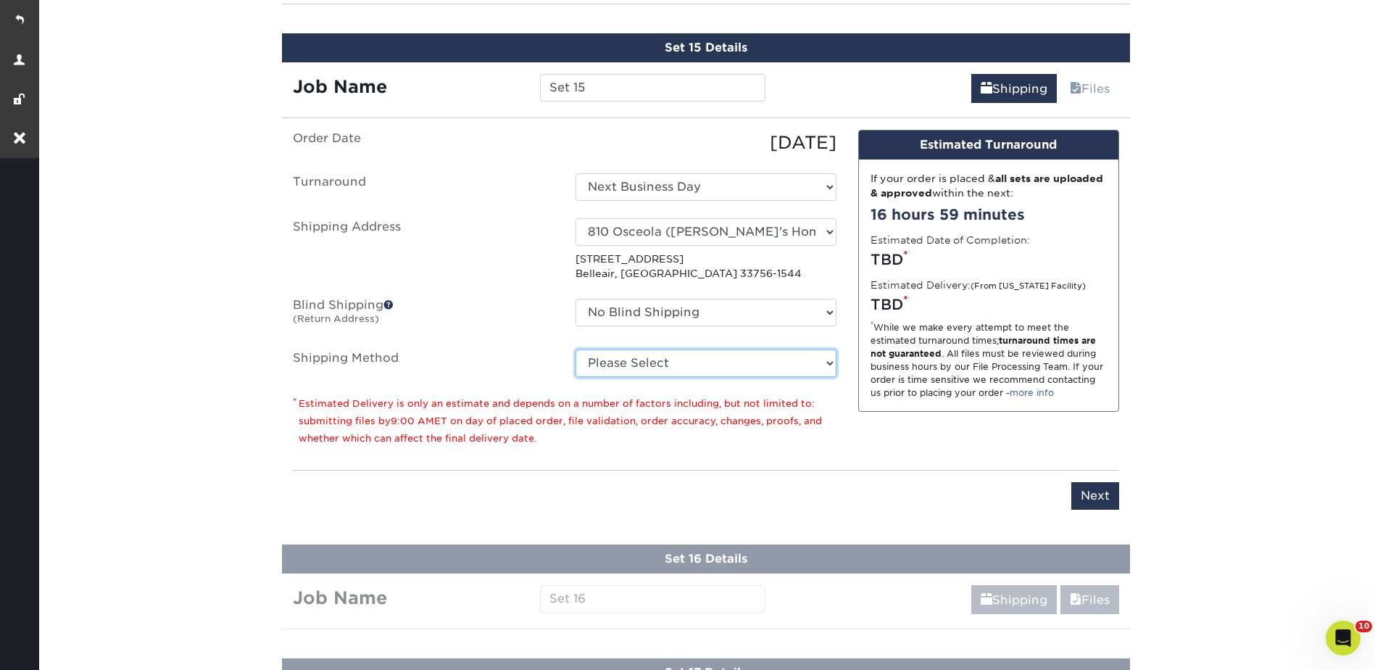
click at [633, 368] on select "Please Select Ground Shipping (+$26.82) 3 Day Shipping Service (+$38.55) 2 Day …" at bounding box center [705, 363] width 261 height 28
select select "03"
click at [575, 349] on select "Please Select Ground Shipping (+$26.82) 3 Day Shipping Service (+$38.55) 2 Day …" at bounding box center [705, 363] width 261 height 28
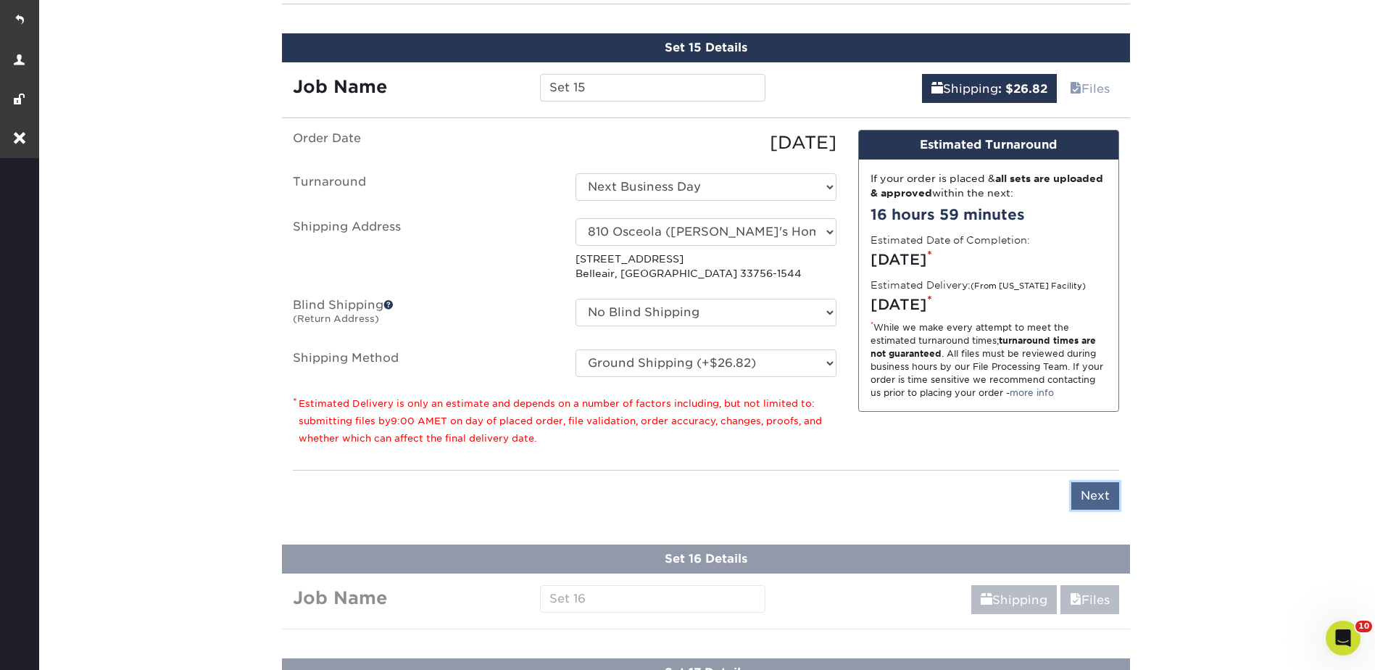
click at [1105, 497] on input "Next" at bounding box center [1095, 496] width 48 height 28
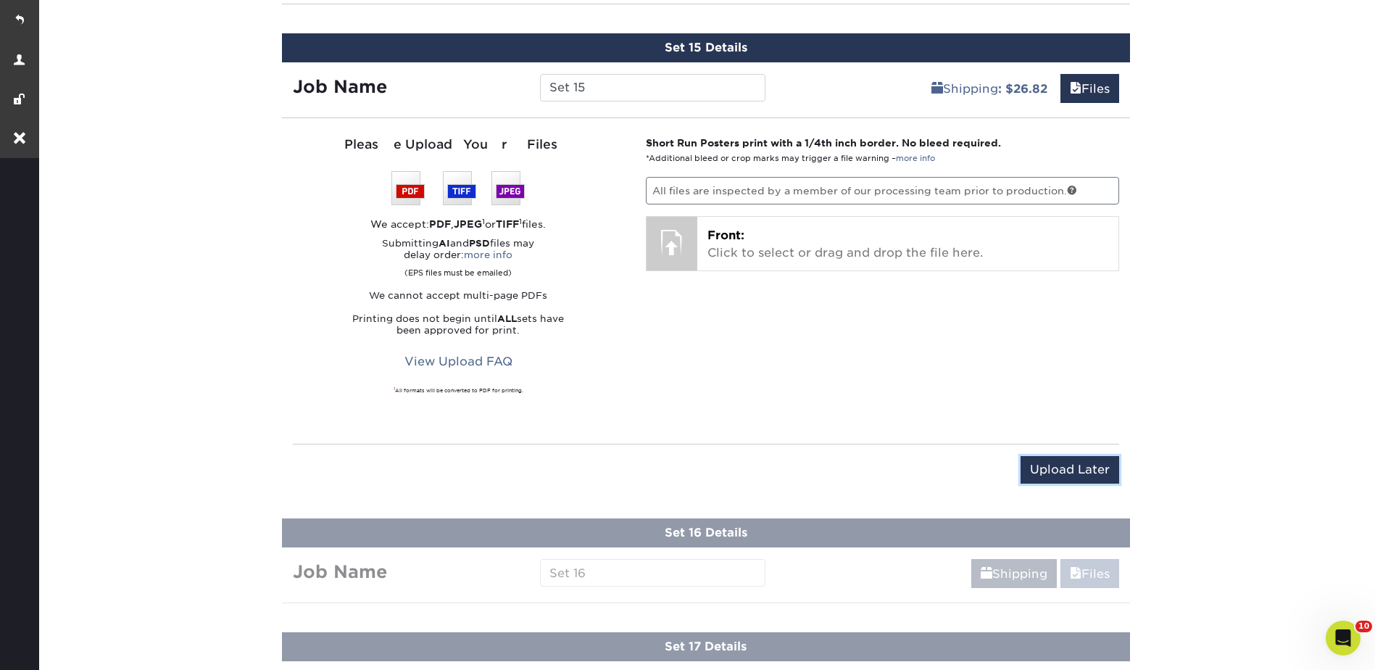
click at [1082, 474] on input "Upload Later" at bounding box center [1069, 470] width 99 height 28
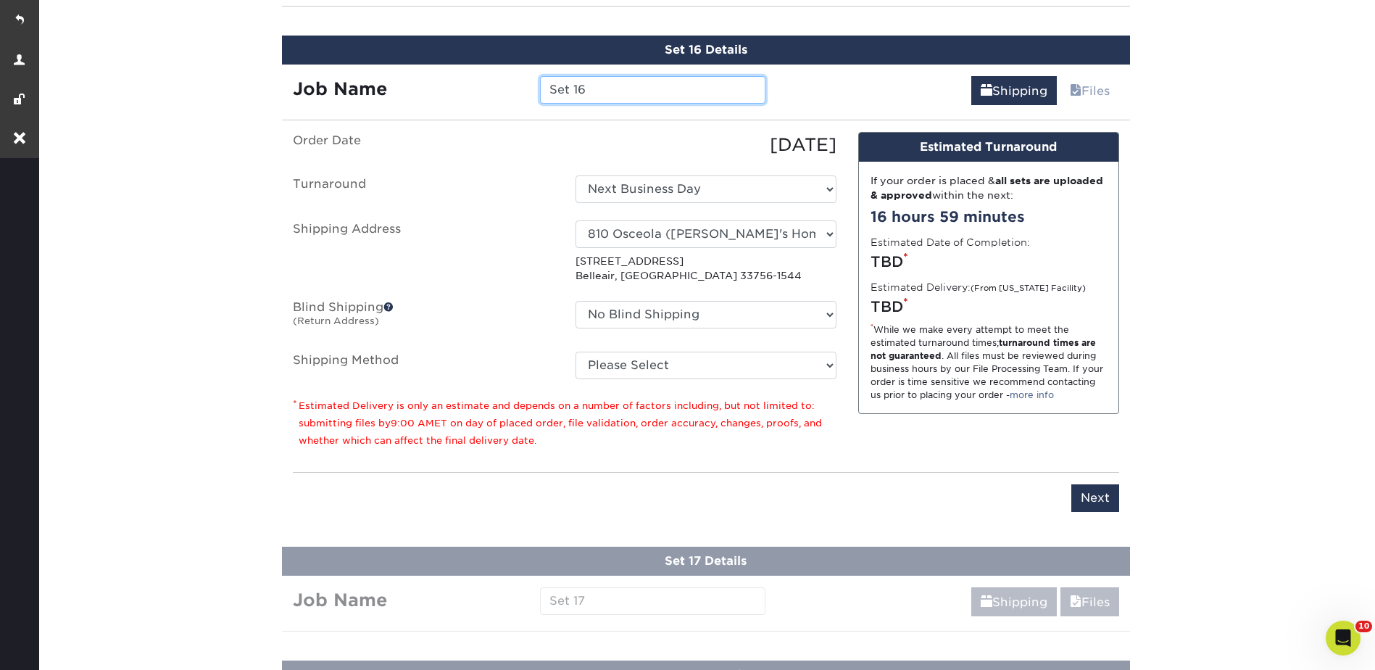
scroll to position [2532, 0]
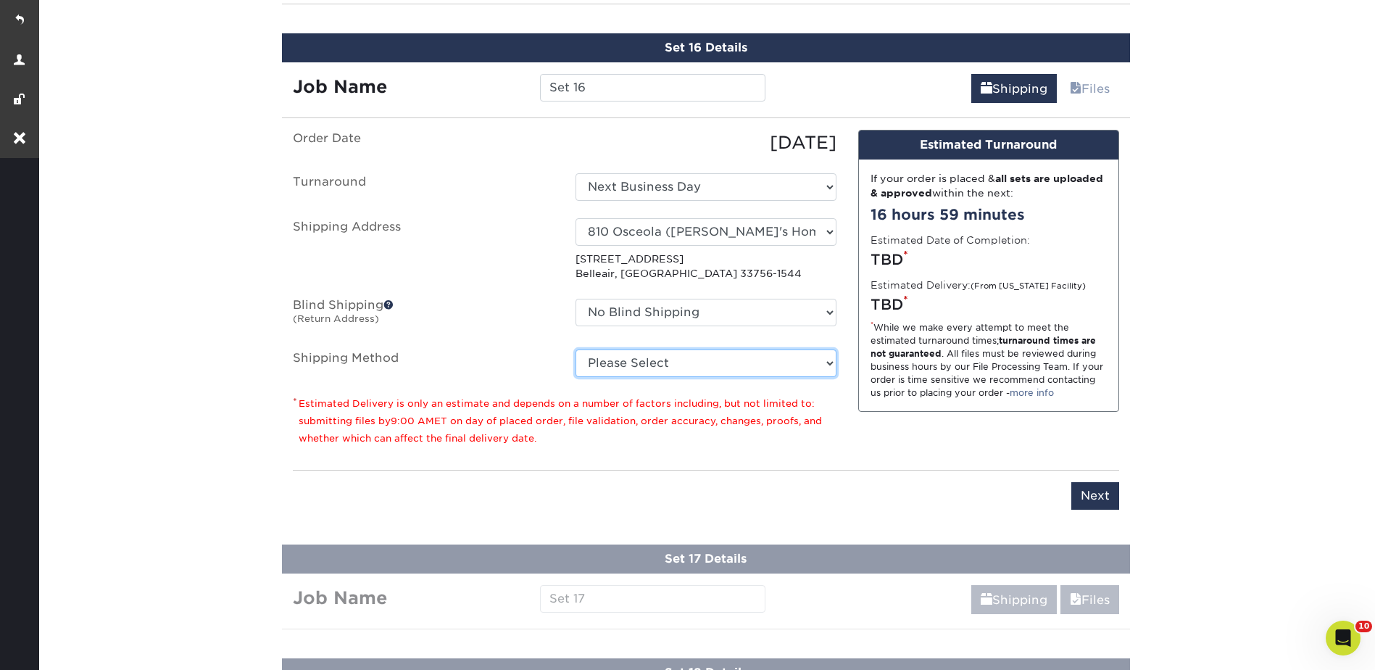
click at [660, 359] on select "Please Select Ground Shipping (+$26.82) 3 Day Shipping Service (+$38.55) 2 Day …" at bounding box center [705, 363] width 261 height 28
select select "03"
click at [575, 349] on select "Please Select Ground Shipping (+$26.82) 3 Day Shipping Service (+$38.55) 2 Day …" at bounding box center [705, 363] width 261 height 28
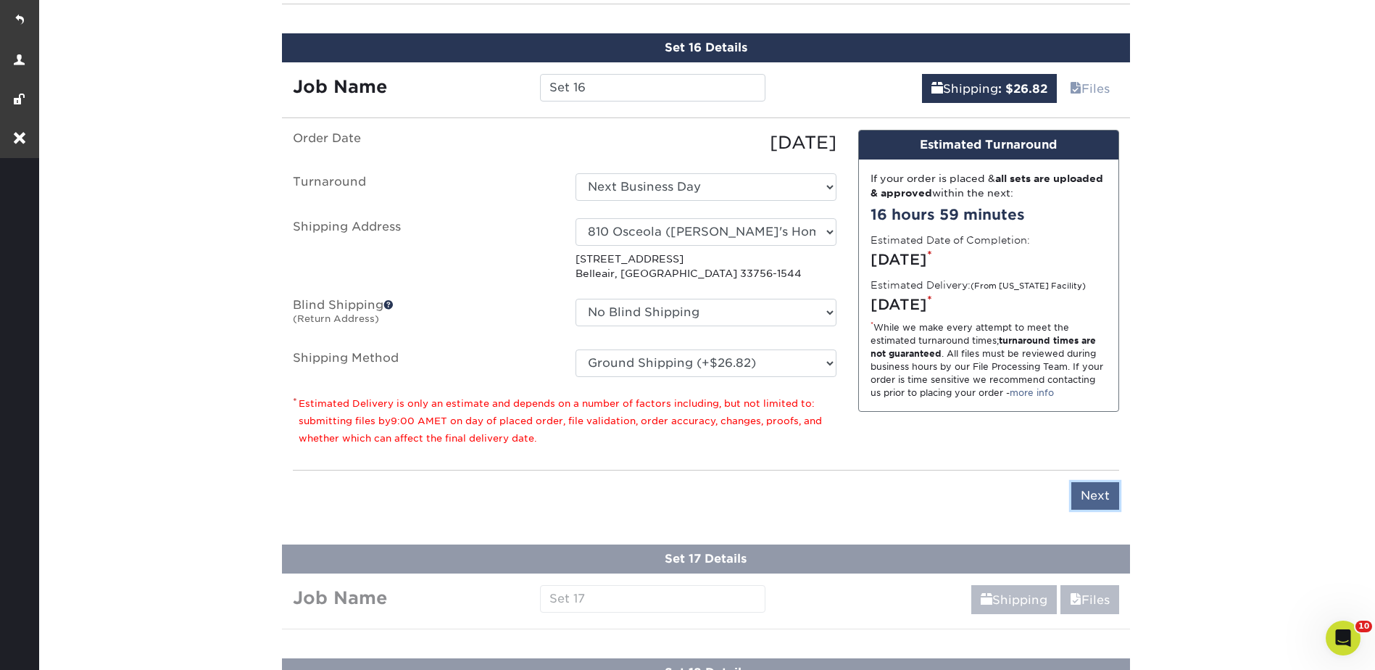
click at [1086, 493] on input "Next" at bounding box center [1095, 496] width 48 height 28
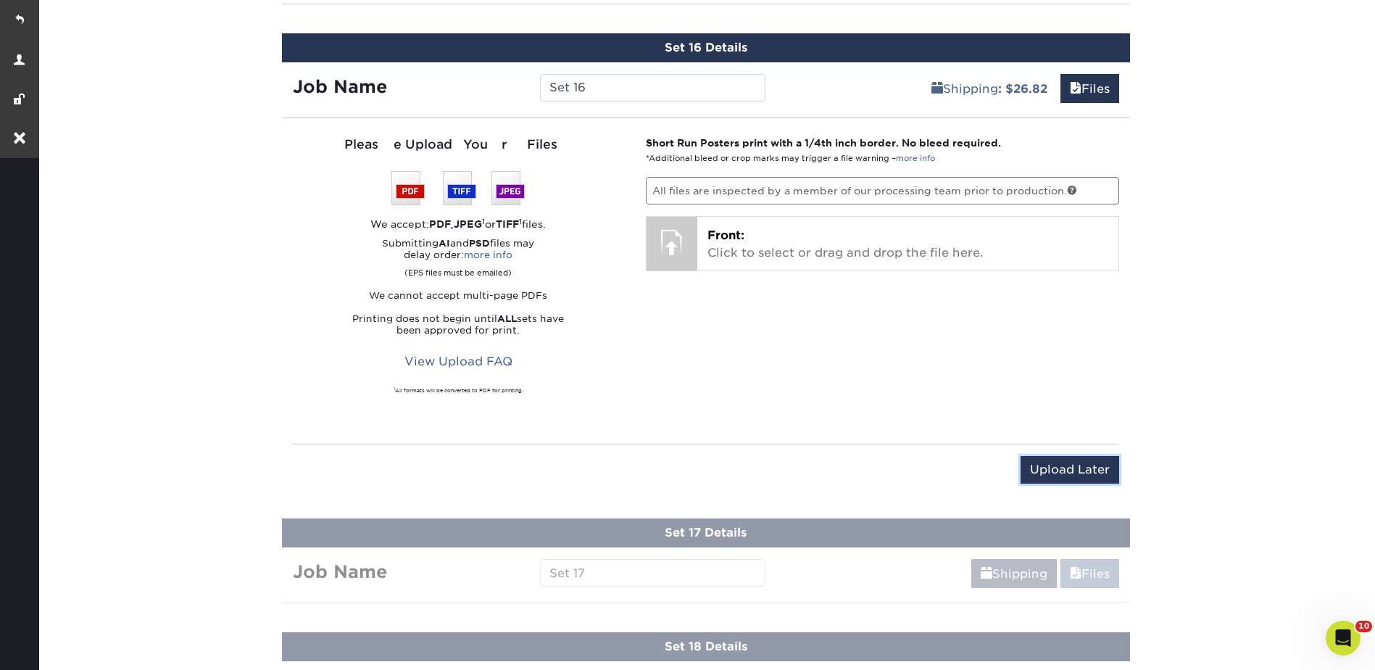
click at [1064, 467] on input "Upload Later" at bounding box center [1069, 470] width 99 height 28
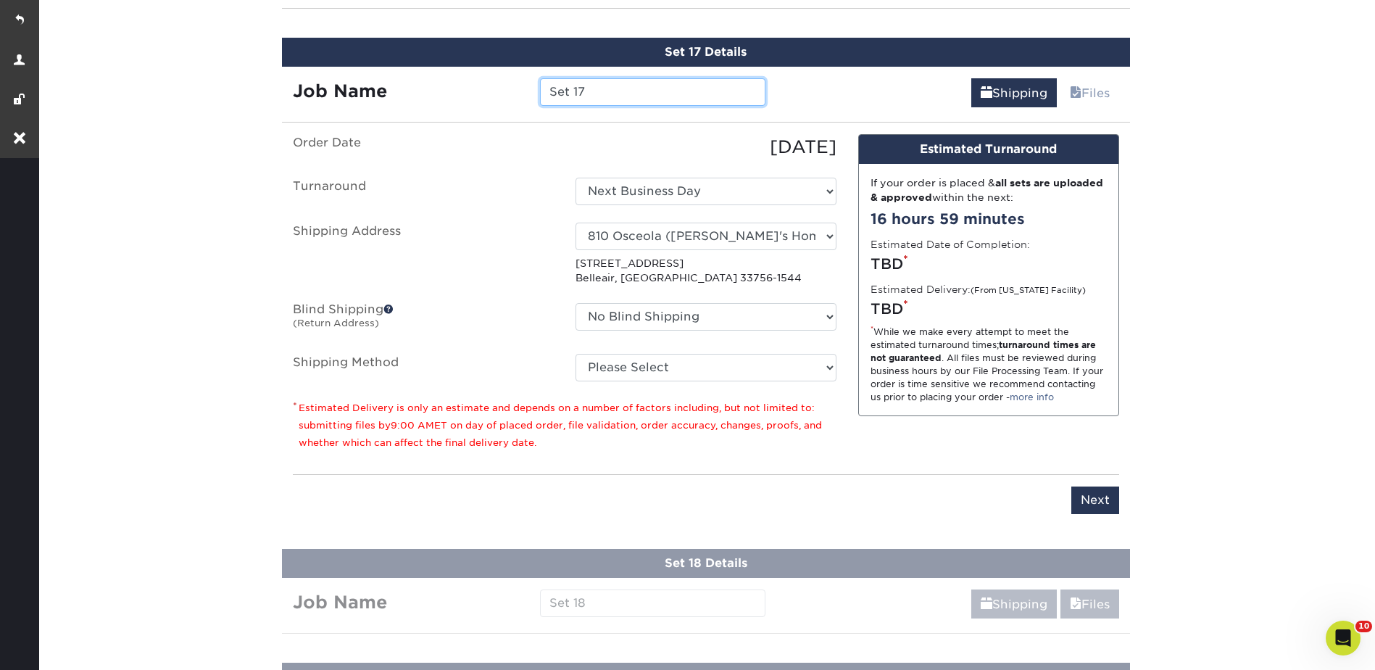
scroll to position [2645, 0]
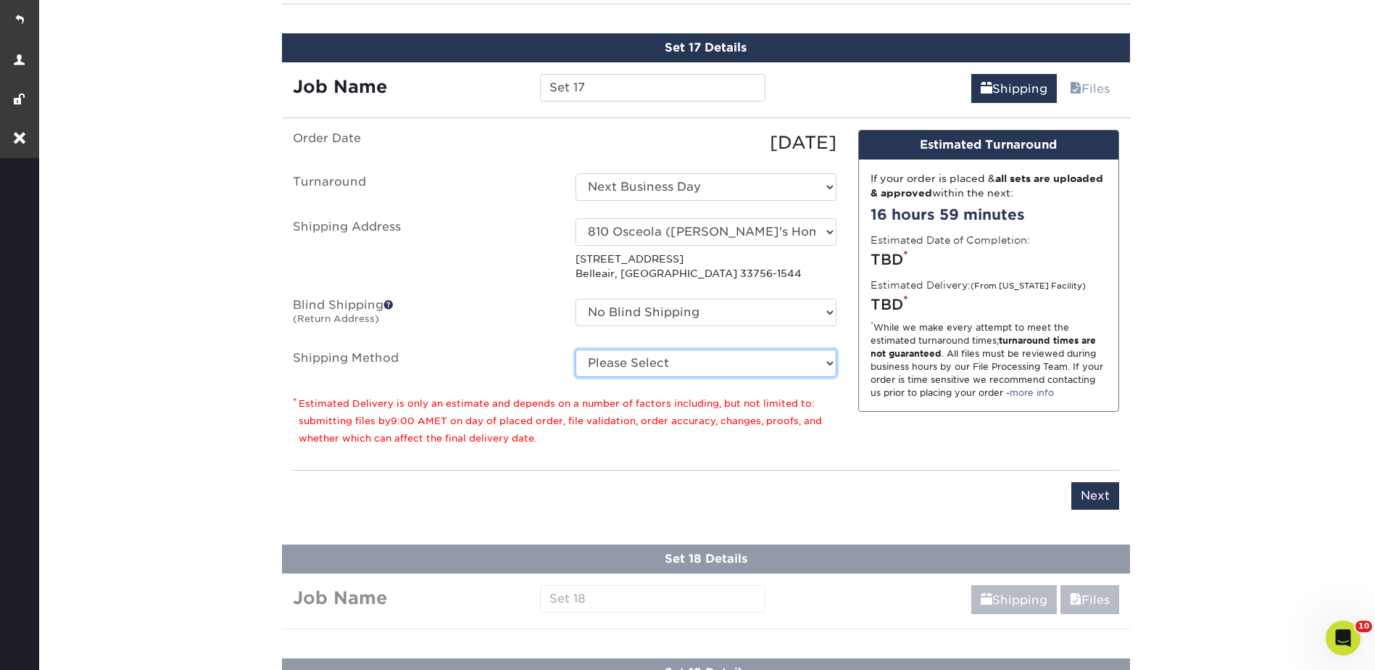
click at [644, 359] on select "Please Select Ground Shipping (+$26.82) 3 Day Shipping Service (+$38.55) 2 Day …" at bounding box center [705, 363] width 261 height 28
select select "03"
click at [575, 349] on select "Please Select Ground Shipping (+$26.82) 3 Day Shipping Service (+$38.55) 2 Day …" at bounding box center [705, 363] width 261 height 28
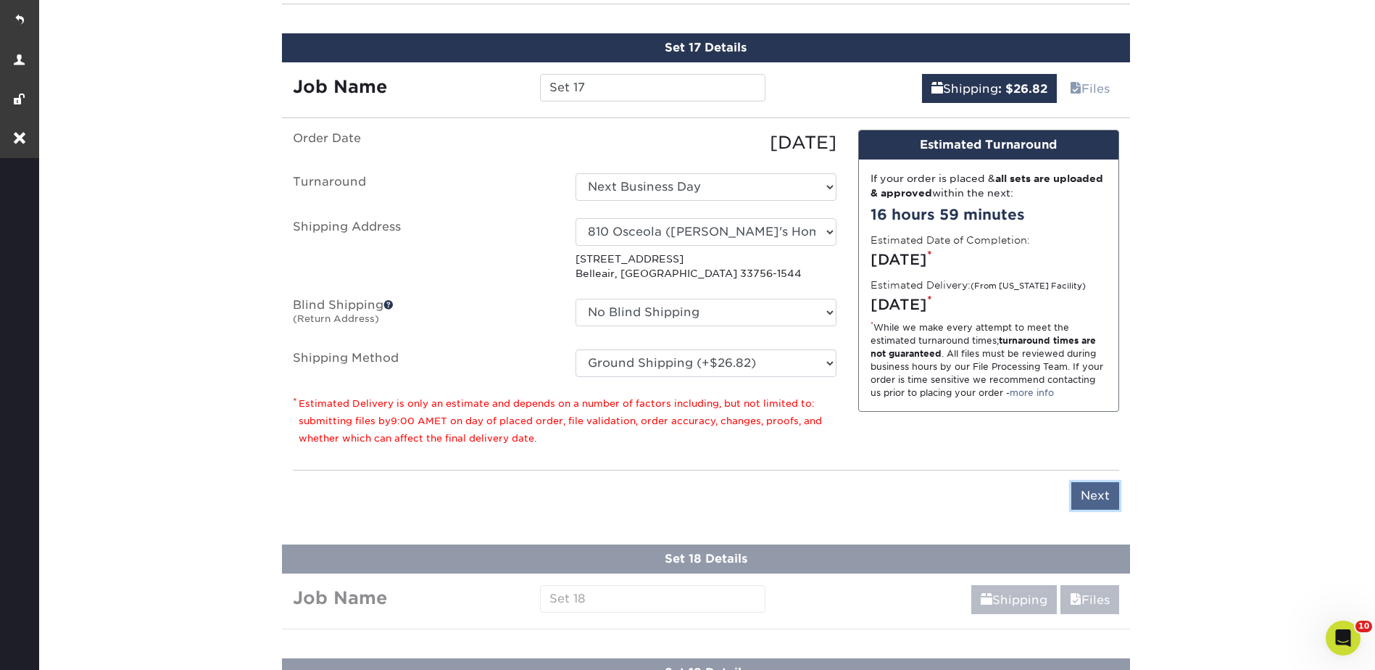
click at [1087, 494] on input "Next" at bounding box center [1095, 496] width 48 height 28
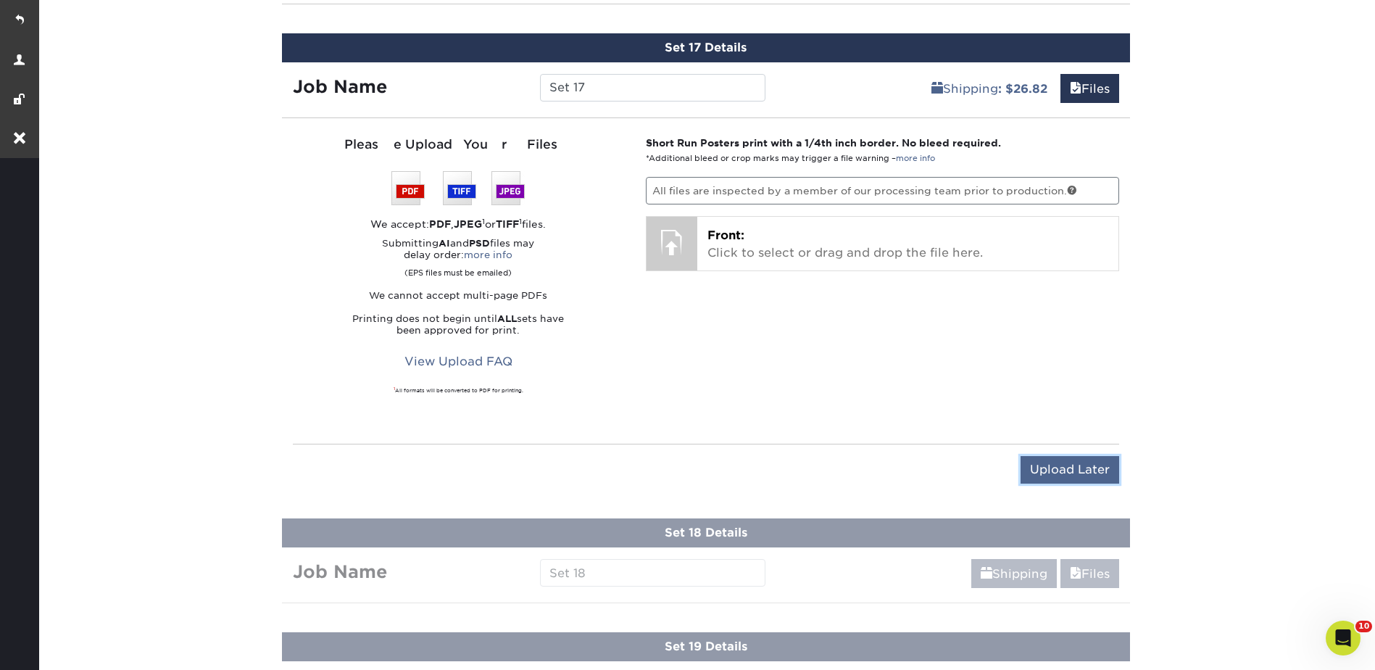
click at [1044, 473] on input "Upload Later" at bounding box center [1069, 470] width 99 height 28
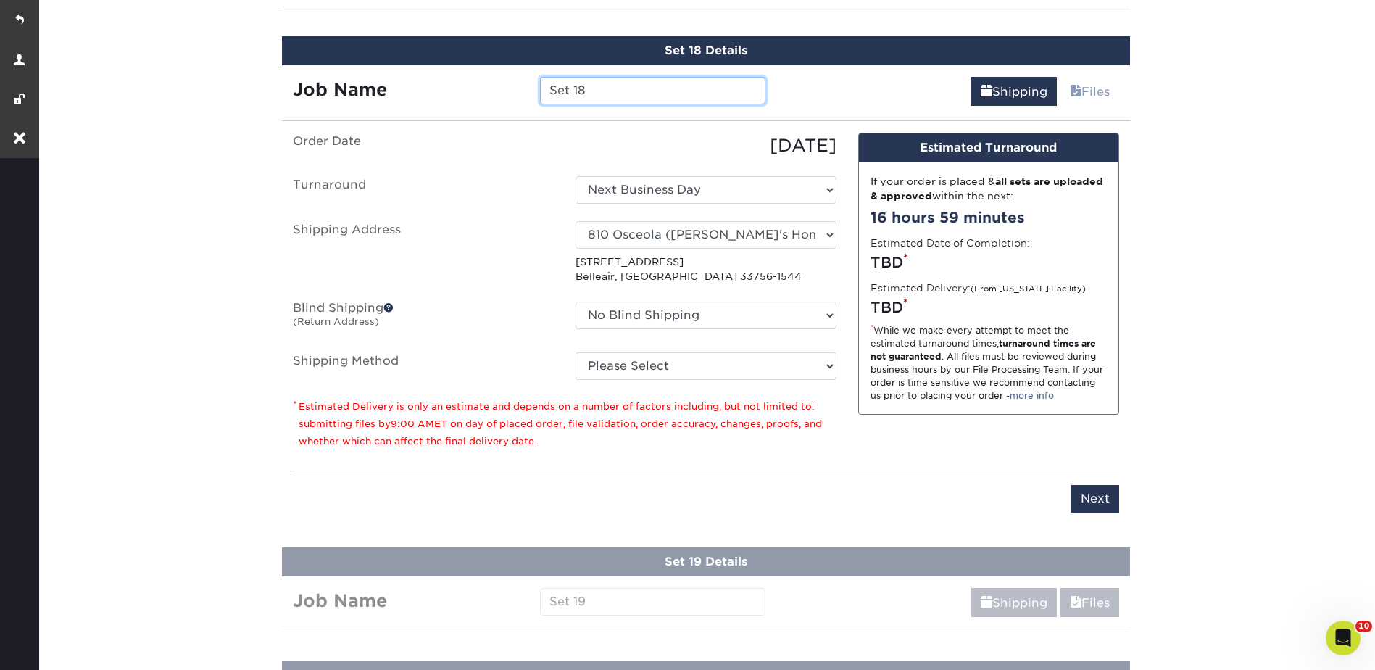
scroll to position [2759, 0]
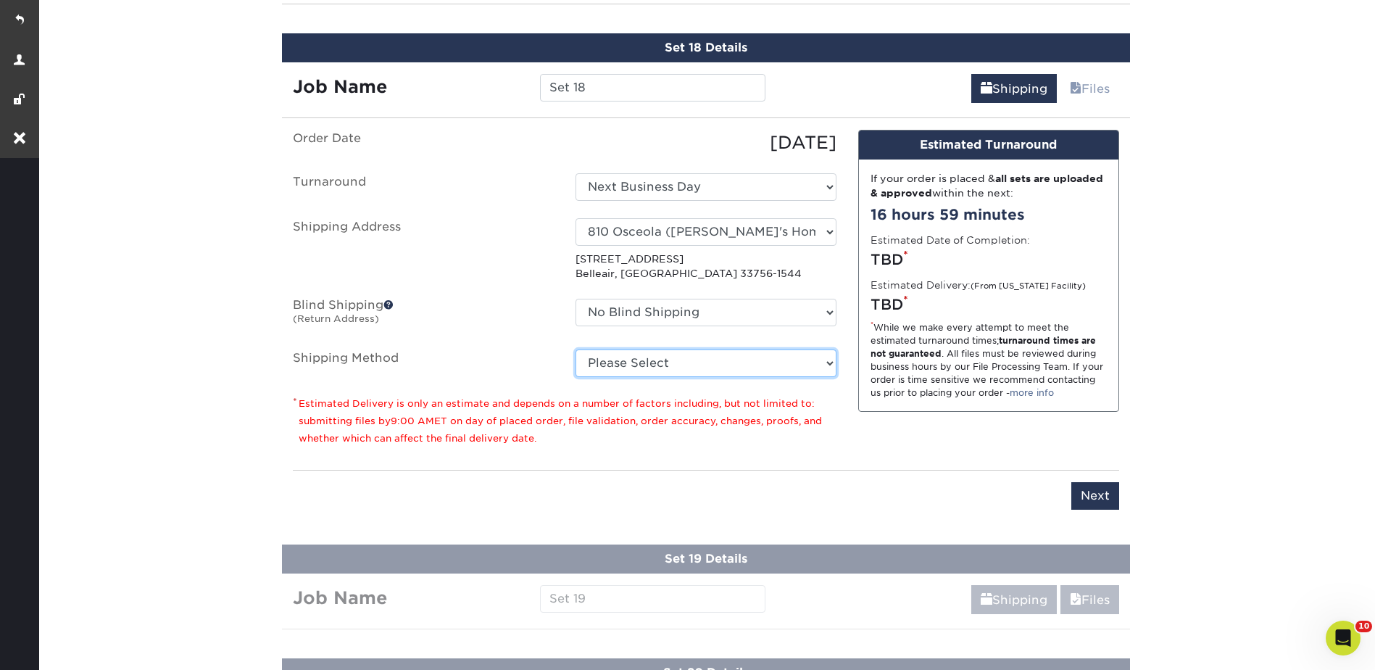
click at [633, 357] on select "Please Select Ground Shipping (+$26.82) 3 Day Shipping Service (+$38.55) 2 Day …" at bounding box center [705, 363] width 261 height 28
select select "03"
click at [575, 349] on select "Please Select Ground Shipping (+$26.82) 3 Day Shipping Service (+$38.55) 2 Day …" at bounding box center [705, 363] width 261 height 28
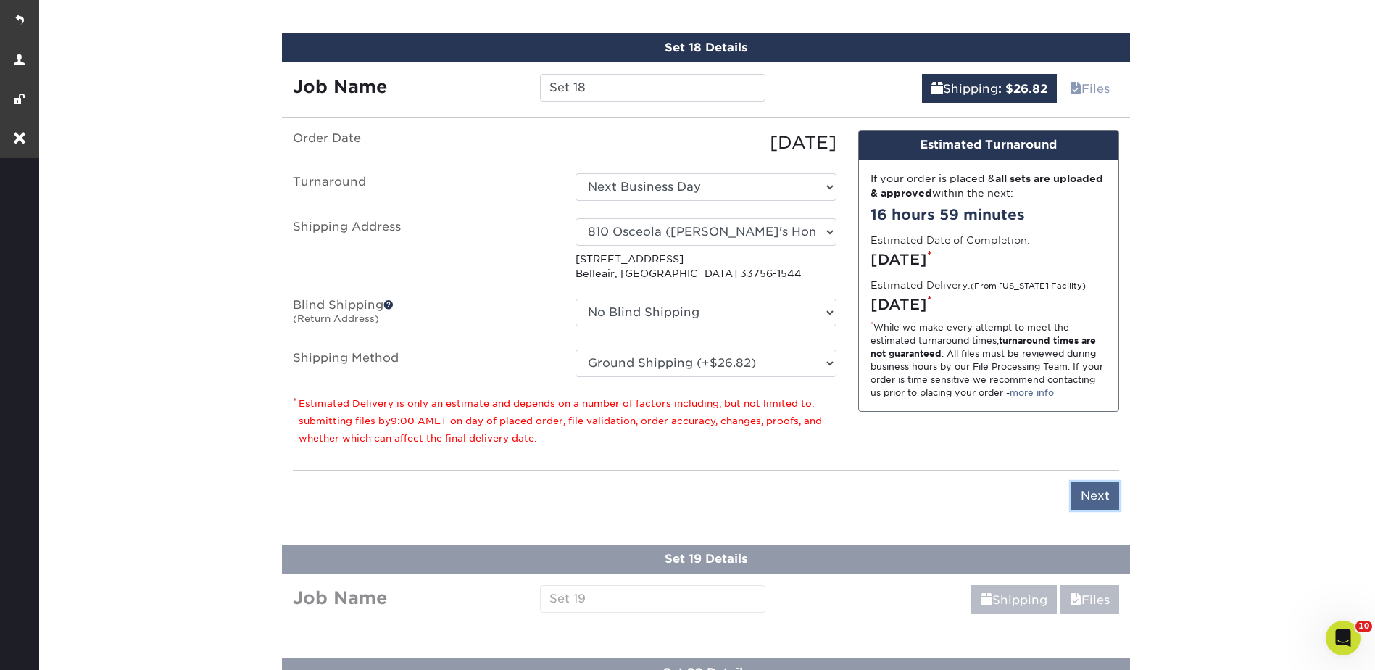
click at [1091, 494] on input "Next" at bounding box center [1095, 496] width 48 height 28
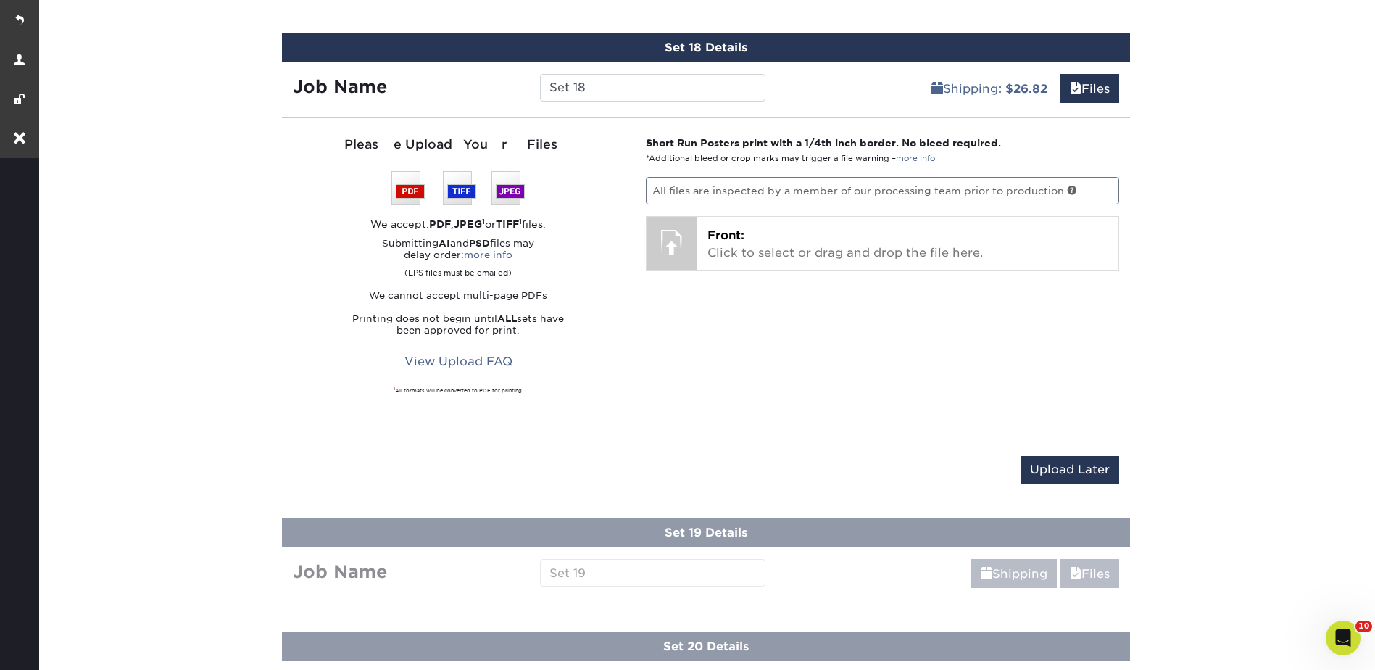
click at [1036, 454] on div "Upload Later Save & Continue Continue" at bounding box center [706, 472] width 826 height 57
click at [1048, 472] on input "Upload Later" at bounding box center [1069, 470] width 99 height 28
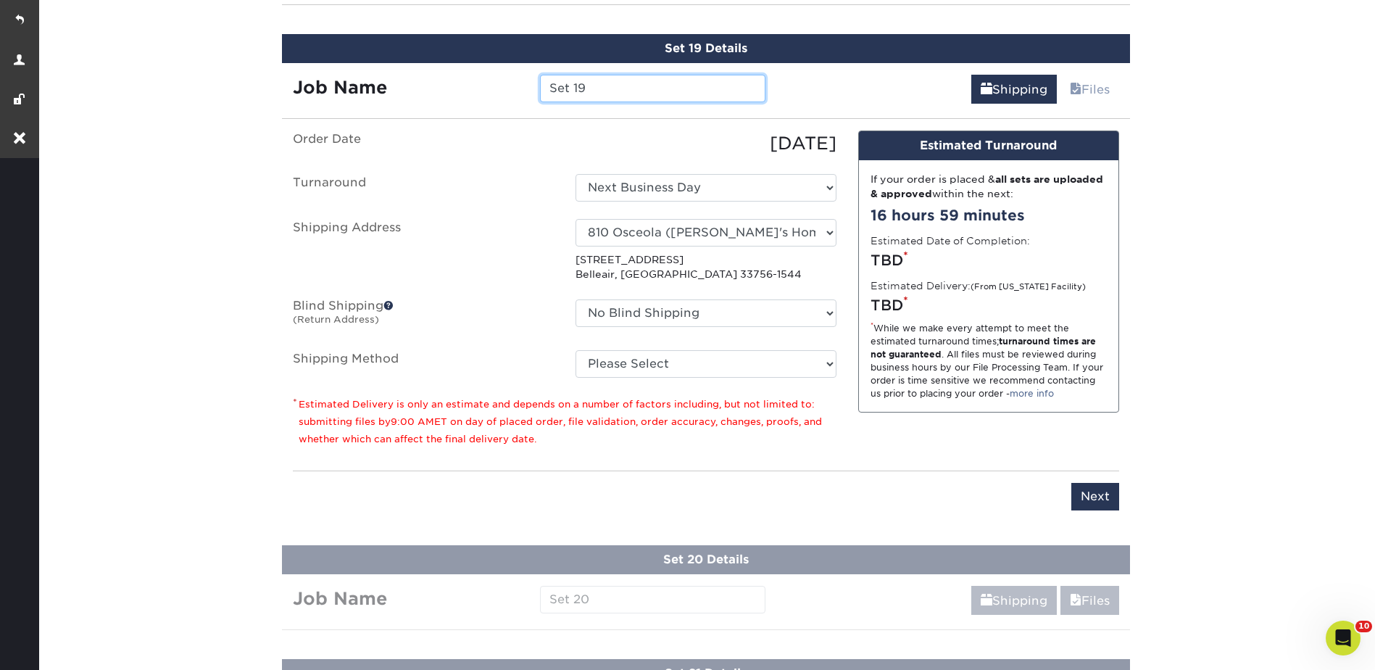
scroll to position [2873, 0]
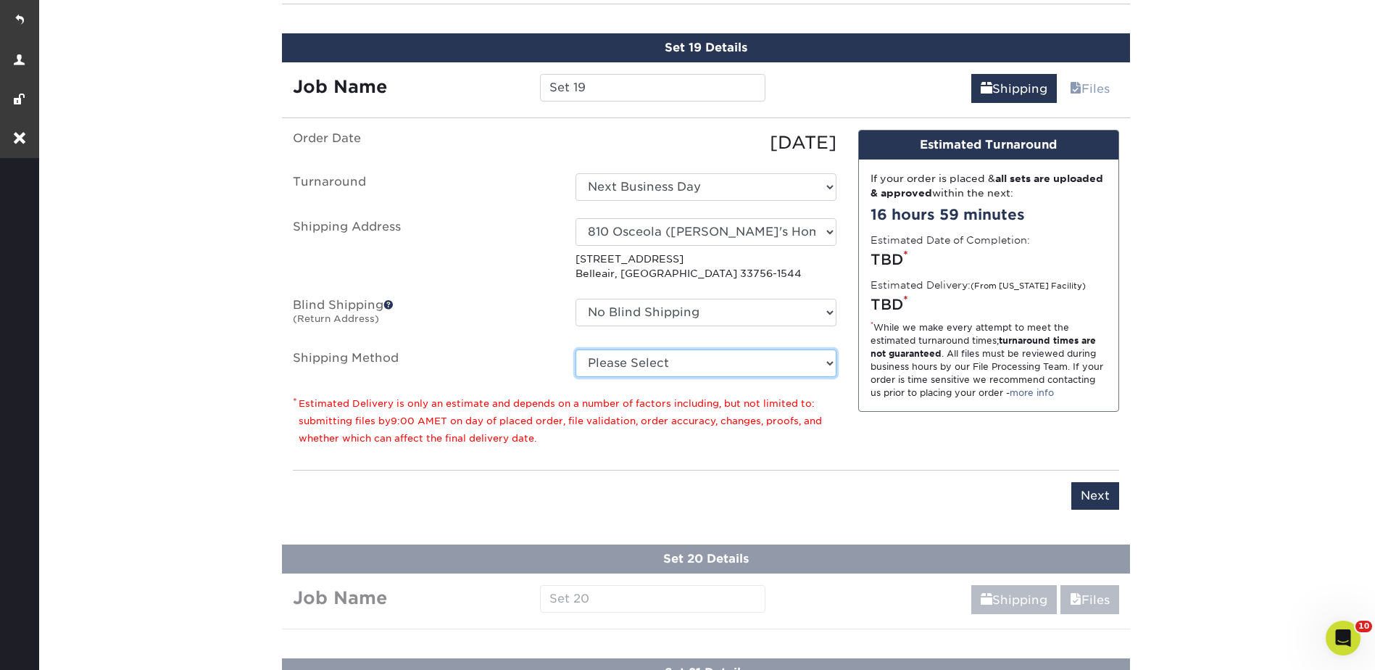
click at [630, 367] on select "Please Select Ground Shipping (+$26.82) 3 Day Shipping Service (+$38.55) 2 Day …" at bounding box center [705, 363] width 261 height 28
select select "03"
click at [575, 349] on select "Please Select Ground Shipping (+$26.82) 3 Day Shipping Service (+$38.55) 2 Day …" at bounding box center [705, 363] width 261 height 28
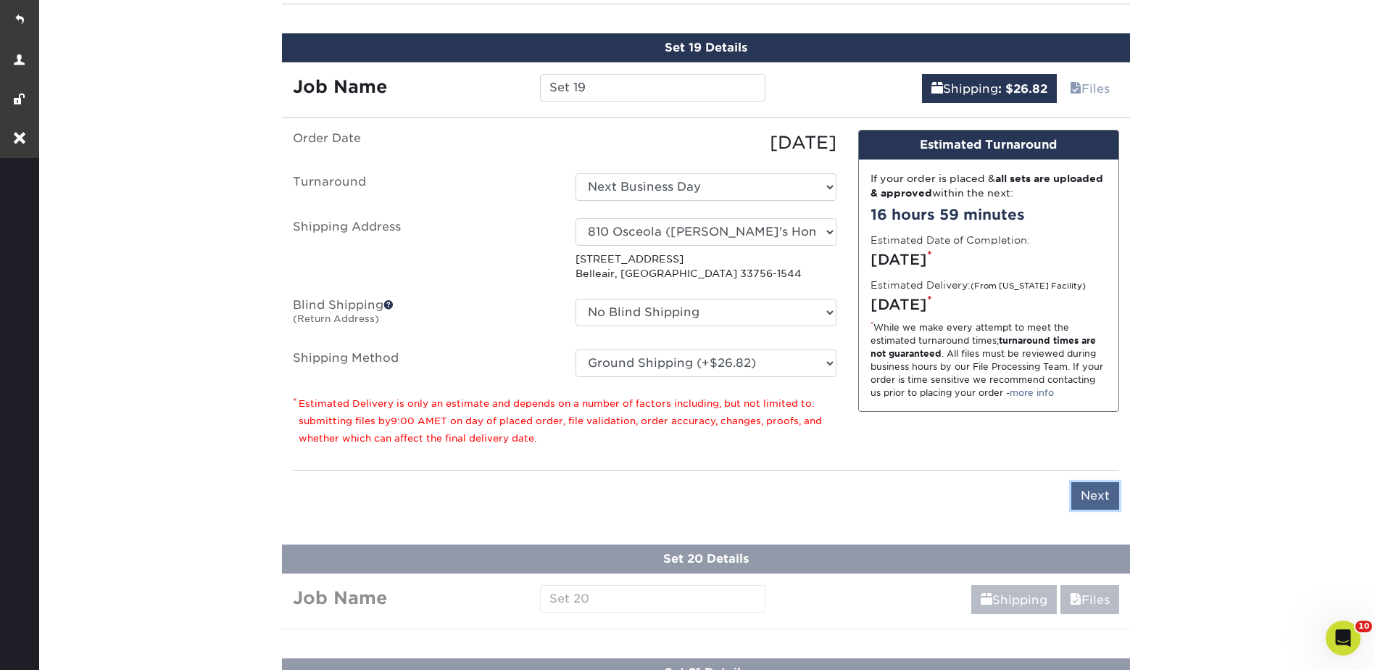
click at [1097, 490] on input "Next" at bounding box center [1095, 496] width 48 height 28
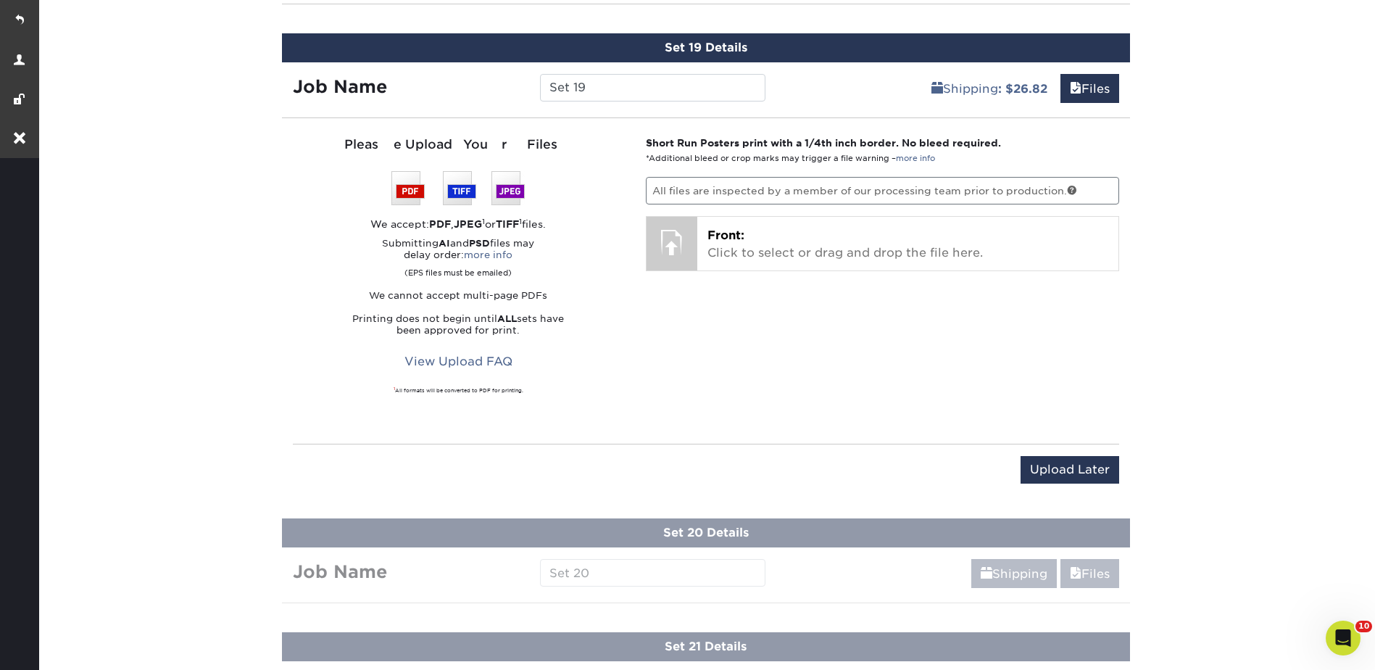
click at [1060, 484] on div "Upload Later Save & Continue Continue" at bounding box center [706, 478] width 826 height 45
click at [1070, 464] on input "Upload Later" at bounding box center [1069, 470] width 99 height 28
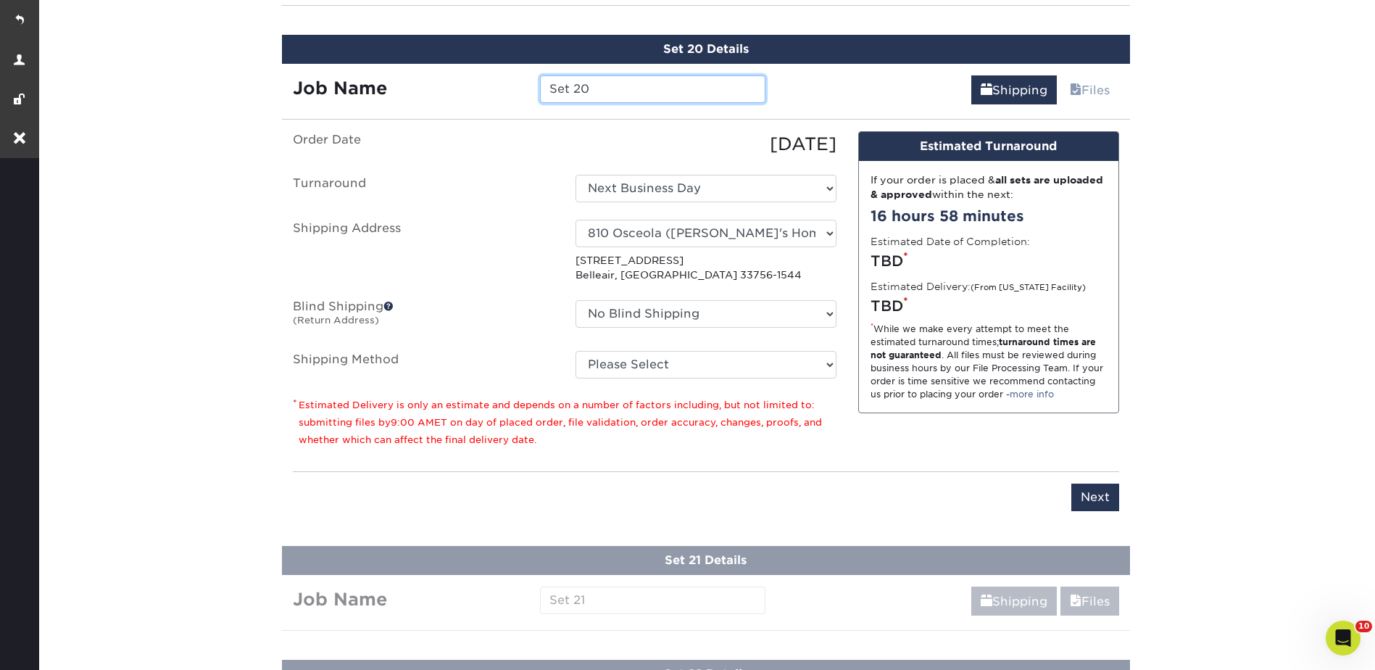
scroll to position [2987, 0]
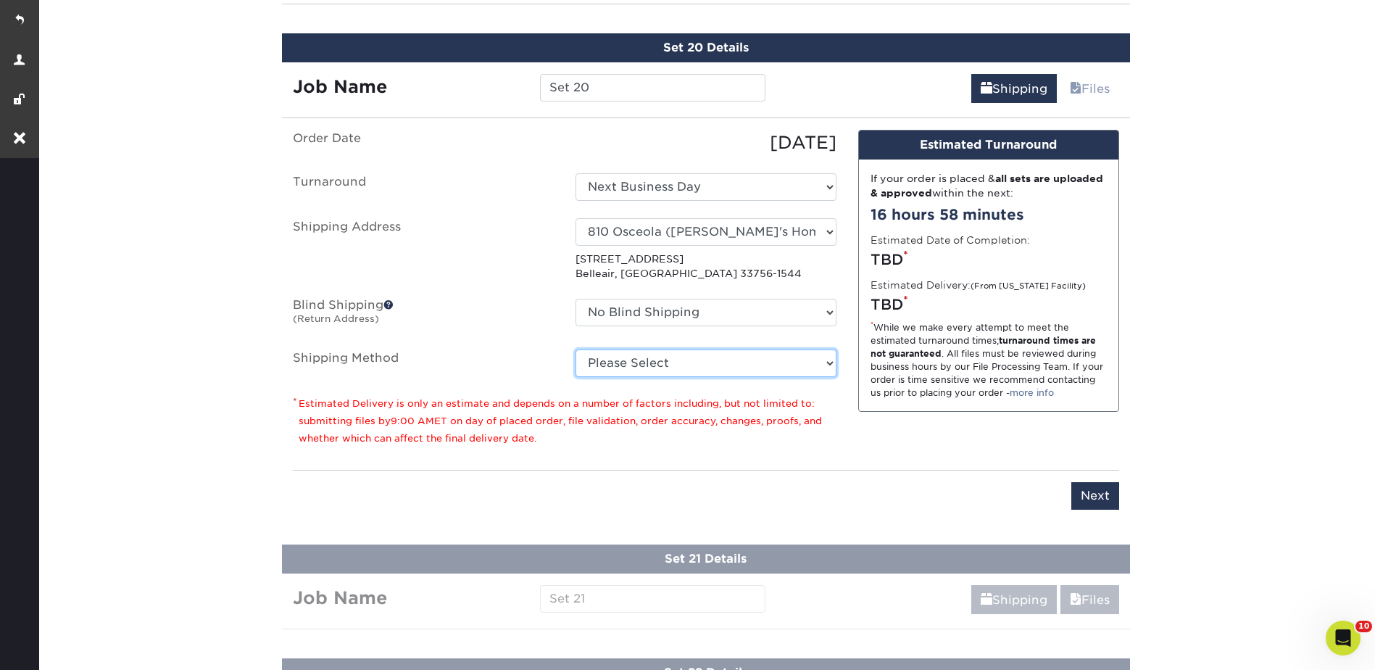
click at [656, 351] on select "Please Select Ground Shipping (+$26.82) 3 Day Shipping Service (+$38.55) 2 Day …" at bounding box center [705, 363] width 261 height 28
select select "03"
click at [575, 349] on select "Please Select Ground Shipping (+$26.82) 3 Day Shipping Service (+$38.55) 2 Day …" at bounding box center [705, 363] width 261 height 28
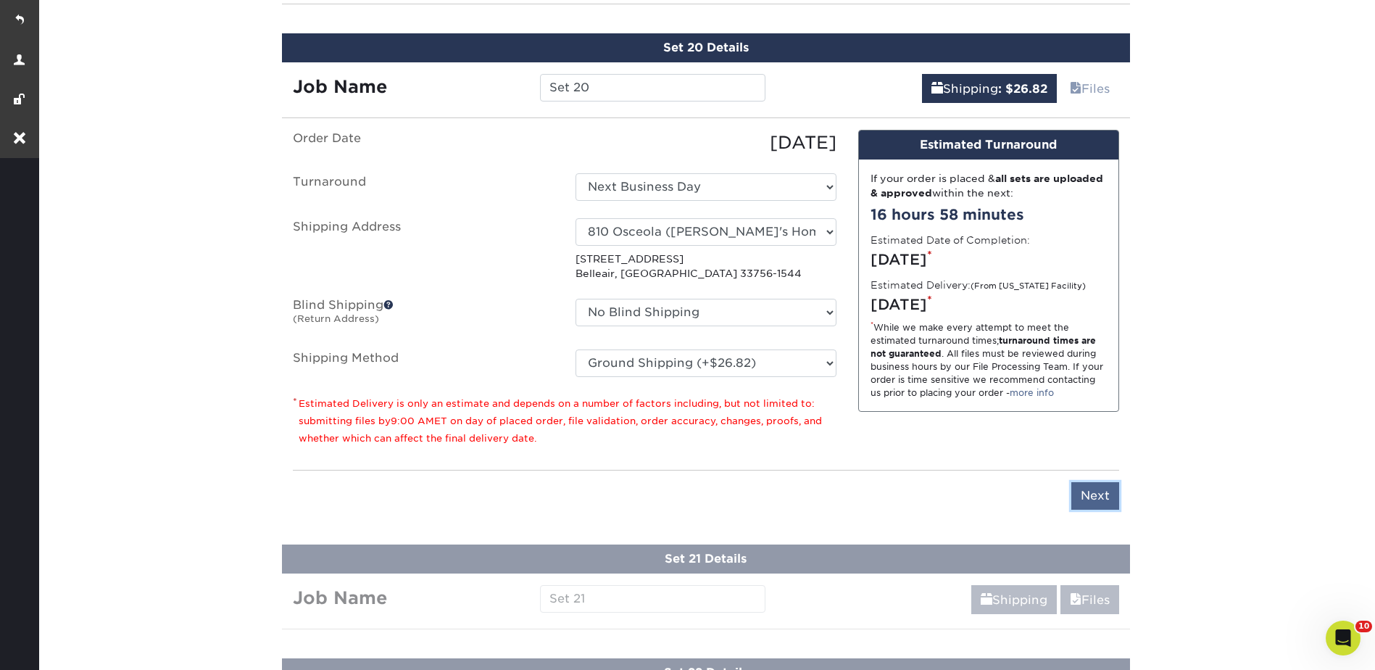
click at [1089, 491] on input "Next" at bounding box center [1095, 496] width 48 height 28
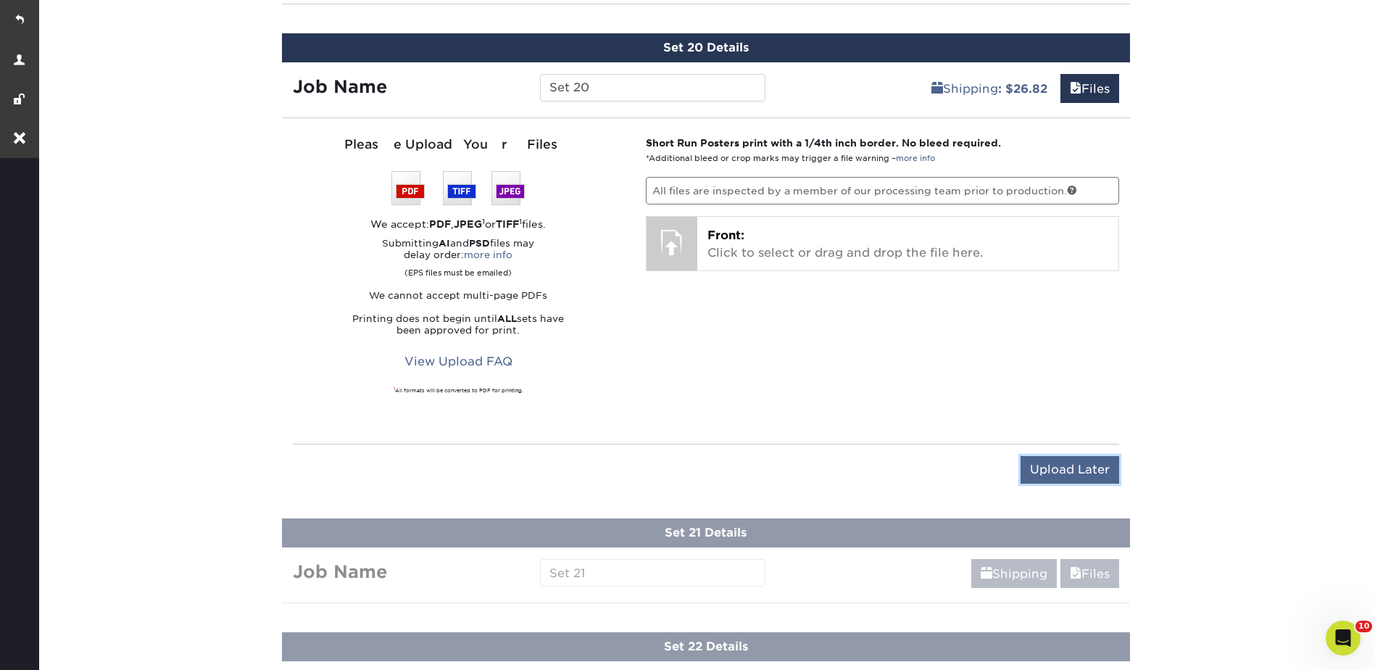
click at [1057, 475] on input "Upload Later" at bounding box center [1069, 470] width 99 height 28
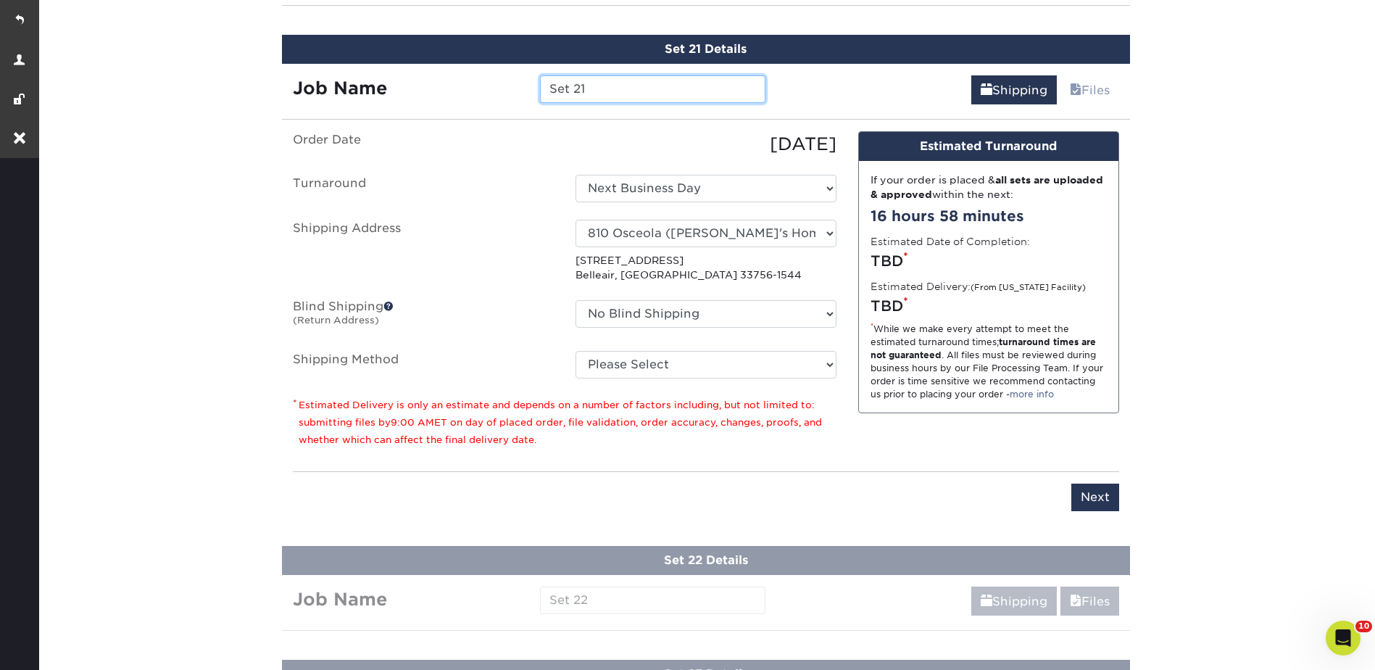
scroll to position [3101, 0]
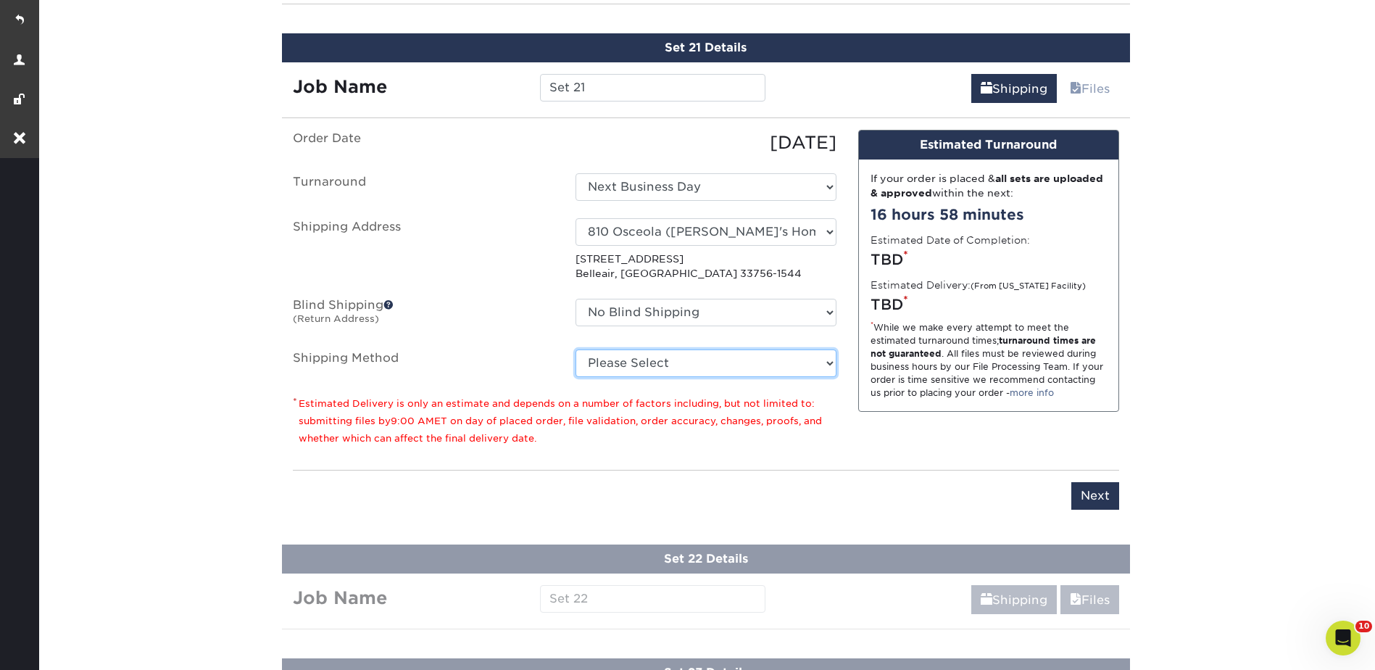
click at [631, 362] on select "Please Select Ground Shipping (+$26.82) 3 Day Shipping Service (+$38.55) 2 Day …" at bounding box center [705, 363] width 261 height 28
select select "03"
click at [575, 349] on select "Please Select Ground Shipping (+$26.82) 3 Day Shipping Service (+$38.55) 2 Day …" at bounding box center [705, 363] width 261 height 28
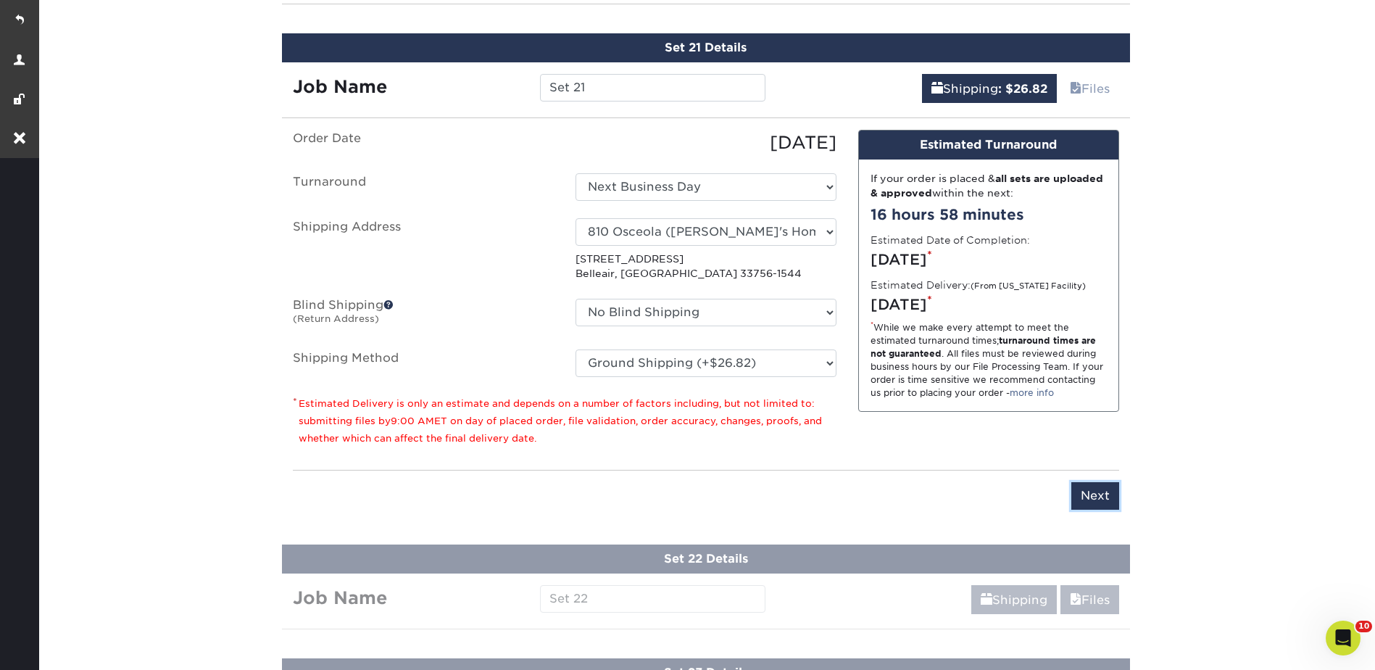
click at [1100, 494] on input "Next" at bounding box center [1095, 496] width 48 height 28
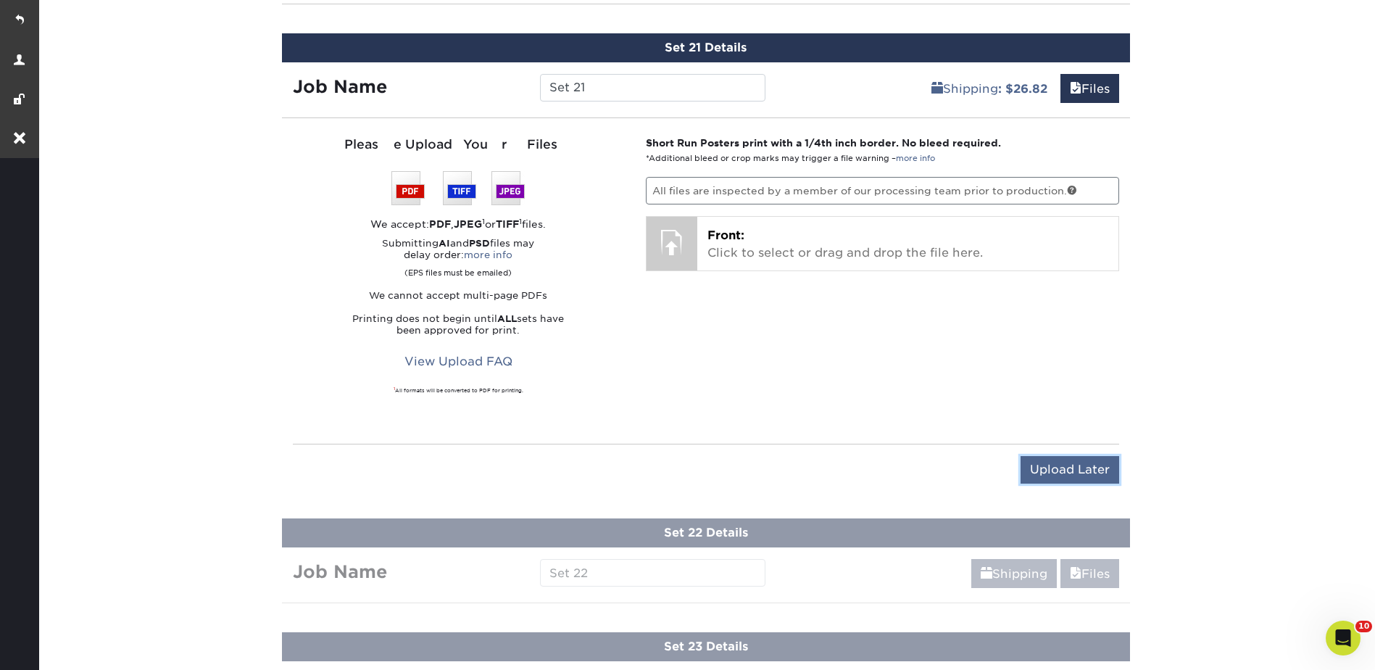
click at [1076, 475] on input "Upload Later" at bounding box center [1069, 470] width 99 height 28
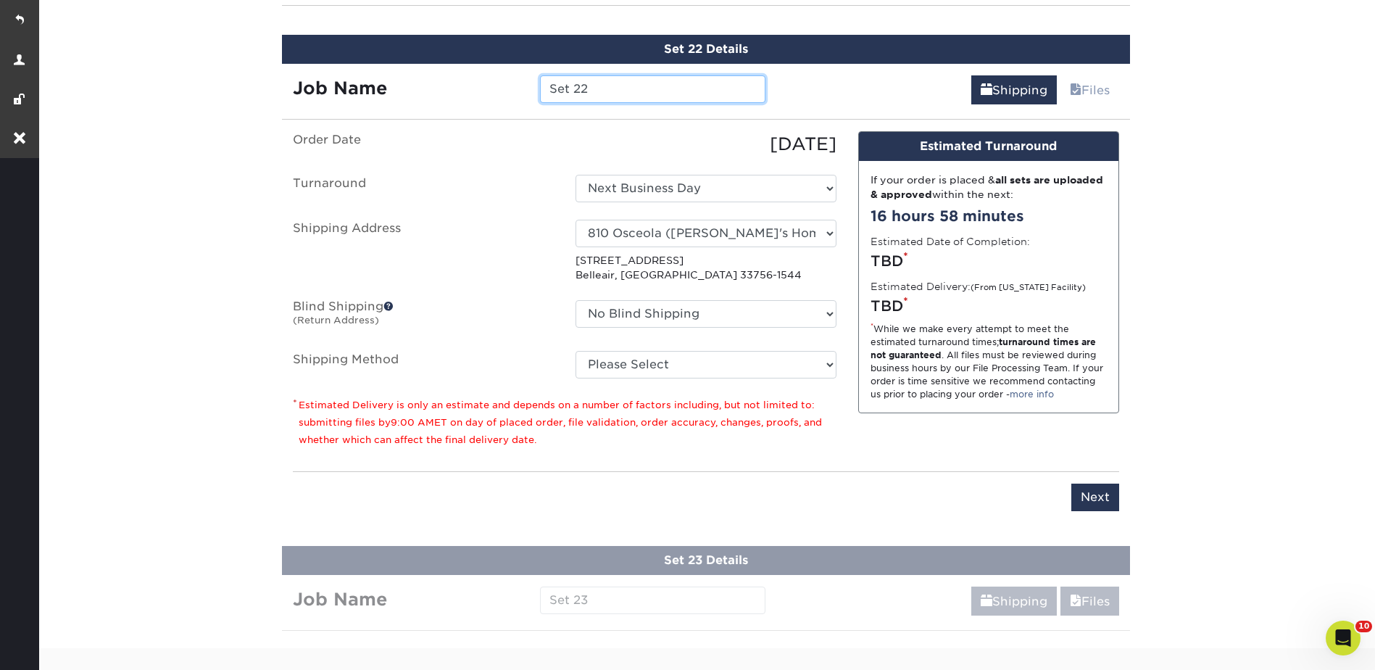
scroll to position [3214, 0]
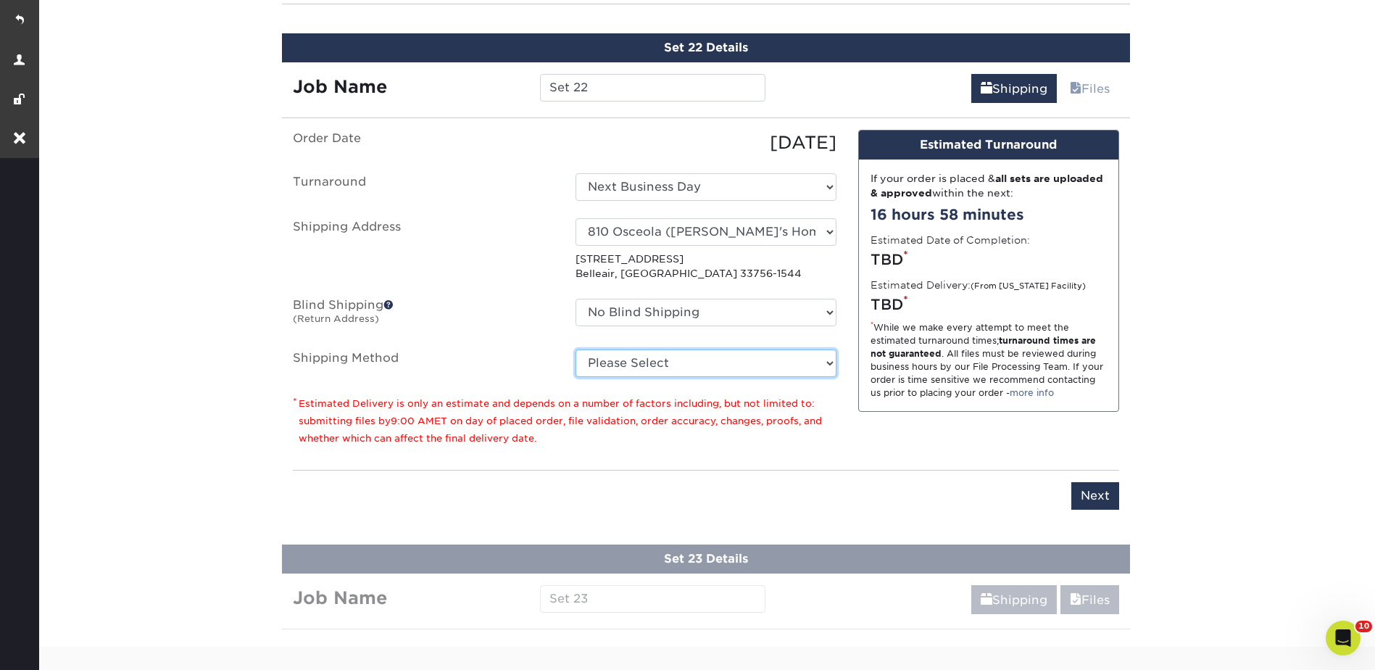
drag, startPoint x: 618, startPoint y: 367, endPoint x: 615, endPoint y: 378, distance: 10.4
click at [618, 367] on select "Please Select Ground Shipping (+$26.82) 3 Day Shipping Service (+$38.55) 2 Day …" at bounding box center [705, 363] width 261 height 28
select select "03"
click at [575, 349] on select "Please Select Ground Shipping (+$26.82) 3 Day Shipping Service (+$38.55) 2 Day …" at bounding box center [705, 363] width 261 height 28
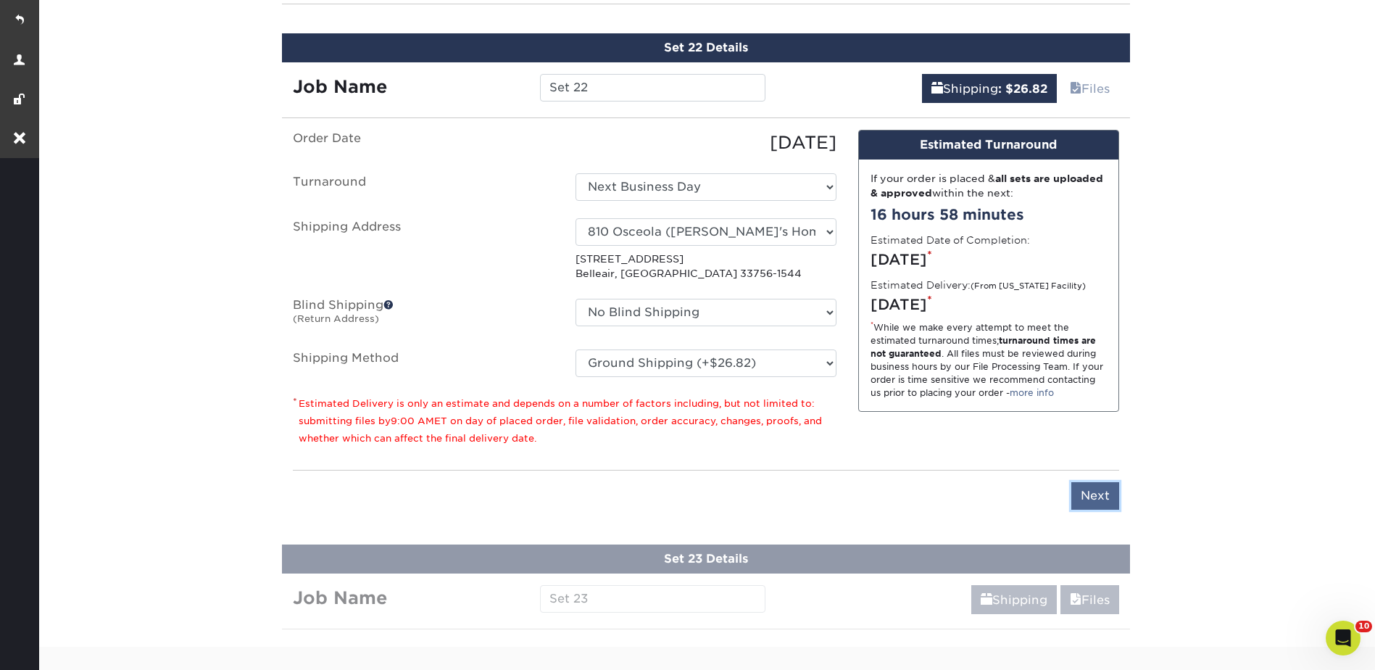
click at [1078, 489] on input "Next" at bounding box center [1095, 496] width 48 height 28
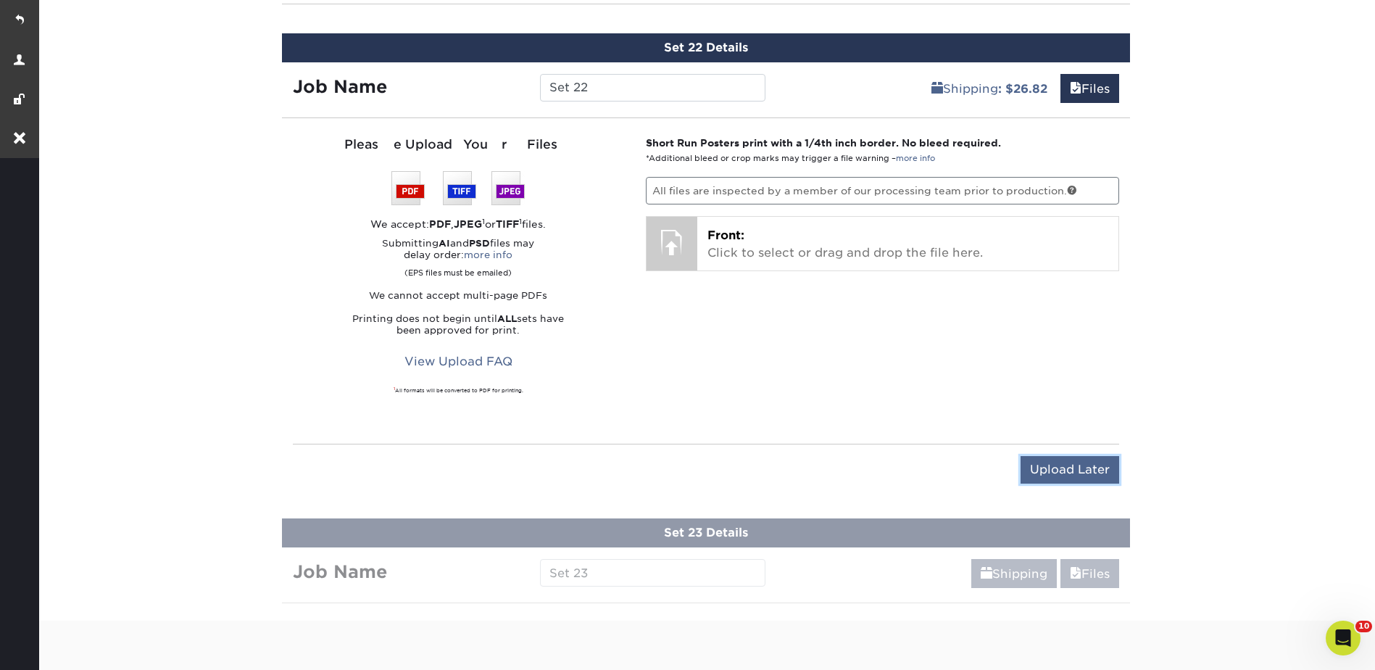
click at [1087, 462] on input "Upload Later" at bounding box center [1069, 470] width 99 height 28
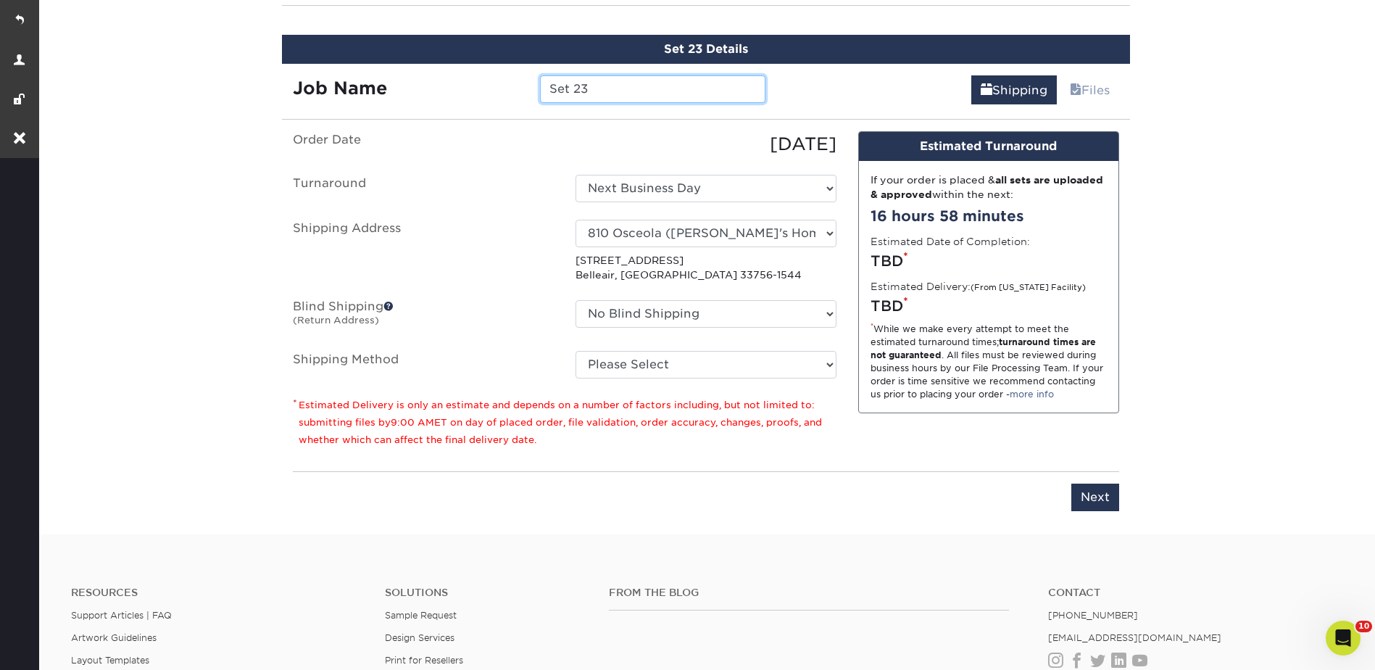
scroll to position [3328, 0]
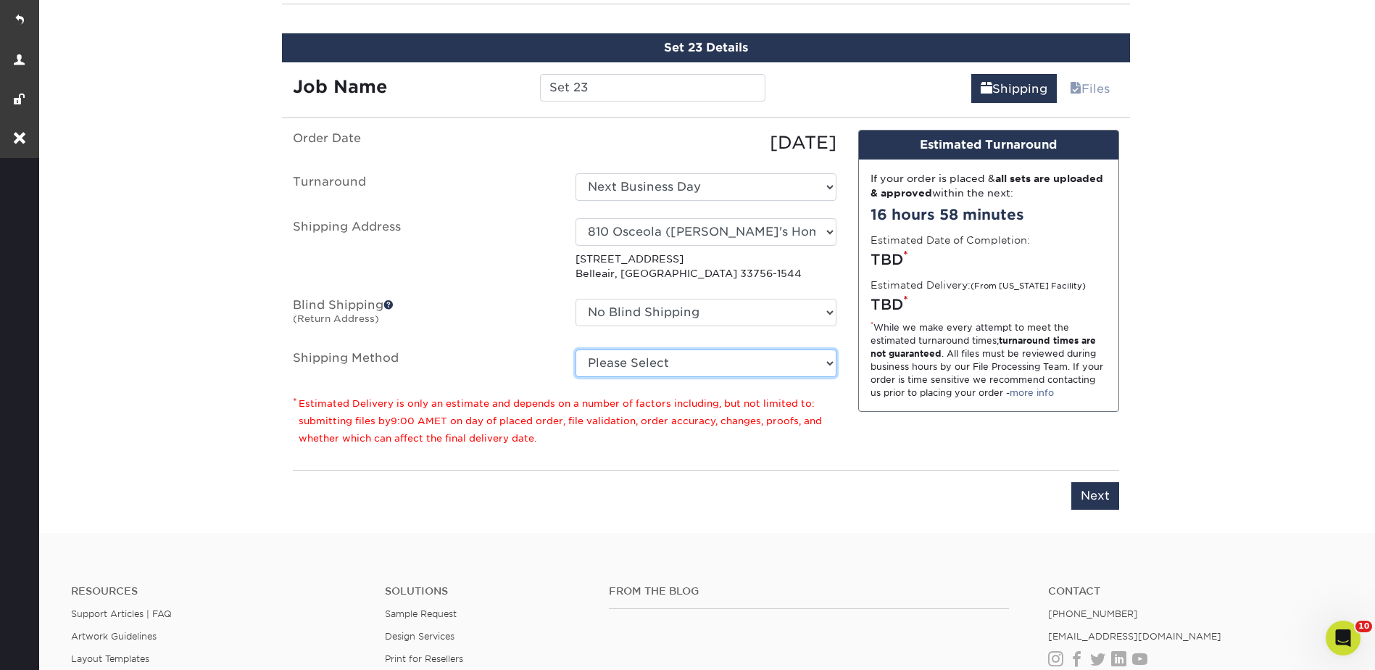
click at [628, 360] on select "Please Select Ground Shipping (+$26.82) 3 Day Shipping Service (+$38.55) 2 Day …" at bounding box center [705, 363] width 261 height 28
select select "03"
click at [575, 349] on select "Please Select Ground Shipping (+$26.82) 3 Day Shipping Service (+$38.55) 2 Day …" at bounding box center [705, 363] width 261 height 28
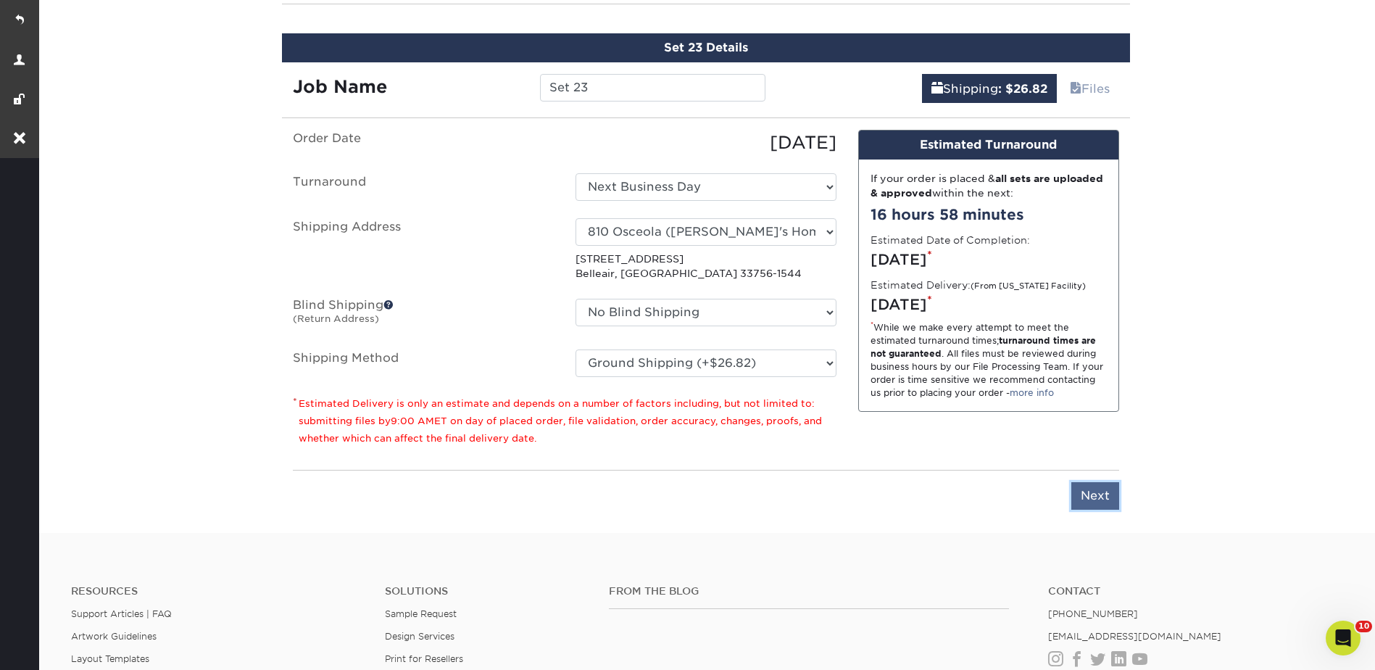
click at [1084, 488] on input "Next" at bounding box center [1095, 496] width 48 height 28
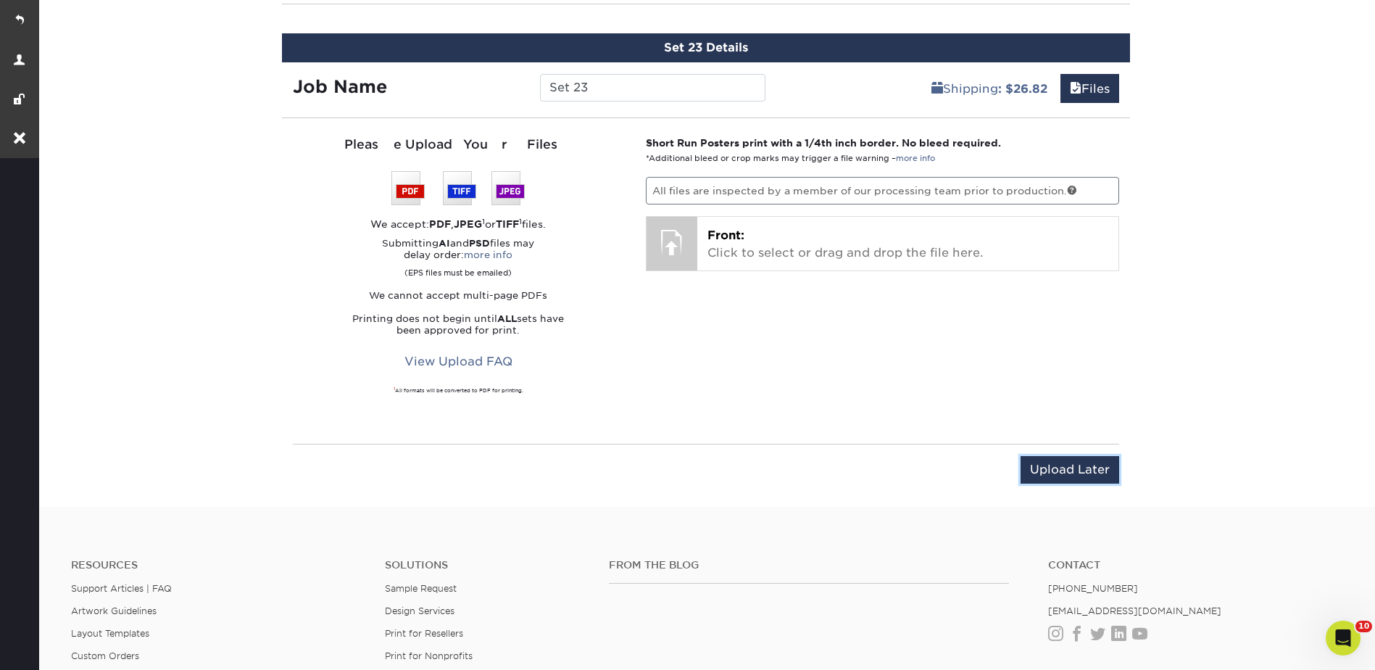
click at [1063, 467] on input "Upload Later" at bounding box center [1069, 470] width 99 height 28
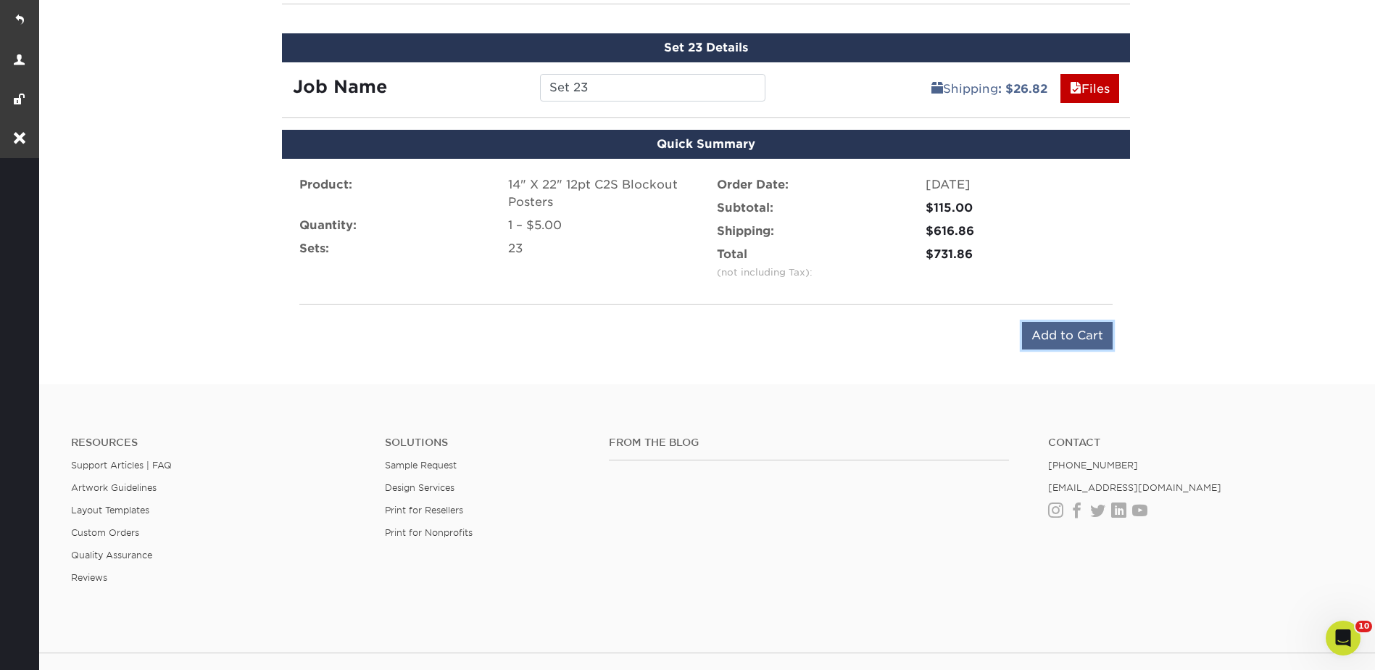
click at [1077, 339] on input "Add to Cart" at bounding box center [1067, 336] width 91 height 28
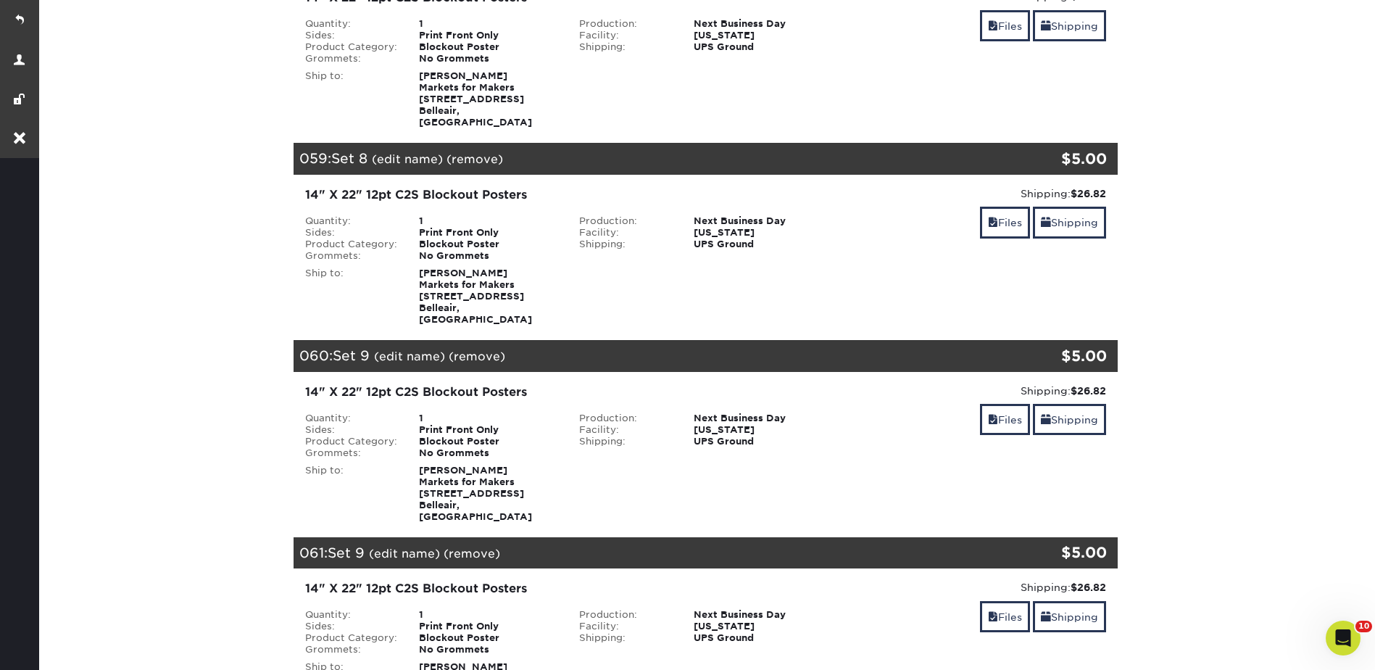
scroll to position [11552, 0]
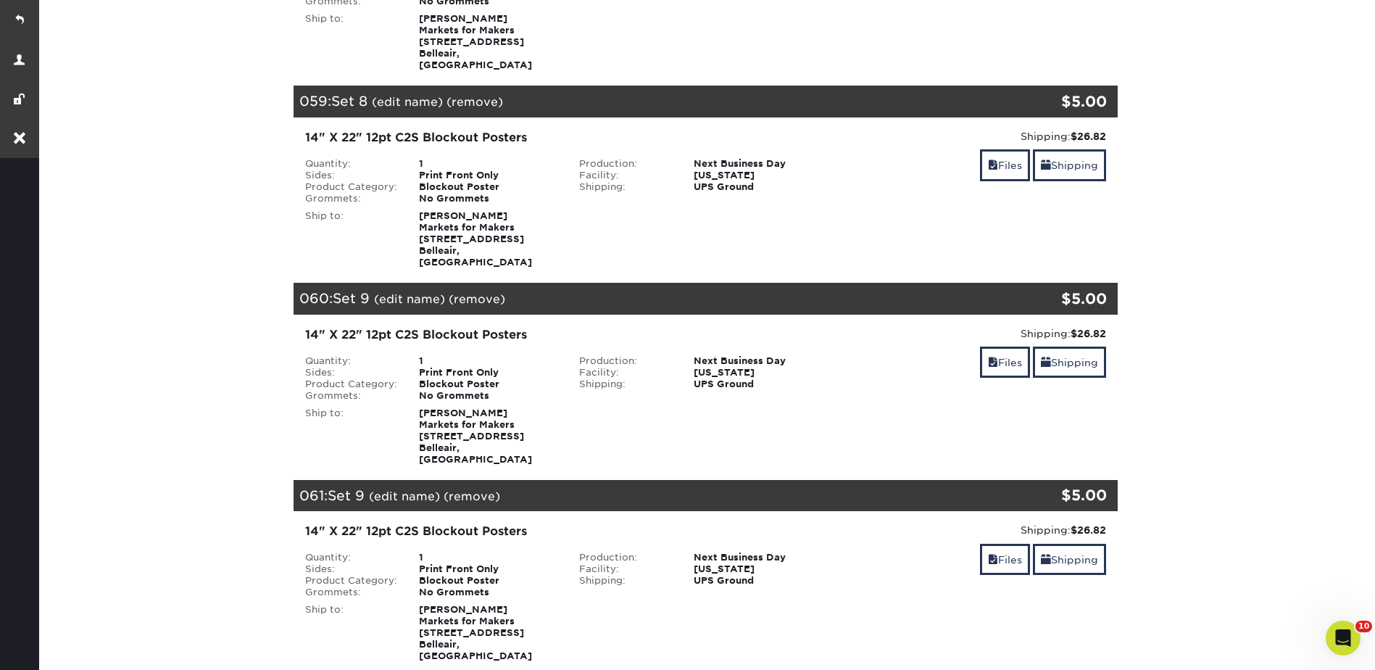
drag, startPoint x: 1129, startPoint y: 406, endPoint x: 1047, endPoint y: 396, distance: 82.4
copy div "$1,689.66"
click at [12, 21] on link at bounding box center [19, 19] width 39 height 39
